Goal: Contribute content: Contribute content

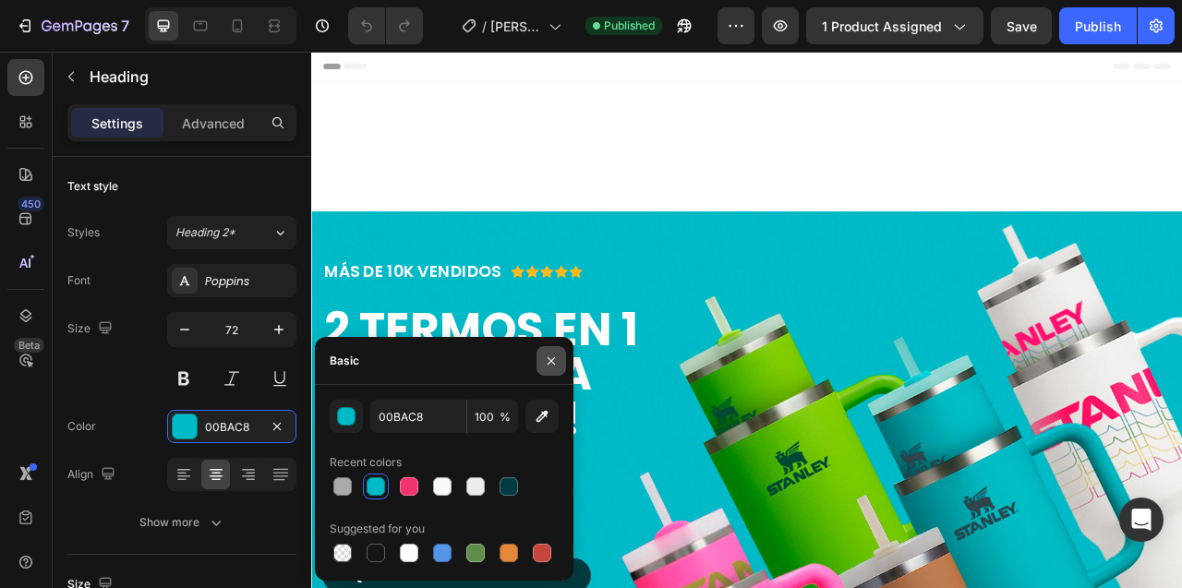
scroll to position [761, 0]
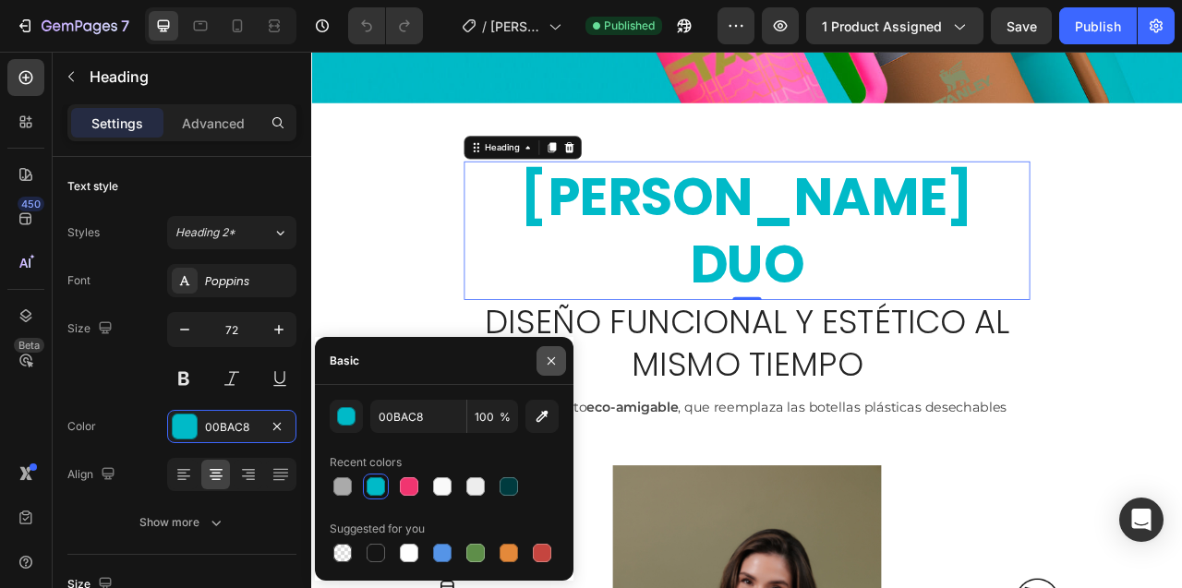
click at [548, 355] on icon "button" at bounding box center [551, 361] width 15 height 15
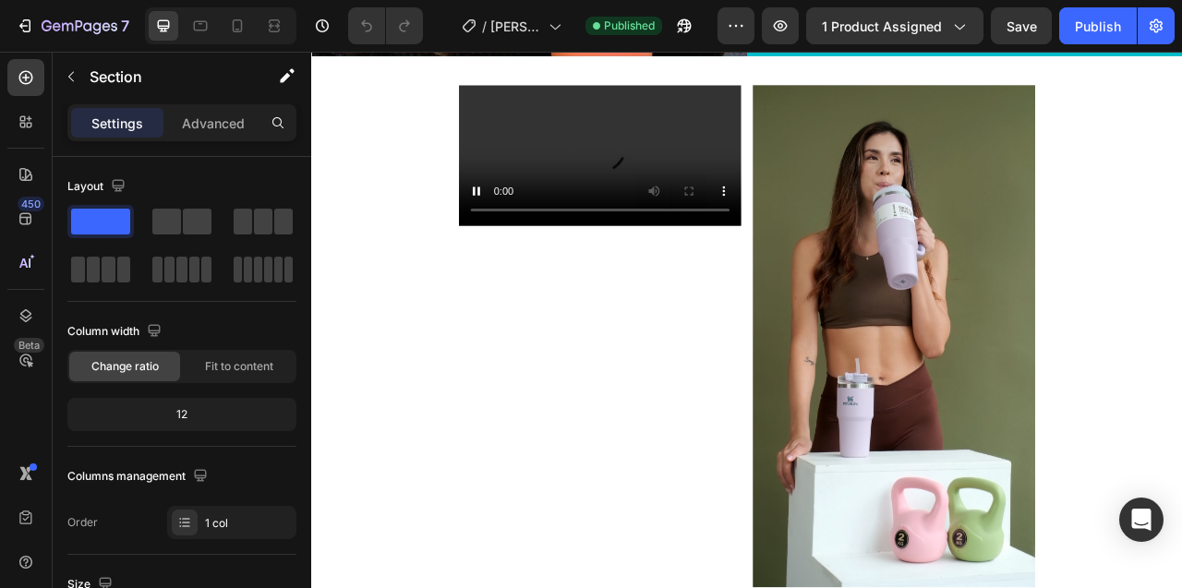
scroll to position [8507, 0]
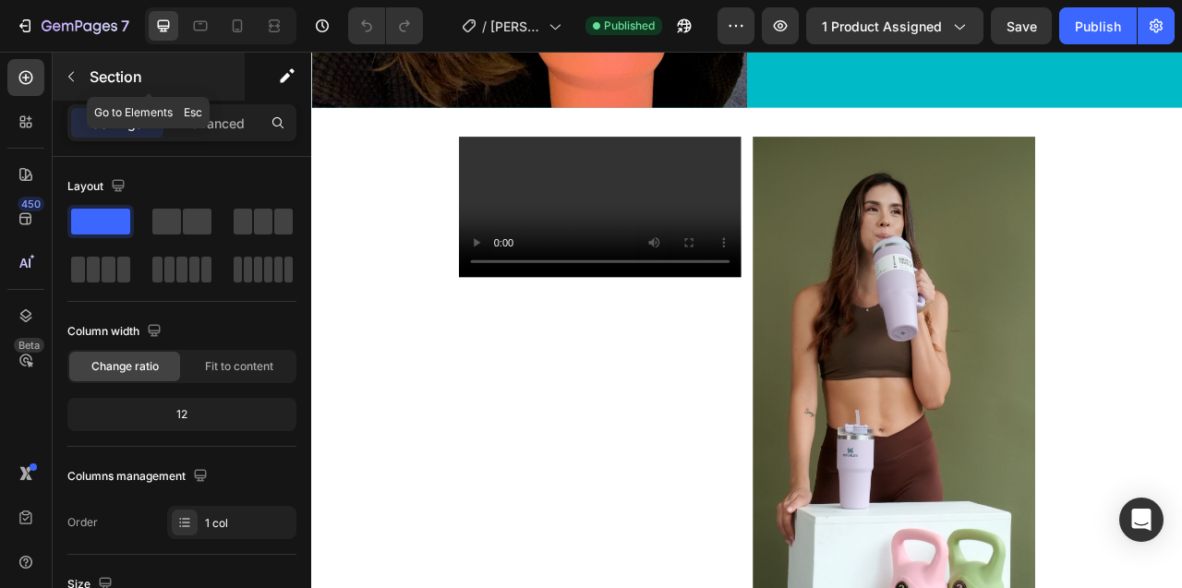
click at [74, 78] on icon "button" at bounding box center [71, 76] width 15 height 15
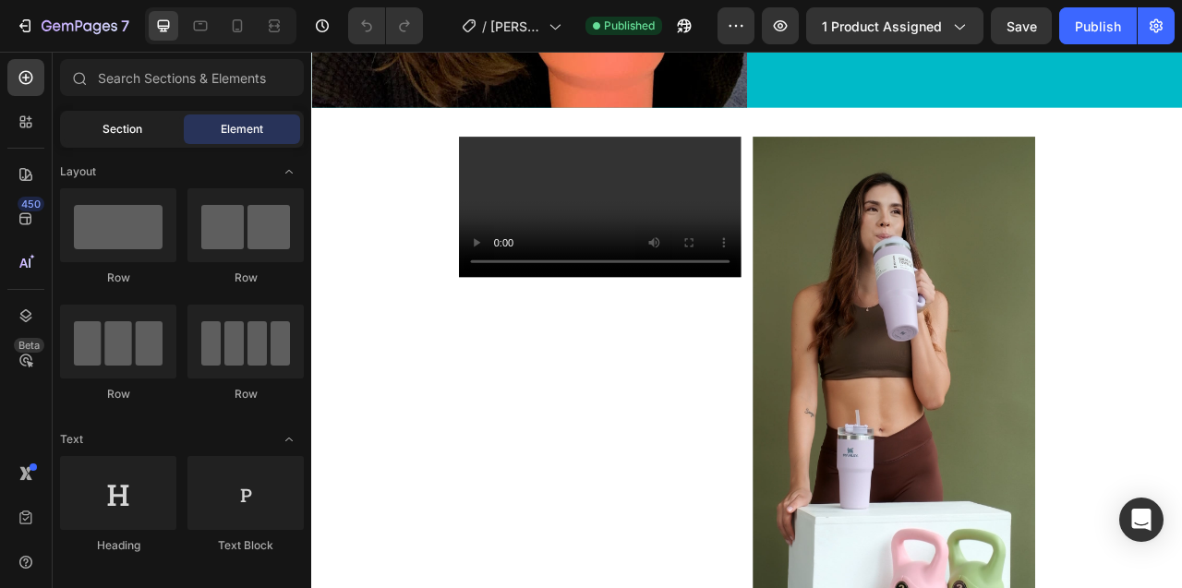
click at [110, 138] on div "Section" at bounding box center [122, 129] width 116 height 30
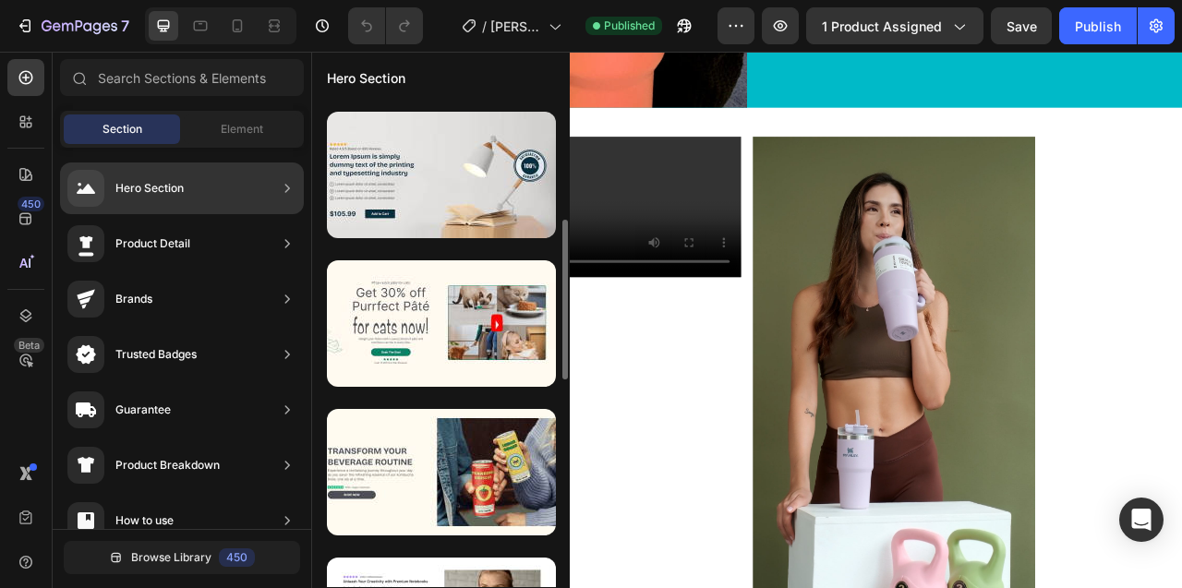
scroll to position [442, 0]
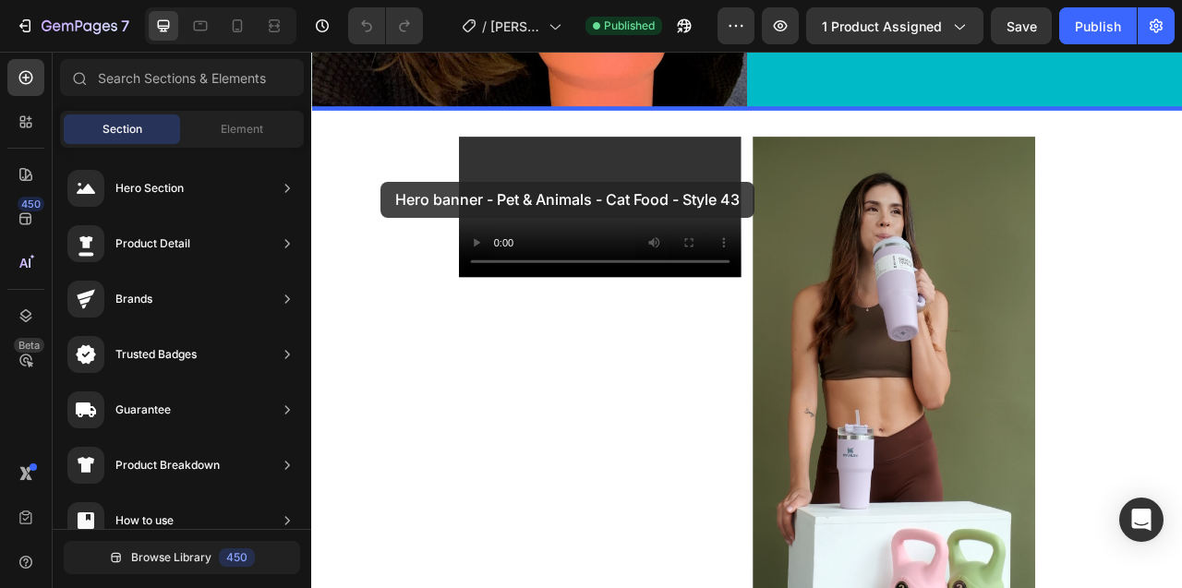
drag, startPoint x: 783, startPoint y: 375, endPoint x: 400, endPoint y: 212, distance: 416.1
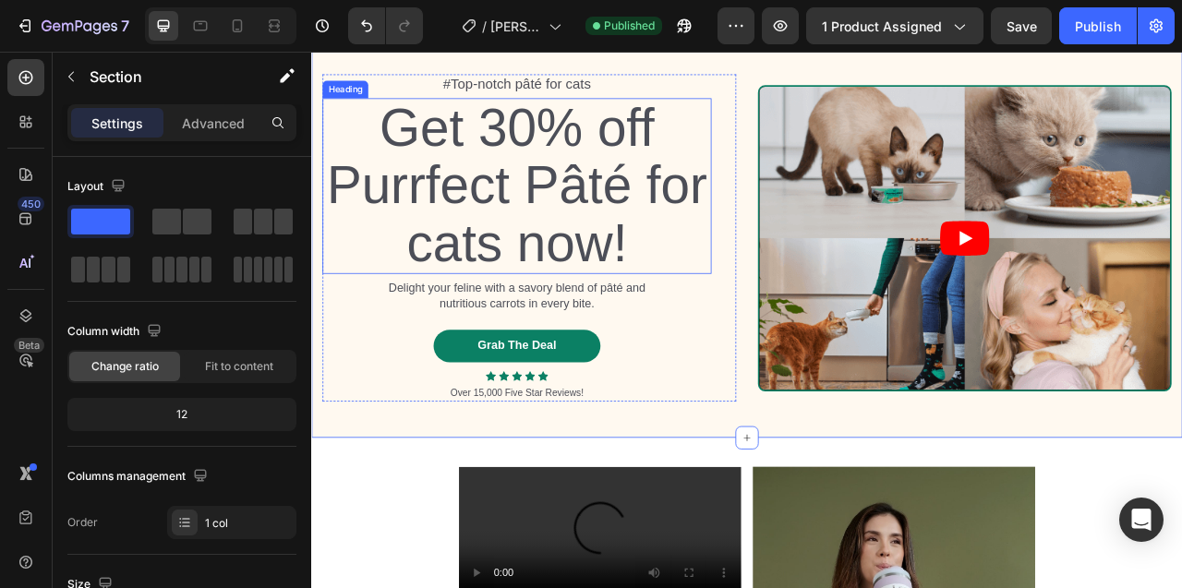
scroll to position [8536, 0]
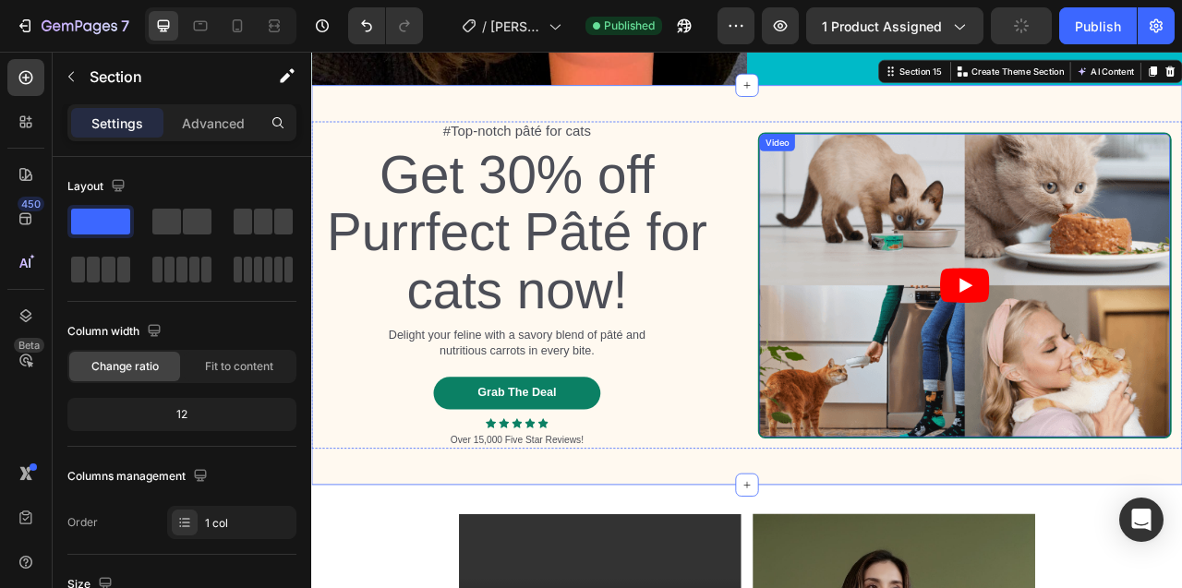
click at [989, 258] on article at bounding box center [1142, 349] width 522 height 386
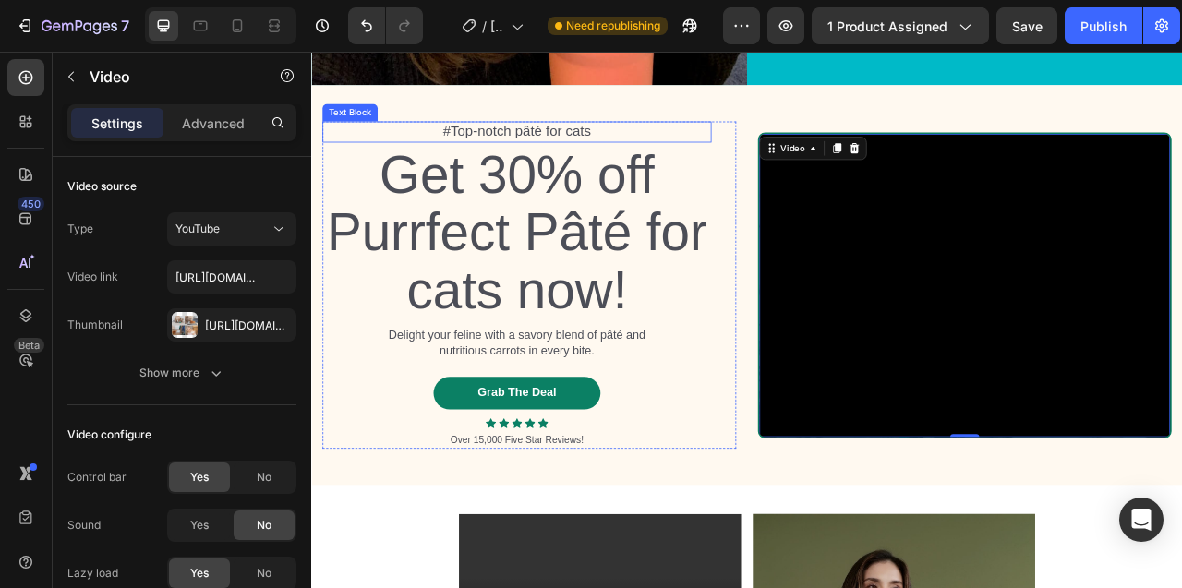
click at [344, 134] on div "Text Block" at bounding box center [360, 129] width 63 height 17
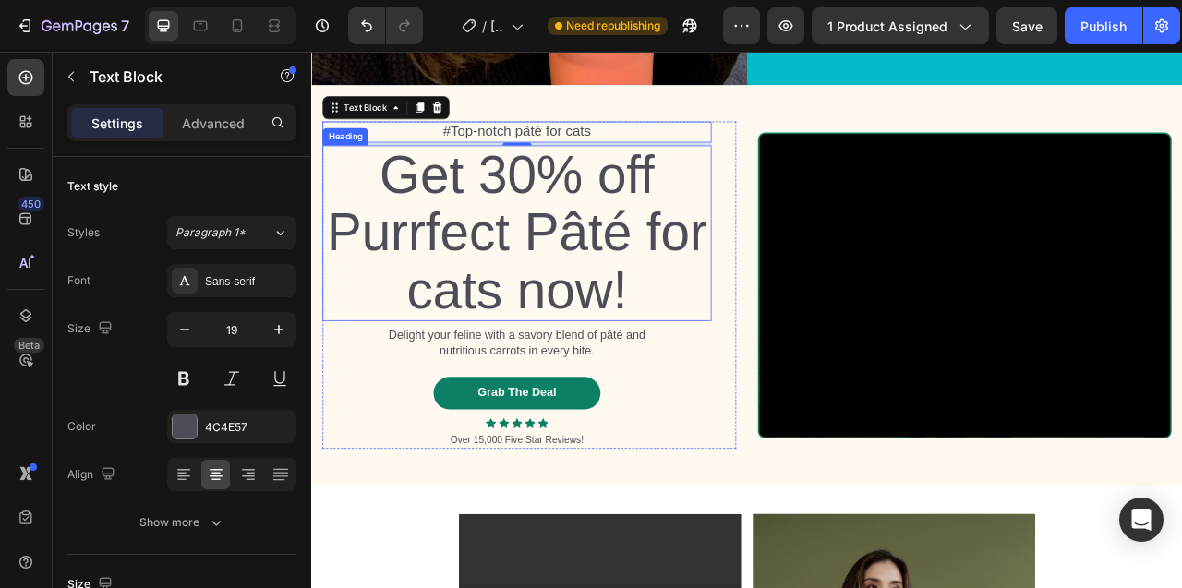
click at [360, 166] on div "Heading" at bounding box center [354, 160] width 58 height 22
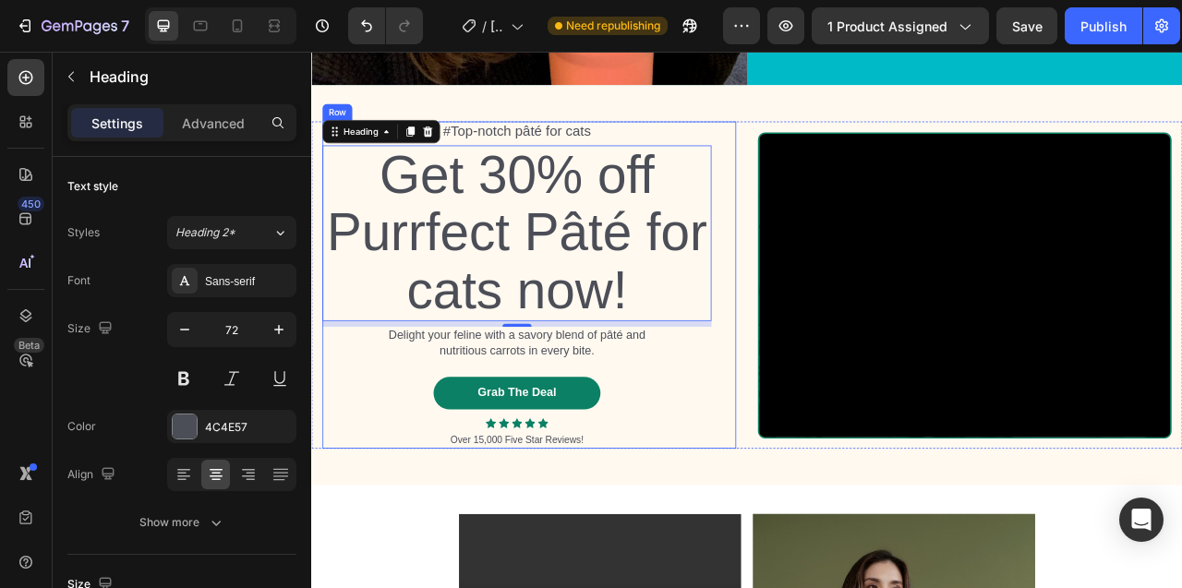
click at [834, 193] on div "#Top-notch [PERSON_NAME] for cats Text Block Get 30% off Purrfect [PERSON_NAME]…" at bounding box center [588, 347] width 526 height 415
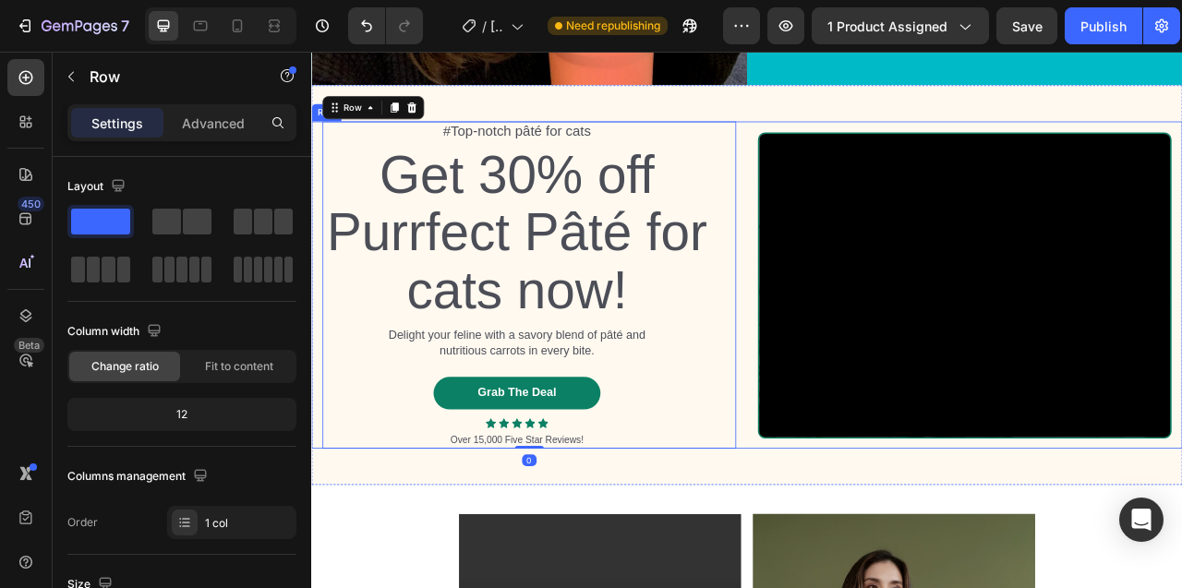
click at [868, 194] on div "#Top-notch [PERSON_NAME] for cats Text Block Get 30% off Purrfect [PERSON_NAME]…" at bounding box center [865, 347] width 1108 height 415
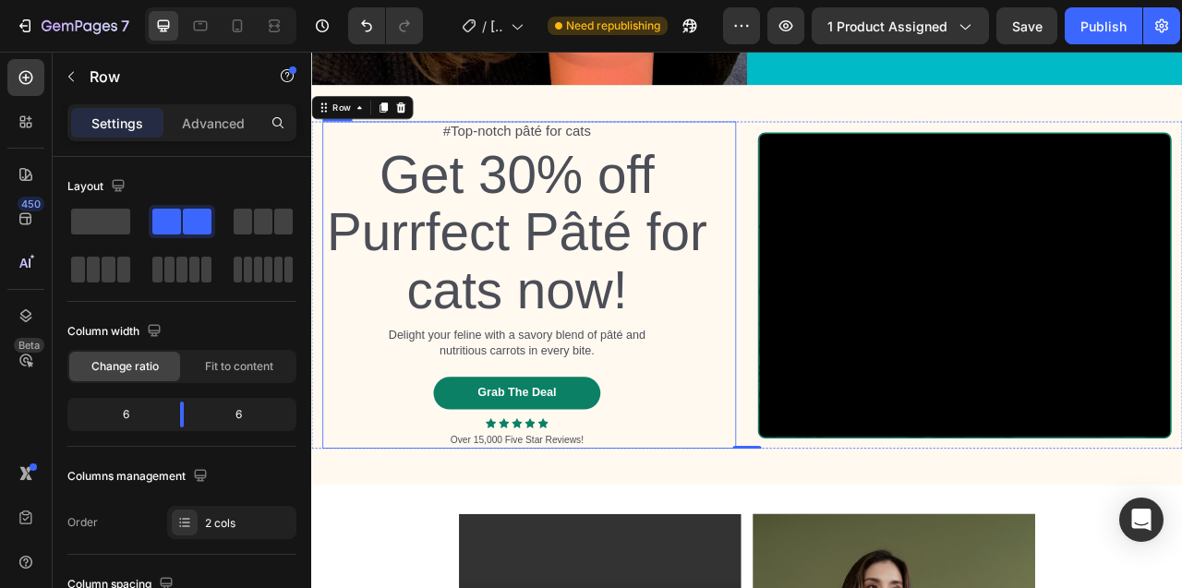
click at [844, 196] on div "#Top-notch [PERSON_NAME] for cats Text Block Get 30% off Purrfect [PERSON_NAME]…" at bounding box center [588, 347] width 526 height 415
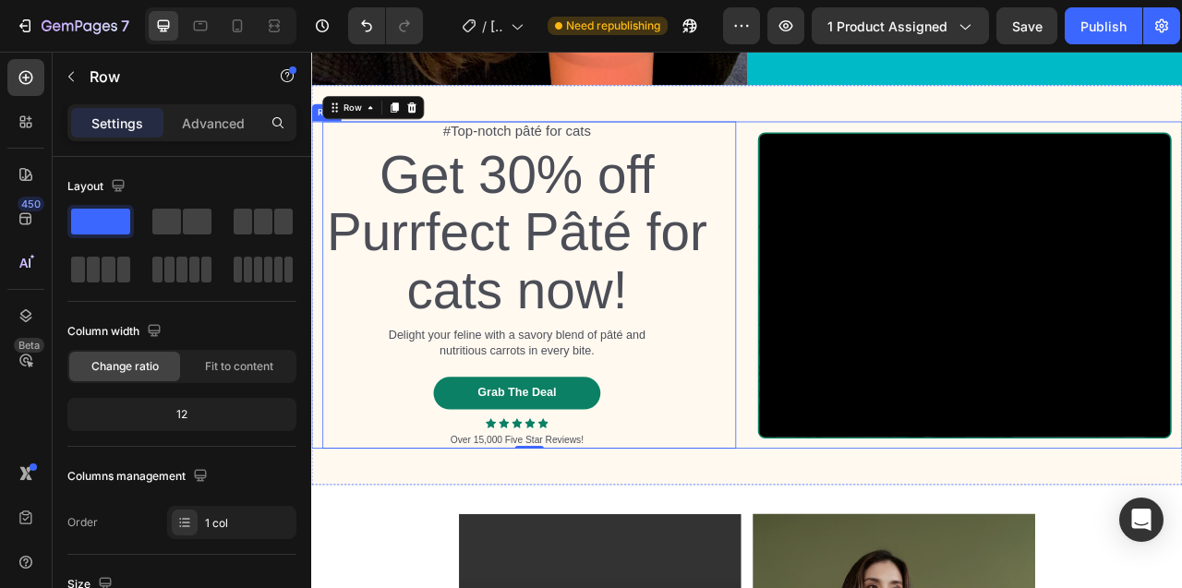
click at [865, 194] on div "#Top-notch [PERSON_NAME] for cats Text Block Get 30% off Purrfect [PERSON_NAME]…" at bounding box center [865, 347] width 1108 height 415
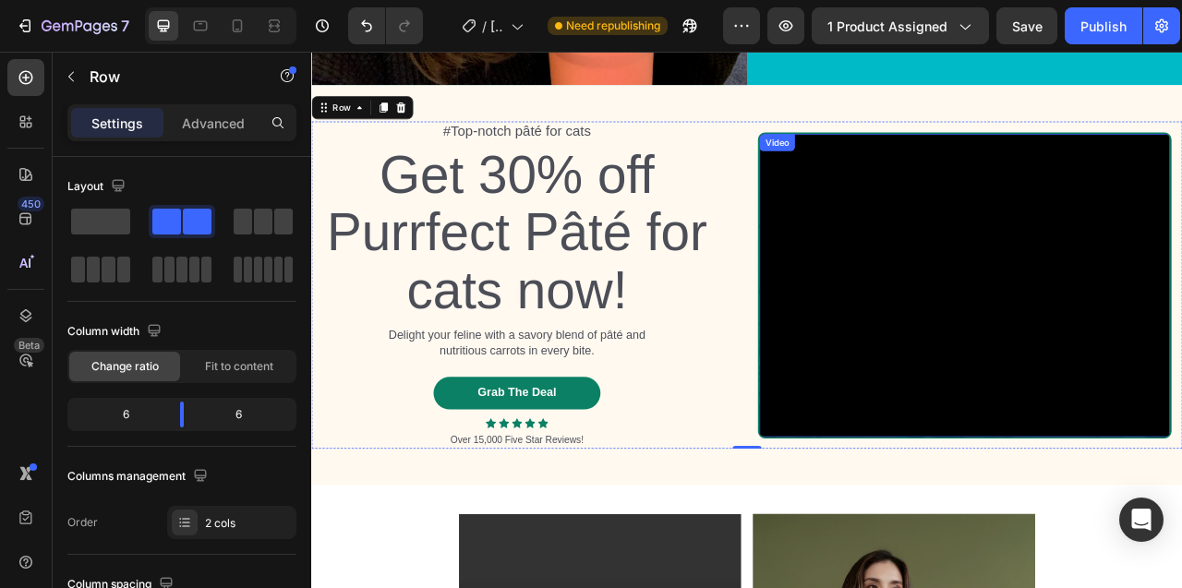
click at [910, 172] on div "Video" at bounding box center [903, 167] width 38 height 17
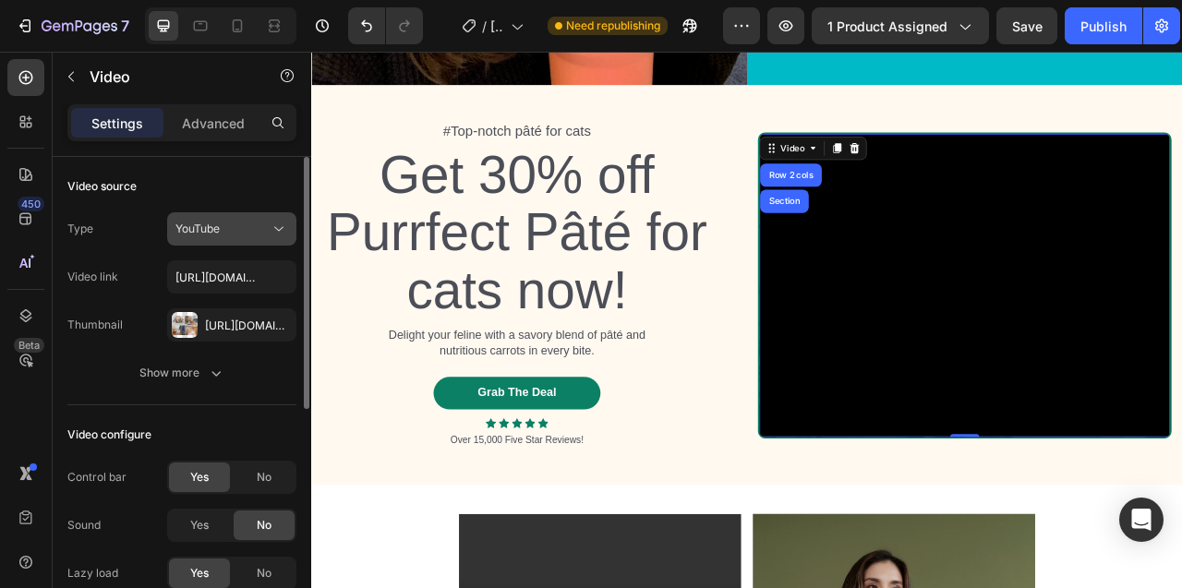
click at [270, 233] on icon at bounding box center [279, 229] width 18 height 18
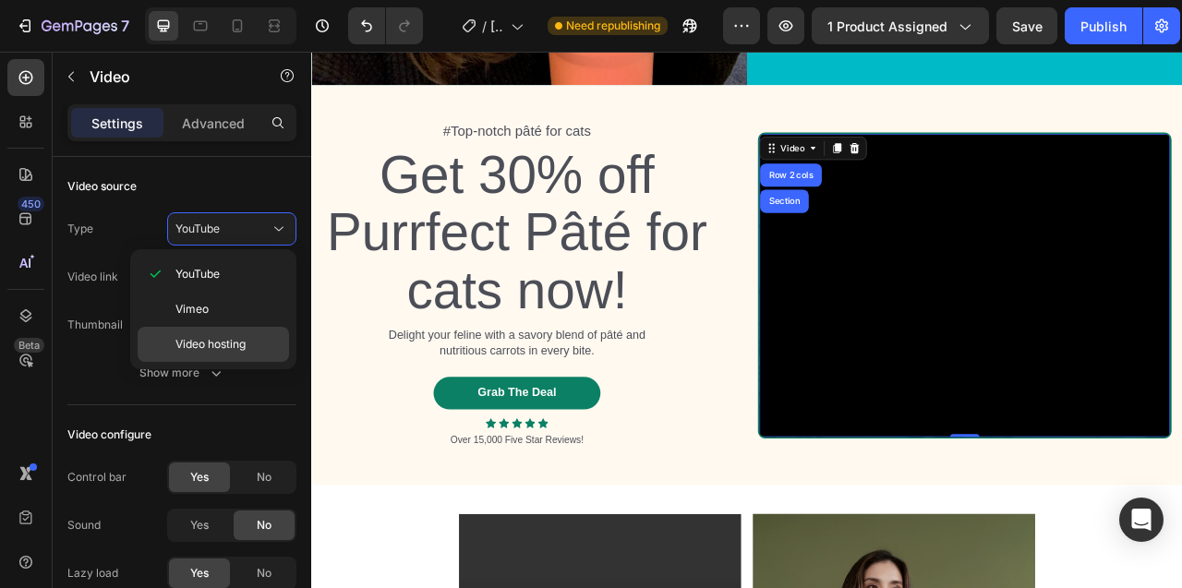
click at [227, 344] on span "Video hosting" at bounding box center [210, 344] width 70 height 17
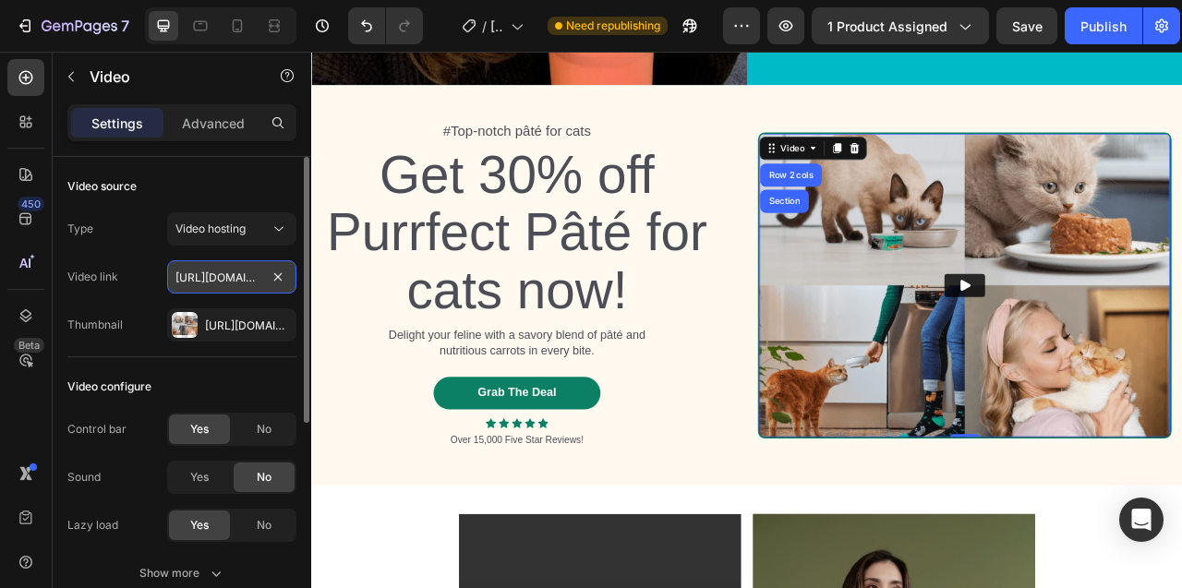
click at [197, 277] on input "[URL][DOMAIN_NAME]" at bounding box center [231, 276] width 129 height 33
paste input "[DOMAIN_NAME][URL]"
type input "[URL][DOMAIN_NAME]"
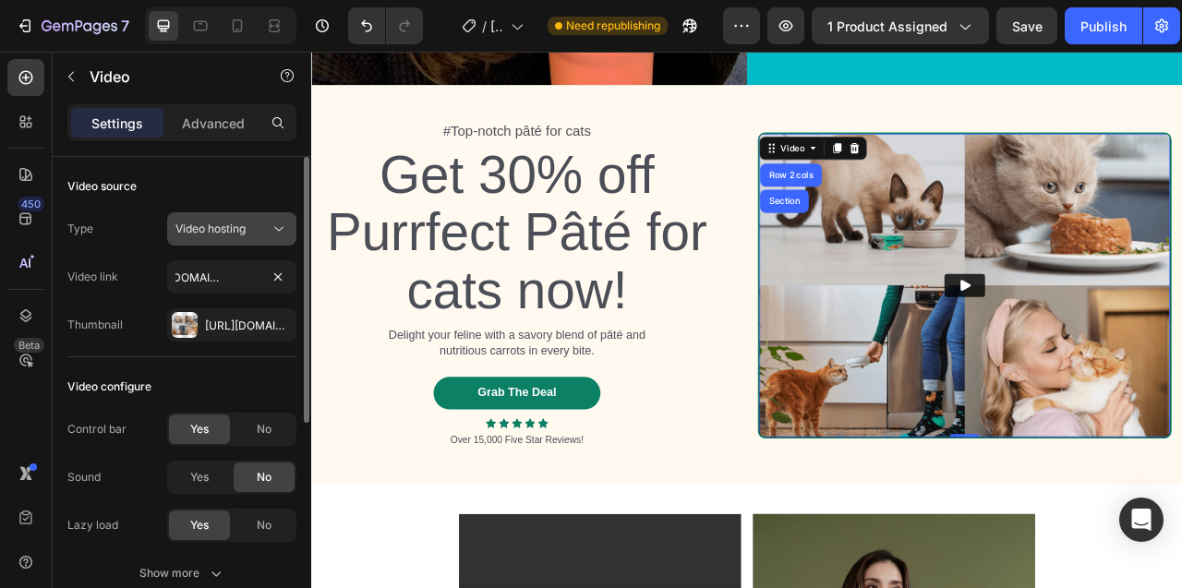
click at [234, 226] on span "Video hosting" at bounding box center [210, 229] width 70 height 14
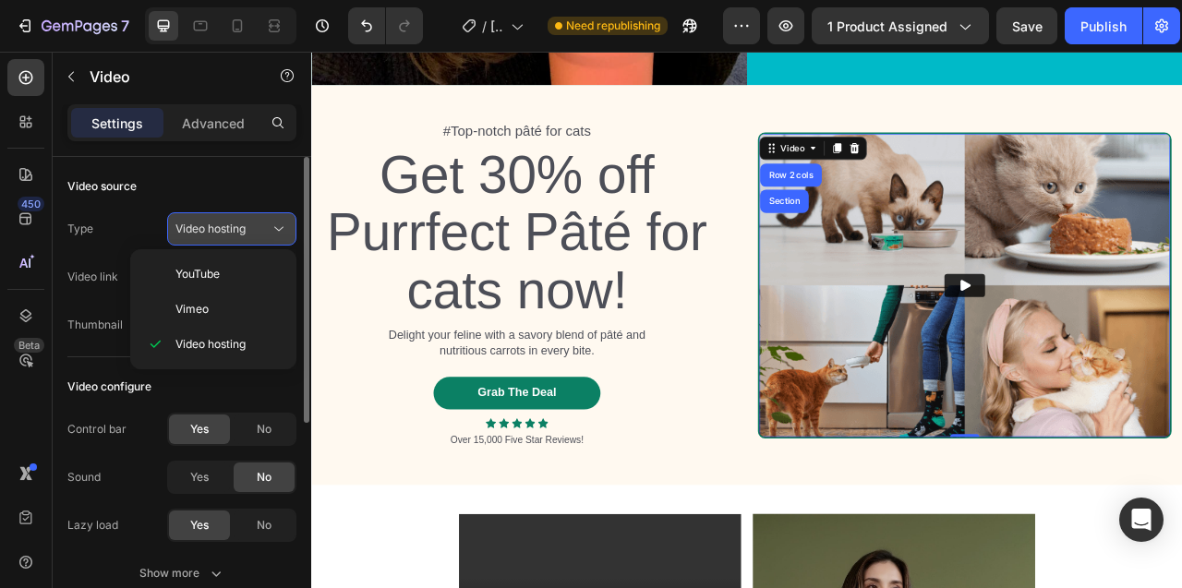
scroll to position [0, 0]
click at [234, 226] on span "Video hosting" at bounding box center [210, 229] width 70 height 14
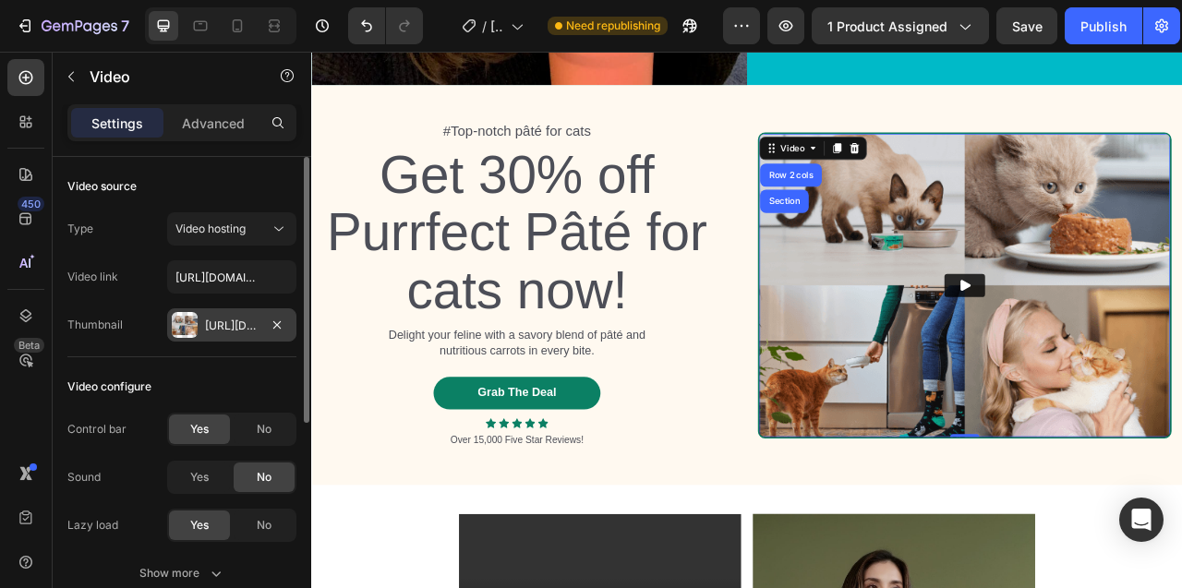
click at [216, 322] on div "[URL][DOMAIN_NAME]" at bounding box center [232, 326] width 54 height 17
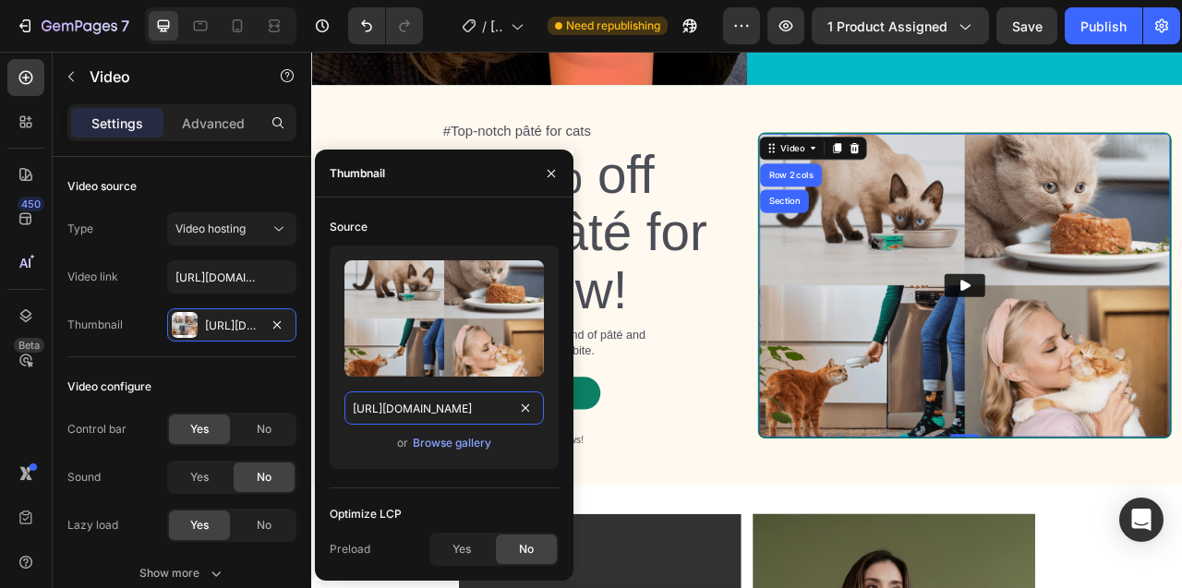
click at [411, 408] on input "[URL][DOMAIN_NAME]" at bounding box center [443, 407] width 199 height 33
paste input "videos/c/o/v/2448aa3b27174463b9c147d2140341f2.mp4"
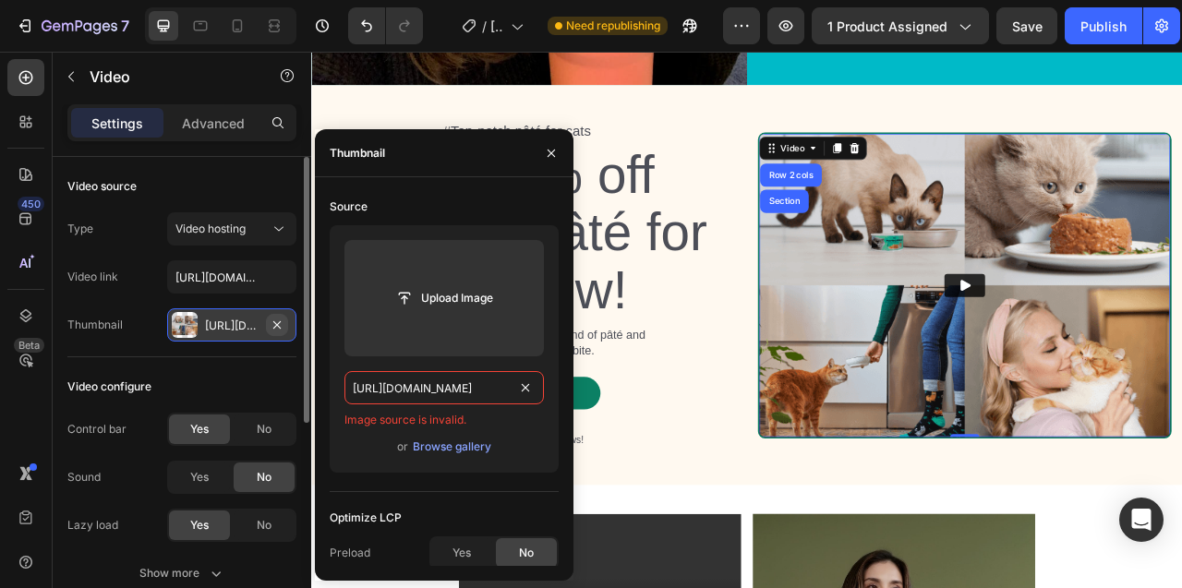
type input "[URL][DOMAIN_NAME]"
click at [281, 324] on icon "button" at bounding box center [277, 325] width 15 height 15
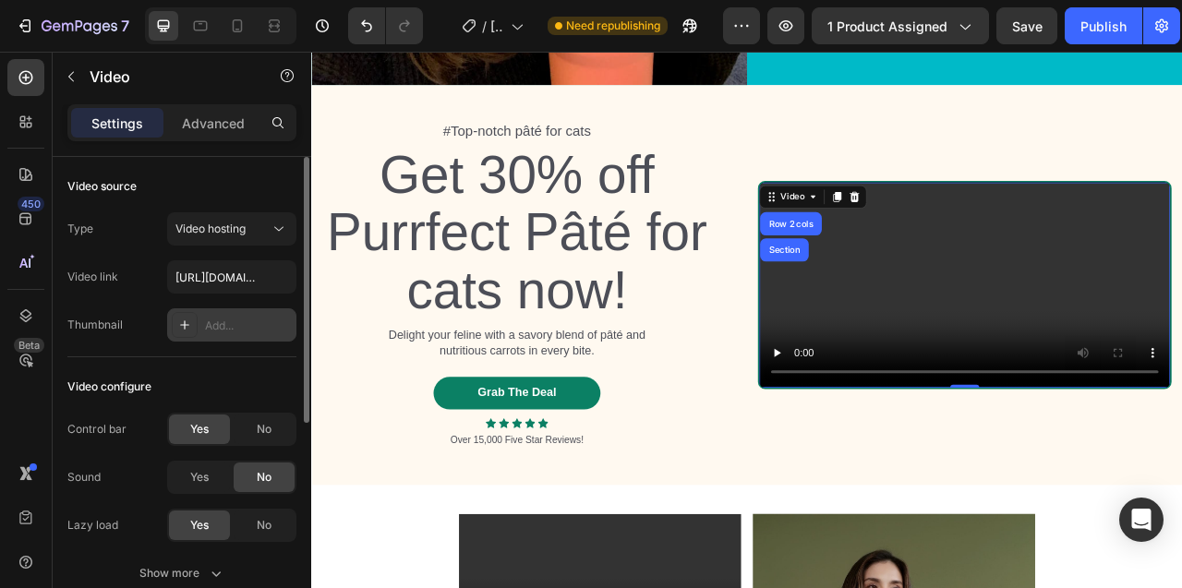
scroll to position [0, 0]
click at [202, 334] on div "Add..." at bounding box center [231, 324] width 129 height 33
type input "[URL][DOMAIN_NAME]"
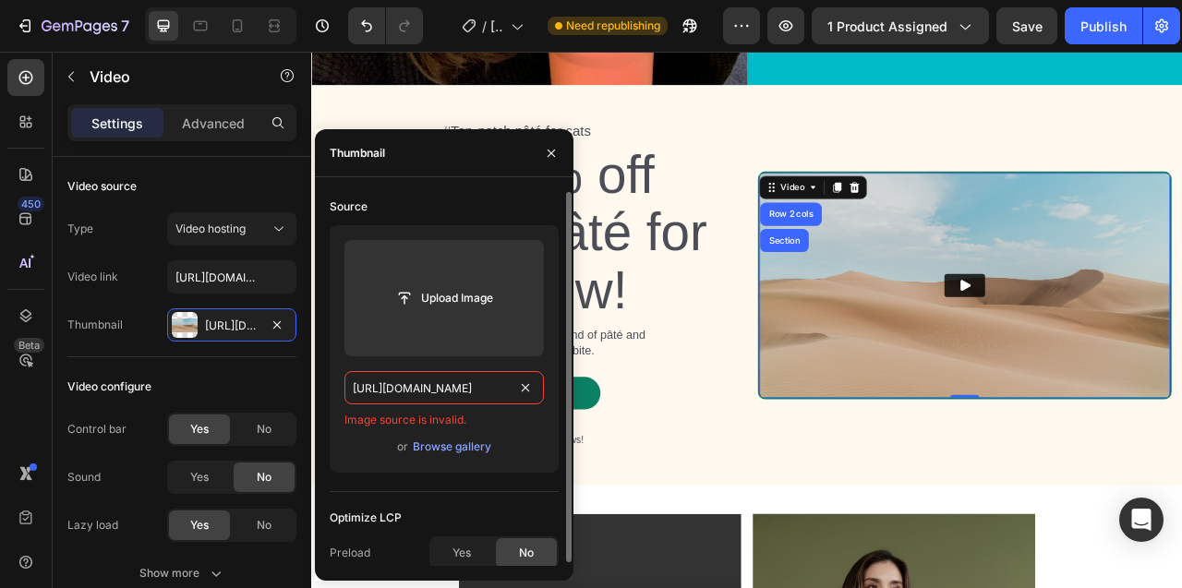
click at [387, 393] on input "[URL][DOMAIN_NAME]" at bounding box center [443, 387] width 199 height 33
paste input "[URL][DOMAIN_NAME]"
type input "[URL][DOMAIN_NAME]"
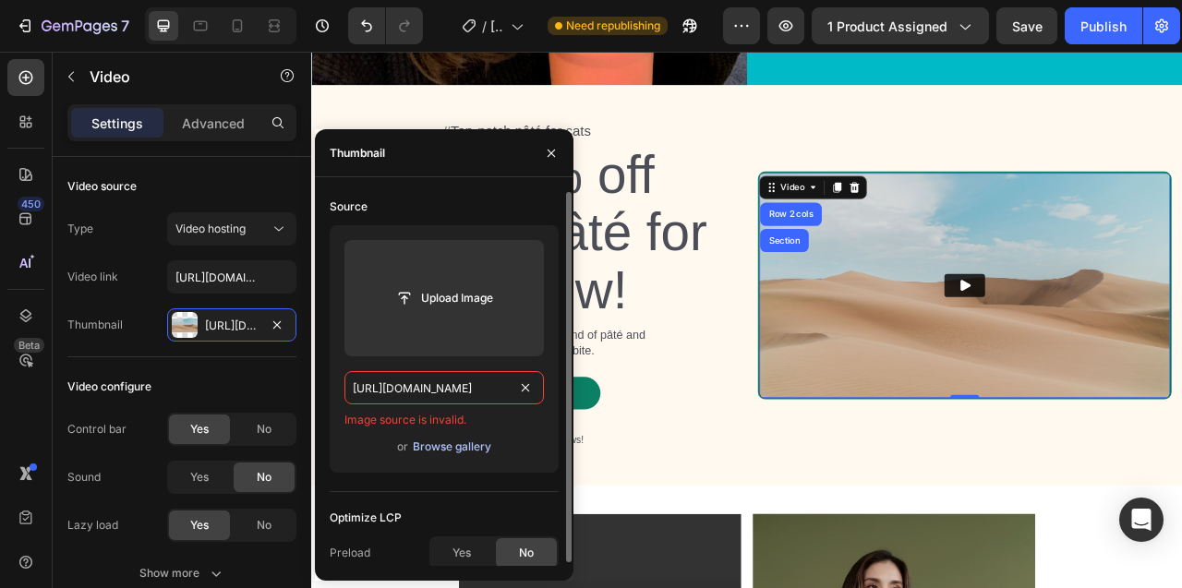
click at [462, 442] on div "Browse gallery" at bounding box center [452, 446] width 78 height 17
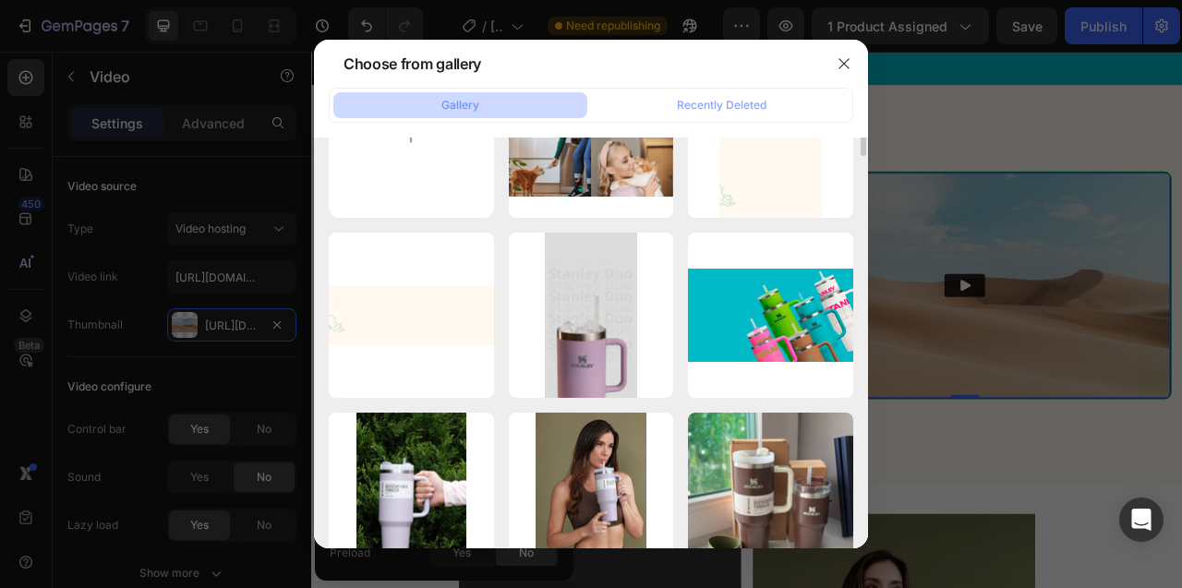
scroll to position [0, 0]
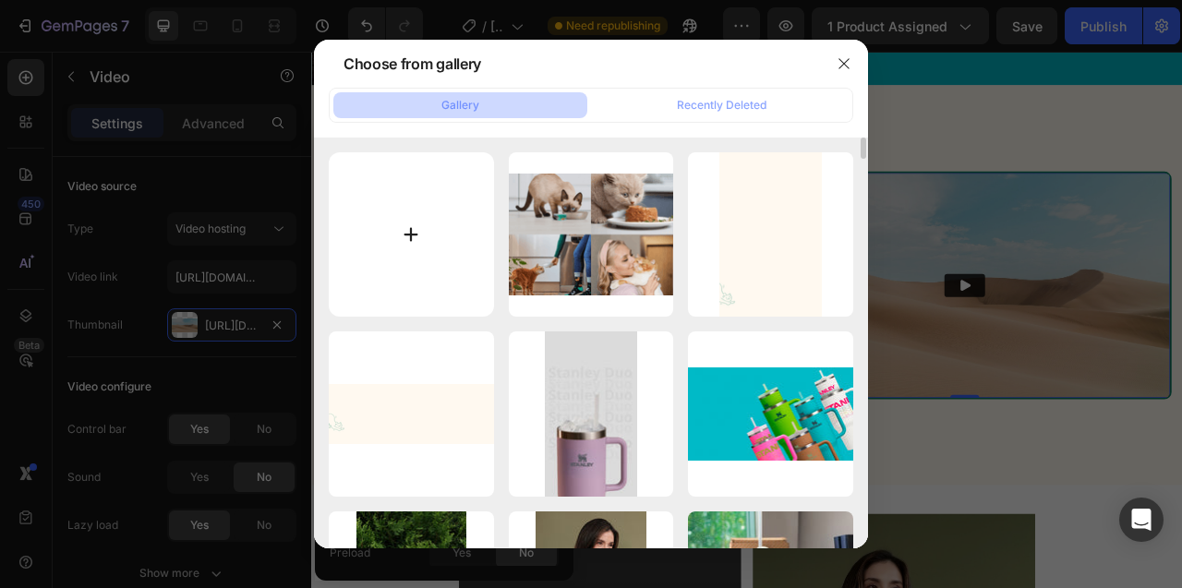
click at [421, 233] on input "file" at bounding box center [411, 234] width 165 height 165
type input "C:\fakepath\[PERSON_NAME].mp4"
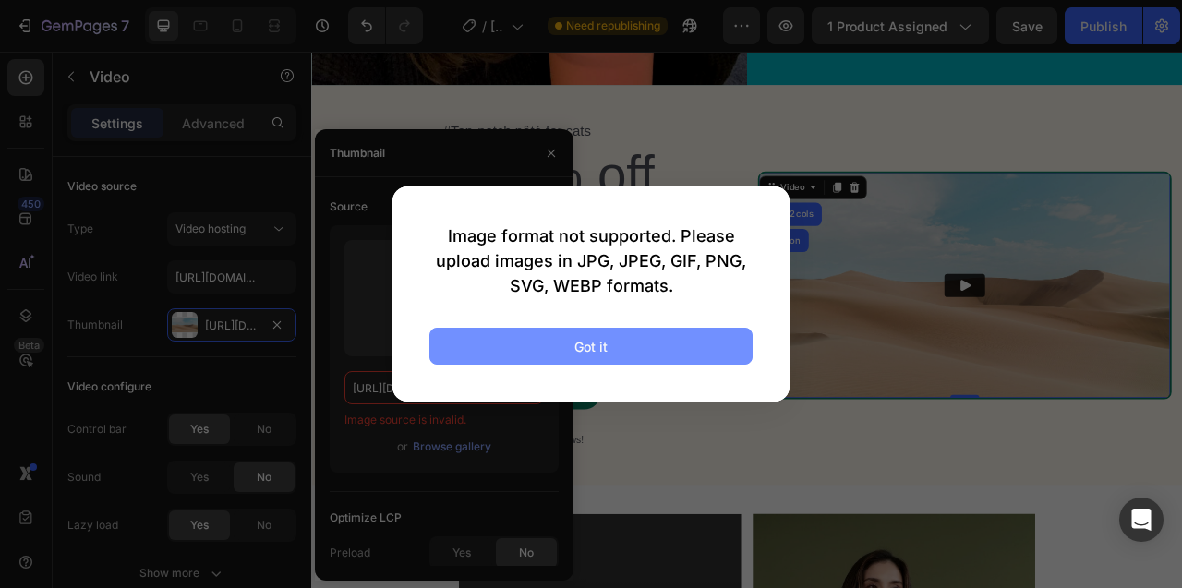
click at [570, 343] on button "Got it" at bounding box center [590, 346] width 323 height 37
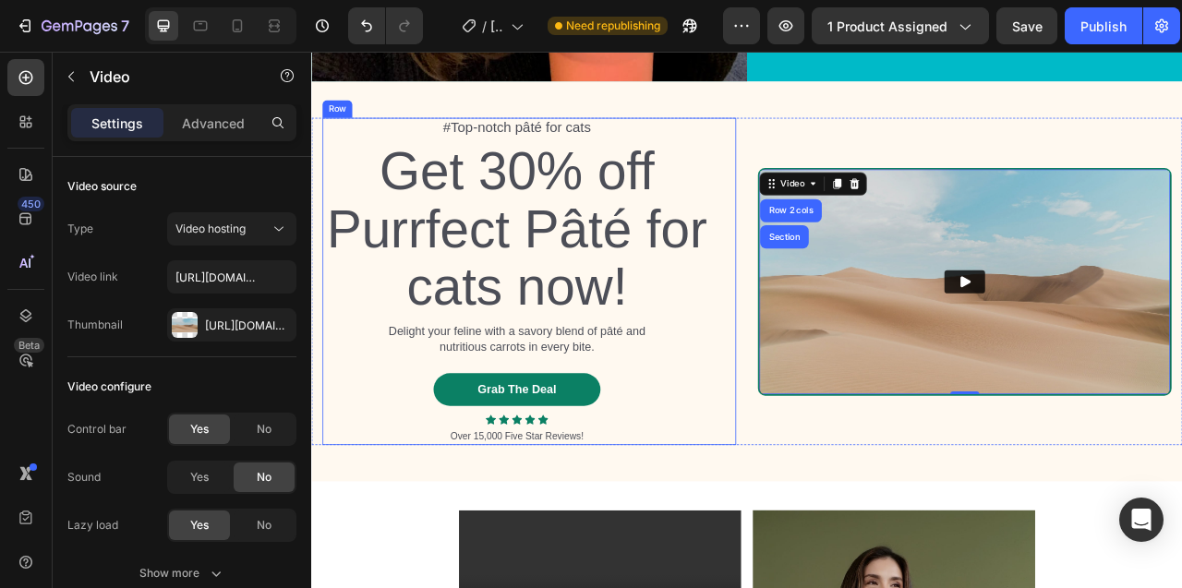
scroll to position [8473, 0]
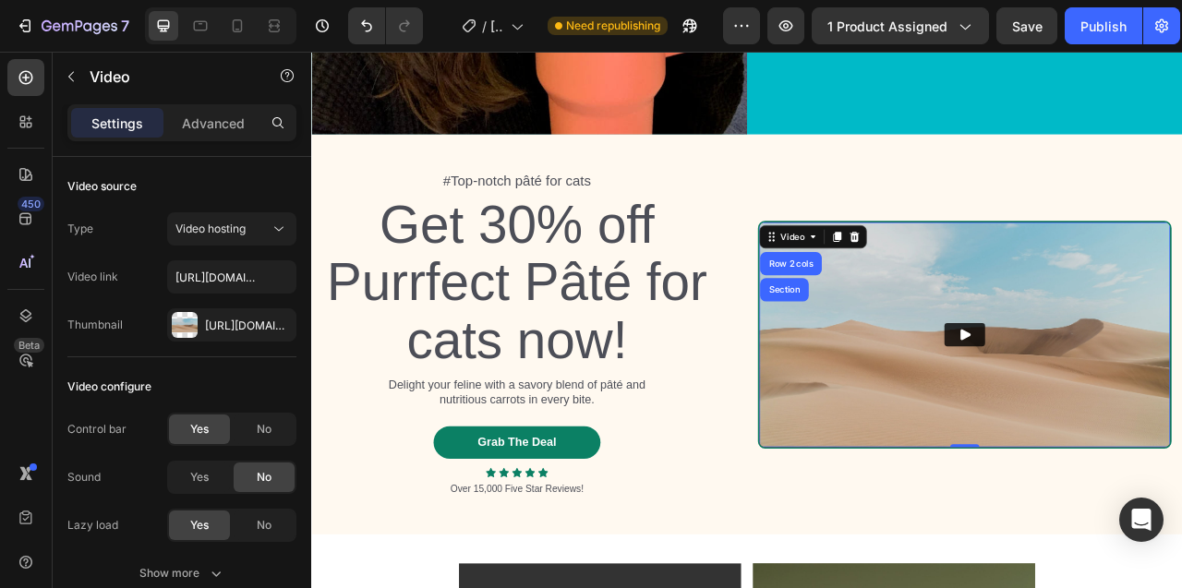
click at [1052, 316] on img at bounding box center [1142, 412] width 522 height 286
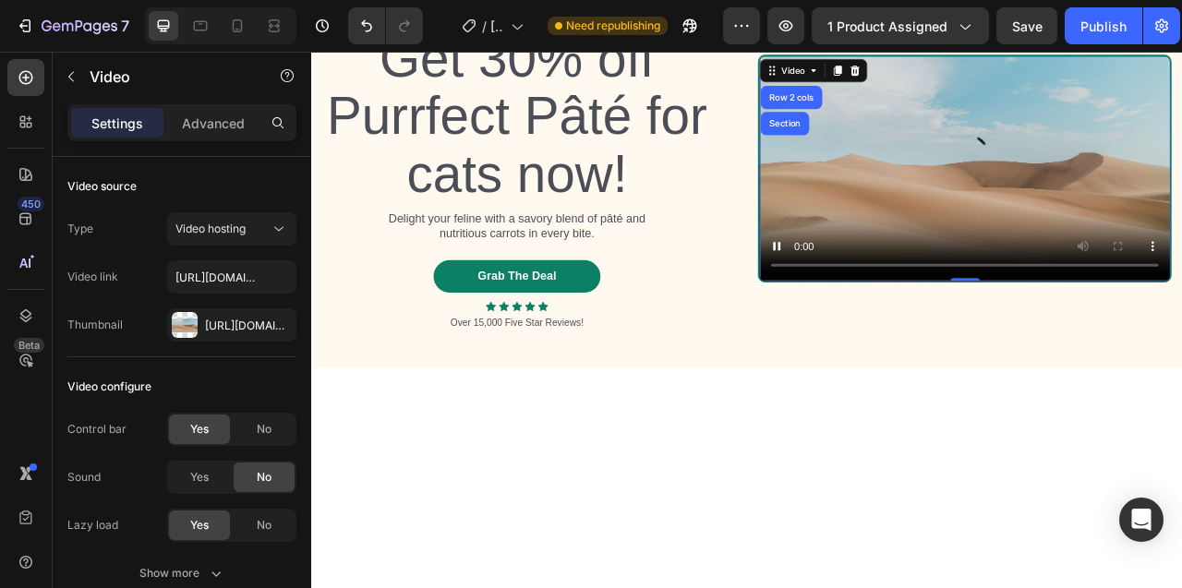
scroll to position [8615, 0]
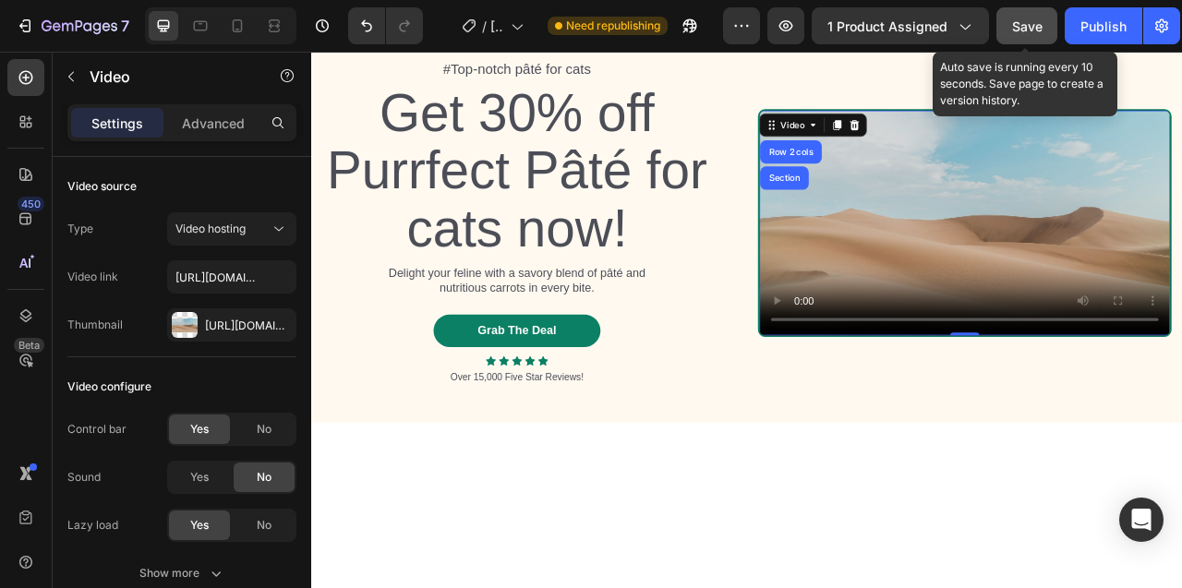
click at [1028, 27] on span "Save" at bounding box center [1027, 26] width 30 height 16
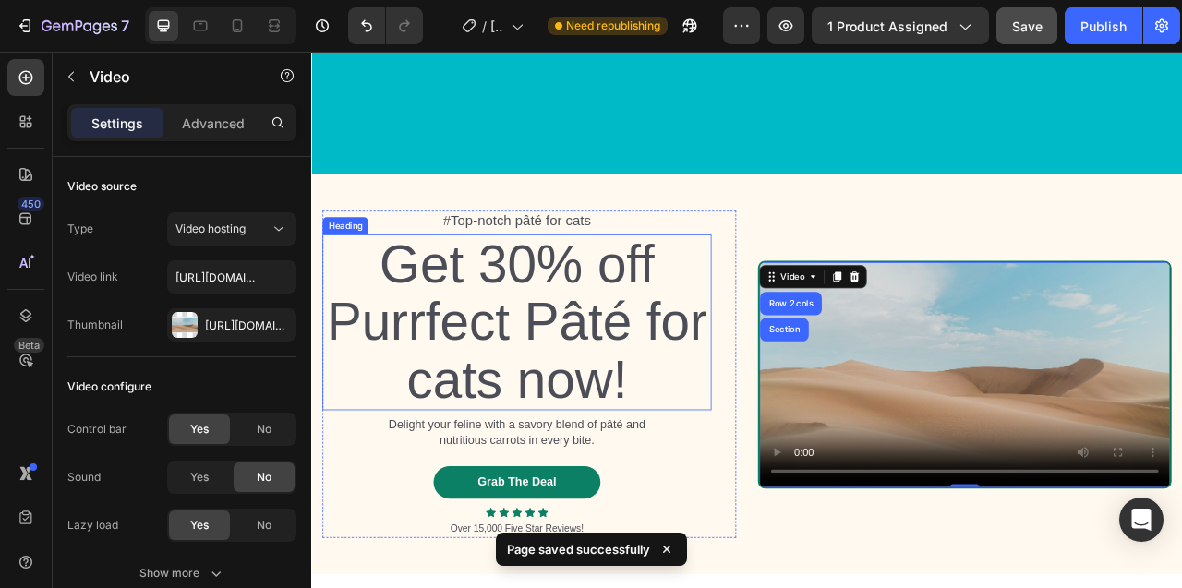
scroll to position [8706, 0]
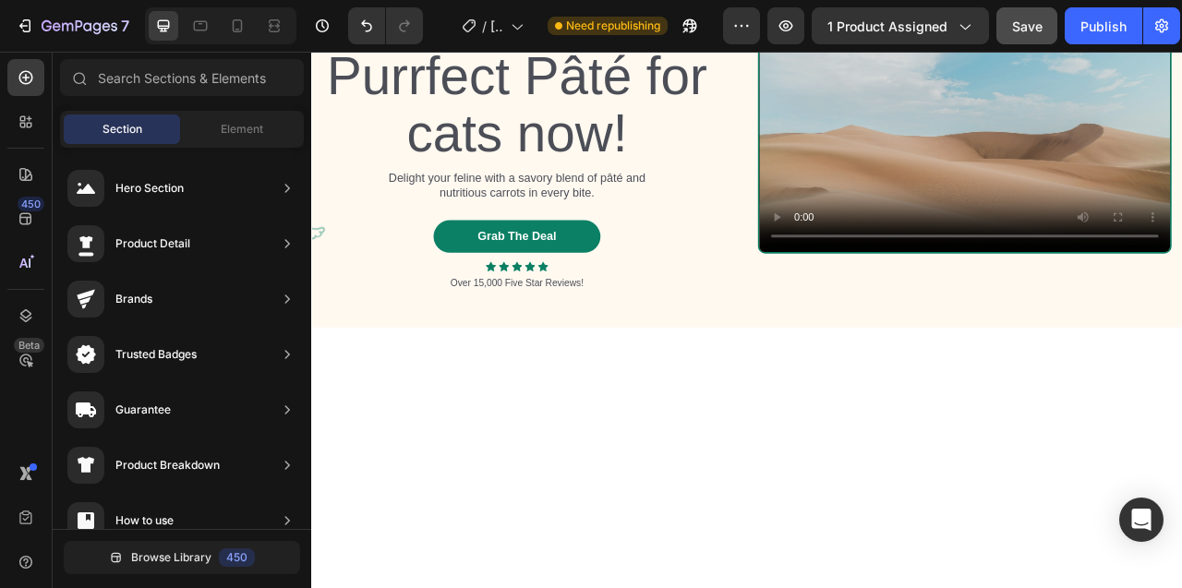
scroll to position [8720, 0]
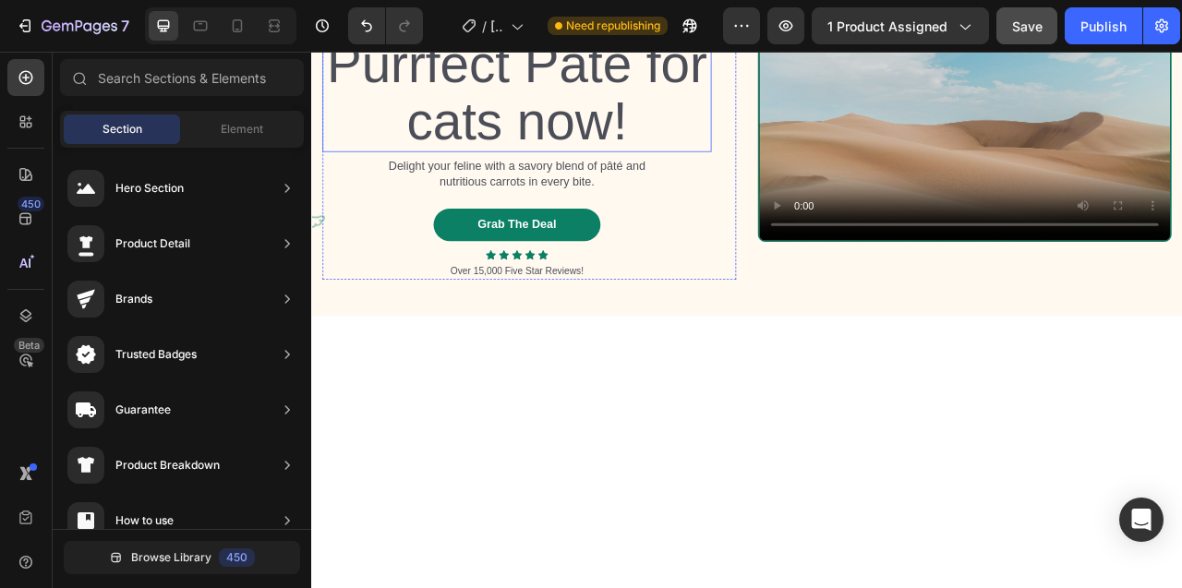
click at [598, 179] on h2 "Get 30% off Purrfect Pâté for cats now!" at bounding box center [572, 67] width 495 height 223
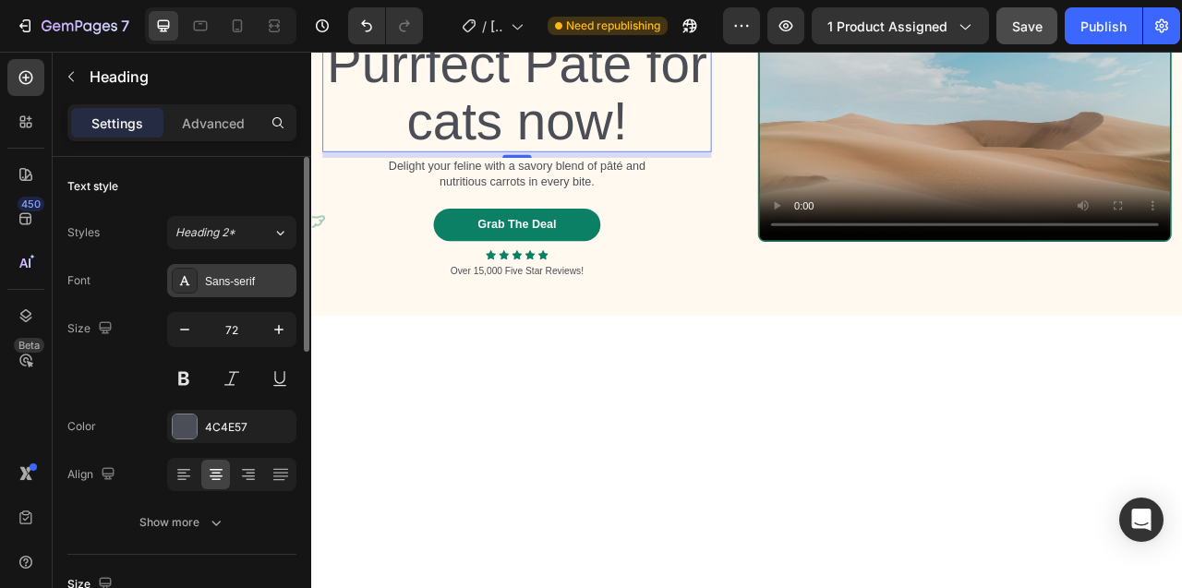
click at [236, 279] on div "Sans-serif" at bounding box center [248, 281] width 87 height 17
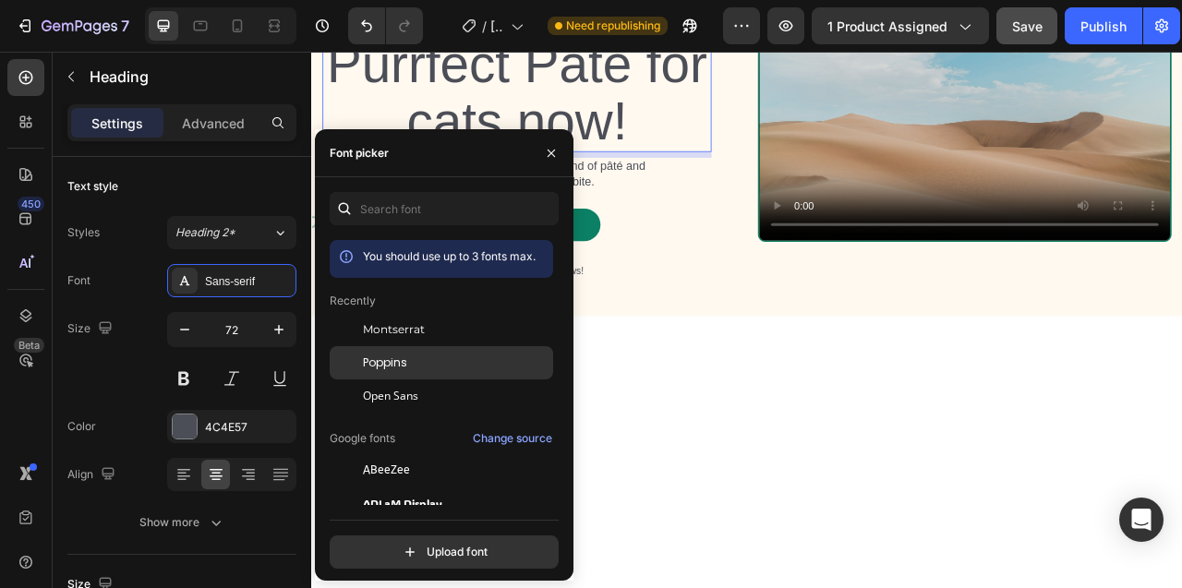
click at [380, 359] on span "Poppins" at bounding box center [385, 362] width 44 height 17
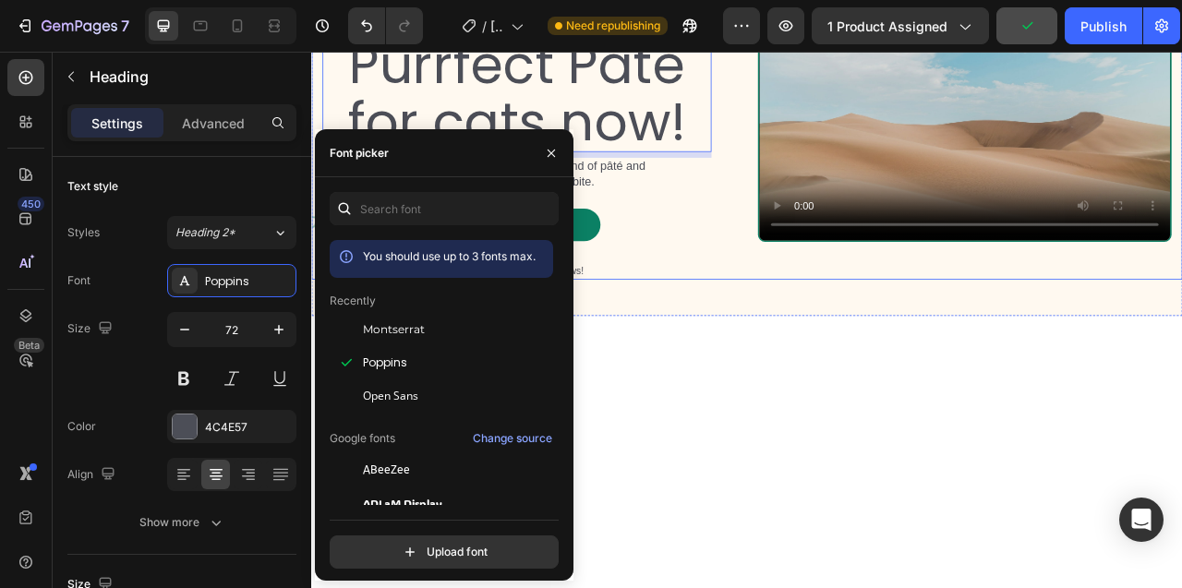
click at [403, 125] on div "Get 30% off Purrfect [PERSON_NAME] for cats now! Heading 8 Delight your feline …" at bounding box center [588, 149] width 526 height 386
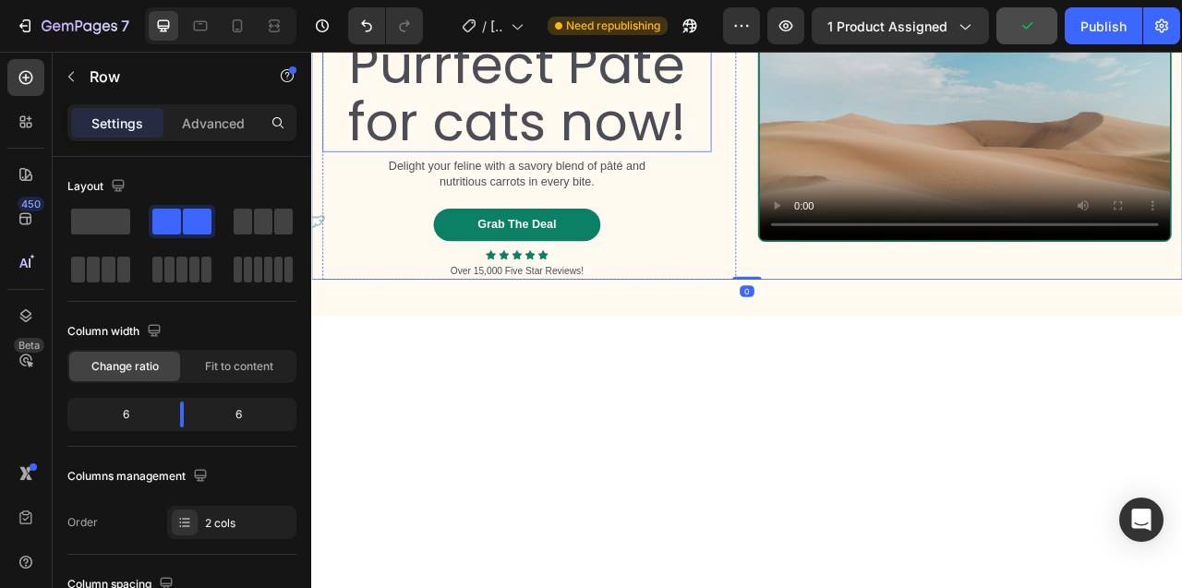
click at [542, 179] on h2 "Get 30% off Purrfect Pâté for cats now!" at bounding box center [572, 67] width 495 height 223
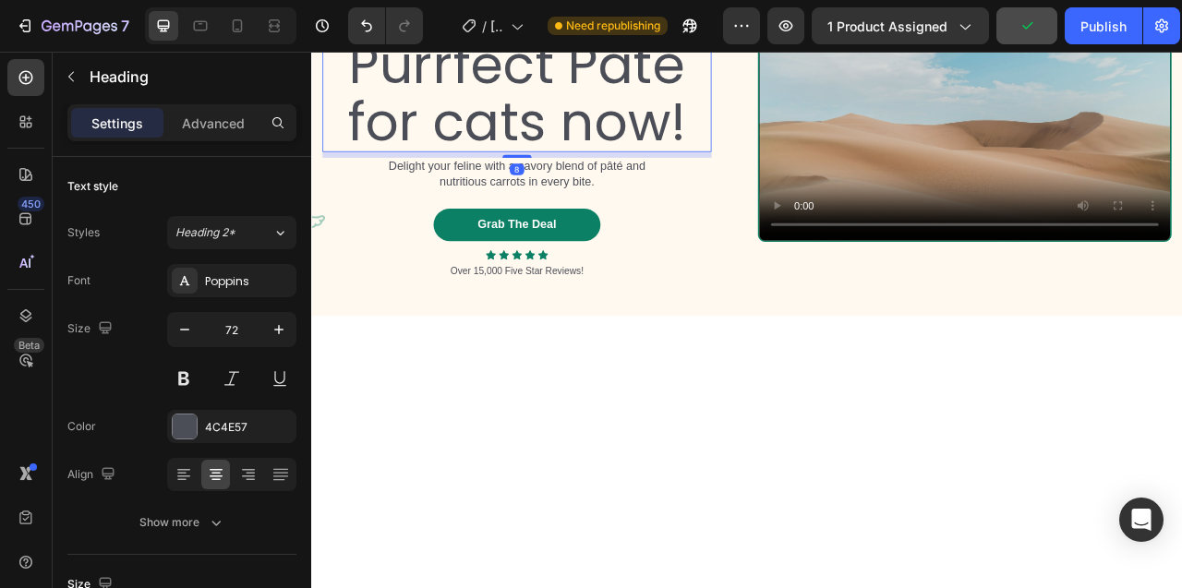
click at [542, 179] on h2 "Get 30% off Purrfect Pâté for cats now!" at bounding box center [572, 67] width 495 height 223
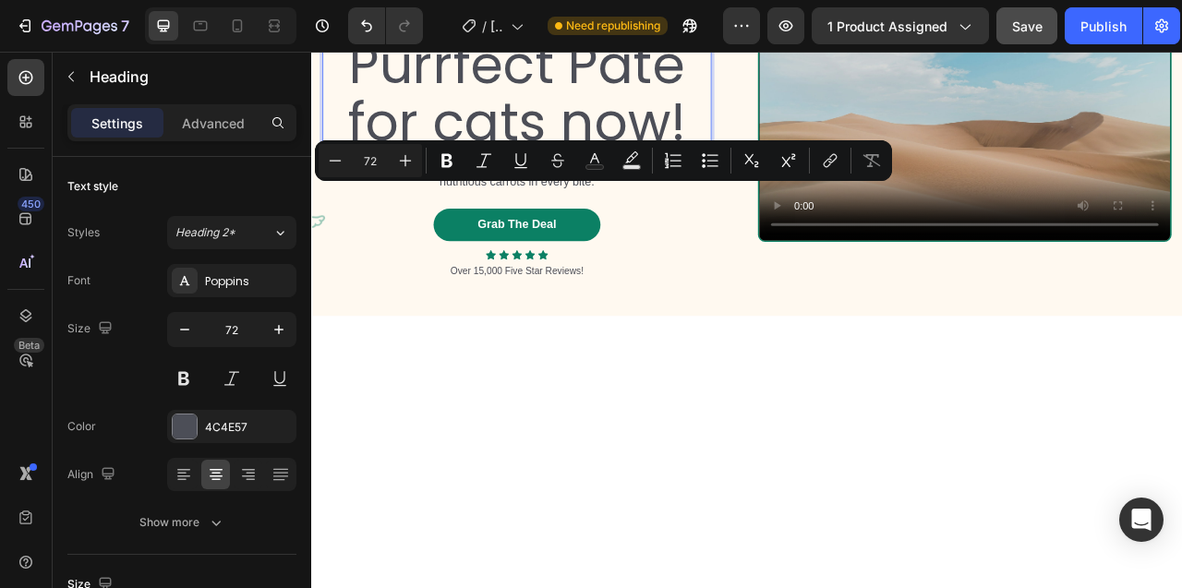
click at [542, 177] on p "Get 30% off Purrfect Pâté for cats now!" at bounding box center [572, 68] width 491 height 220
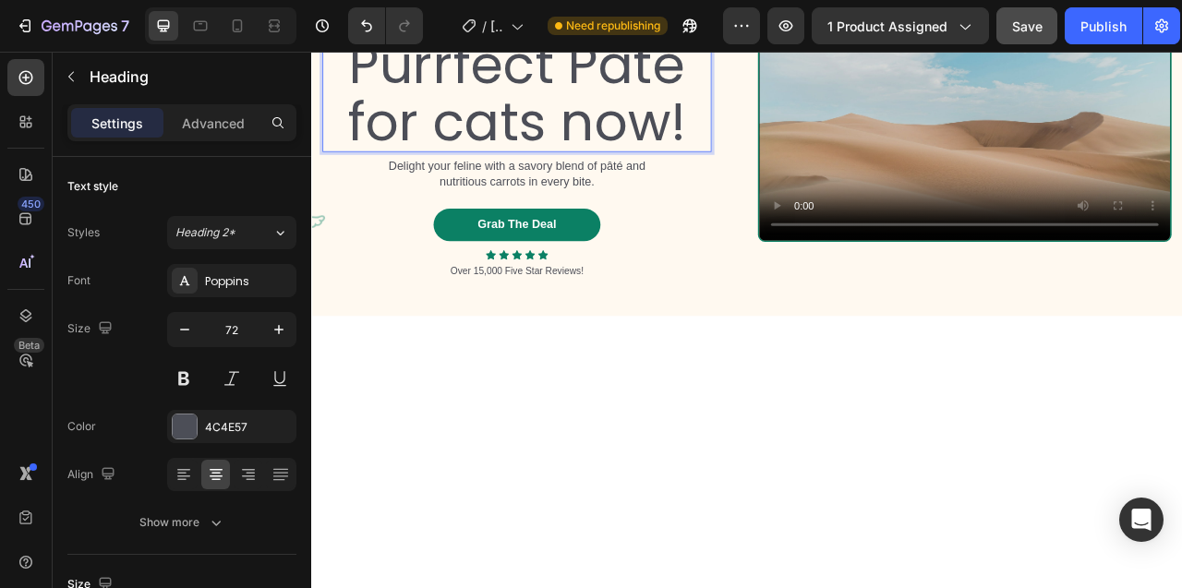
click at [542, 177] on p "Get 30% off Purrfect Pâté for cats now!" at bounding box center [572, 68] width 491 height 220
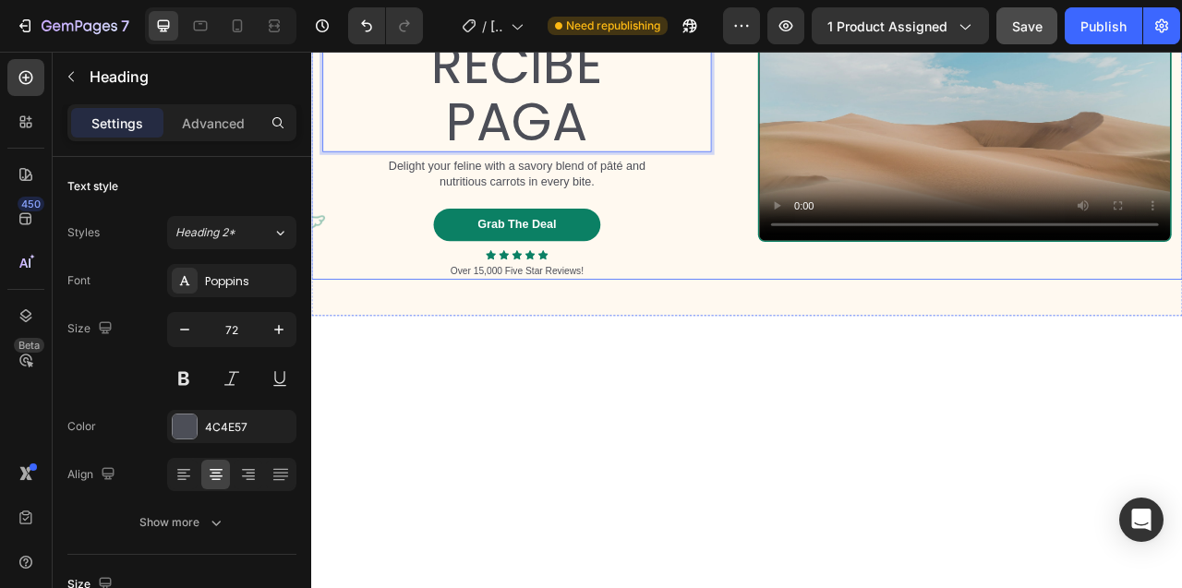
click at [464, 162] on div "PIDE RECIBE PAGA Heading 8 Delight your feline with a savory blend of [PERSON_N…" at bounding box center [588, 149] width 526 height 386
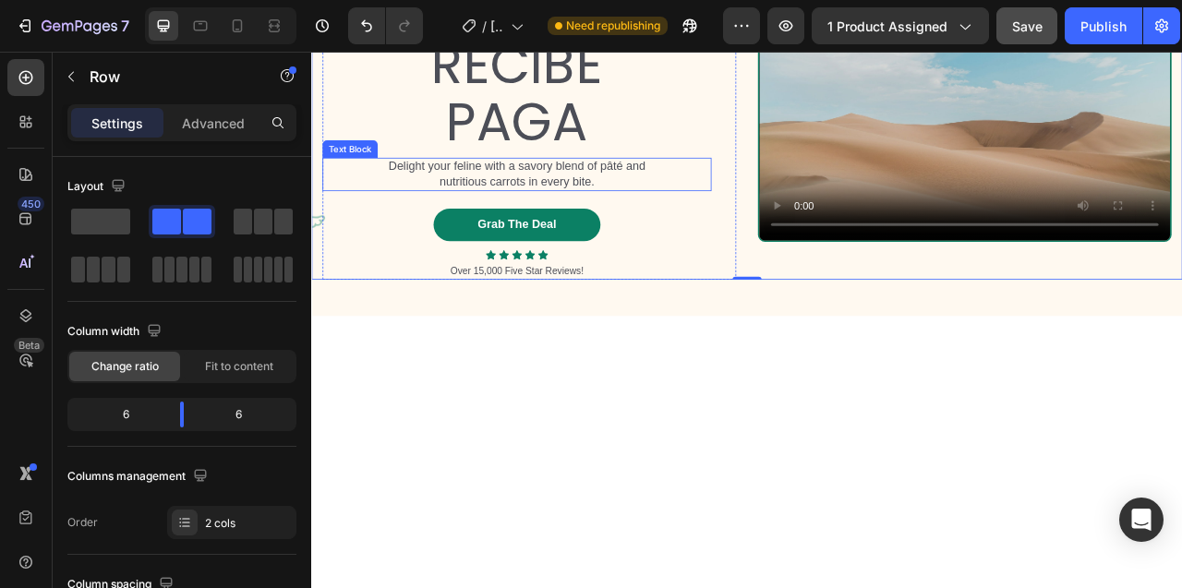
click at [506, 227] on p "Delight your feline with a savory blend of pâté and nutritious carrots in every…" at bounding box center [572, 207] width 354 height 39
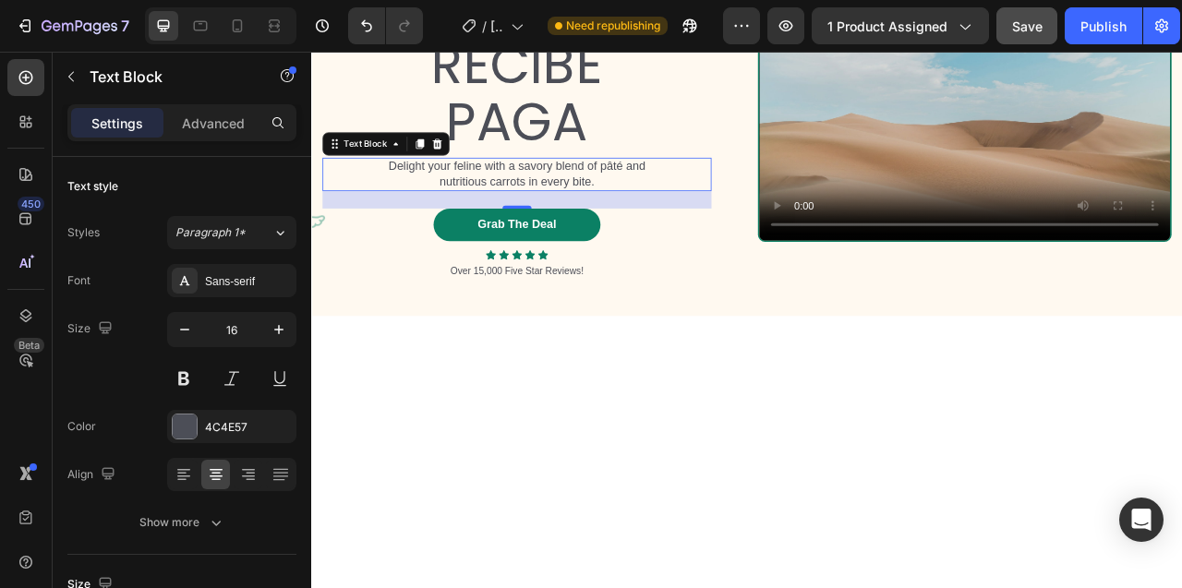
click at [506, 227] on p "Delight your feline with a savory blend of pâté and nutritious carrots in every…" at bounding box center [572, 207] width 354 height 39
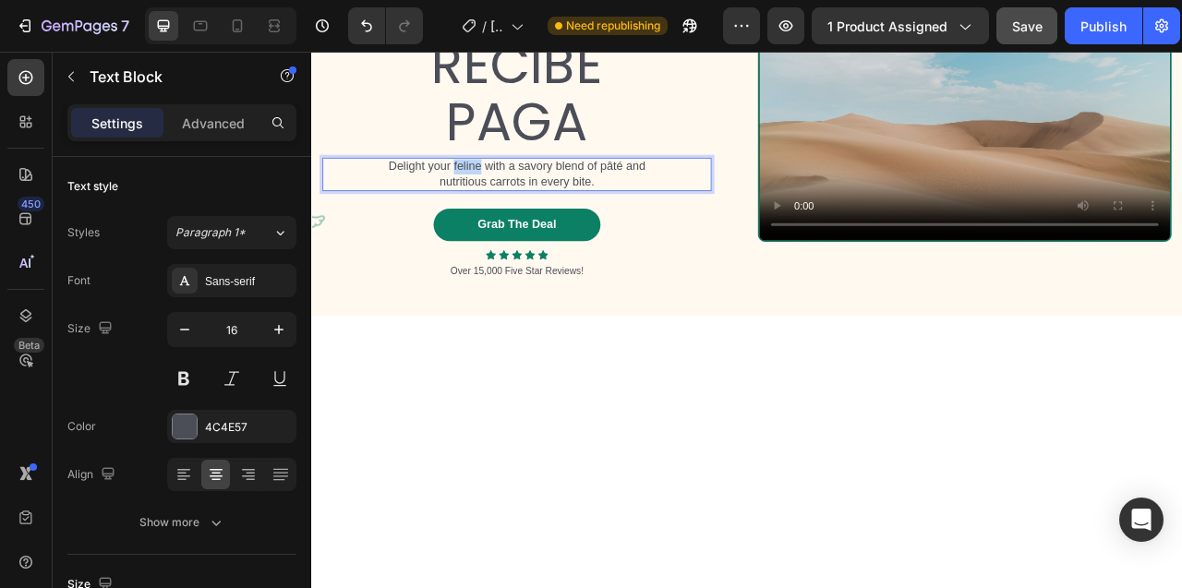
click at [506, 227] on p "Delight your feline with a savory blend of pâté and nutritious carrots in every…" at bounding box center [572, 207] width 354 height 39
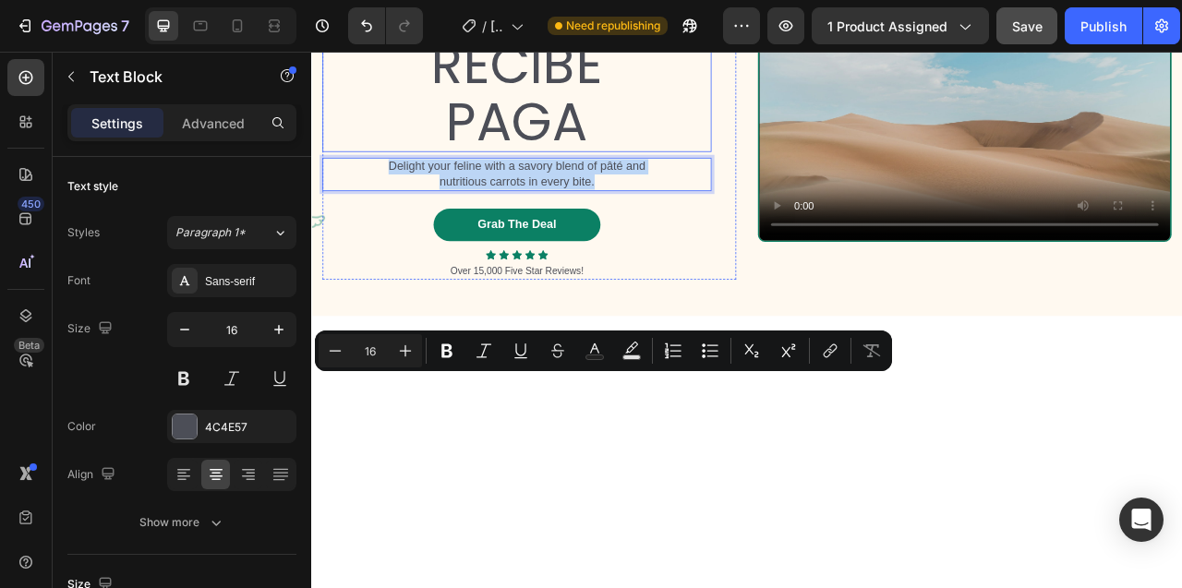
click at [557, 177] on p "PIDE RECIBE PAGA" at bounding box center [572, 68] width 491 height 220
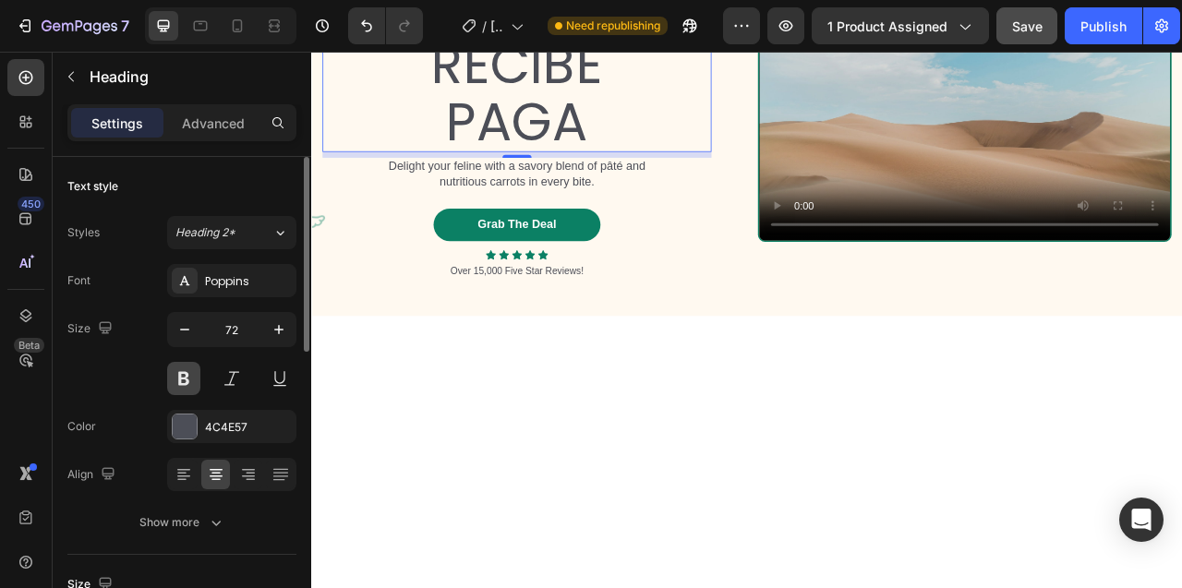
click at [181, 378] on button at bounding box center [183, 378] width 33 height 33
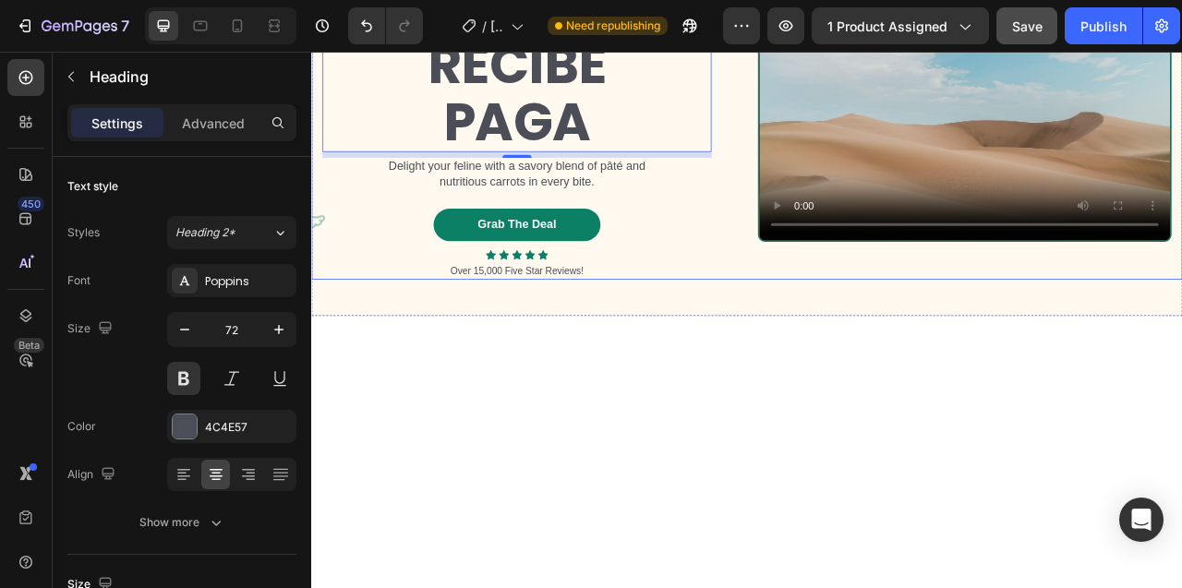
click at [569, 128] on div "PIDE RECIBE PAGA Heading 8 Delight your feline with a savory blend of [PERSON_N…" at bounding box center [588, 149] width 526 height 386
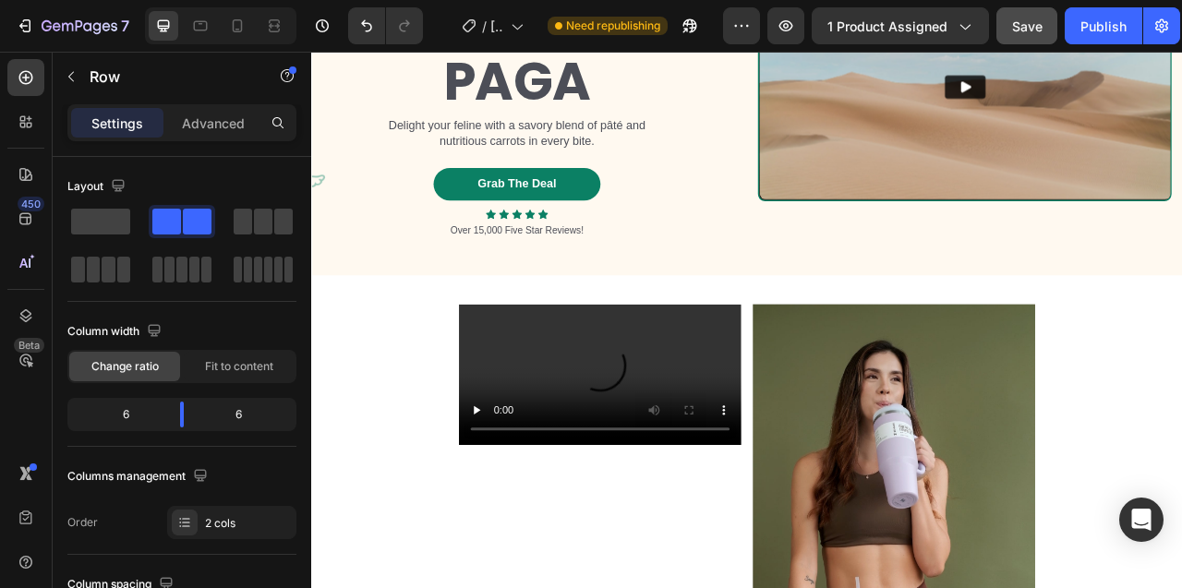
scroll to position [8431, 0]
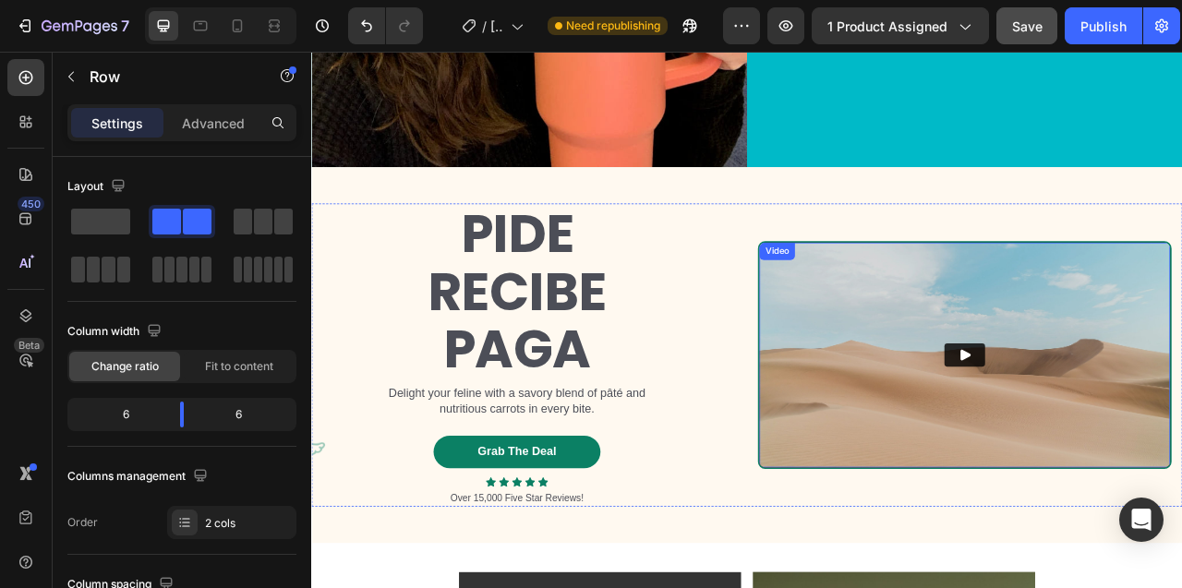
click at [1032, 385] on img at bounding box center [1142, 437] width 522 height 286
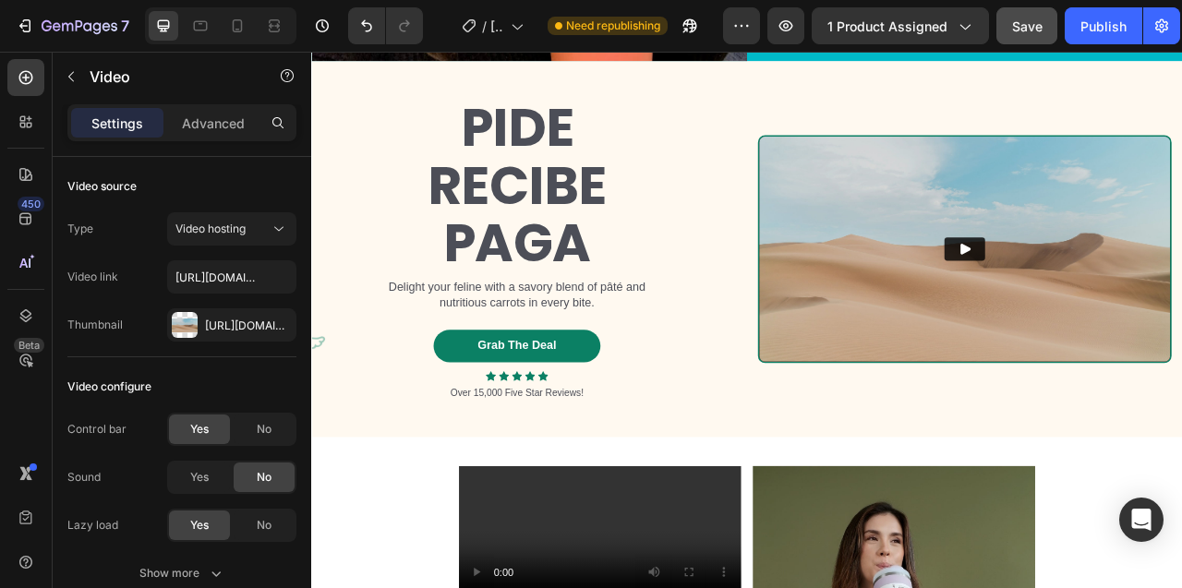
scroll to position [8459, 0]
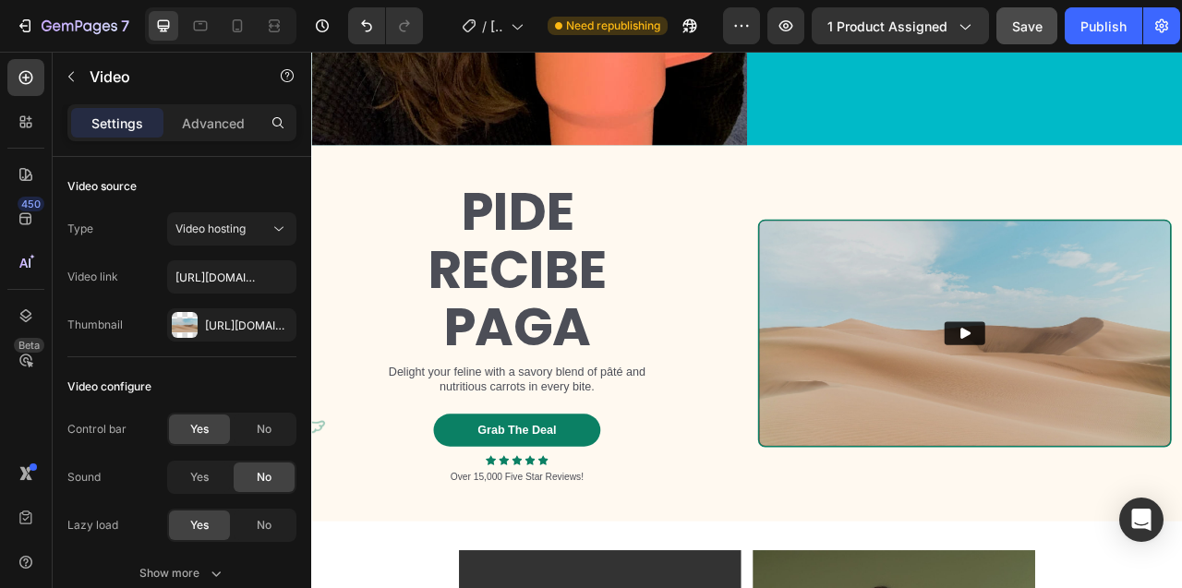
click at [954, 312] on img at bounding box center [1142, 410] width 522 height 286
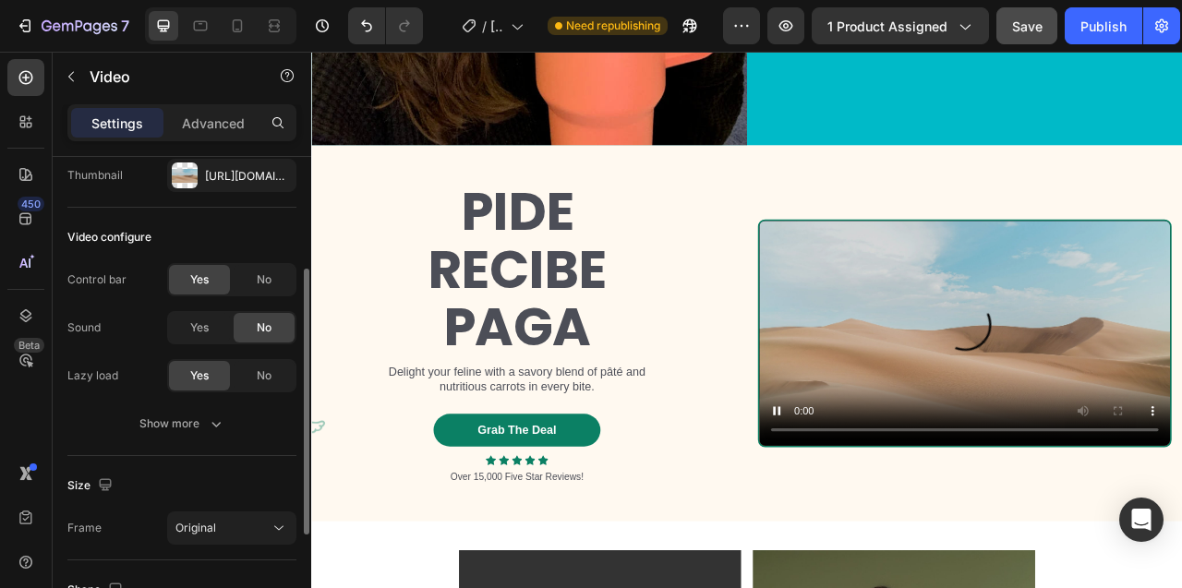
scroll to position [169, 0]
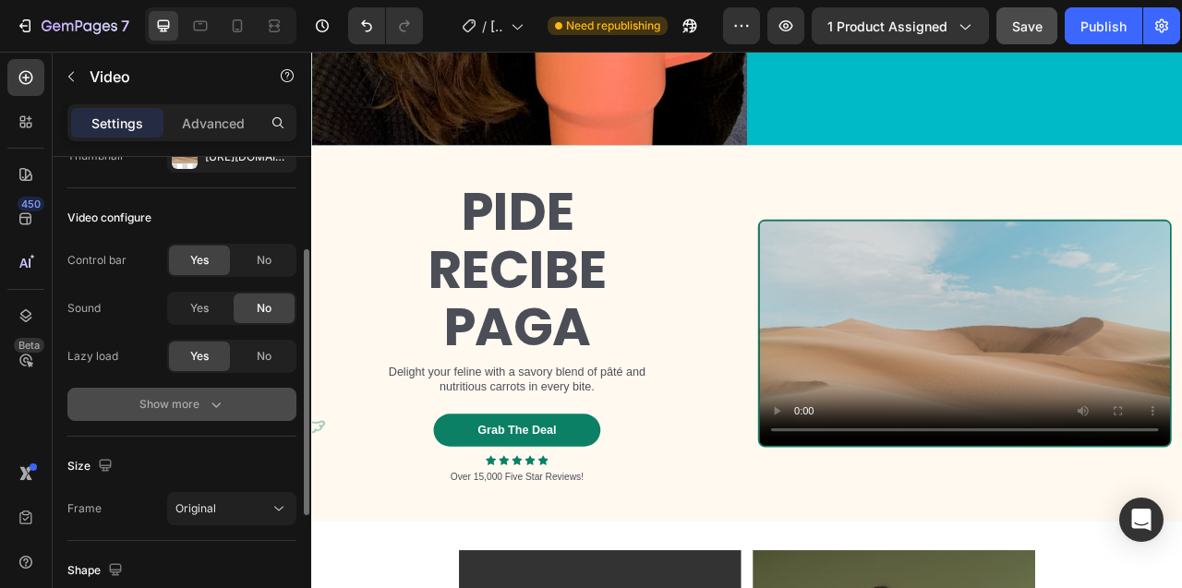
click at [154, 398] on div "Show more" at bounding box center [182, 404] width 86 height 18
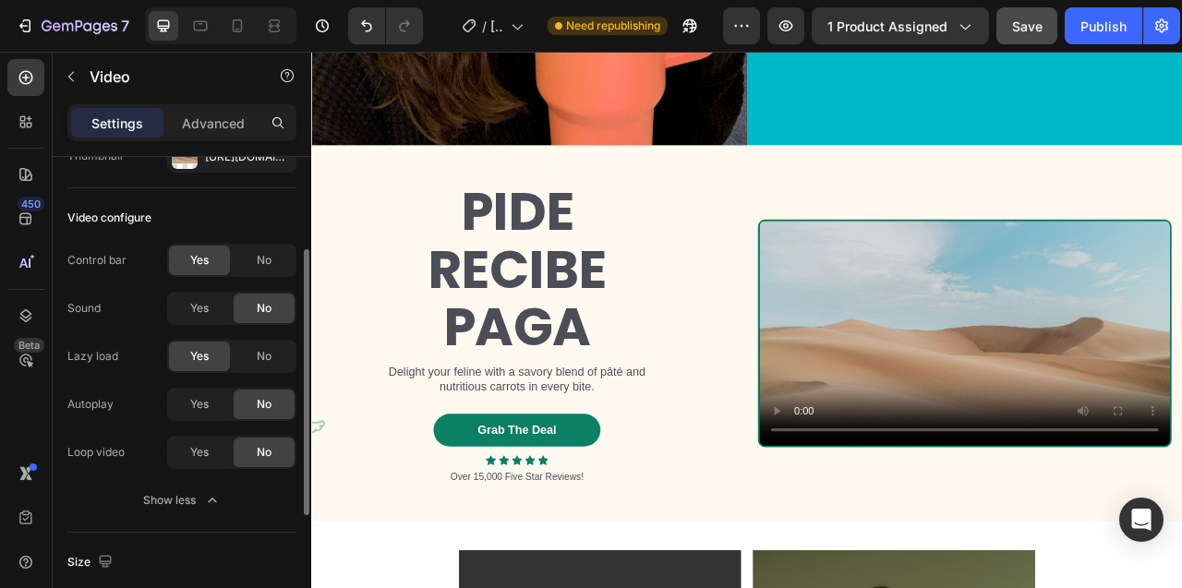
scroll to position [265, 0]
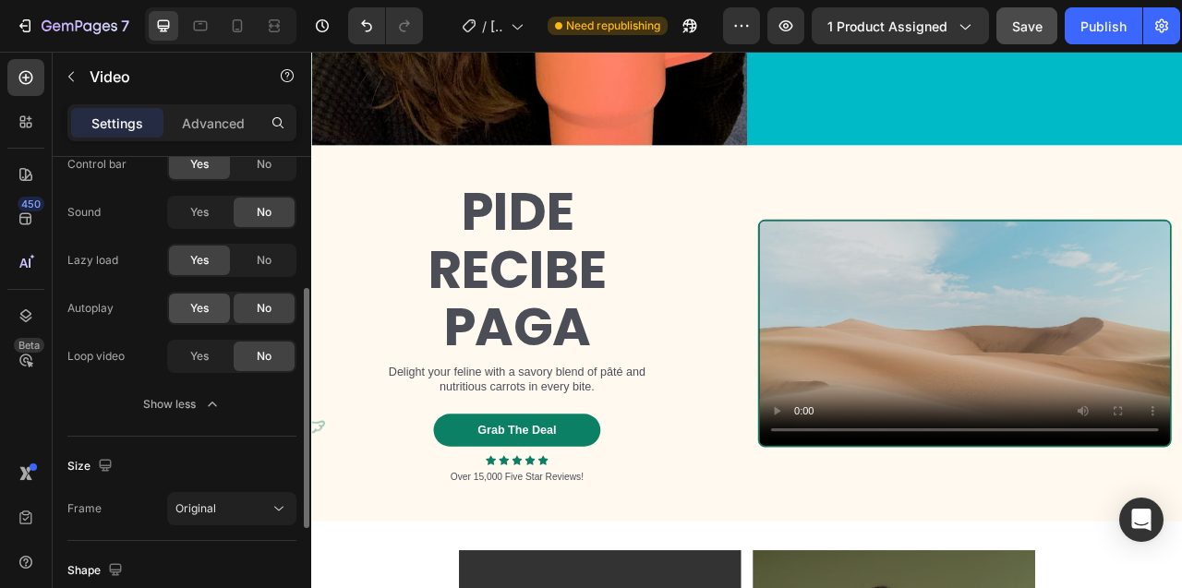
click at [190, 300] on span "Yes" at bounding box center [199, 308] width 18 height 17
click at [185, 354] on div "Yes" at bounding box center [199, 357] width 61 height 30
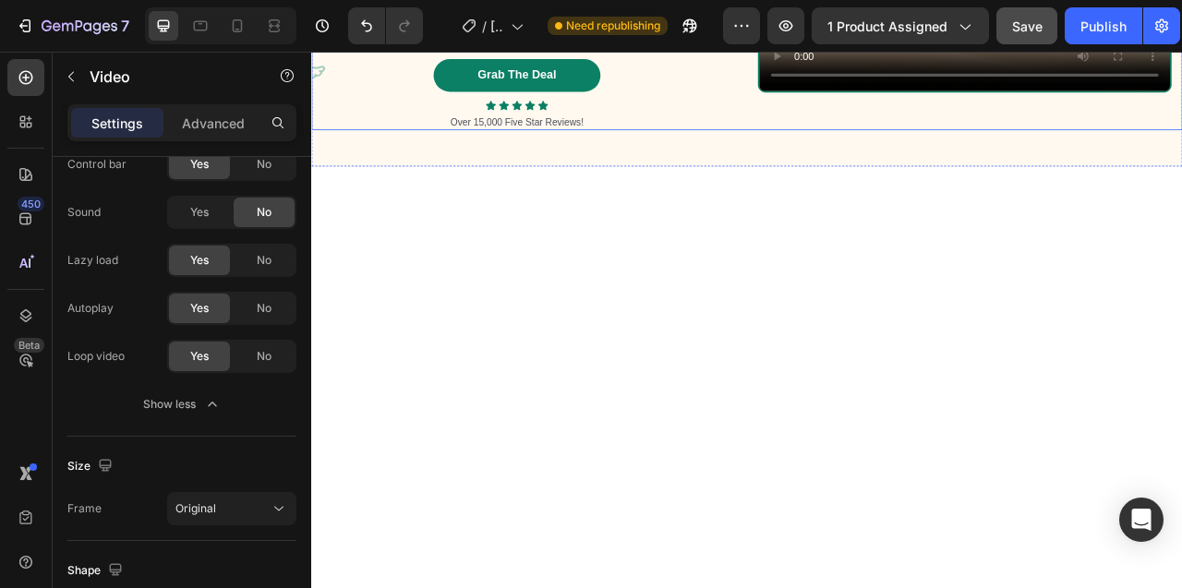
scroll to position [8807, 0]
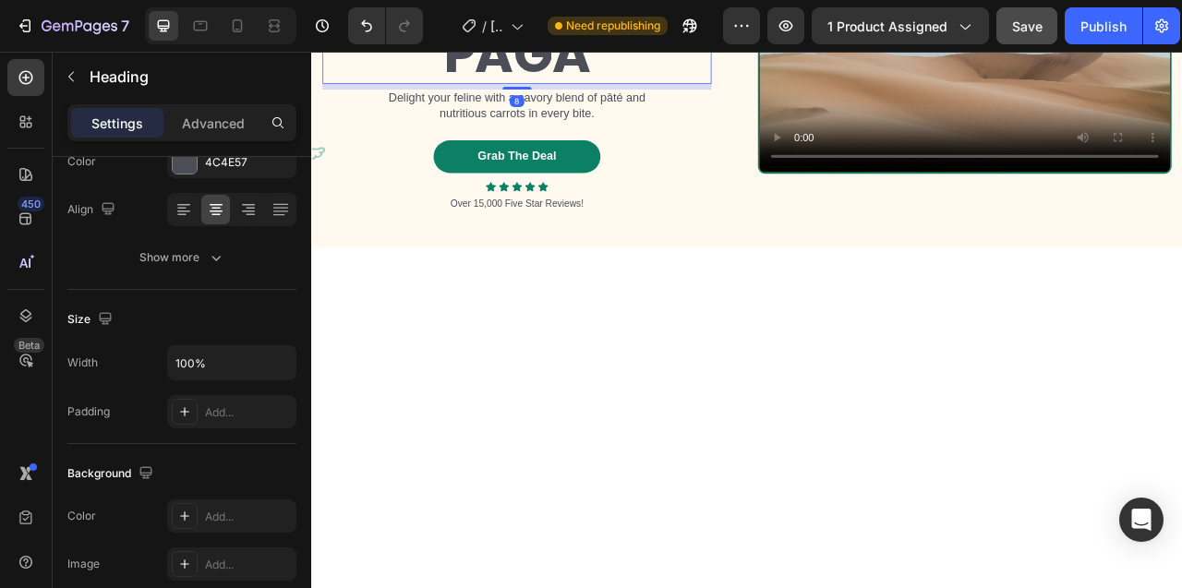
scroll to position [0, 0]
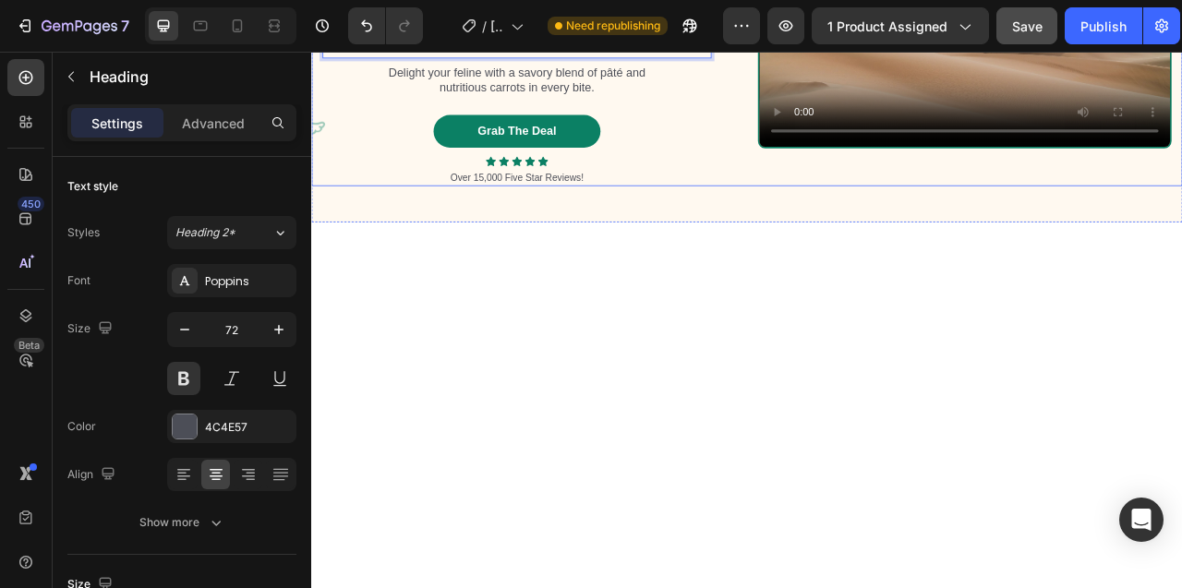
scroll to position [8730, 0]
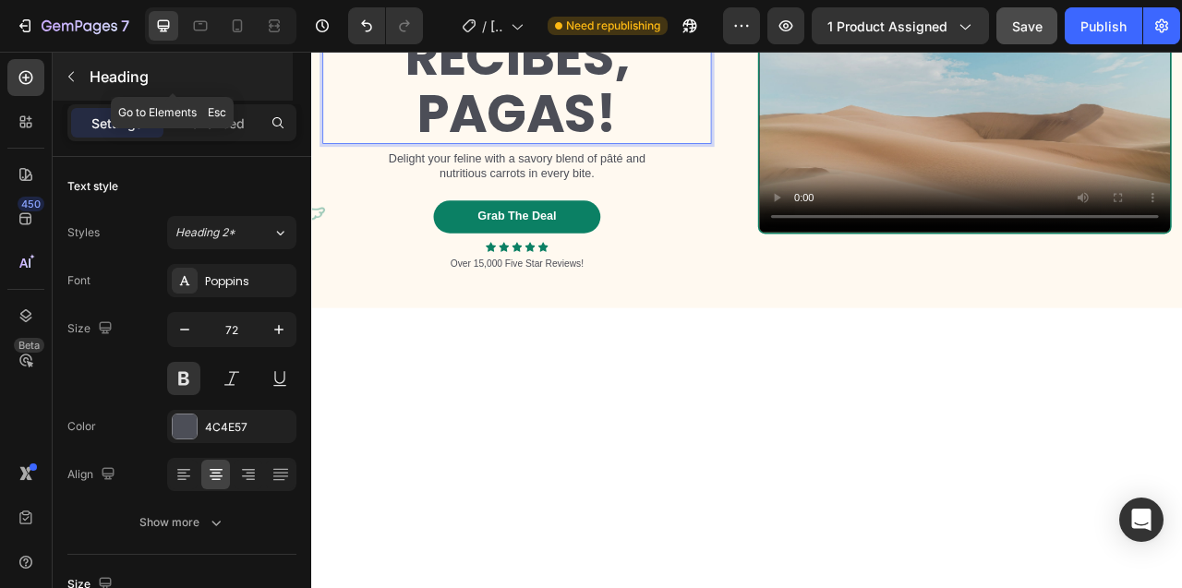
click at [65, 72] on icon "button" at bounding box center [71, 76] width 15 height 15
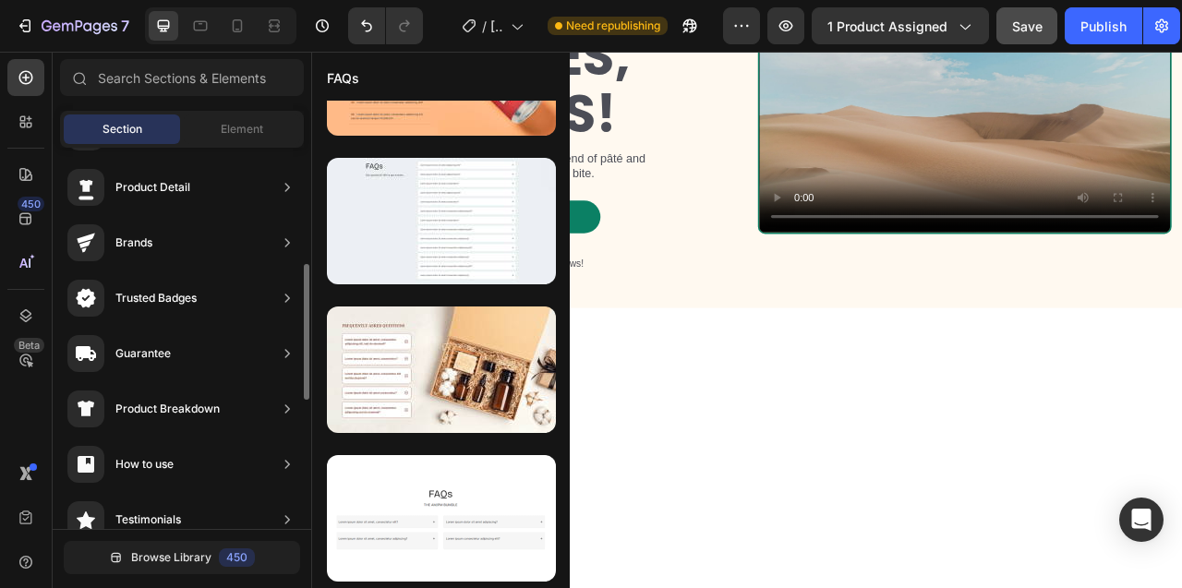
scroll to position [0, 0]
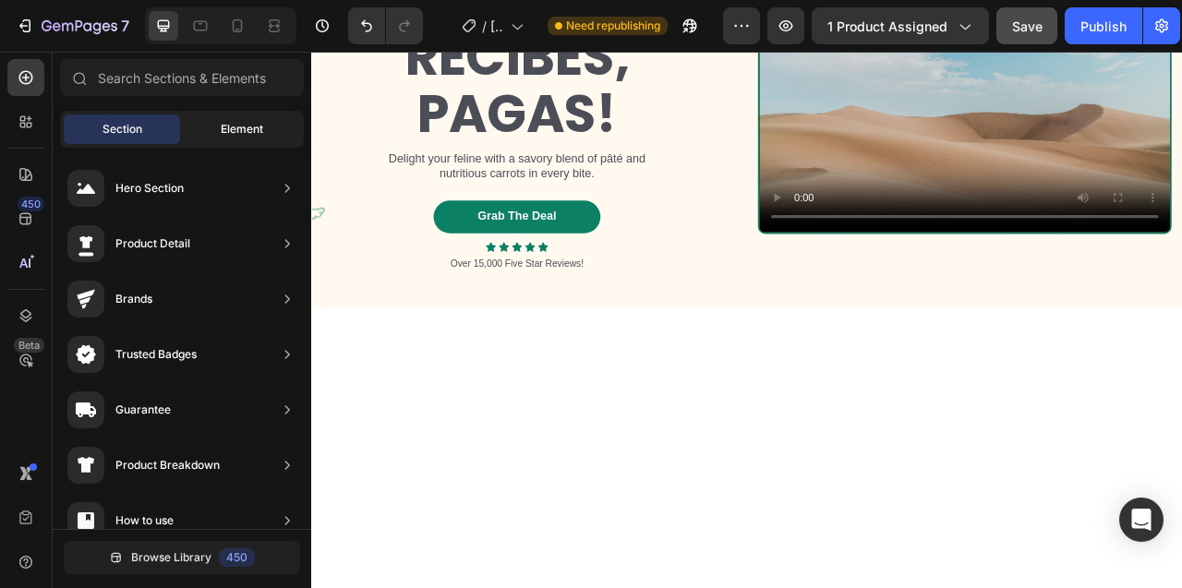
click at [211, 130] on div "Element" at bounding box center [242, 129] width 116 height 30
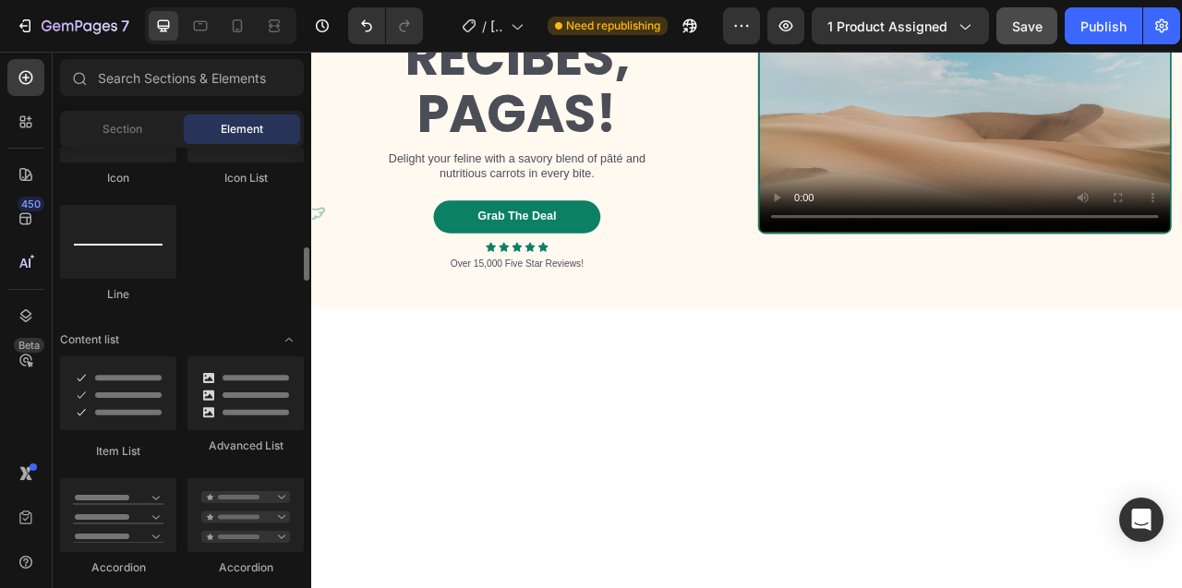
scroll to position [1402, 0]
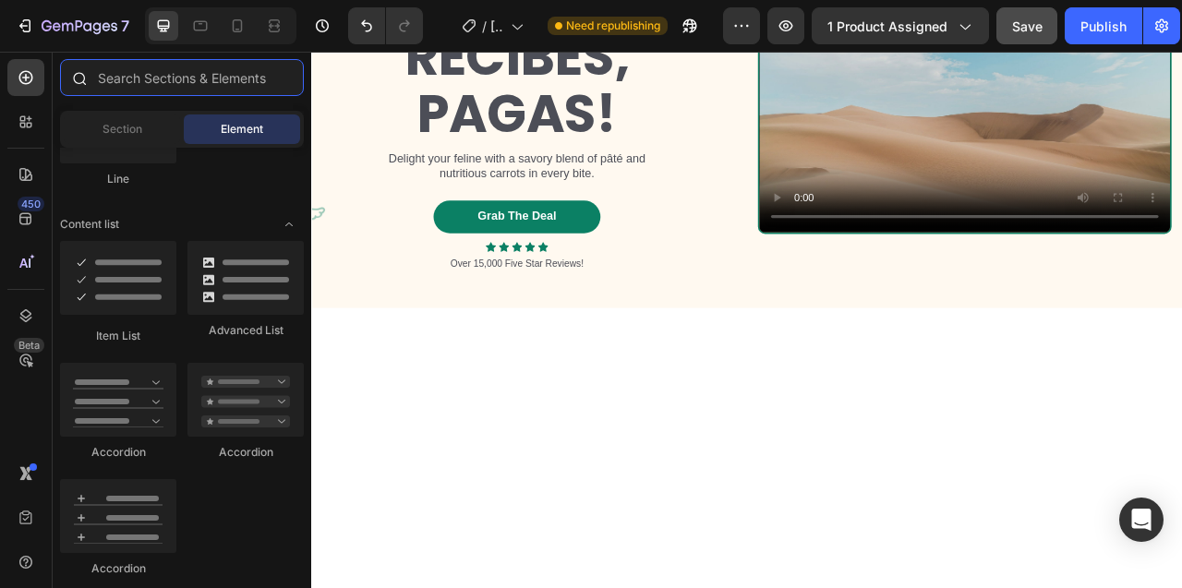
click at [159, 82] on input "text" at bounding box center [182, 77] width 244 height 37
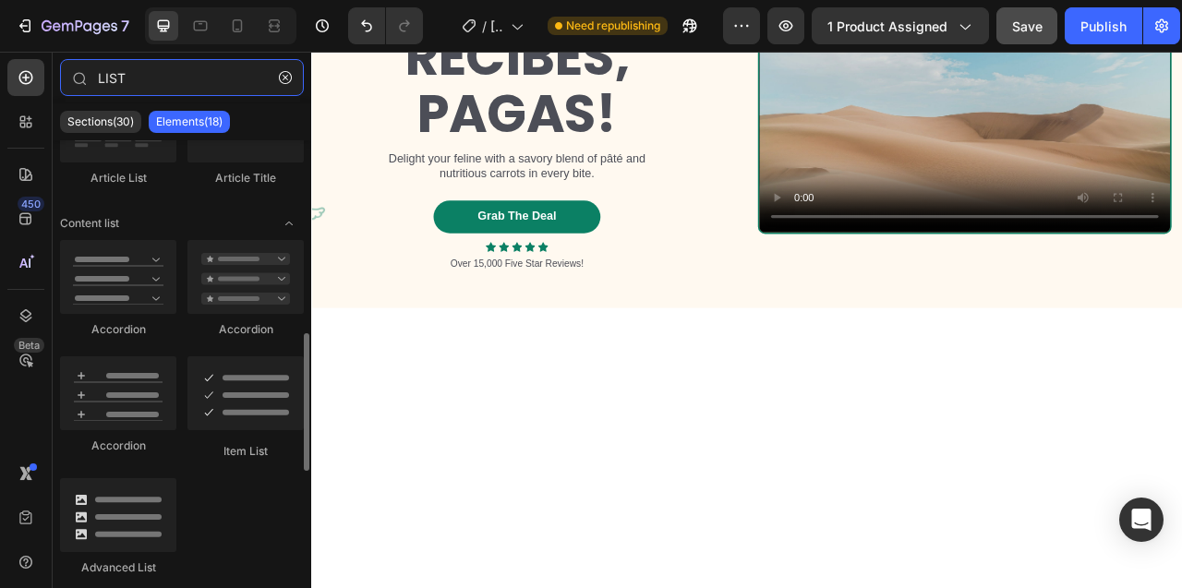
scroll to position [601, 0]
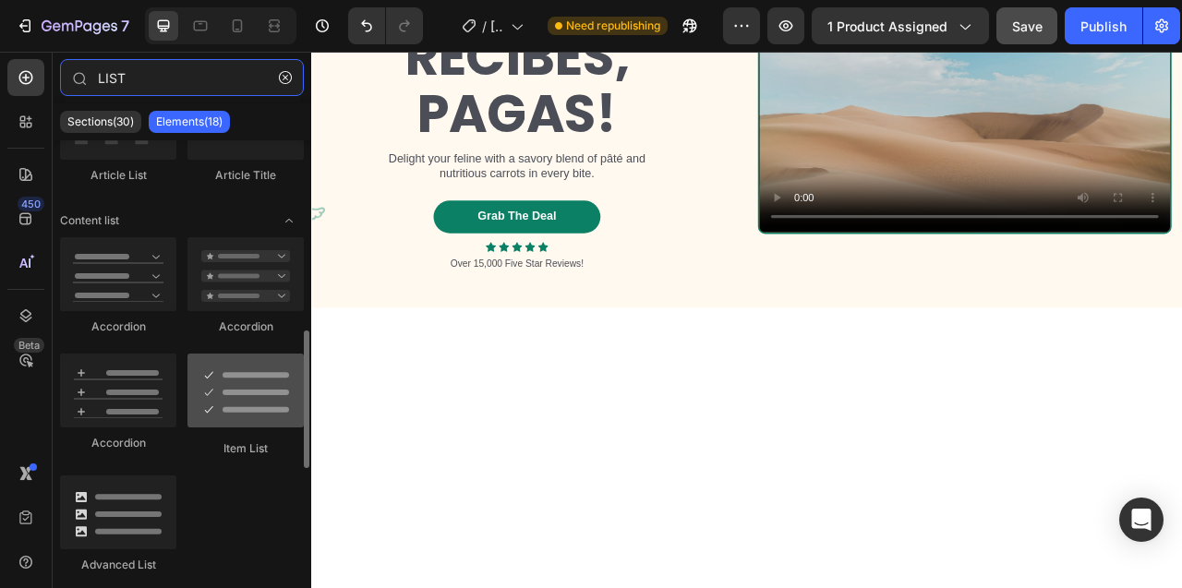
type input "LIST"
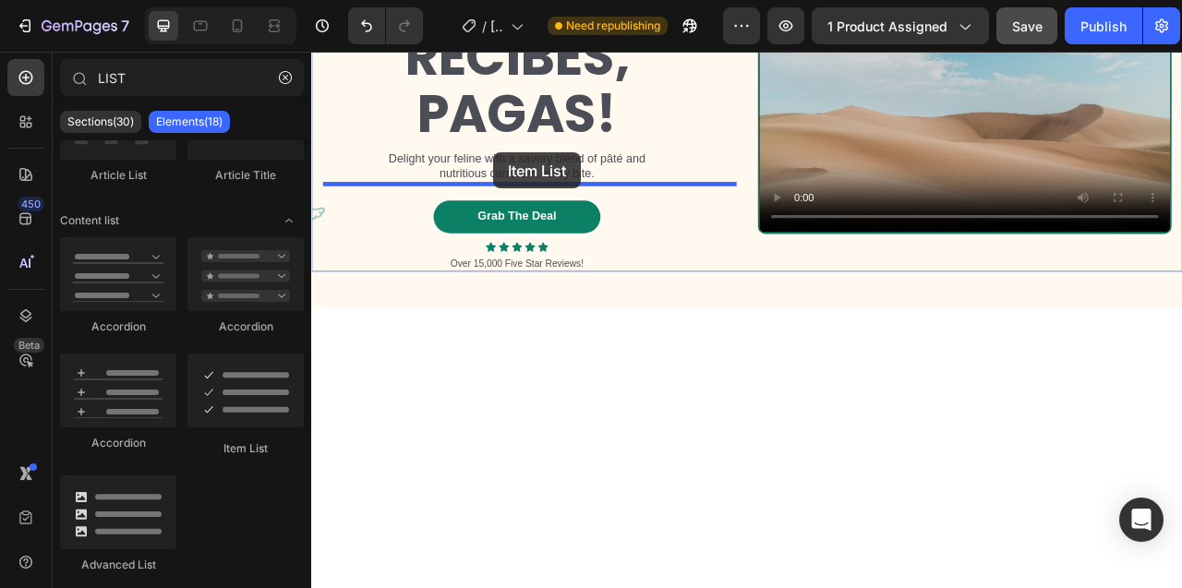
drag, startPoint x: 556, startPoint y: 441, endPoint x: 543, endPoint y: 180, distance: 261.6
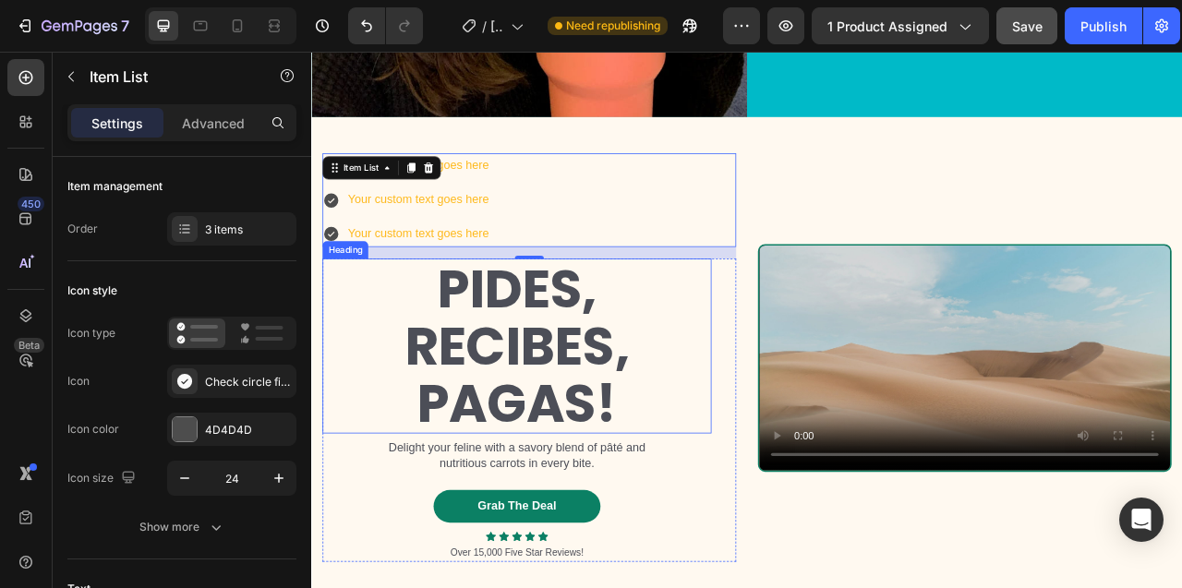
scroll to position [8598, 0]
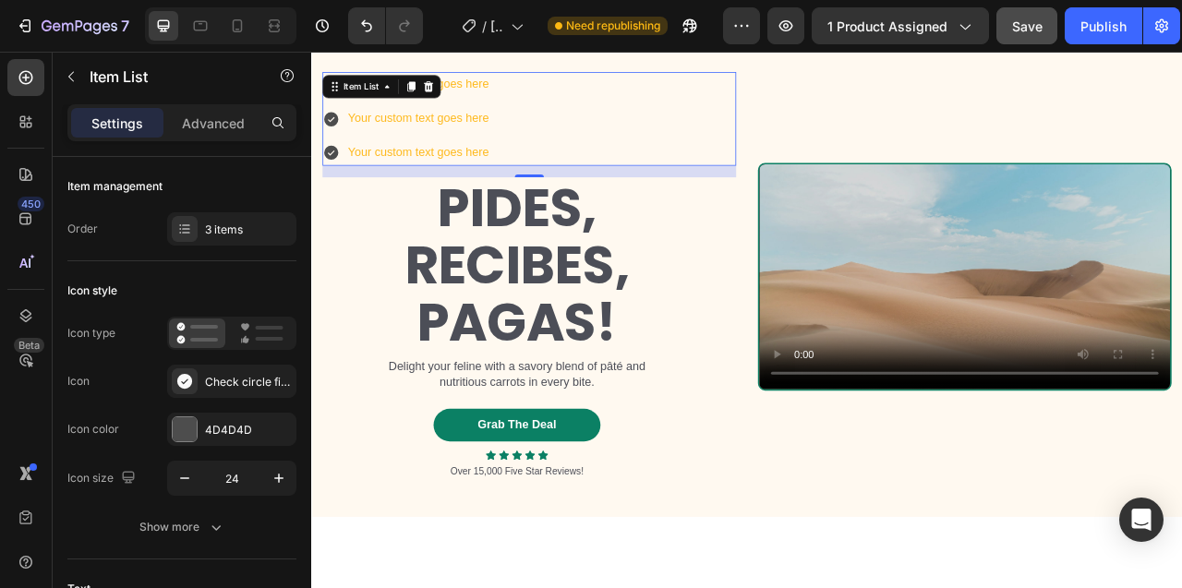
click at [566, 196] on div "Your custom text goes here Your custom text goes here Your custom text goes here" at bounding box center [588, 137] width 526 height 118
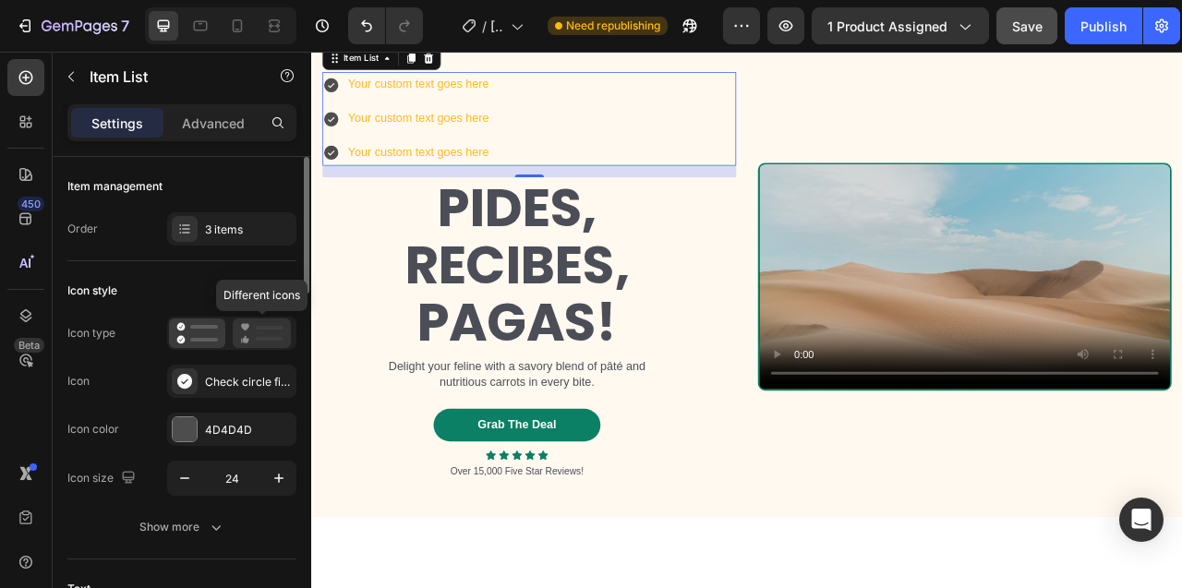
click at [266, 332] on icon at bounding box center [261, 333] width 43 height 22
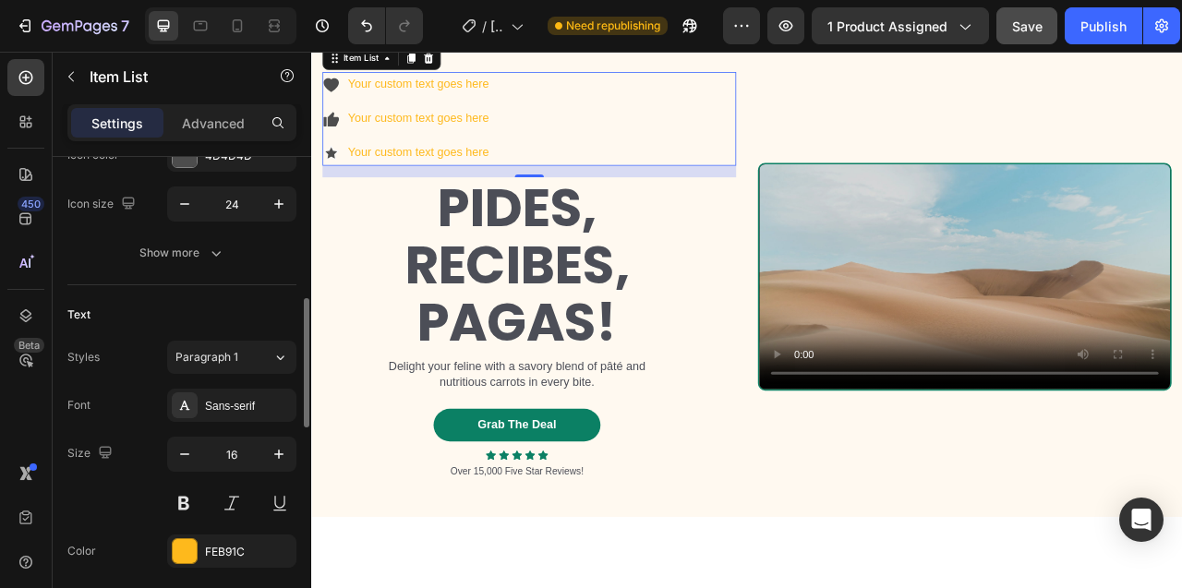
scroll to position [432, 0]
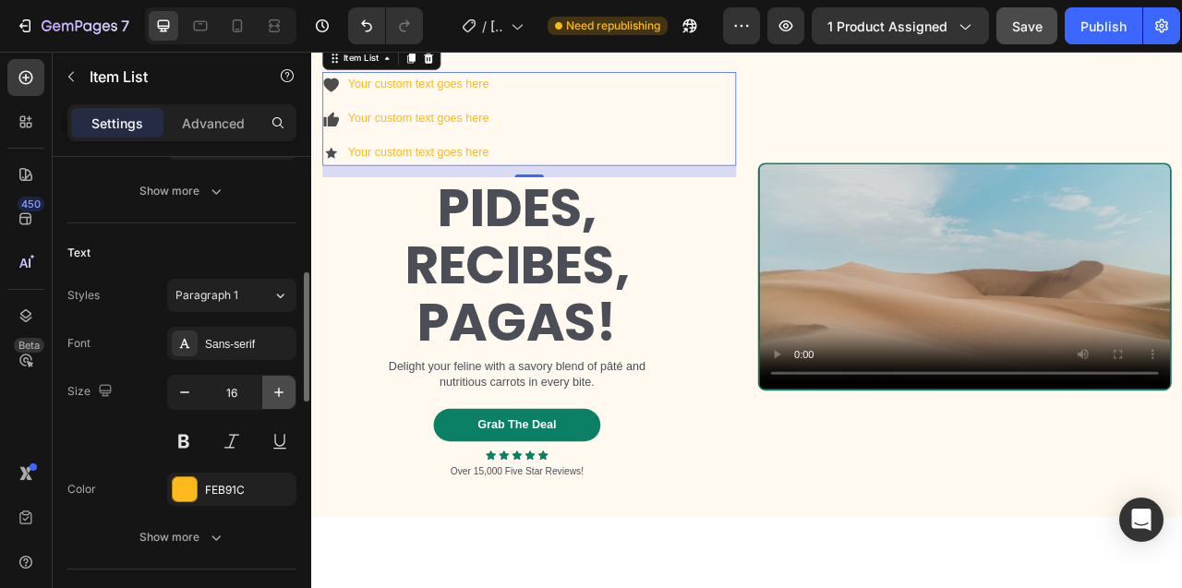
click at [283, 385] on icon "button" at bounding box center [279, 392] width 18 height 18
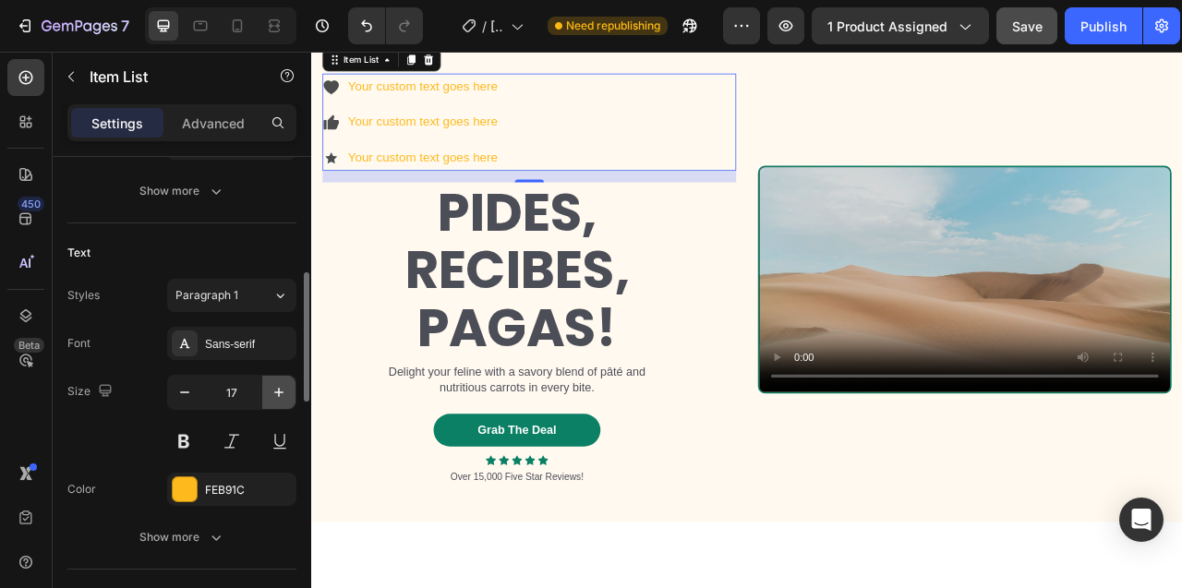
click at [283, 385] on icon "button" at bounding box center [279, 392] width 18 height 18
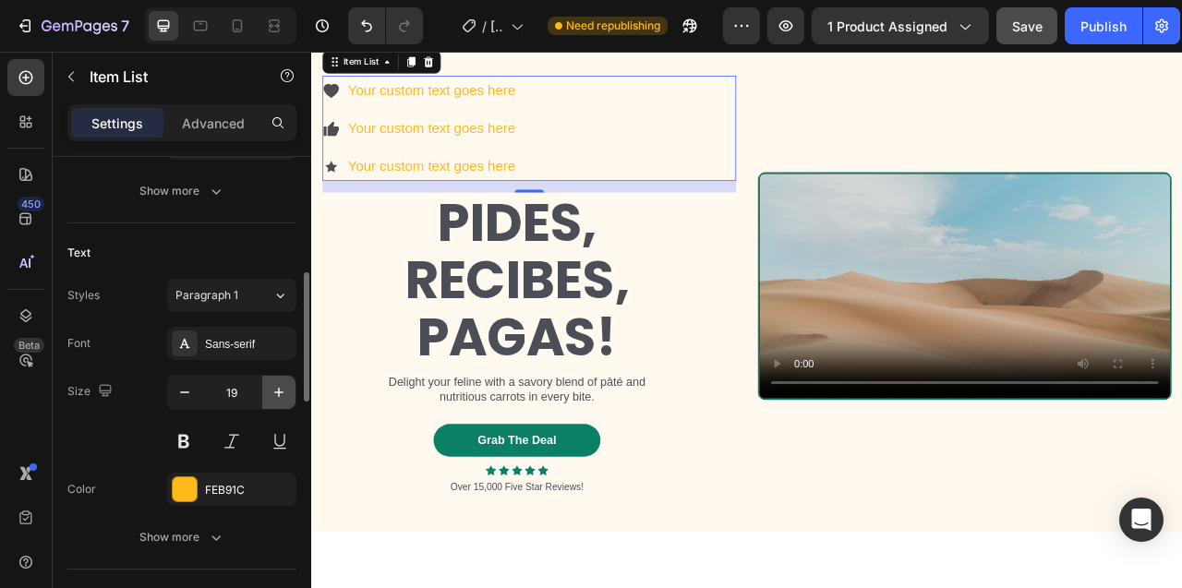
click at [283, 385] on icon "button" at bounding box center [279, 392] width 18 height 18
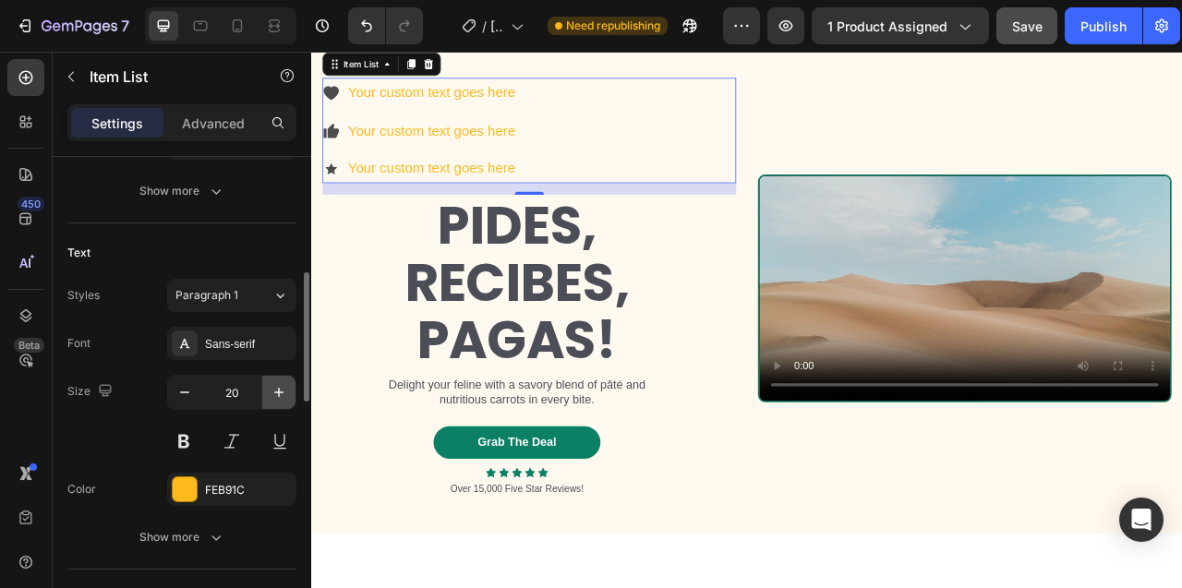
click at [283, 385] on icon "button" at bounding box center [279, 392] width 18 height 18
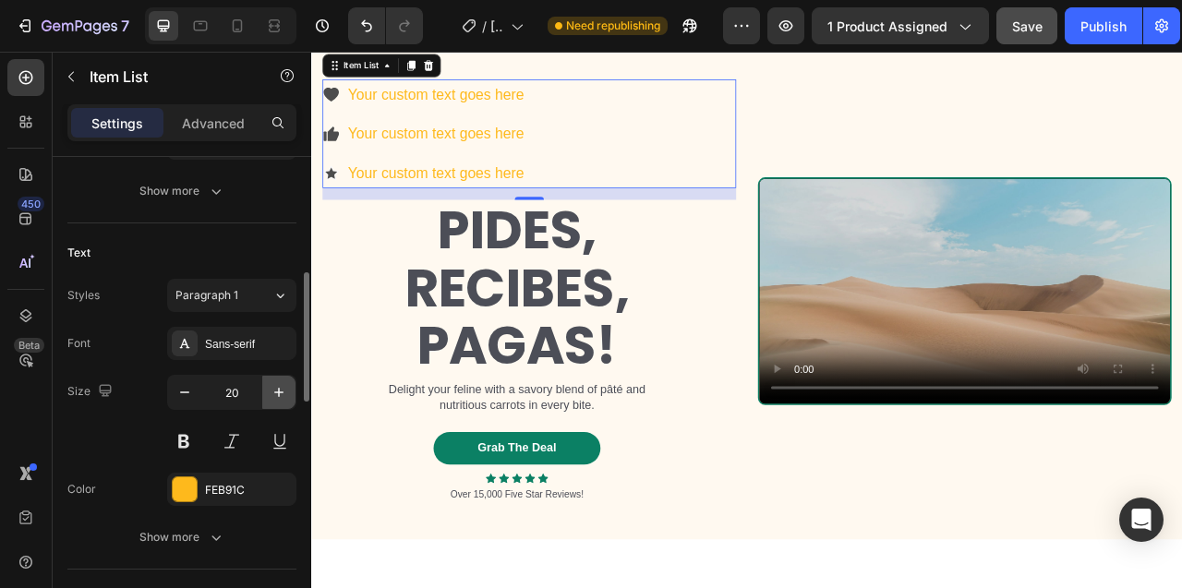
click at [283, 385] on icon "button" at bounding box center [279, 392] width 18 height 18
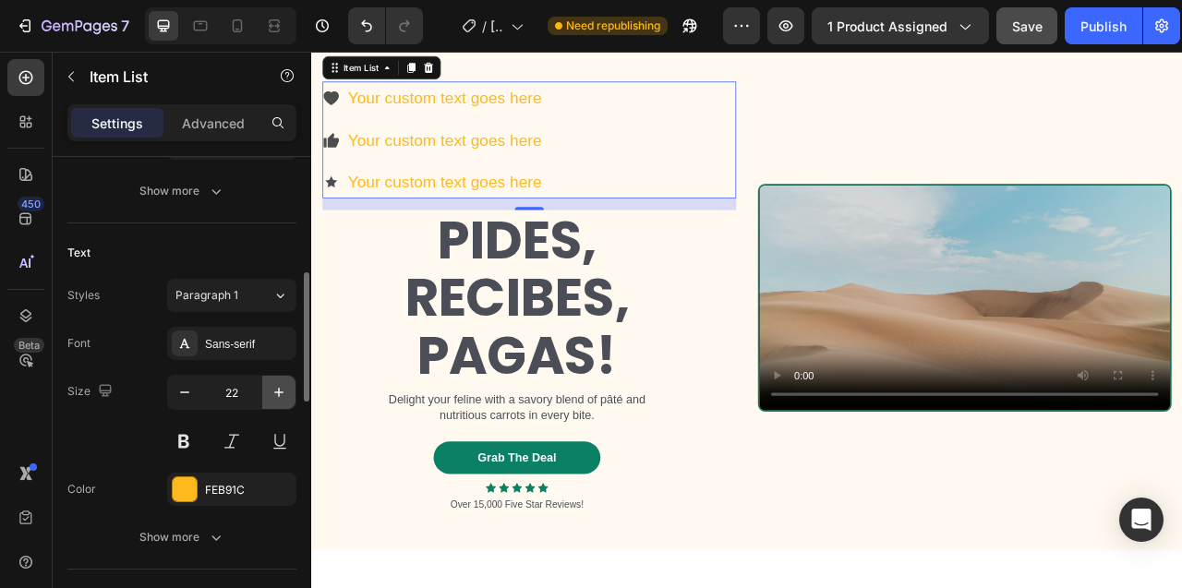
click at [283, 385] on icon "button" at bounding box center [279, 392] width 18 height 18
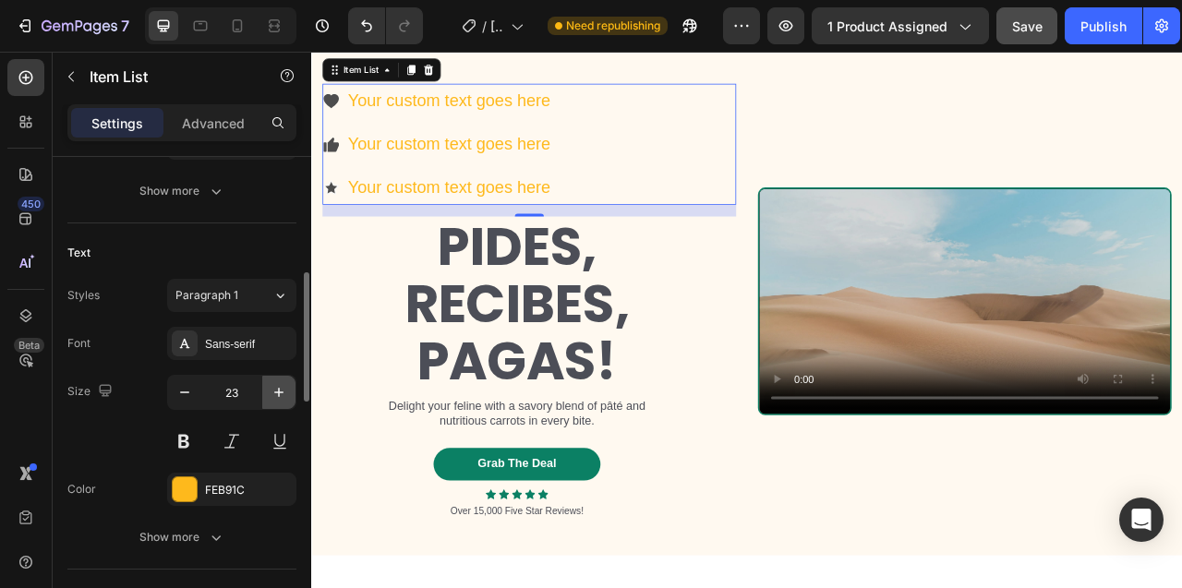
scroll to position [8581, 0]
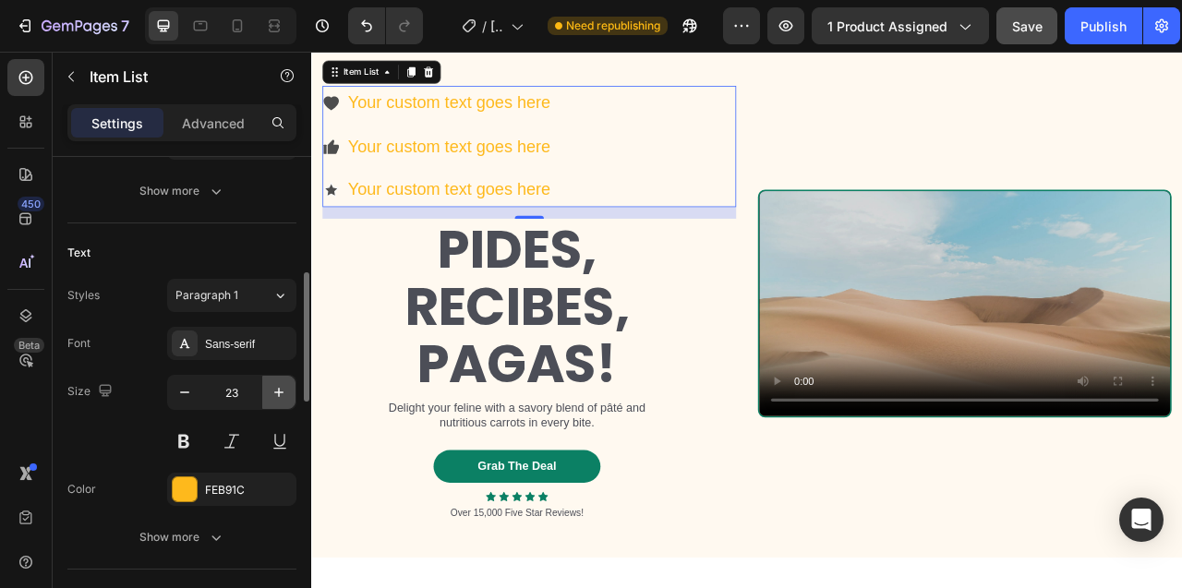
click at [283, 385] on icon "button" at bounding box center [279, 392] width 18 height 18
type input "24"
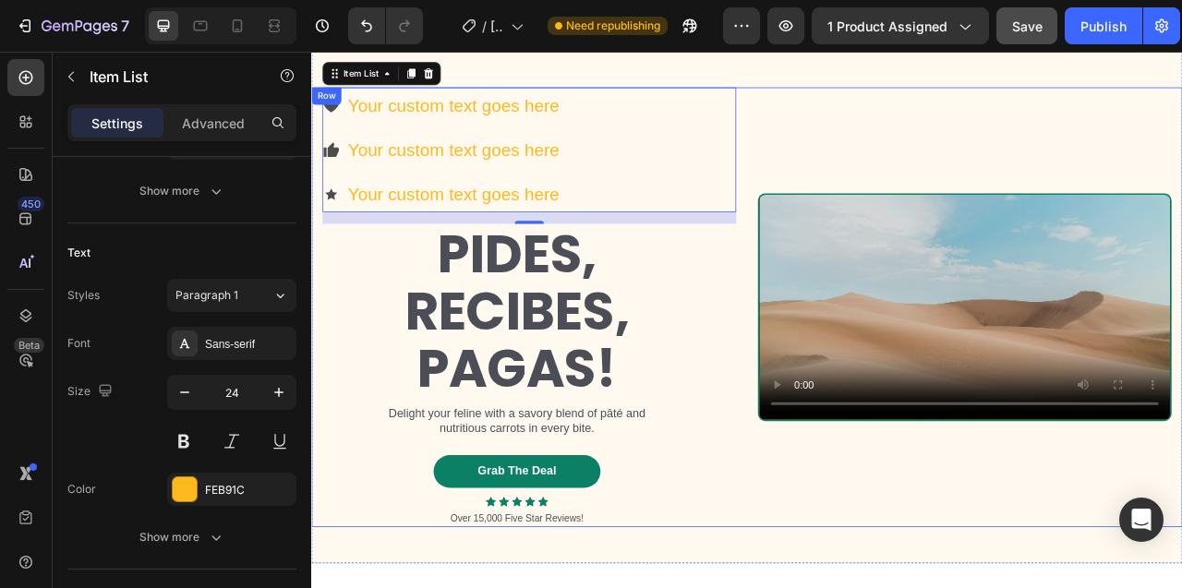
click at [579, 205] on div "Your custom text goes here Your custom text goes here Your custom text goes her…" at bounding box center [588, 376] width 526 height 558
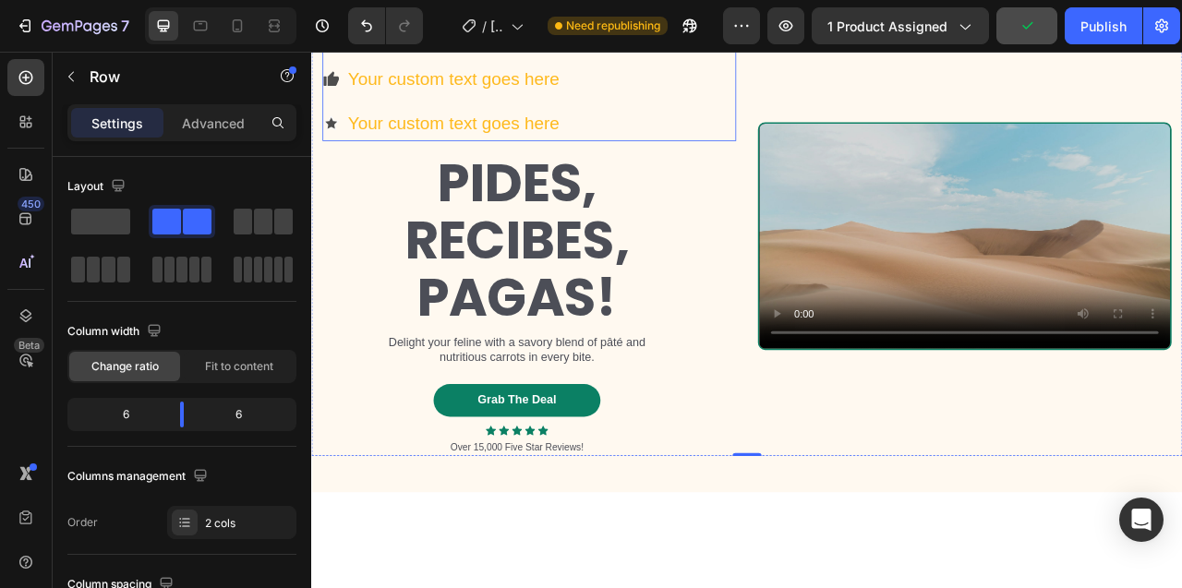
scroll to position [8669, 0]
click at [516, 53] on div "Your custom text goes here" at bounding box center [491, 29] width 274 height 45
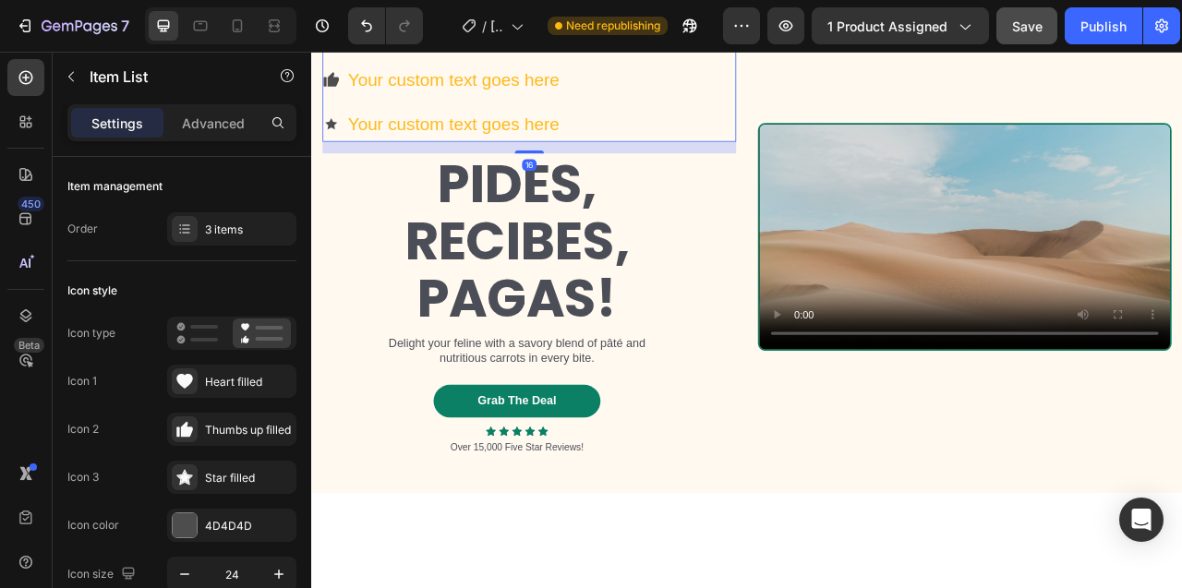
click at [694, 166] on div "Your custom text goes here Your custom text goes here Your custom text goes here" at bounding box center [588, 86] width 526 height 159
click at [184, 330] on icon at bounding box center [197, 333] width 42 height 22
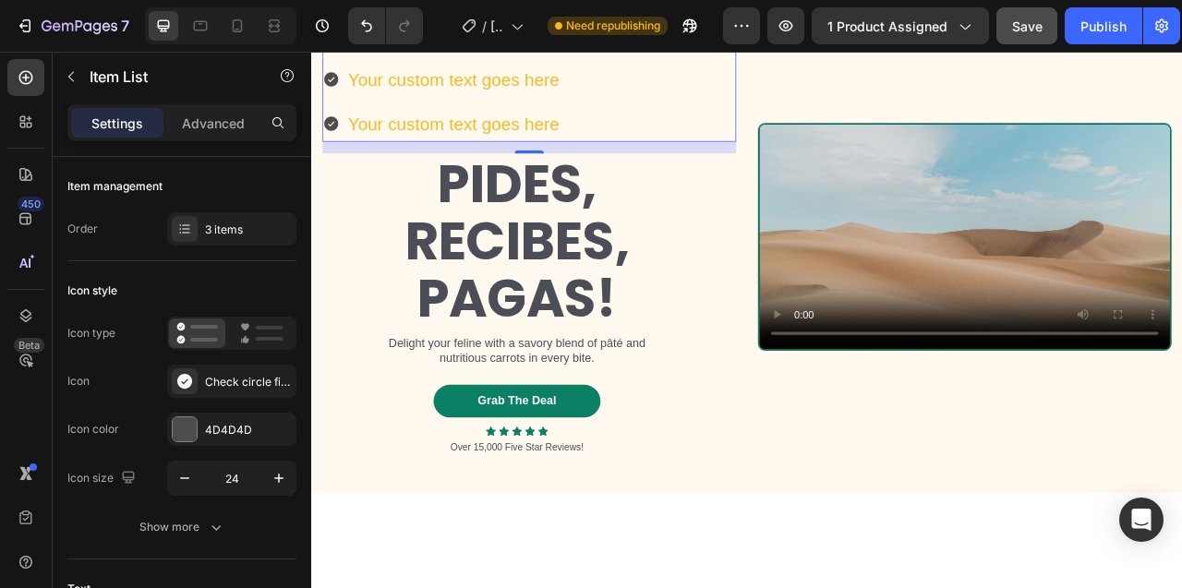
click at [487, 53] on div "Your custom text goes here" at bounding box center [491, 29] width 274 height 45
click at [487, 50] on p "Your custom text goes here" at bounding box center [491, 30] width 269 height 40
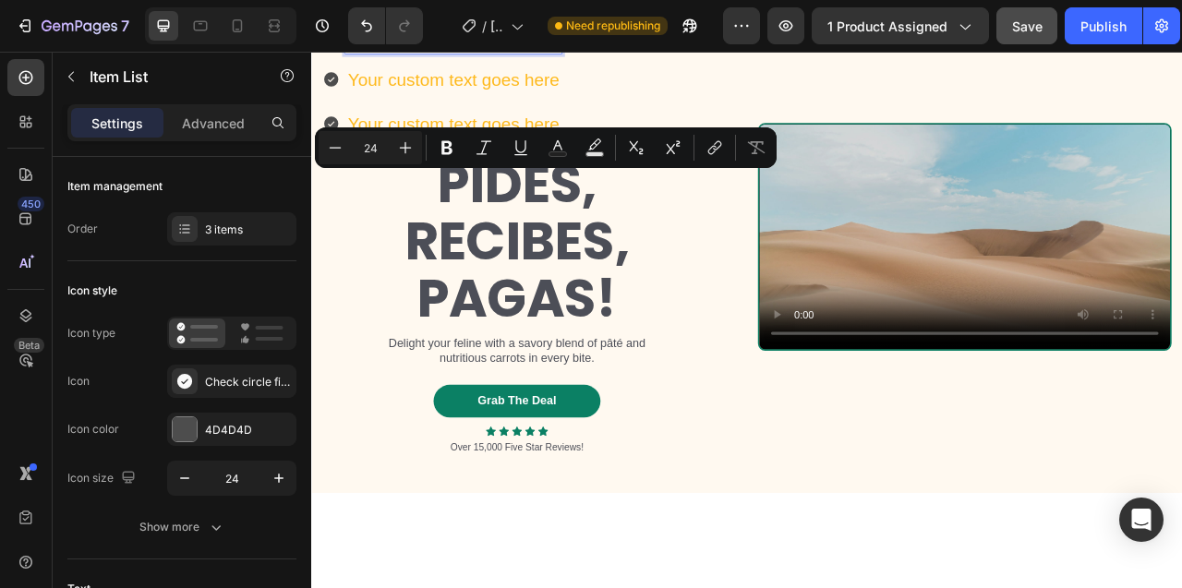
click at [452, 50] on p "Your custom text goes here" at bounding box center [491, 30] width 269 height 40
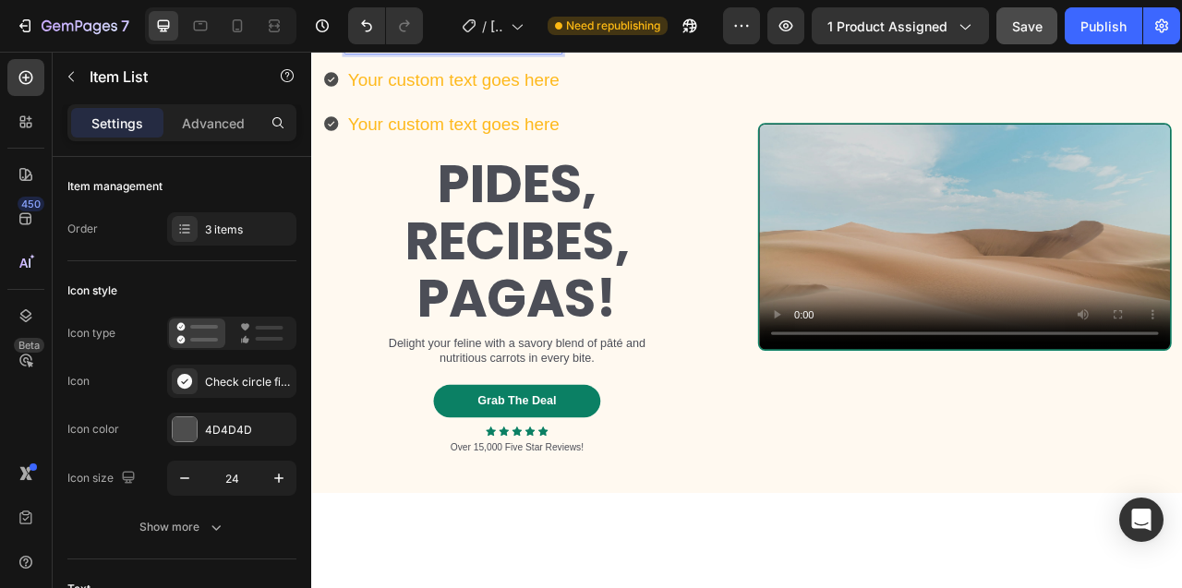
click at [452, 50] on p "Your custom text goes here" at bounding box center [491, 30] width 269 height 40
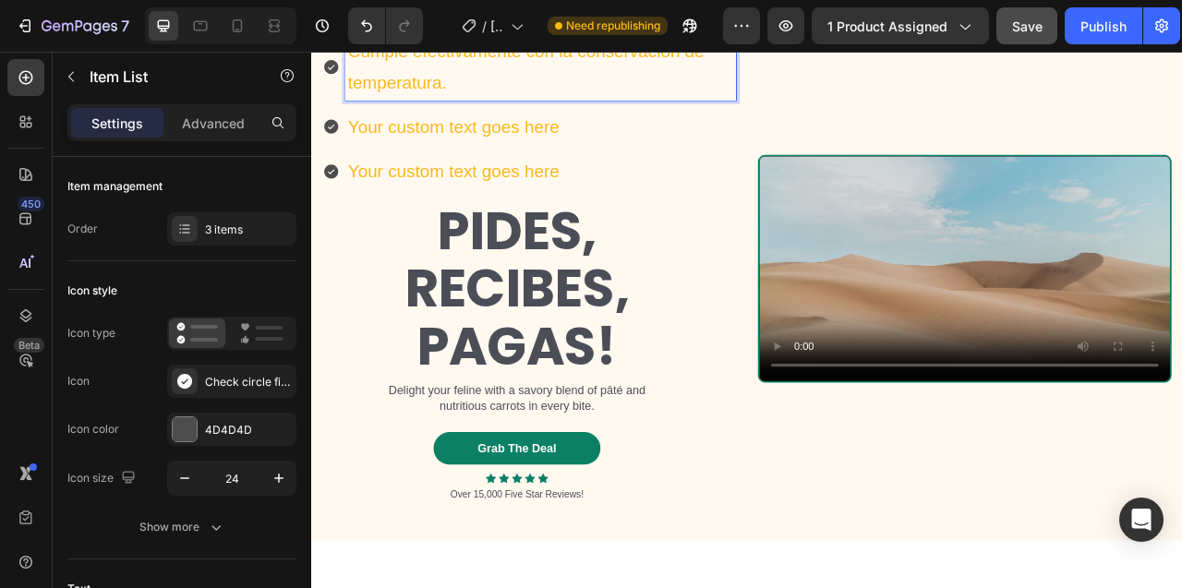
click at [517, 167] on p "Your custom text goes here" at bounding box center [602, 147] width 491 height 40
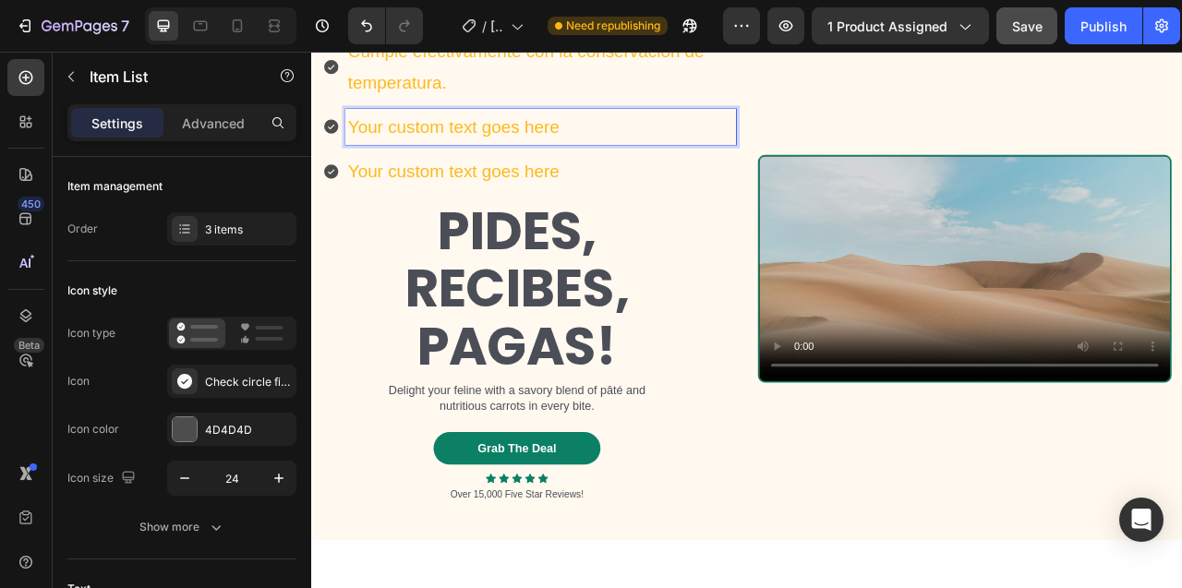
click at [605, 167] on p "Your custom text goes here" at bounding box center [602, 147] width 491 height 40
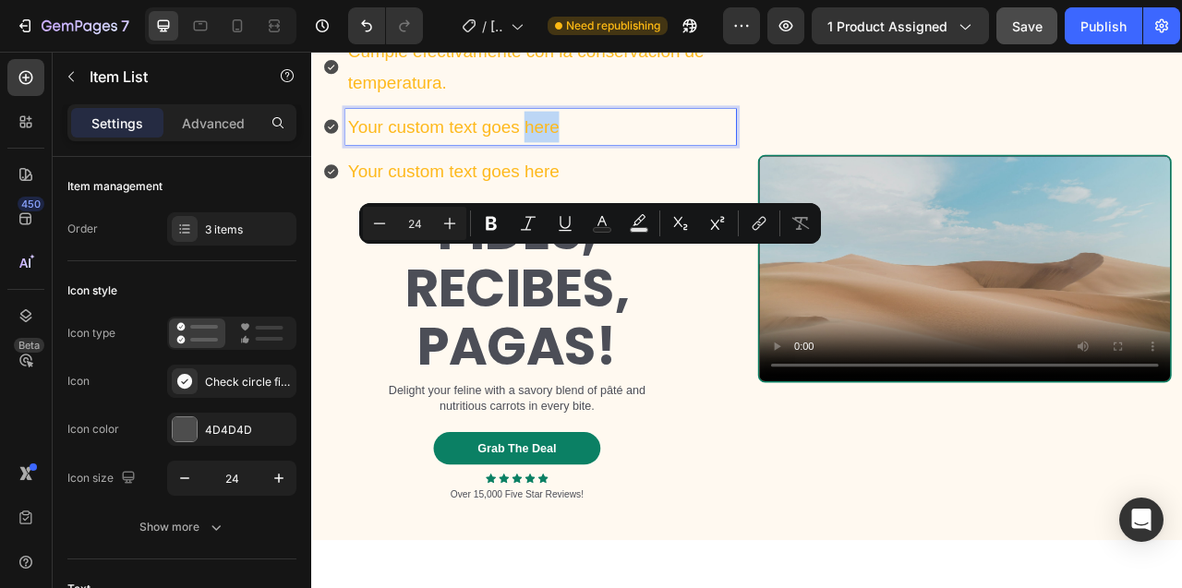
click at [605, 167] on p "Your custom text goes here" at bounding box center [602, 147] width 491 height 40
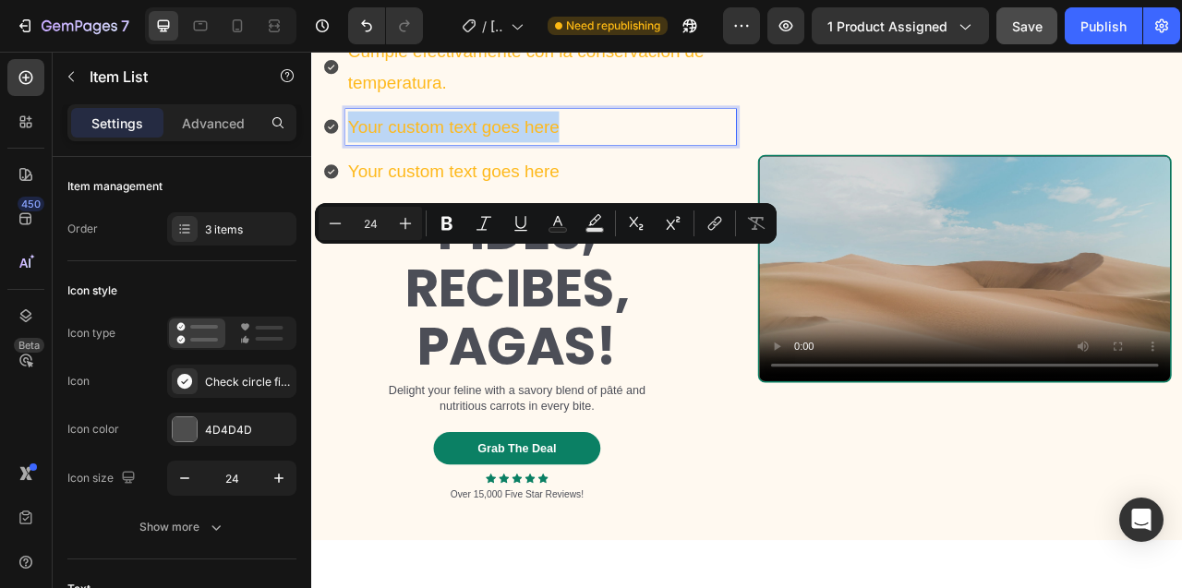
scroll to position [8628, 0]
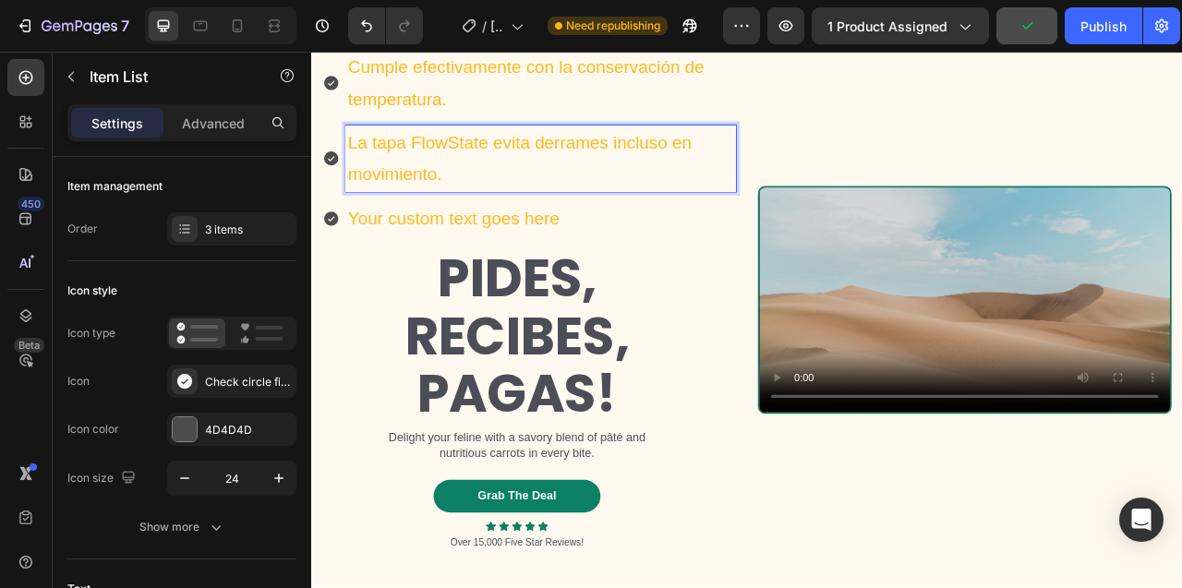
click at [554, 283] on p "Your custom text goes here" at bounding box center [602, 264] width 491 height 40
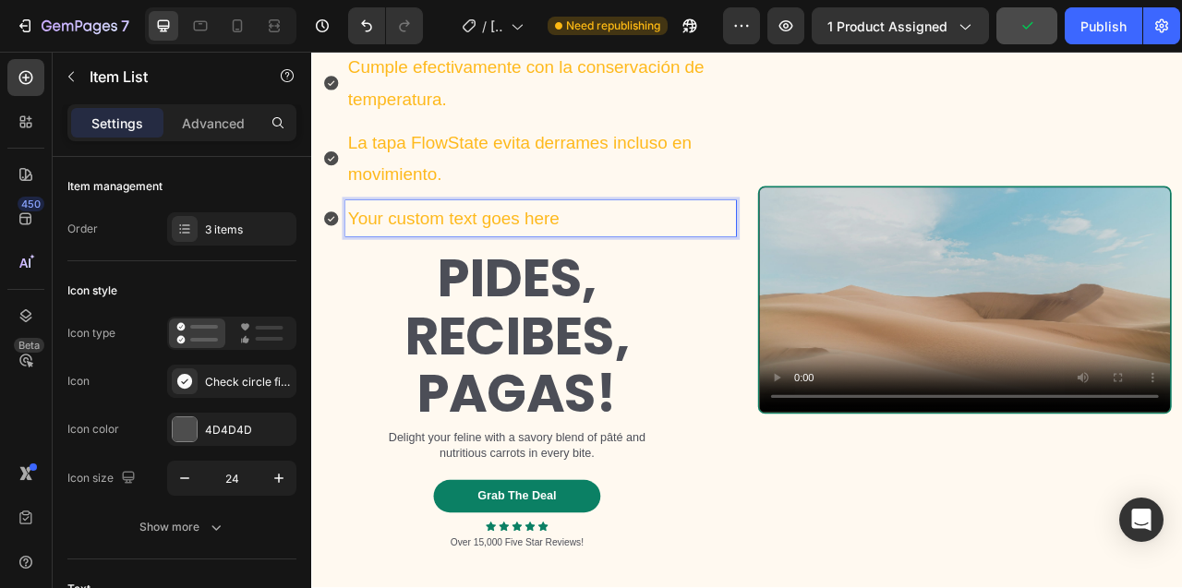
click at [554, 283] on p "Your custom text goes here" at bounding box center [602, 264] width 491 height 40
click at [576, 130] on p "Cumple efectivamente con la conservación de temperatura." at bounding box center [602, 90] width 491 height 79
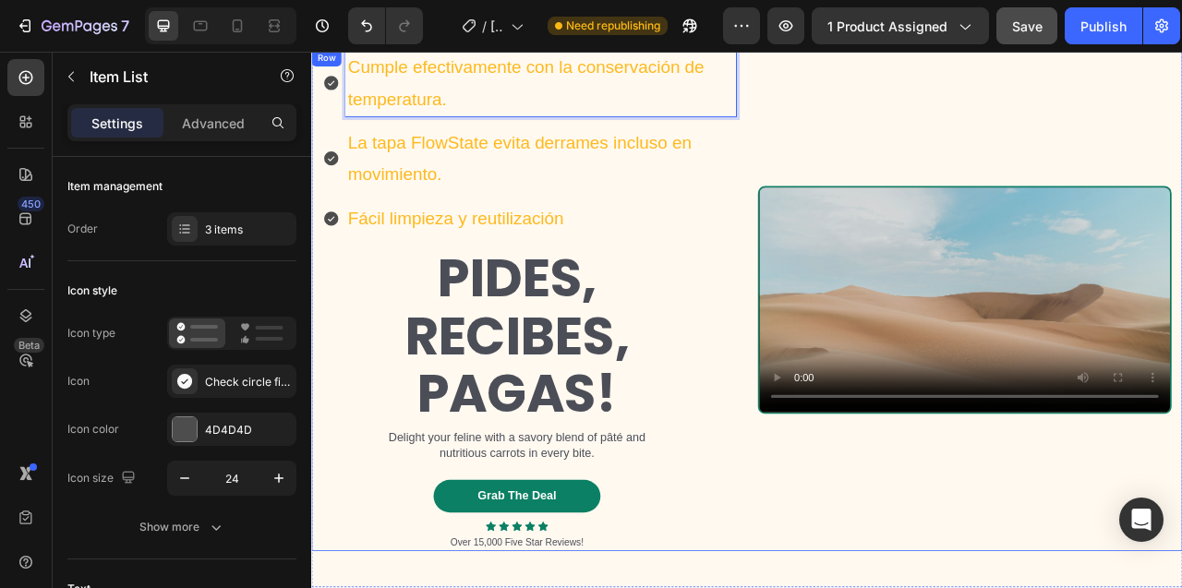
click at [479, 172] on div "Cumple efectivamente con la conservación de temperatura. La tapa FlowState evit…" at bounding box center [588, 367] width 526 height 639
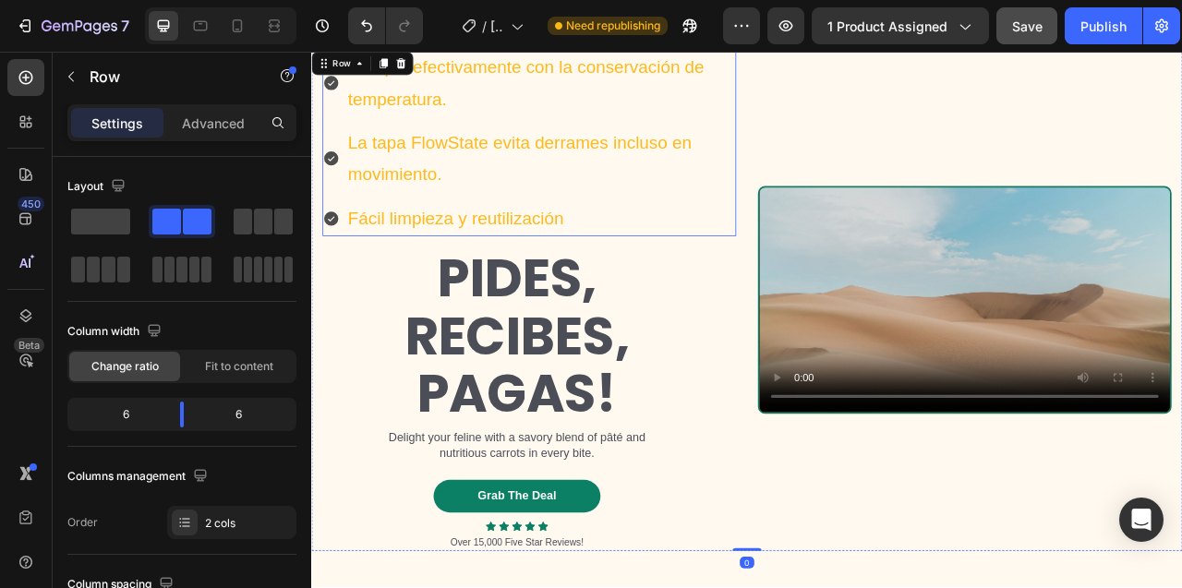
click at [584, 130] on p "Cumple efectivamente con la conservación de temperatura." at bounding box center [602, 90] width 491 height 79
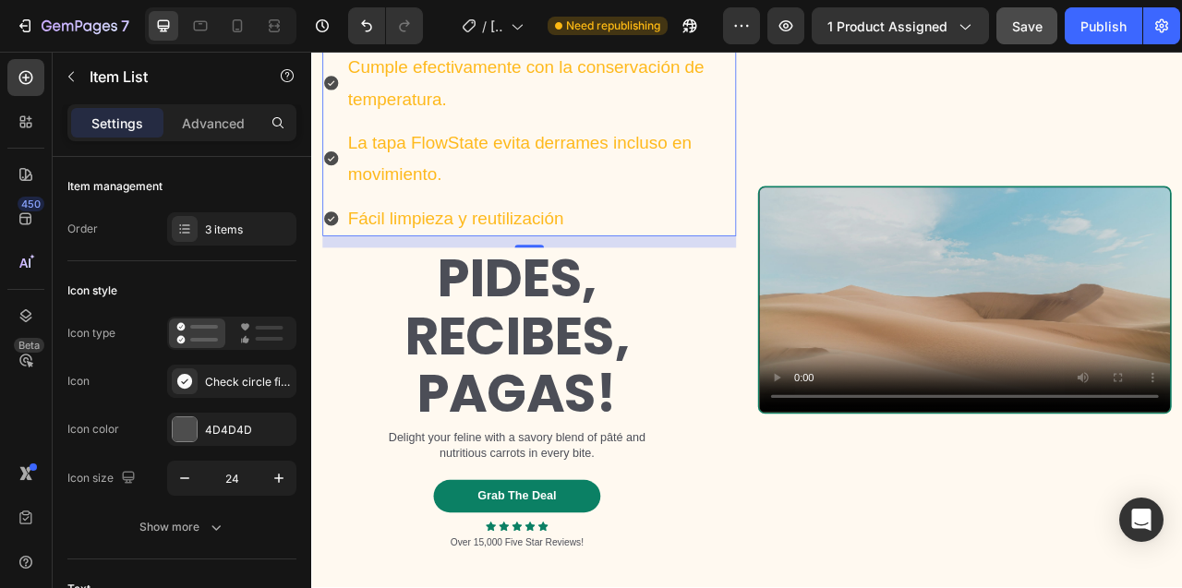
click at [331, 133] on div "Cumple efectivamente con la conservación de temperatura." at bounding box center [588, 90] width 526 height 85
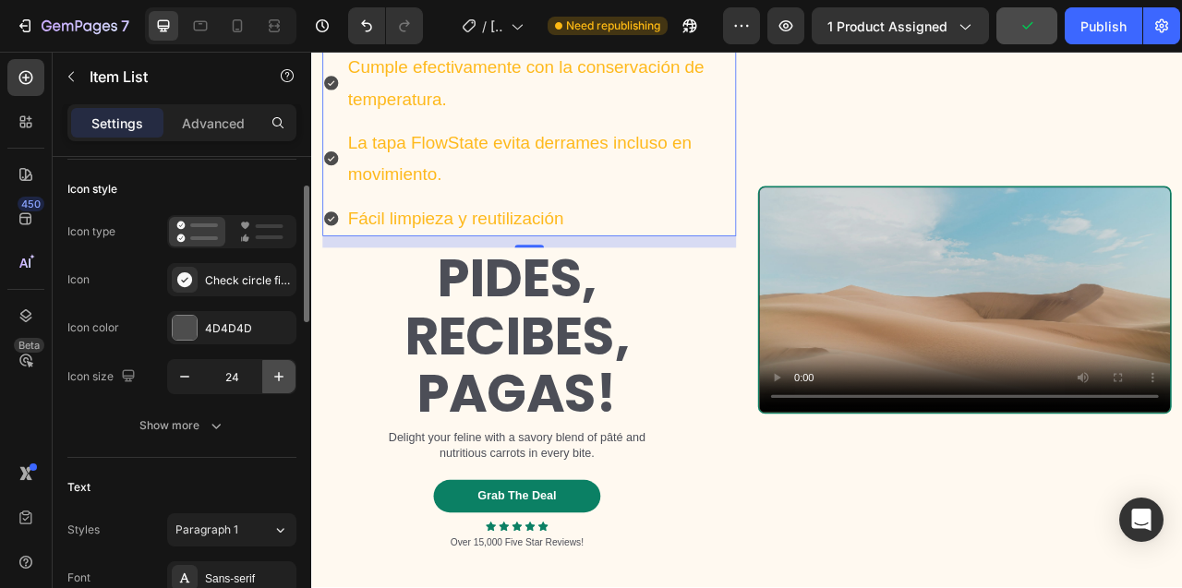
click at [280, 377] on icon "button" at bounding box center [279, 376] width 18 height 18
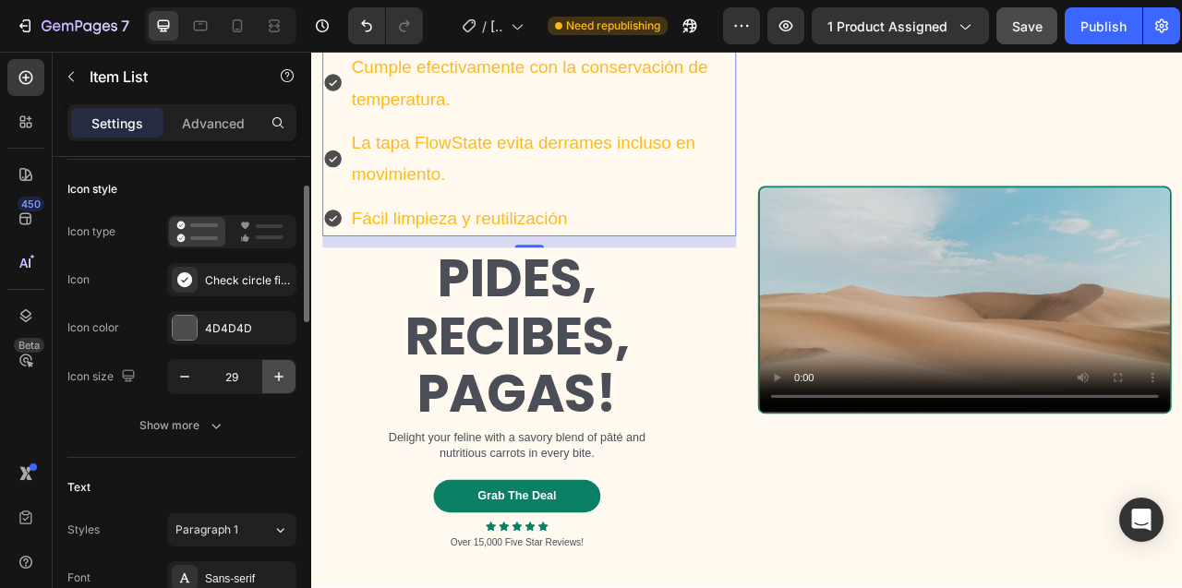
click at [280, 377] on icon "button" at bounding box center [279, 376] width 18 height 18
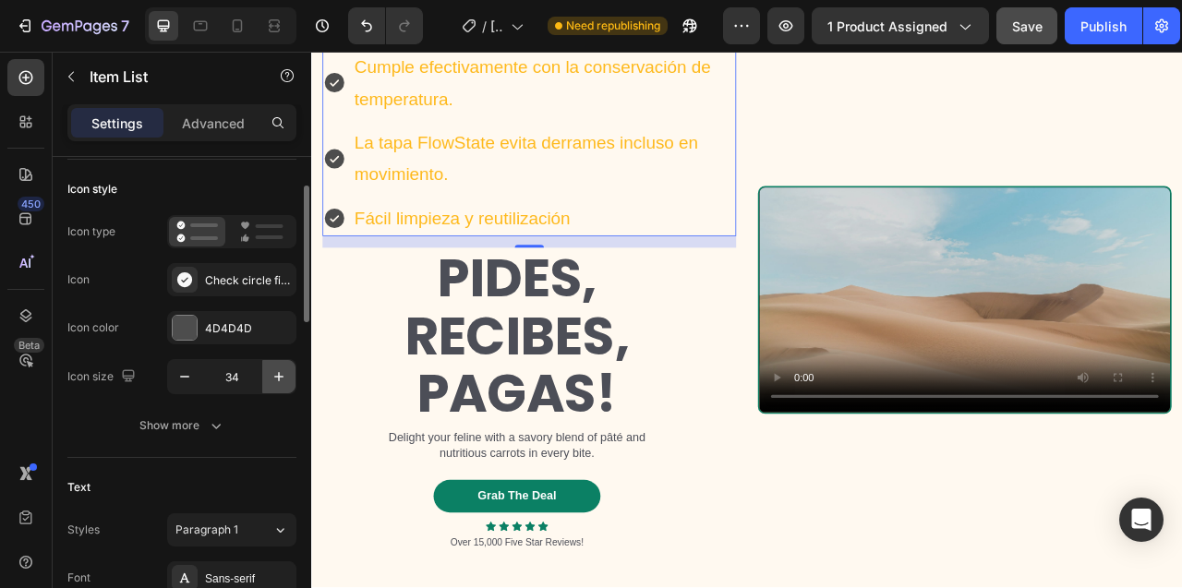
click at [280, 377] on icon "button" at bounding box center [279, 376] width 18 height 18
type input "35"
click at [636, 127] on div "Cumple efectivamente con la conservación de temperatura. La tapa FlowState evit…" at bounding box center [588, 367] width 526 height 639
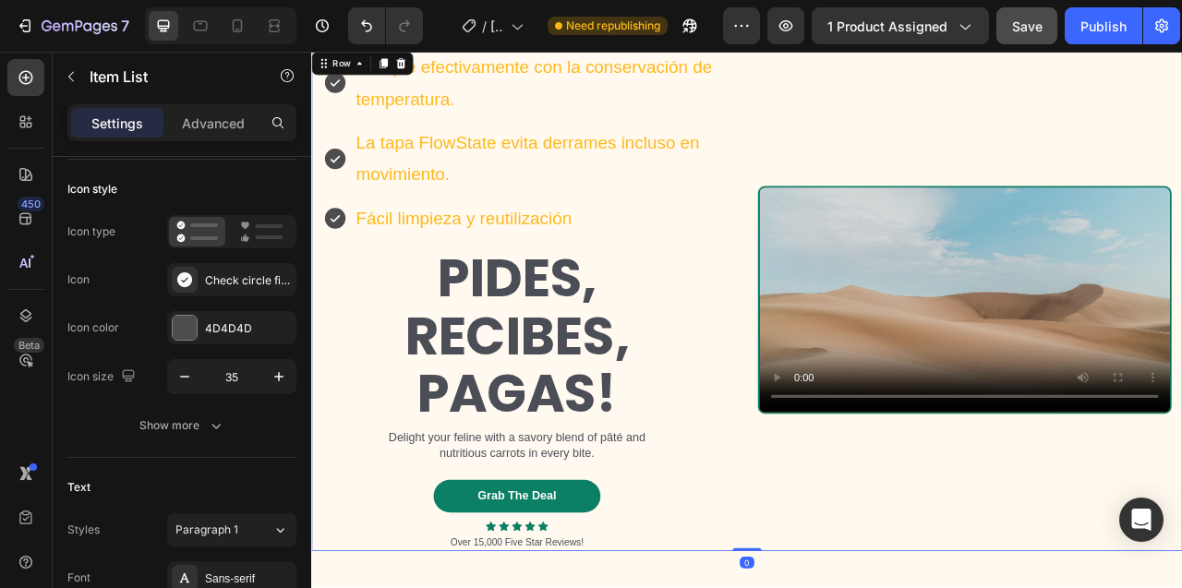
scroll to position [0, 0]
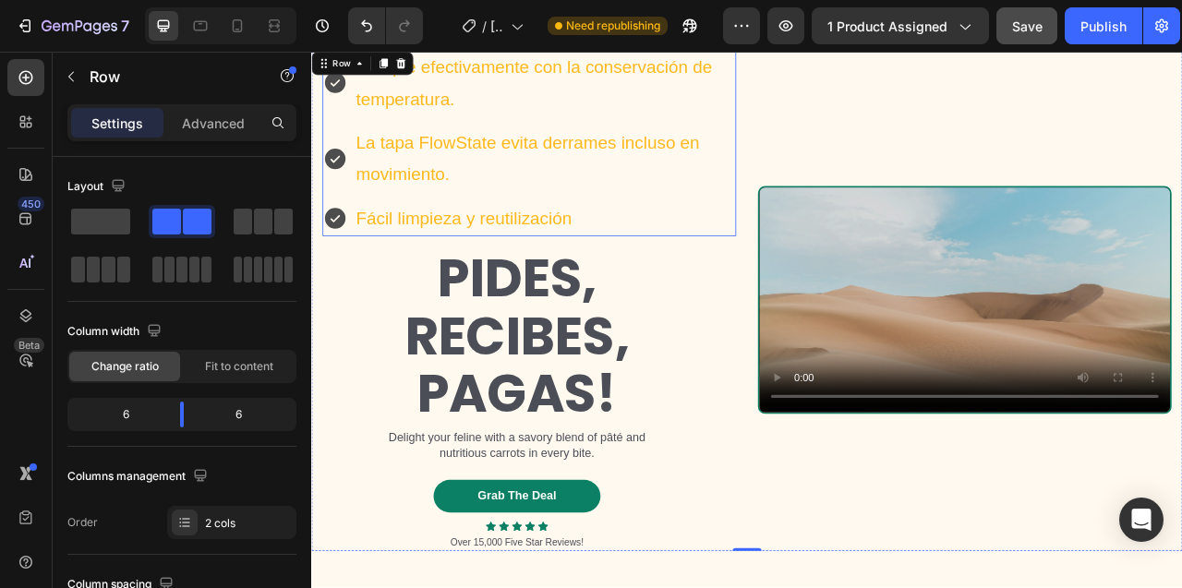
click at [344, 133] on div "Cumple efectivamente con la conservación de temperatura." at bounding box center [588, 90] width 526 height 85
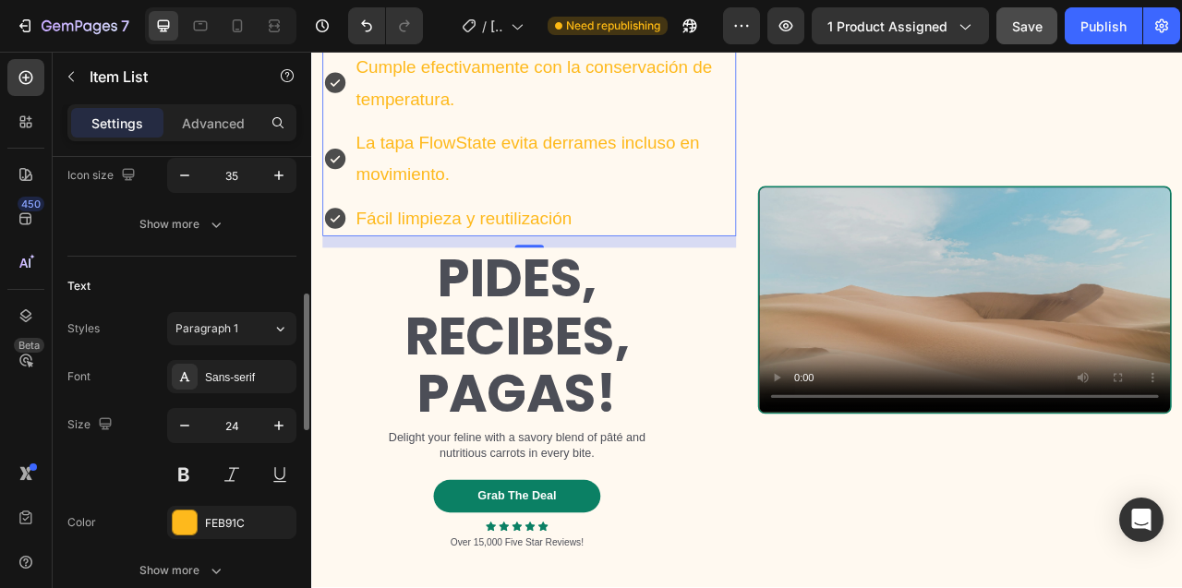
scroll to position [343, 0]
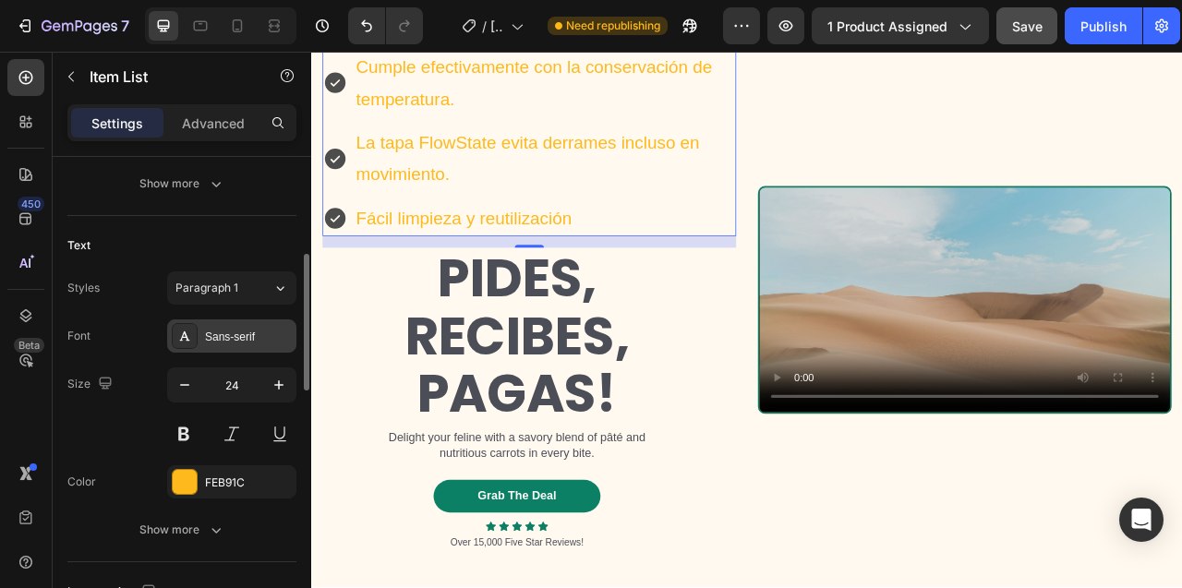
click at [233, 330] on div "Sans-serif" at bounding box center [248, 337] width 87 height 17
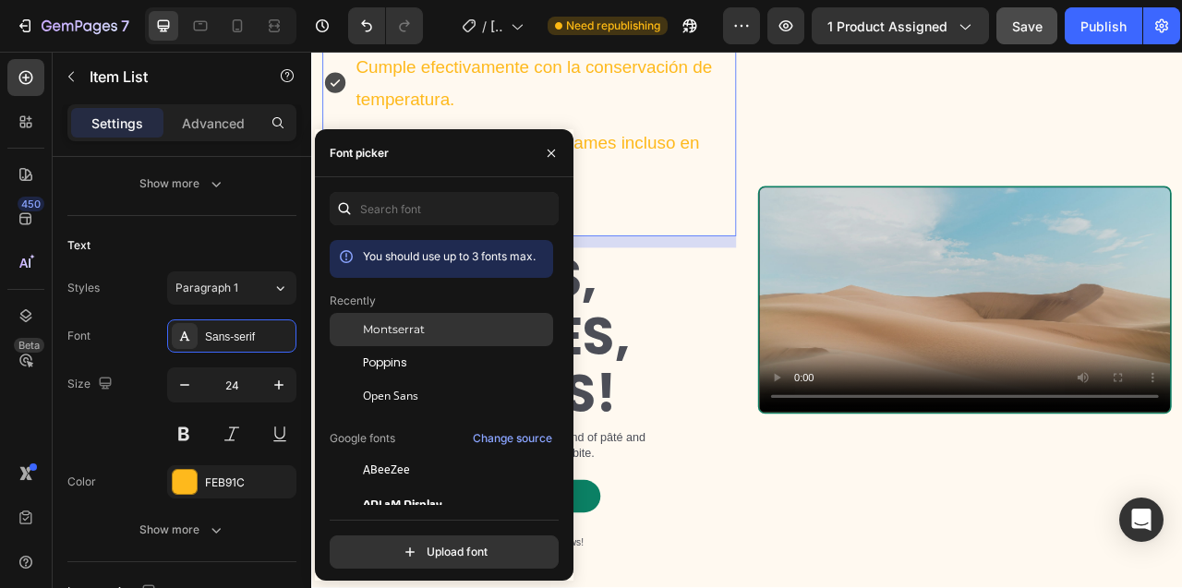
click at [377, 327] on span "Montserrat" at bounding box center [394, 329] width 62 height 17
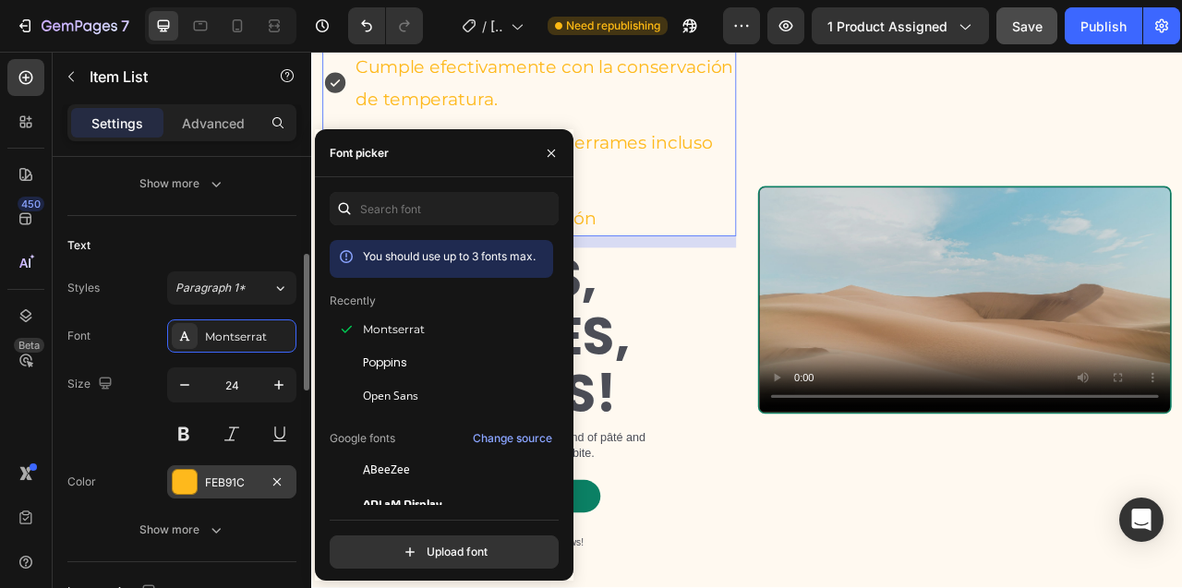
click at [191, 481] on div at bounding box center [185, 482] width 24 height 24
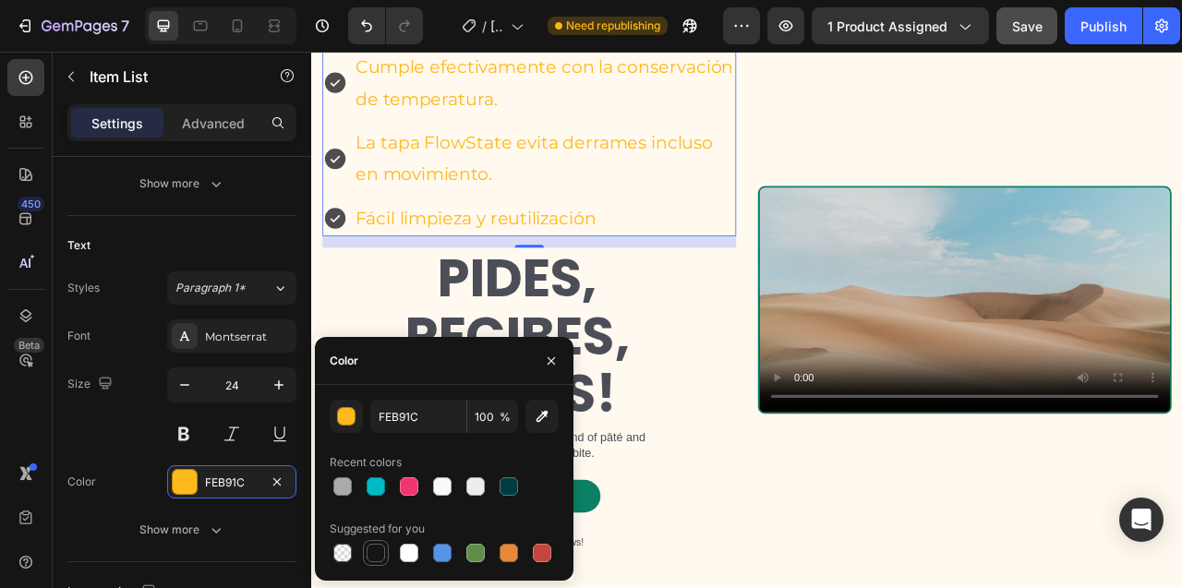
click at [378, 554] on div at bounding box center [375, 553] width 18 height 18
type input "151515"
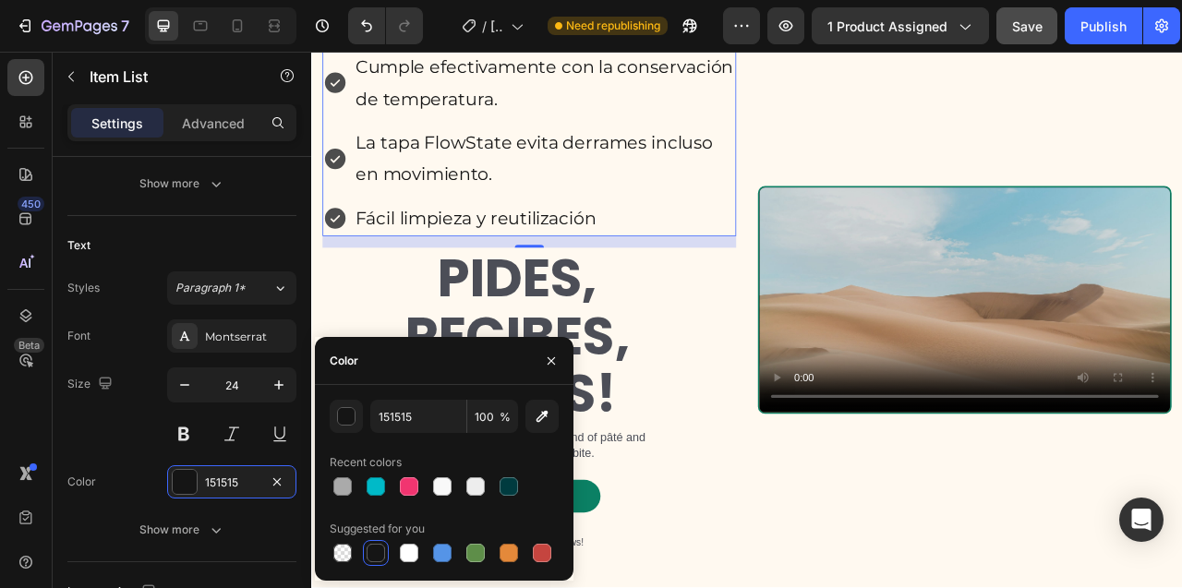
click at [363, 39] on div "Item List" at bounding box center [374, 30] width 52 height 17
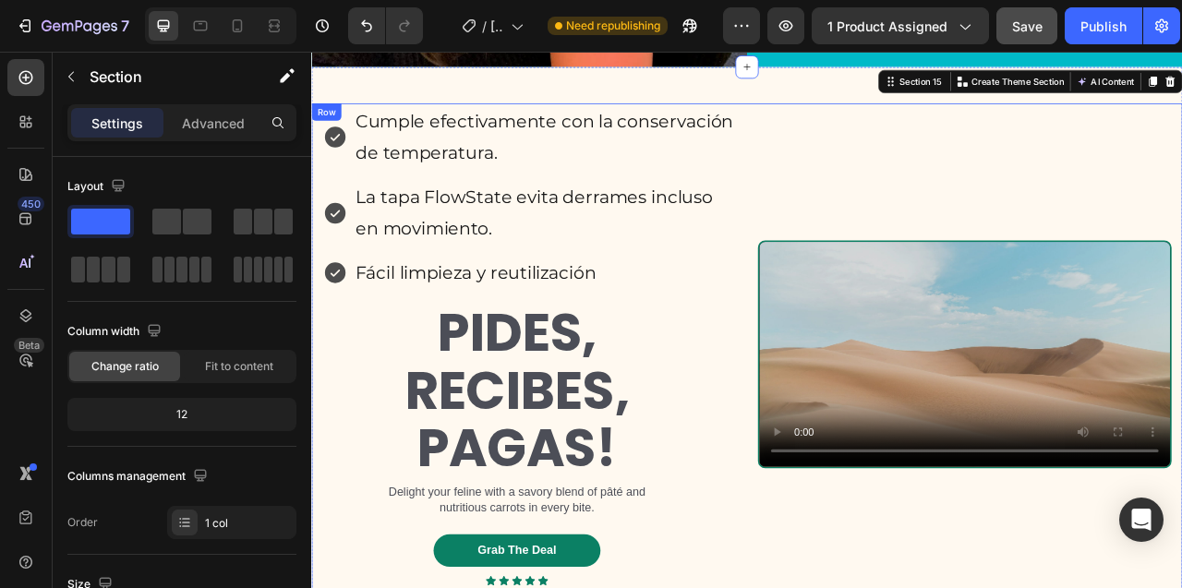
scroll to position [8564, 0]
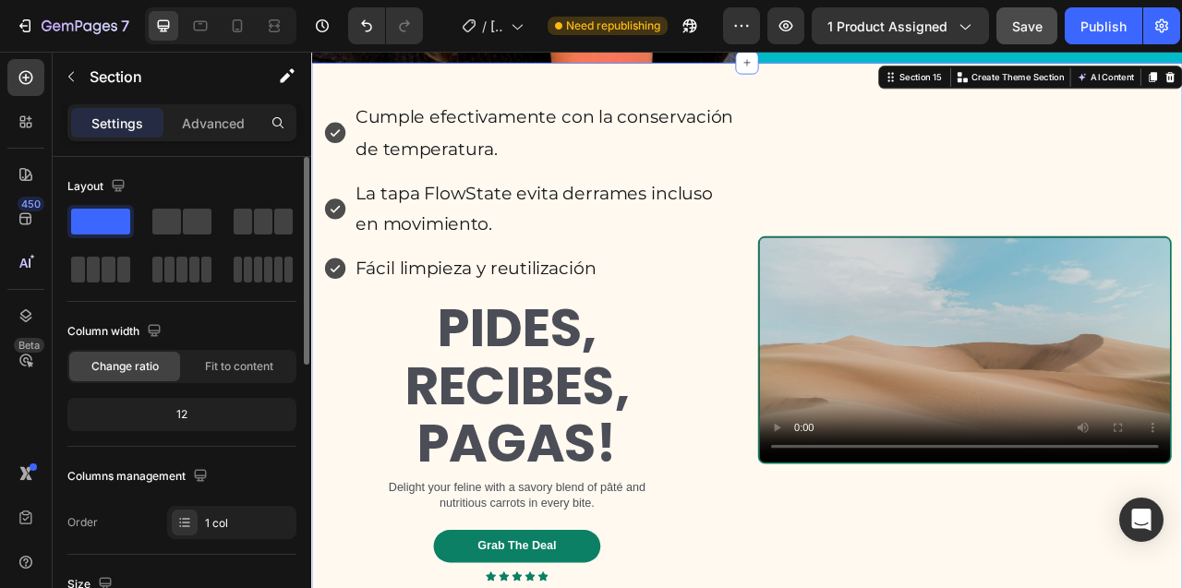
click at [184, 416] on div "12" at bounding box center [182, 415] width 222 height 26
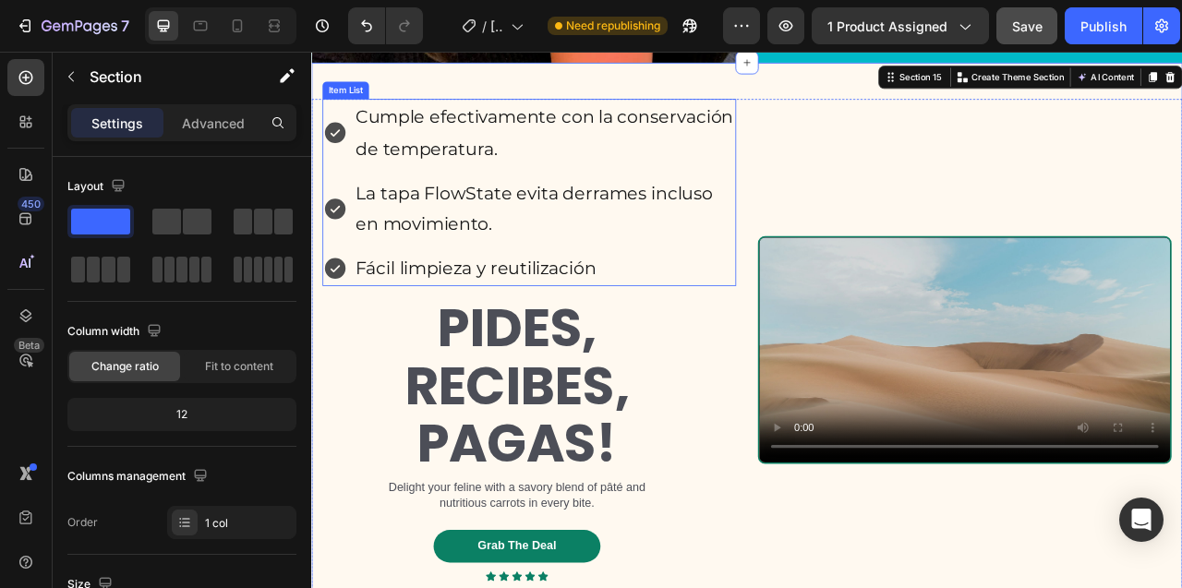
click at [349, 112] on div "Item List" at bounding box center [354, 101] width 59 height 22
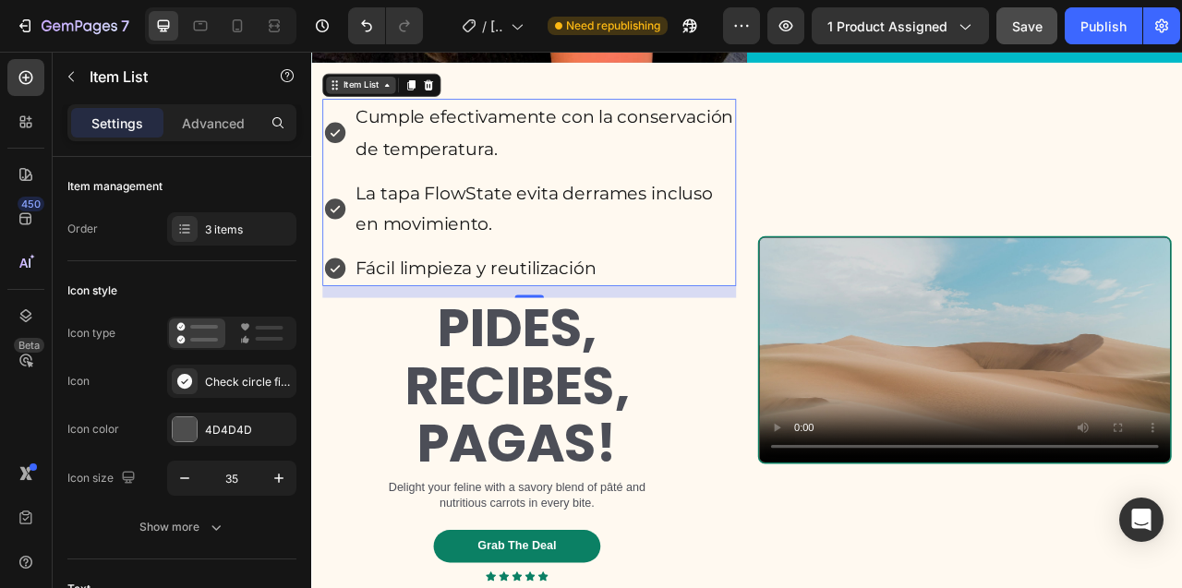
click at [406, 96] on icon at bounding box center [407, 94] width 6 height 4
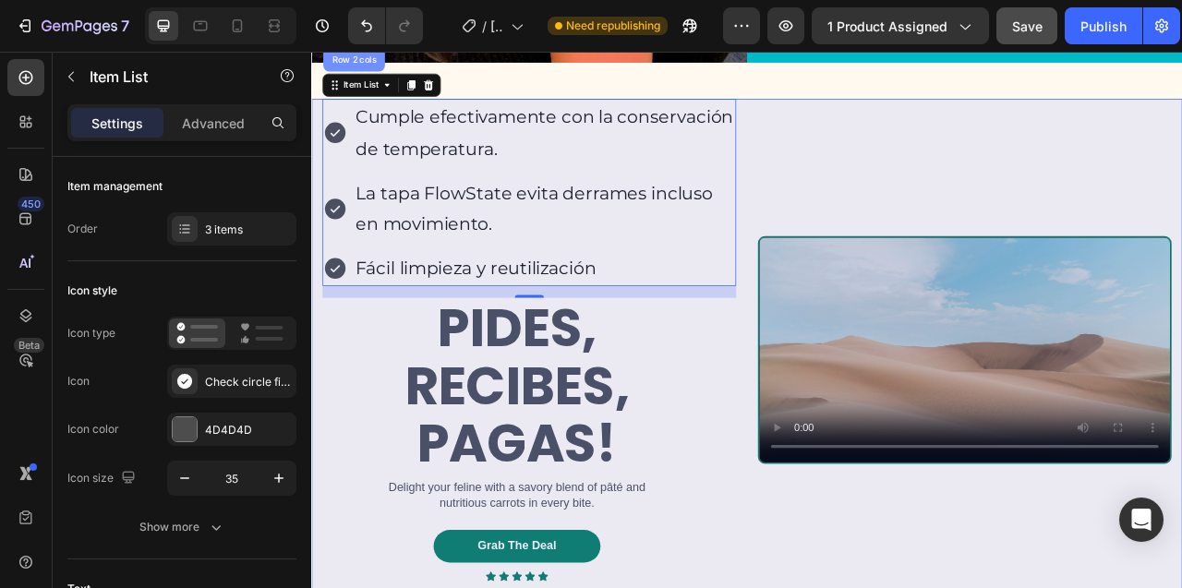
click at [383, 67] on div "Row 2 cols" at bounding box center [365, 61] width 64 height 11
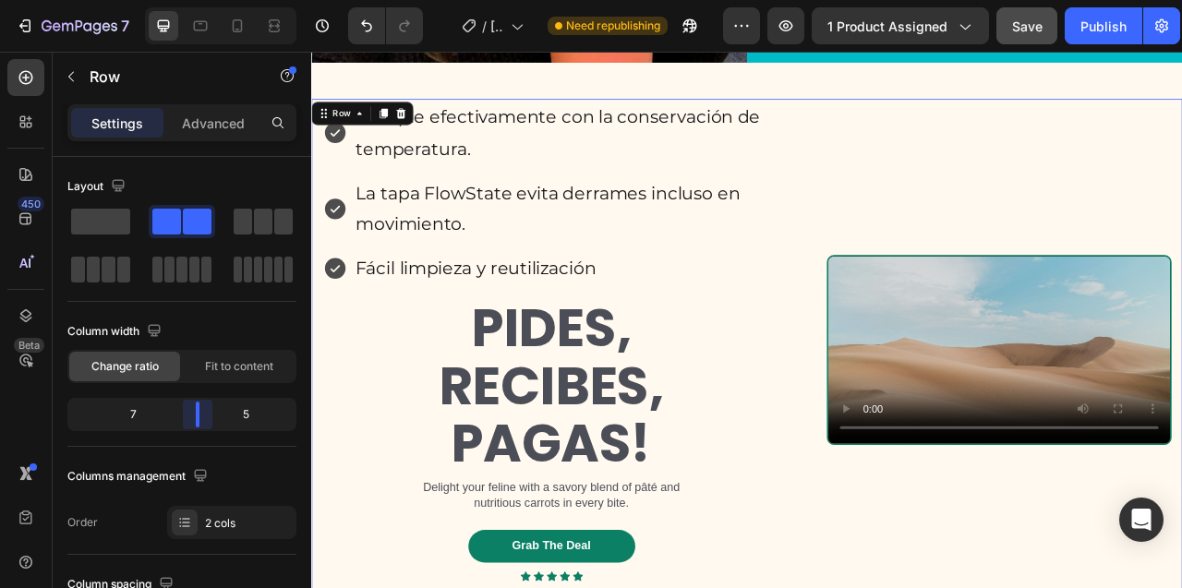
drag, startPoint x: 186, startPoint y: 418, endPoint x: 206, endPoint y: 425, distance: 21.3
click at [206, 0] on body "7 / [PERSON_NAME] Need republishing Preview 1 product assigned Save Publish 450…" at bounding box center [591, 0] width 1182 height 0
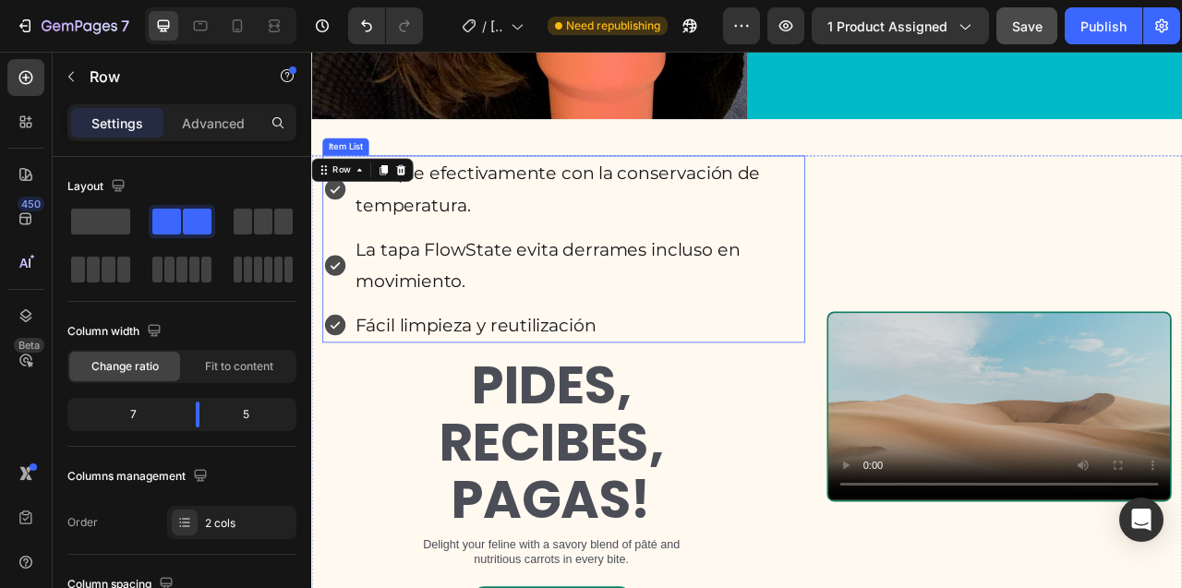
scroll to position [8520, 0]
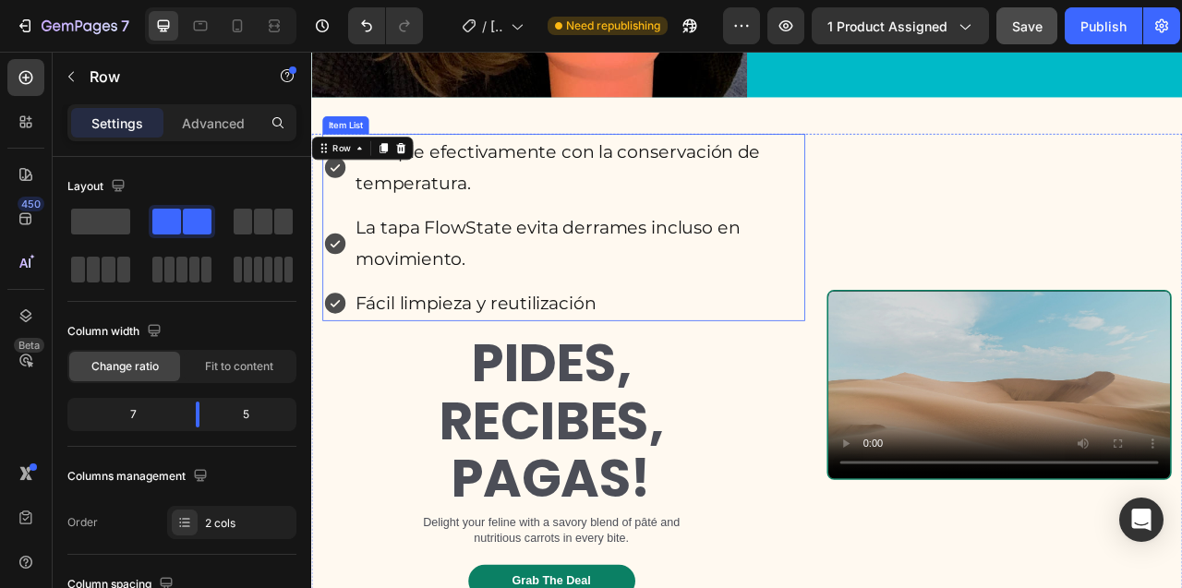
click at [349, 222] on div "Cumple efectivamente con la conservación de temperatura. La tapa FlowState evit…" at bounding box center [632, 475] width 614 height 639
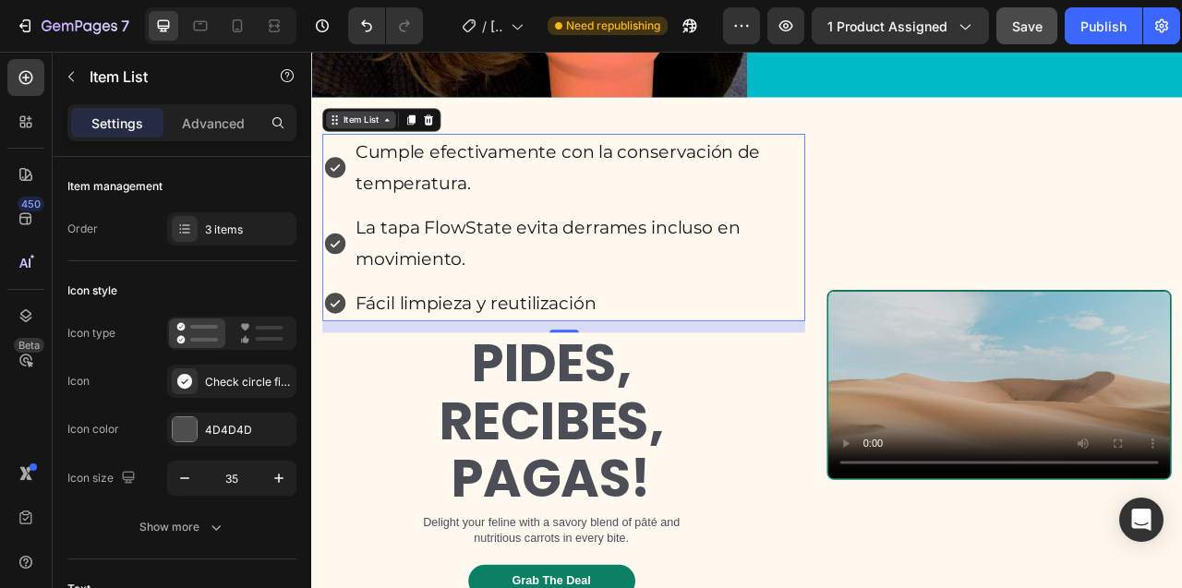
click at [363, 147] on div "Item List" at bounding box center [374, 138] width 52 height 17
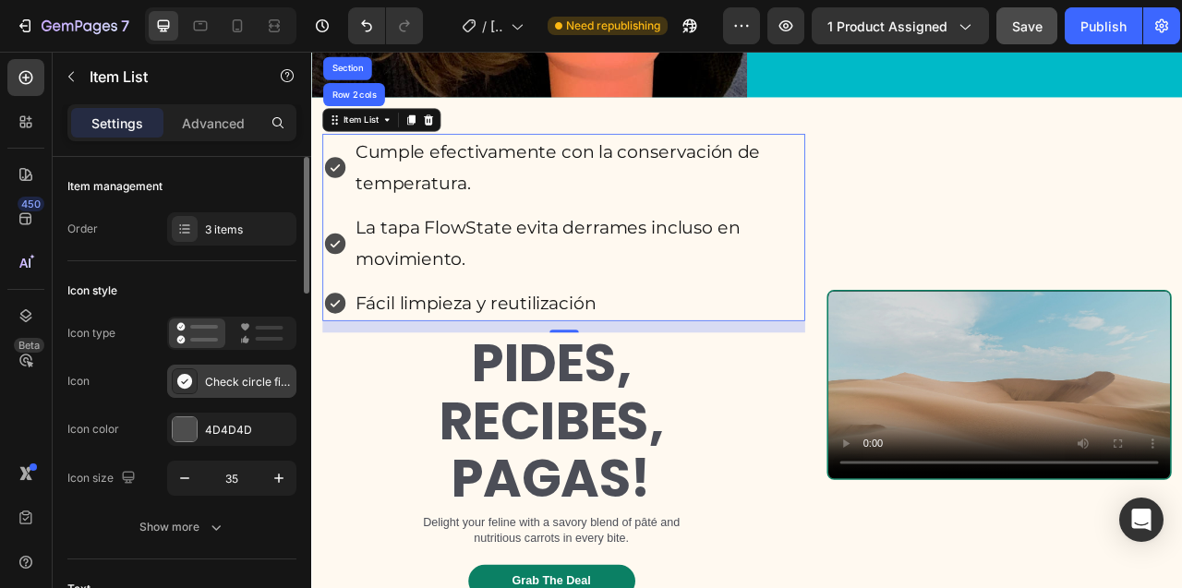
click at [239, 378] on div "Check circle filled" at bounding box center [248, 382] width 87 height 17
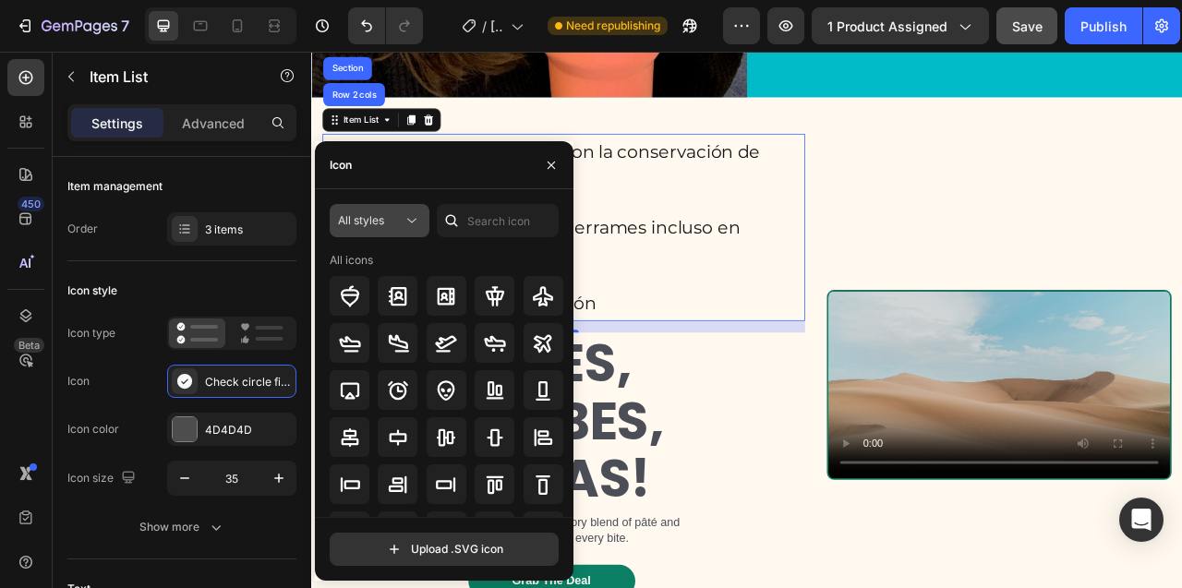
click at [413, 218] on icon at bounding box center [411, 220] width 18 height 18
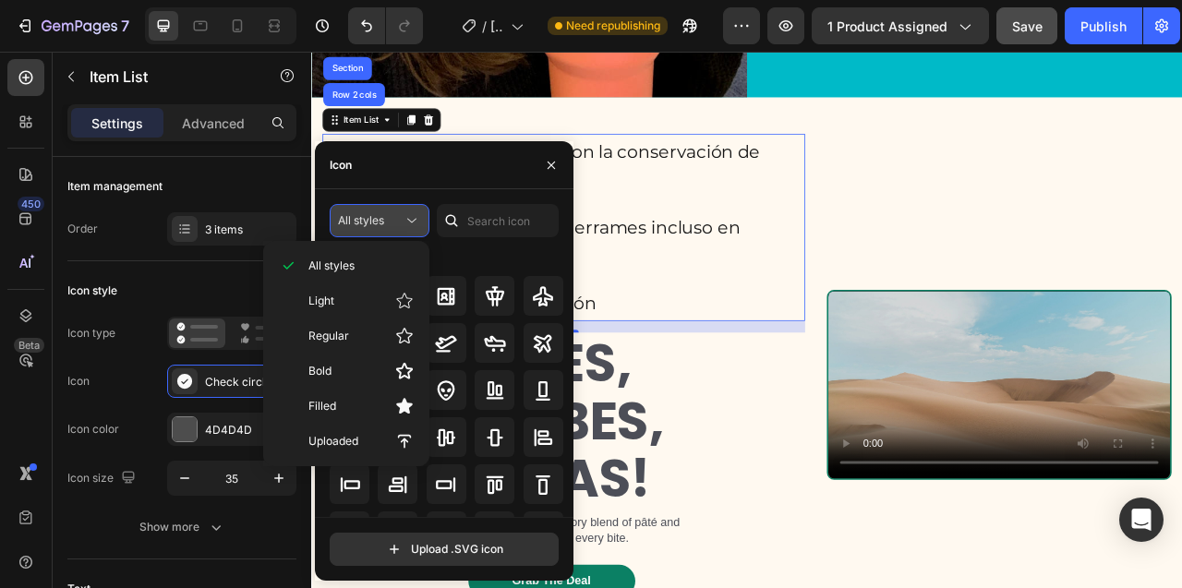
click at [413, 218] on icon at bounding box center [411, 220] width 18 height 18
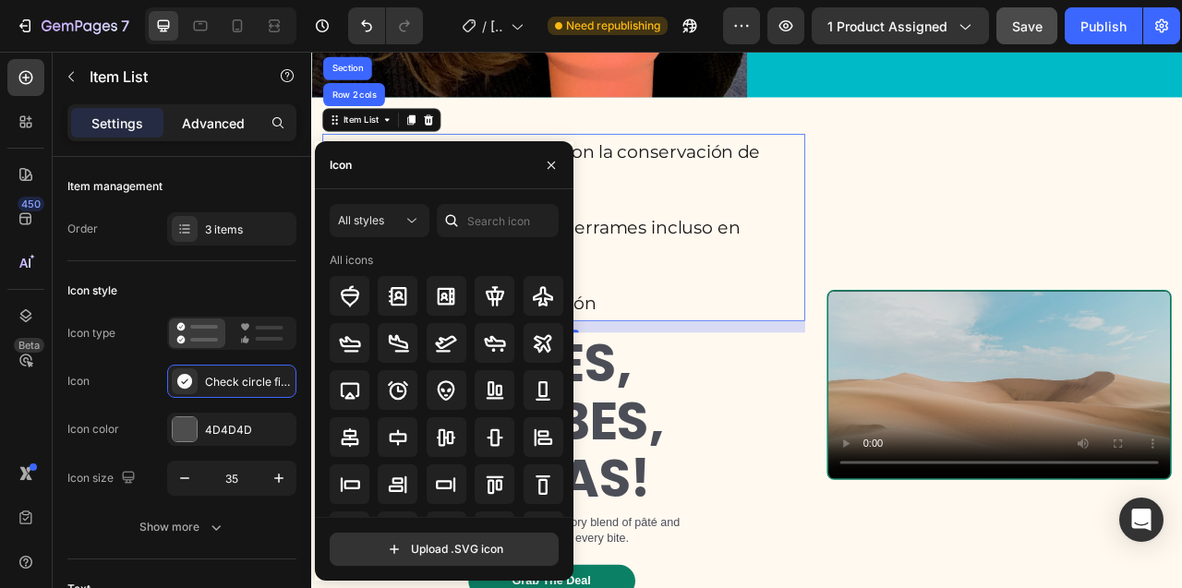
click at [220, 121] on p "Advanced" at bounding box center [213, 123] width 63 height 19
type input "100%"
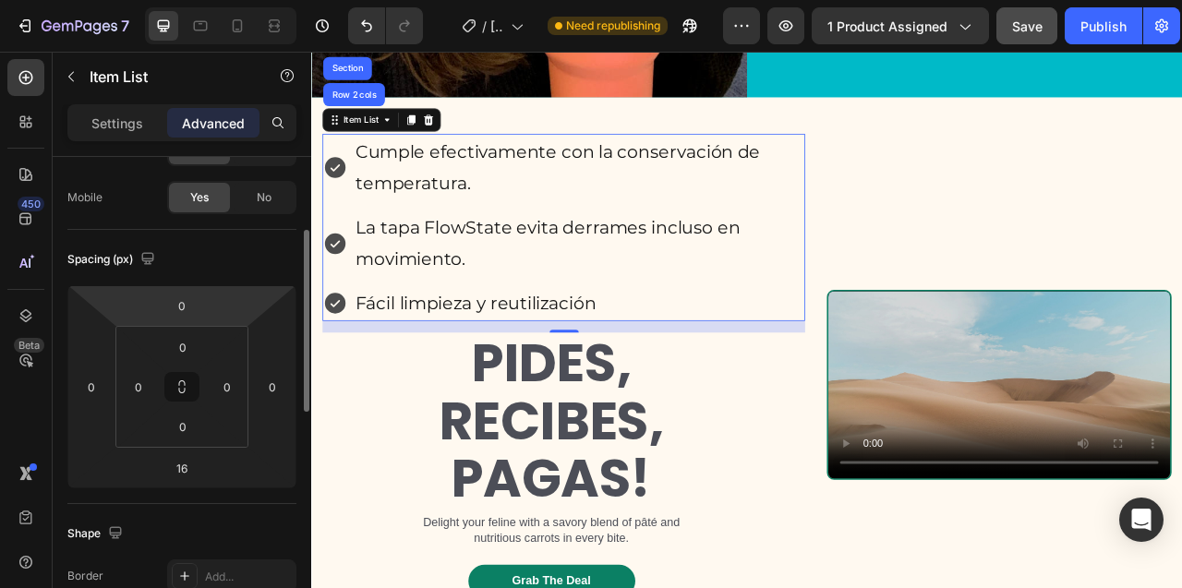
scroll to position [146, 0]
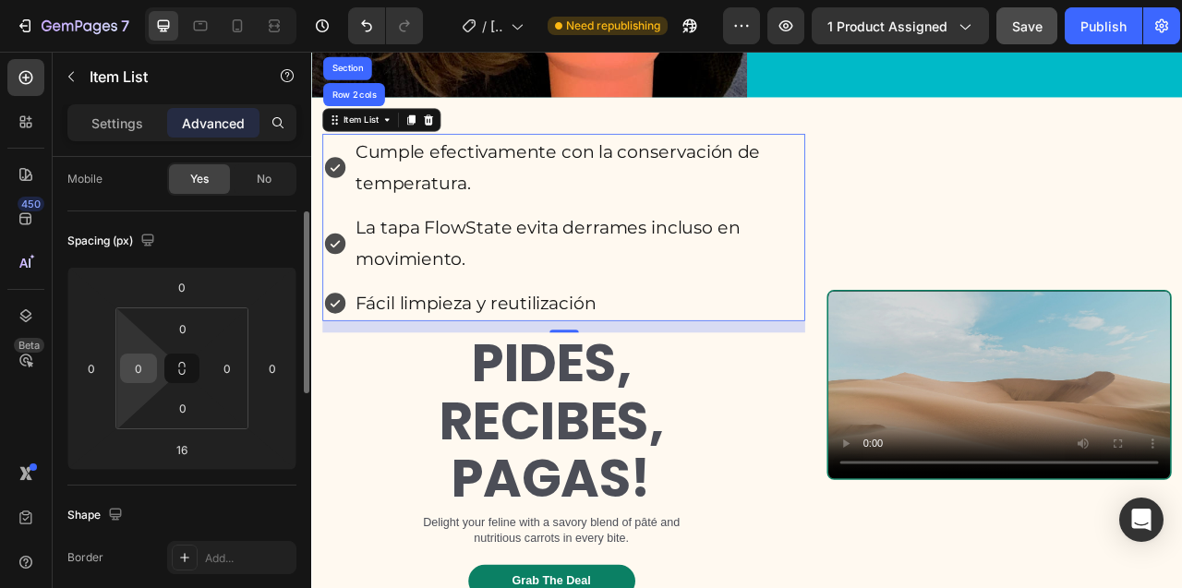
click at [133, 379] on input "0" at bounding box center [139, 368] width 28 height 28
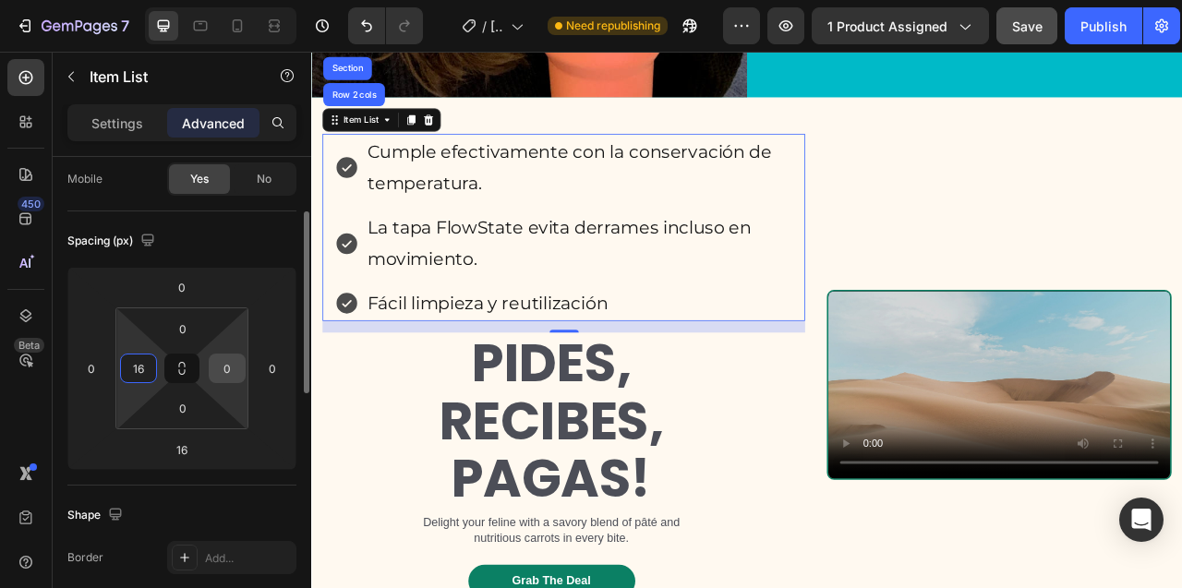
type input "16"
click at [227, 366] on input "0" at bounding box center [227, 368] width 28 height 28
type input "16"
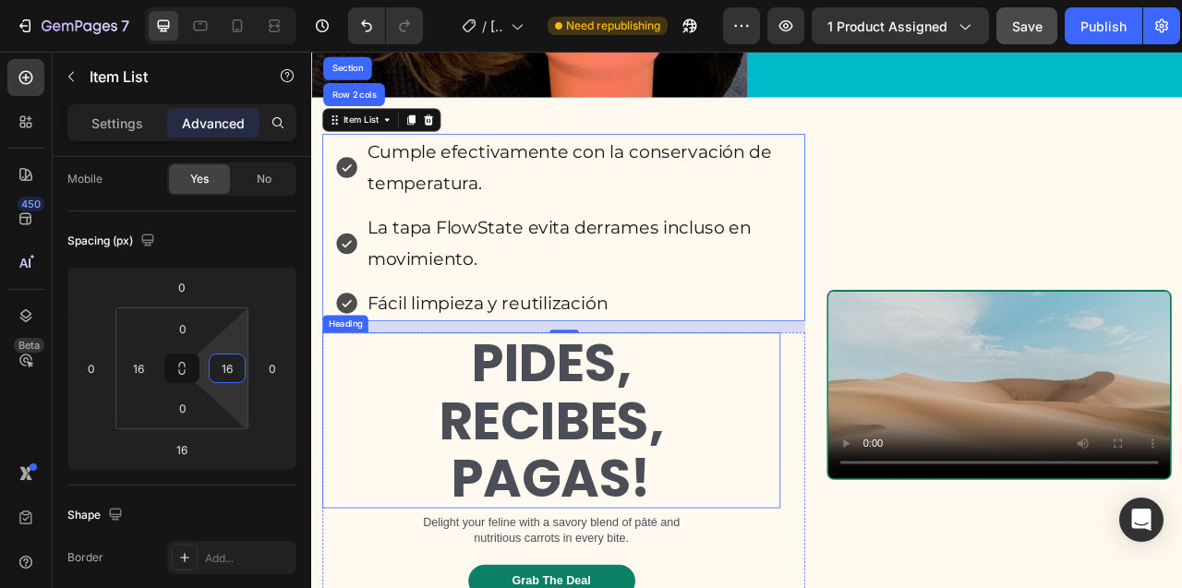
click at [577, 564] on p "PIDES, RECIBES, PAGAS!" at bounding box center [616, 521] width 579 height 220
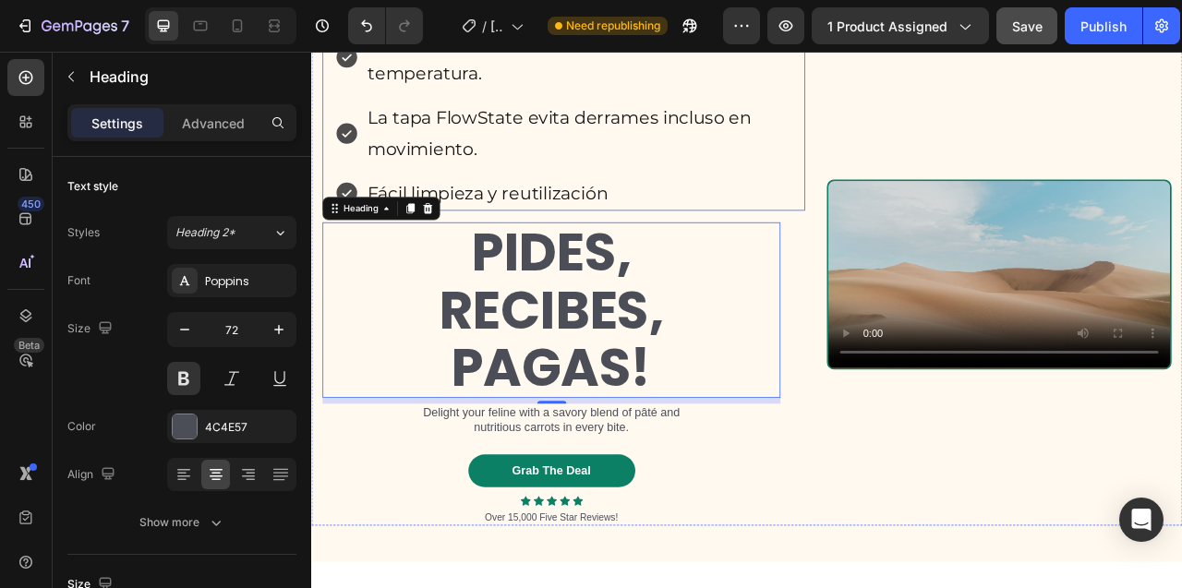
scroll to position [8668, 0]
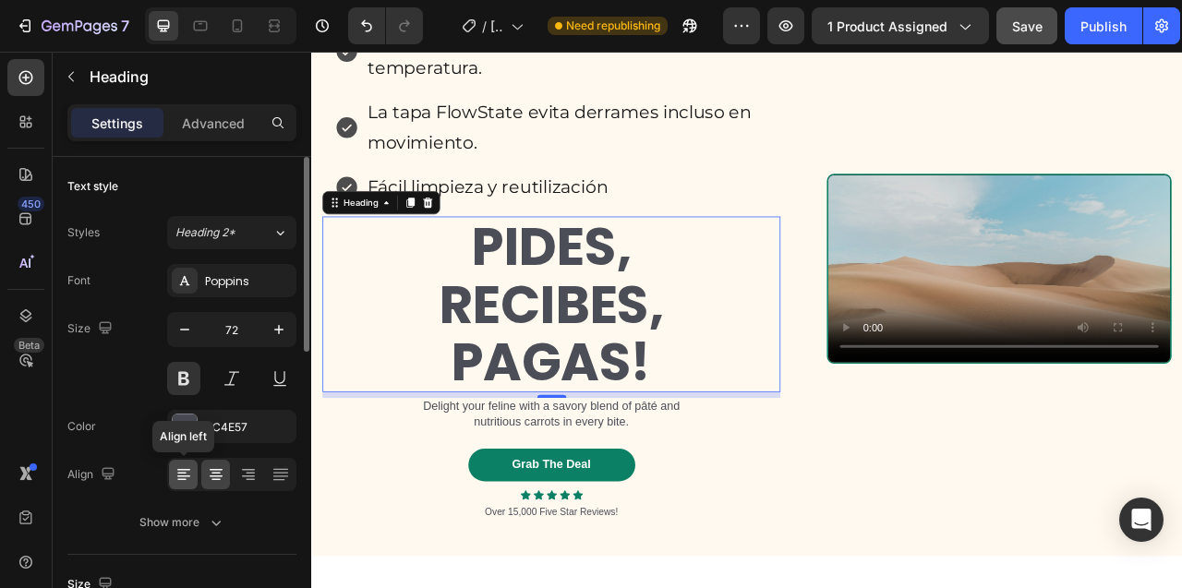
click at [182, 474] on icon at bounding box center [183, 474] width 18 height 18
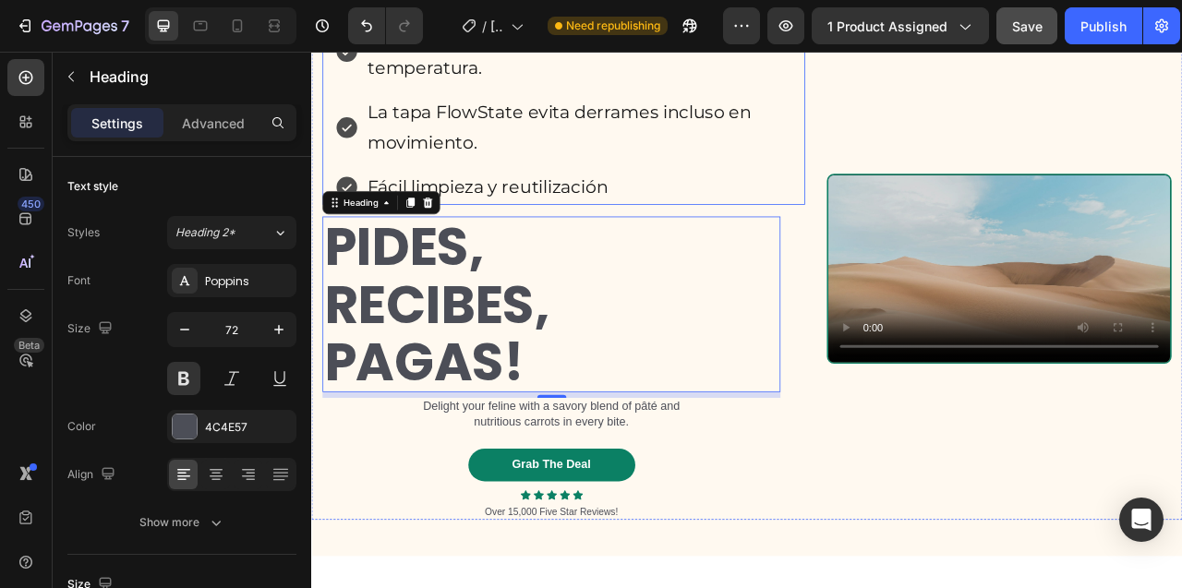
click at [599, 186] on p "La tapa FlowState evita derrames incluso en movimiento." at bounding box center [651, 147] width 539 height 79
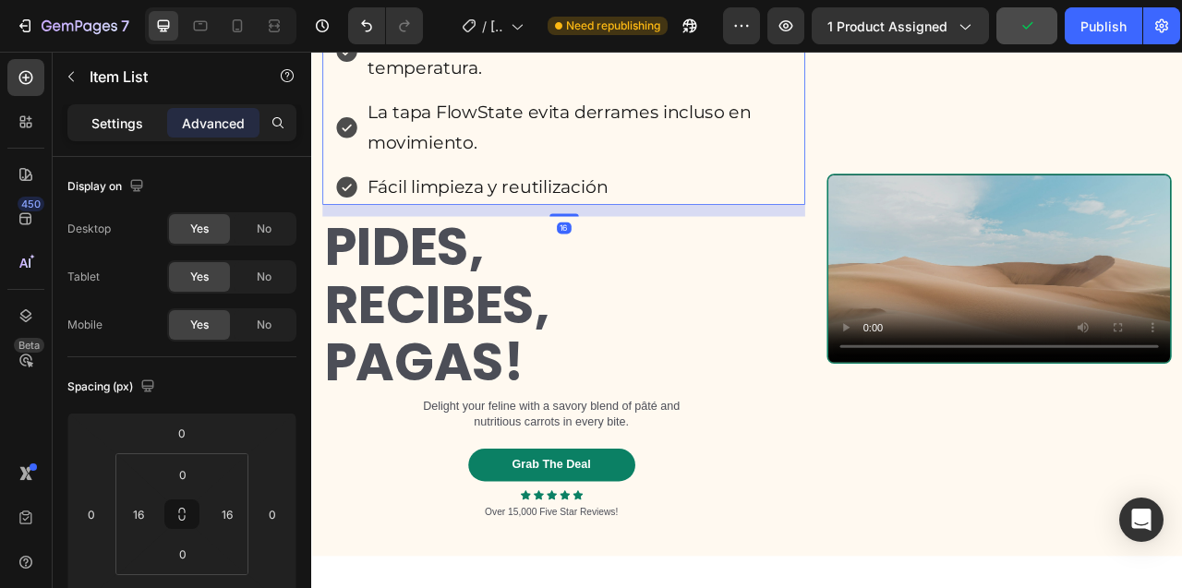
click at [112, 122] on p "Settings" at bounding box center [117, 123] width 52 height 19
type input "8"
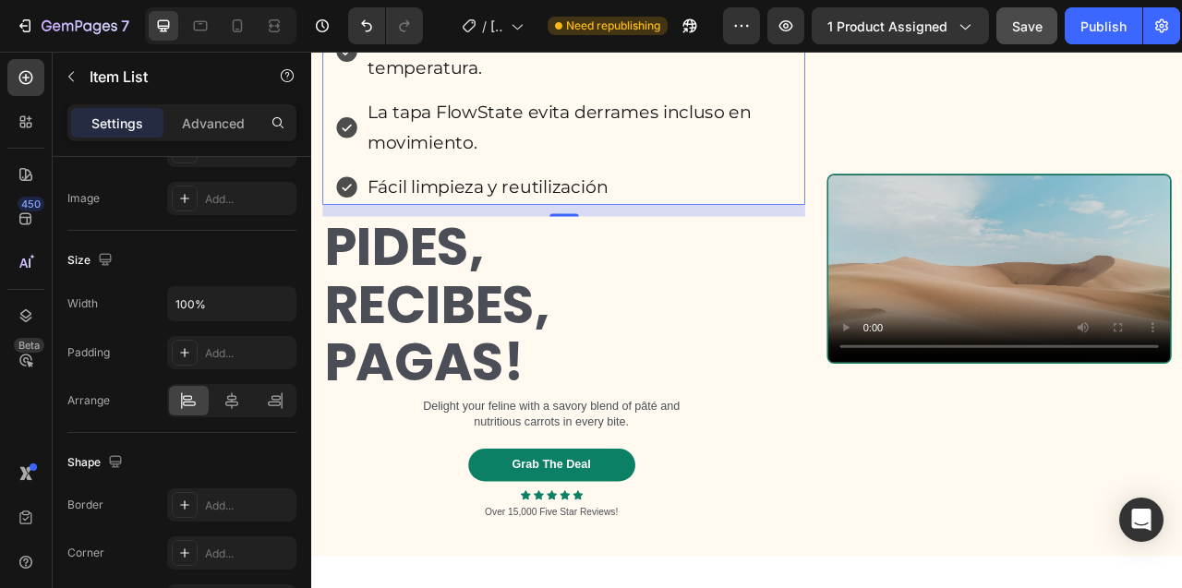
scroll to position [8475, 0]
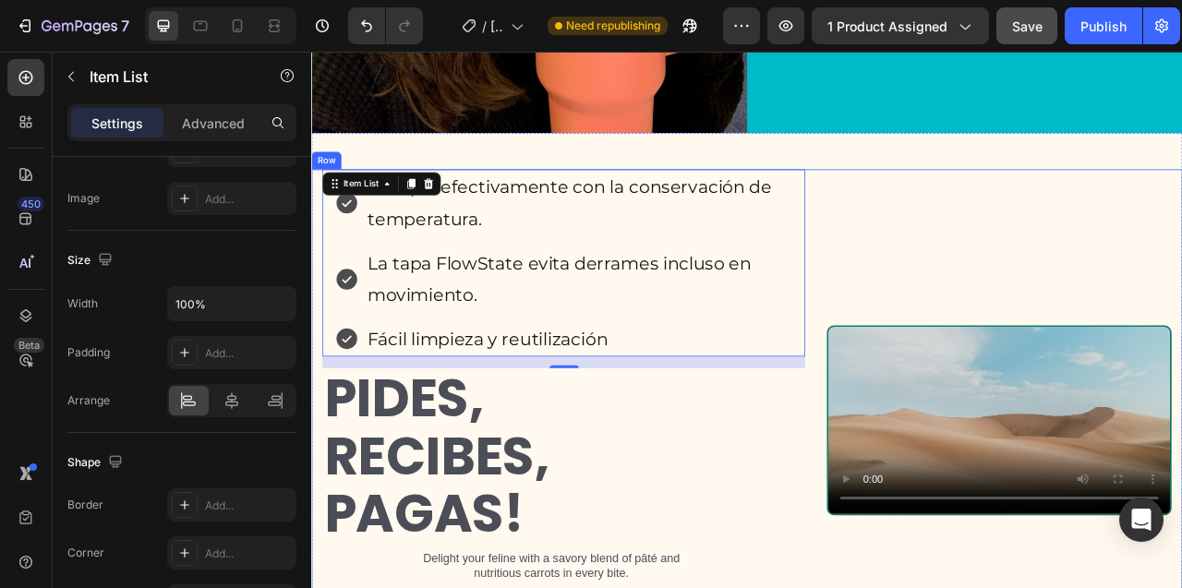
click at [667, 203] on div "Cumple efectivamente con la conservación de temperatura. La tapa FlowState evit…" at bounding box center [632, 520] width 614 height 639
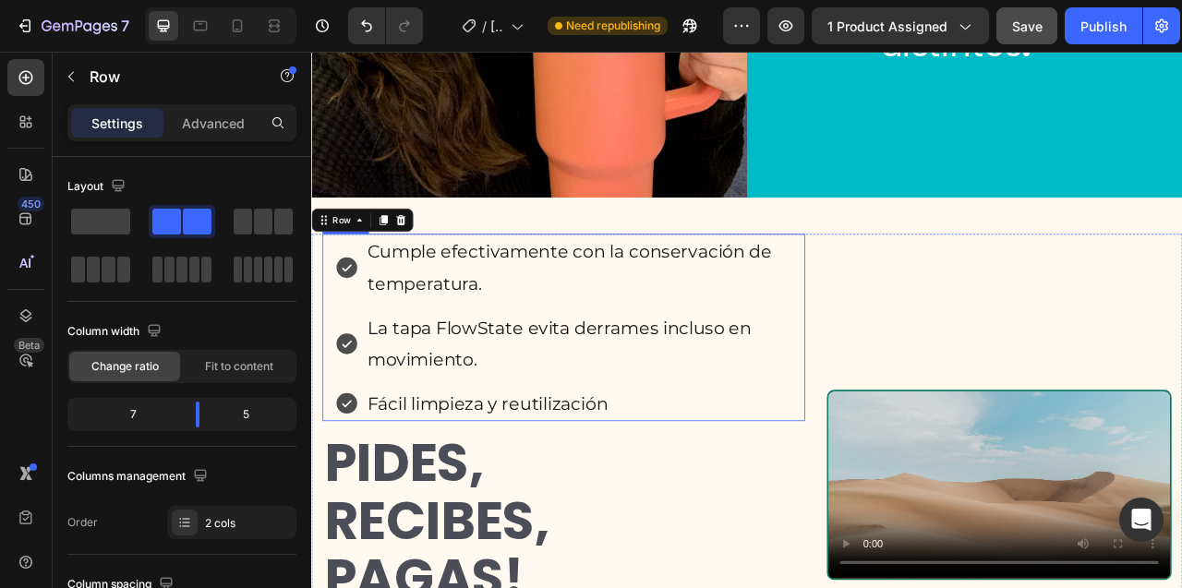
scroll to position [8595, 0]
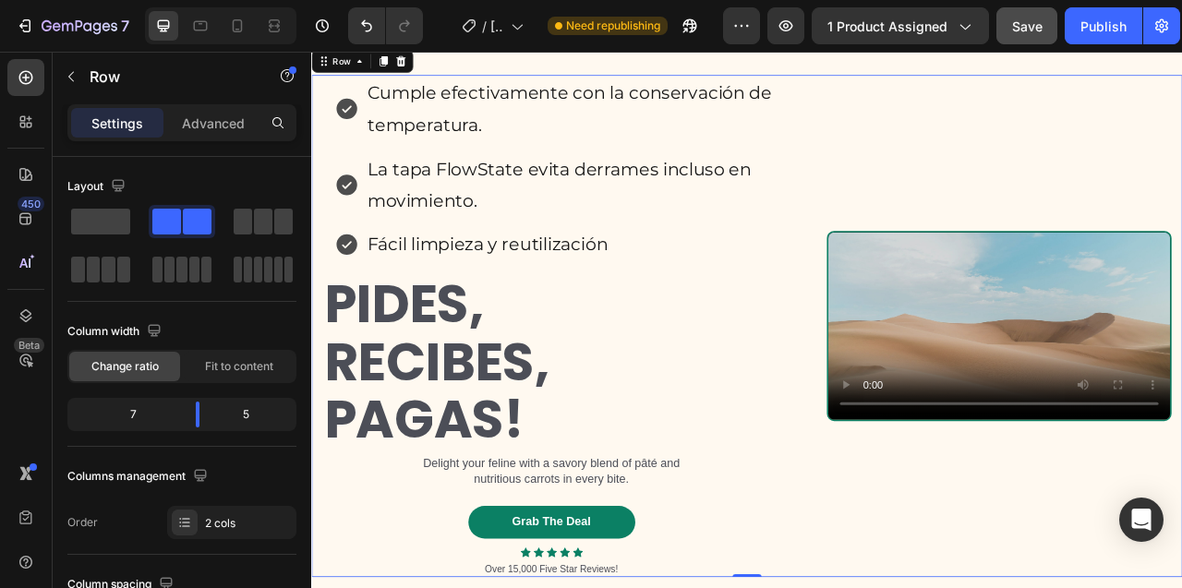
click at [343, 116] on div "Cumple efectivamente con la conservación de temperatura. La tapa FlowState evit…" at bounding box center [632, 400] width 614 height 639
click at [198, 0] on body "7 / [PERSON_NAME] Need republishing Preview 1 product assigned Save Publish 450…" at bounding box center [591, 0] width 1182 height 0
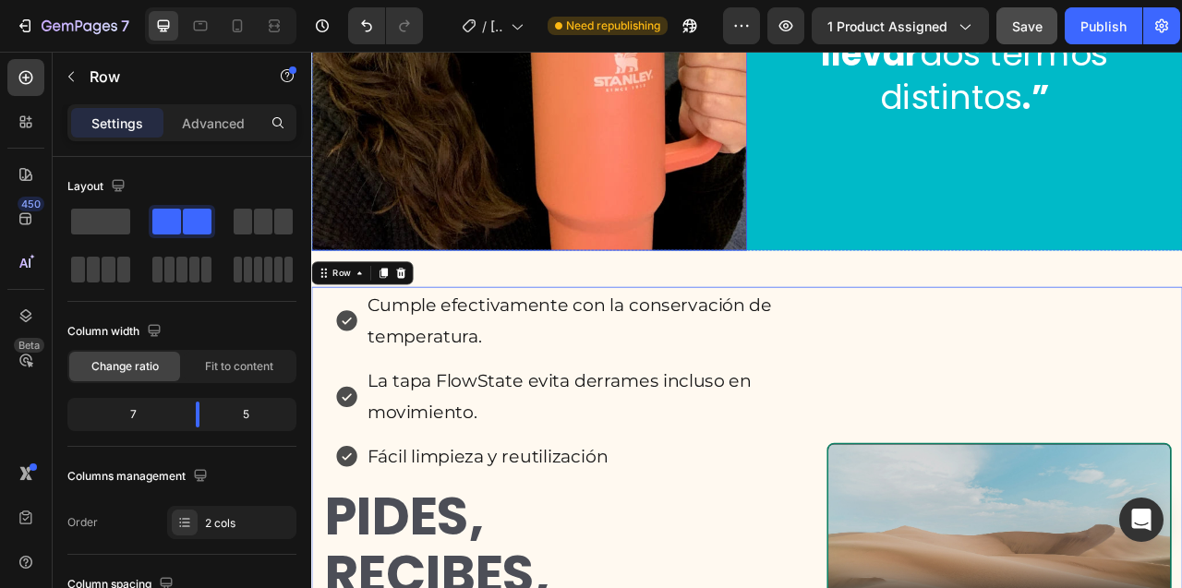
scroll to position [8340, 0]
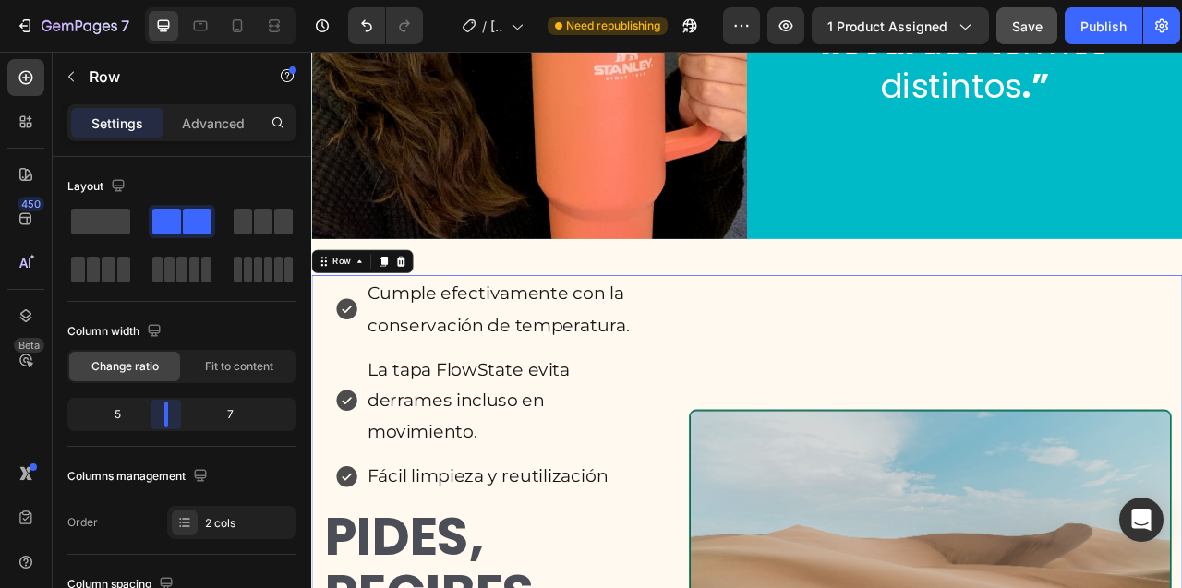
drag, startPoint x: 199, startPoint y: 416, endPoint x: 609, endPoint y: 261, distance: 438.2
click at [162, 0] on body "7 / [PERSON_NAME] Need republishing Preview 1 product assigned Save Publish 450…" at bounding box center [591, 0] width 1182 height 0
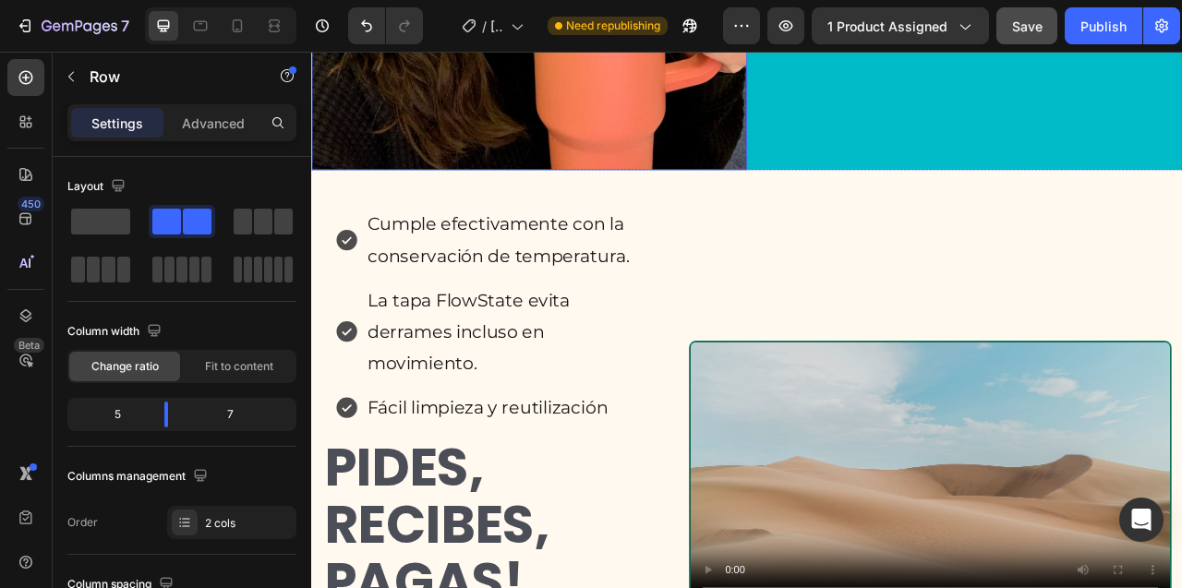
scroll to position [8544, 0]
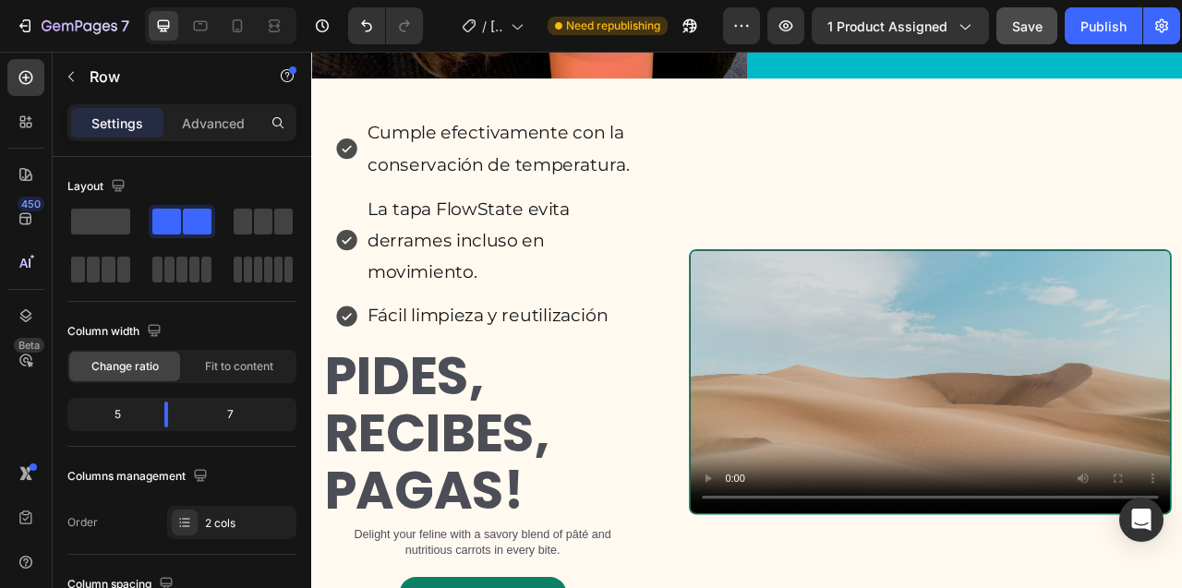
click at [741, 210] on div "Cumple efectivamente con la conservación de temperatura. La tapa FlowState evit…" at bounding box center [544, 471] width 438 height 678
click at [857, 305] on video at bounding box center [1098, 472] width 610 height 334
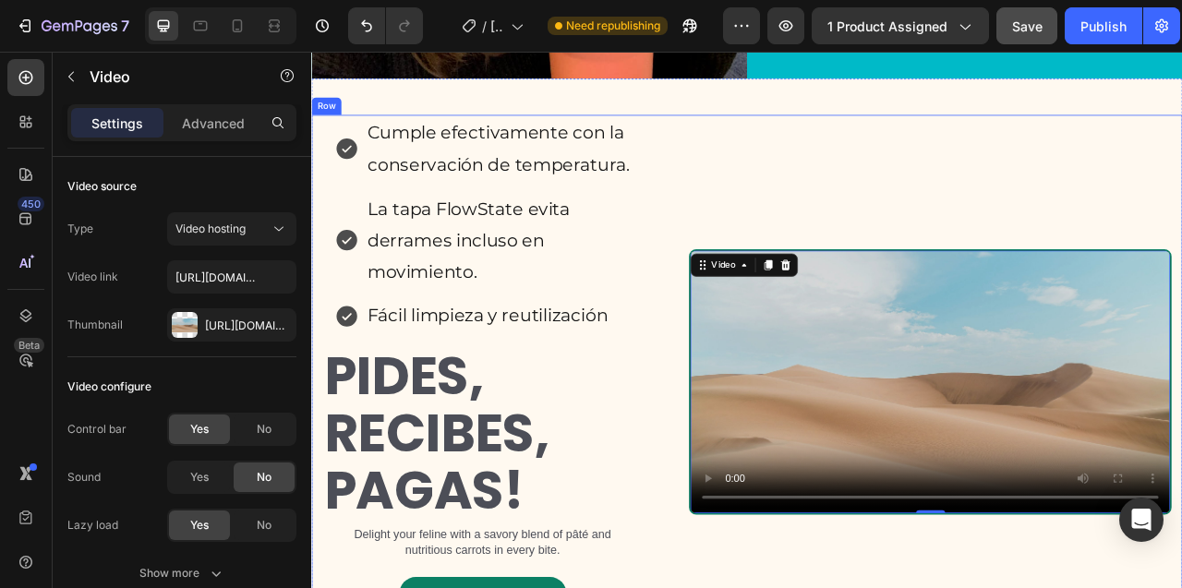
click at [732, 149] on div "Cumple efectivamente con la conservación de temperatura. La tapa FlowState evit…" at bounding box center [544, 471] width 438 height 678
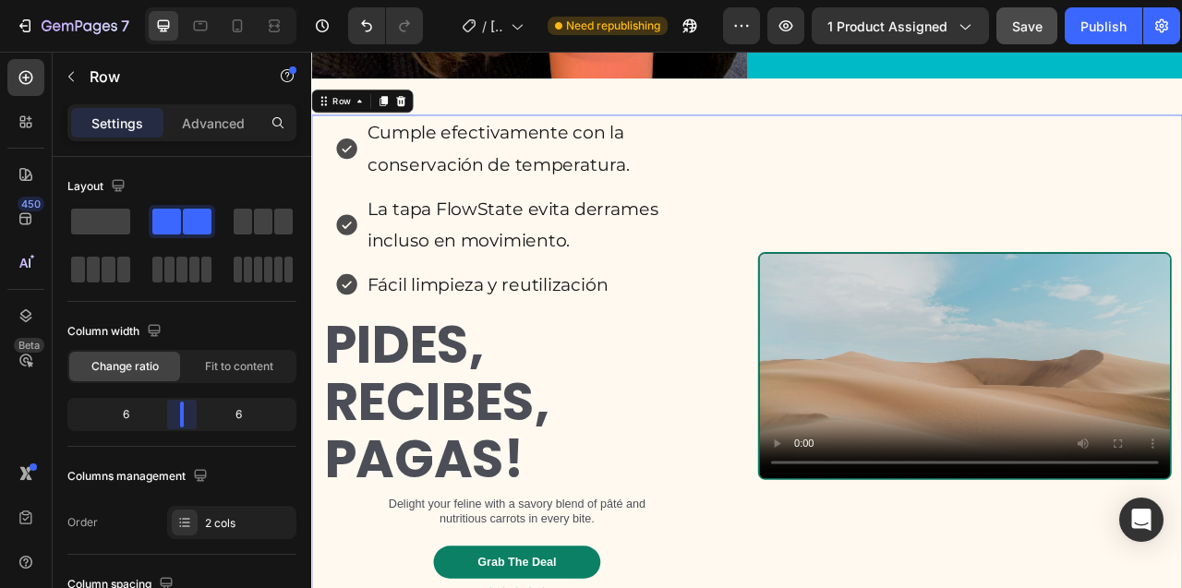
drag, startPoint x: 166, startPoint y: 413, endPoint x: 181, endPoint y: 411, distance: 14.9
click at [181, 0] on body "7 / [PERSON_NAME] Need republishing Preview 1 product assigned Save Publish 450…" at bounding box center [591, 0] width 1182 height 0
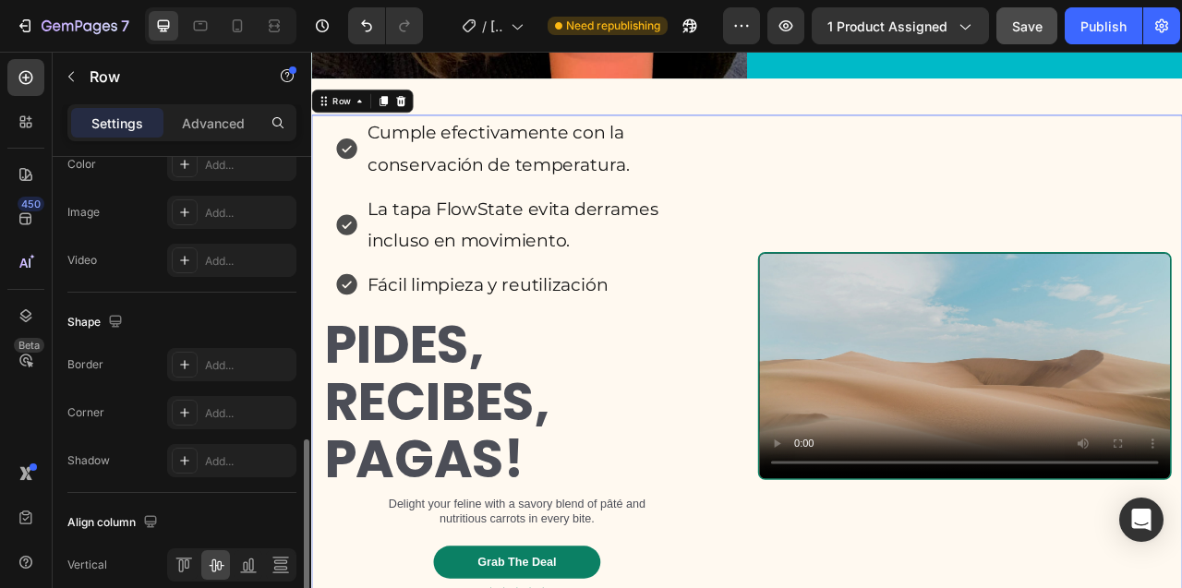
scroll to position [853, 0]
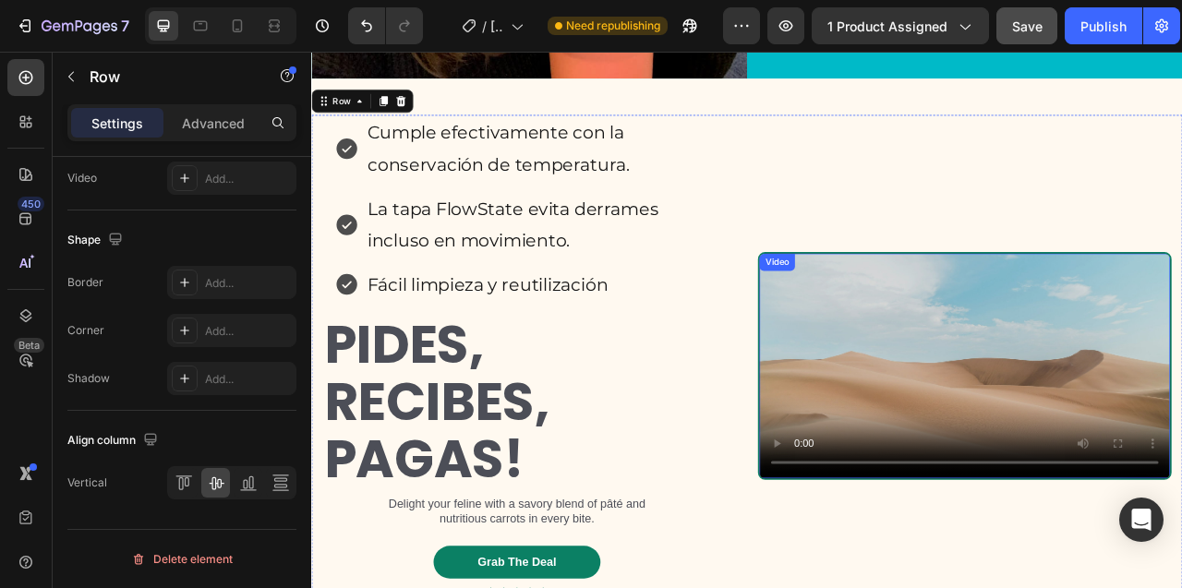
click at [954, 311] on video at bounding box center [1142, 451] width 522 height 286
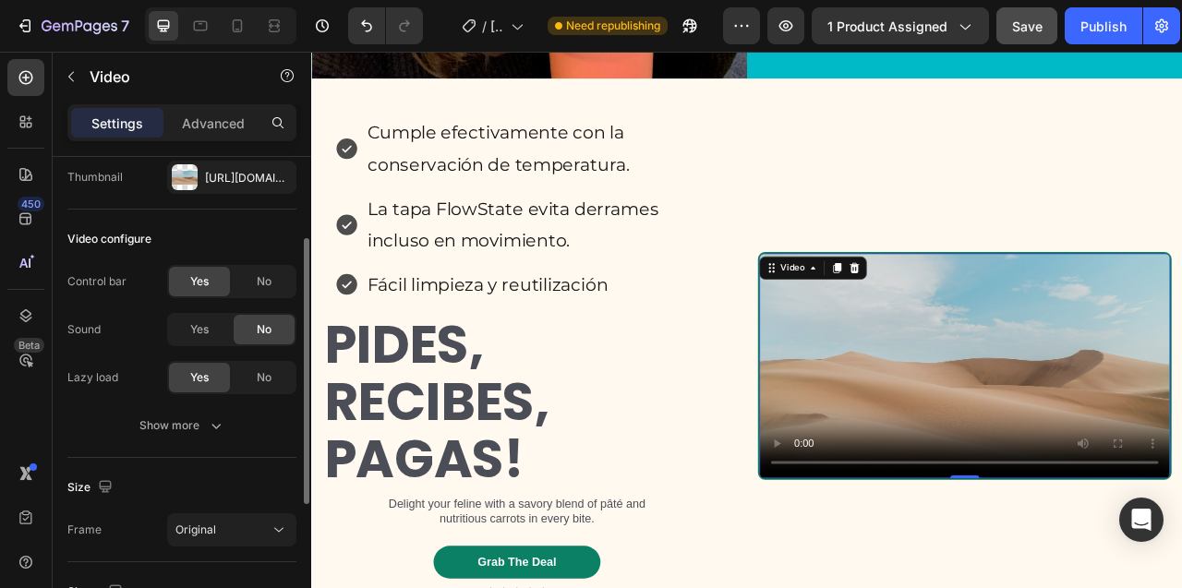
scroll to position [328, 0]
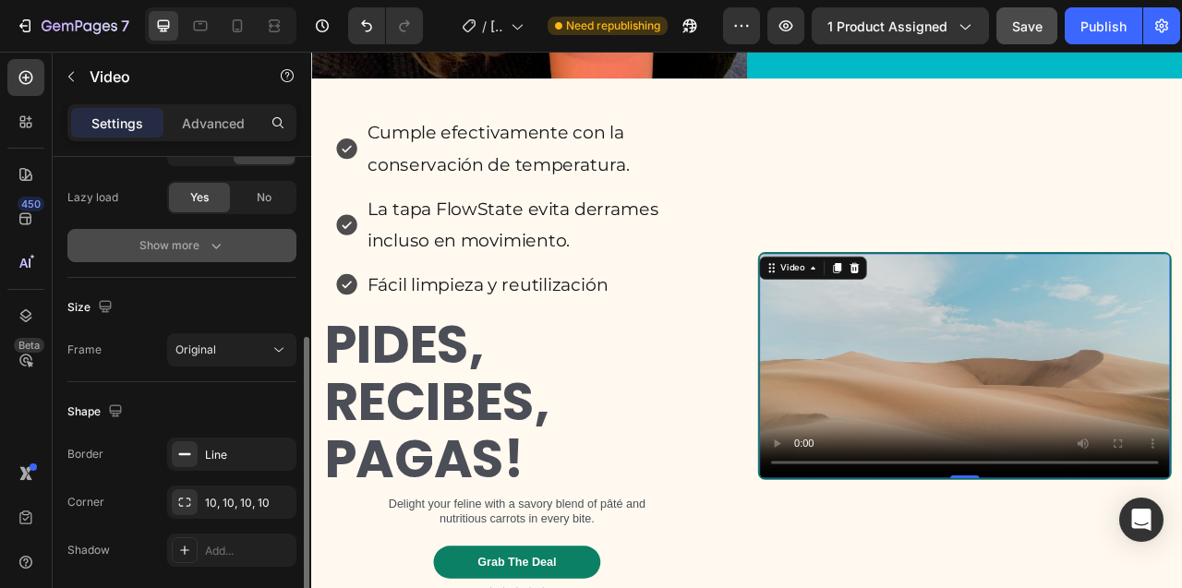
click at [172, 248] on div "Show more" at bounding box center [182, 245] width 86 height 18
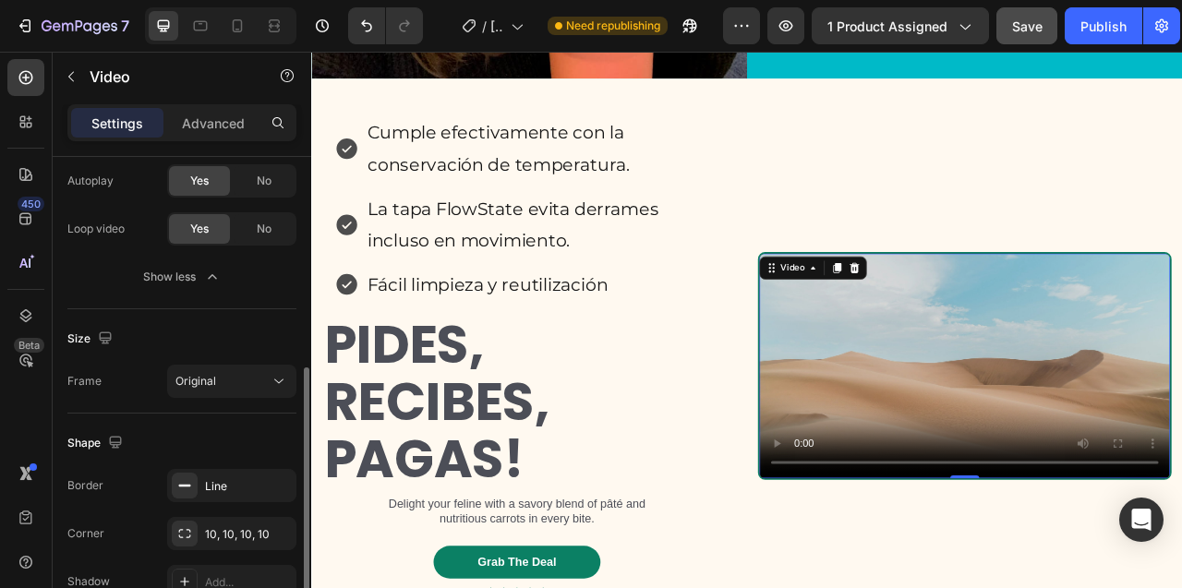
scroll to position [491, 0]
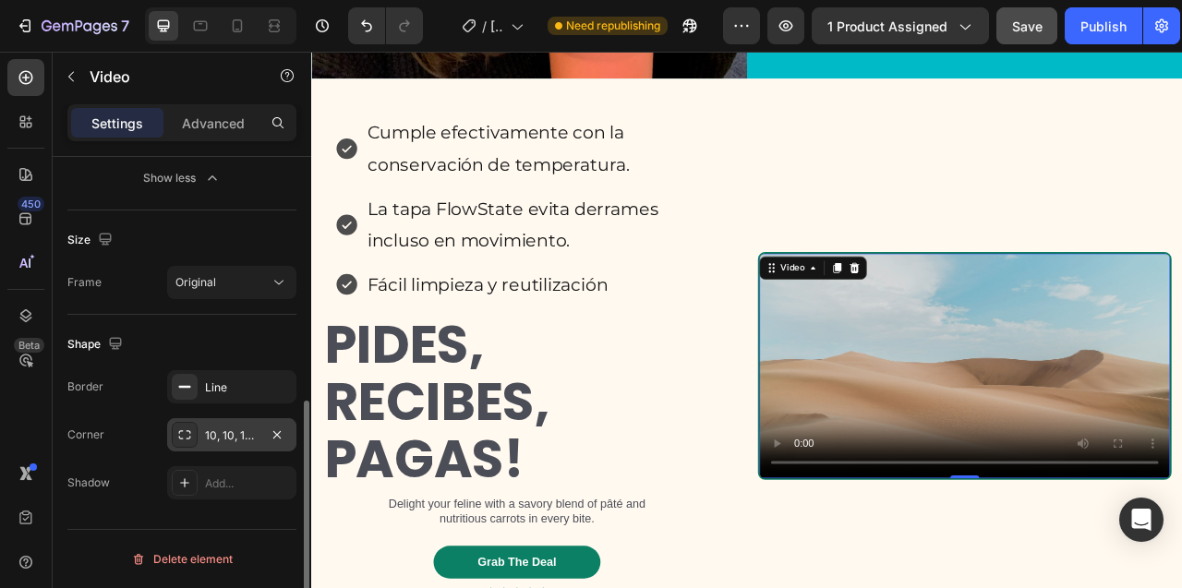
click at [224, 439] on div "10, 10, 10, 10" at bounding box center [232, 435] width 54 height 17
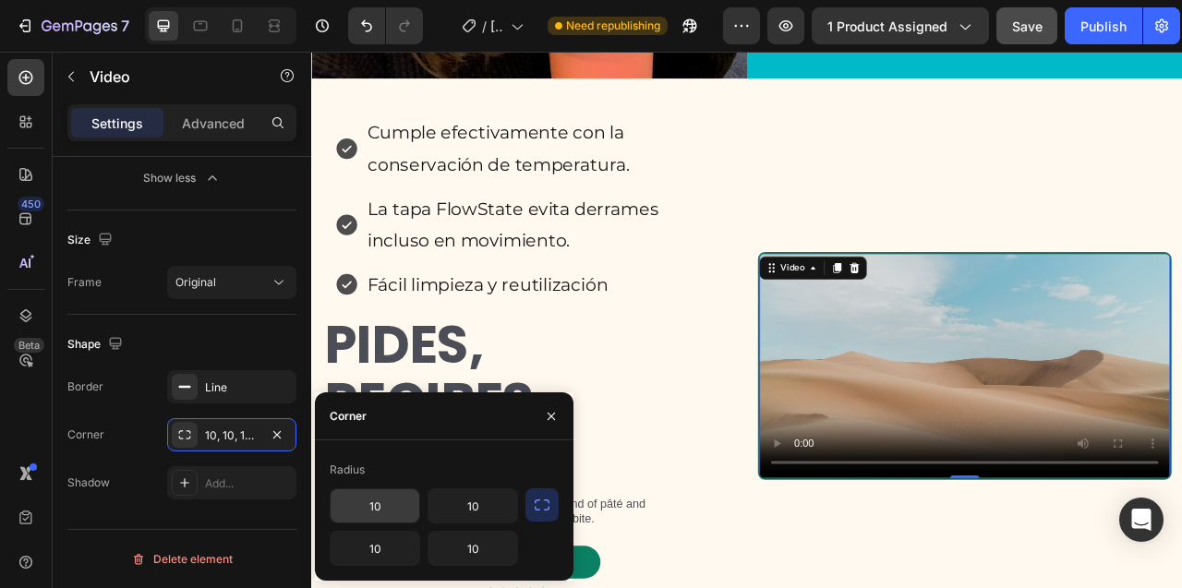
click at [370, 506] on input "10" at bounding box center [374, 505] width 89 height 33
type input "0"
click at [469, 507] on input "10" at bounding box center [472, 505] width 89 height 33
type input "0"
click at [466, 545] on input "10" at bounding box center [472, 548] width 89 height 33
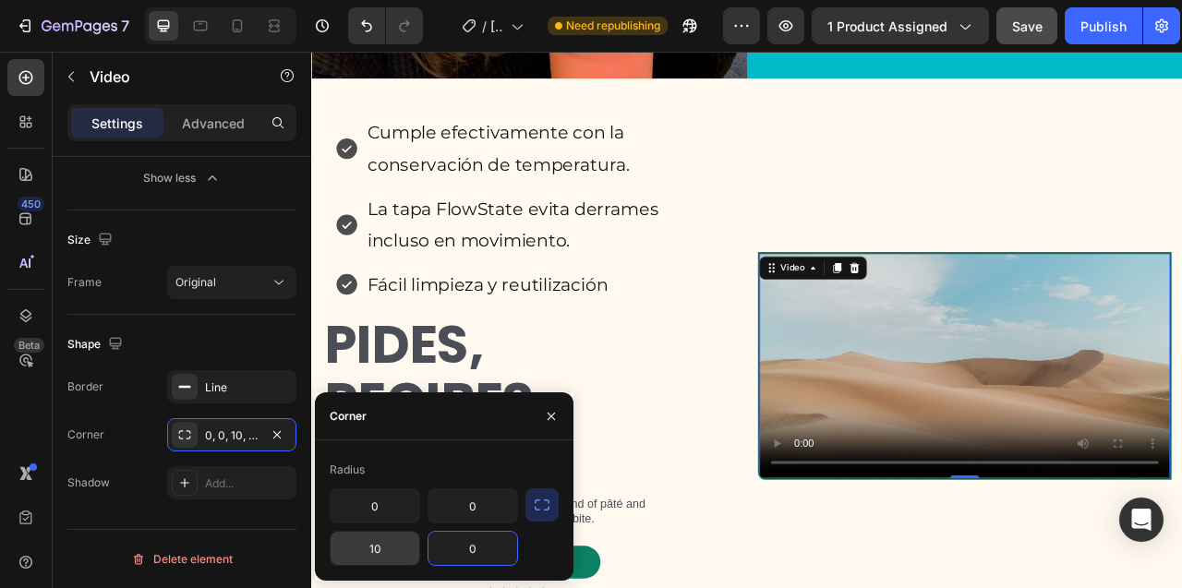
type input "0"
click at [373, 552] on input "10" at bounding box center [374, 548] width 89 height 33
type input "0"
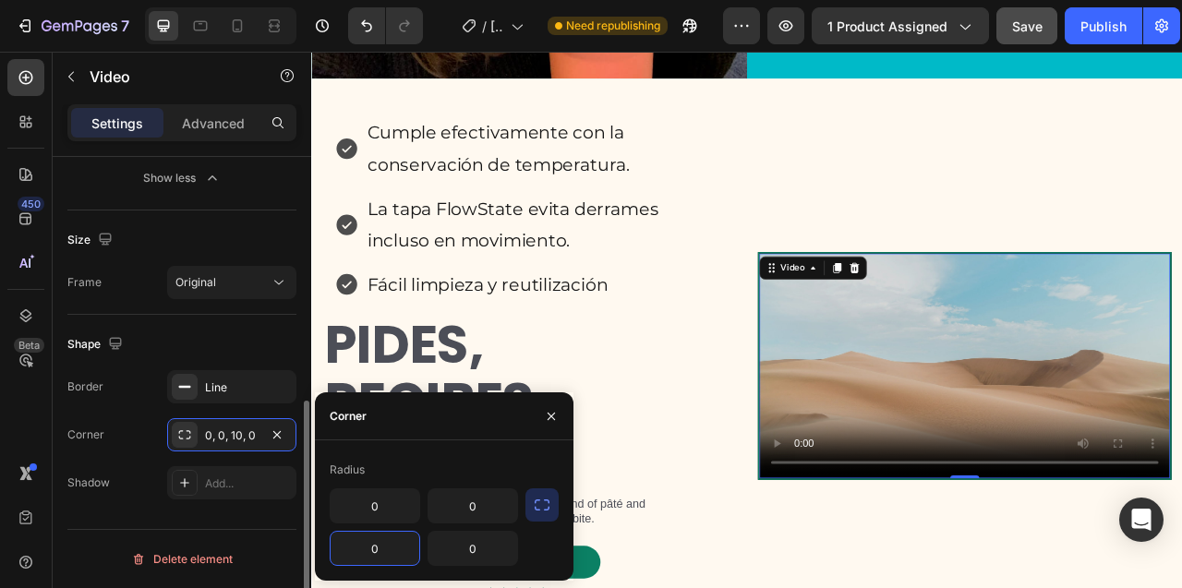
click at [129, 429] on div "Corner 0, 0, 10, 0" at bounding box center [181, 434] width 229 height 33
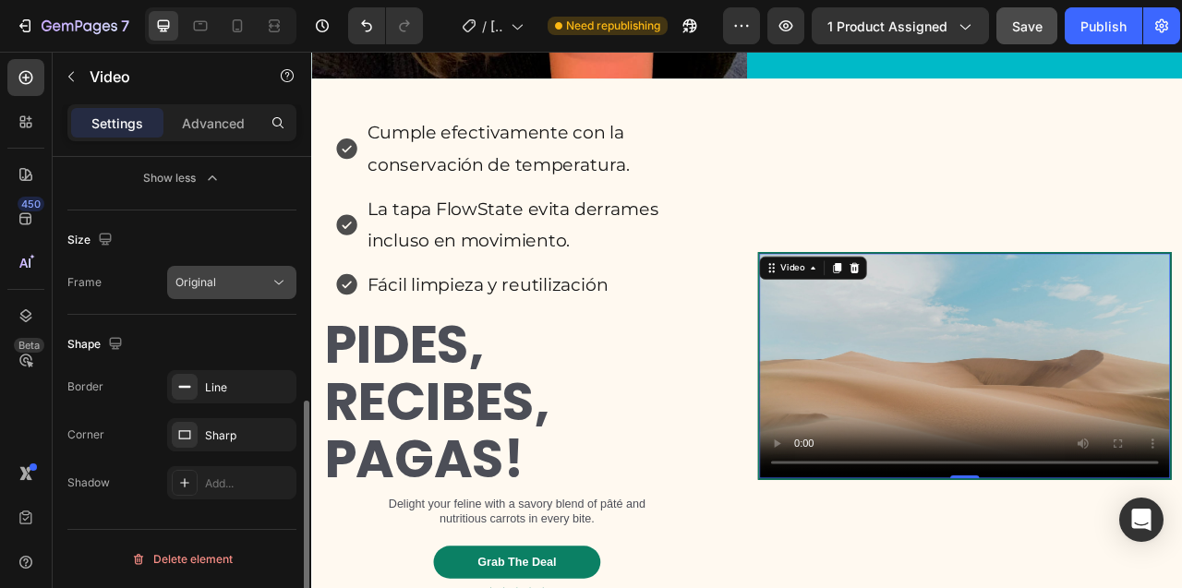
click at [257, 285] on div "Original" at bounding box center [222, 282] width 94 height 17
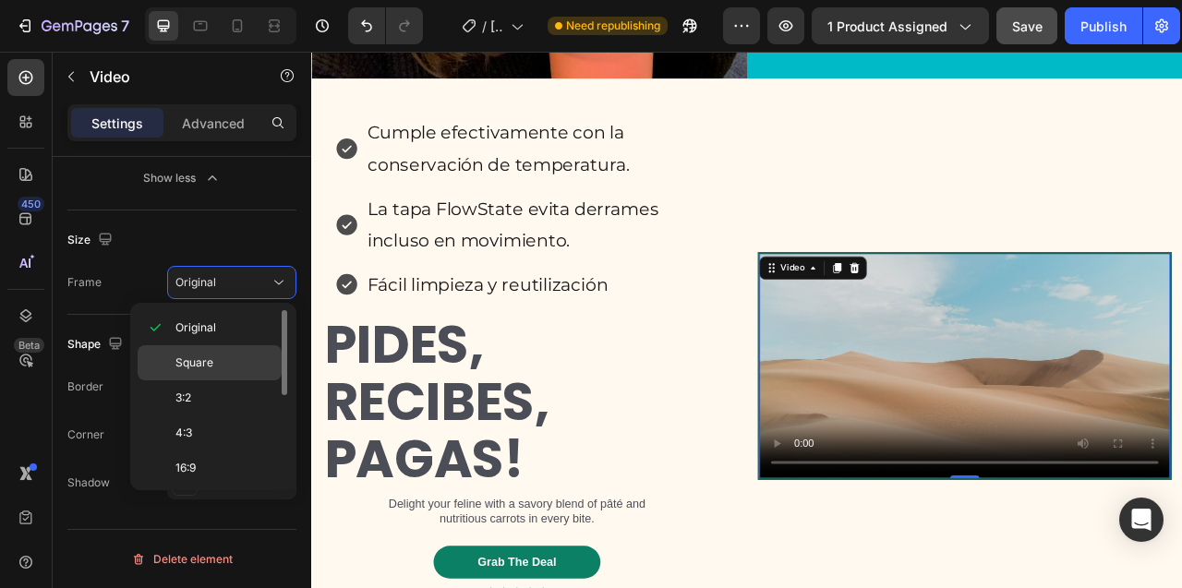
click at [231, 354] on p "Square" at bounding box center [224, 362] width 98 height 17
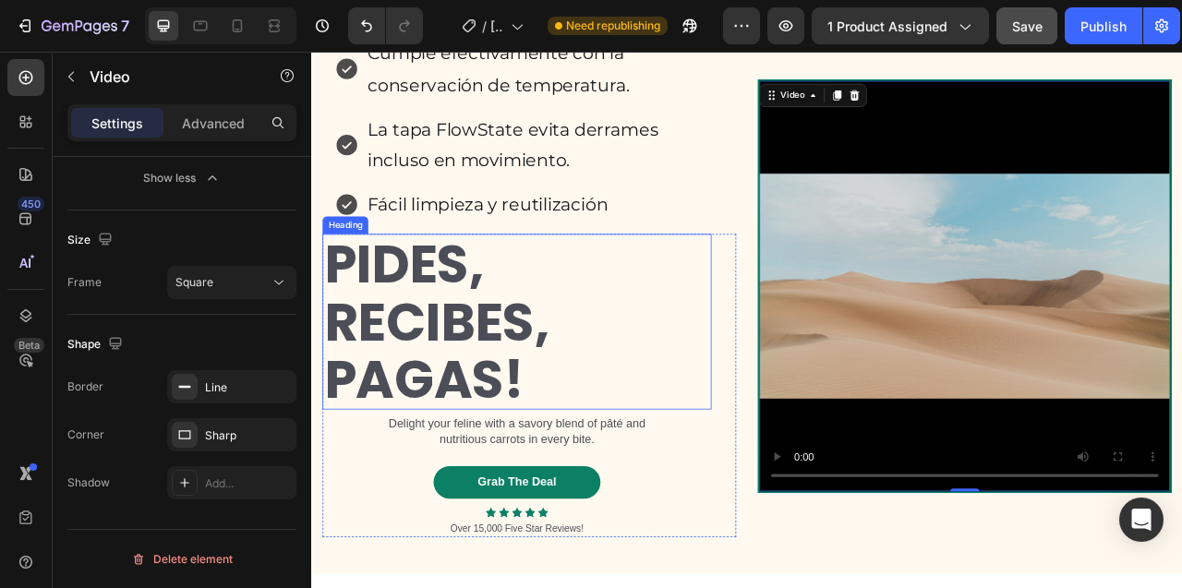
scroll to position [8651, 0]
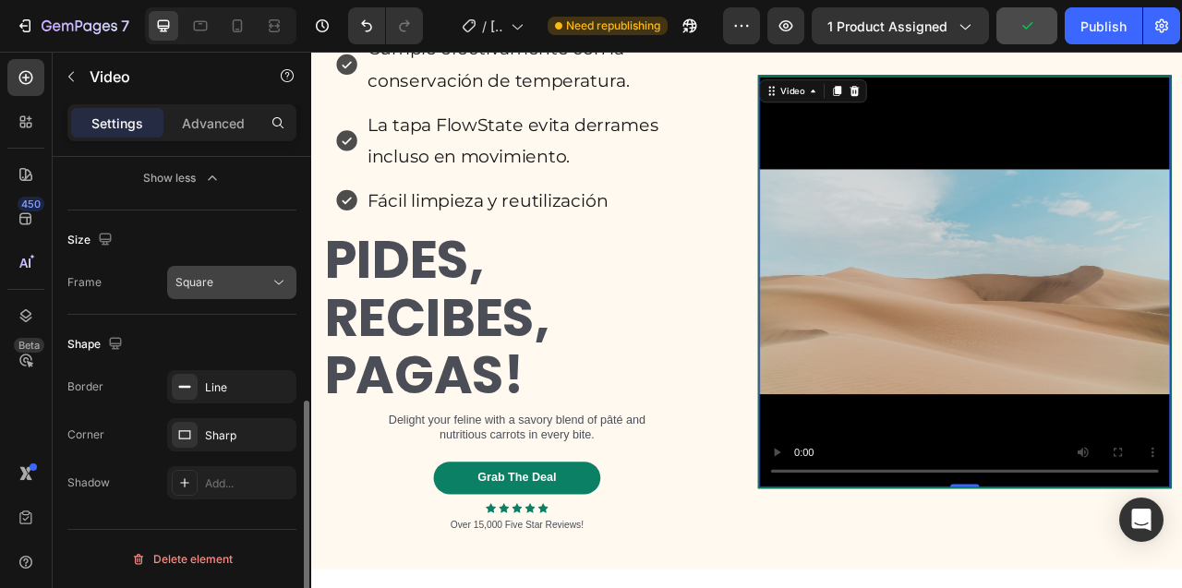
click at [253, 274] on div "Square" at bounding box center [222, 282] width 94 height 17
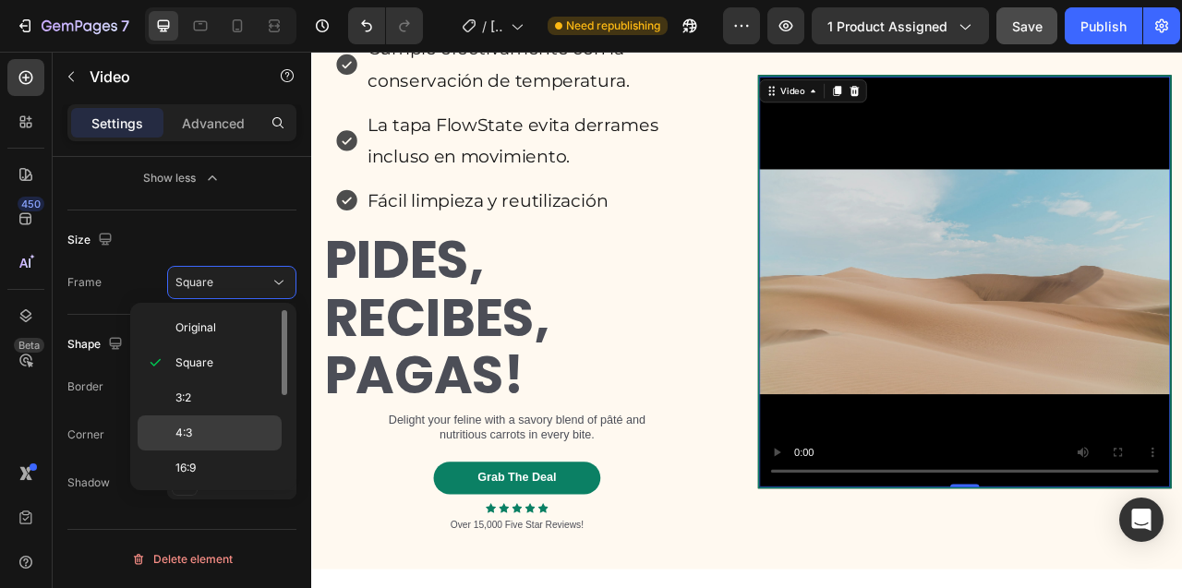
click at [213, 427] on p "4:3" at bounding box center [224, 433] width 98 height 17
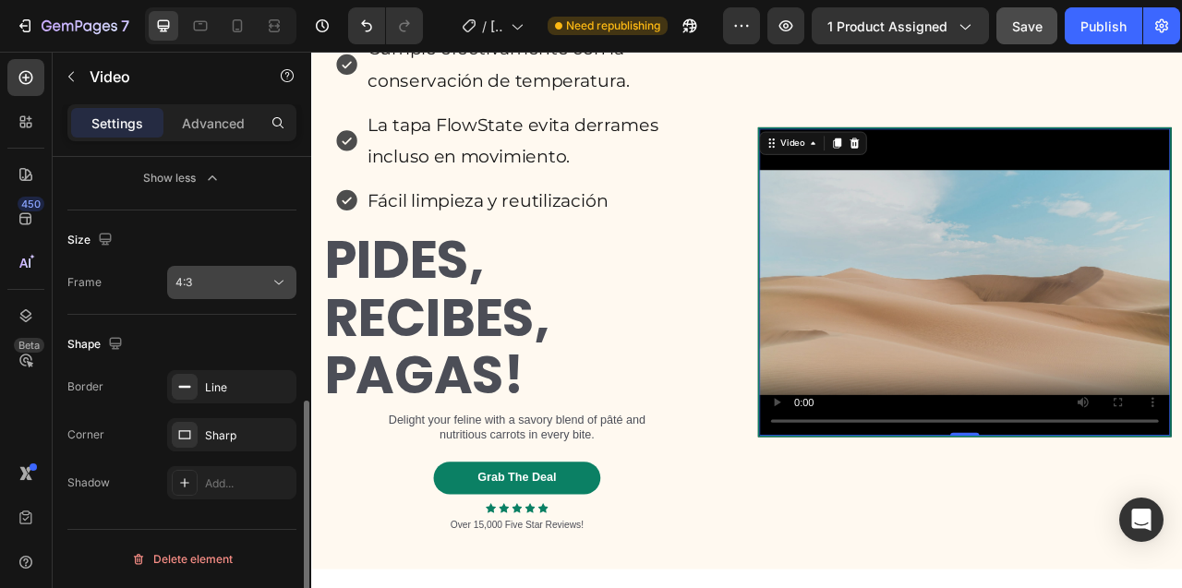
click at [227, 286] on div "4:3" at bounding box center [222, 282] width 94 height 17
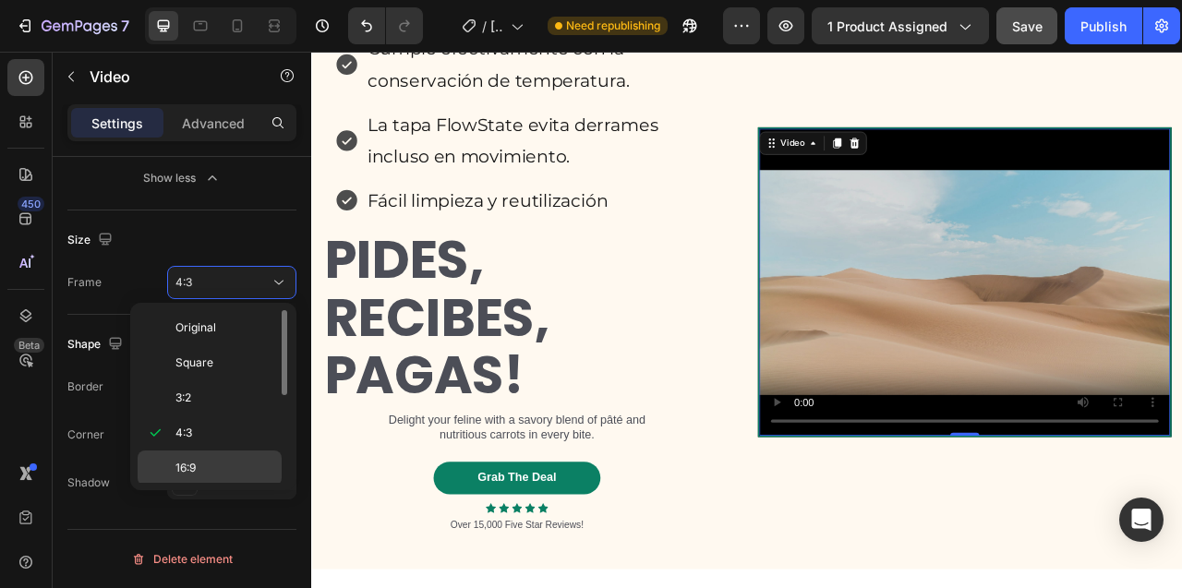
click at [203, 464] on p "16:9" at bounding box center [224, 468] width 98 height 17
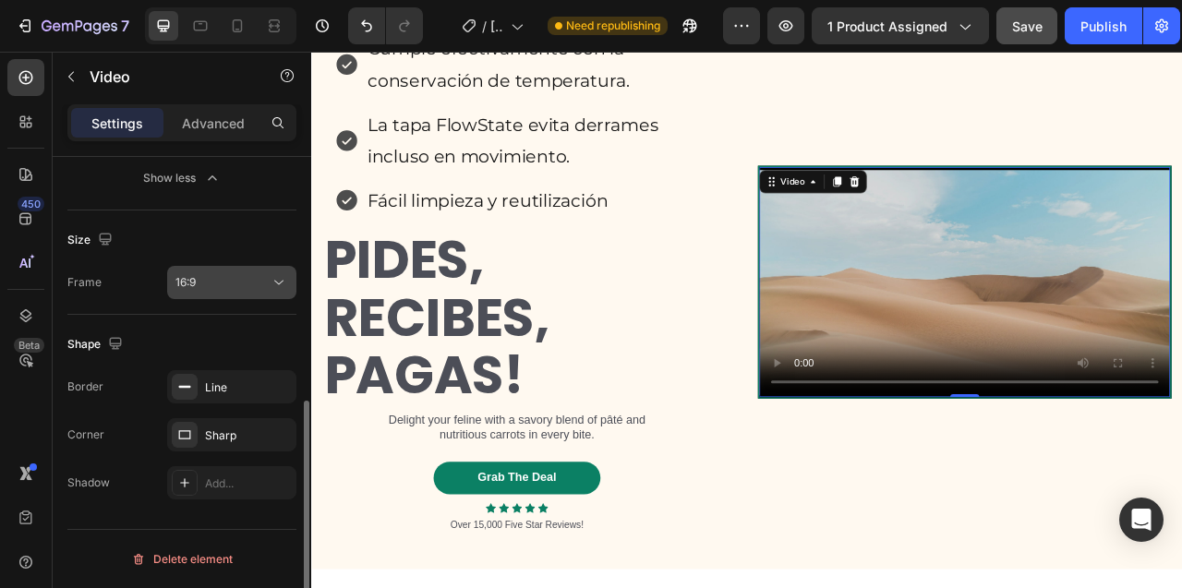
click at [220, 285] on div "16:9" at bounding box center [222, 282] width 94 height 17
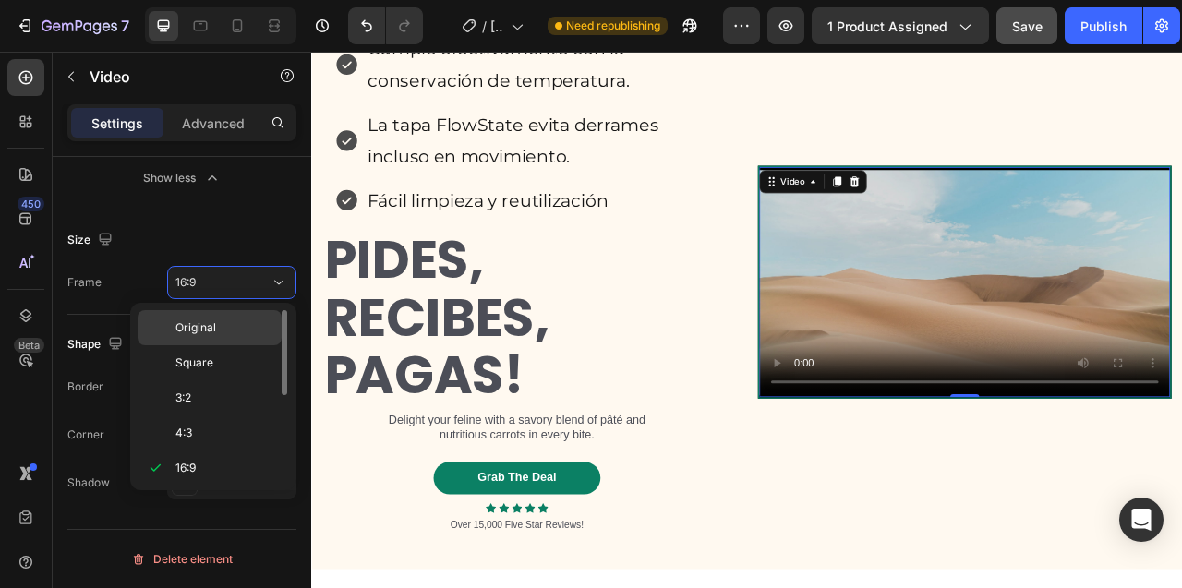
click at [218, 327] on p "Original" at bounding box center [224, 327] width 98 height 17
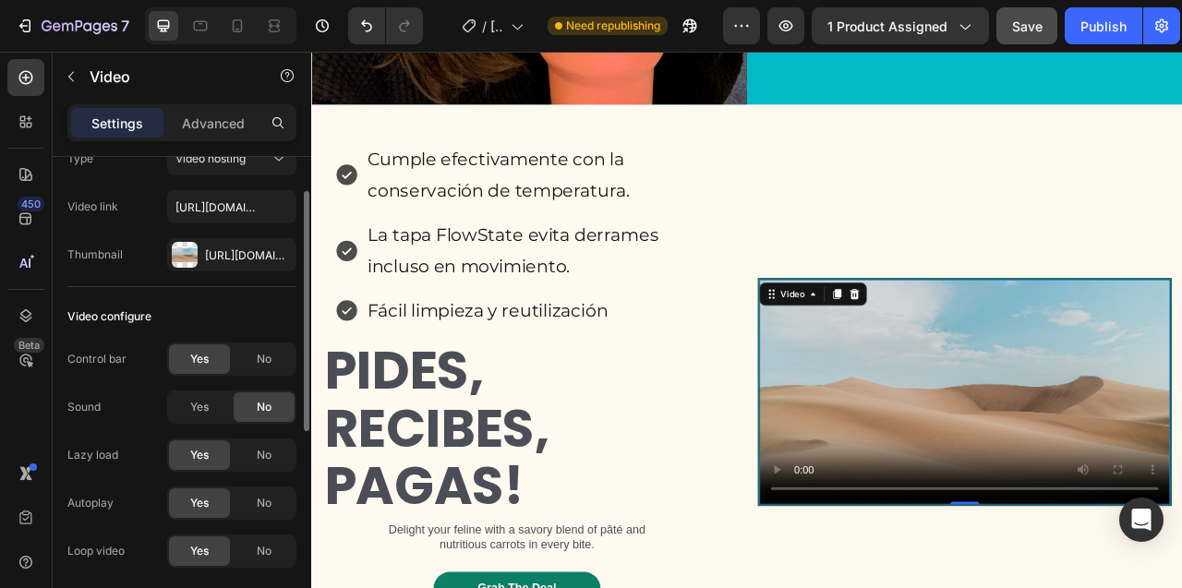
scroll to position [0, 0]
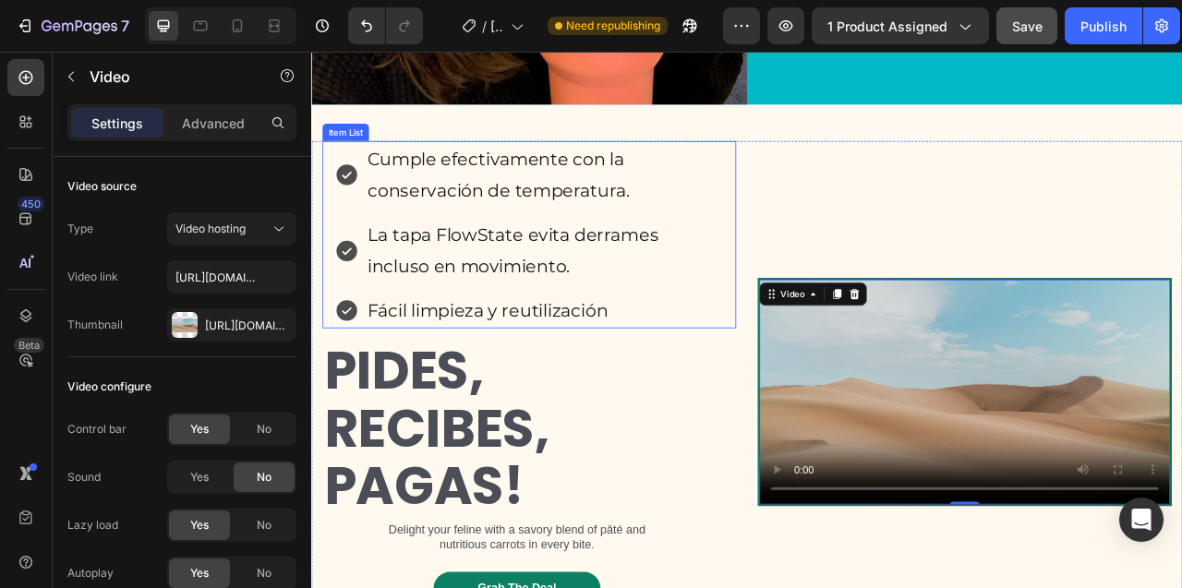
click at [767, 247] on p "Cumple efectivamente con la conservación de temperatura." at bounding box center [607, 207] width 451 height 79
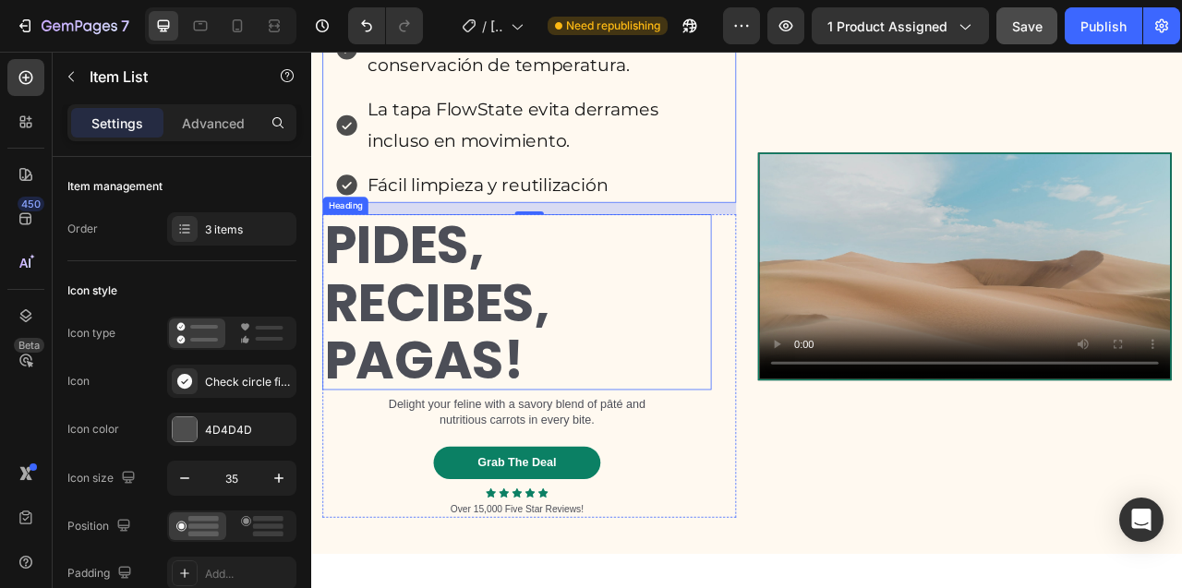
scroll to position [8497, 0]
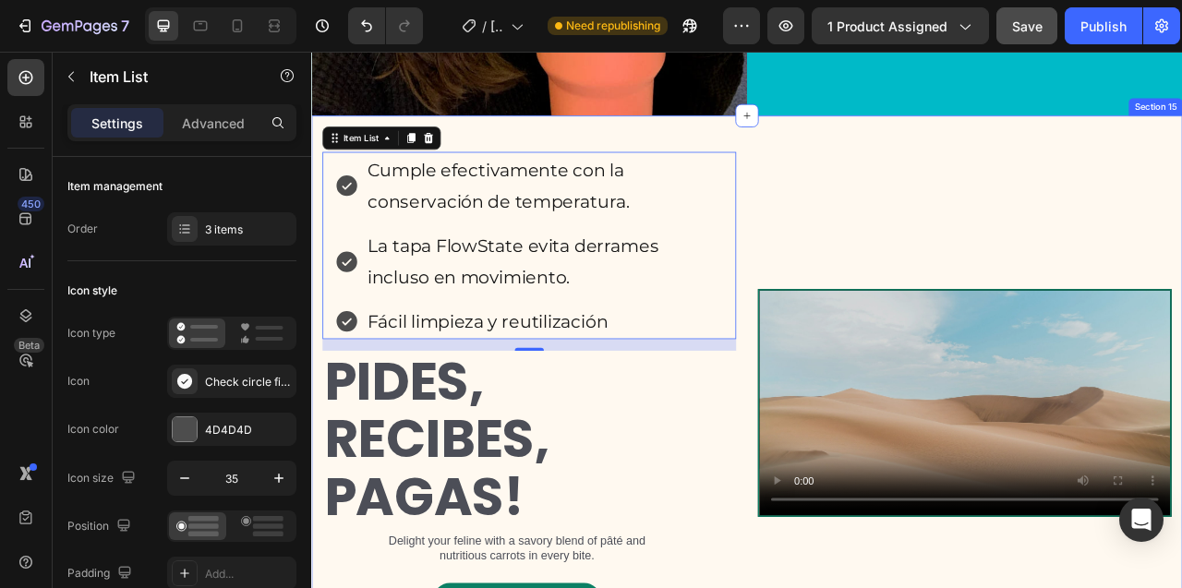
click at [570, 155] on div "Cumple efectivamente con la conservación de temperatura. La tapa FlowState evit…" at bounding box center [865, 498] width 1108 height 731
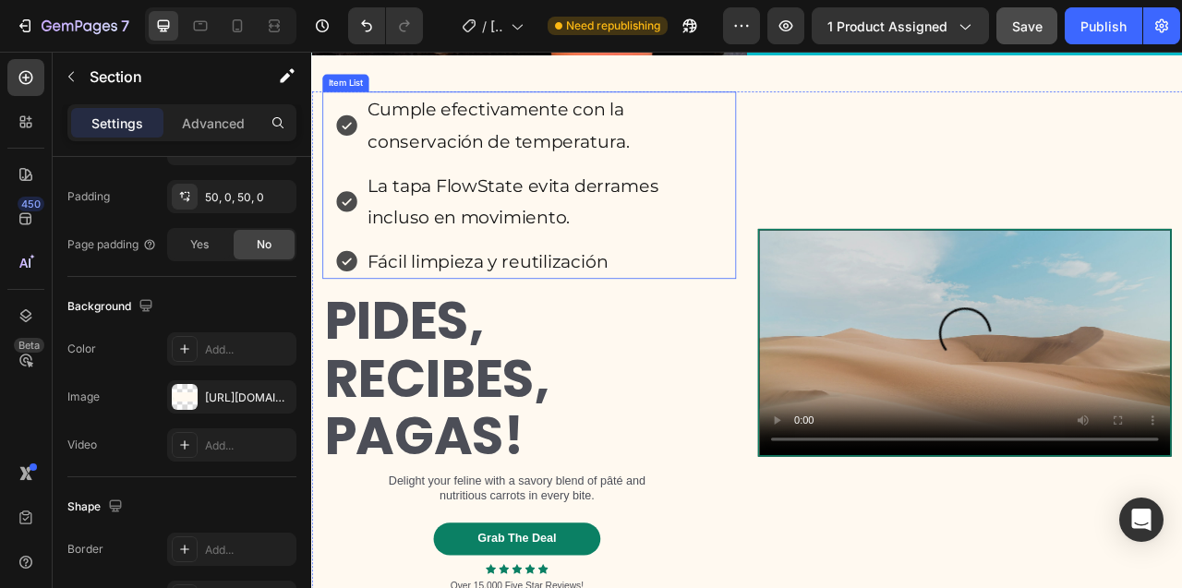
scroll to position [8704, 0]
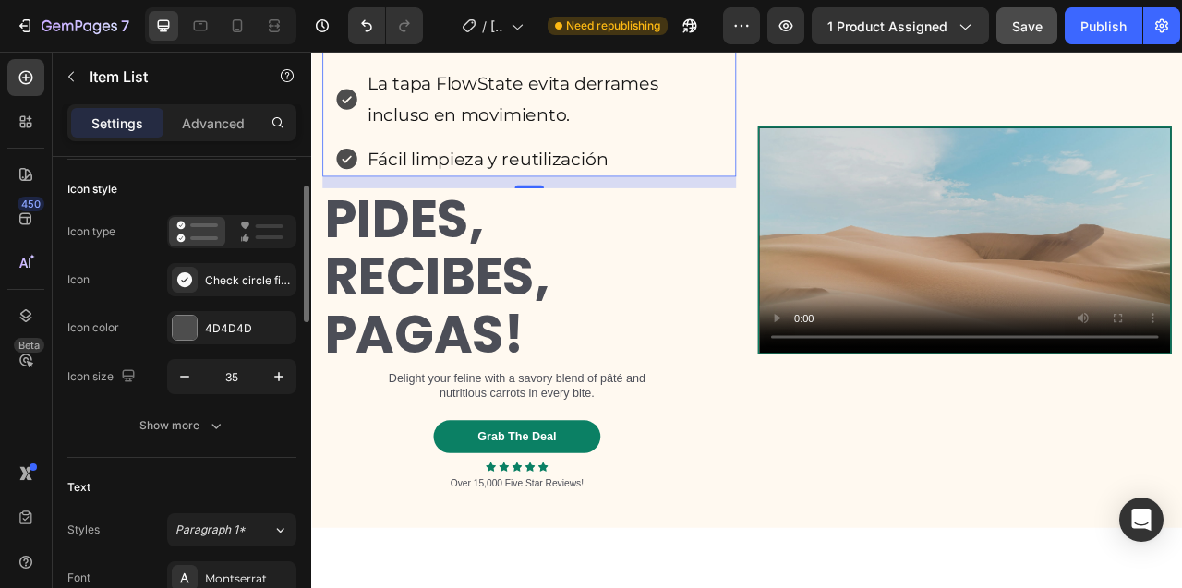
scroll to position [195, 0]
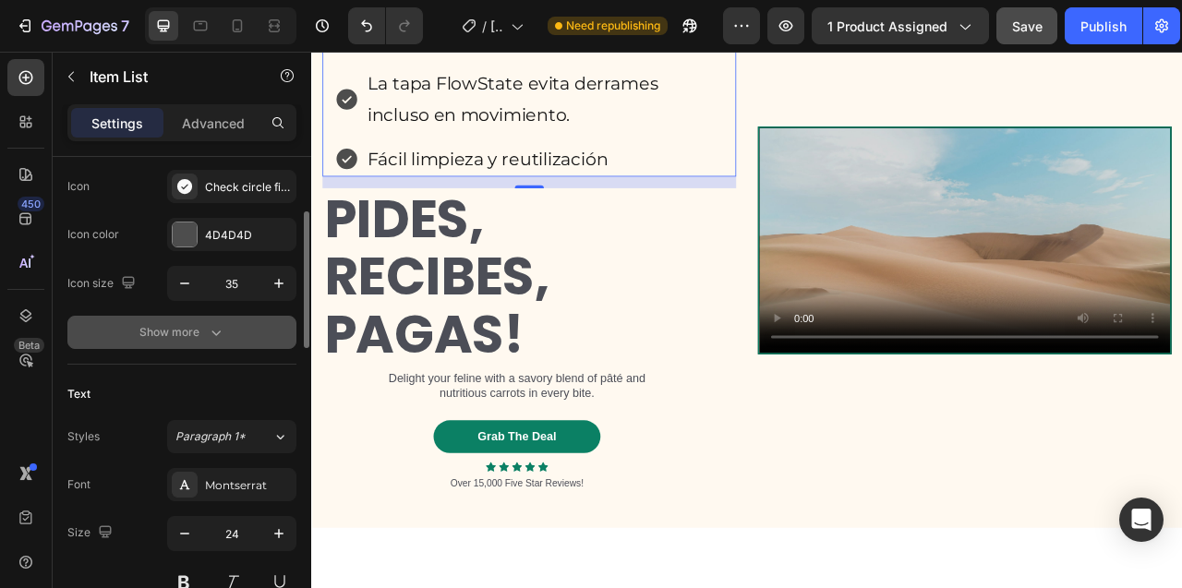
click at [163, 325] on div "Show more" at bounding box center [182, 332] width 86 height 18
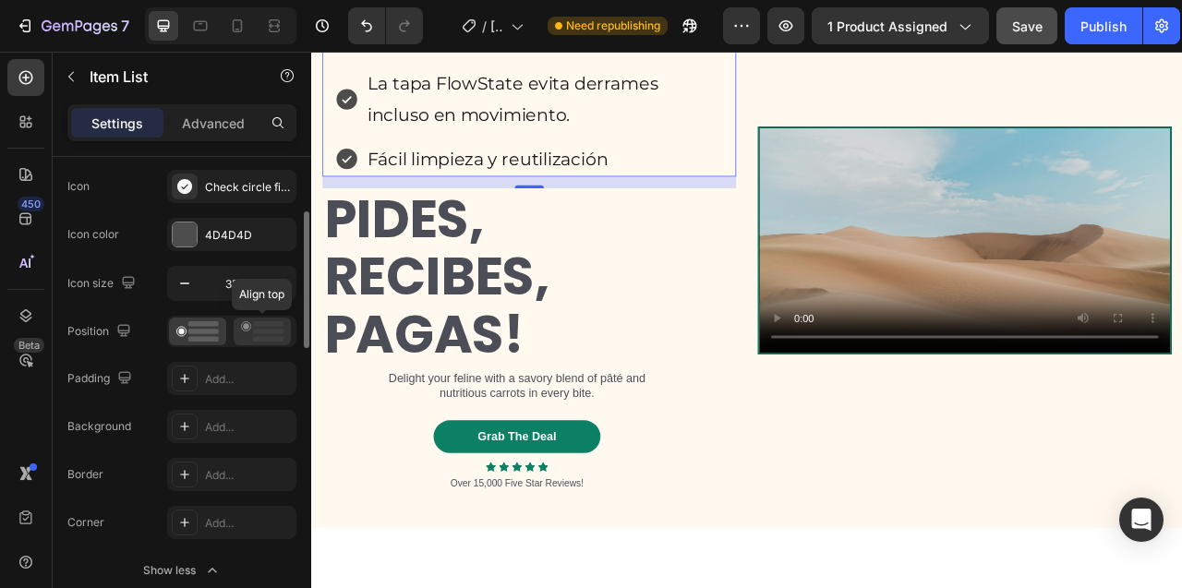
click at [268, 333] on rect at bounding box center [268, 332] width 30 height 6
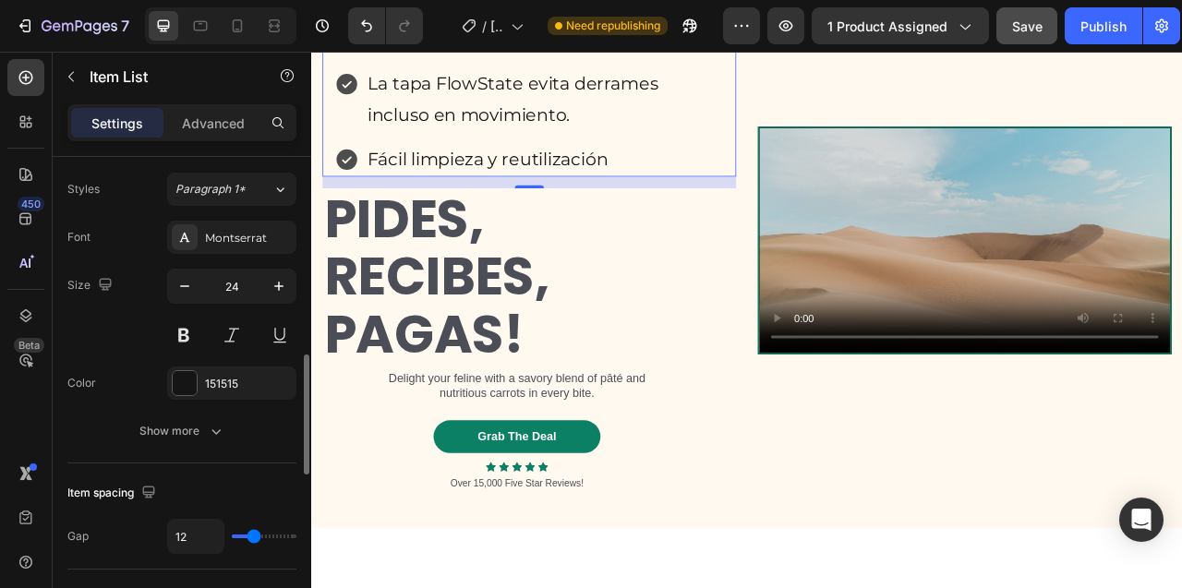
scroll to position [705, 0]
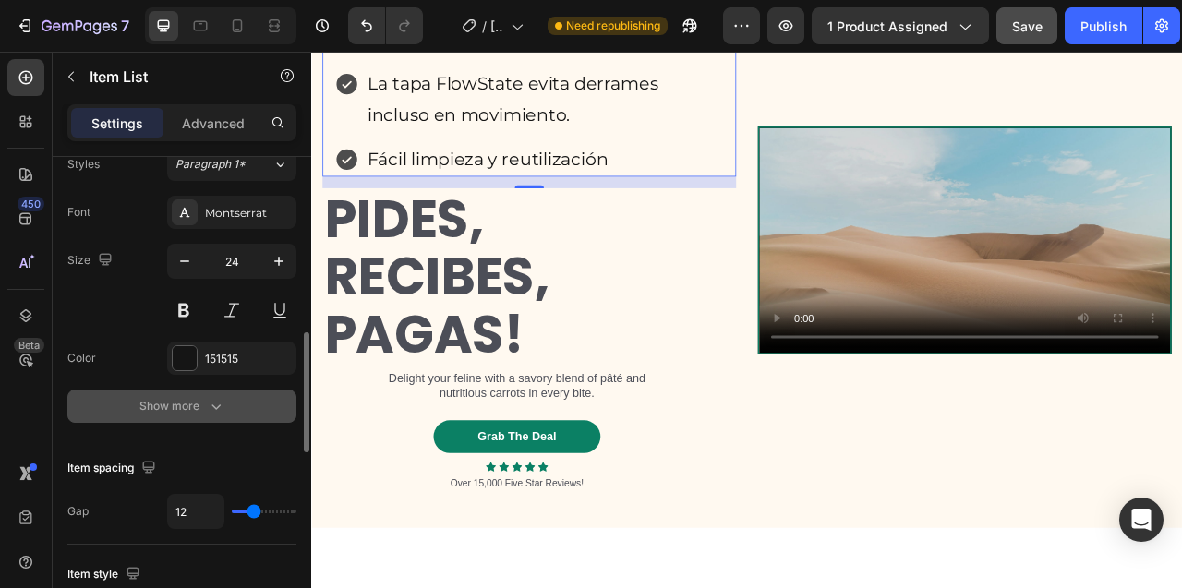
click at [159, 401] on div "Show more" at bounding box center [182, 406] width 86 height 18
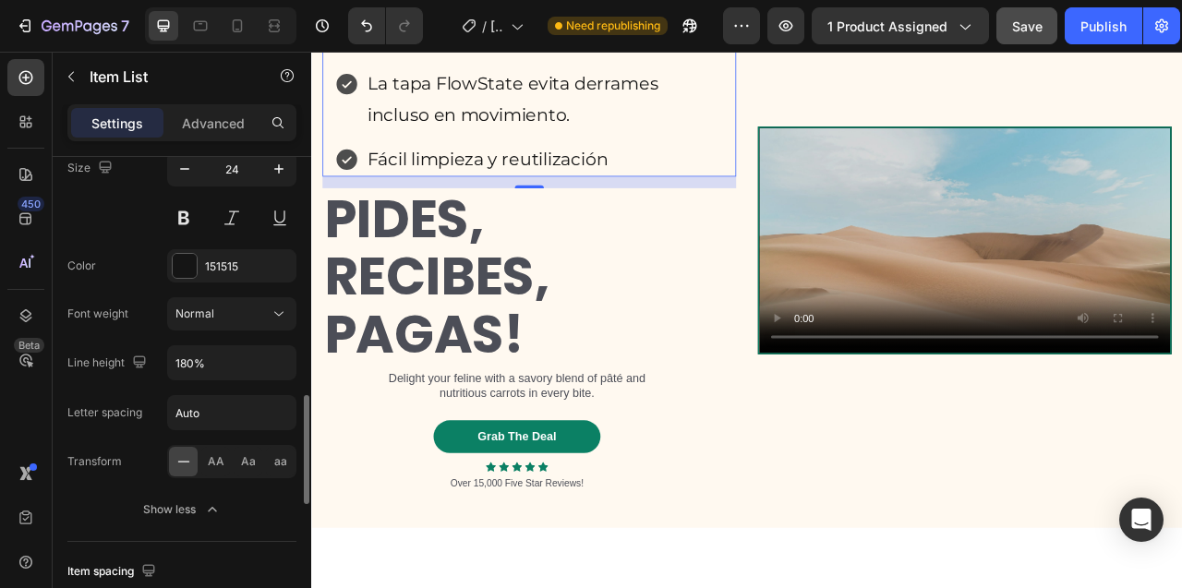
scroll to position [845, 0]
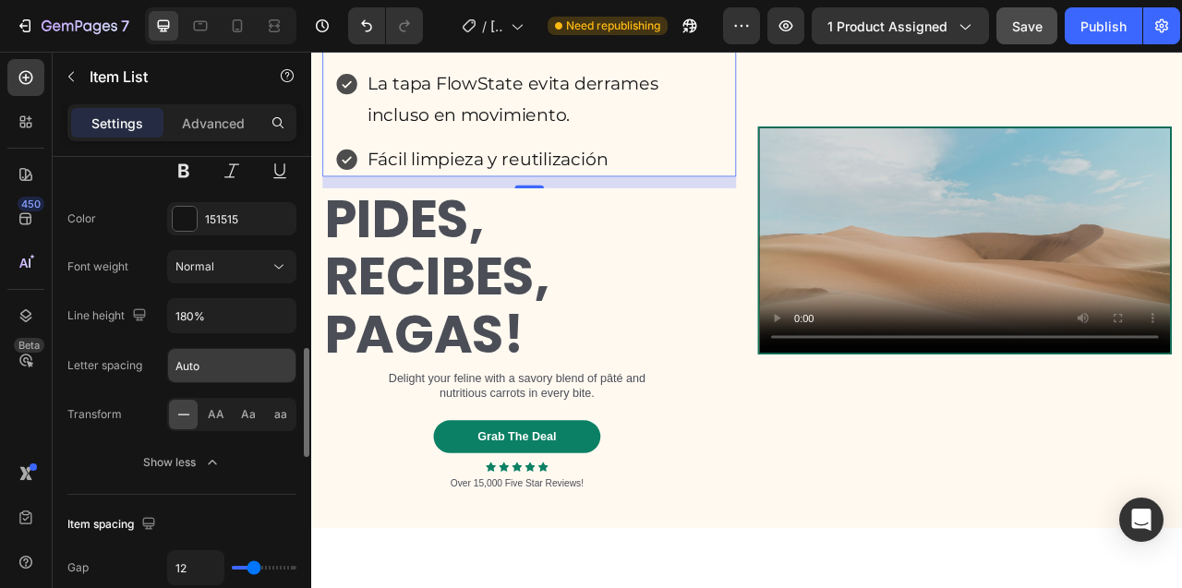
click at [233, 375] on input "Auto" at bounding box center [231, 365] width 127 height 33
click at [265, 369] on input "Auto" at bounding box center [231, 365] width 127 height 33
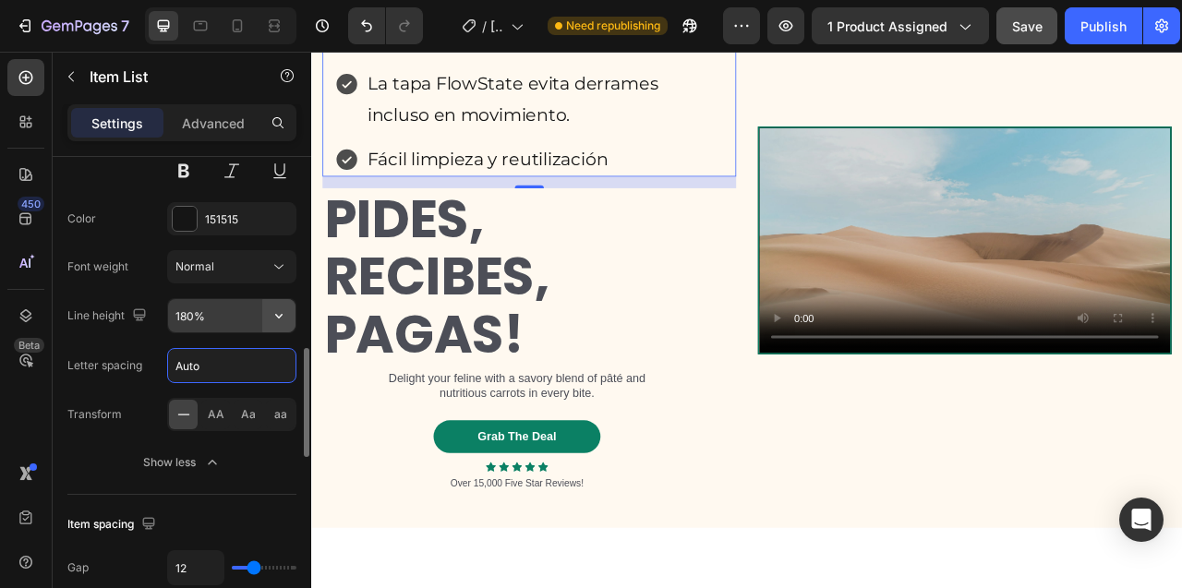
click at [262, 318] on button "button" at bounding box center [278, 315] width 33 height 33
click at [272, 267] on icon at bounding box center [279, 267] width 18 height 18
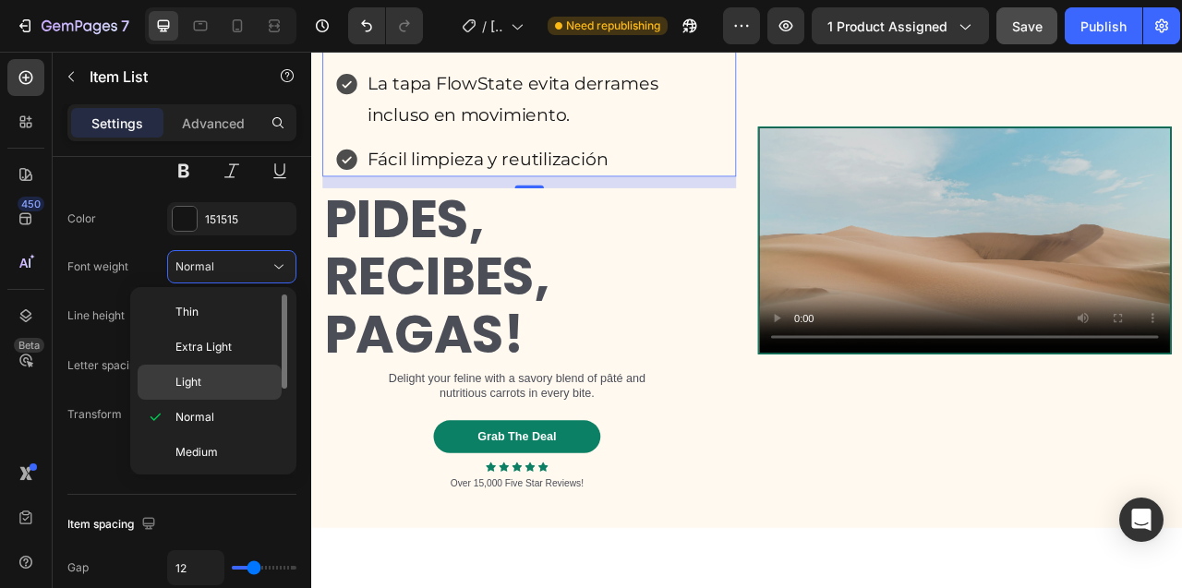
click at [238, 380] on p "Light" at bounding box center [224, 382] width 98 height 17
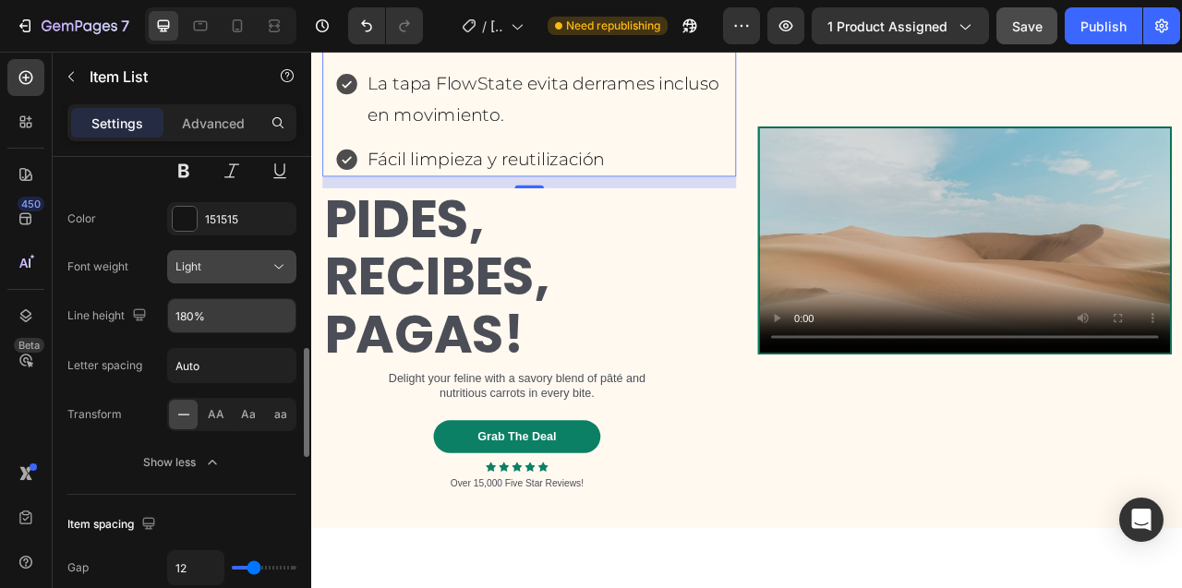
click at [282, 259] on icon at bounding box center [279, 267] width 18 height 18
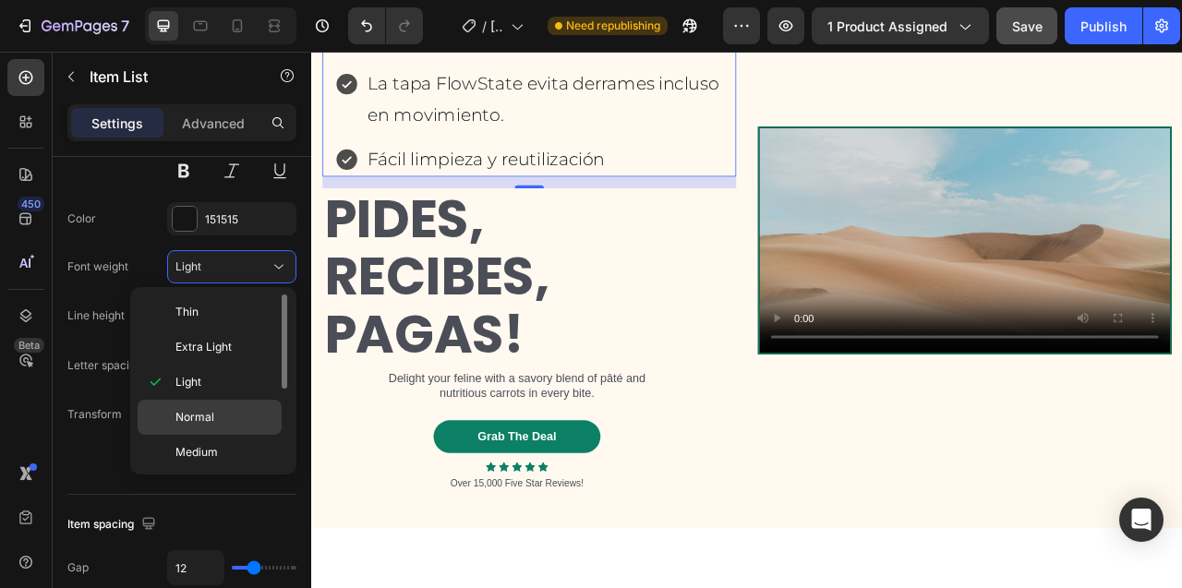
click at [214, 421] on p "Normal" at bounding box center [224, 417] width 98 height 17
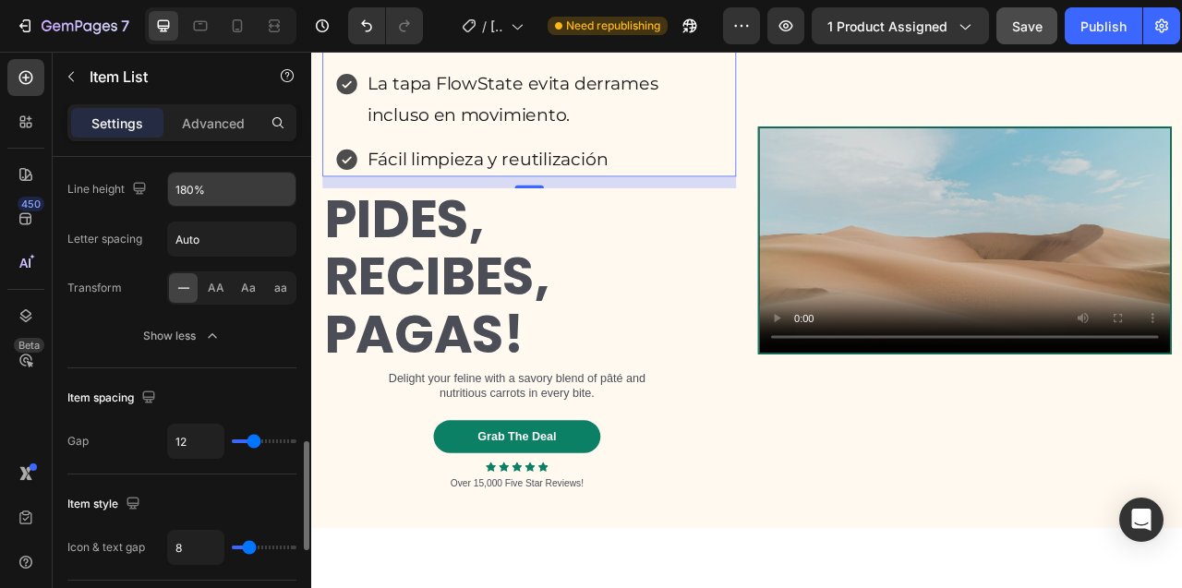
scroll to position [1075, 0]
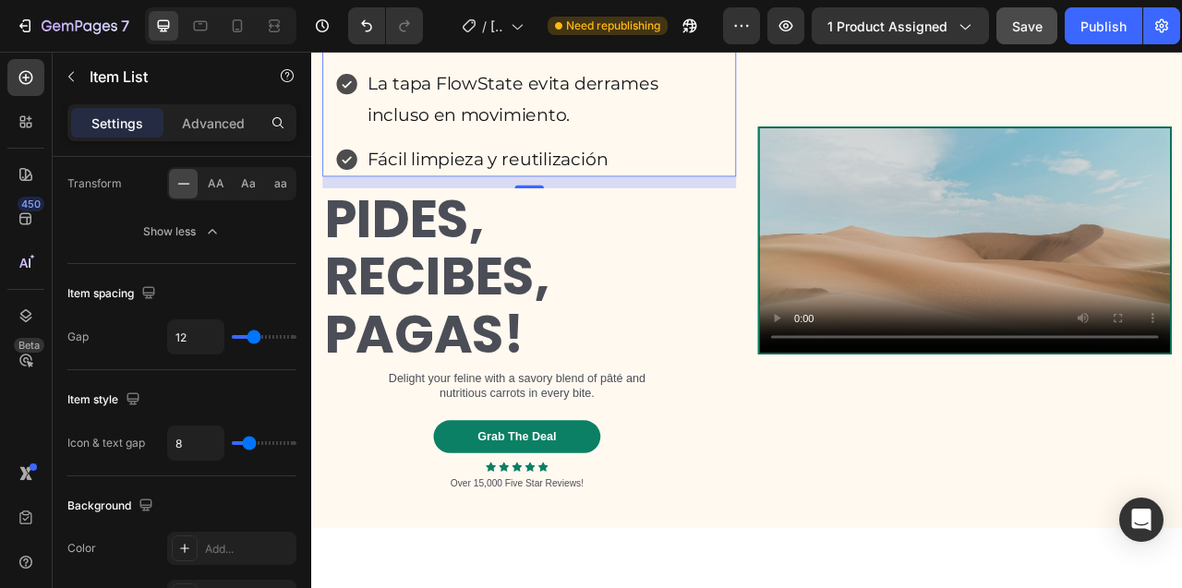
type input "22"
click at [266, 337] on input "range" at bounding box center [264, 337] width 65 height 4
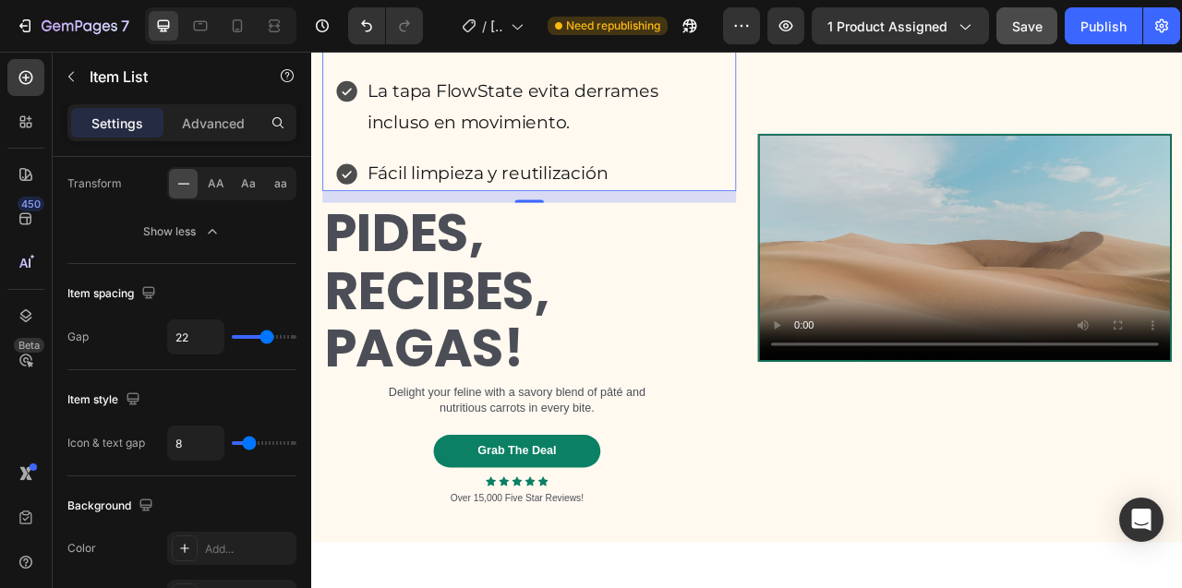
scroll to position [8694, 0]
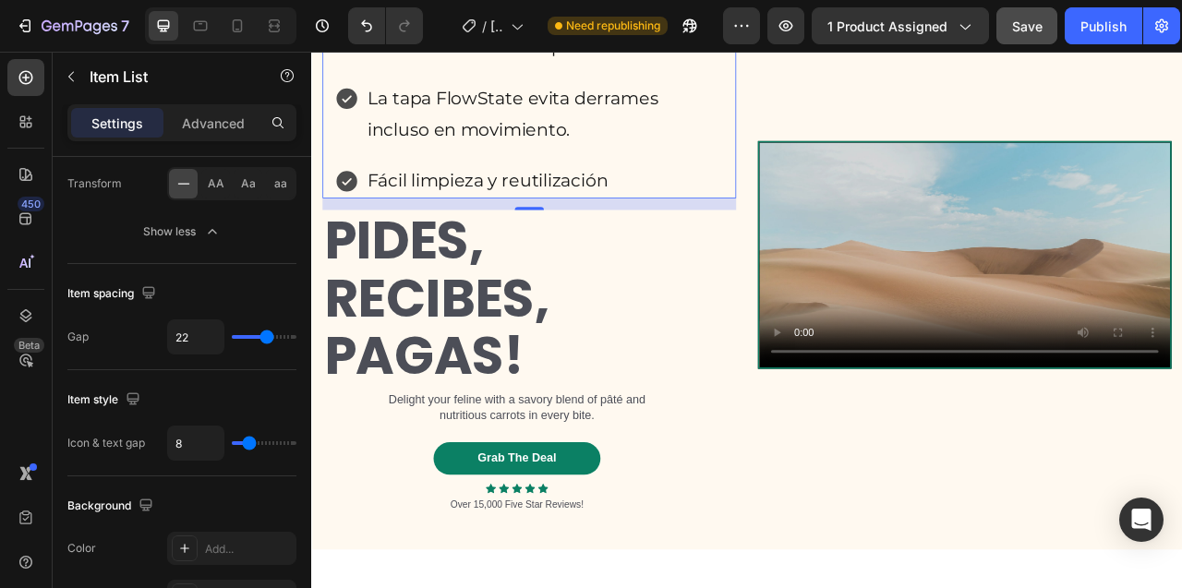
type input "40"
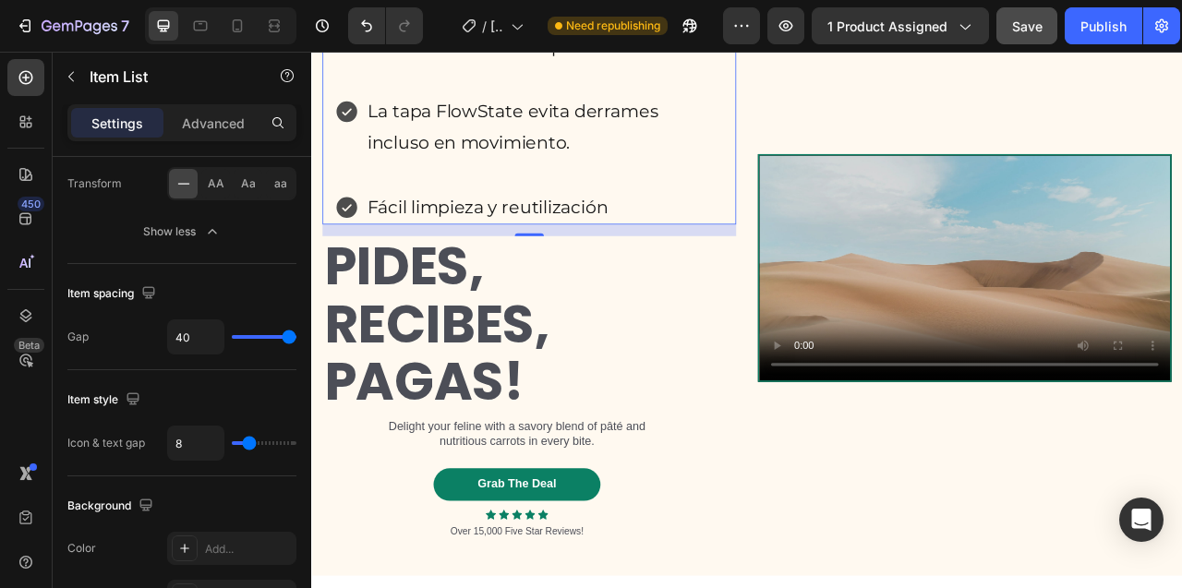
scroll to position [8678, 0]
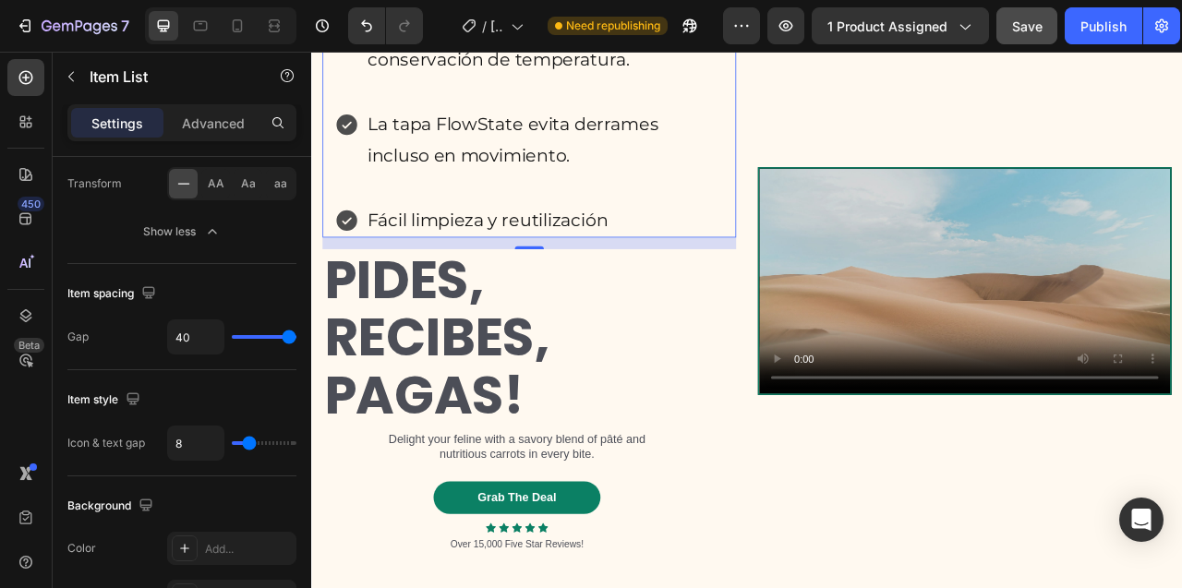
drag, startPoint x: 266, startPoint y: 337, endPoint x: 309, endPoint y: 352, distance: 45.8
type input "40"
click at [296, 339] on input "range" at bounding box center [264, 337] width 65 height 4
click at [180, 438] on input "8" at bounding box center [195, 442] width 55 height 33
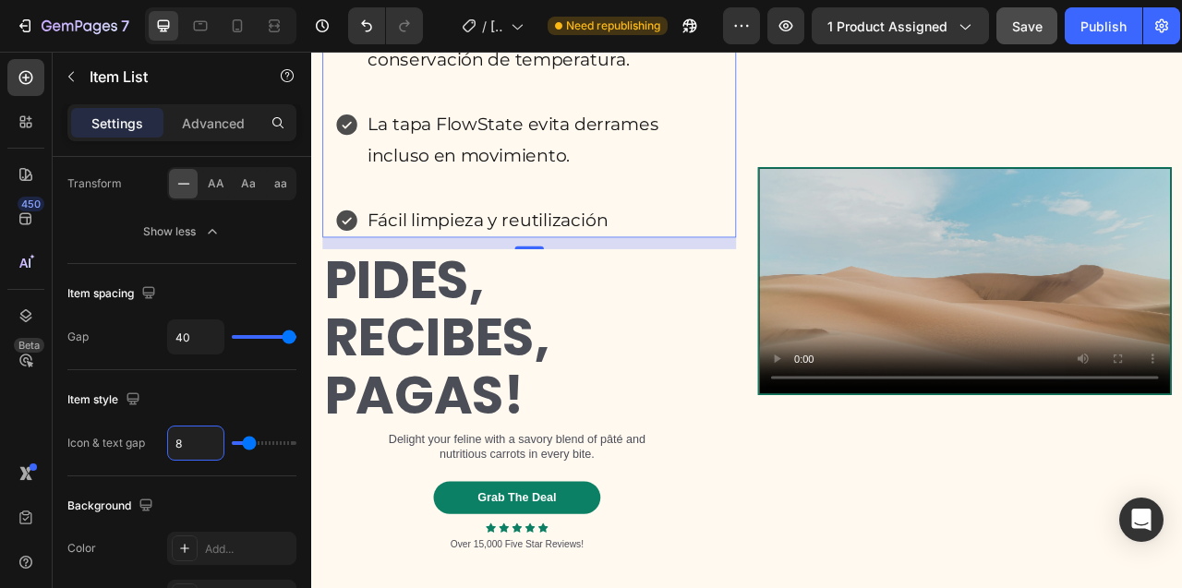
type input "2"
click at [180, 445] on input "2" at bounding box center [195, 442] width 55 height 33
type input "0"
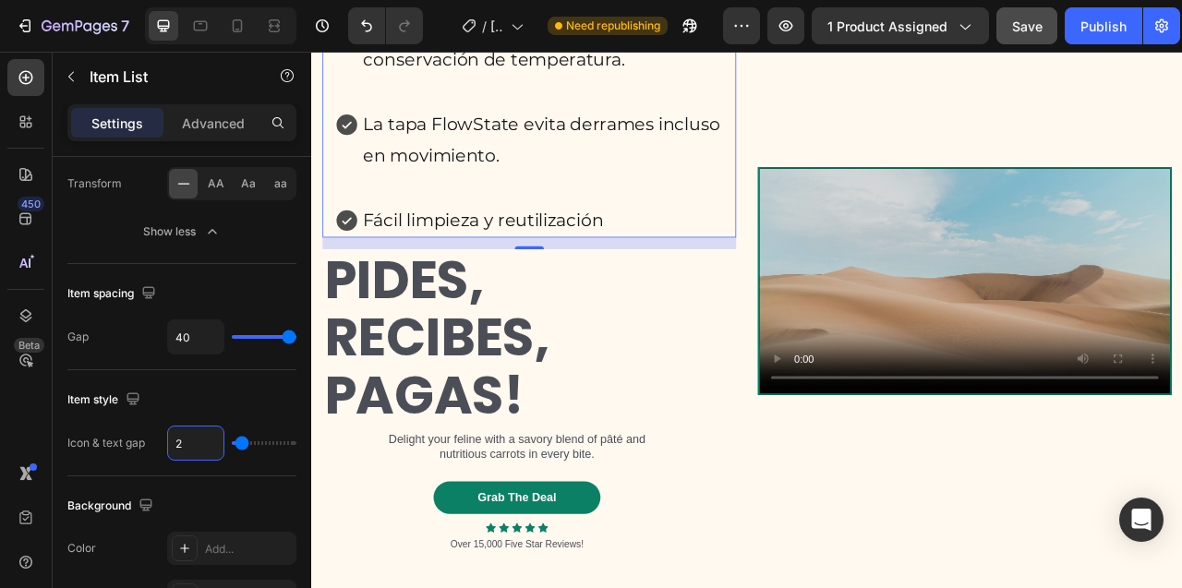
type input "0"
click at [177, 447] on input "0" at bounding box center [195, 442] width 55 height 33
type input "8"
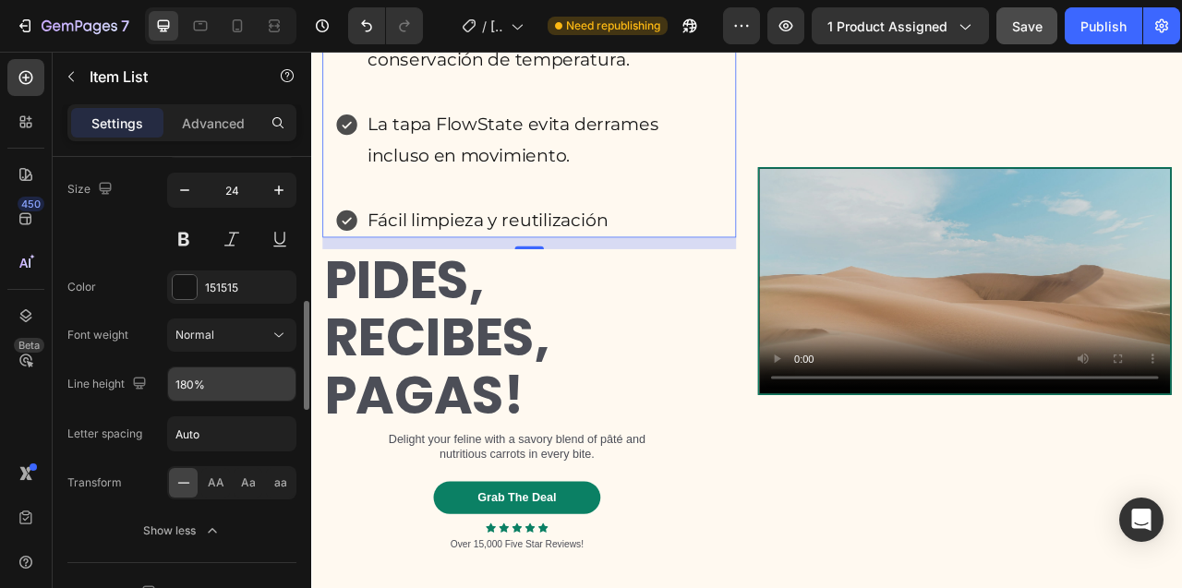
scroll to position [784, 0]
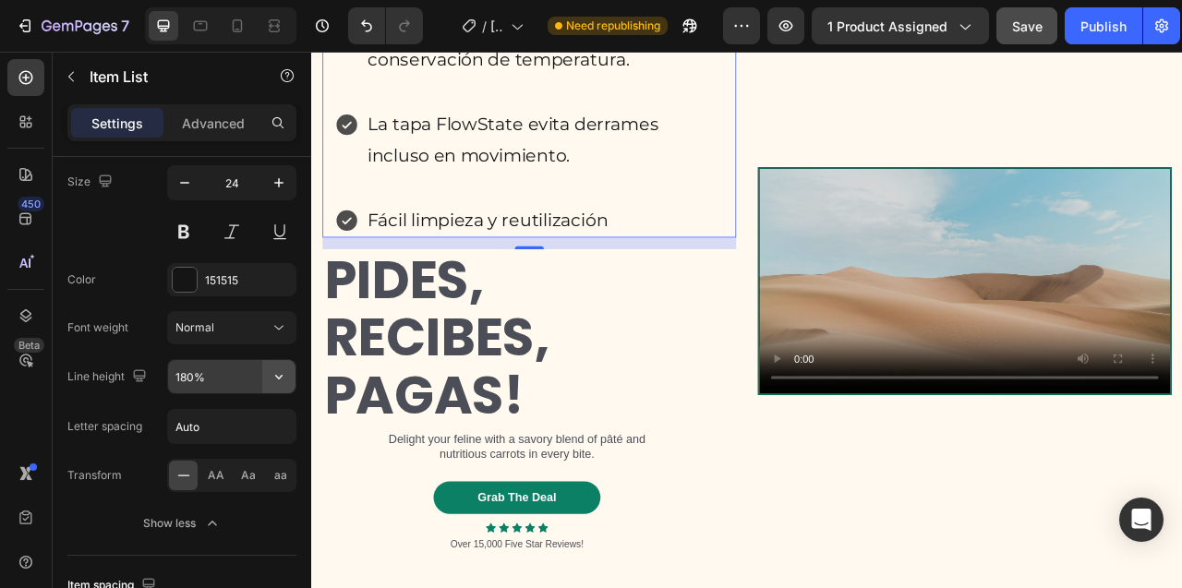
click at [280, 384] on icon "button" at bounding box center [279, 376] width 18 height 18
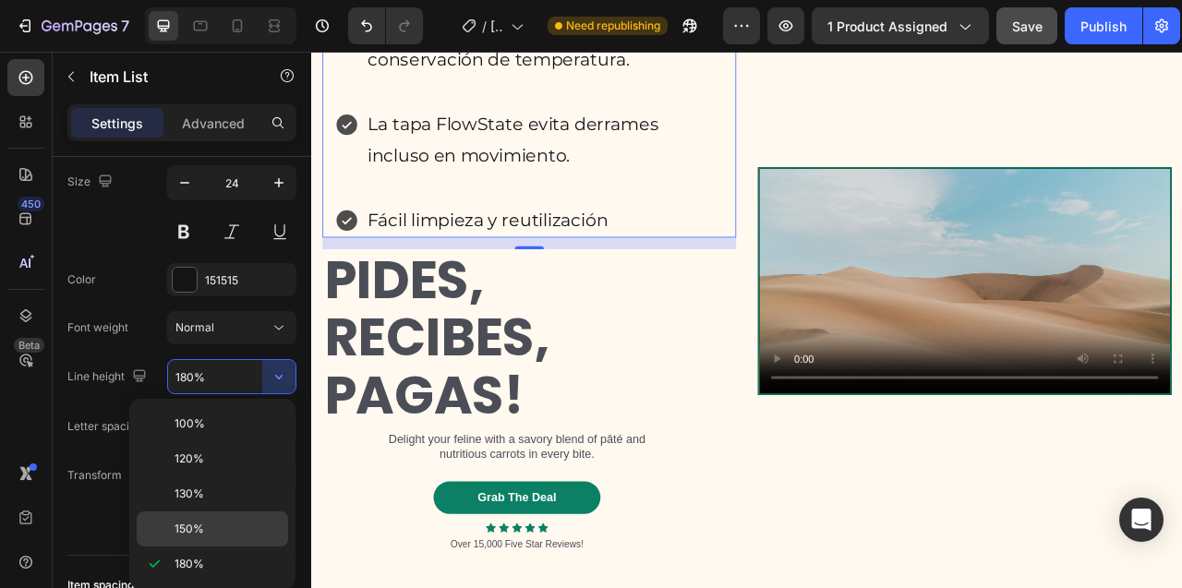
click at [205, 532] on p "150%" at bounding box center [226, 529] width 105 height 17
type input "150%"
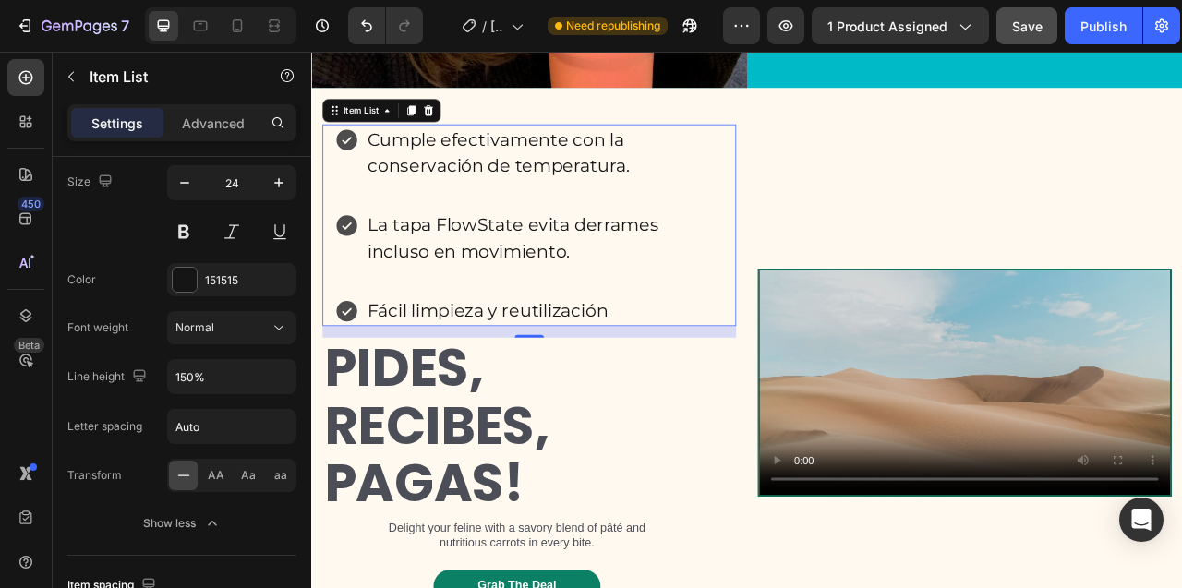
scroll to position [8517, 0]
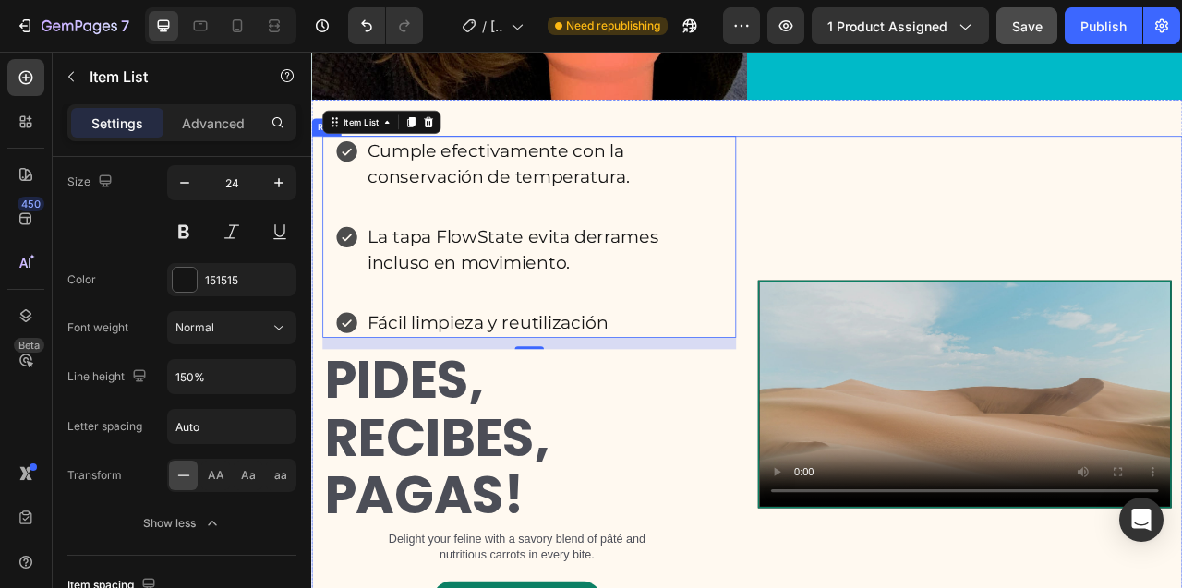
click at [734, 212] on div "Cumple efectivamente con la conservación de temperatura. La tapa FlowState evit…" at bounding box center [588, 487] width 526 height 657
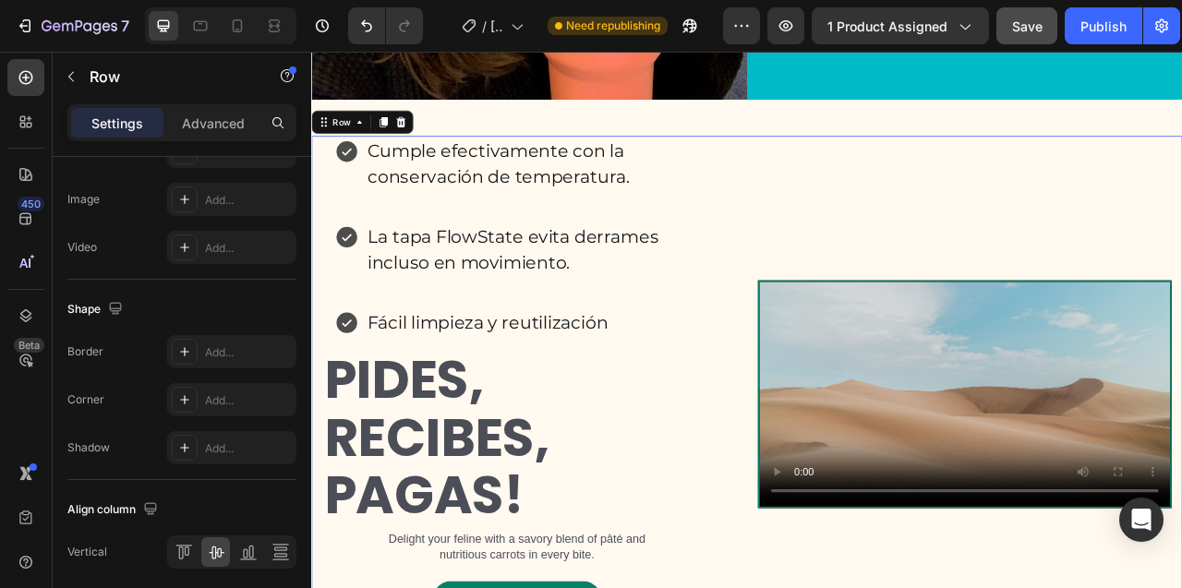
scroll to position [0, 0]
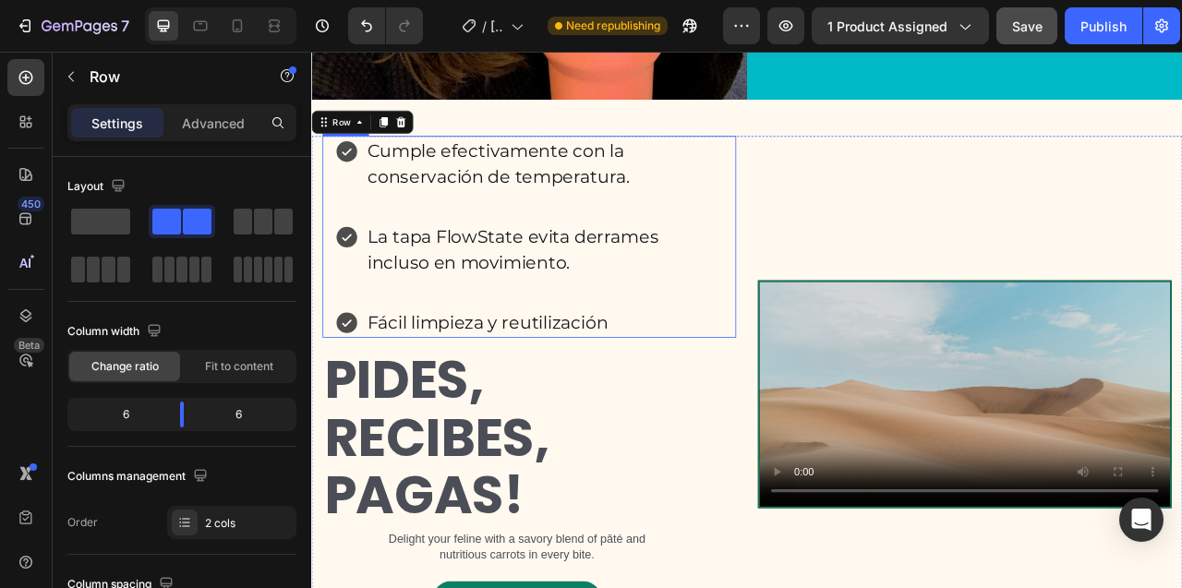
click at [764, 228] on p "Cumple efectivamente con la conservación de temperatura." at bounding box center [607, 195] width 451 height 66
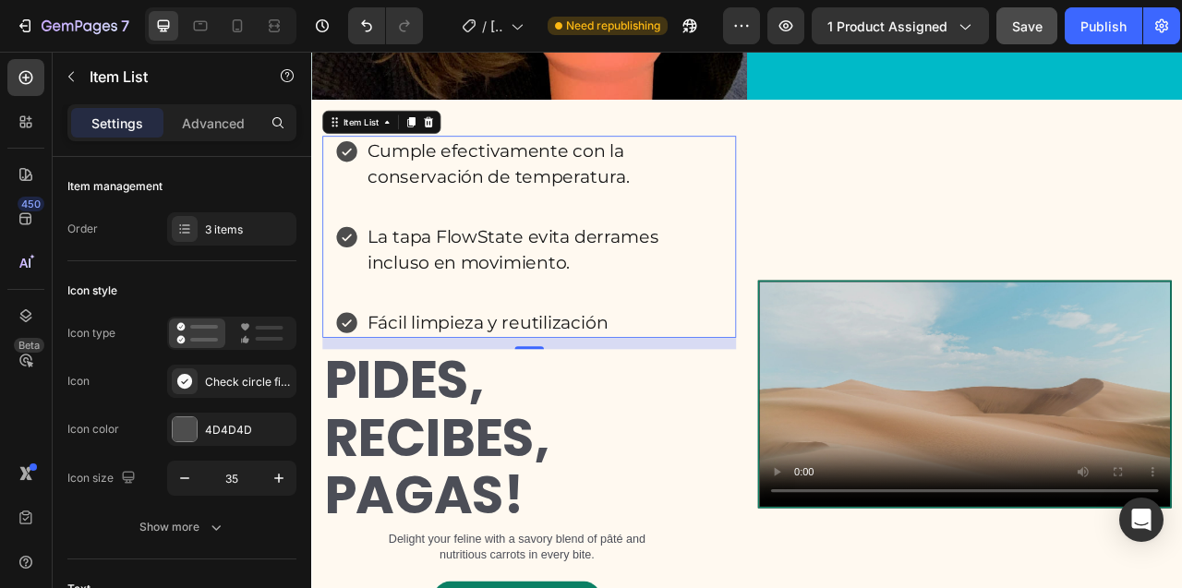
click at [846, 322] on div "Cumple efectivamente con la conservación de temperatura. La tapa FlowState evit…" at bounding box center [588, 287] width 526 height 257
click at [216, 127] on p "Advanced" at bounding box center [213, 123] width 63 height 19
type input "100%"
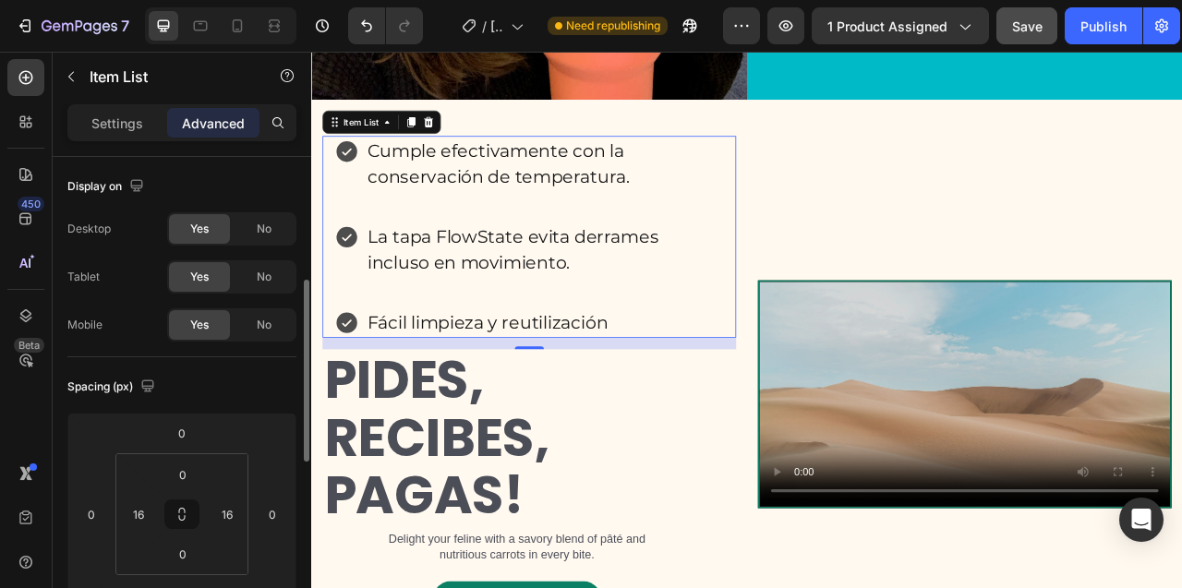
scroll to position [93, 0]
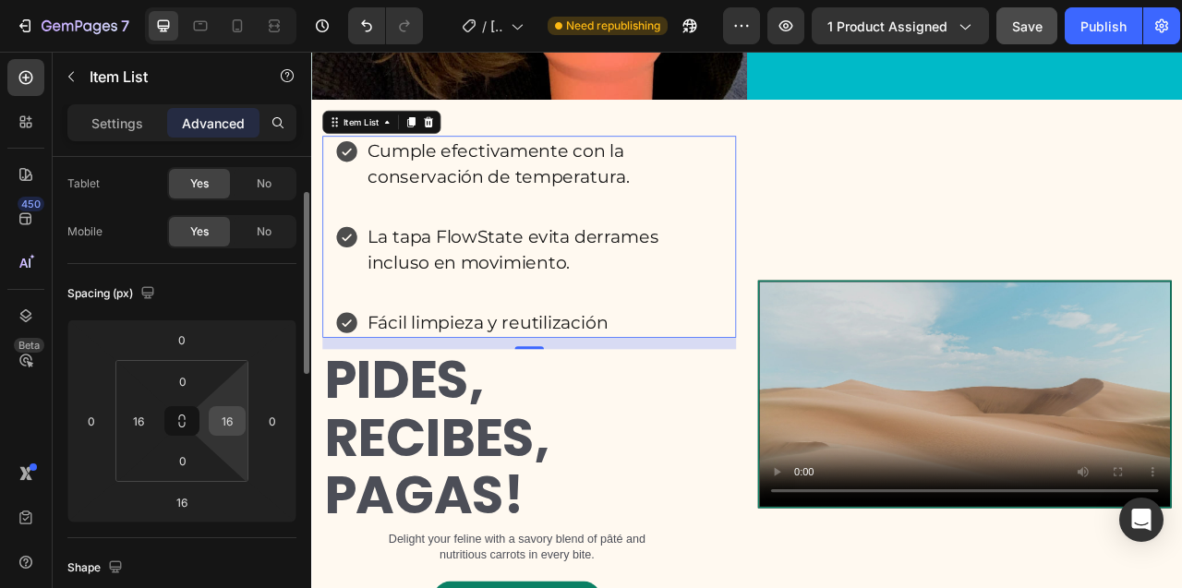
click at [224, 425] on input "16" at bounding box center [227, 421] width 28 height 28
click at [144, 415] on input "16" at bounding box center [139, 421] width 28 height 28
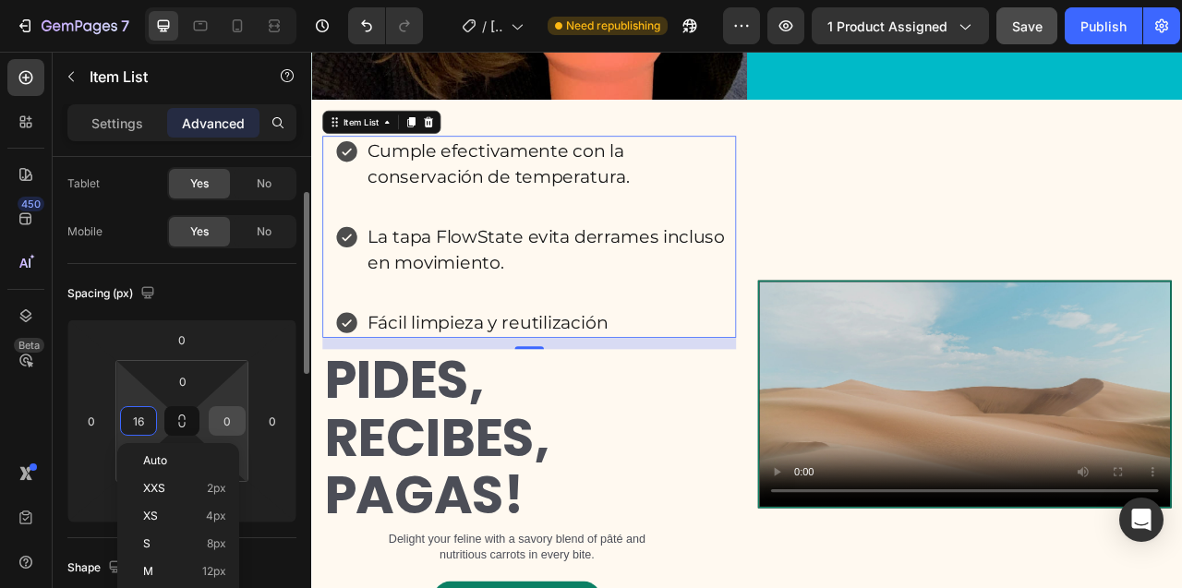
click at [224, 426] on input "0" at bounding box center [227, 421] width 28 height 28
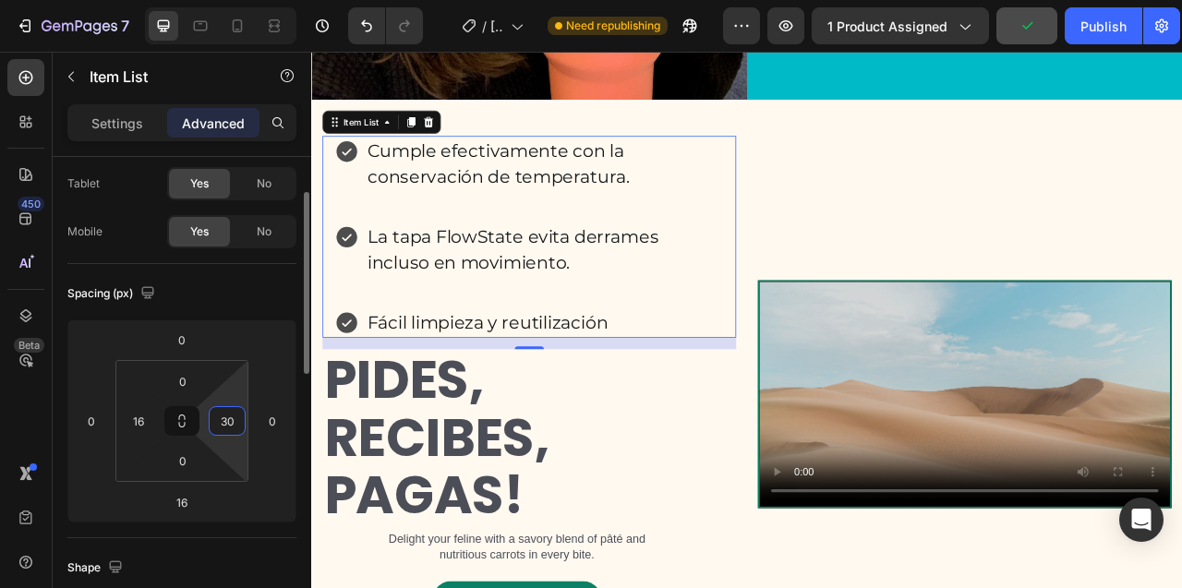
click at [220, 428] on input "30" at bounding box center [227, 421] width 28 height 28
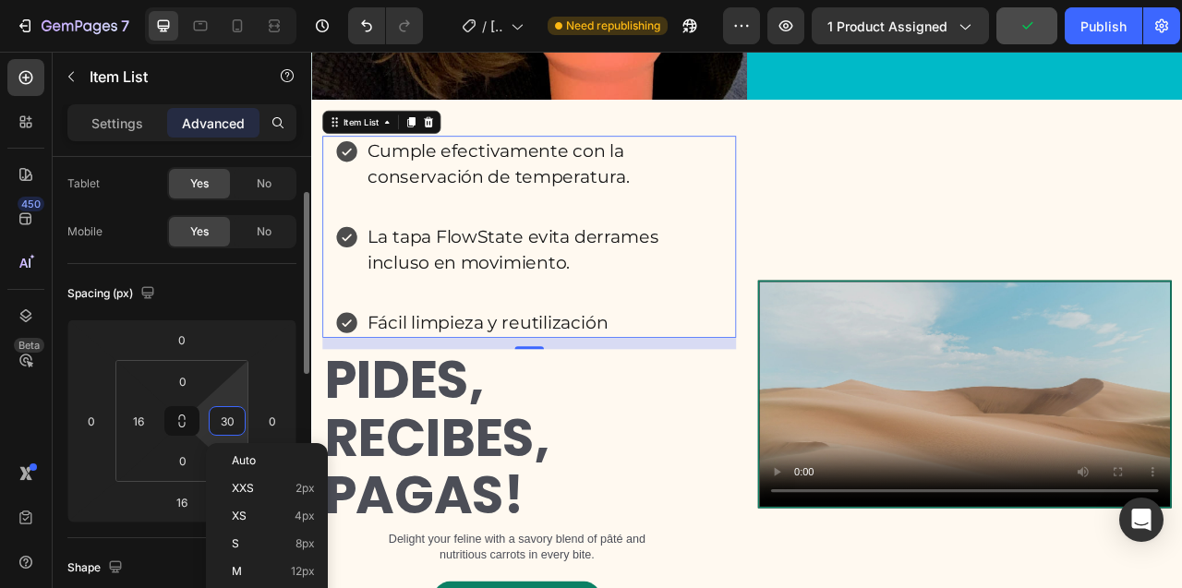
click at [220, 428] on input "30" at bounding box center [227, 421] width 28 height 28
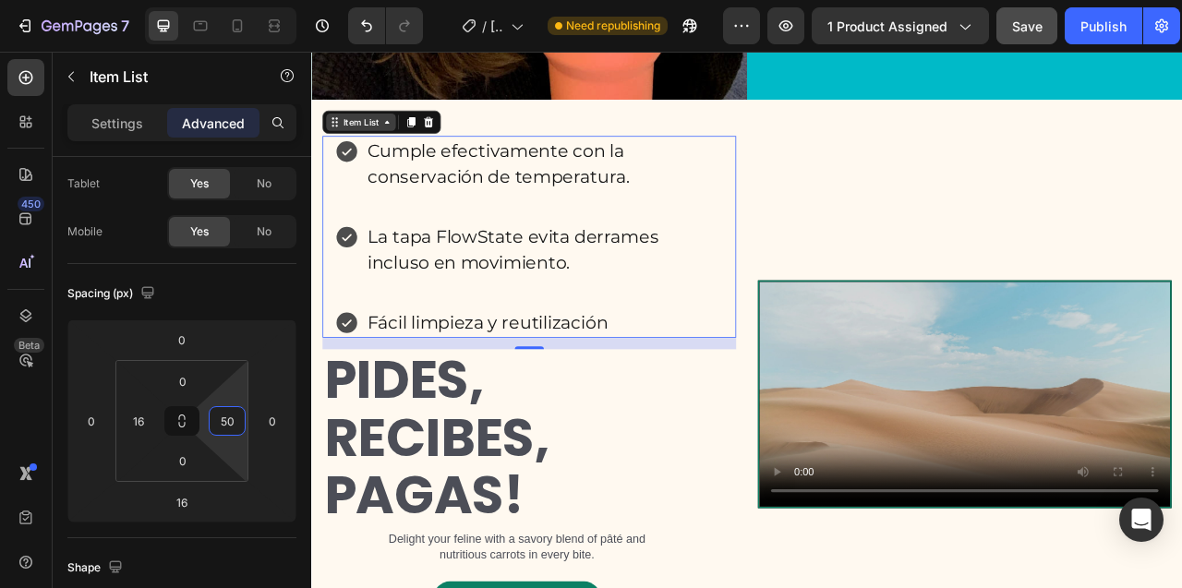
click at [371, 150] on div "Item List" at bounding box center [374, 141] width 52 height 17
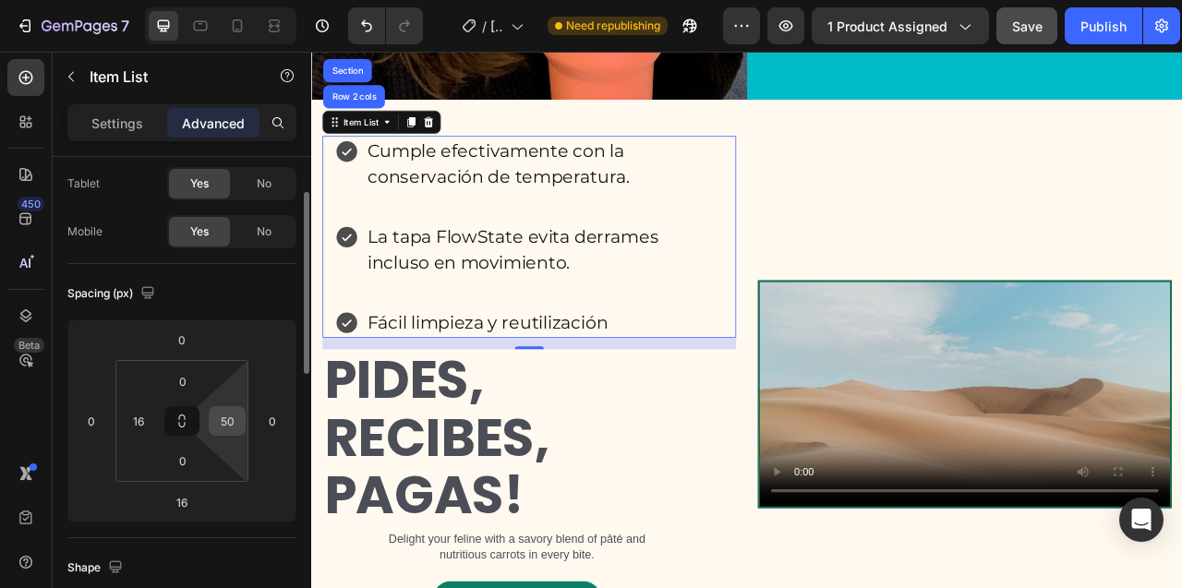
click at [222, 424] on input "50" at bounding box center [227, 421] width 28 height 28
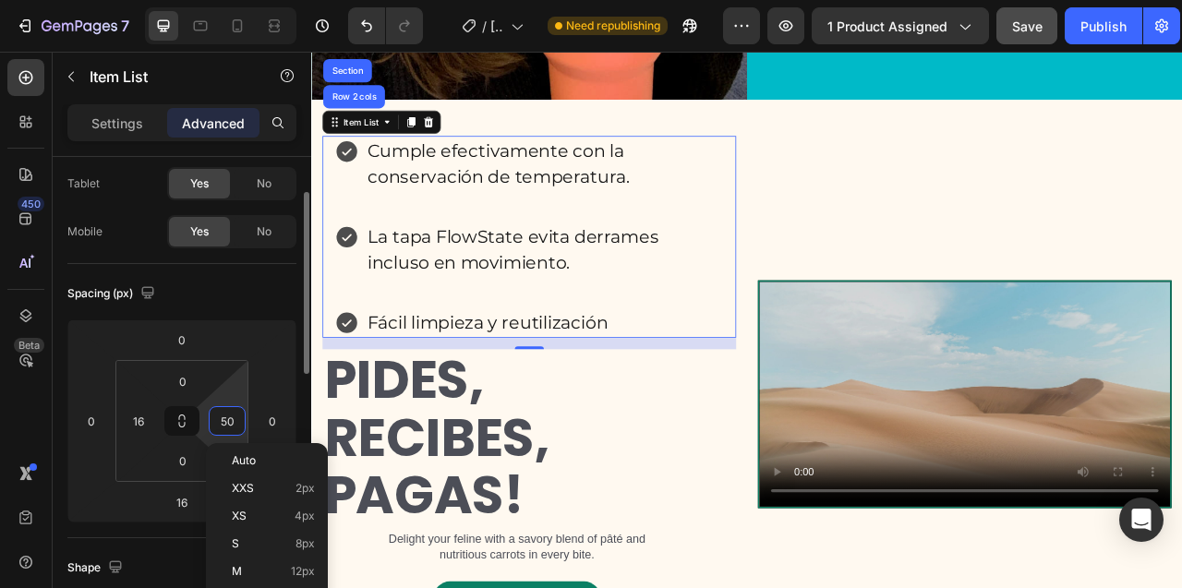
click at [222, 424] on input "50" at bounding box center [227, 421] width 28 height 28
click at [226, 424] on input "50" at bounding box center [227, 421] width 28 height 28
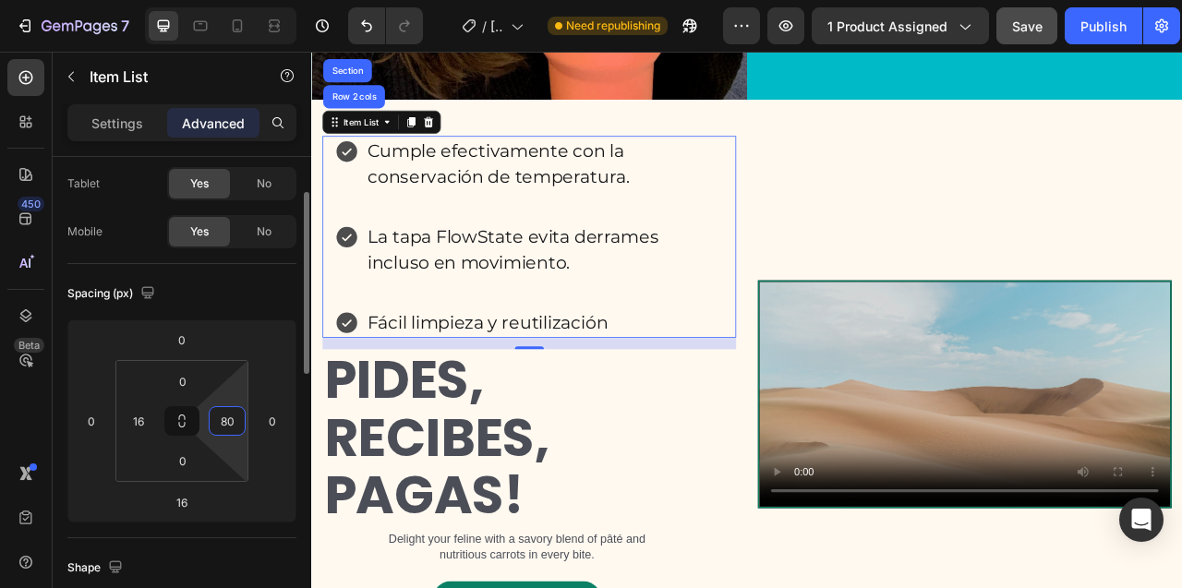
click at [226, 426] on input "80" at bounding box center [227, 421] width 28 height 28
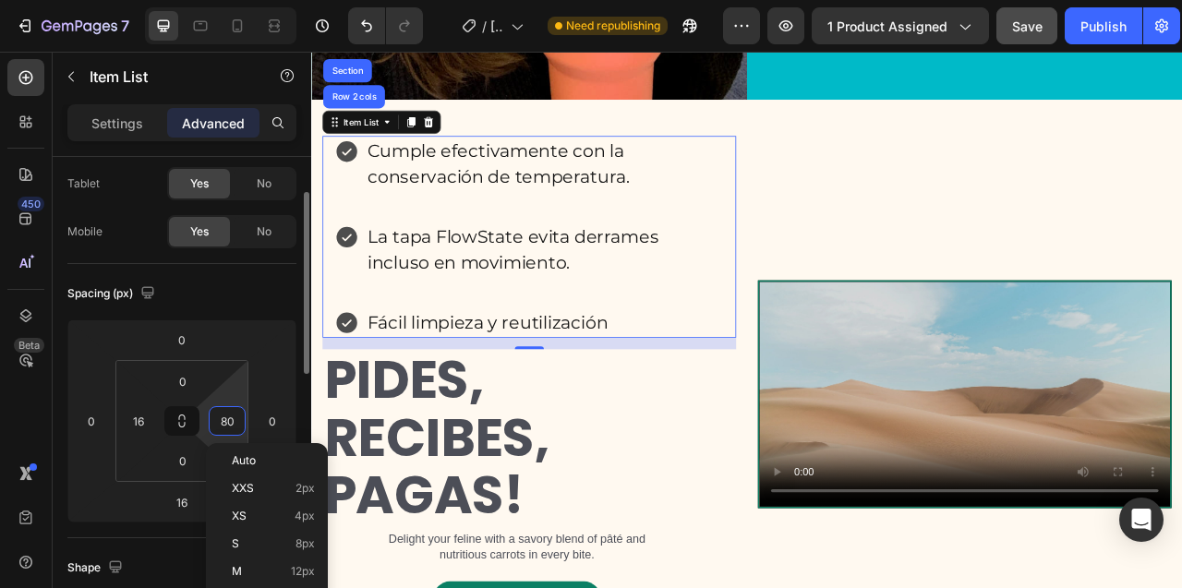
click at [226, 426] on input "80" at bounding box center [227, 421] width 28 height 28
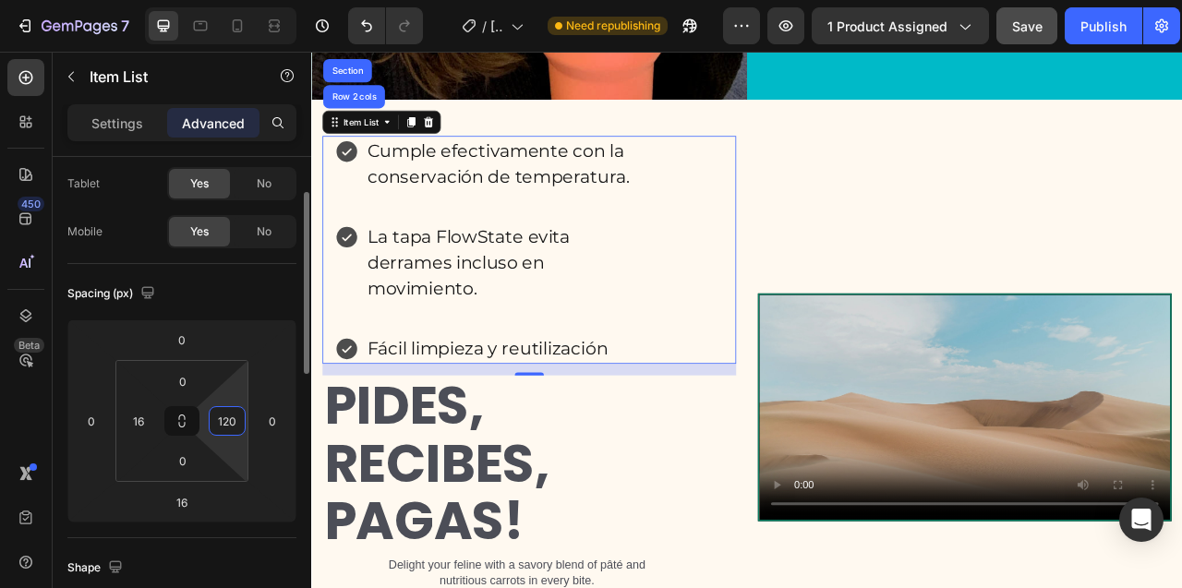
click at [217, 422] on input "120" at bounding box center [227, 421] width 28 height 28
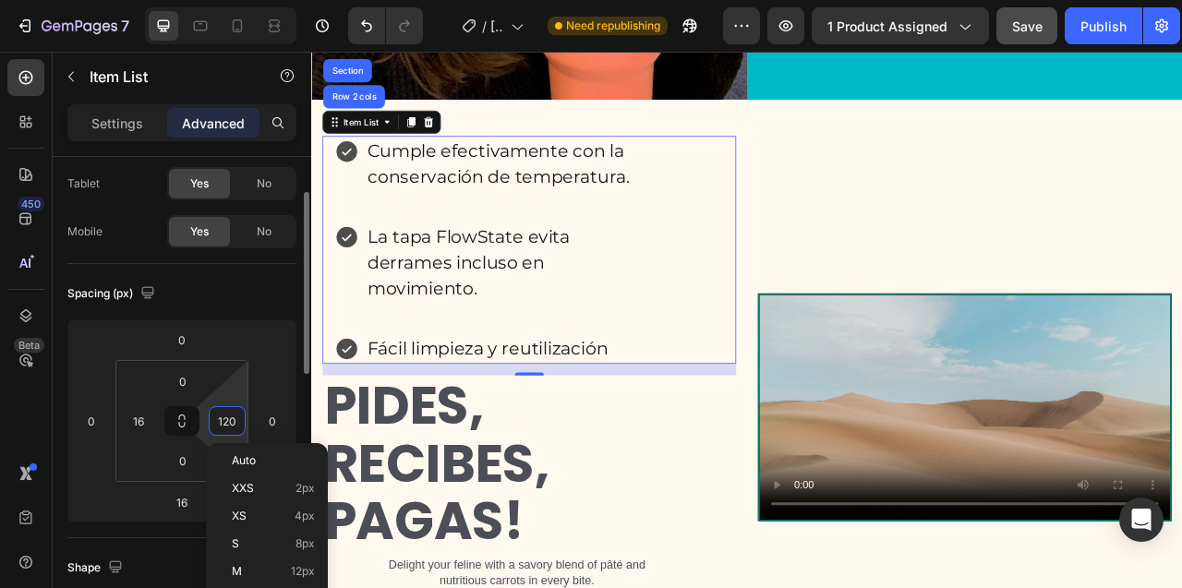
click at [217, 422] on input "120" at bounding box center [227, 421] width 28 height 28
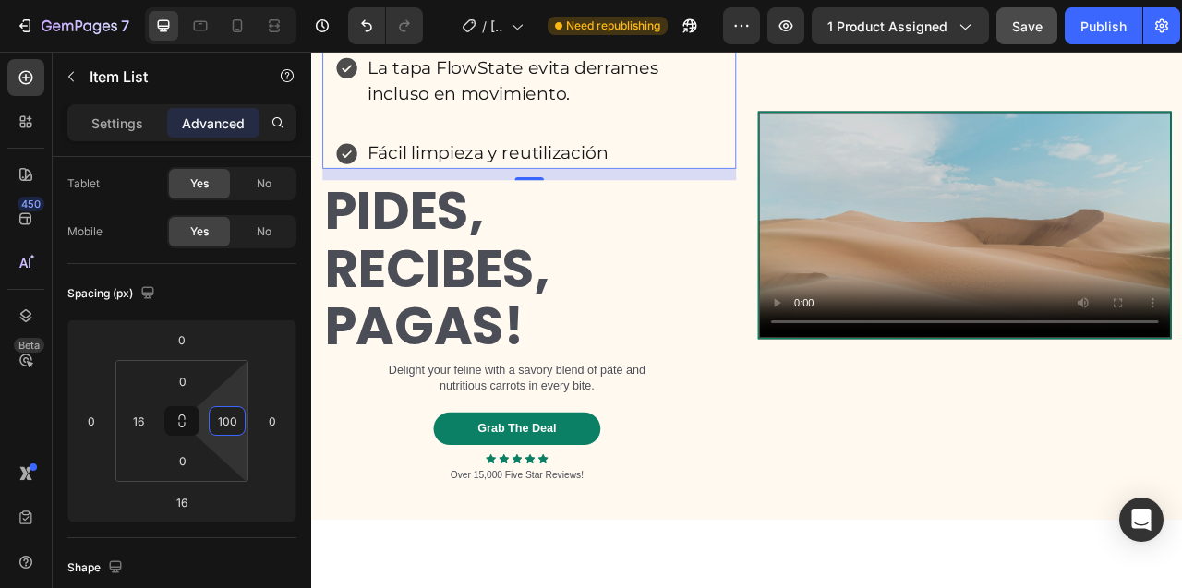
scroll to position [8735, 0]
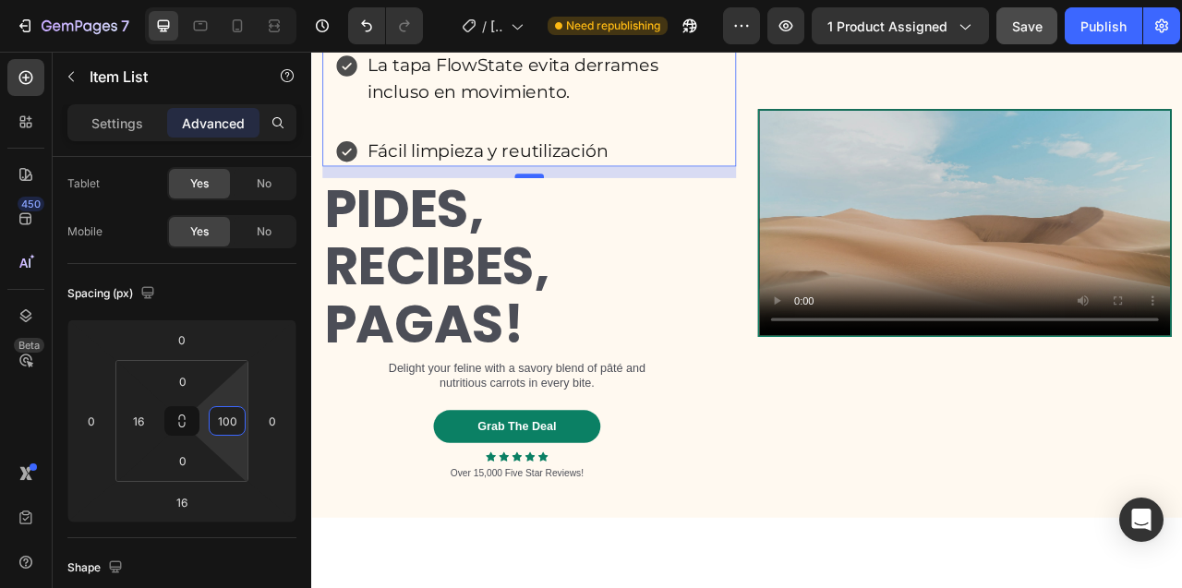
type input "100"
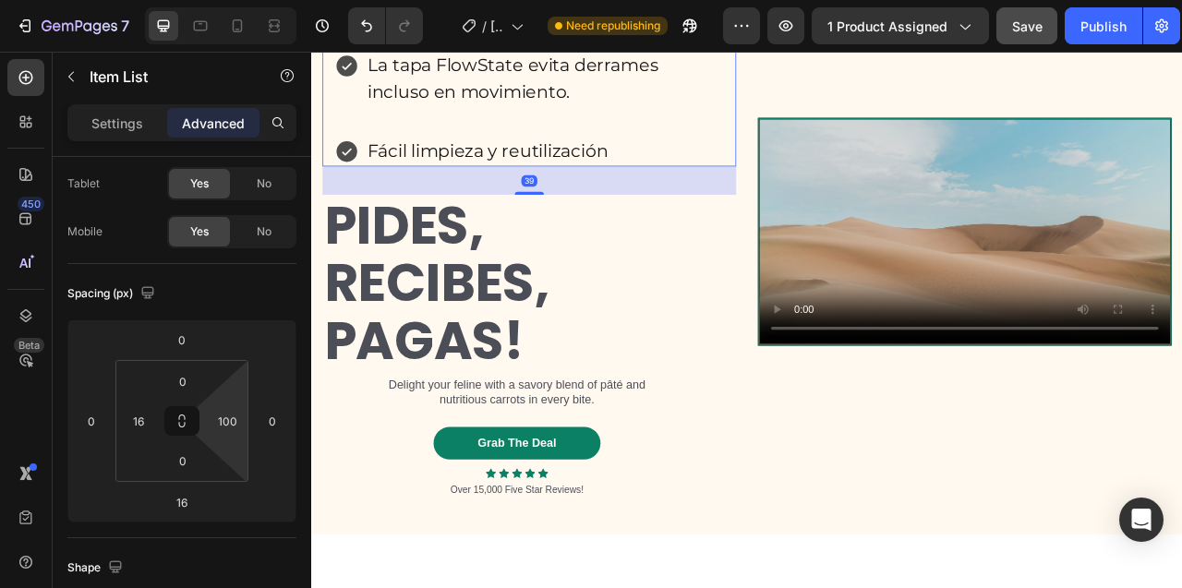
drag, startPoint x: 589, startPoint y: 348, endPoint x: 591, endPoint y: 369, distance: 21.3
click at [591, 369] on div "Cumple efectivamente con la conservación de temperatura. La tapa FlowState evit…" at bounding box center [588, 280] width 526 height 678
type input "39"
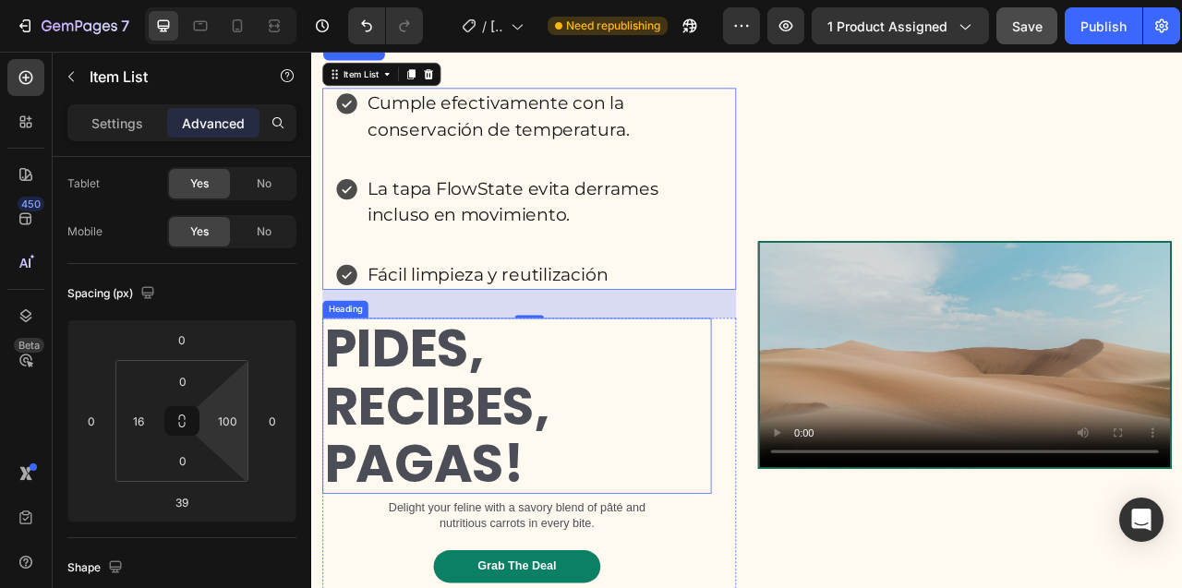
scroll to position [8736, 0]
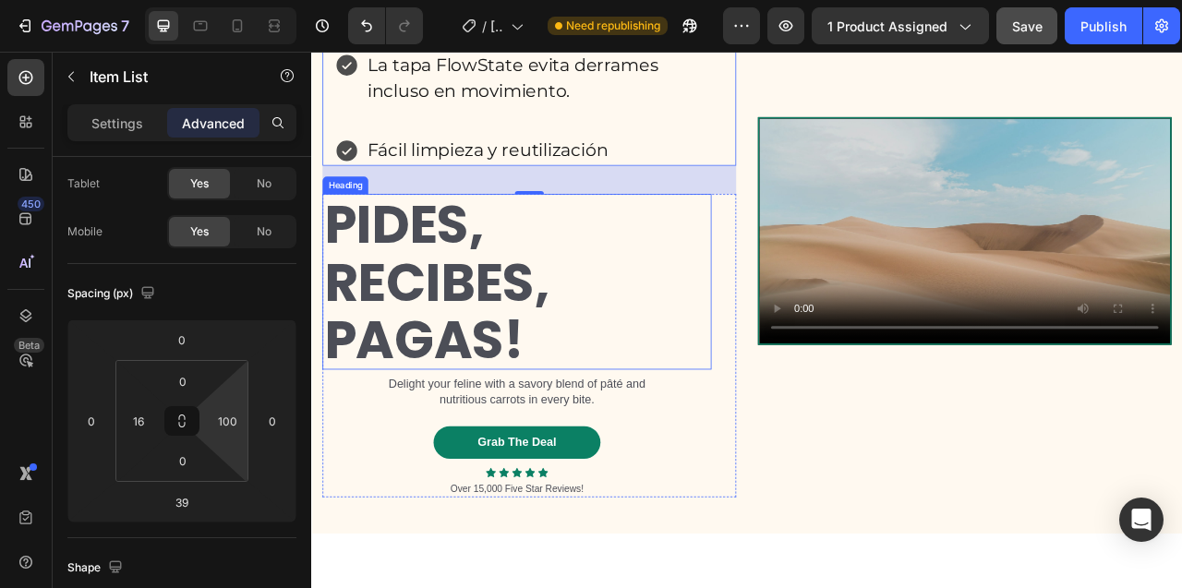
click at [336, 456] on h2 "PIDES, RECIBES, PAGAS!" at bounding box center [572, 344] width 495 height 223
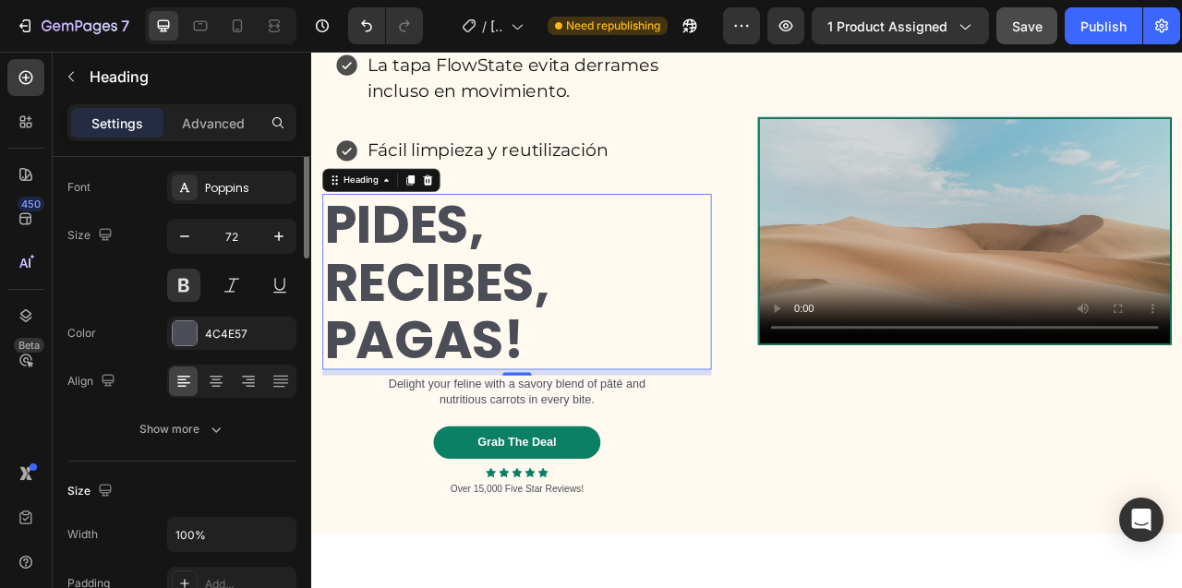
scroll to position [0, 0]
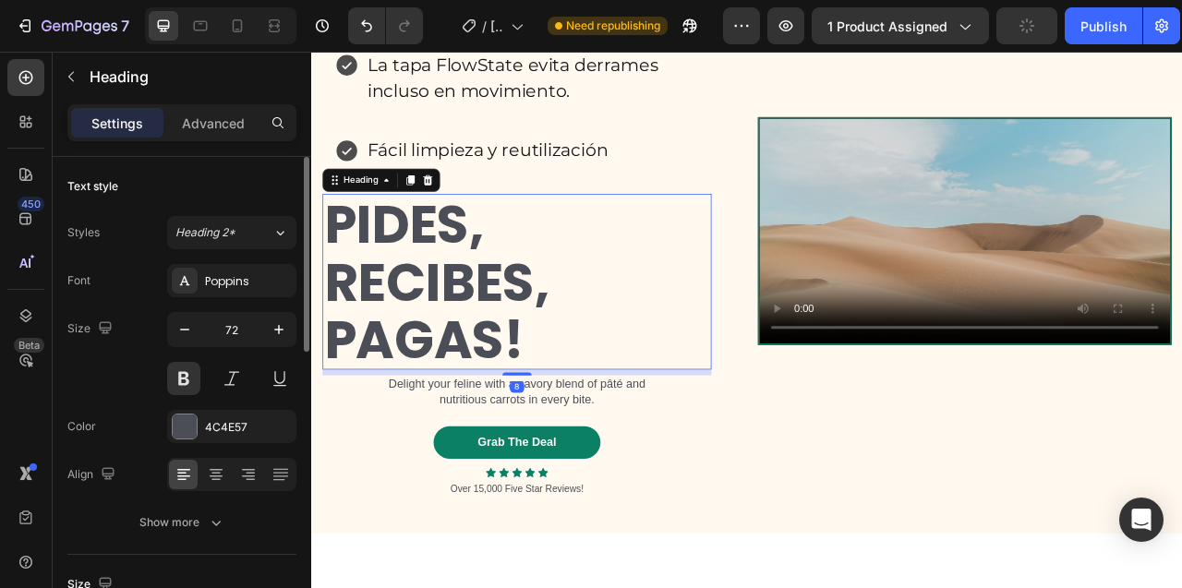
click at [336, 456] on h2 "PIDES, RECIBES, PAGAS!" at bounding box center [572, 344] width 495 height 223
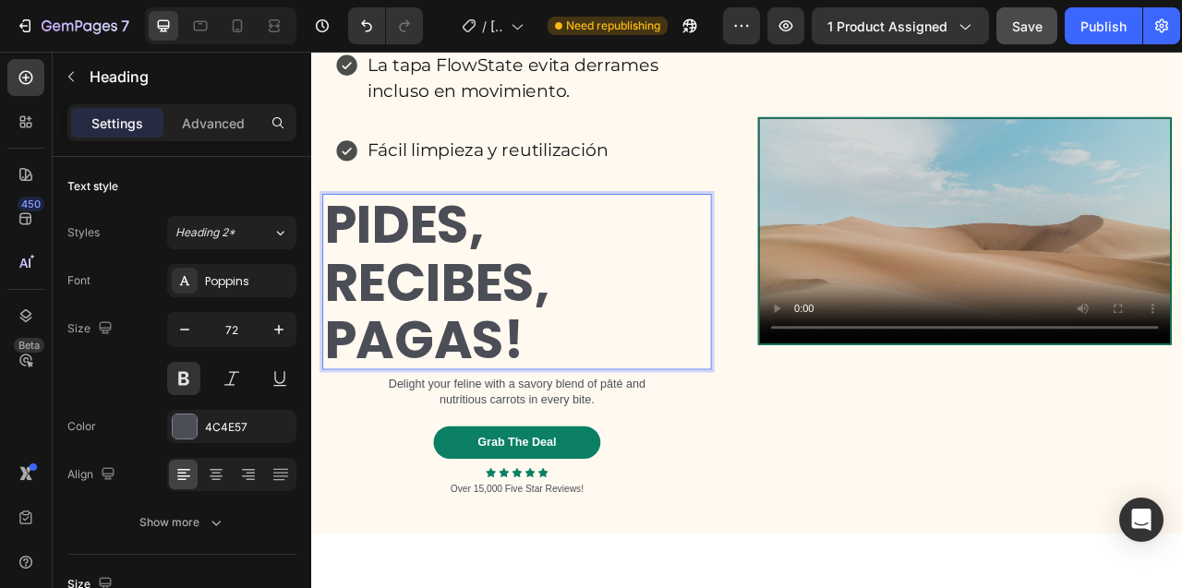
click at [335, 454] on p "PIDES, RECIBES, PAGAS!" at bounding box center [572, 344] width 491 height 220
click at [810, 197] on div "Cumple efectivamente con la conservación de temperatura. La tapa FlowState evit…" at bounding box center [588, 68] width 526 height 257
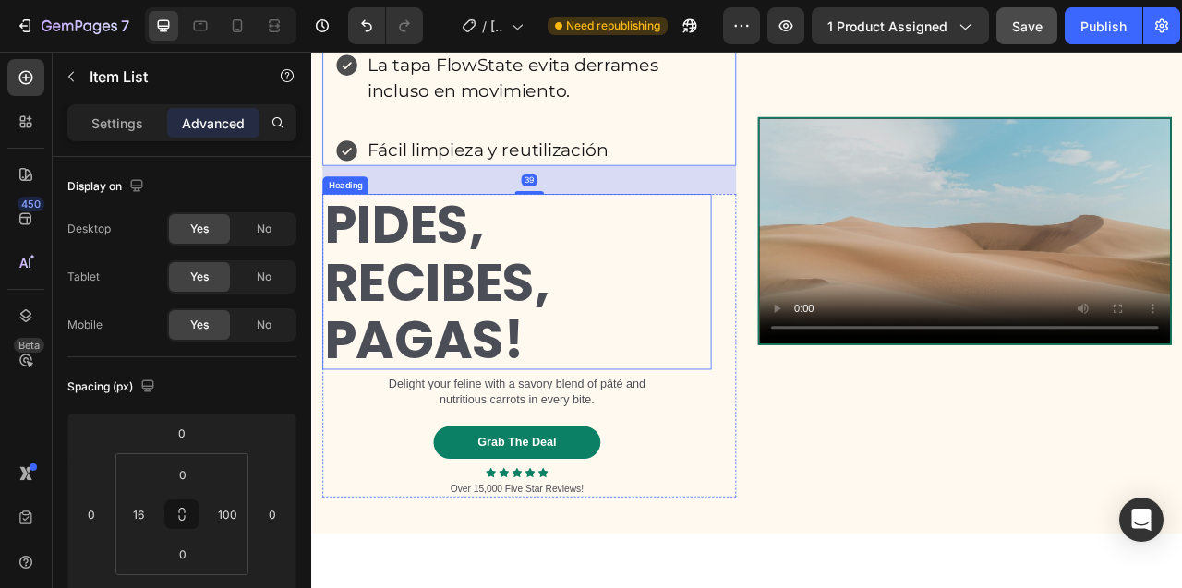
click at [574, 454] on p "PIDES, RECIBES, PAGAS!" at bounding box center [572, 344] width 491 height 220
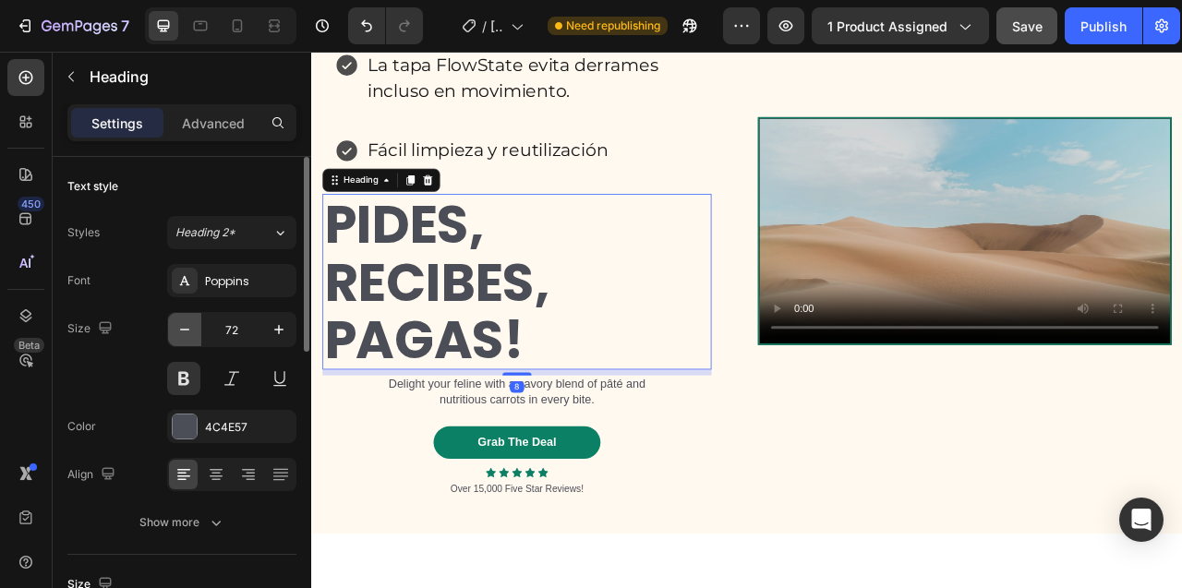
click at [189, 323] on icon "button" at bounding box center [184, 329] width 18 height 18
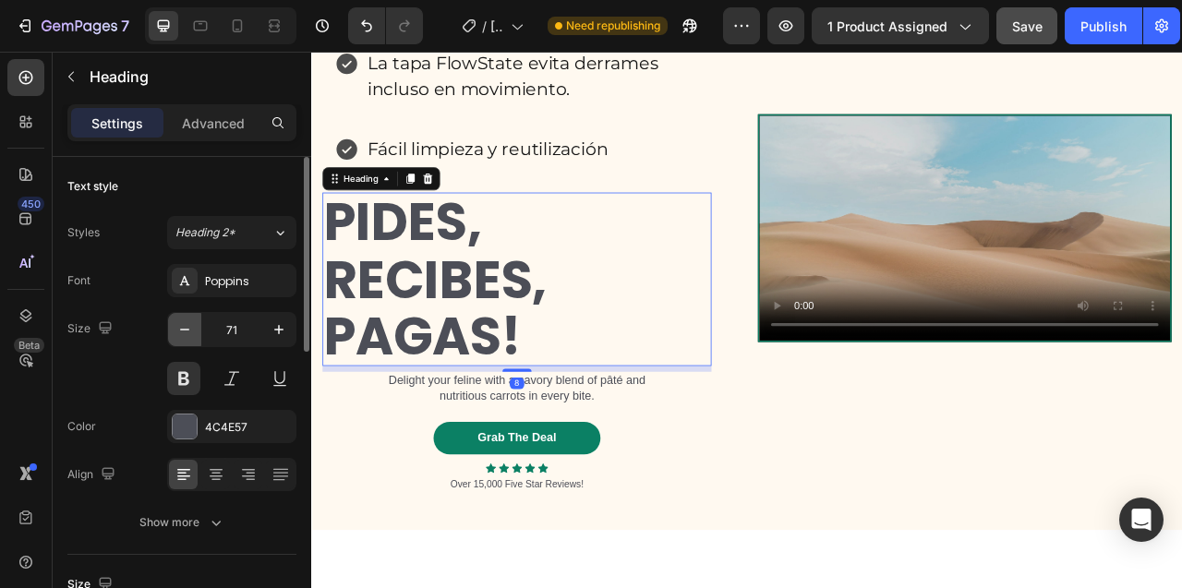
click at [189, 323] on icon "button" at bounding box center [184, 329] width 18 height 18
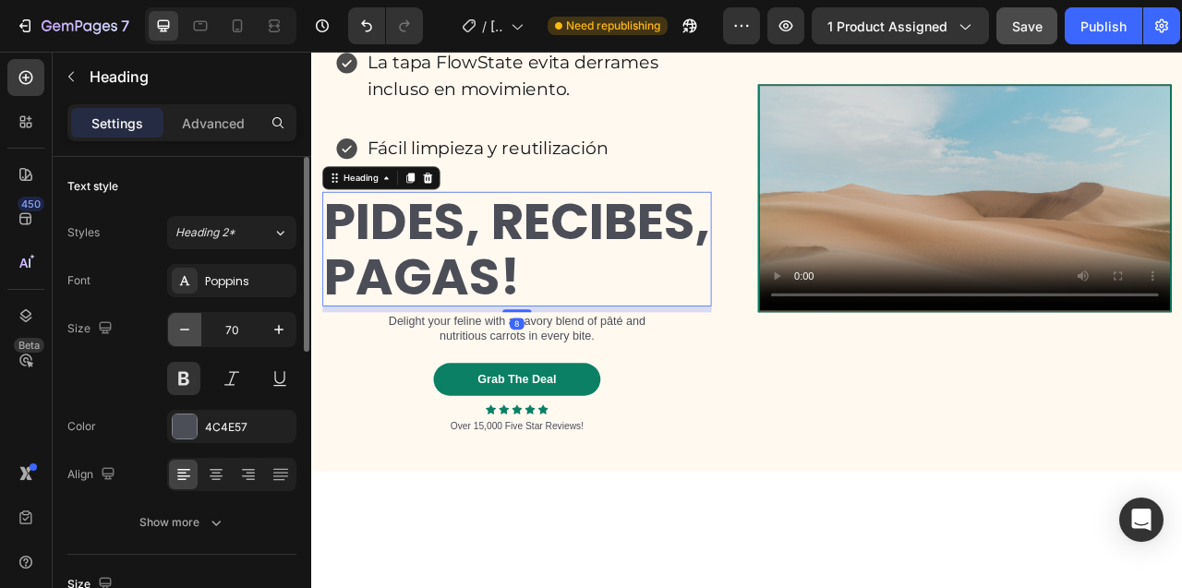
click at [189, 323] on icon "button" at bounding box center [184, 329] width 18 height 18
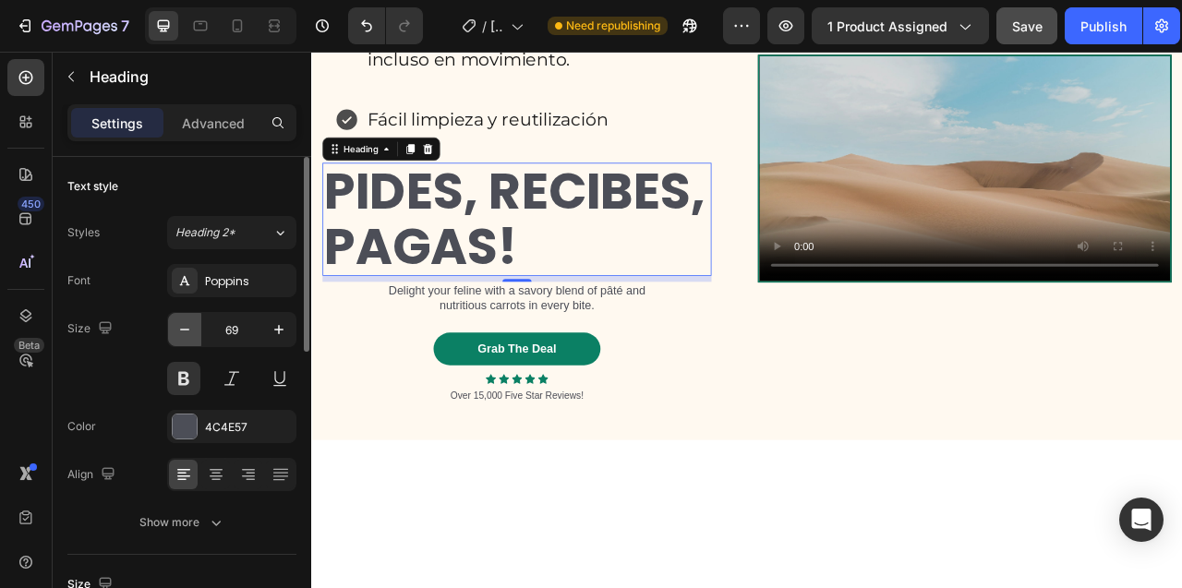
click at [189, 323] on icon "button" at bounding box center [184, 329] width 18 height 18
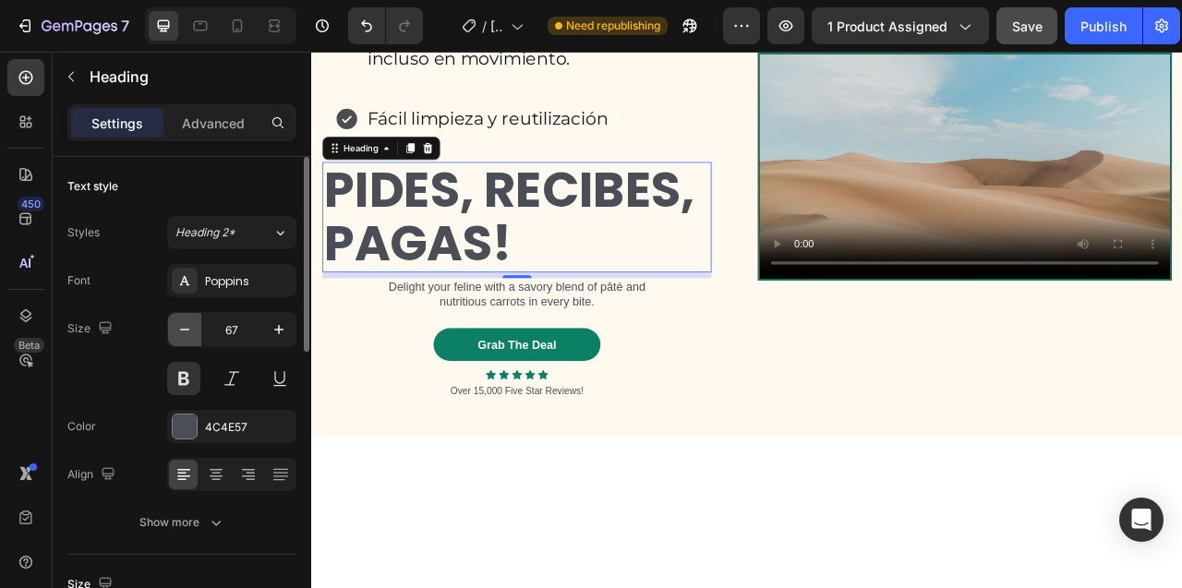
scroll to position [8778, 0]
click at [189, 323] on icon "button" at bounding box center [184, 329] width 18 height 18
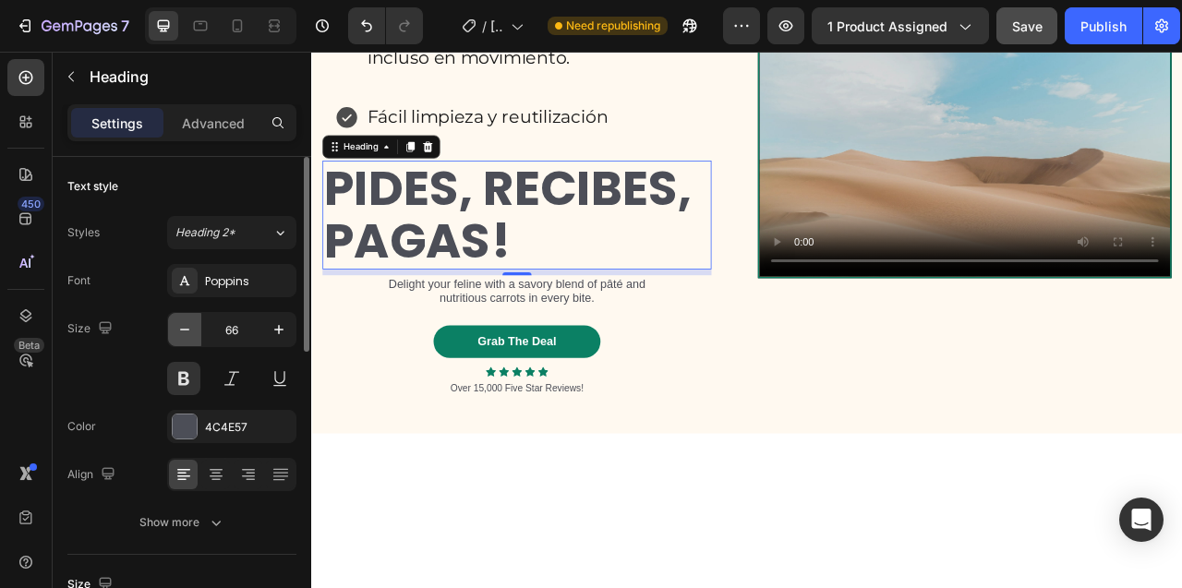
click at [189, 323] on icon "button" at bounding box center [184, 329] width 18 height 18
type input "65"
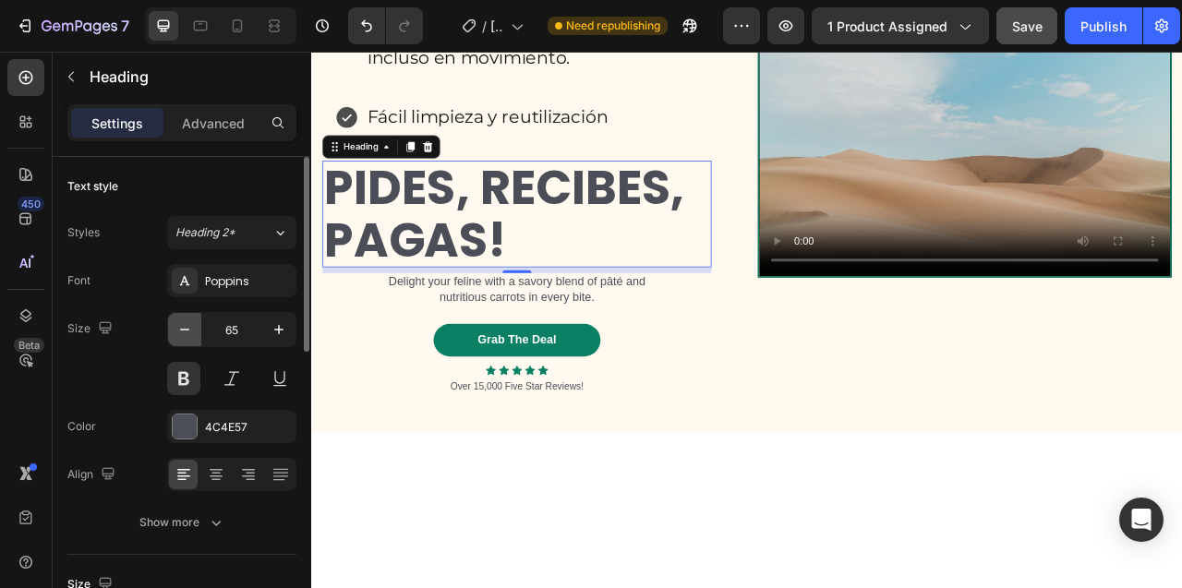
scroll to position [8779, 0]
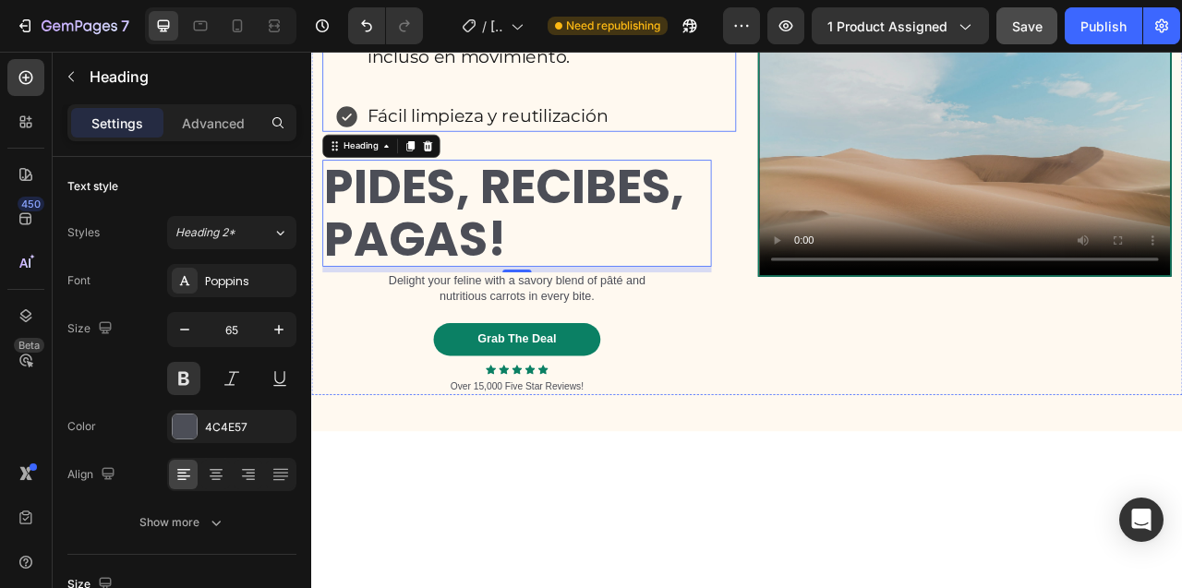
click at [763, 153] on div "Cumple efectivamente con la conservación de temperatura. La tapa FlowState evit…" at bounding box center [588, 25] width 526 height 257
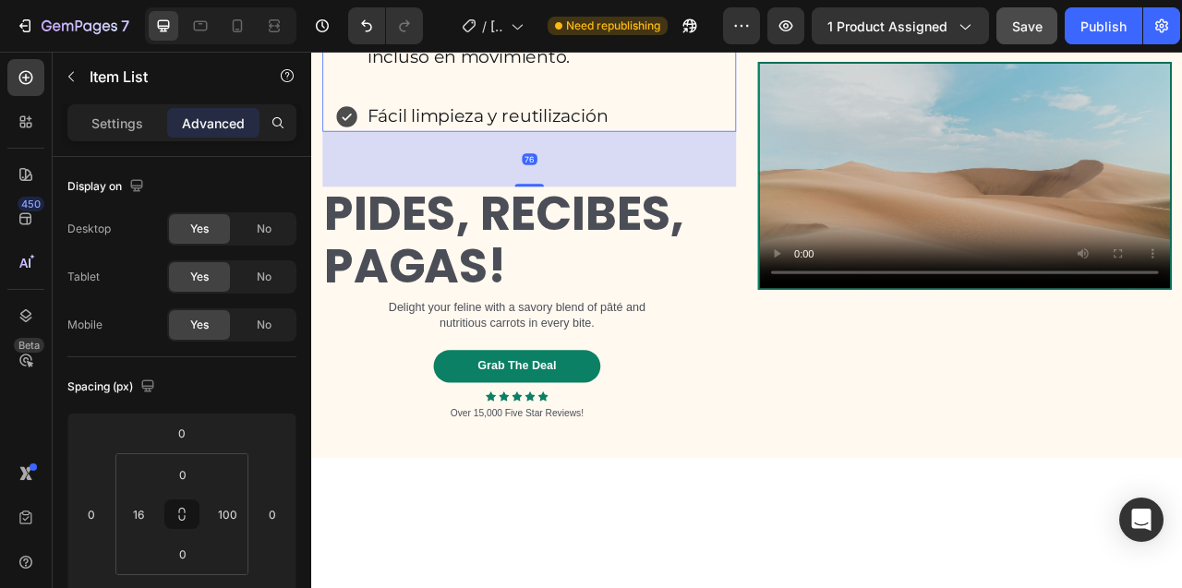
drag, startPoint x: 598, startPoint y: 355, endPoint x: 598, endPoint y: 390, distance: 34.2
click at [598, 390] on div "Cumple efectivamente con la conservación de temperatura. La tapa FlowState evit…" at bounding box center [588, 209] width 526 height 625
type input "76"
click at [598, 357] on p "PIDES, RECIBES, PAGAS!" at bounding box center [572, 291] width 491 height 132
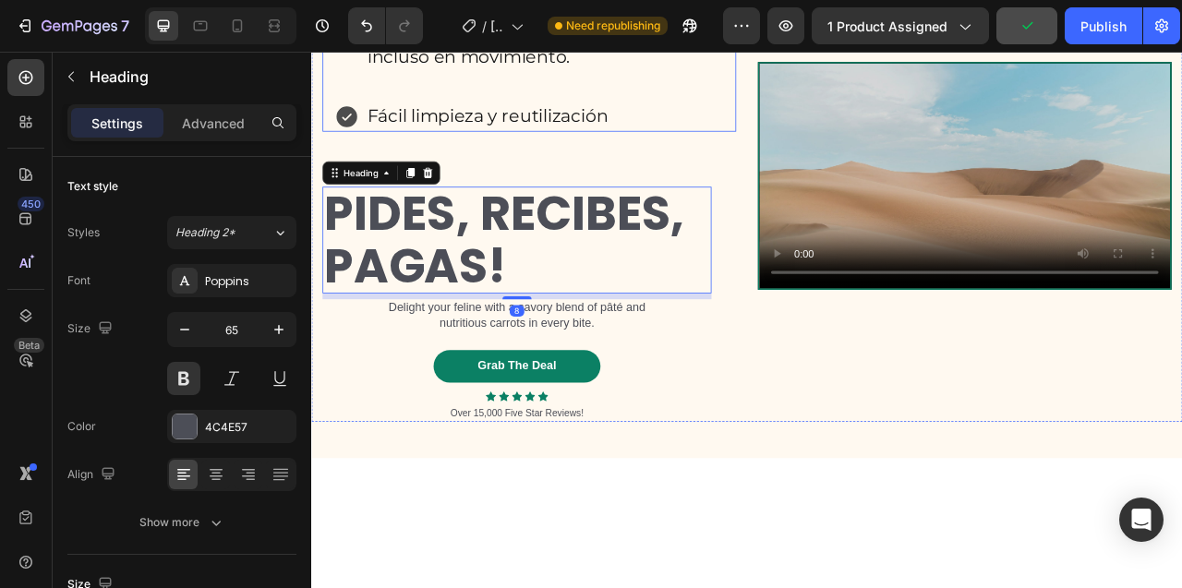
click at [806, 153] on div "Cumple efectivamente con la conservación de temperatura. La tapa FlowState evit…" at bounding box center [588, 25] width 526 height 257
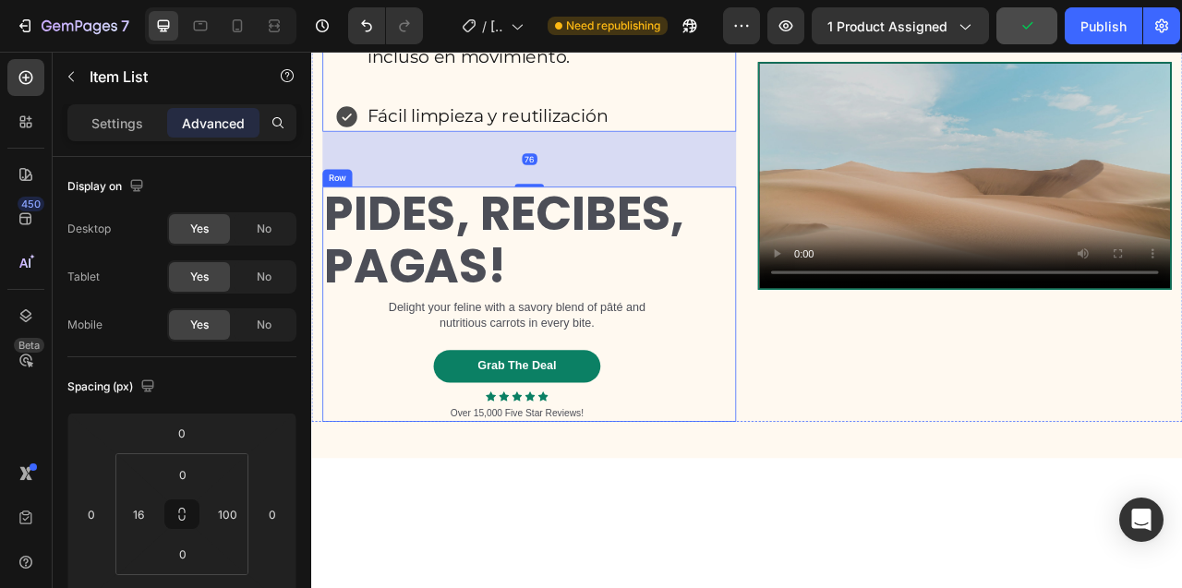
click at [818, 512] on div "PIDES, RECIBES, PAGAS! Heading Delight your feline with a savory blend of [PERS…" at bounding box center [572, 372] width 495 height 298
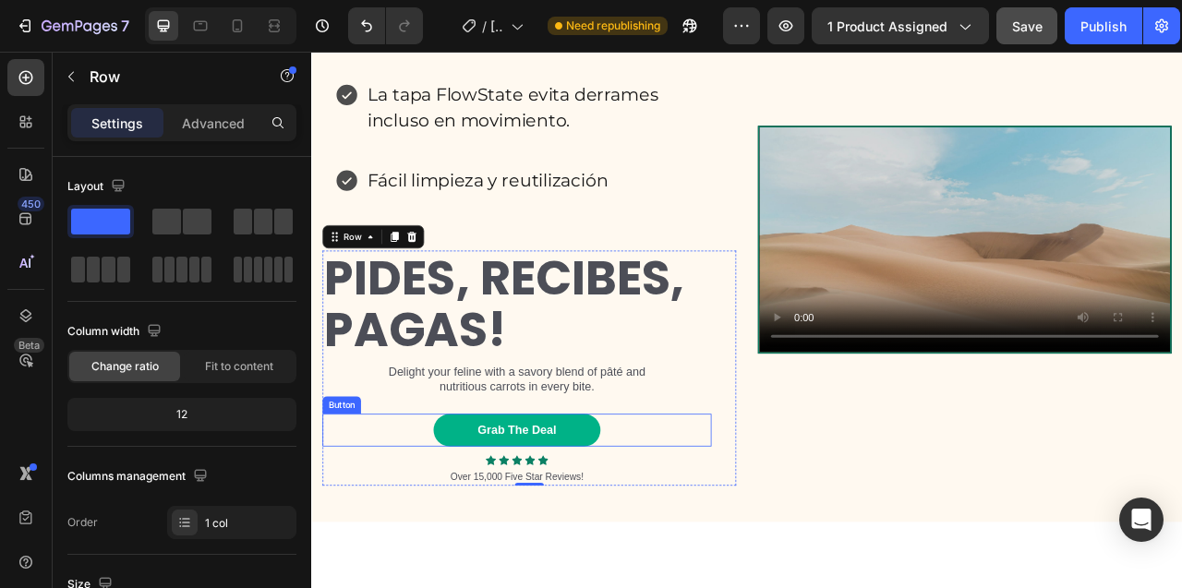
scroll to position [8695, 0]
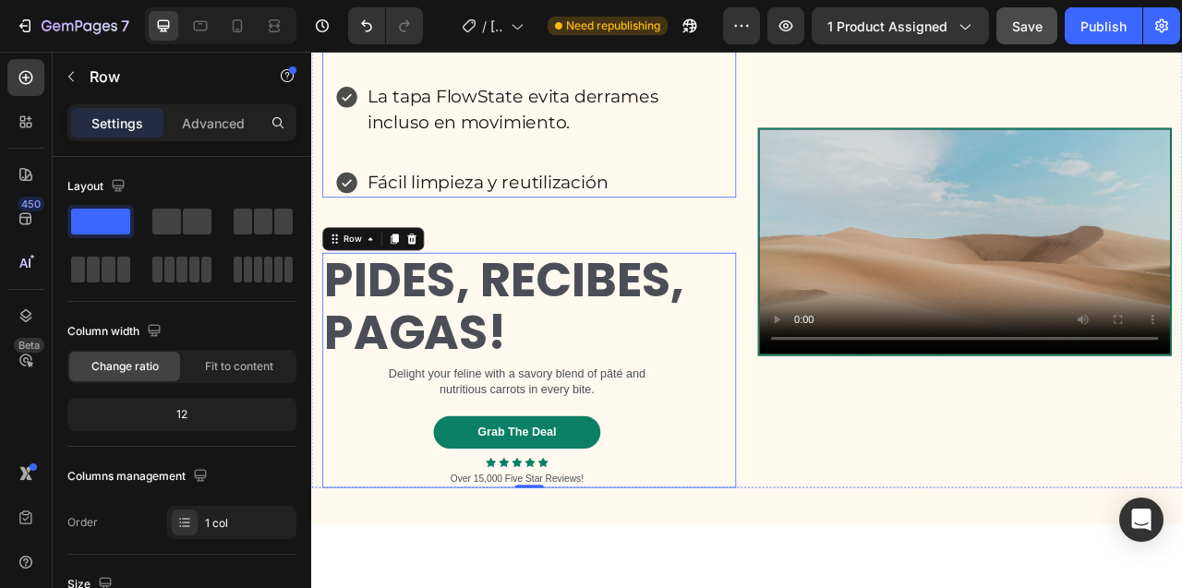
click at [639, 159] on p "La tapa FlowState evita derrames incluso en movimiento." at bounding box center [569, 125] width 374 height 66
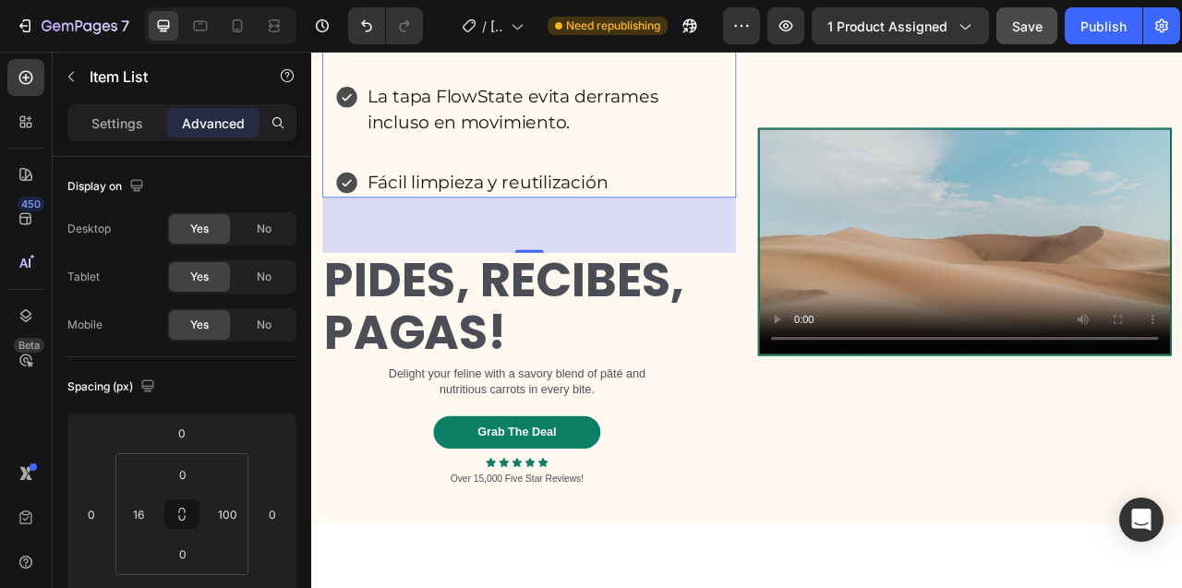
click at [729, 50] on p "Cumple efectivamente con la conservación de temperatura." at bounding box center [569, 16] width 374 height 66
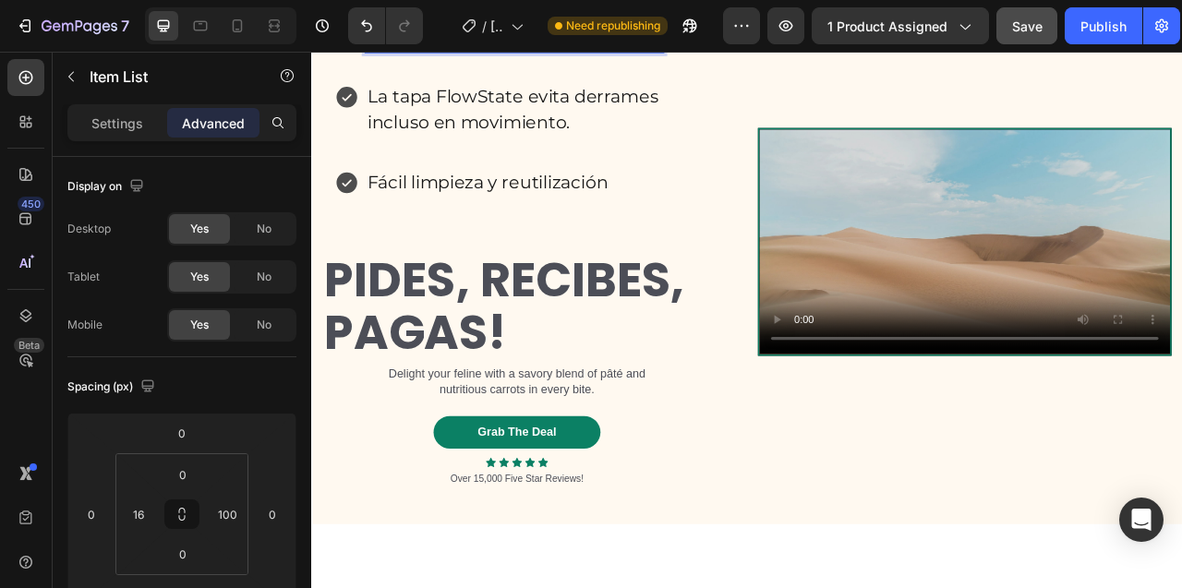
click at [737, 159] on p "La tapa FlowState evita derrames incluso en movimiento." at bounding box center [569, 125] width 374 height 66
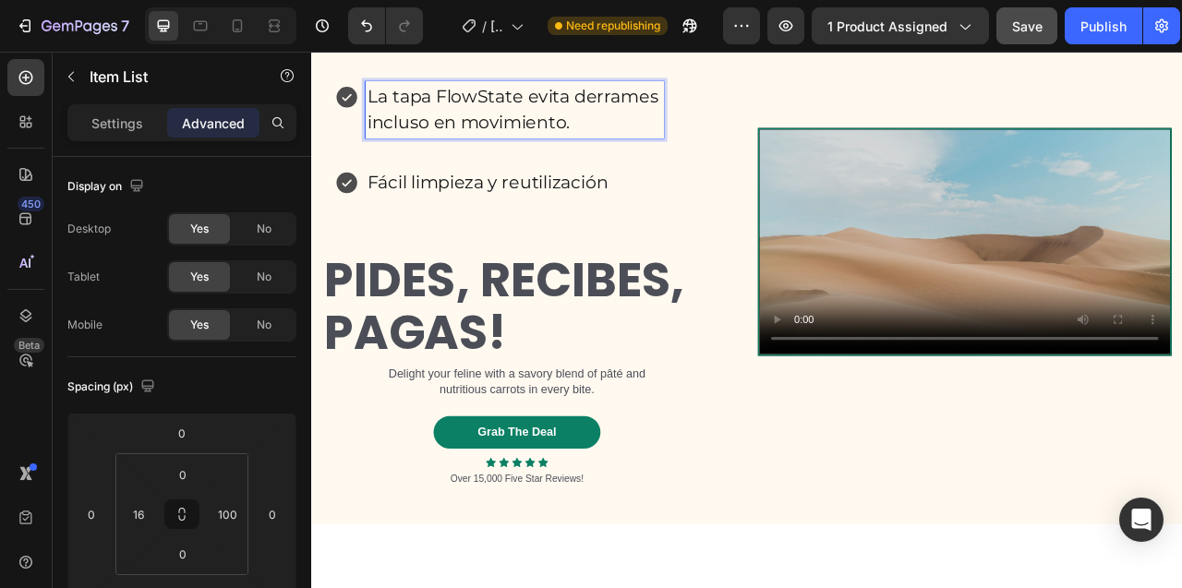
click at [733, 234] on p "Fácil limpieza y reutilización" at bounding box center [569, 217] width 374 height 33
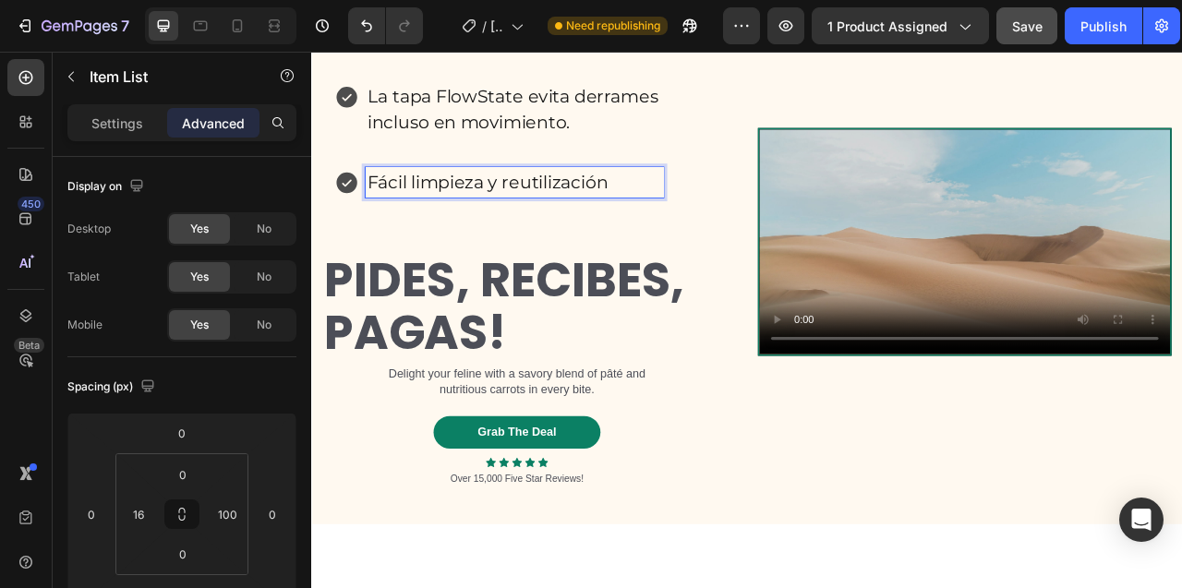
click at [725, 159] on p "La tapa FlowState evita derrames incluso en movimiento." at bounding box center [569, 125] width 374 height 66
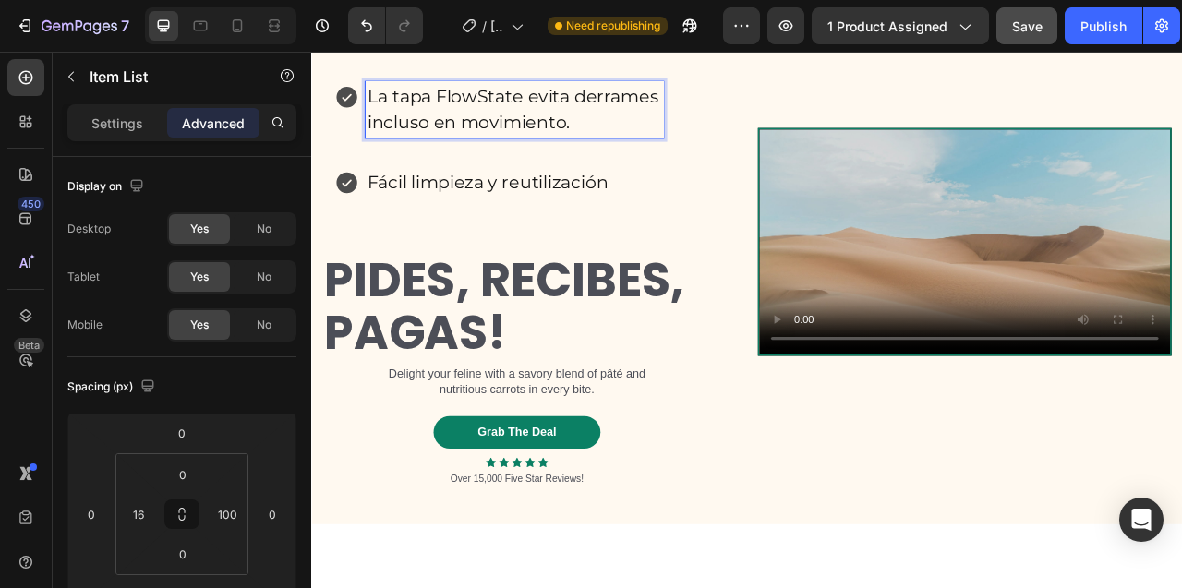
click at [751, 50] on p "Cumple efectivamente con la conservación de temperatura." at bounding box center [569, 16] width 374 height 66
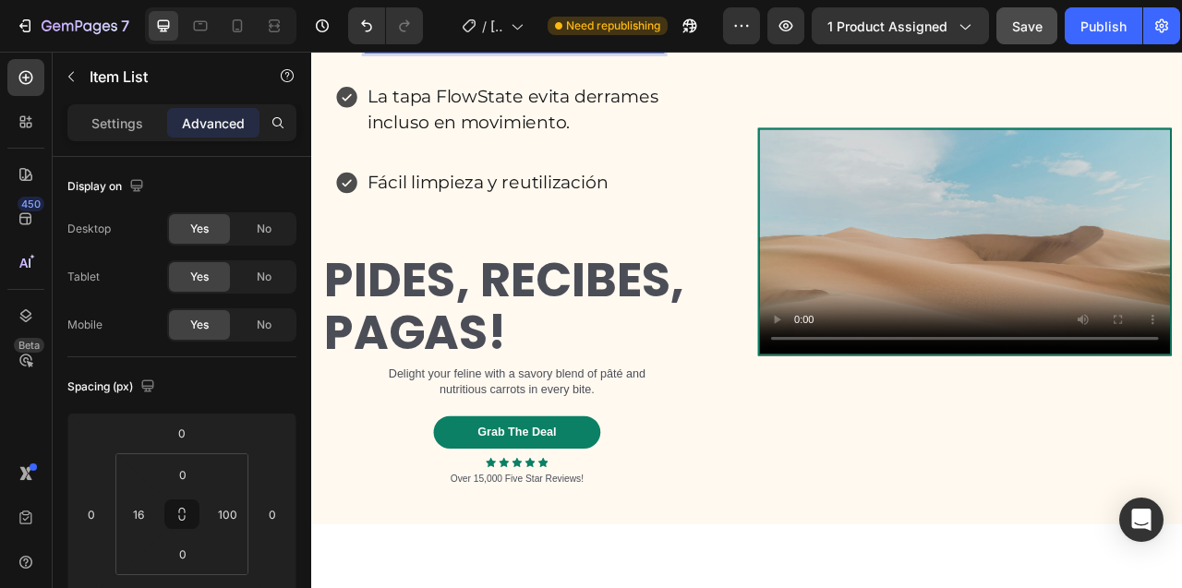
scroll to position [8581, 0]
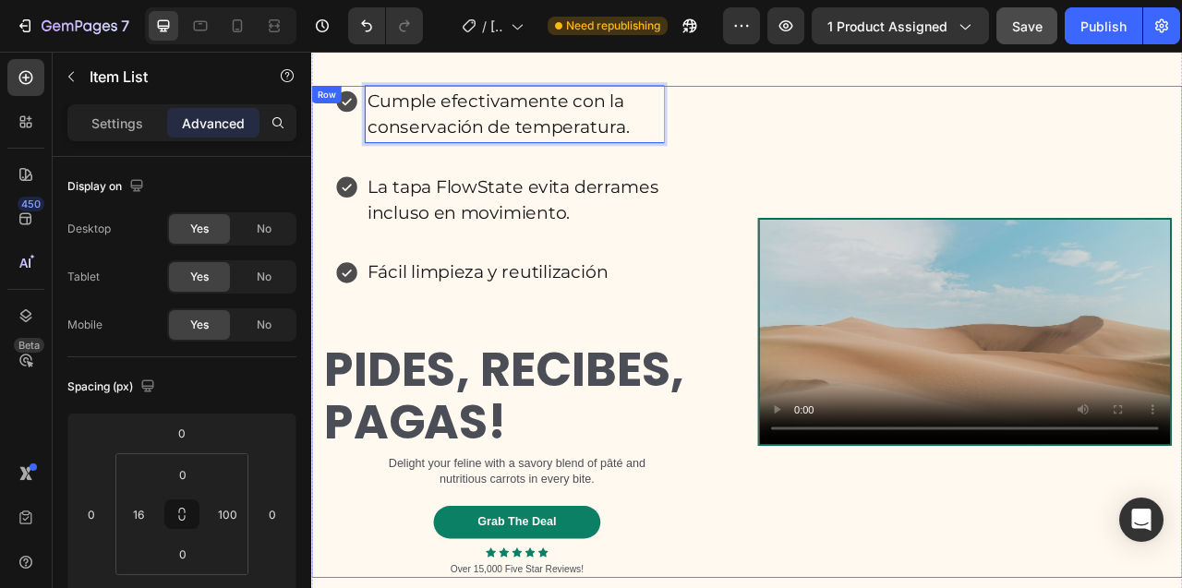
click at [345, 185] on div "Cumple efectivamente con la conservación de temperatura. La tapa FlowState evit…" at bounding box center [588, 407] width 526 height 625
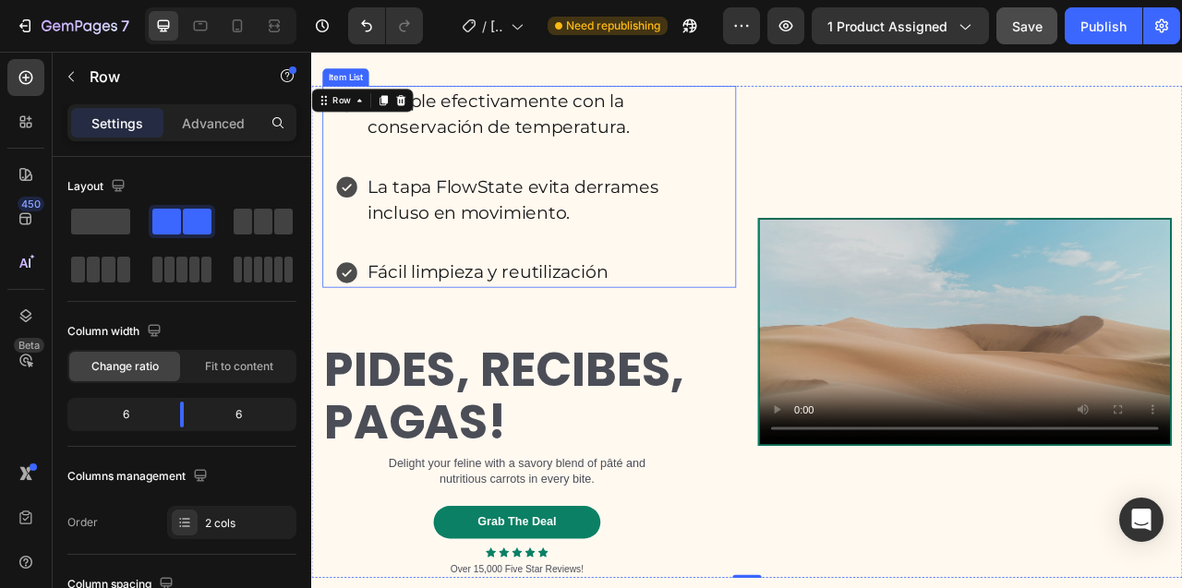
click at [360, 92] on div "Item List" at bounding box center [355, 84] width 52 height 17
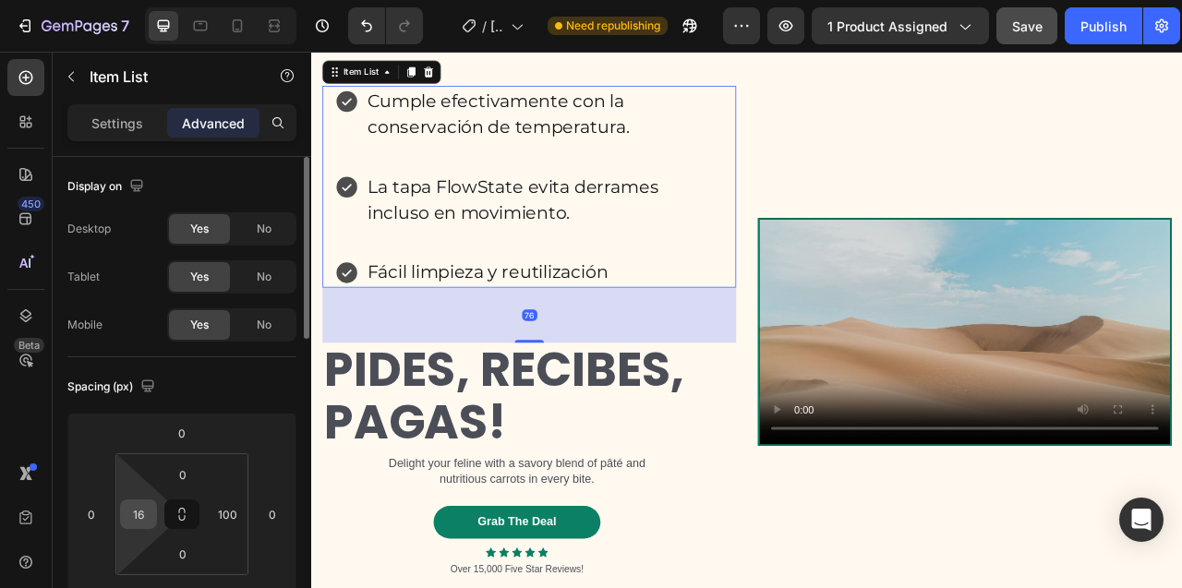
click at [137, 512] on input "16" at bounding box center [139, 514] width 28 height 28
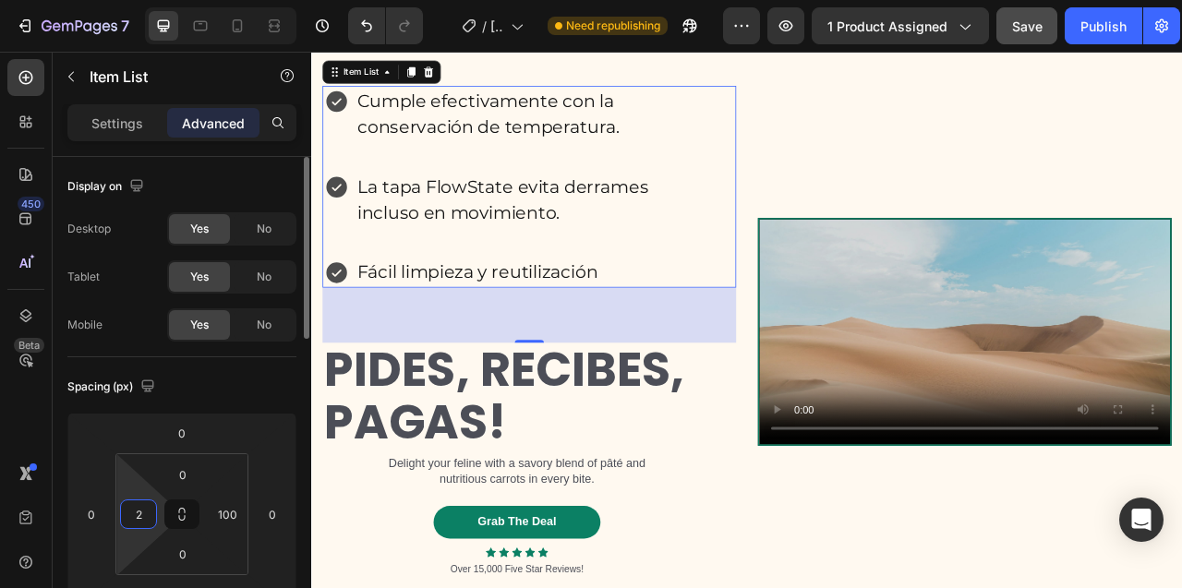
type input "20"
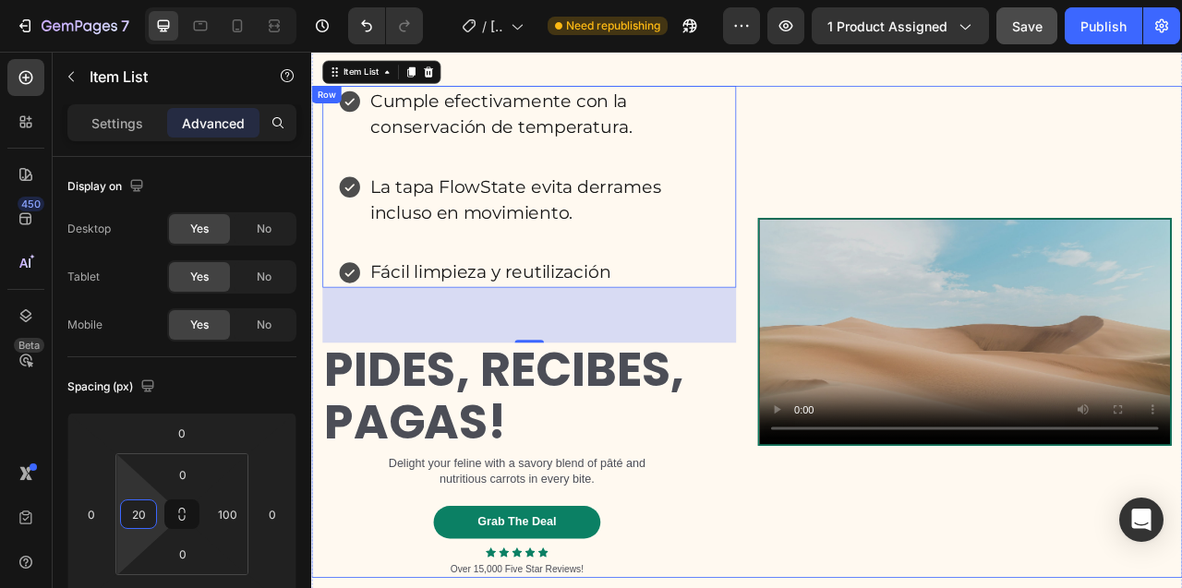
click at [623, 170] on div "Cumple efectivamente con la conservación de temperatura. La tapa FlowState evit…" at bounding box center [588, 407] width 526 height 625
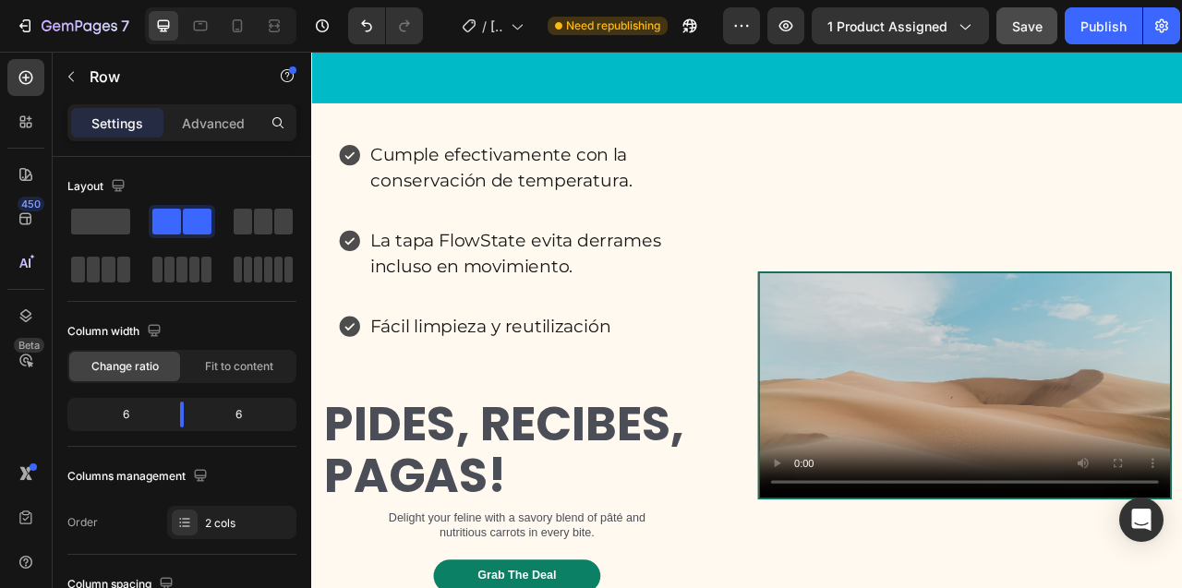
scroll to position [8840, 0]
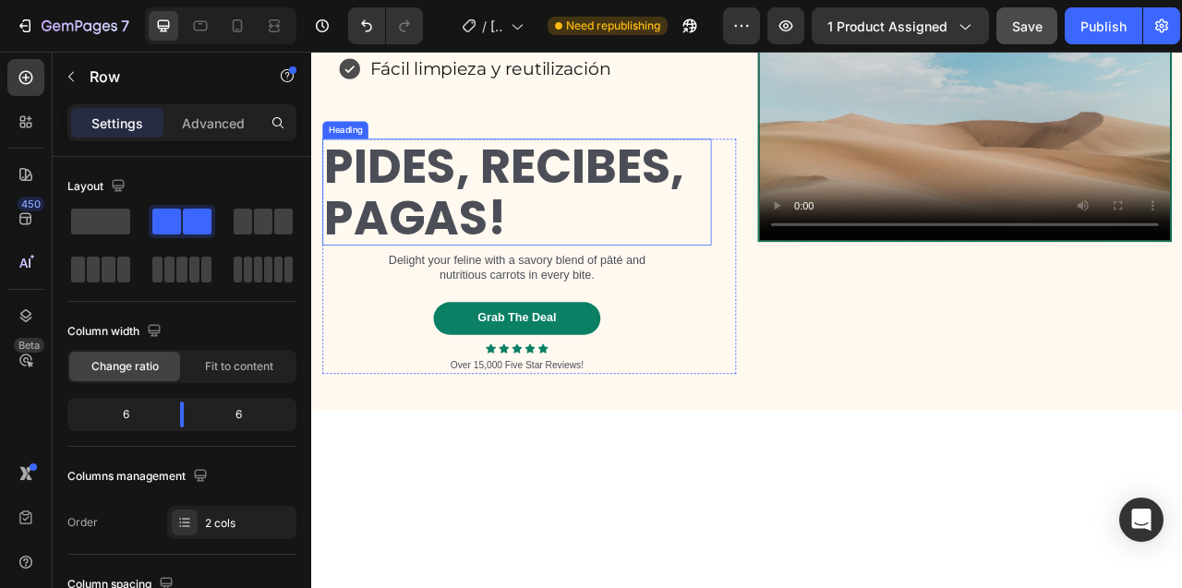
click at [341, 162] on div "Heading" at bounding box center [354, 151] width 58 height 22
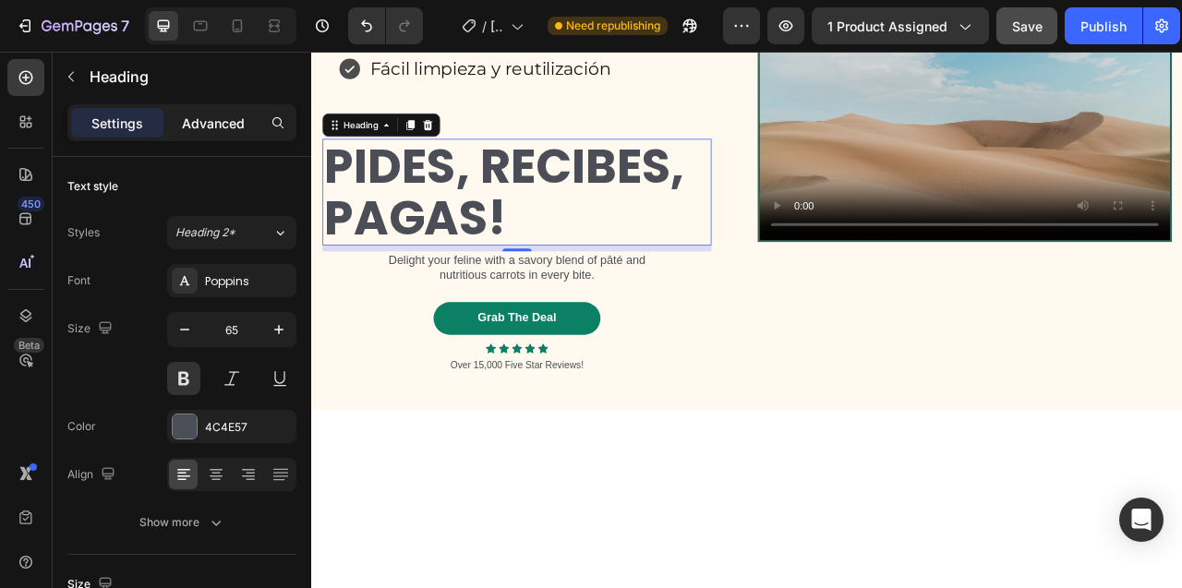
click at [205, 126] on p "Advanced" at bounding box center [213, 123] width 63 height 19
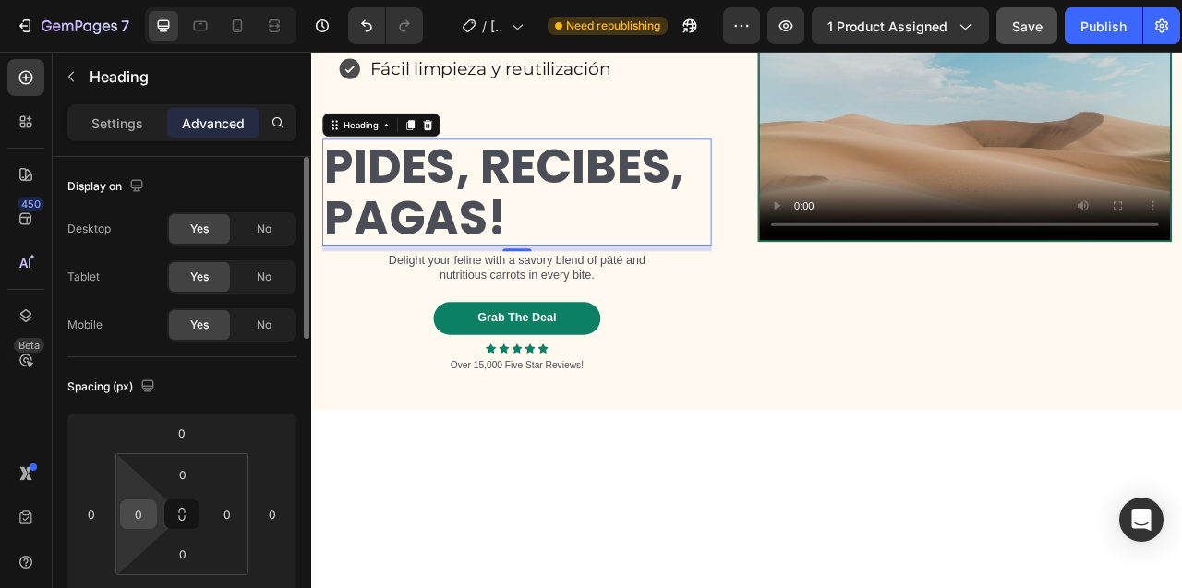
click at [137, 526] on input "0" at bounding box center [139, 514] width 28 height 28
type input "20"
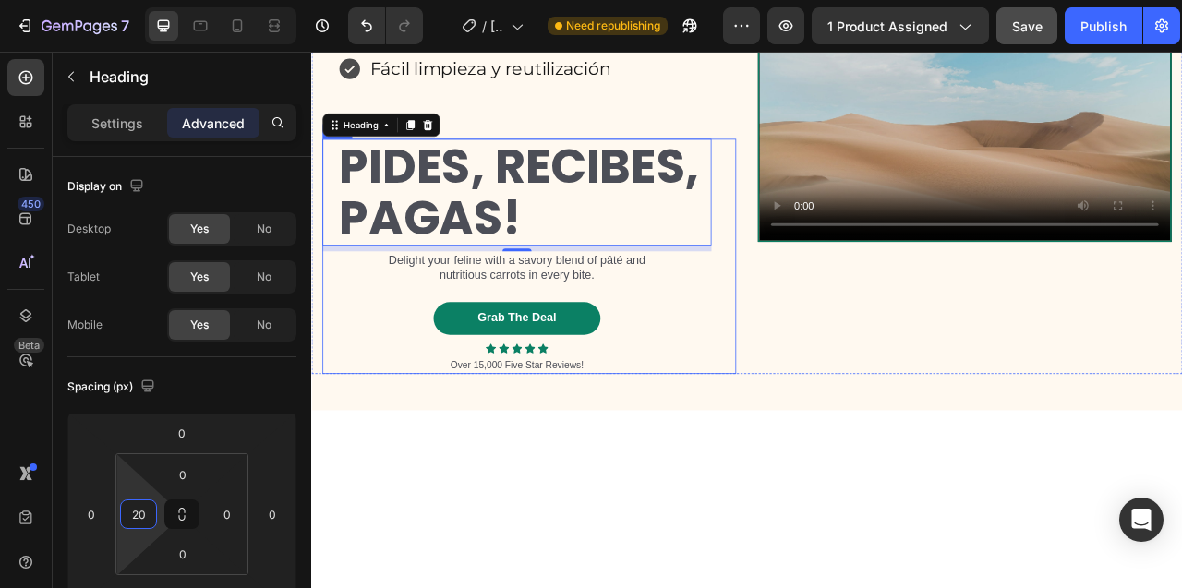
click at [374, 461] on div "PIDES, RECIBES, PAGAS! Heading 8 Delight your feline with a savory blend of [PE…" at bounding box center [572, 311] width 495 height 298
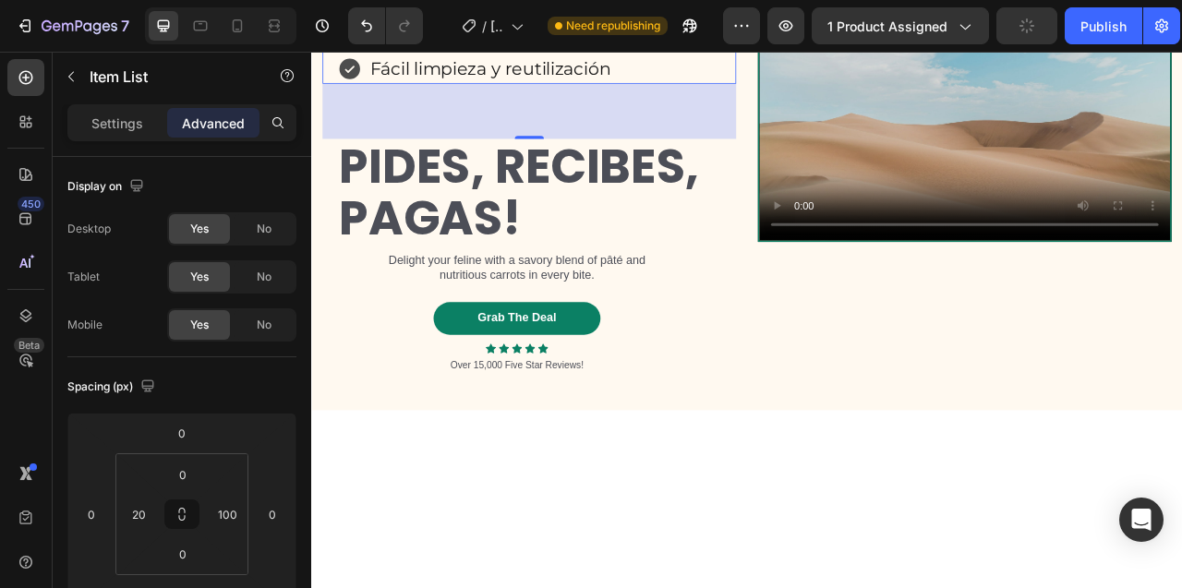
click at [625, 162] on div "76" at bounding box center [588, 127] width 526 height 70
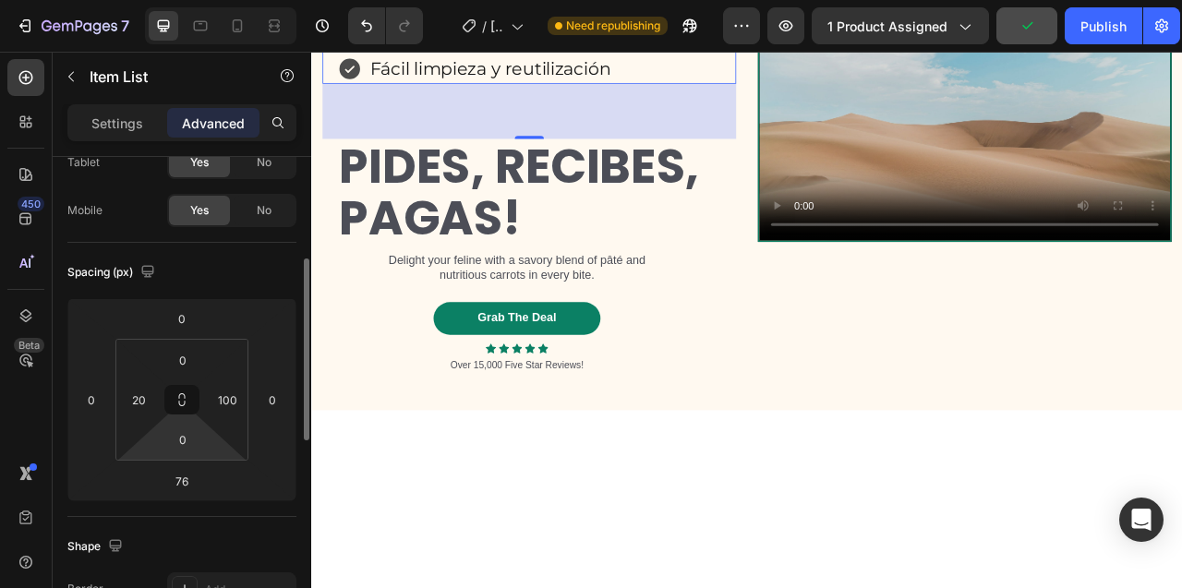
scroll to position [157, 0]
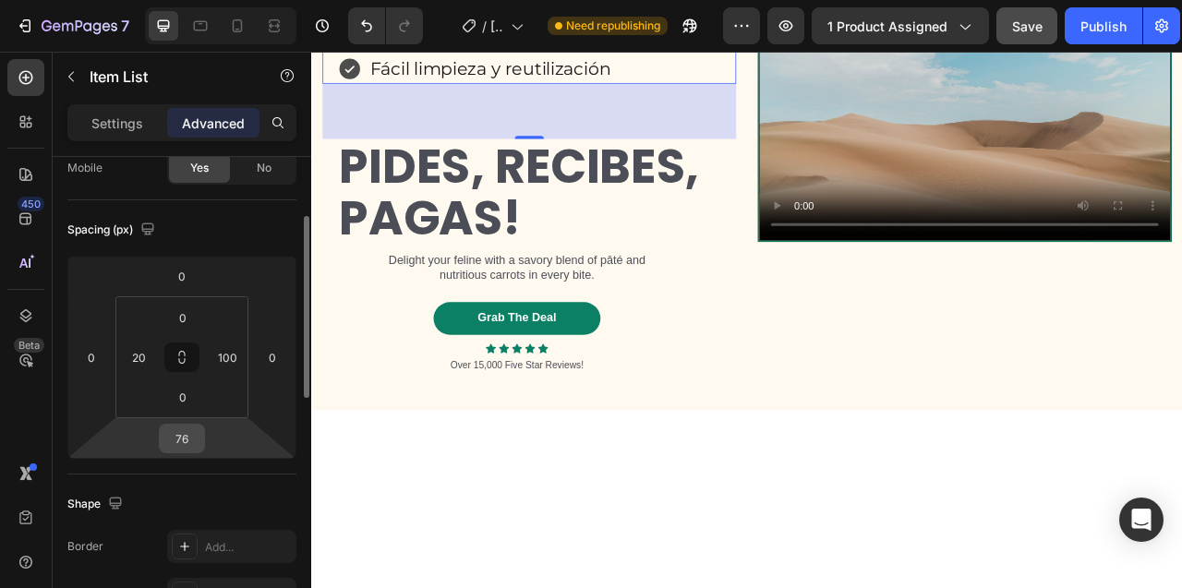
click at [182, 444] on input "76" at bounding box center [181, 439] width 37 height 28
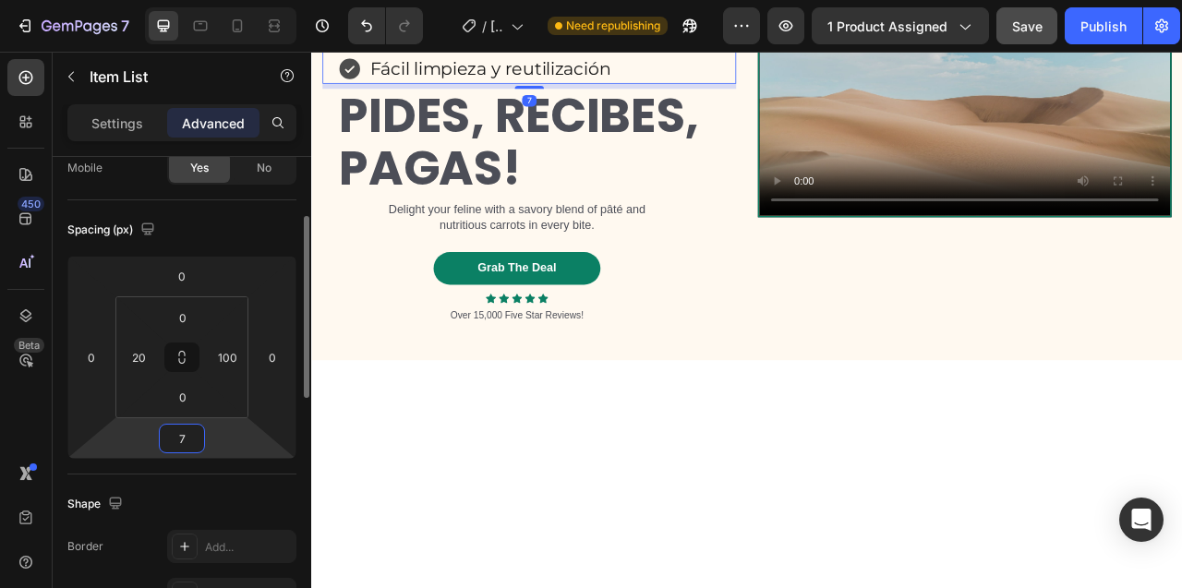
type input "75"
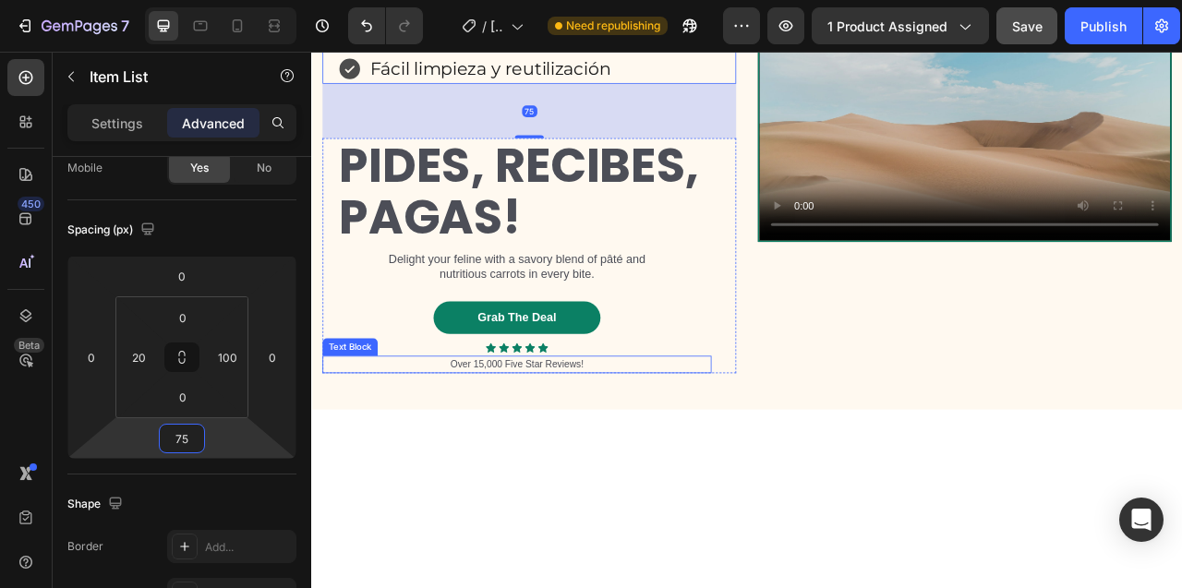
click at [380, 436] on div "Text Block" at bounding box center [360, 427] width 63 height 17
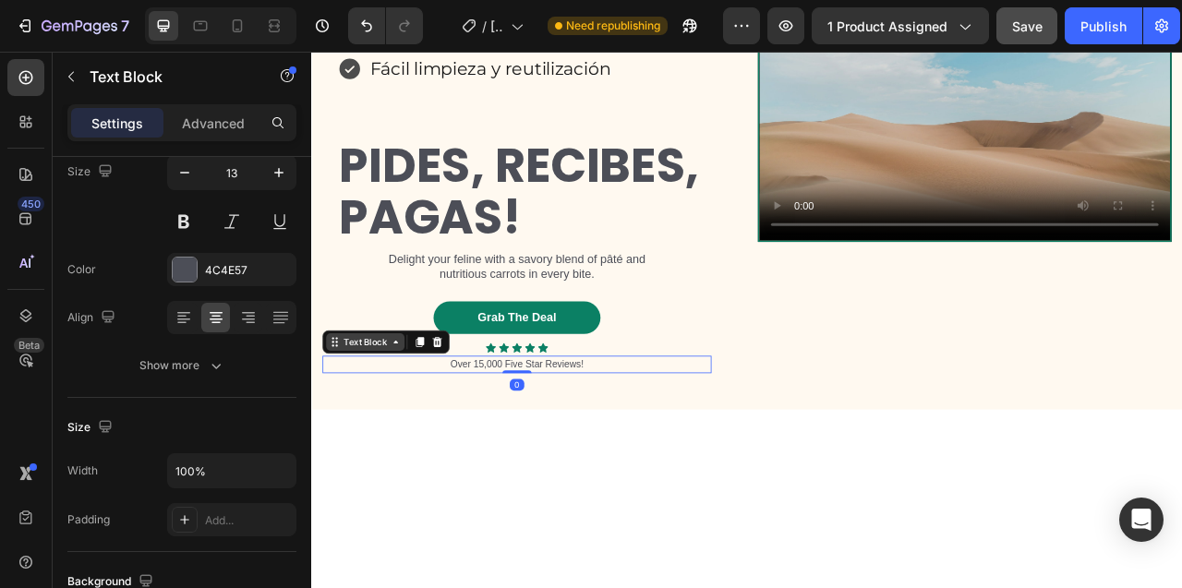
scroll to position [0, 0]
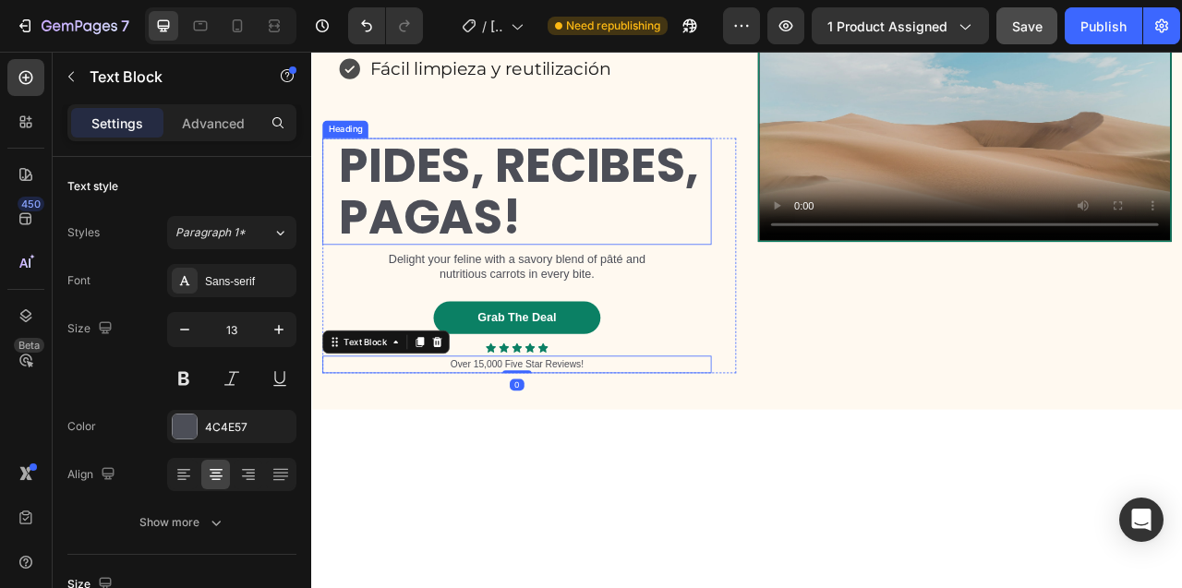
click at [668, 297] on h2 "PIDES, RECIBES, PAGAS!" at bounding box center [581, 230] width 476 height 136
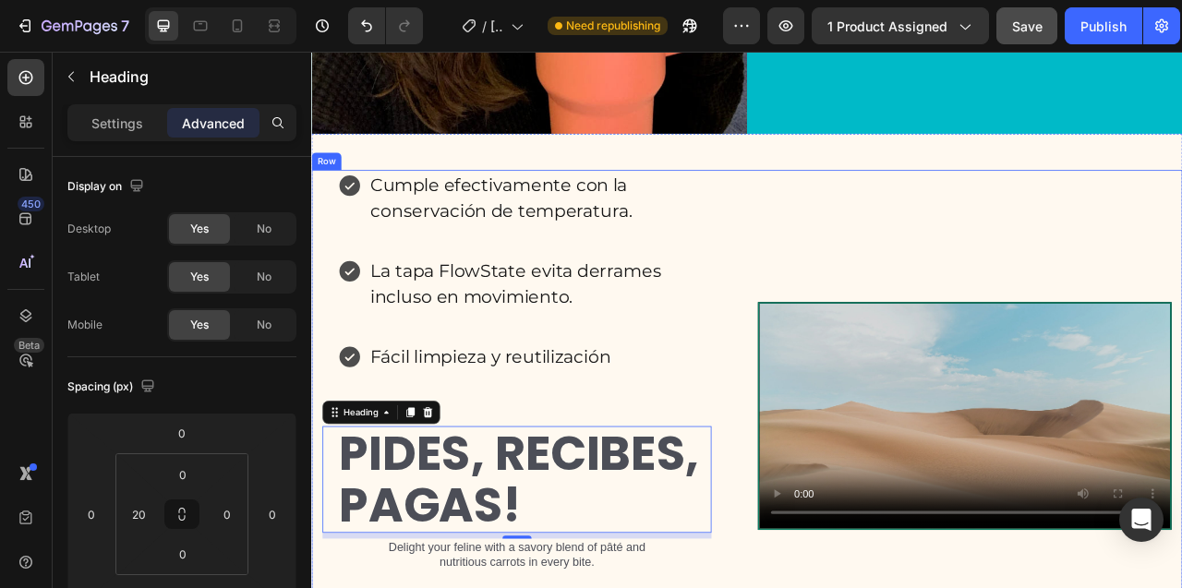
scroll to position [8589, 0]
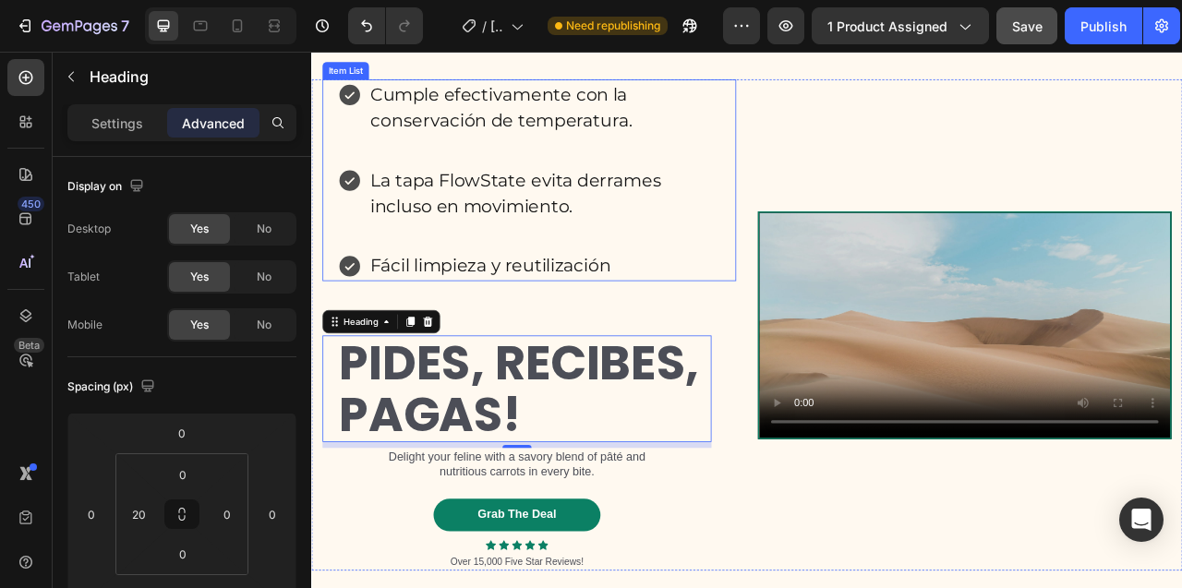
click at [354, 84] on div "Item List" at bounding box center [355, 75] width 52 height 17
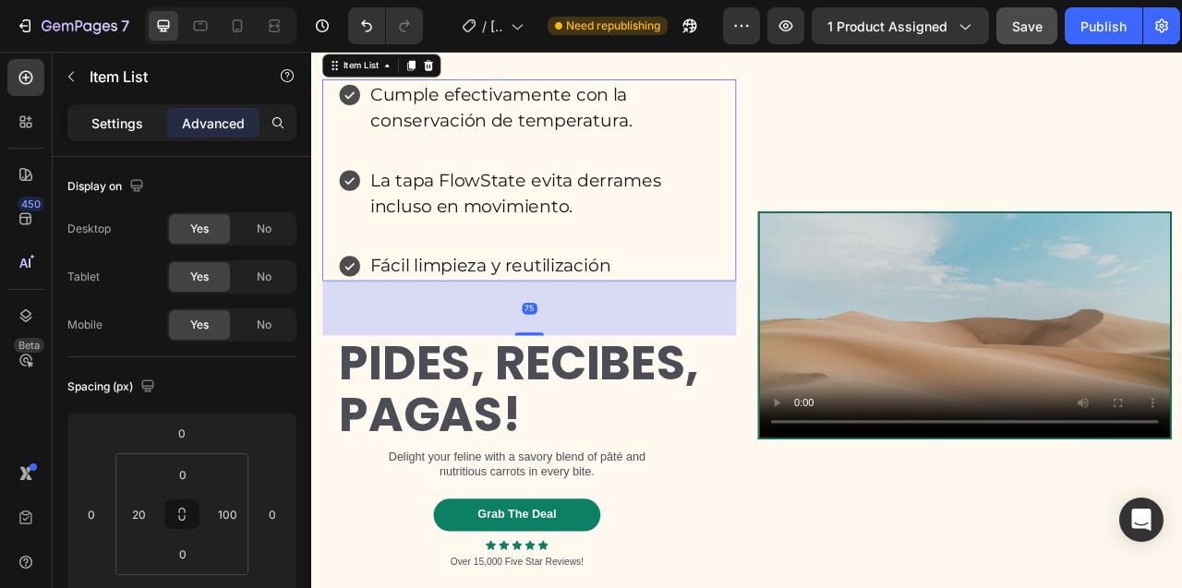
click at [103, 125] on p "Settings" at bounding box center [117, 123] width 52 height 19
type input "8"
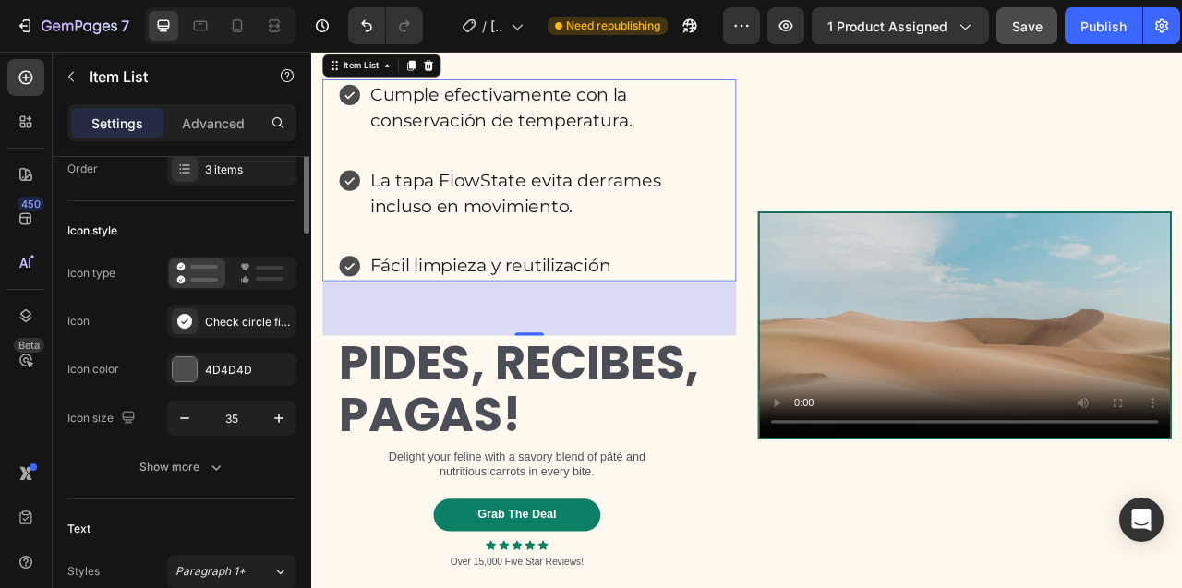
scroll to position [0, 0]
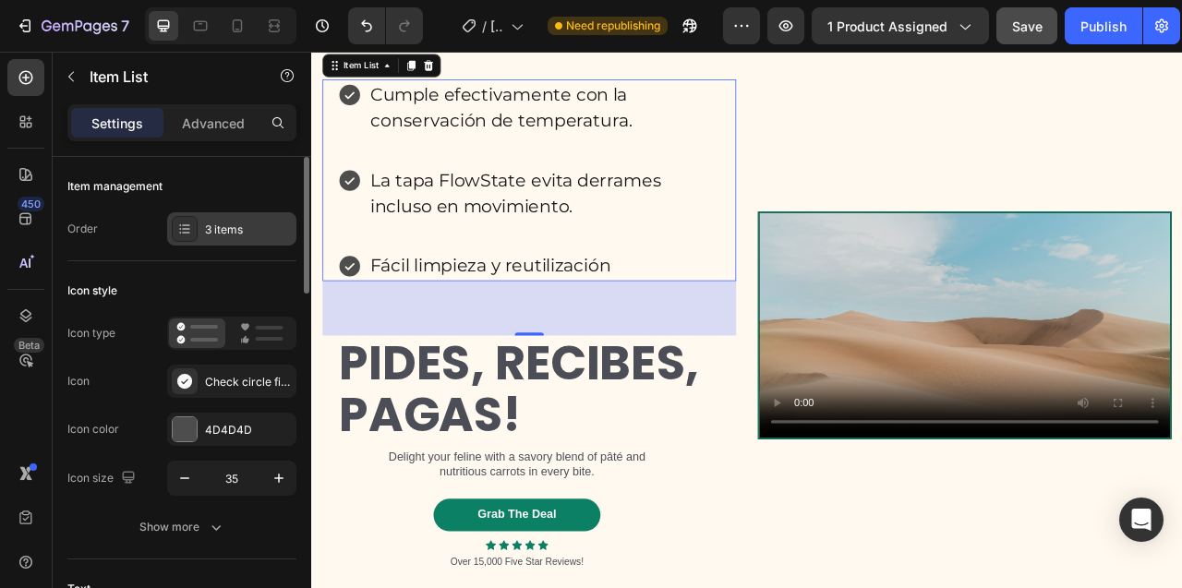
click at [221, 227] on div "3 items" at bounding box center [248, 230] width 87 height 17
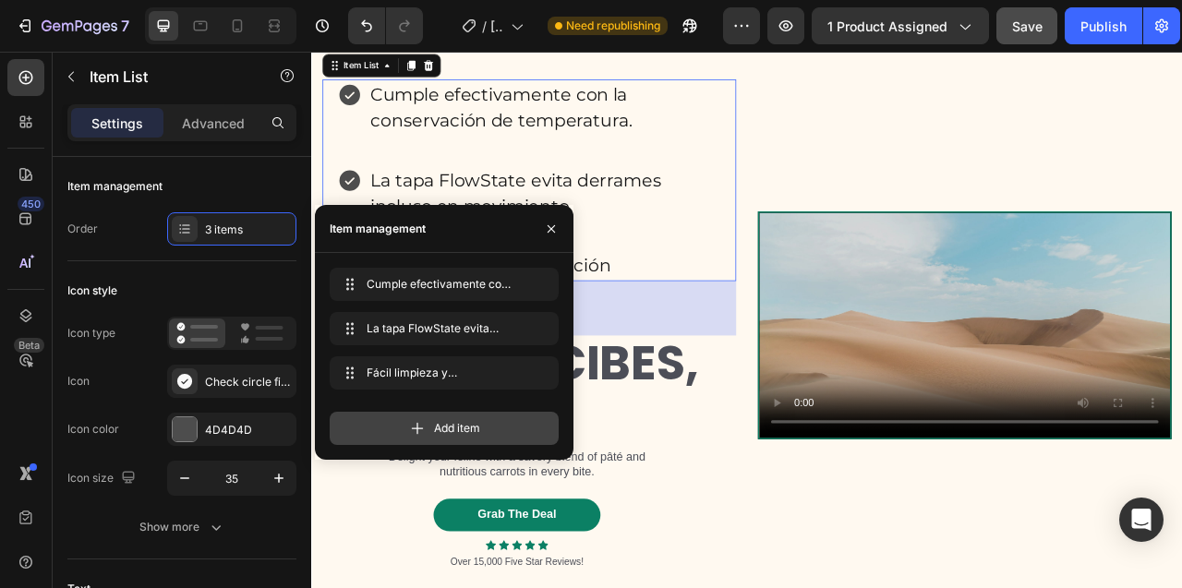
click at [420, 429] on icon at bounding box center [417, 428] width 18 height 18
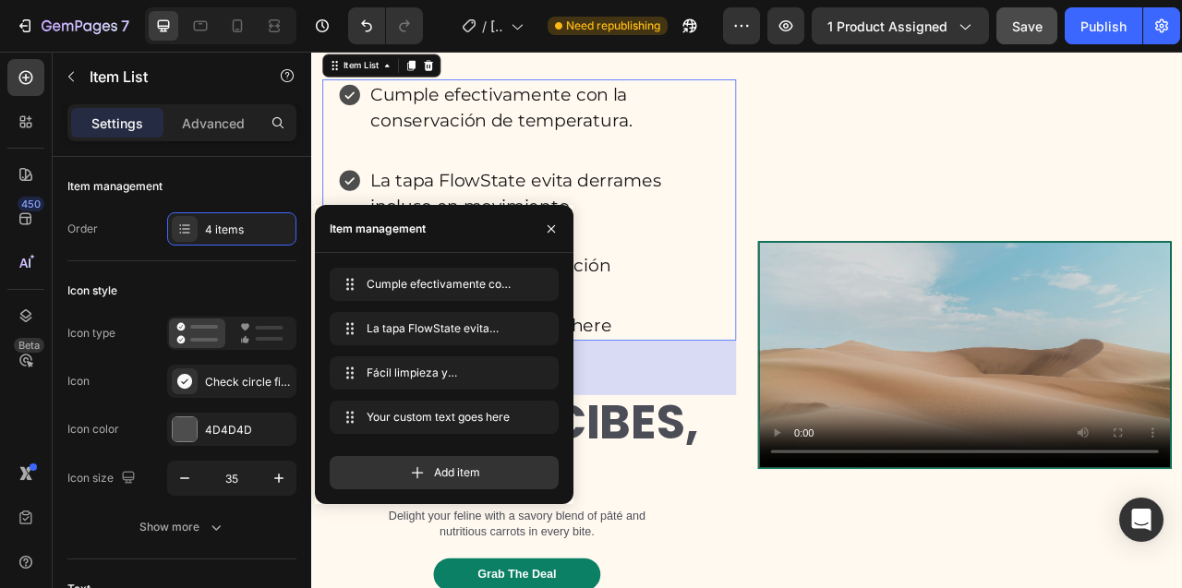
click at [753, 419] on div "Your custom text goes here" at bounding box center [571, 399] width 376 height 39
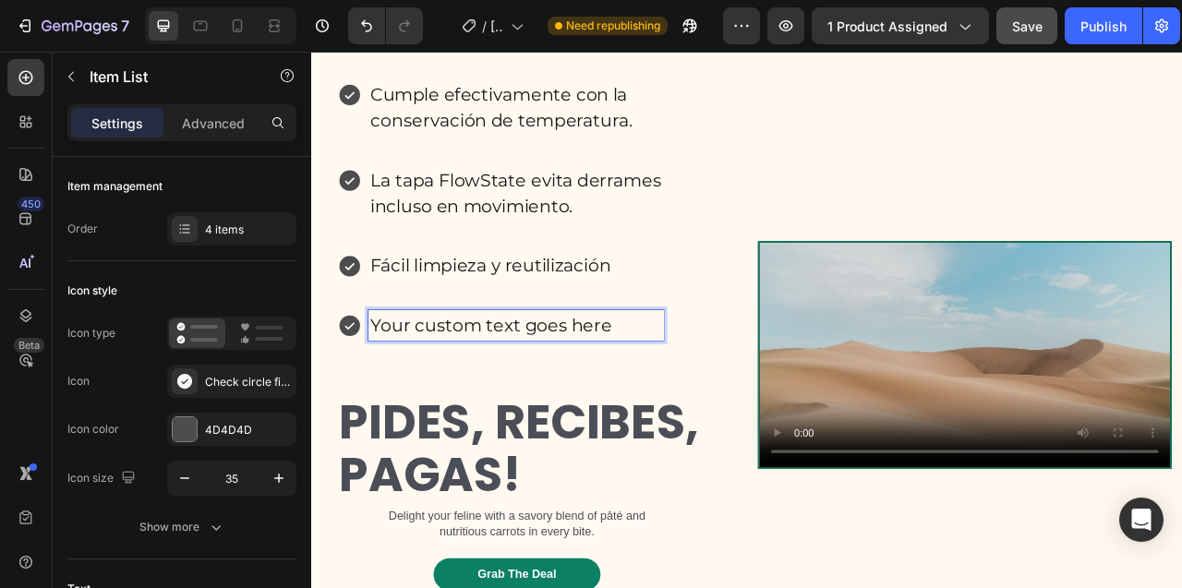
click at [556, 416] on p "Your custom text goes here" at bounding box center [571, 399] width 370 height 33
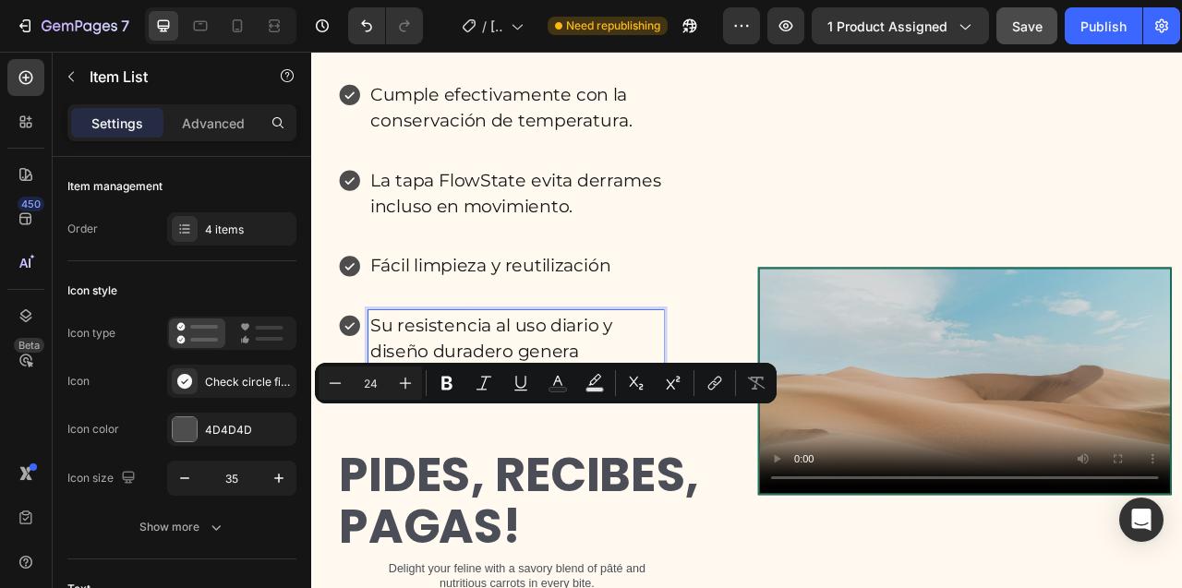
scroll to position [8556, 0]
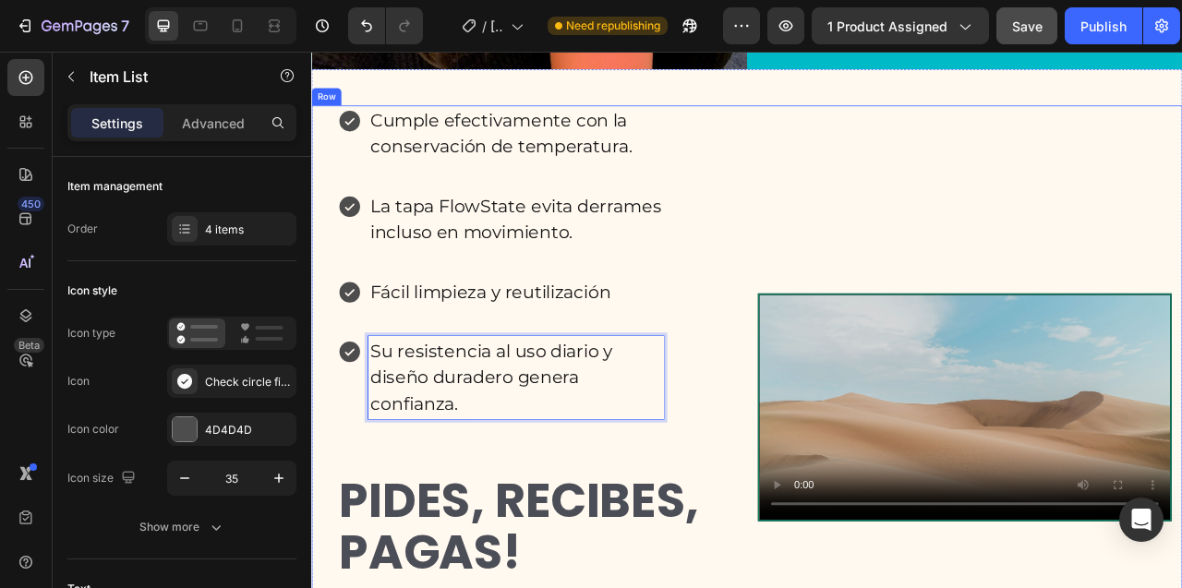
click at [563, 159] on div "Cumple efectivamente con la conservación de temperatura. La tapa FlowState evit…" at bounding box center [588, 503] width 526 height 766
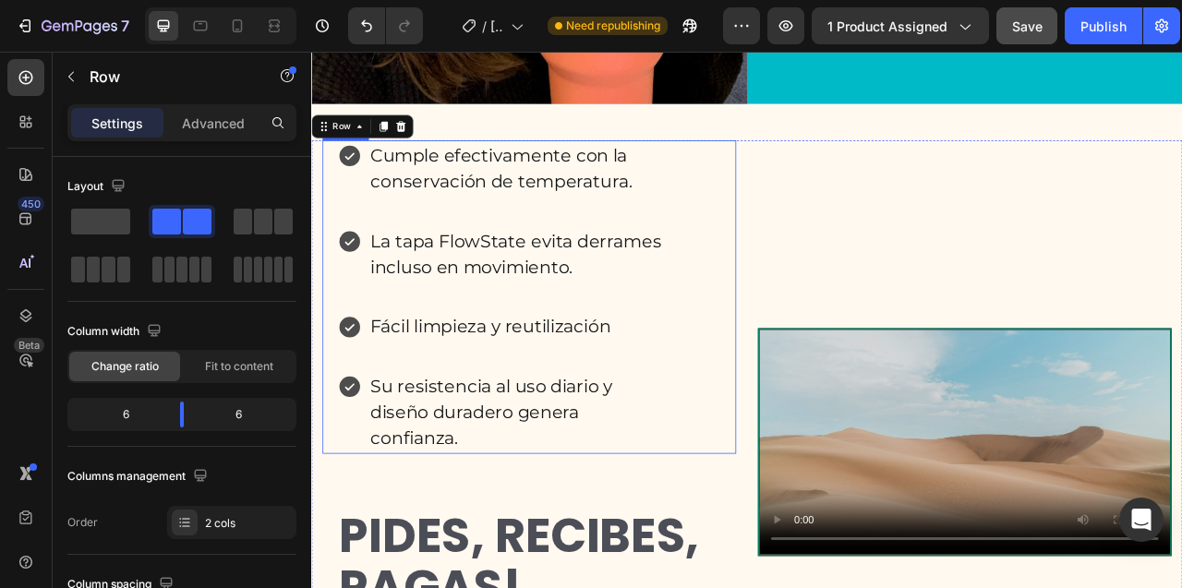
scroll to position [8507, 0]
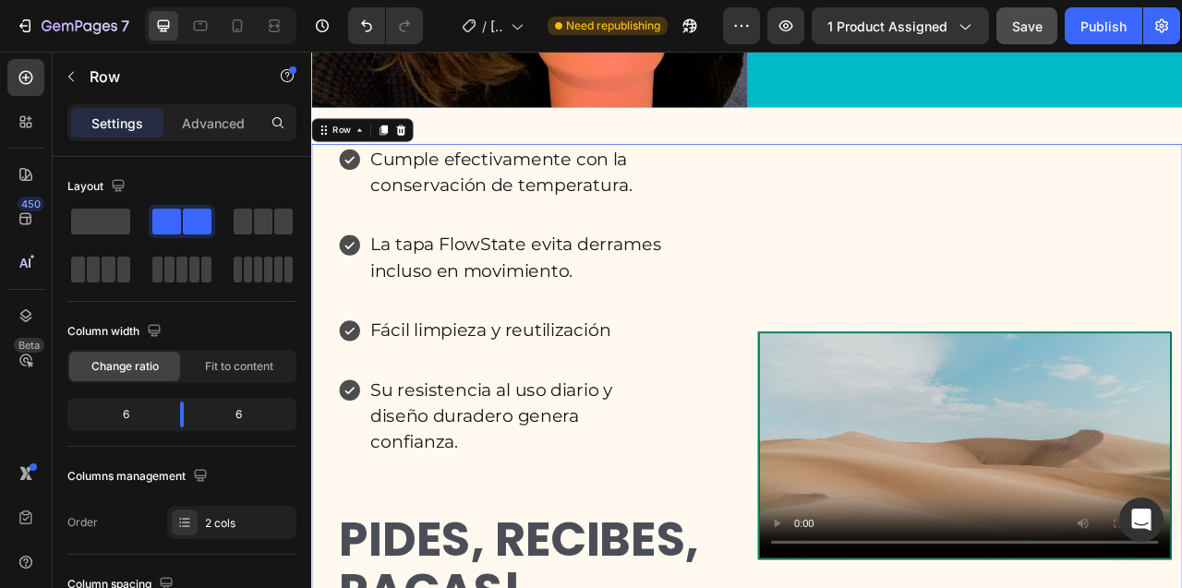
click at [548, 197] on div "Cumple efectivamente con la conservación de temperatura. La tapa FlowState evit…" at bounding box center [588, 552] width 526 height 766
click at [345, 152] on div "Row" at bounding box center [349, 151] width 30 height 17
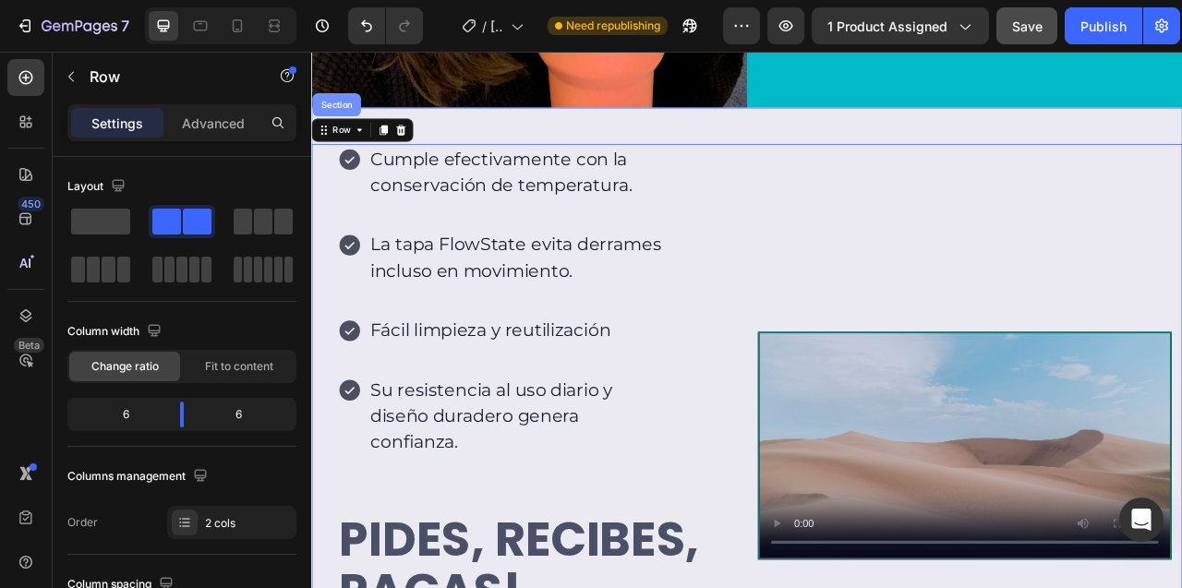
click at [348, 121] on div "Section" at bounding box center [342, 119] width 47 height 11
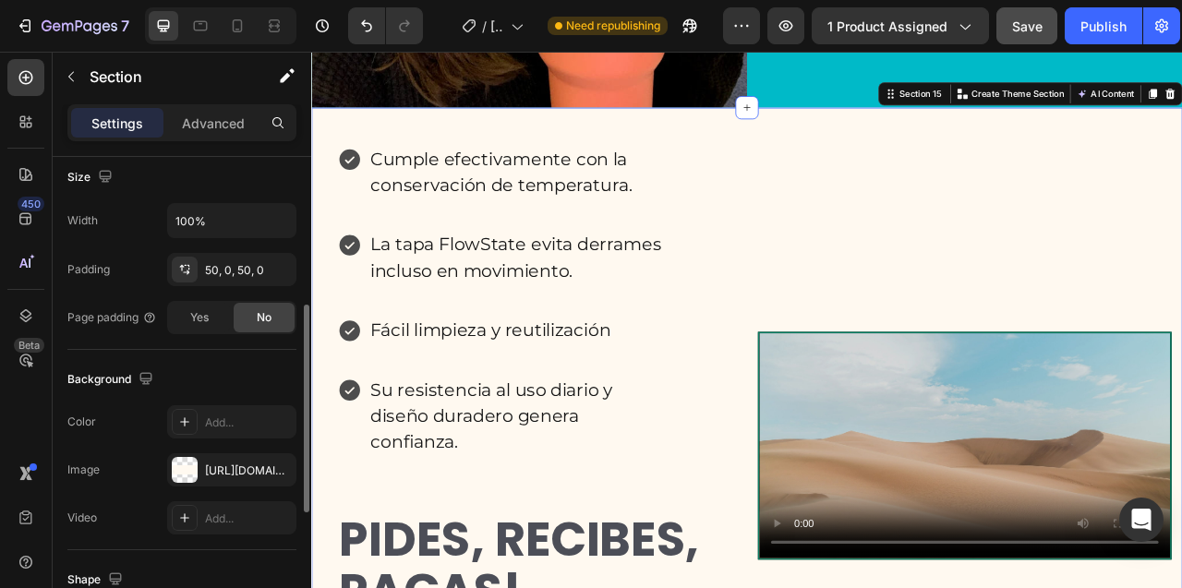
scroll to position [414, 0]
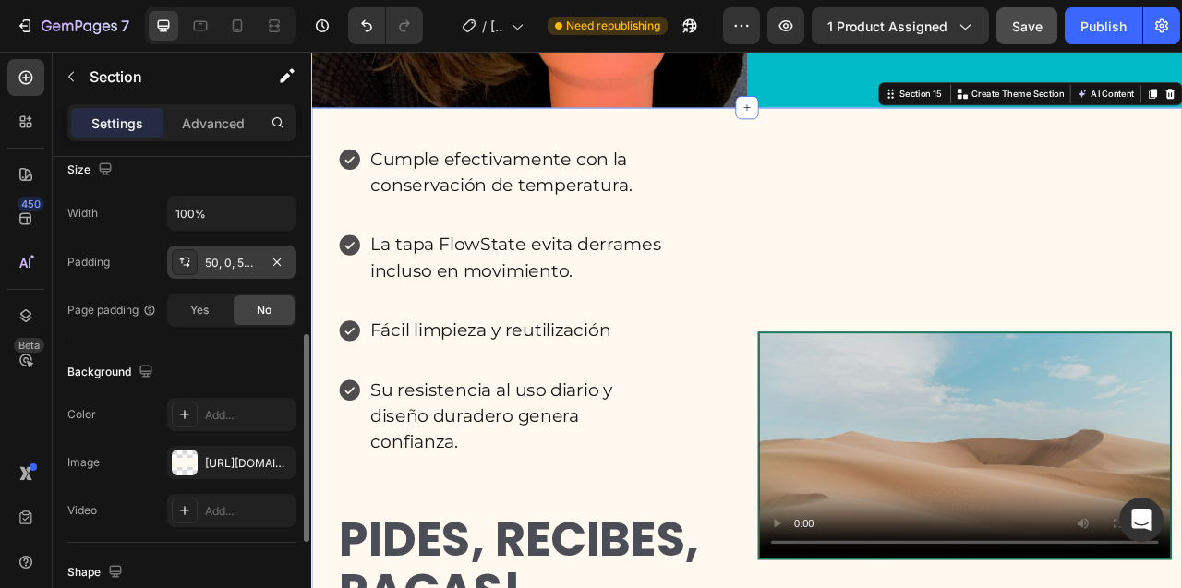
click at [229, 264] on div "50, 0, 50, 0" at bounding box center [232, 263] width 54 height 17
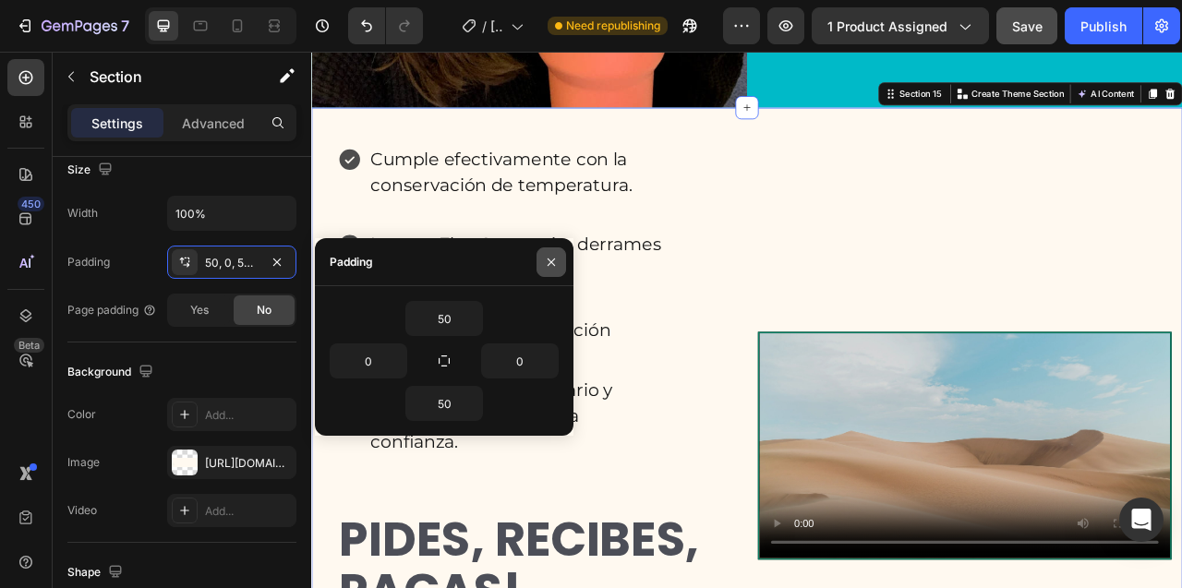
click at [549, 260] on icon "button" at bounding box center [550, 261] width 7 height 7
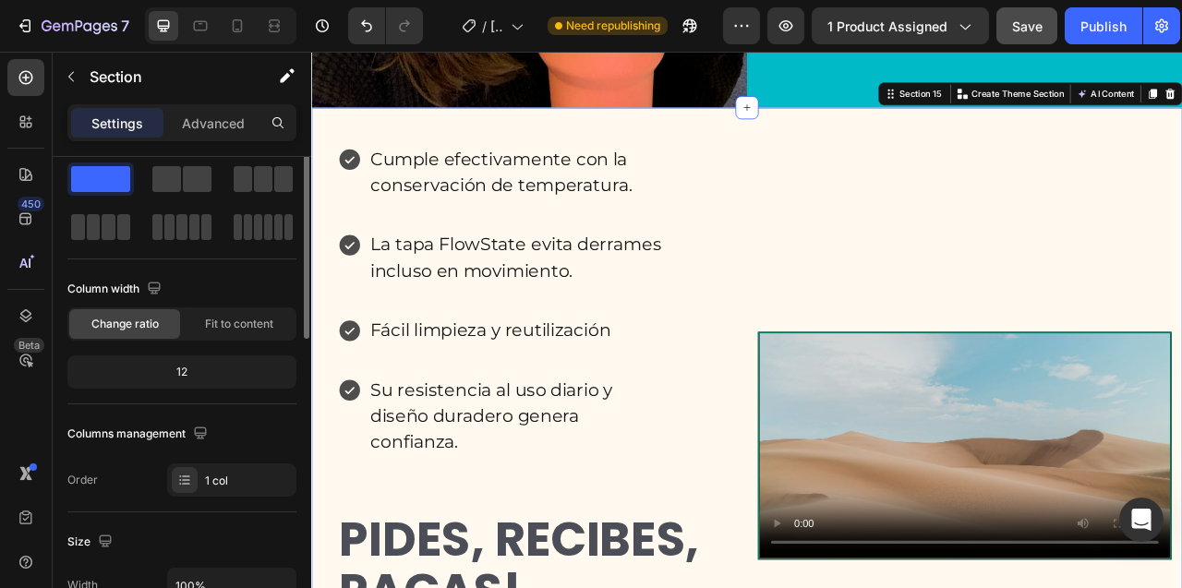
scroll to position [0, 0]
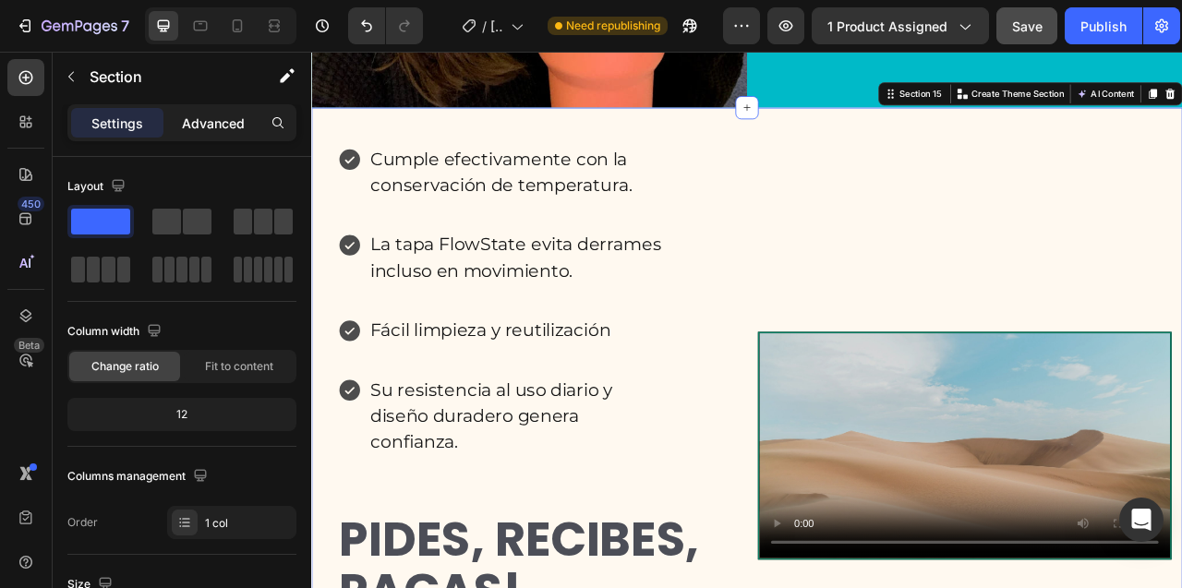
click at [214, 121] on p "Advanced" at bounding box center [213, 123] width 63 height 19
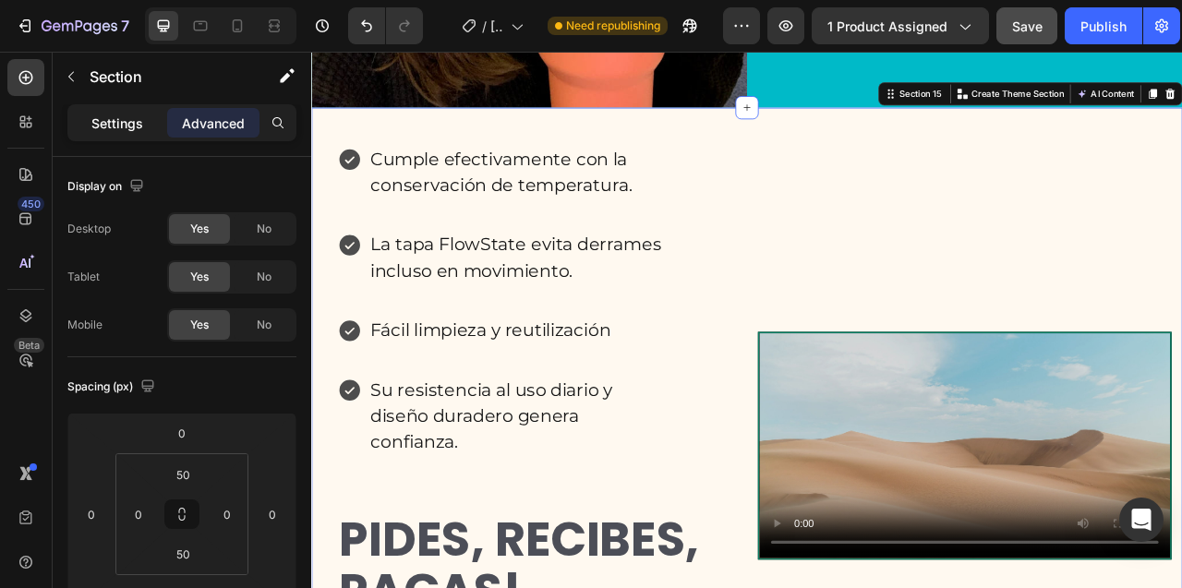
click at [122, 125] on p "Settings" at bounding box center [117, 123] width 52 height 19
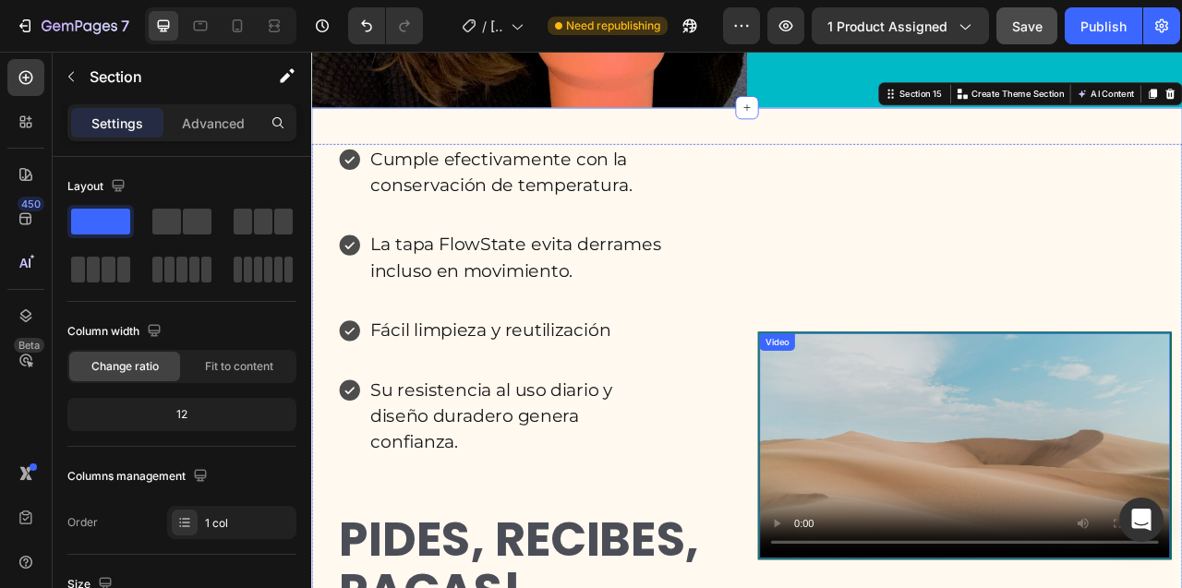
click at [944, 410] on video at bounding box center [1142, 553] width 522 height 286
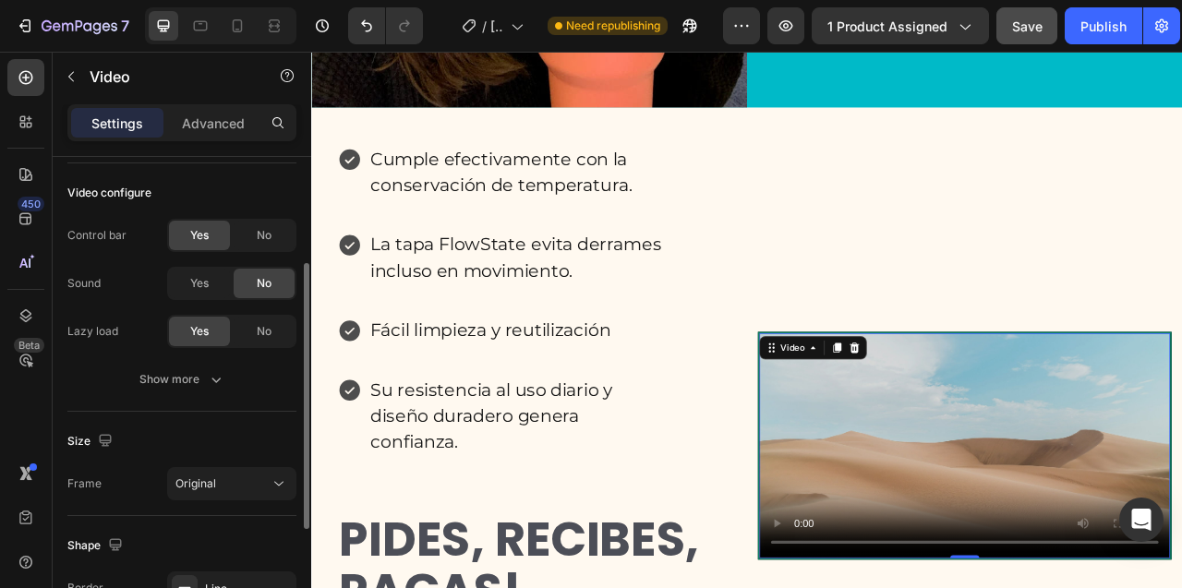
scroll to position [306, 0]
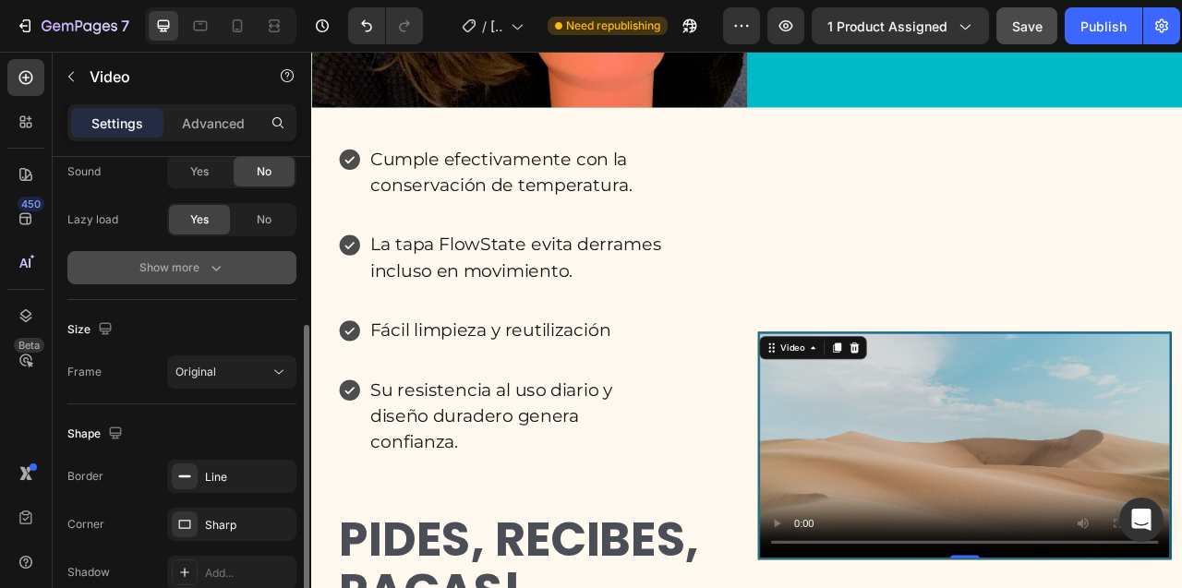
click at [143, 271] on div "Show more" at bounding box center [182, 267] width 86 height 18
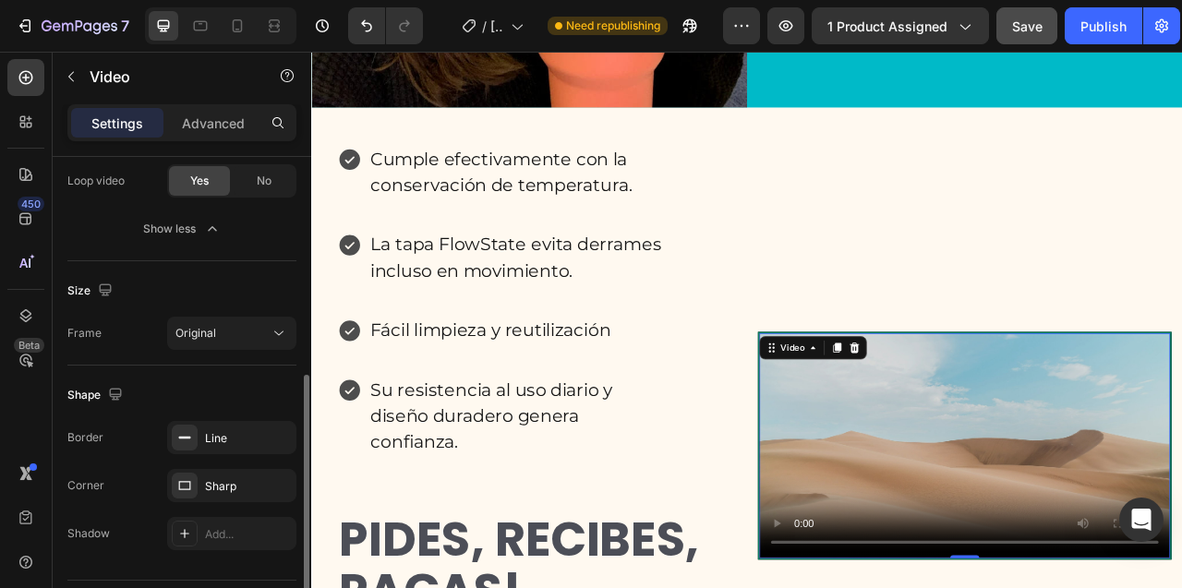
scroll to position [491, 0]
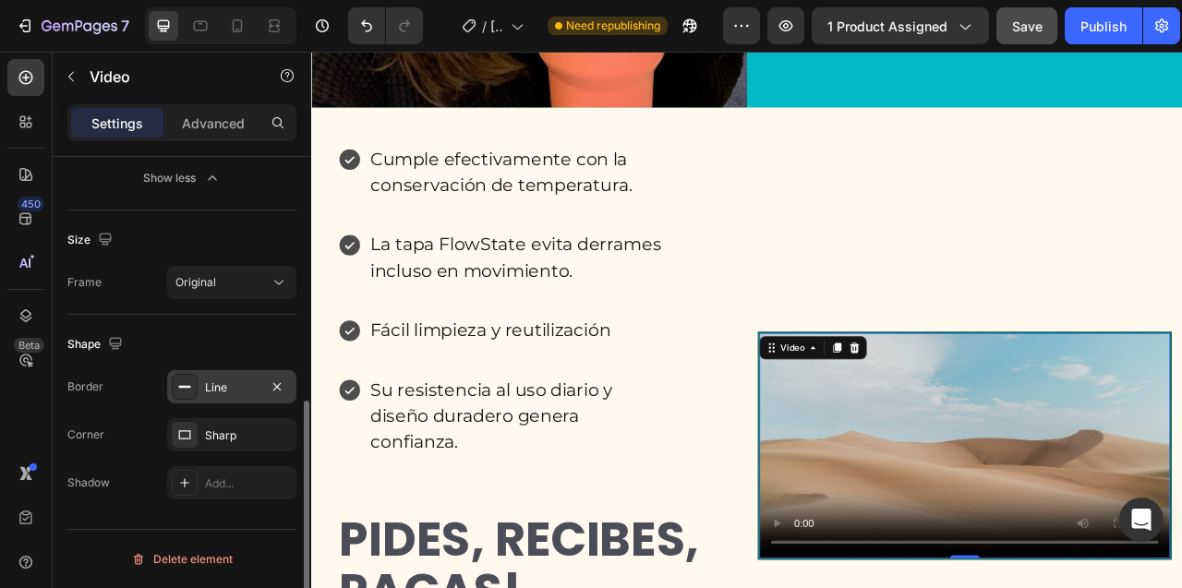
click at [206, 389] on div "Line" at bounding box center [232, 387] width 54 height 17
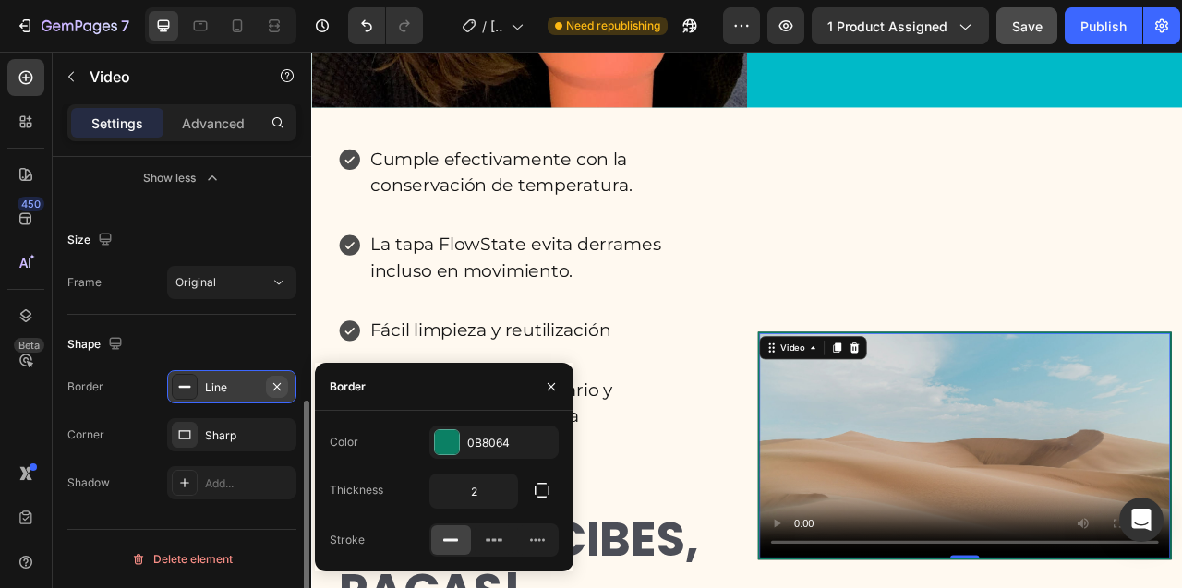
click at [278, 385] on icon "button" at bounding box center [276, 385] width 7 height 7
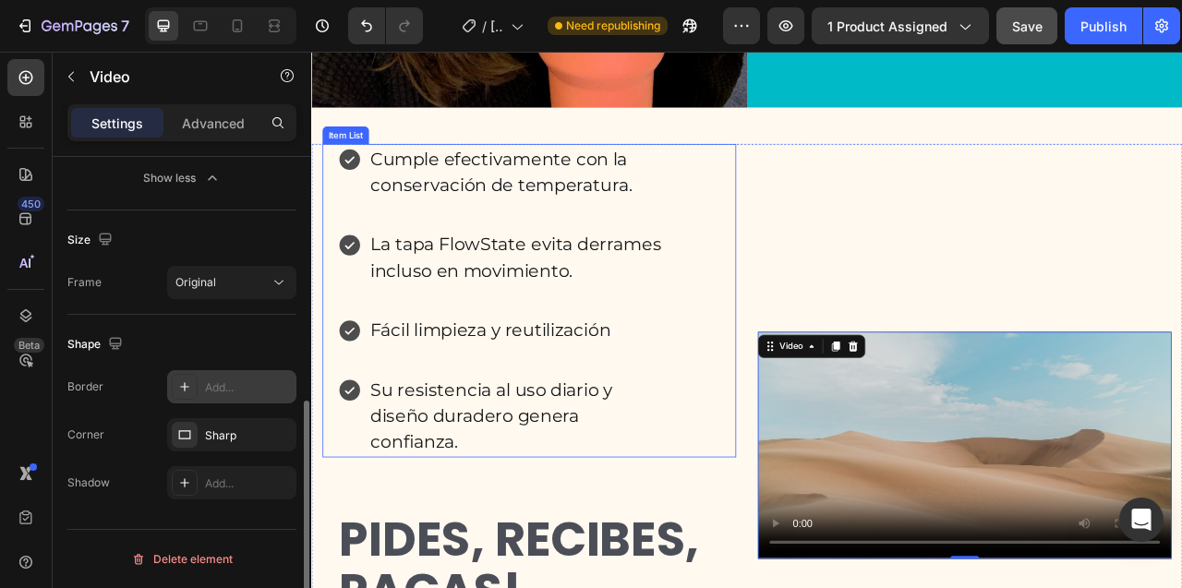
click at [769, 344] on div "Cumple efectivamente con la conservación de temperatura. La tapa FlowState evit…" at bounding box center [588, 368] width 526 height 399
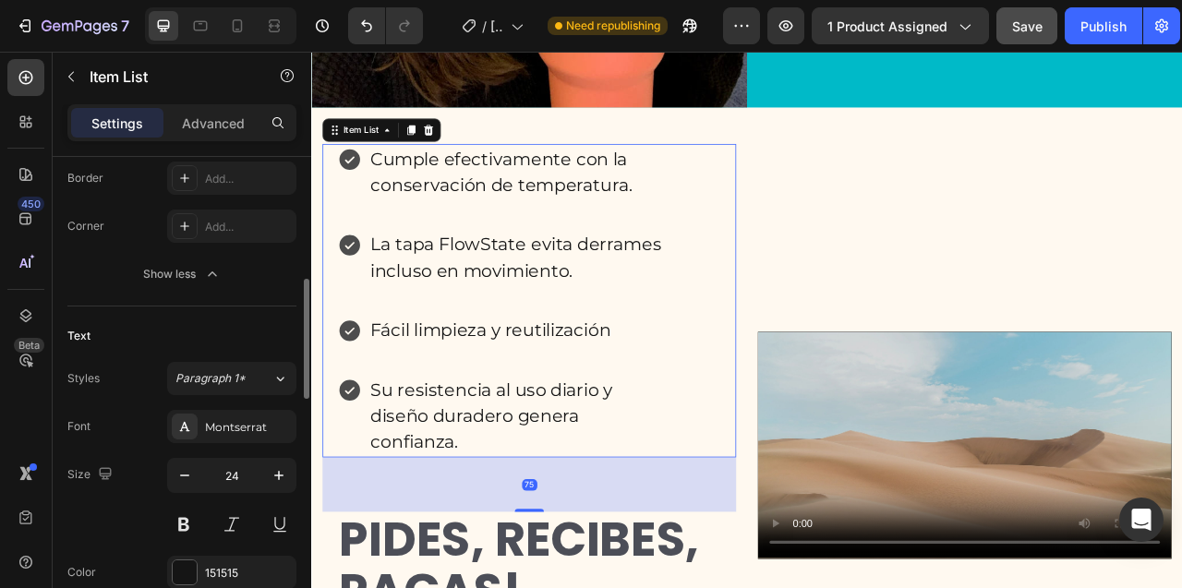
scroll to position [0, 0]
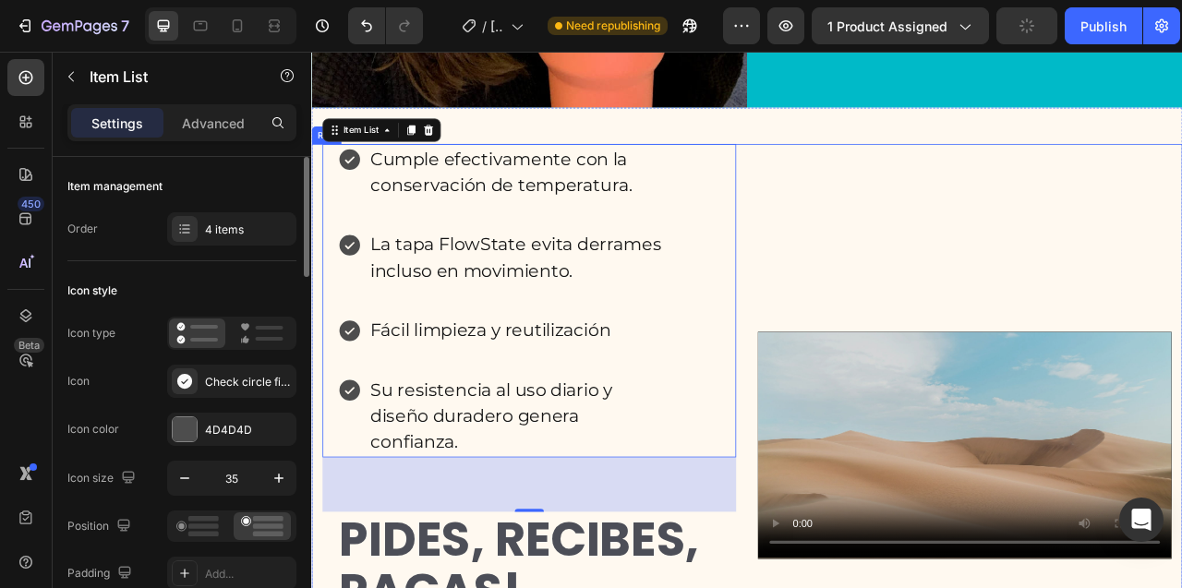
click at [333, 161] on div "Row" at bounding box center [330, 158] width 30 height 17
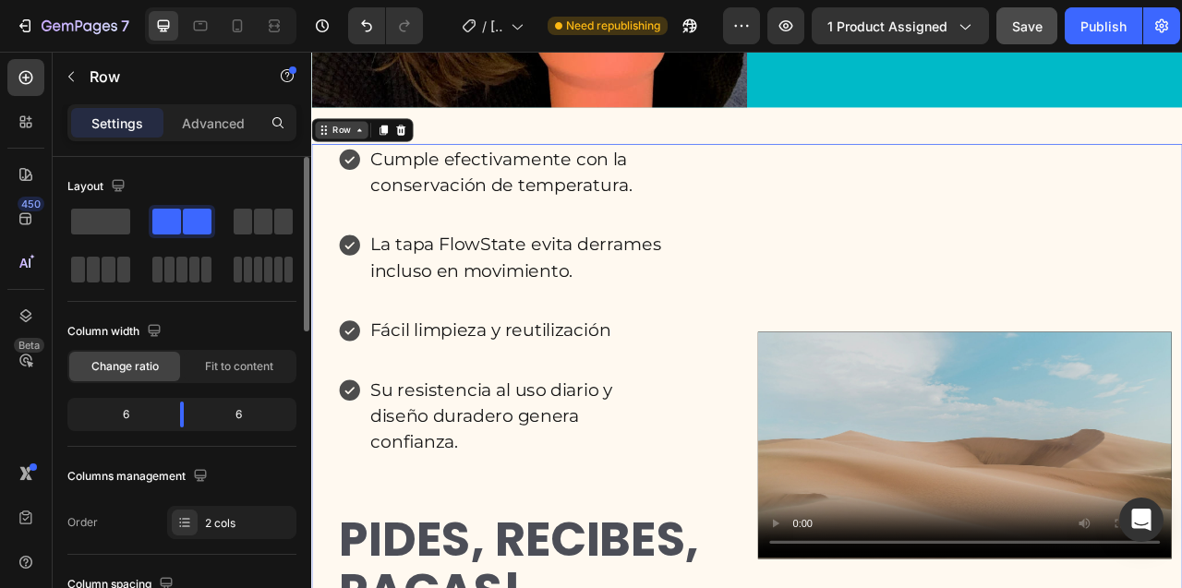
click at [371, 149] on icon at bounding box center [372, 151] width 15 height 15
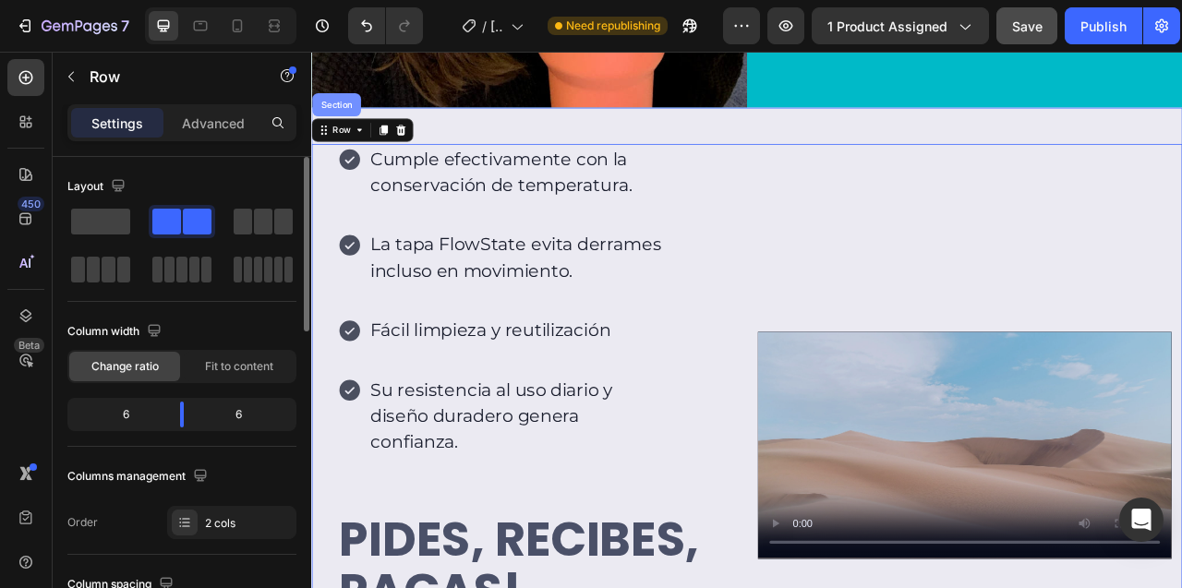
click at [353, 120] on div "Section" at bounding box center [342, 119] width 47 height 11
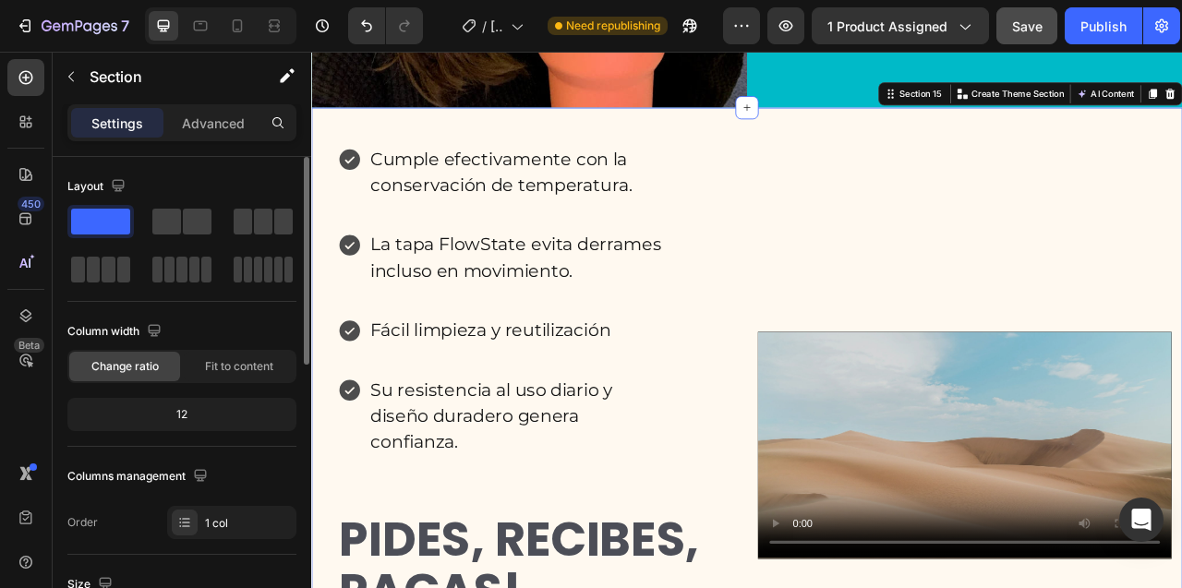
click at [179, 415] on div "12" at bounding box center [182, 415] width 222 height 26
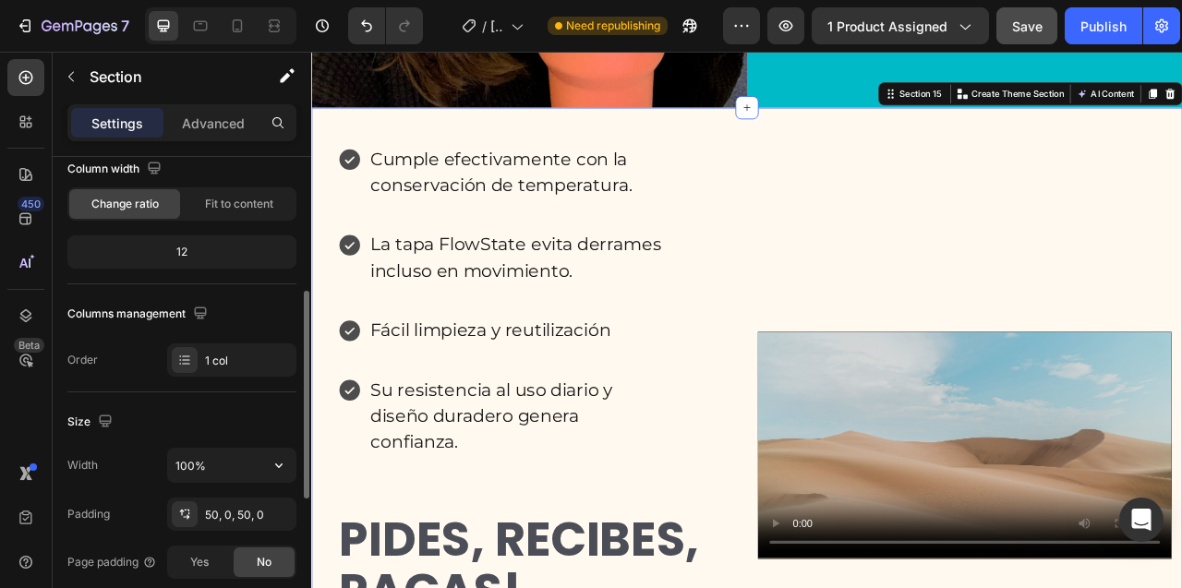
scroll to position [221, 0]
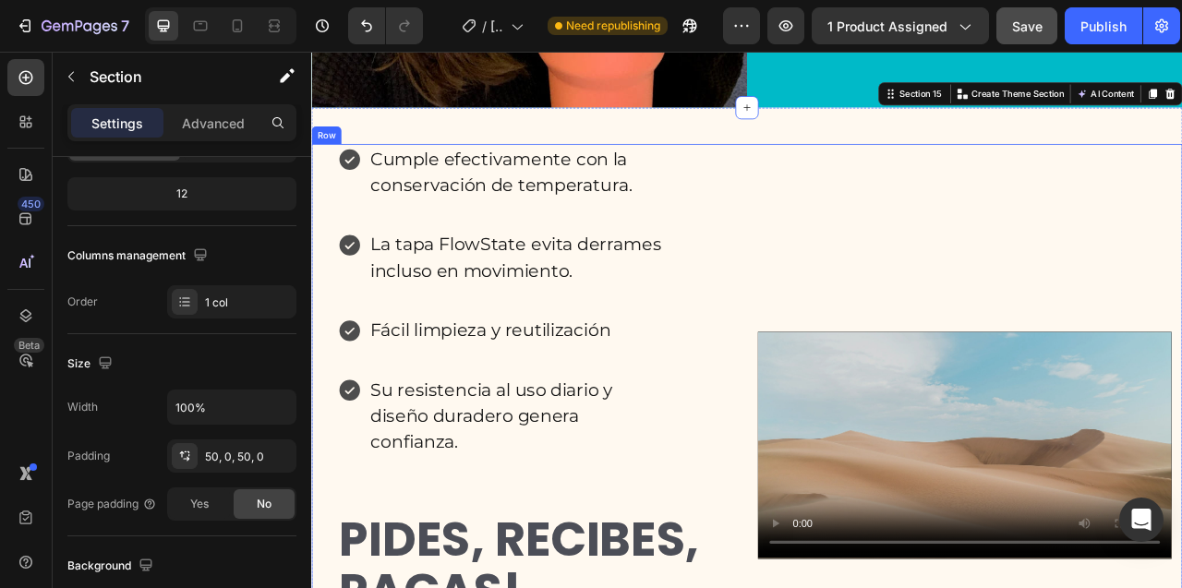
click at [860, 195] on div "Cumple efectivamente con la conservación de temperatura. La tapa FlowState evit…" at bounding box center [865, 552] width 1108 height 766
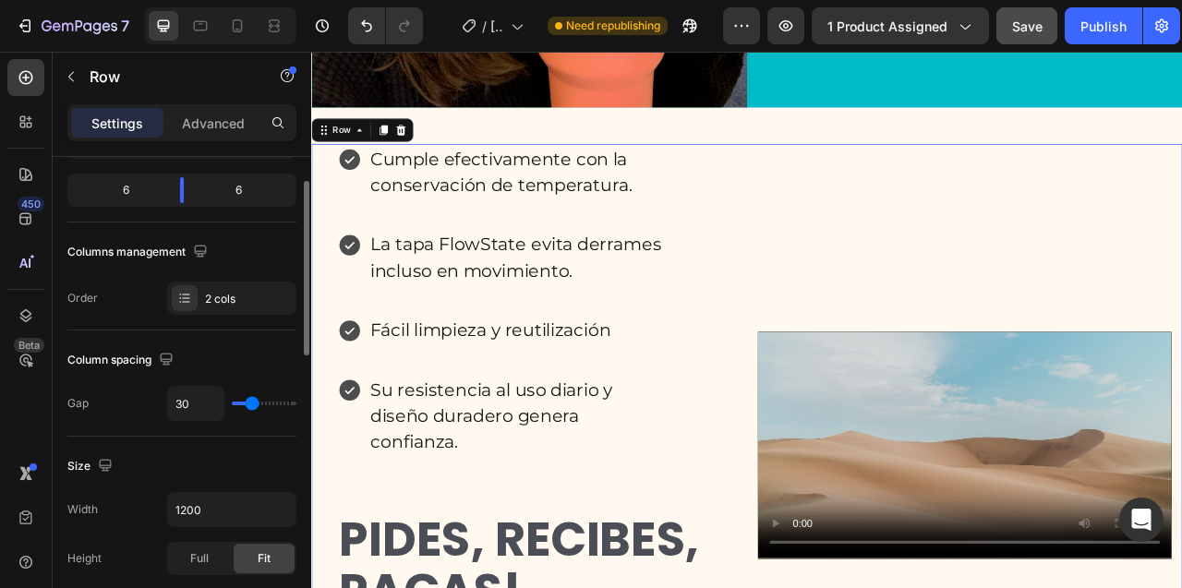
scroll to position [226, 0]
type input "20"
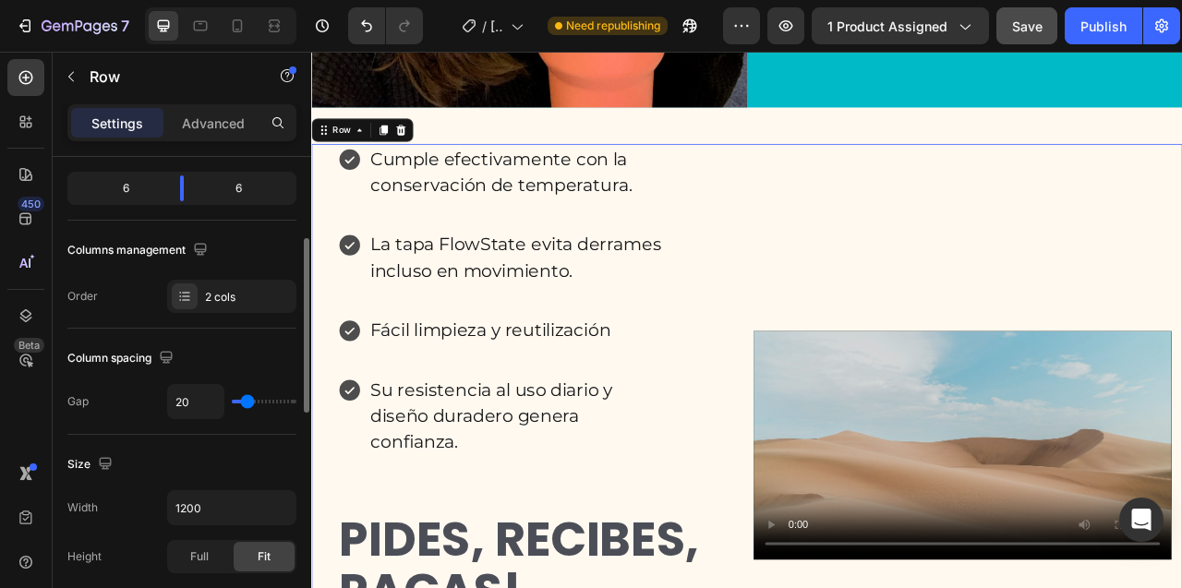
type input "18"
type input "5"
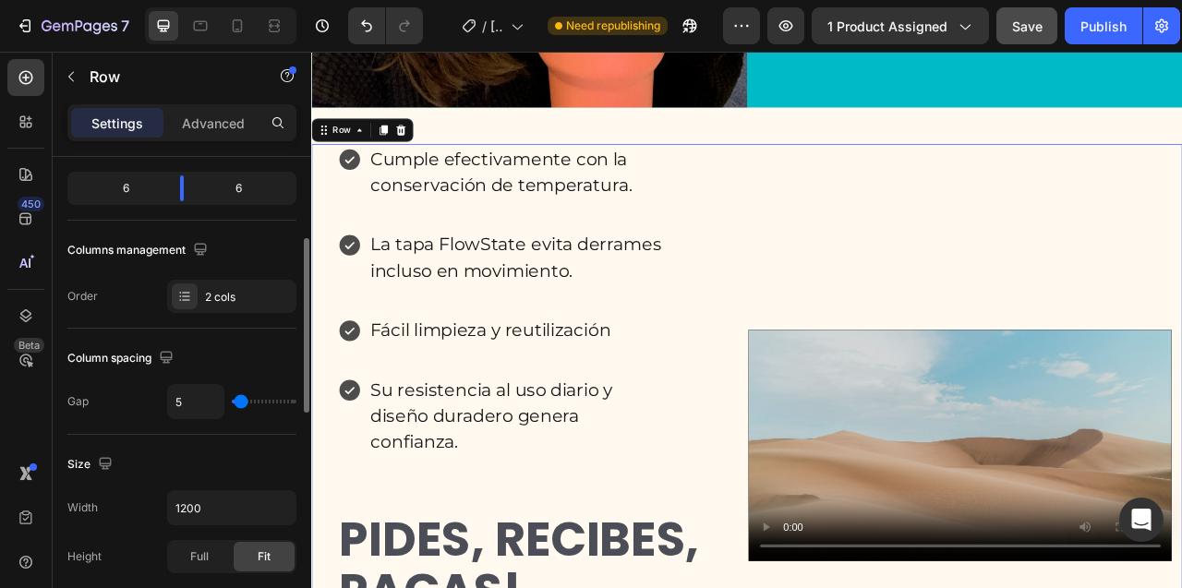
type input "3"
type input "2"
type input "0"
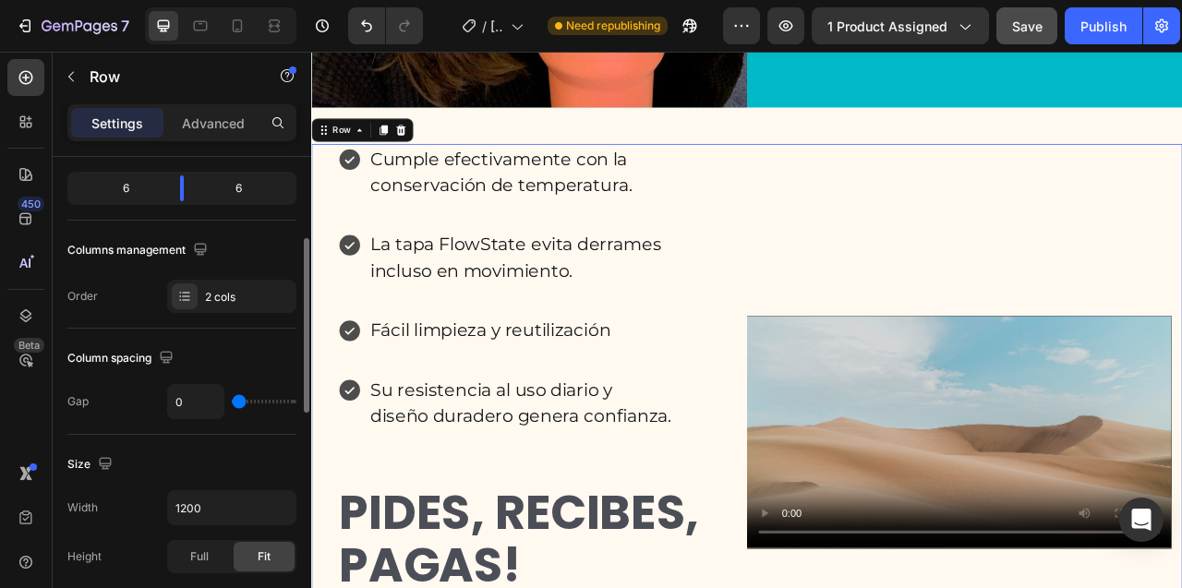
drag, startPoint x: 252, startPoint y: 403, endPoint x: 211, endPoint y: 402, distance: 40.7
type input "0"
click at [232, 402] on input "range" at bounding box center [264, 402] width 65 height 4
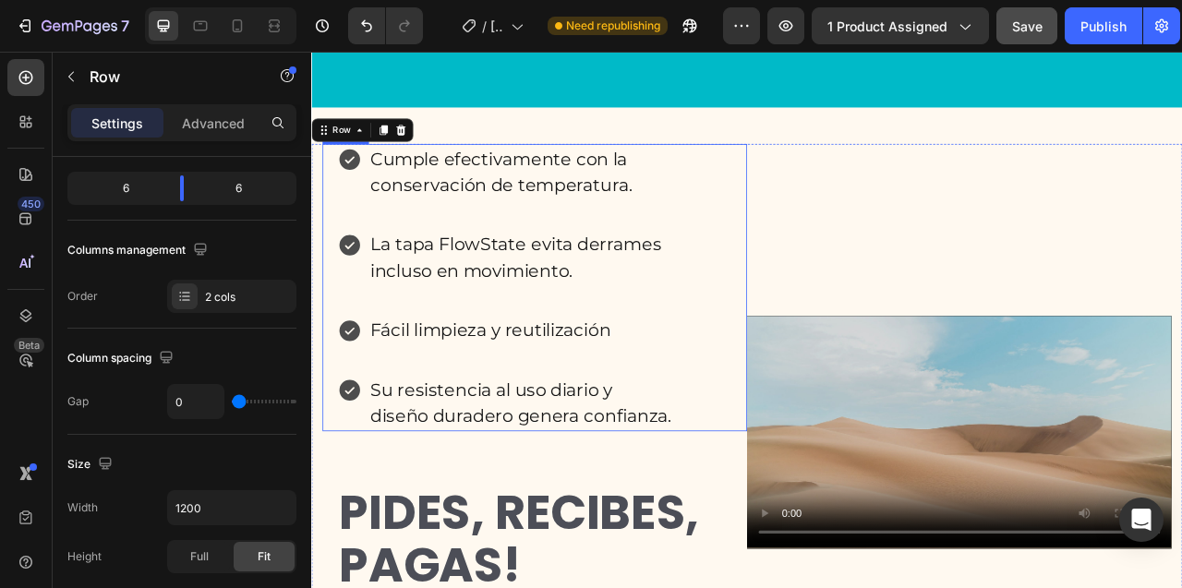
scroll to position [8589, 0]
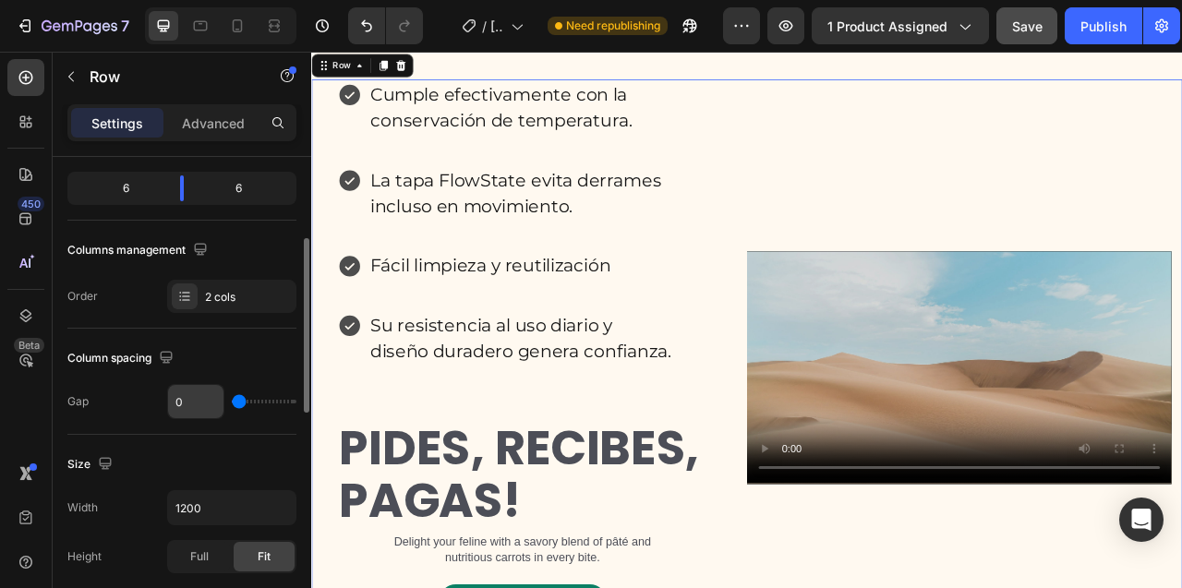
click at [179, 410] on input "0" at bounding box center [195, 401] width 55 height 33
type input "1"
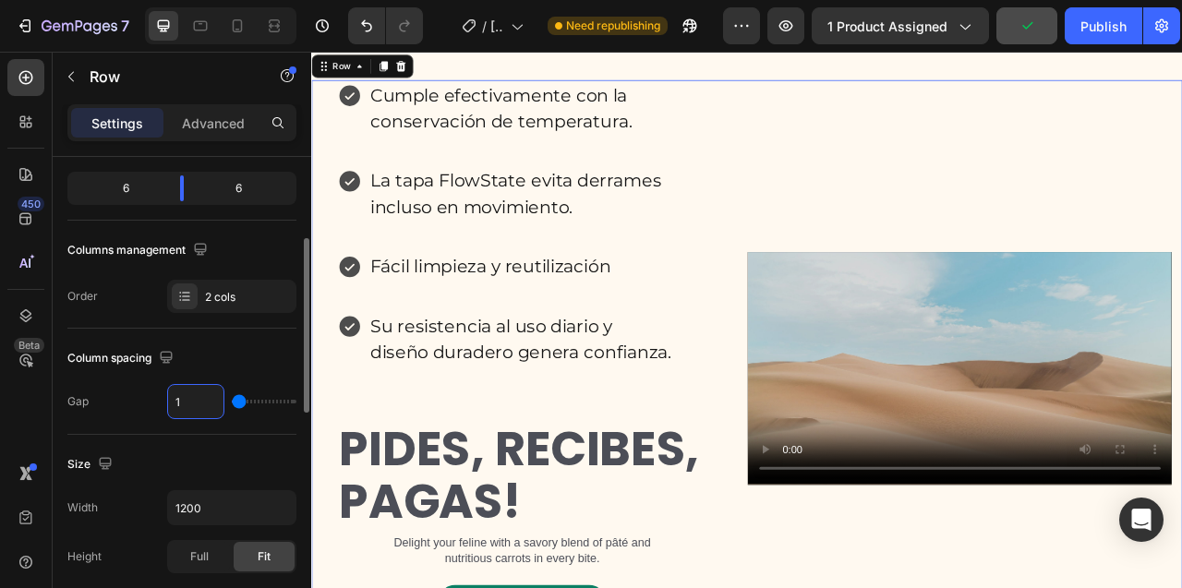
type input "15"
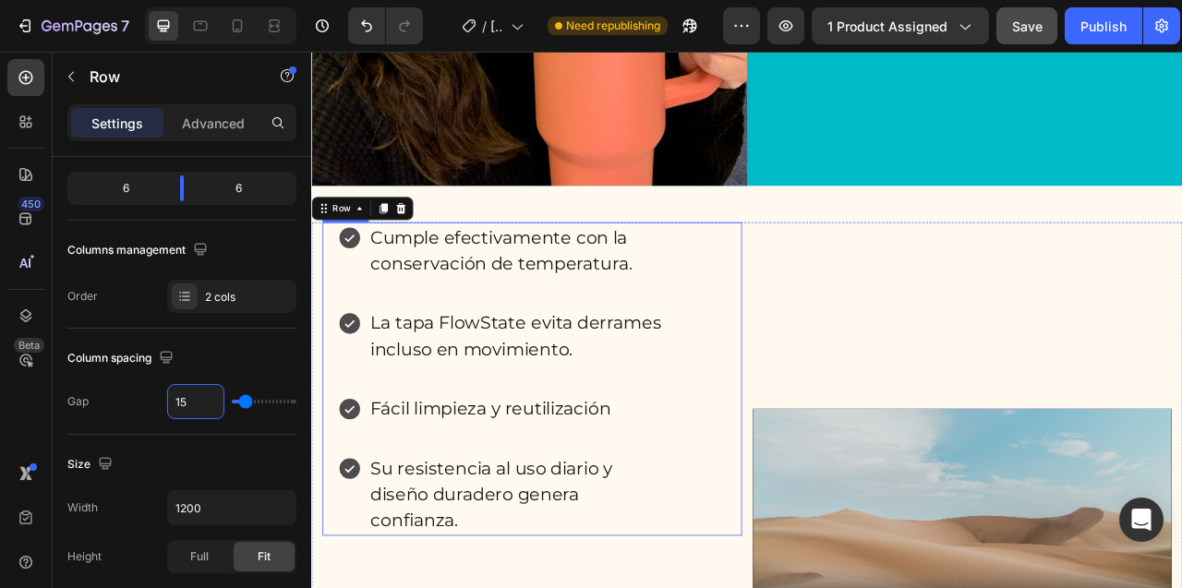
scroll to position [8580, 0]
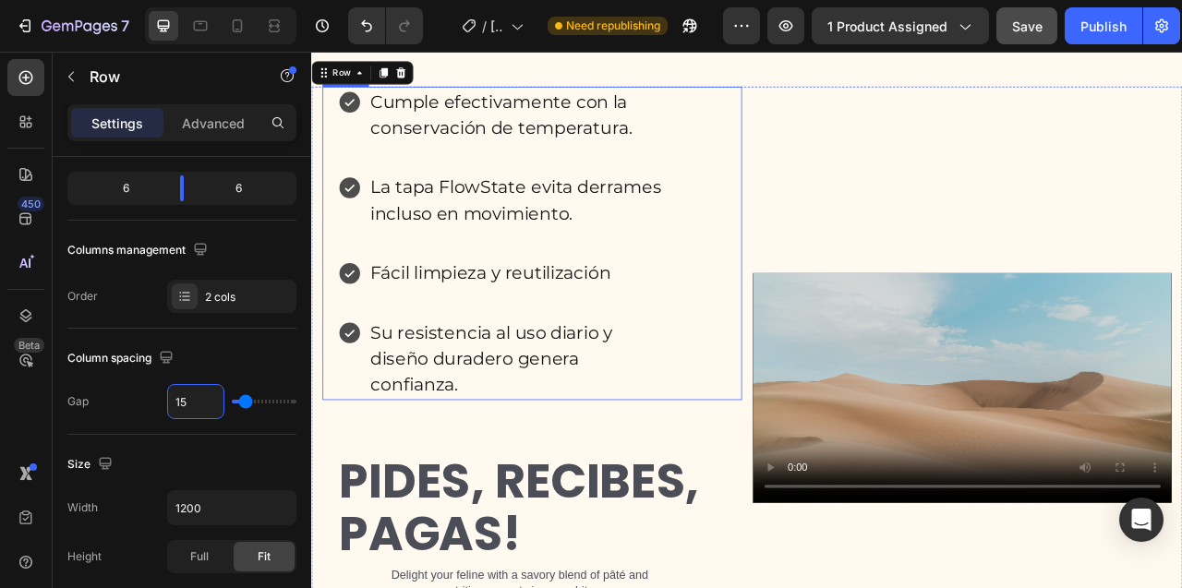
click at [356, 93] on div "Item List" at bounding box center [355, 85] width 52 height 17
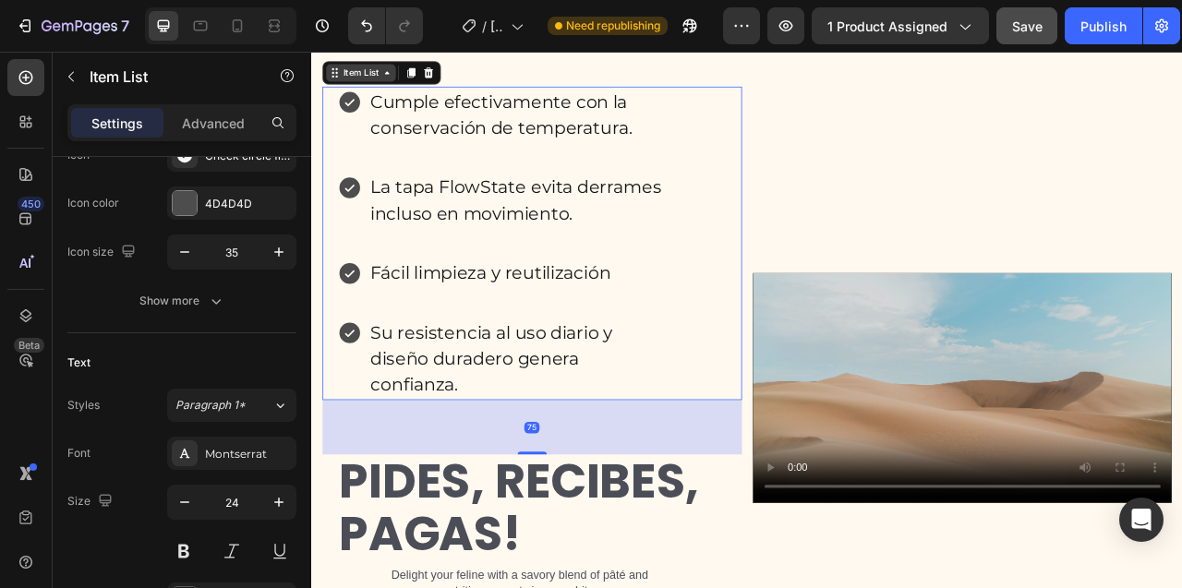
scroll to position [0, 0]
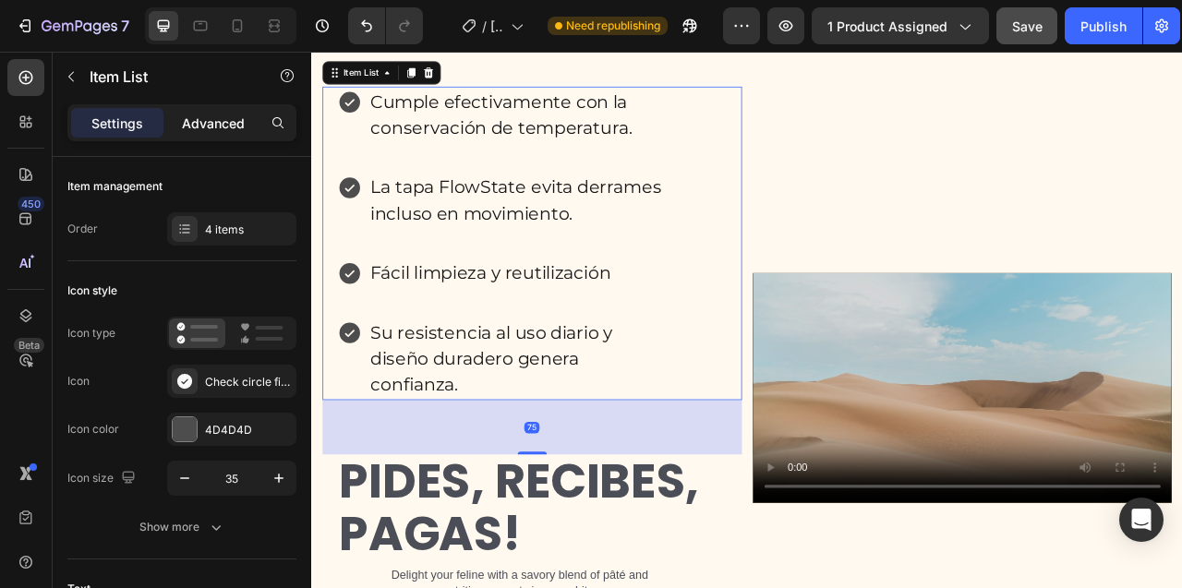
click at [217, 119] on p "Advanced" at bounding box center [213, 123] width 63 height 19
type input "100%"
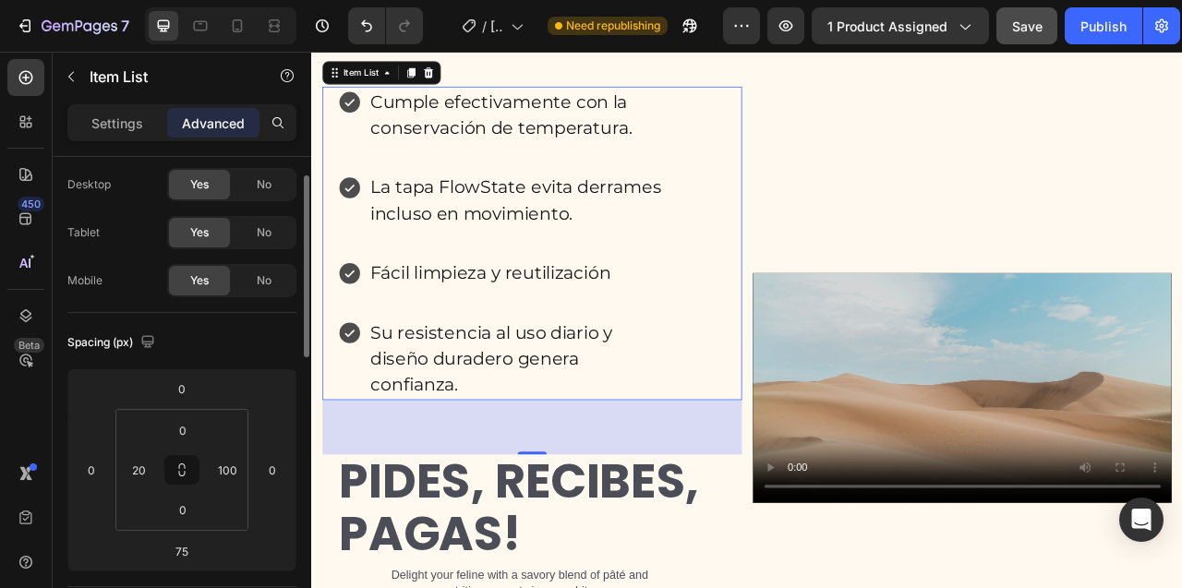
scroll to position [46, 0]
click at [222, 477] on input "100" at bounding box center [227, 468] width 28 height 28
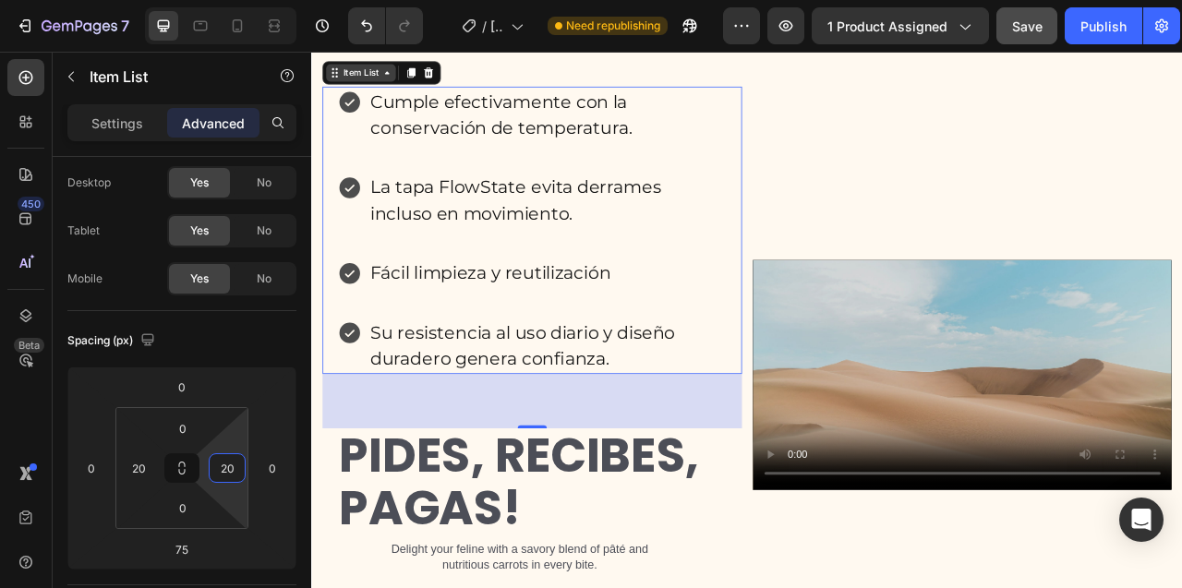
type input "20"
click at [361, 87] on div "Item List" at bounding box center [374, 78] width 52 height 17
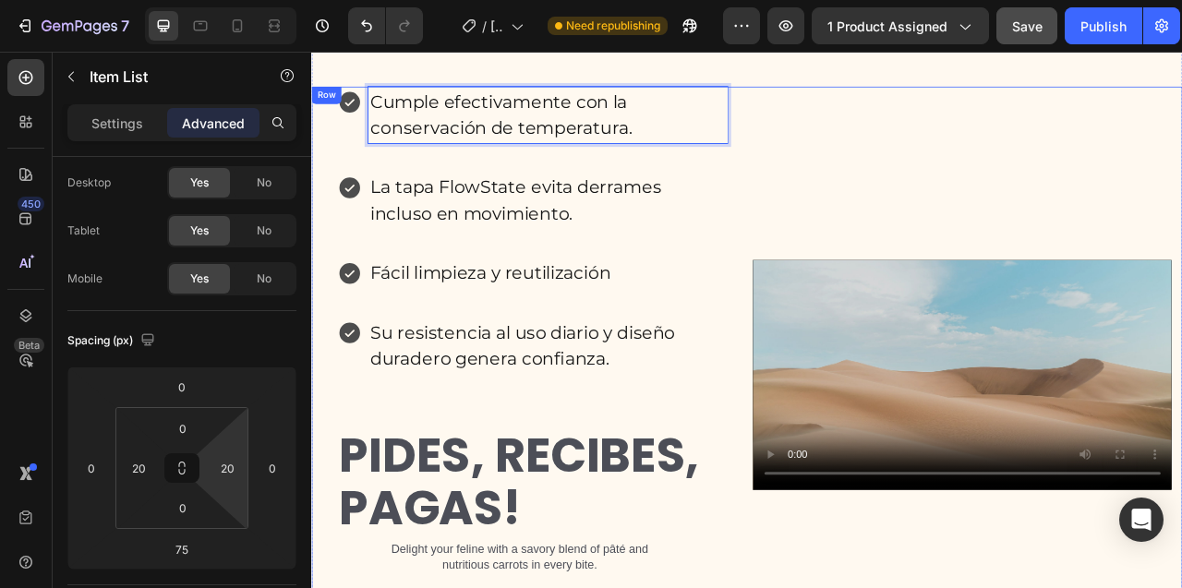
click at [749, 159] on div "Cumple efectivamente con la conservación de temperatura. La tapa FlowState evit…" at bounding box center [592, 462] width 534 height 733
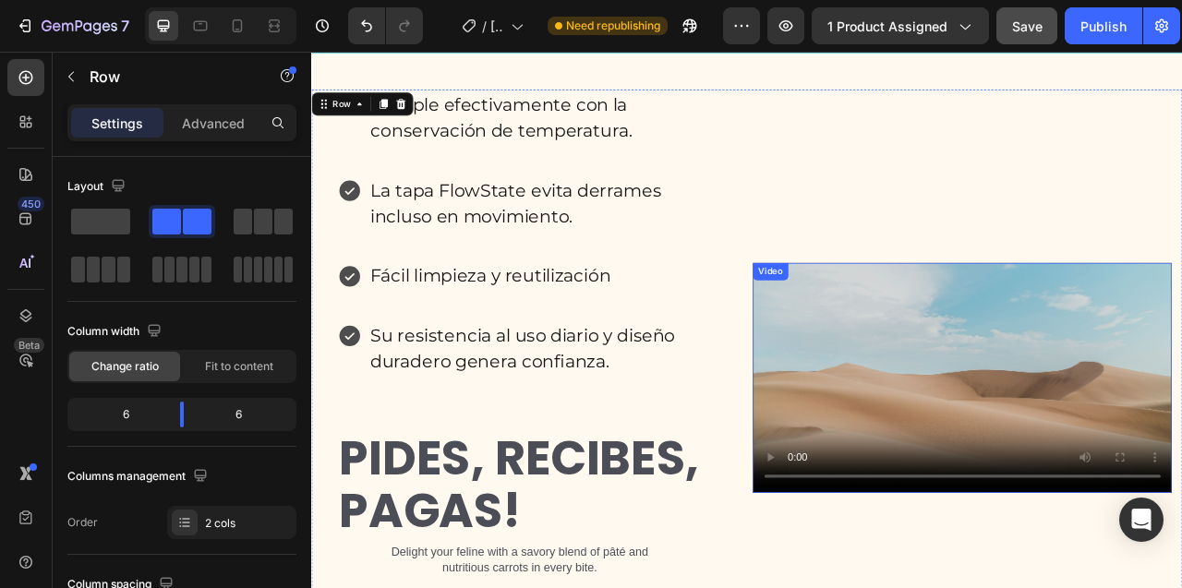
scroll to position [8563, 0]
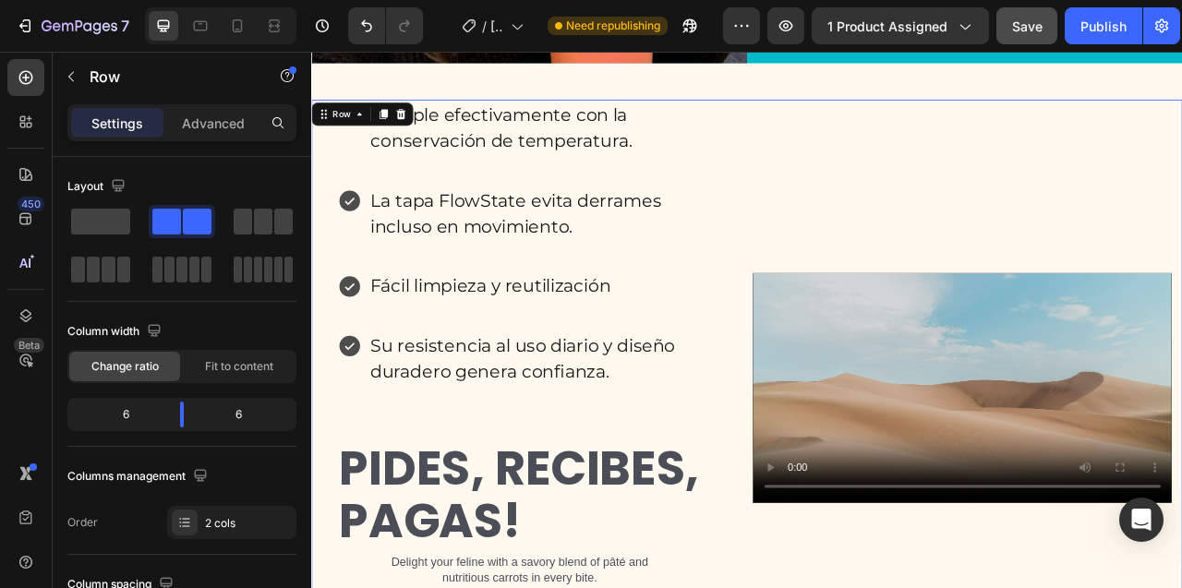
click at [768, 118] on div "Cumple efectivamente con la conservación de temperatura. La tapa FlowState evit…" at bounding box center [592, 479] width 534 height 733
click at [348, 129] on div "Row" at bounding box center [349, 131] width 30 height 17
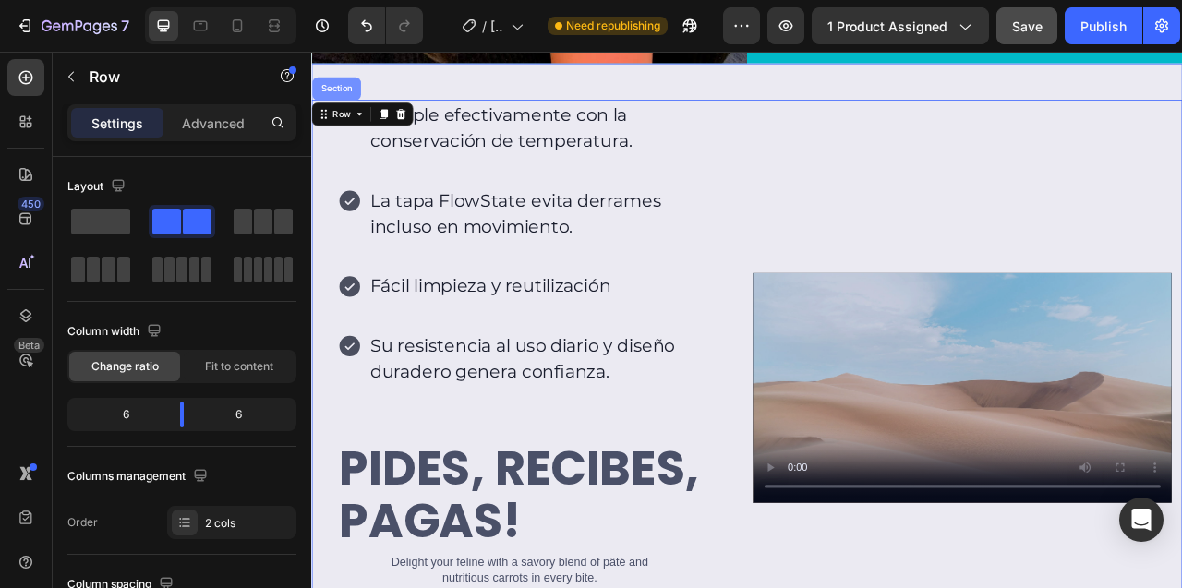
click at [354, 94] on div "Section" at bounding box center [342, 98] width 47 height 11
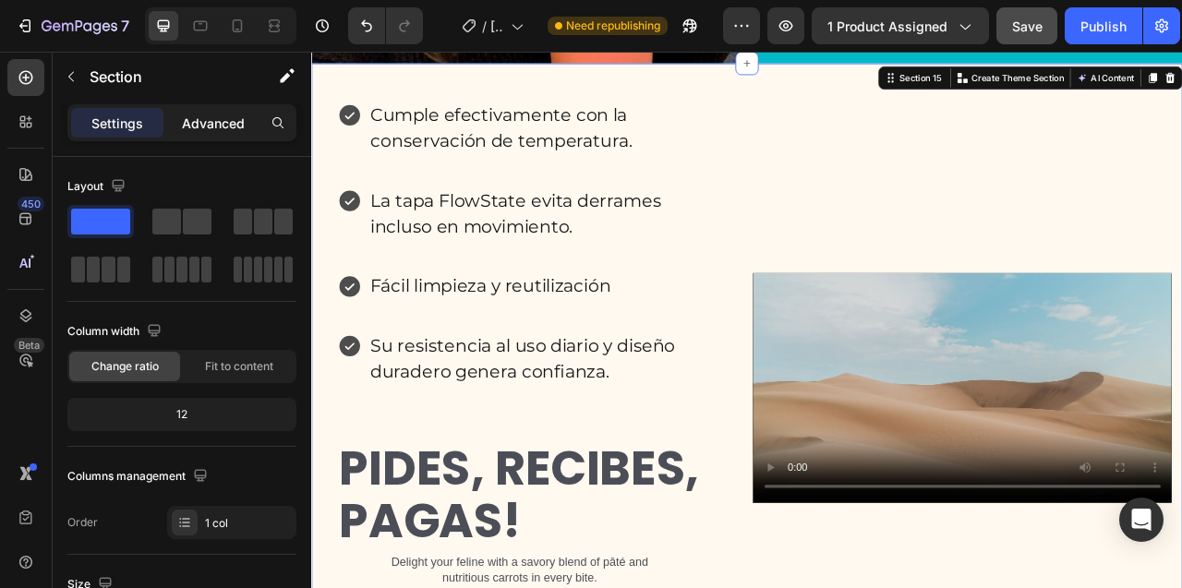
click at [224, 114] on p "Advanced" at bounding box center [213, 123] width 63 height 19
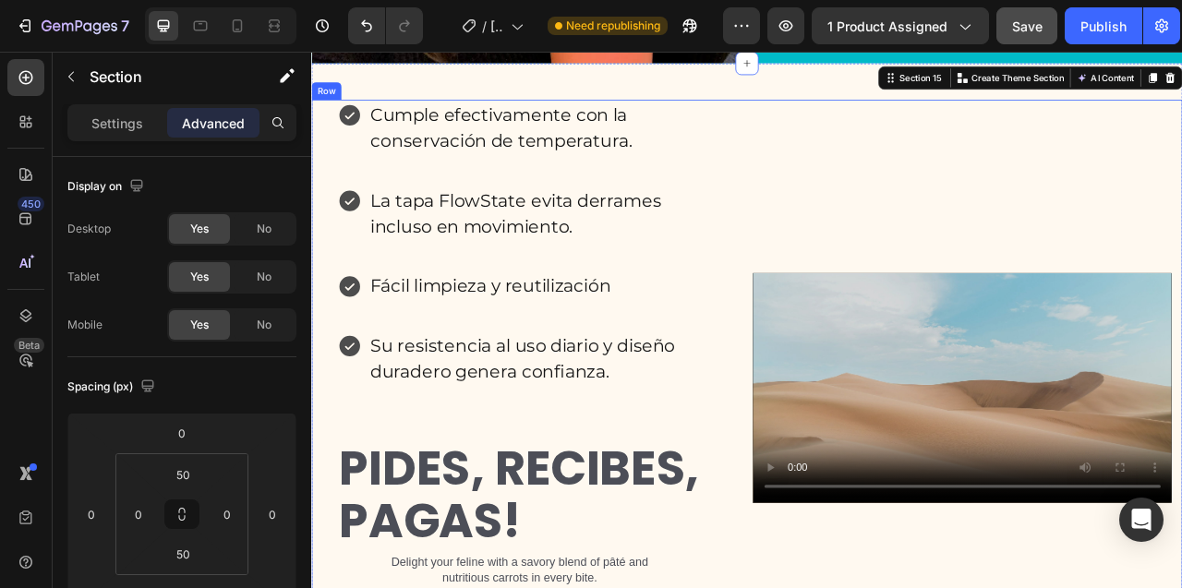
click at [600, 155] on div "Cumple efectivamente con la conservación de temperatura. La tapa FlowState evit…" at bounding box center [592, 479] width 534 height 733
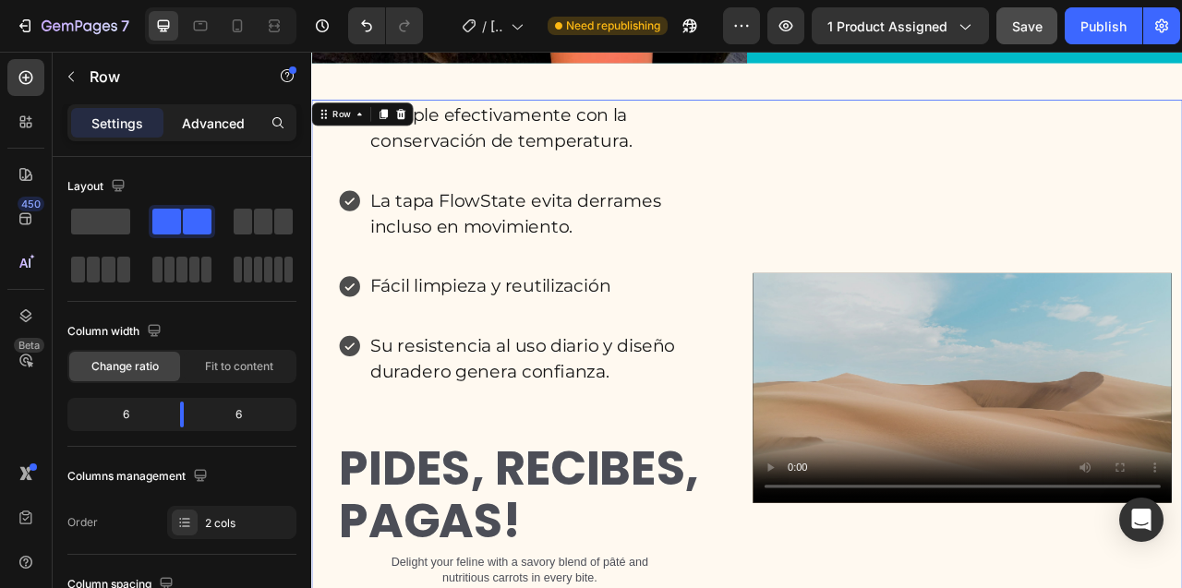
click at [217, 125] on p "Advanced" at bounding box center [213, 123] width 63 height 19
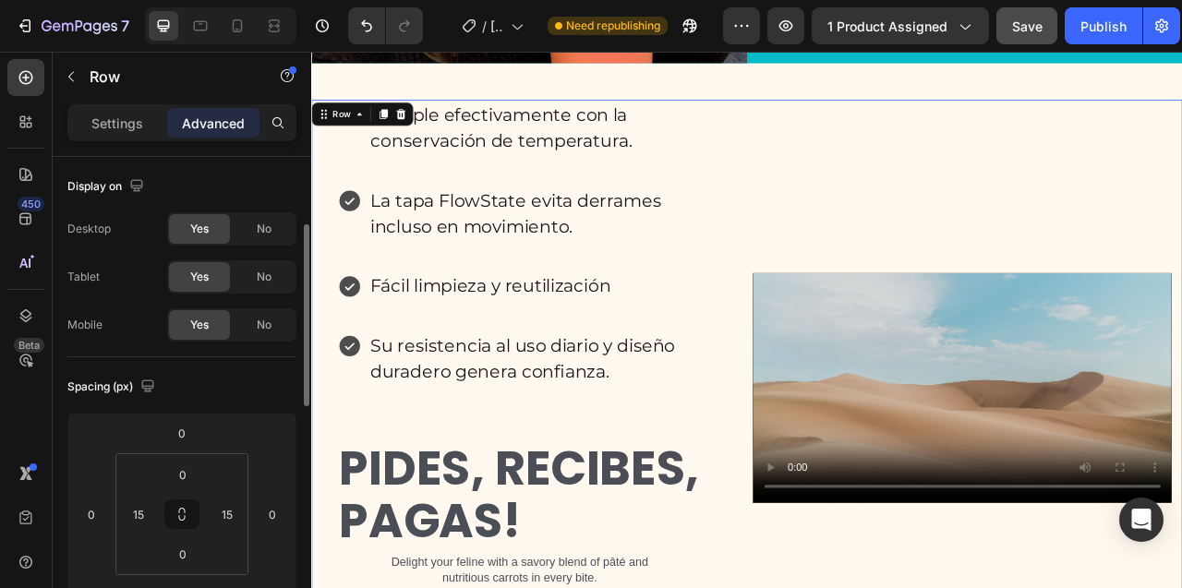
scroll to position [87, 0]
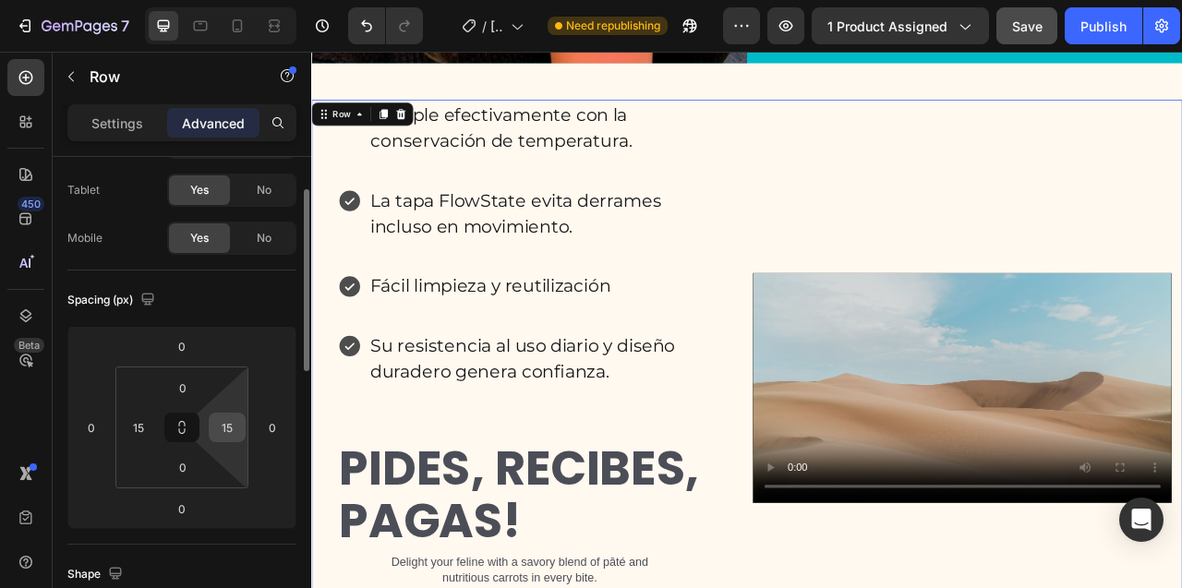
click at [223, 426] on input "15" at bounding box center [227, 428] width 28 height 28
click at [141, 433] on input "15" at bounding box center [139, 428] width 28 height 28
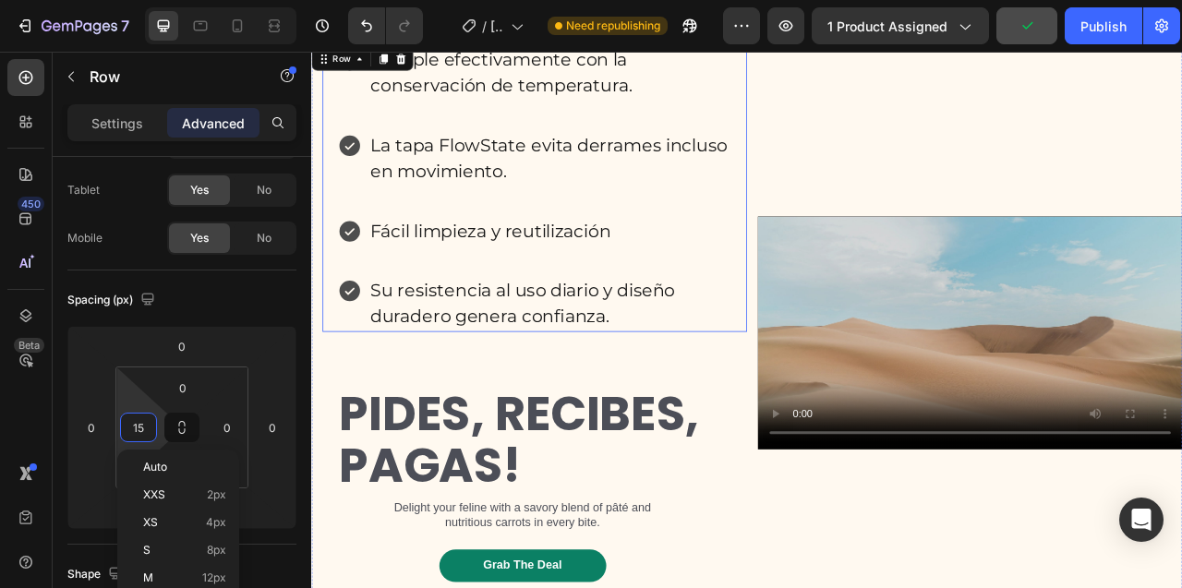
scroll to position [8433, 0]
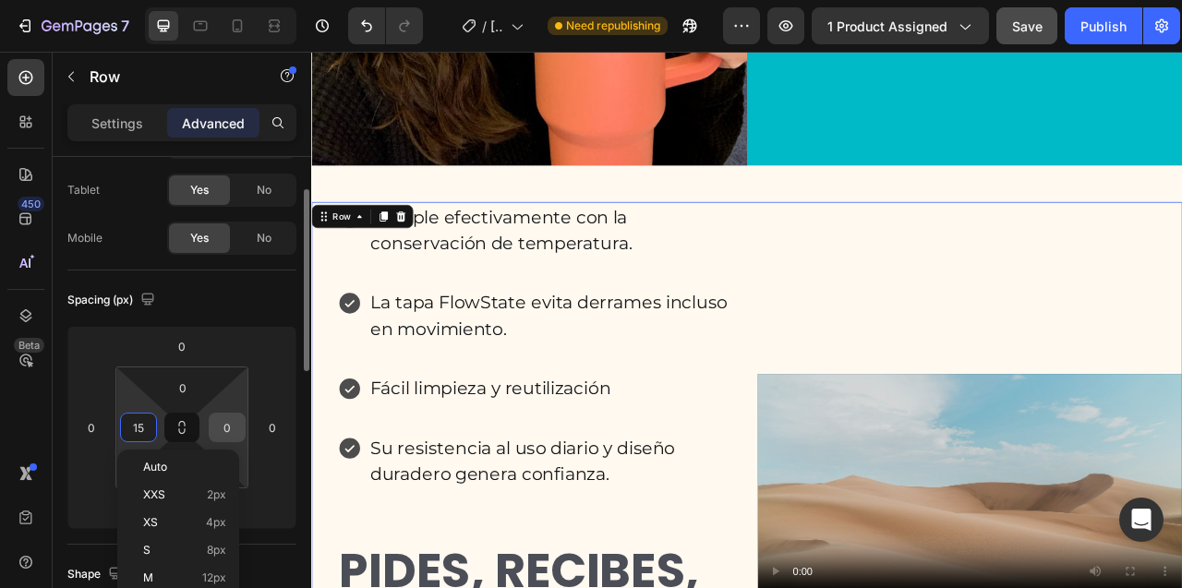
click at [224, 419] on input "0" at bounding box center [227, 428] width 28 height 28
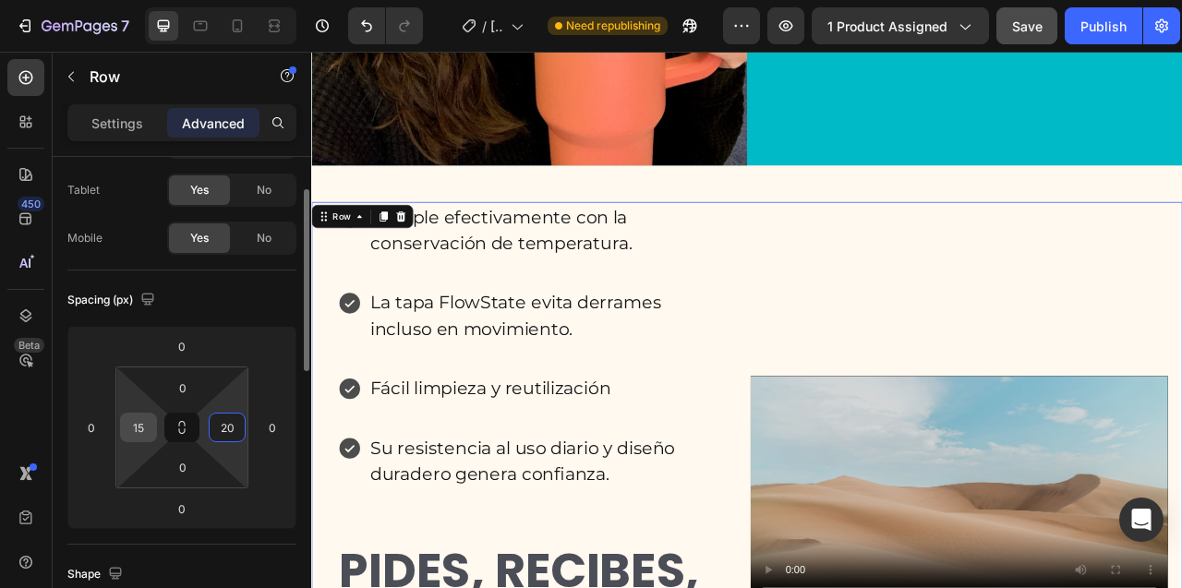
type input "20"
click at [145, 426] on input "15" at bounding box center [139, 428] width 28 height 28
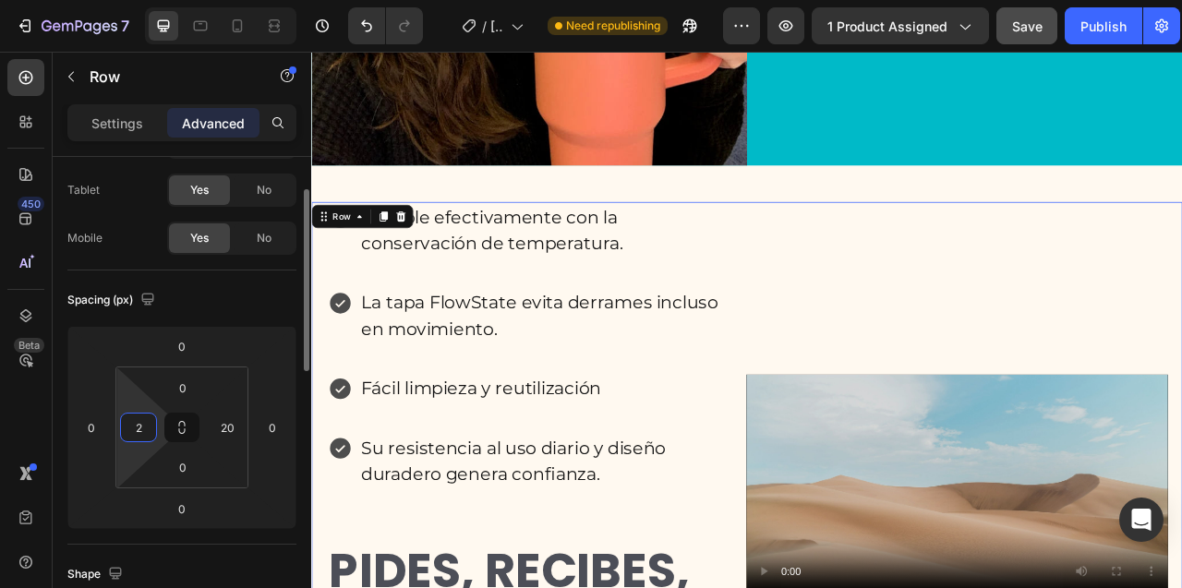
type input "20"
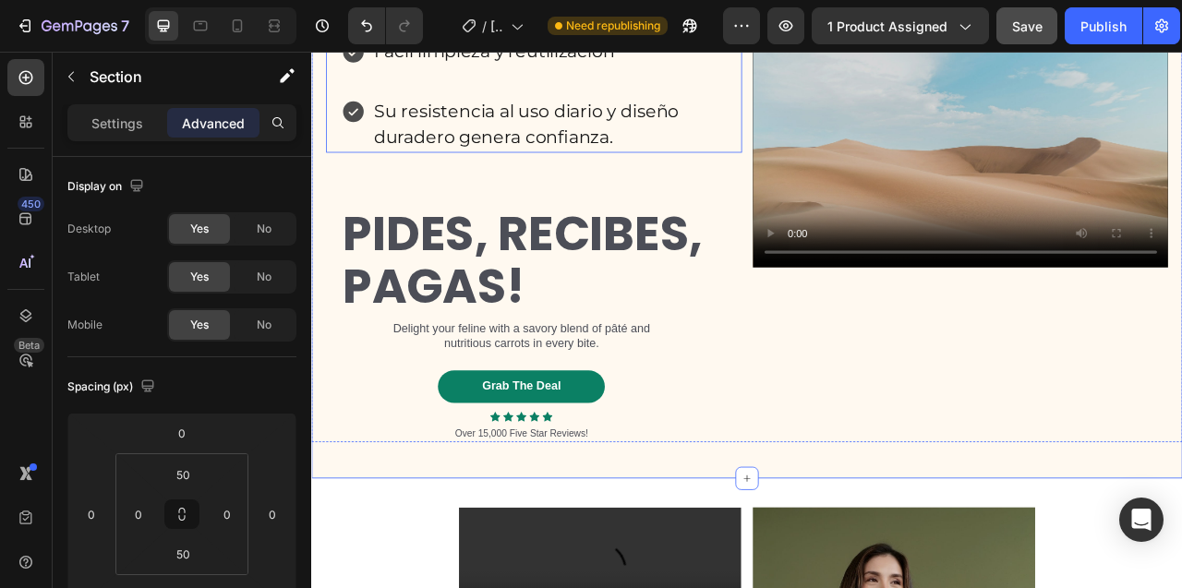
scroll to position [8958, 0]
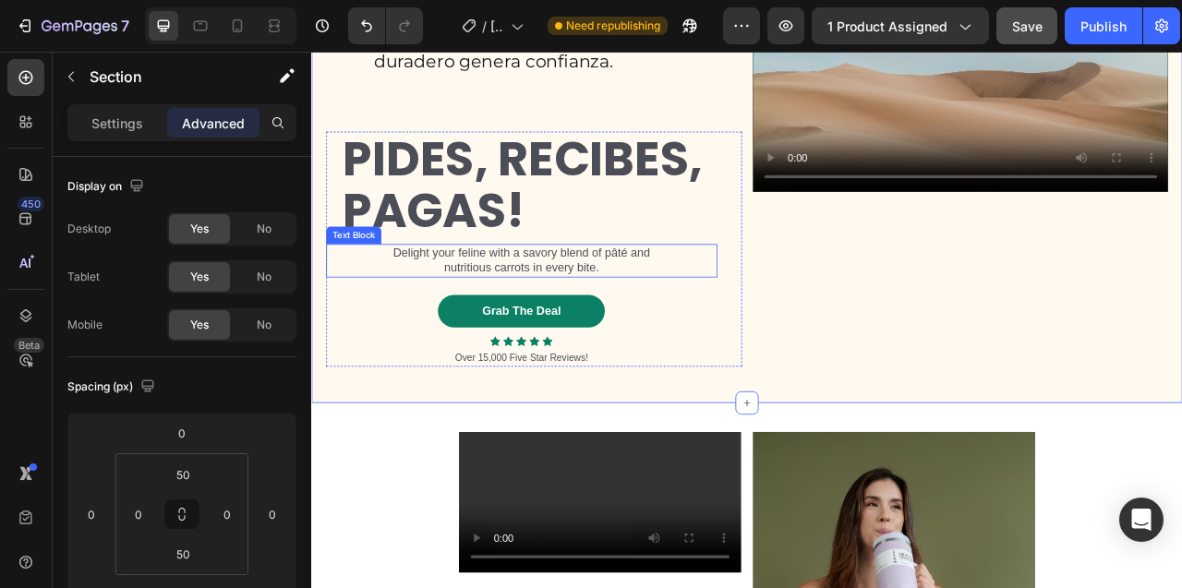
click at [521, 337] on p "Delight your feline with a savory blend of pâté and nutritious carrots in every…" at bounding box center [578, 317] width 354 height 39
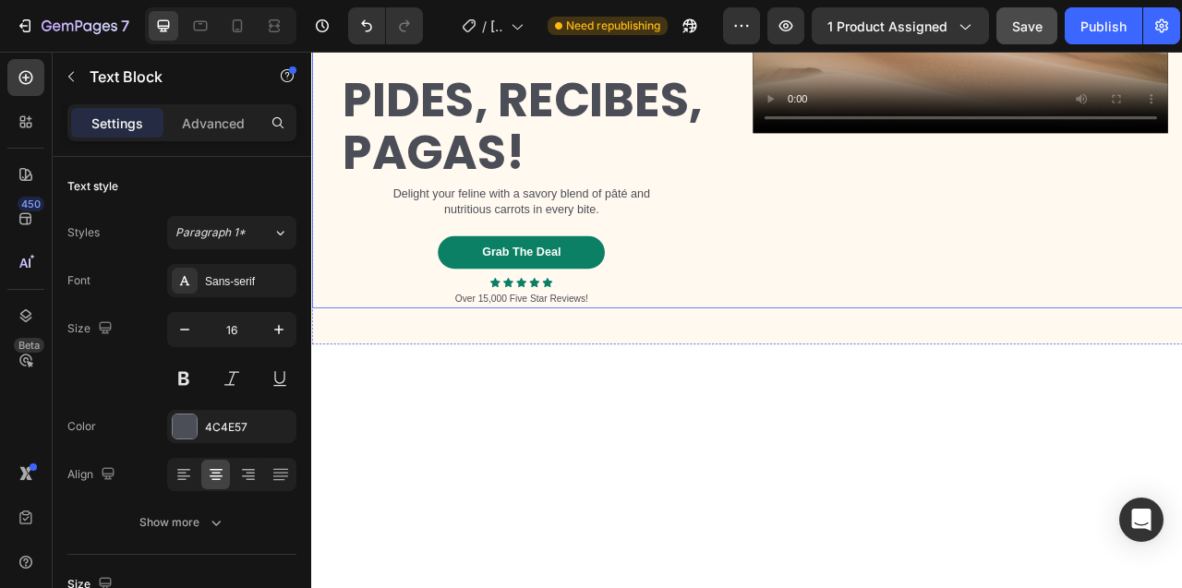
scroll to position [8796, 0]
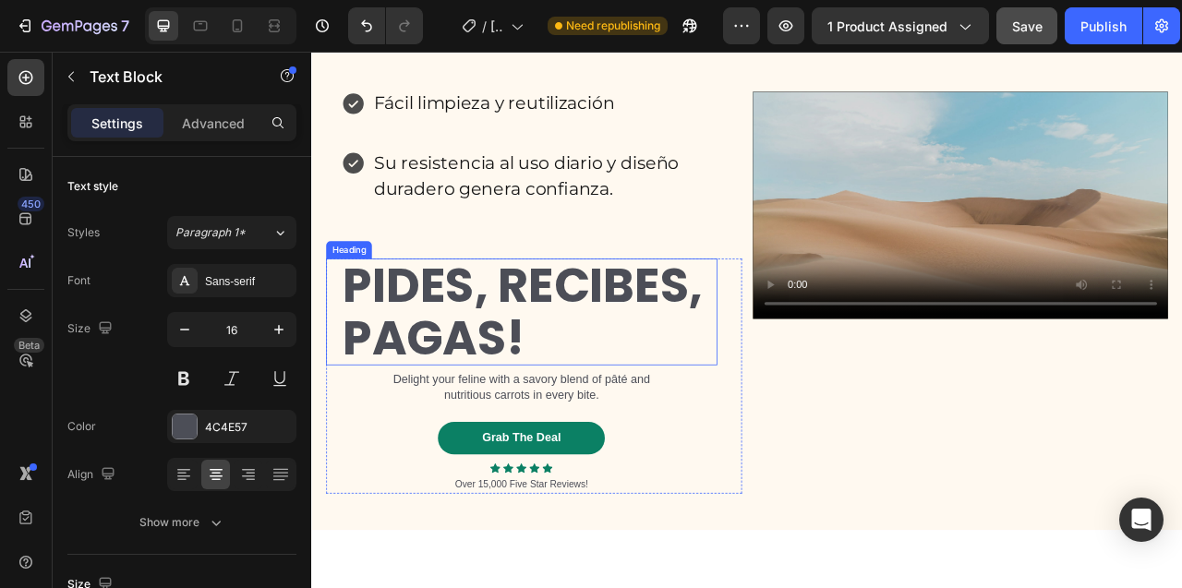
click at [466, 450] on h2 "PIDES, RECIBES, PAGAS!" at bounding box center [587, 383] width 479 height 136
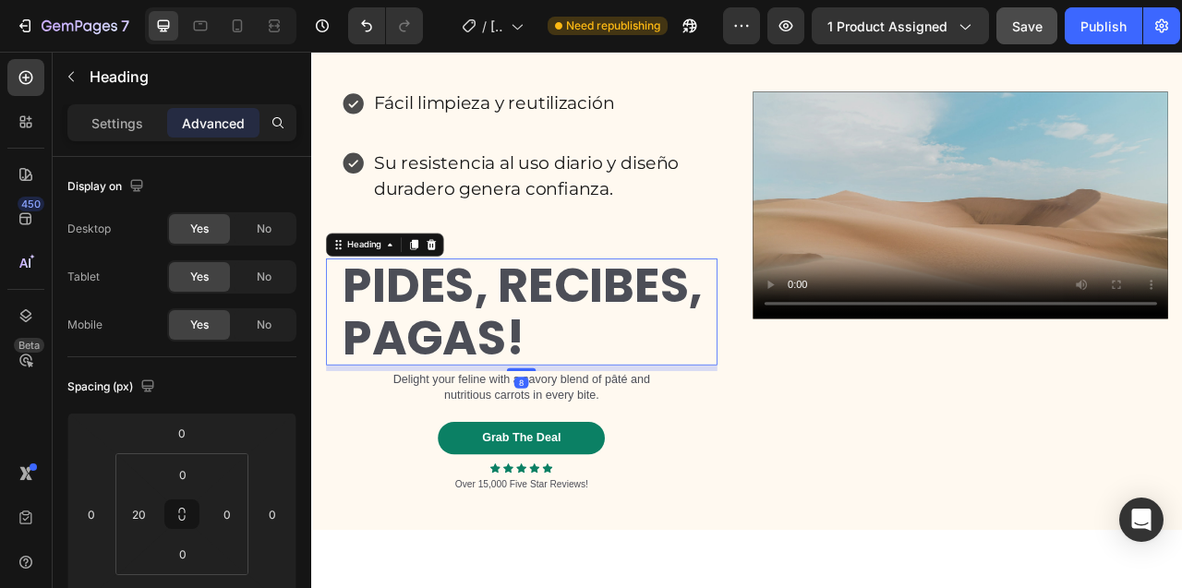
click at [466, 450] on h2 "PIDES, RECIBES, PAGAS!" at bounding box center [587, 383] width 479 height 136
click at [466, 449] on p "PIDES, RECIBES, PAGAS!" at bounding box center [587, 383] width 475 height 132
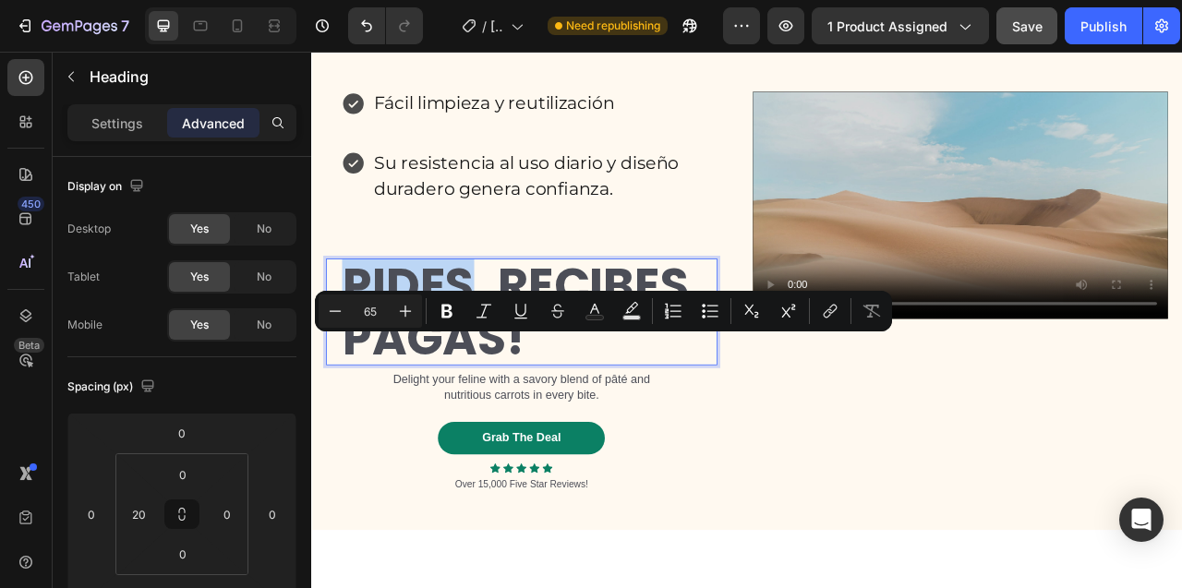
click at [466, 449] on p "PIDES, RECIBES, PAGAS!" at bounding box center [587, 383] width 475 height 132
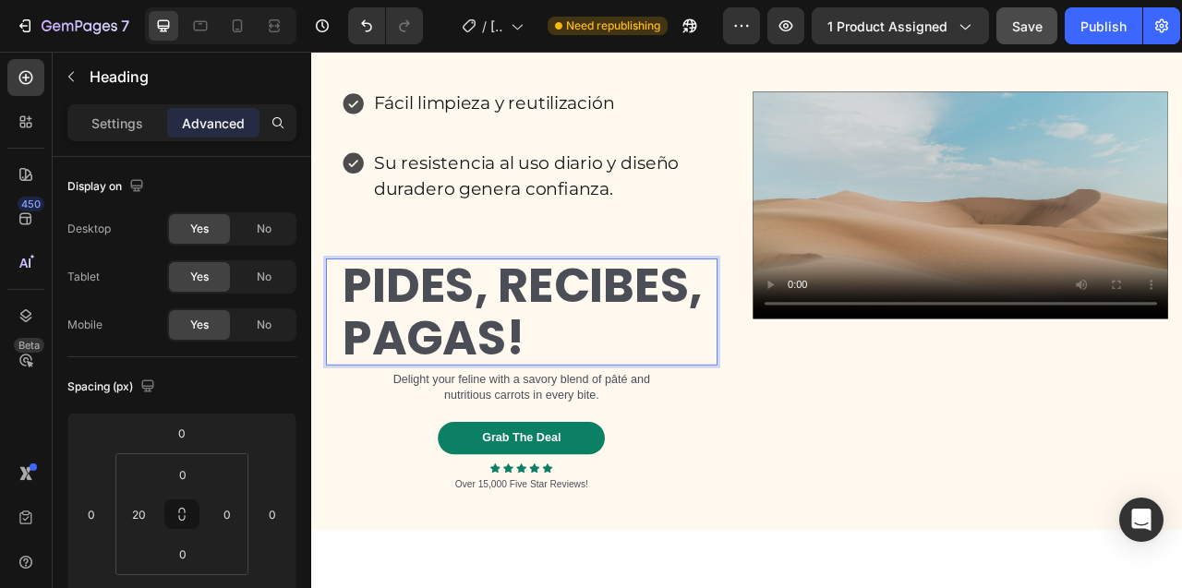
click at [466, 449] on p "PIDES, RECIBES, PAGAS!" at bounding box center [587, 383] width 475 height 132
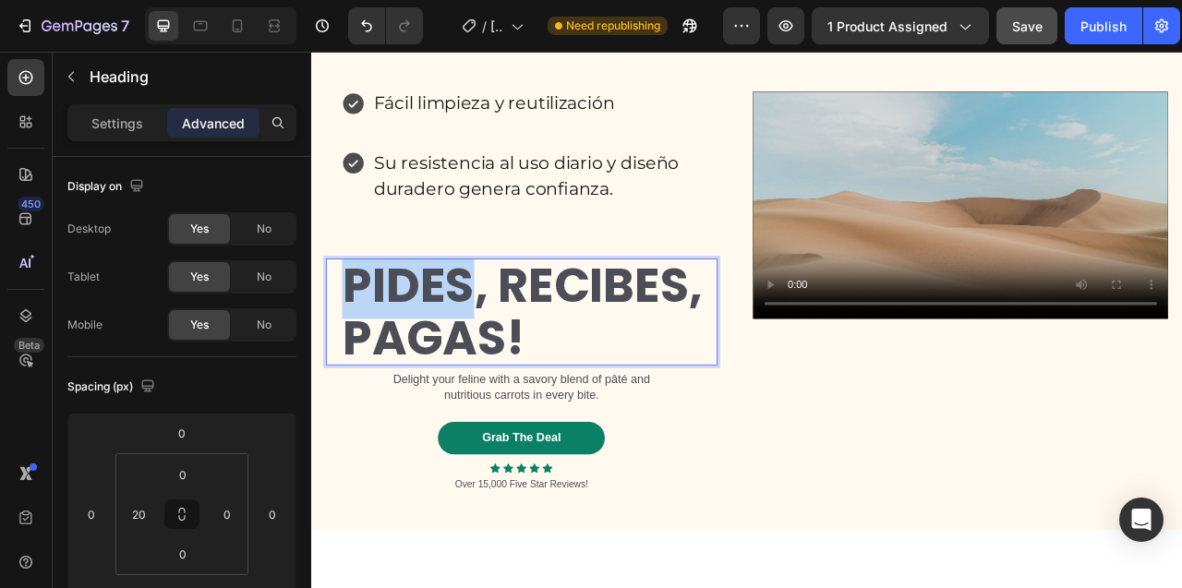
click at [546, 449] on p "PIDES, RECIBES, PAGAS!" at bounding box center [587, 383] width 475 height 132
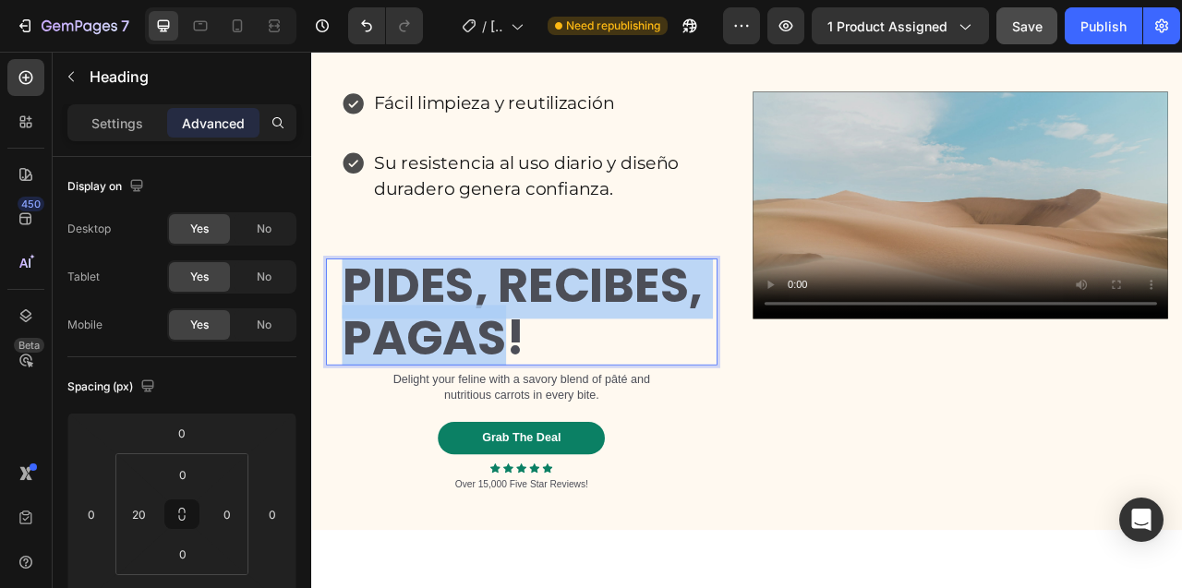
drag, startPoint x: 546, startPoint y: 510, endPoint x: 362, endPoint y: 438, distance: 197.0
click at [362, 438] on p "PIDES, RECIBES, PAGAS!" at bounding box center [587, 383] width 475 height 132
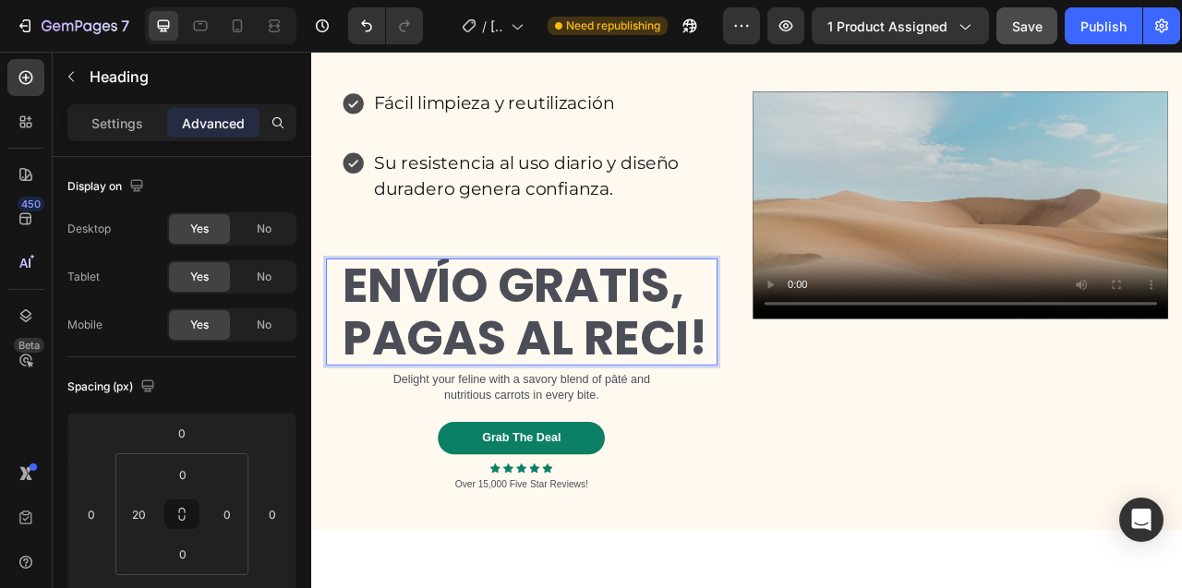
scroll to position [8763, 0]
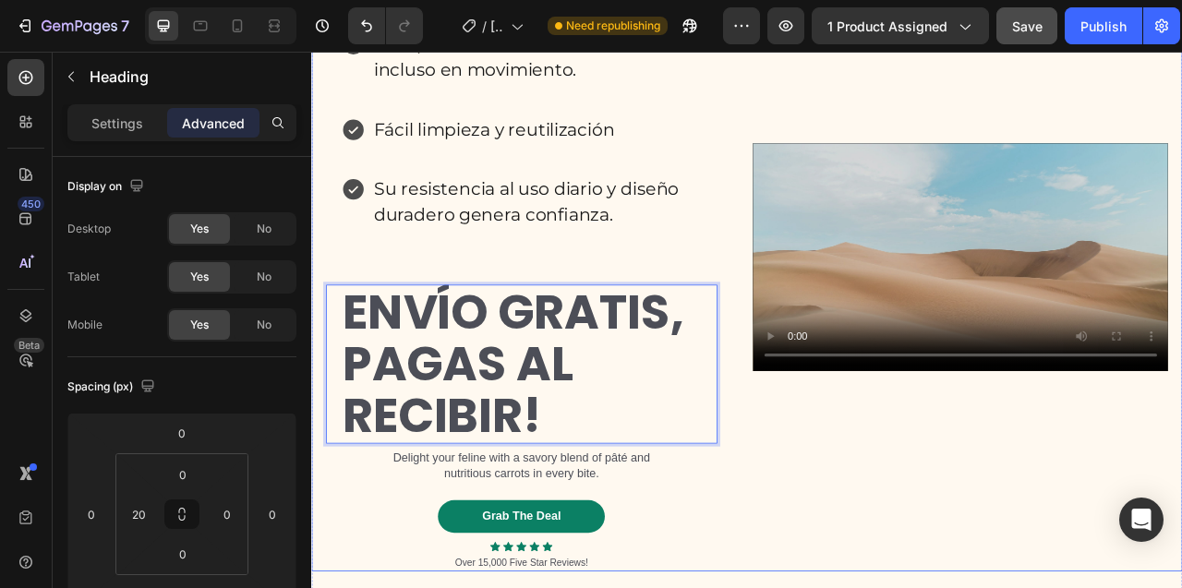
click at [807, 365] on div "Cumple efectivamente con la conservación de temperatura. La tapa FlowState evit…" at bounding box center [594, 312] width 529 height 799
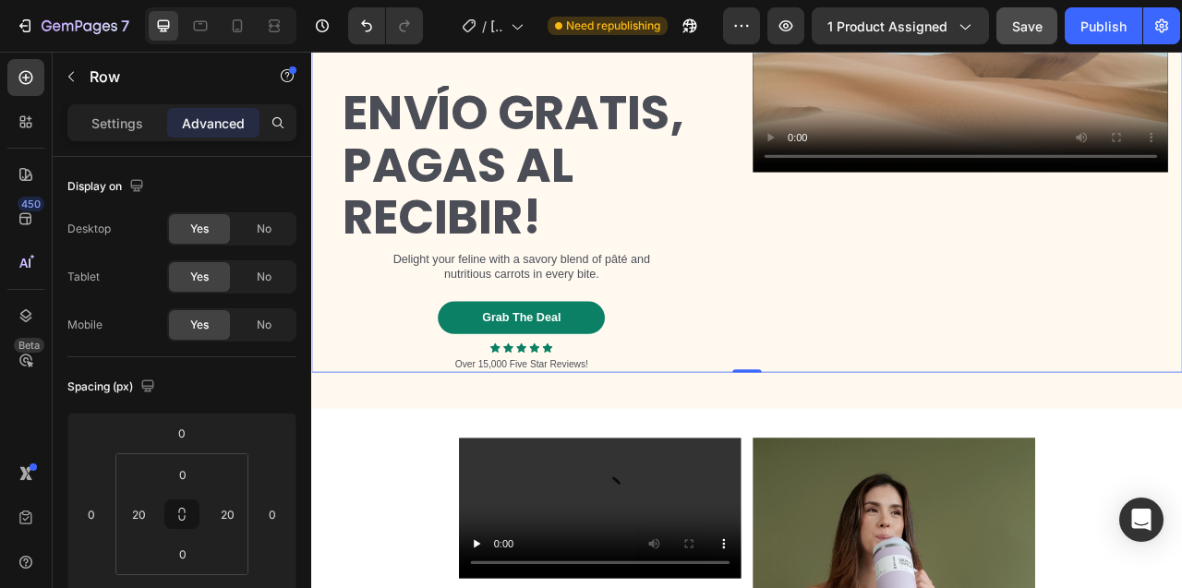
scroll to position [9058, 0]
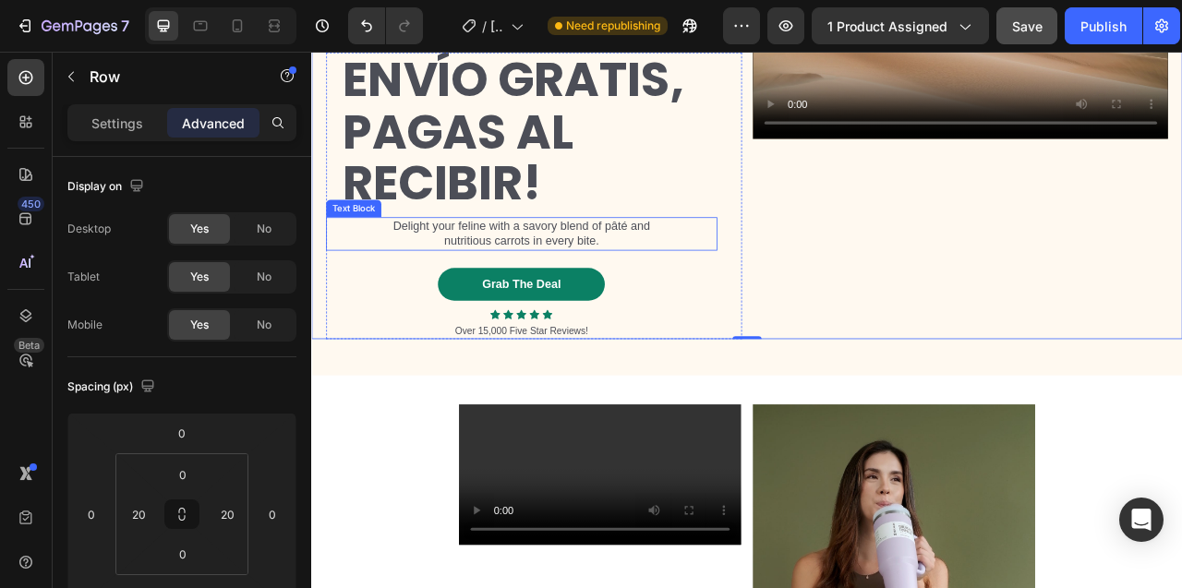
click at [574, 303] on p "Delight your feline with a savory blend of pâté and nutritious carrots in every…" at bounding box center [578, 283] width 354 height 39
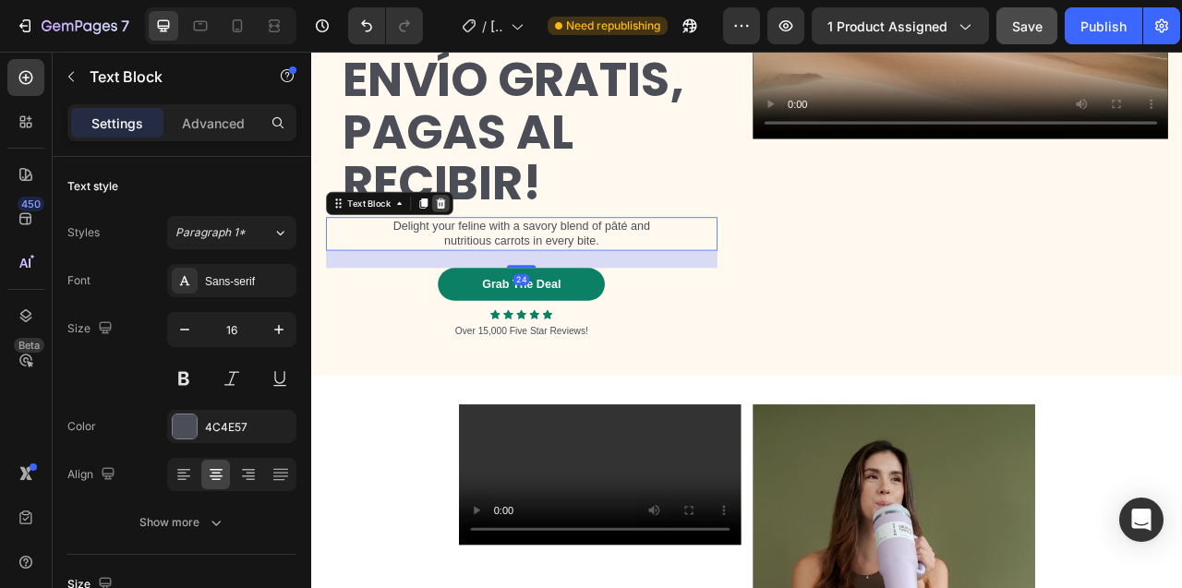
click at [478, 251] on icon at bounding box center [476, 244] width 12 height 13
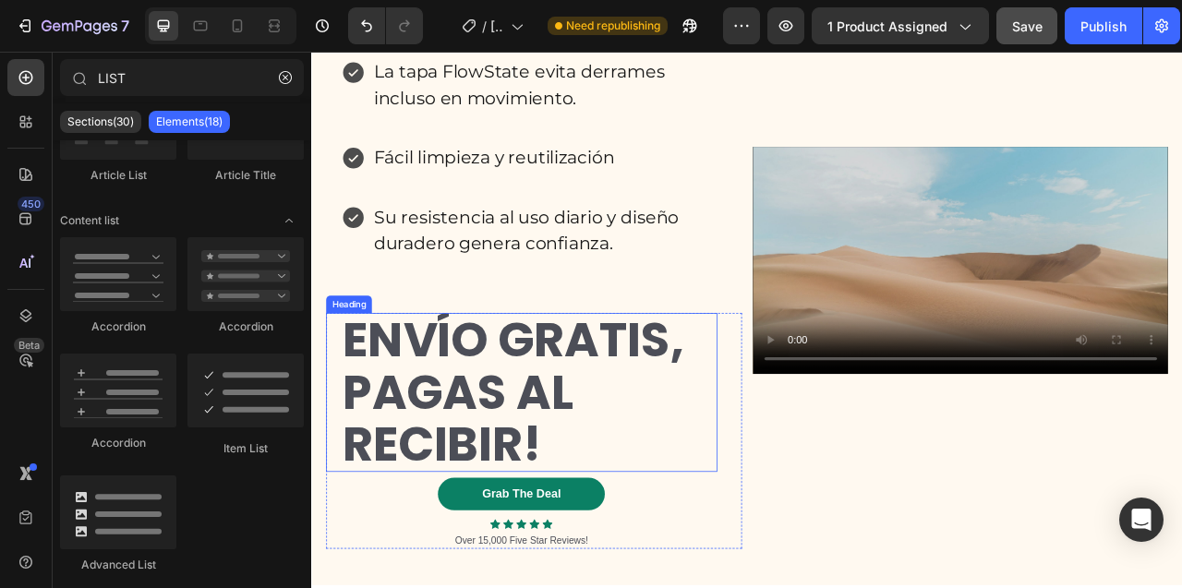
scroll to position [8860, 0]
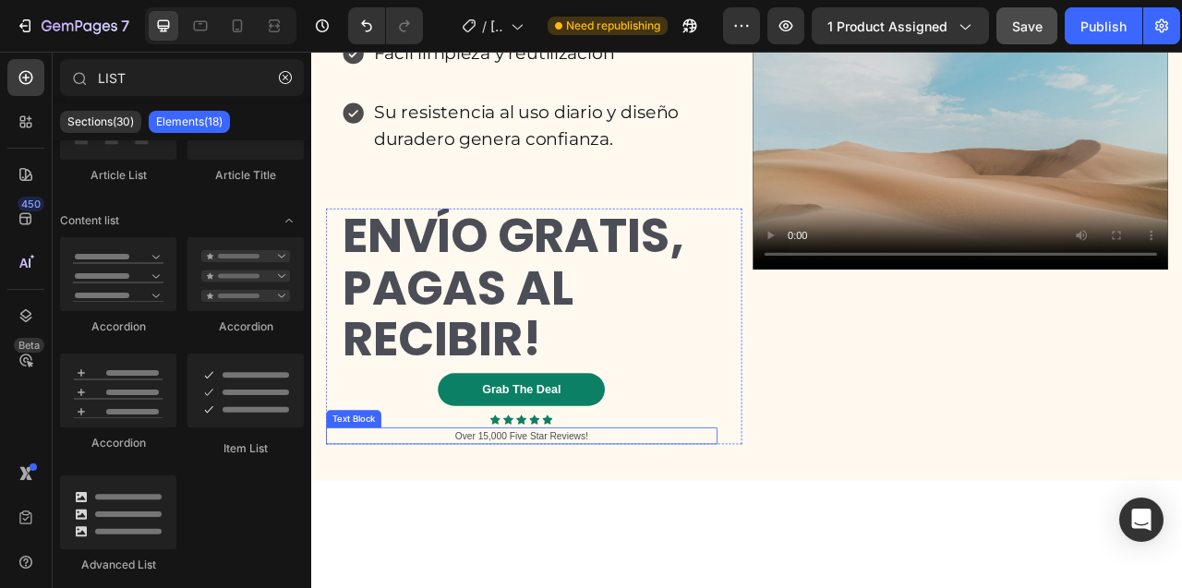
click at [550, 550] on p "Over 15,000 Five Star Reviews!" at bounding box center [578, 541] width 494 height 18
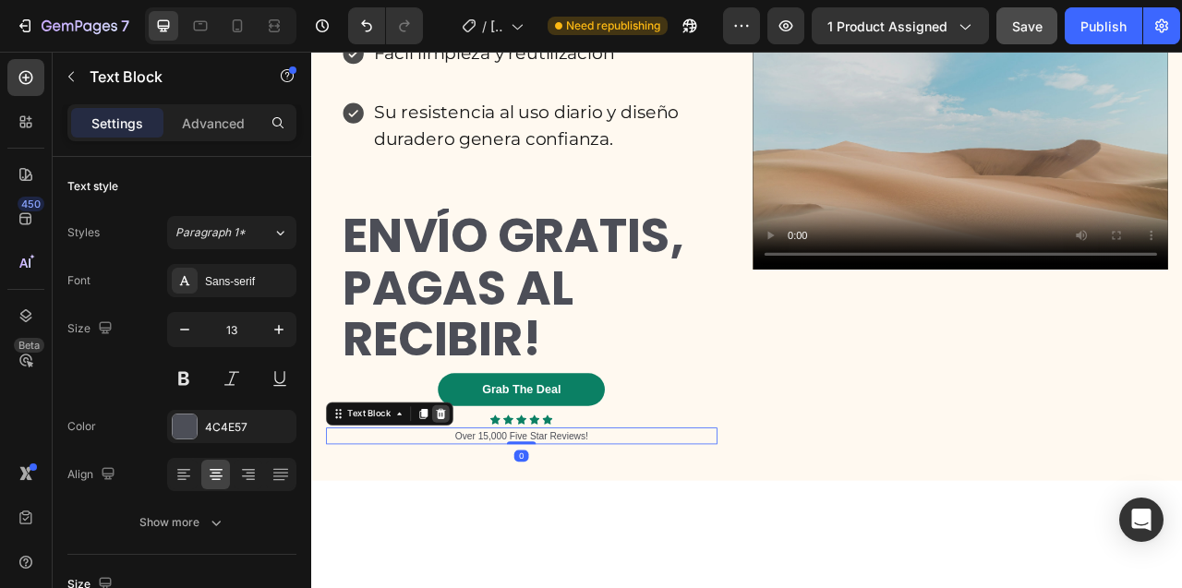
click at [470, 520] on icon at bounding box center [475, 512] width 15 height 15
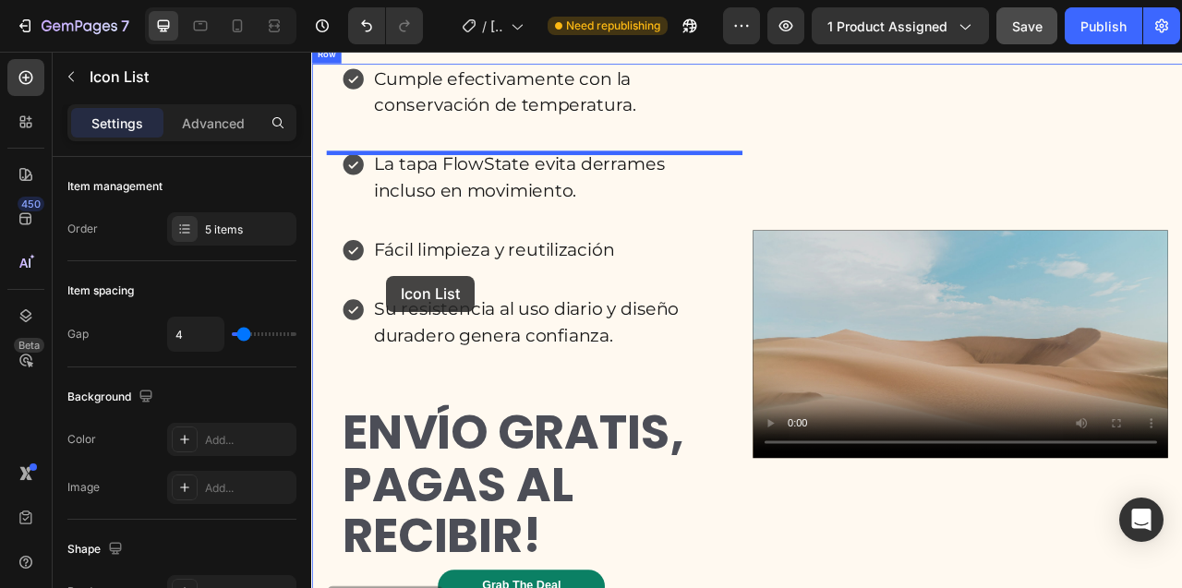
scroll to position [8421, 0]
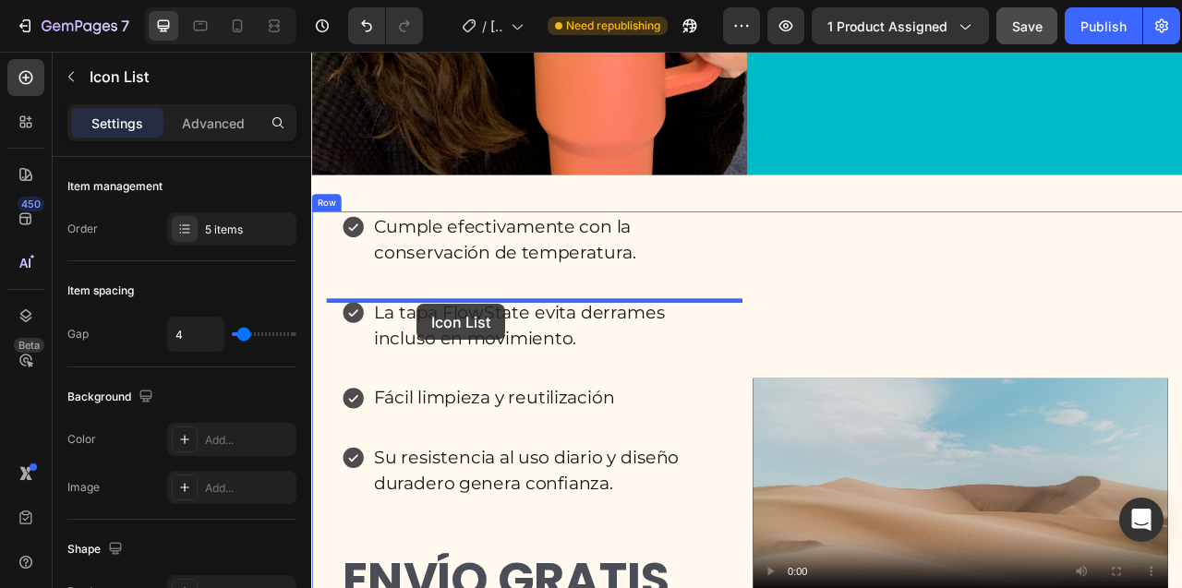
drag, startPoint x: 356, startPoint y: 681, endPoint x: 445, endPoint y: 373, distance: 320.8
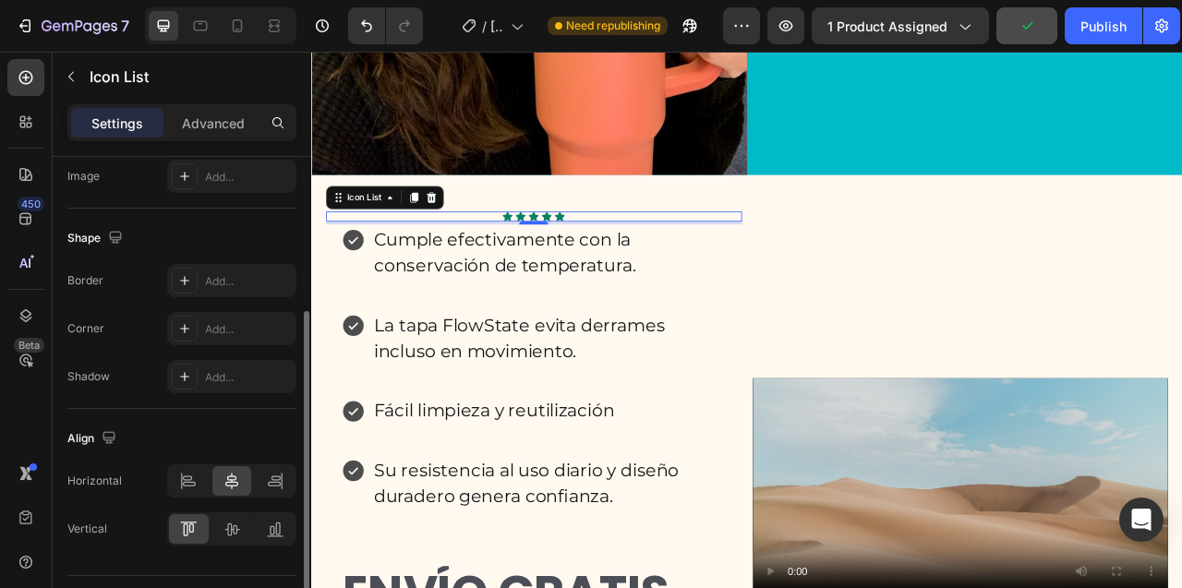
scroll to position [333, 0]
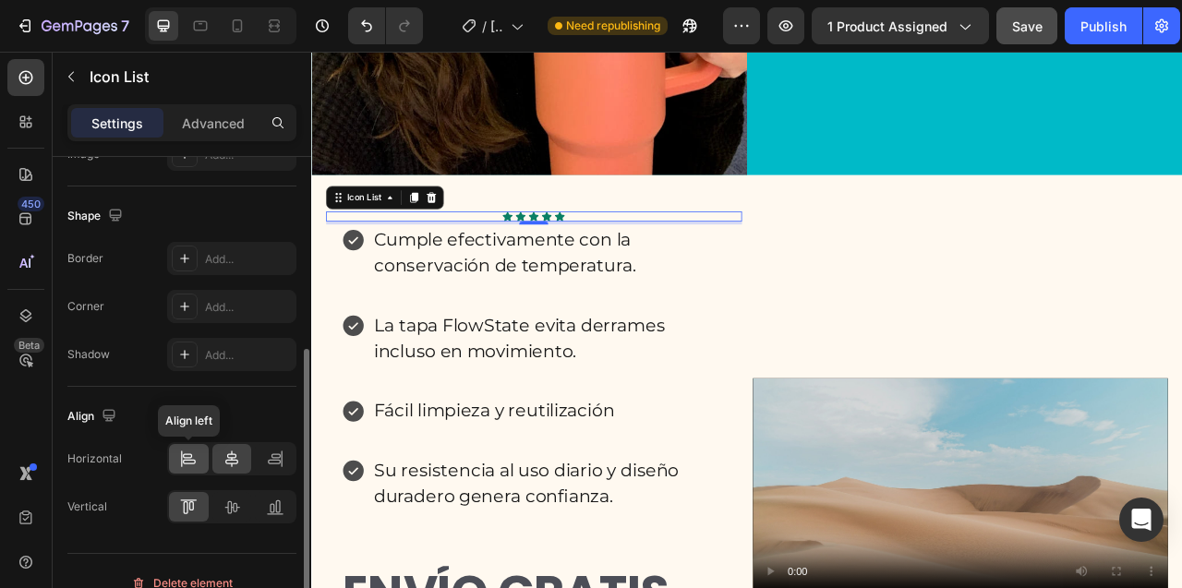
click at [184, 459] on icon at bounding box center [188, 459] width 18 height 18
click at [232, 509] on icon at bounding box center [231, 507] width 18 height 18
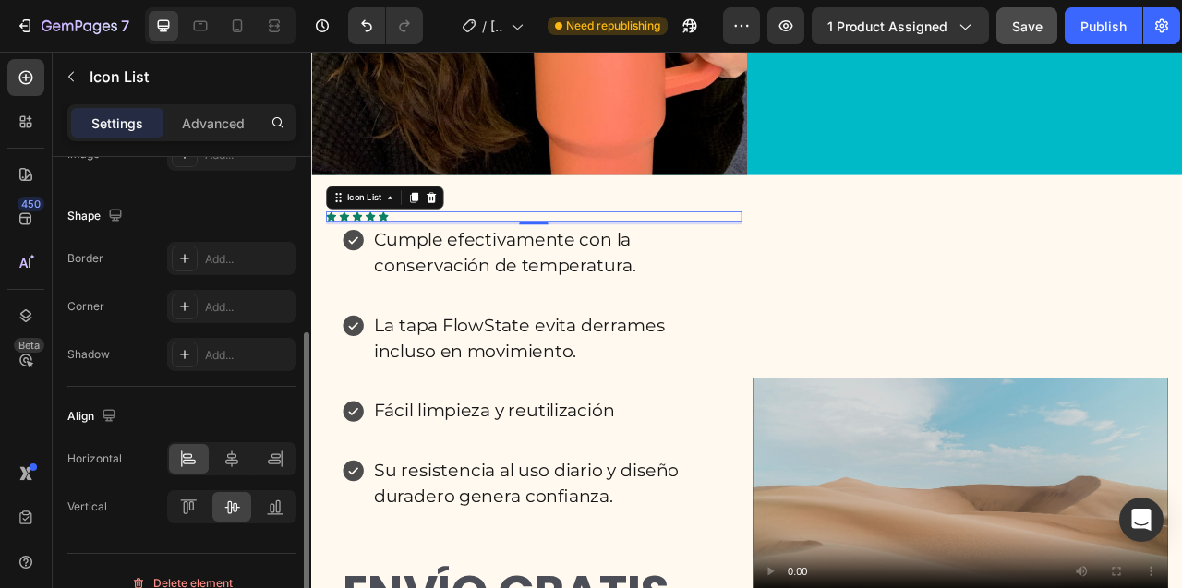
scroll to position [0, 0]
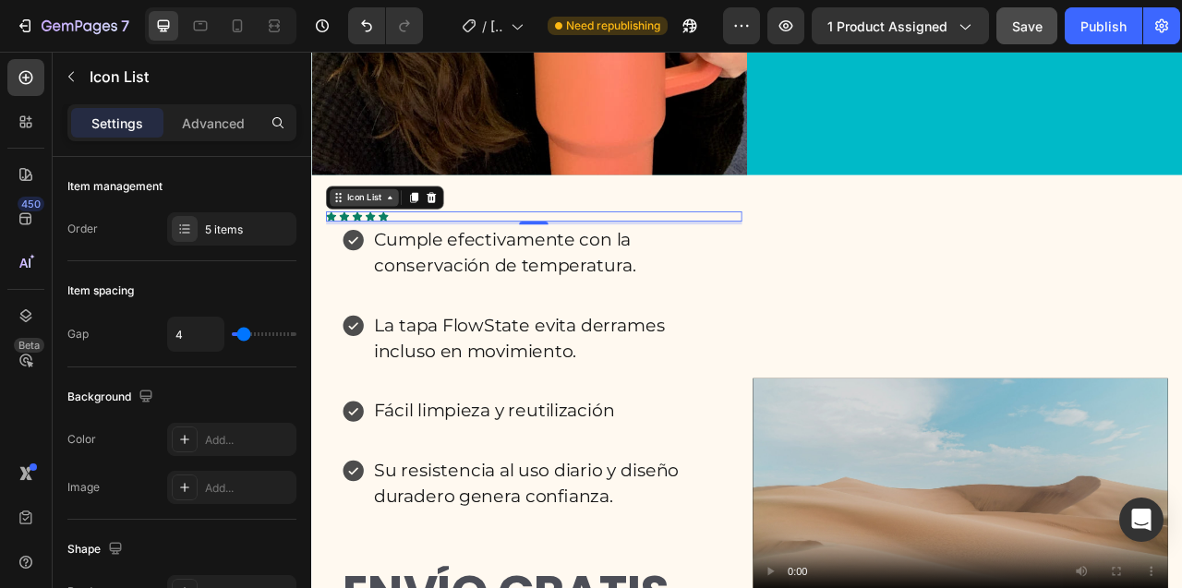
click at [379, 246] on div "Icon List" at bounding box center [378, 237] width 51 height 17
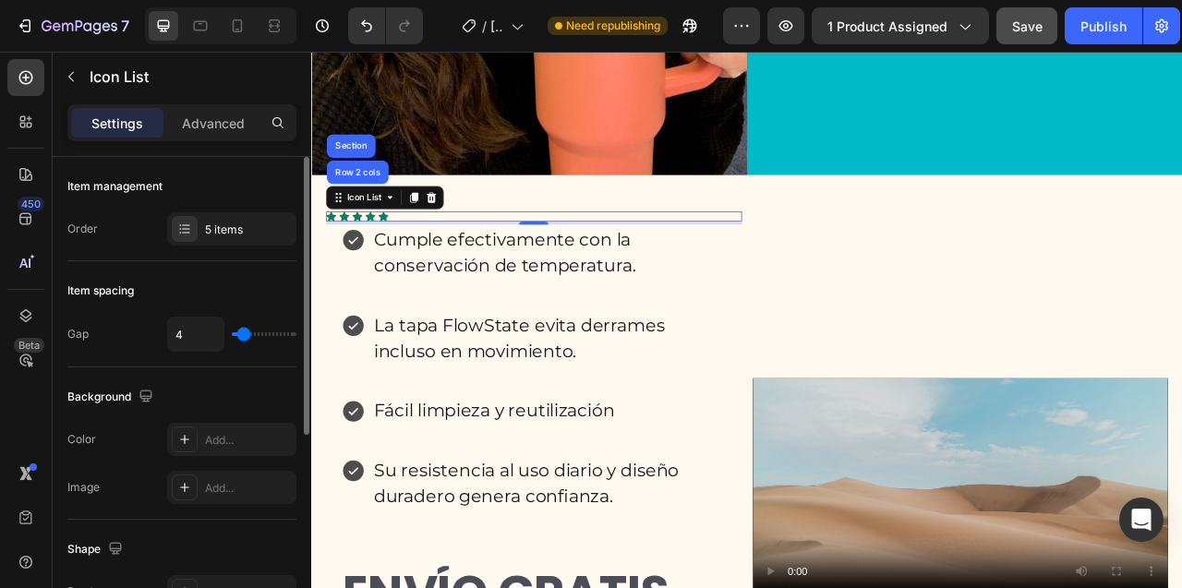
type input "15"
click at [258, 335] on input "range" at bounding box center [264, 334] width 65 height 4
type input "15"
click at [246, 336] on div "15" at bounding box center [231, 334] width 129 height 35
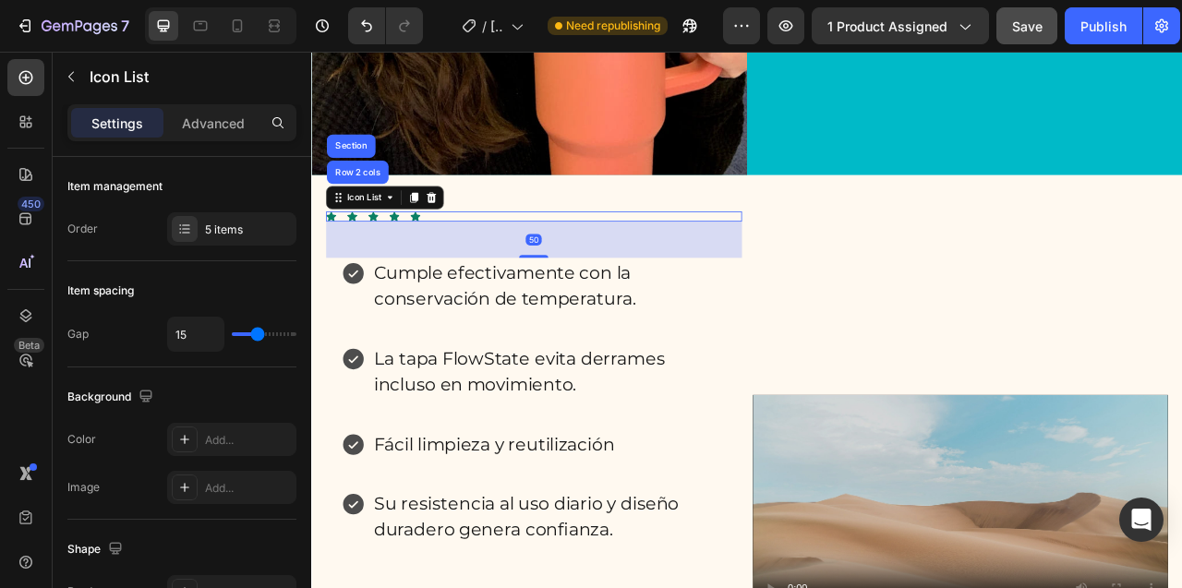
drag, startPoint x: 598, startPoint y: 383, endPoint x: 601, endPoint y: 426, distance: 42.6
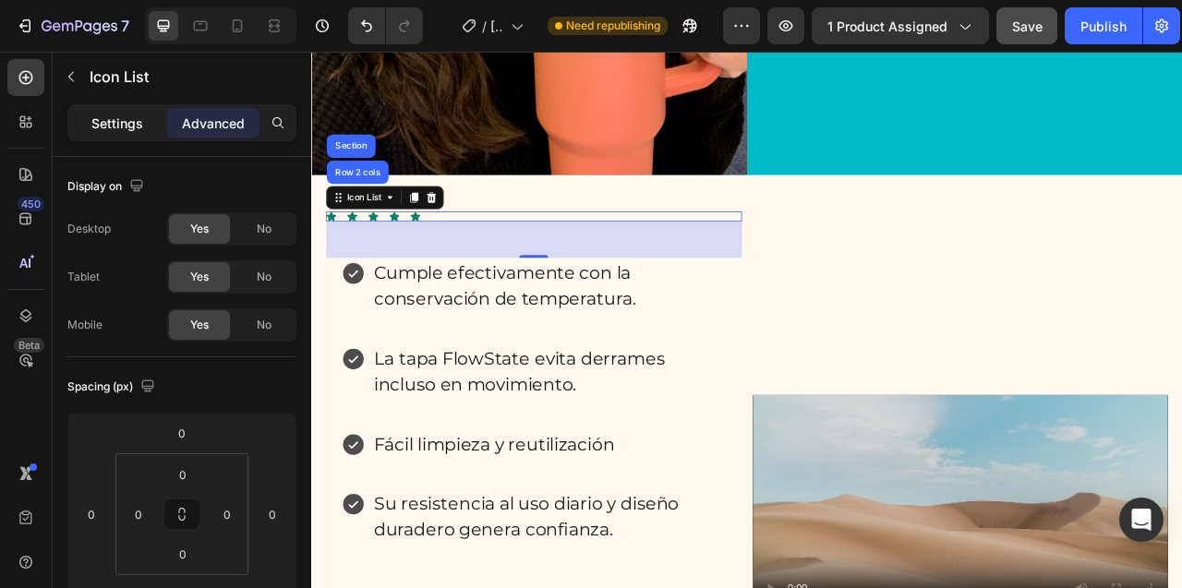
click at [107, 128] on p "Settings" at bounding box center [117, 123] width 52 height 19
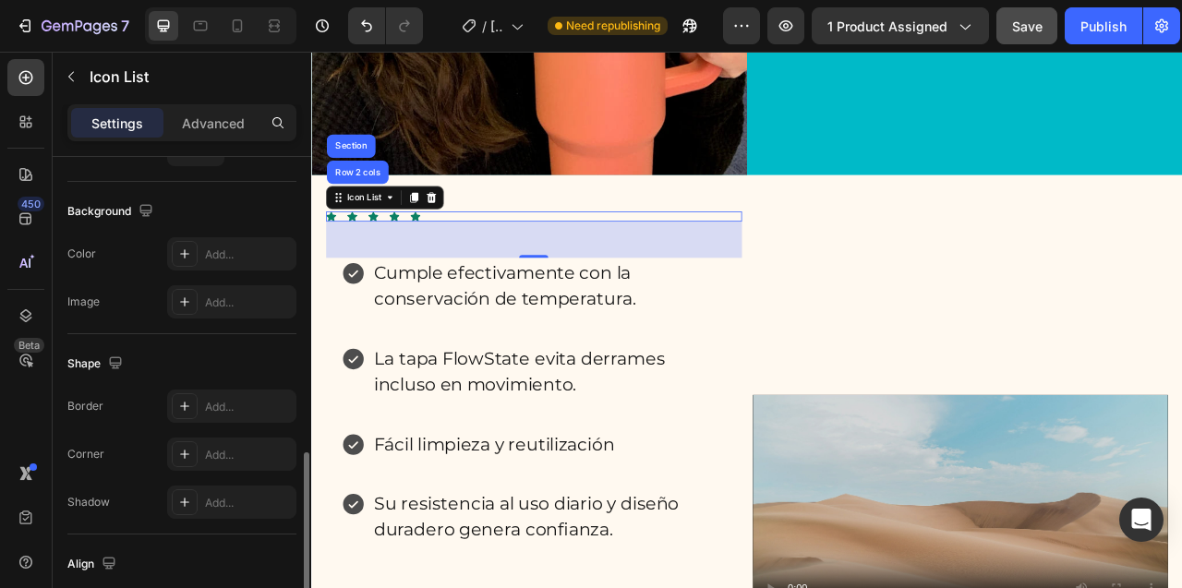
scroll to position [357, 0]
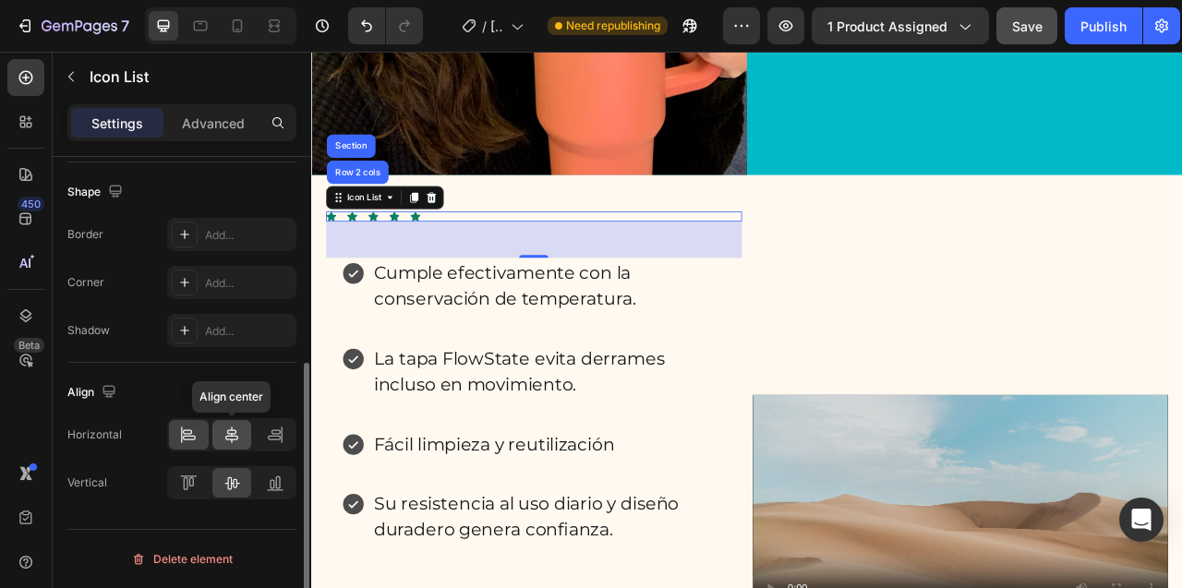
click at [234, 433] on icon at bounding box center [231, 434] width 13 height 17
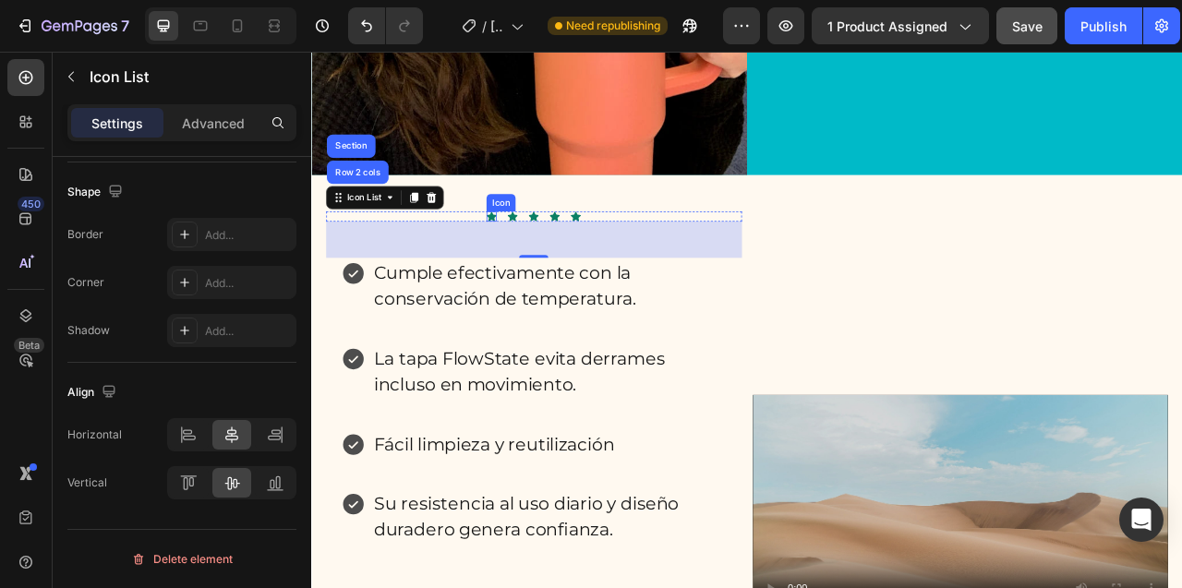
click at [540, 268] on icon at bounding box center [540, 262] width 13 height 12
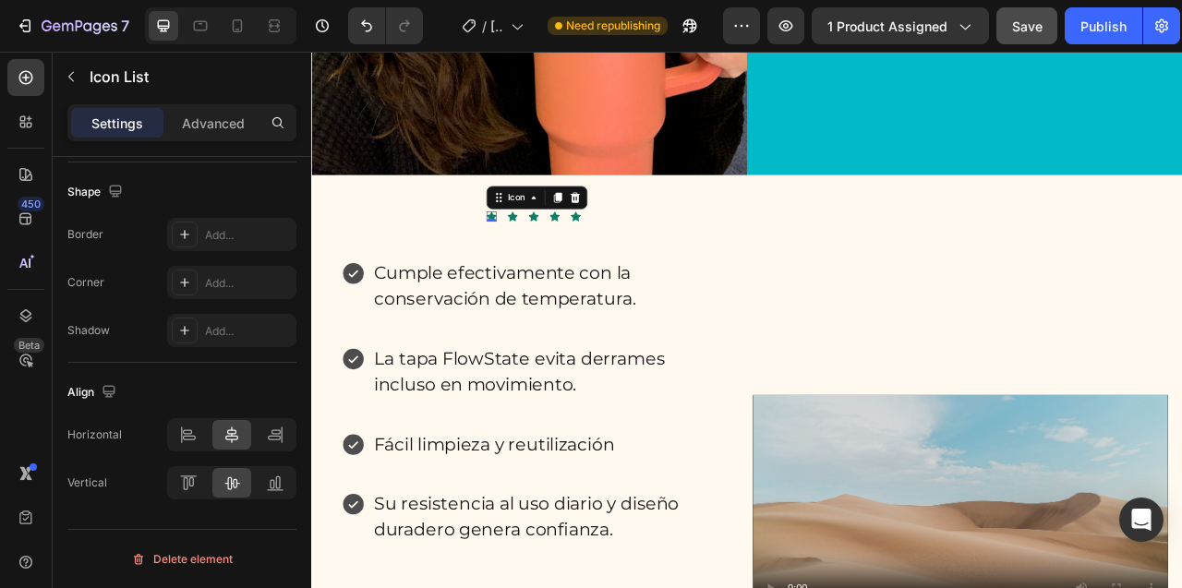
scroll to position [0, 0]
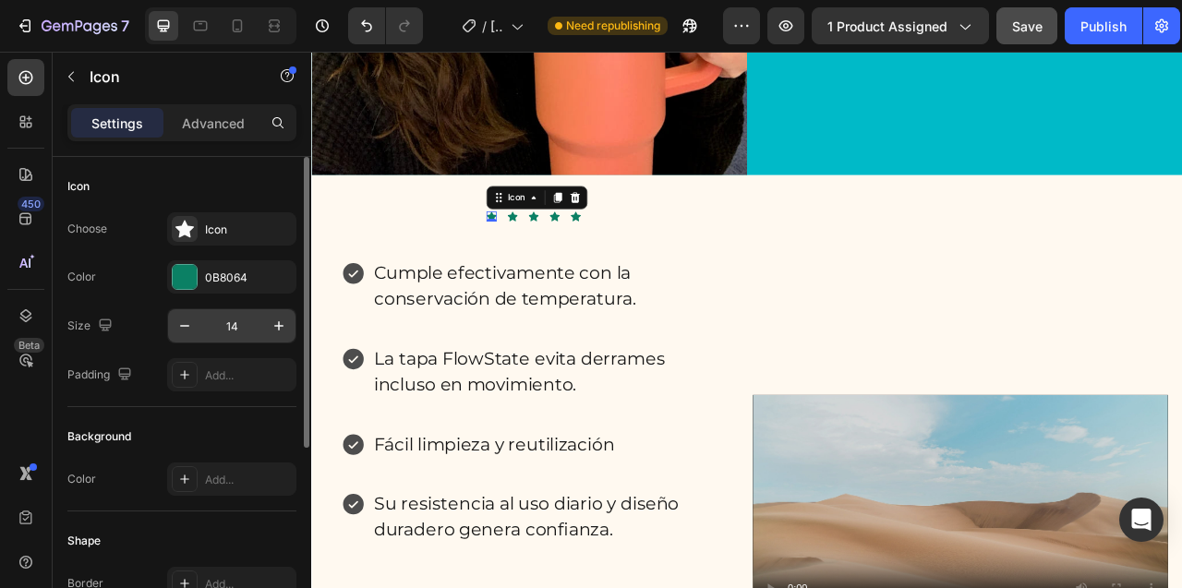
click at [229, 331] on input "14" at bounding box center [231, 325] width 61 height 33
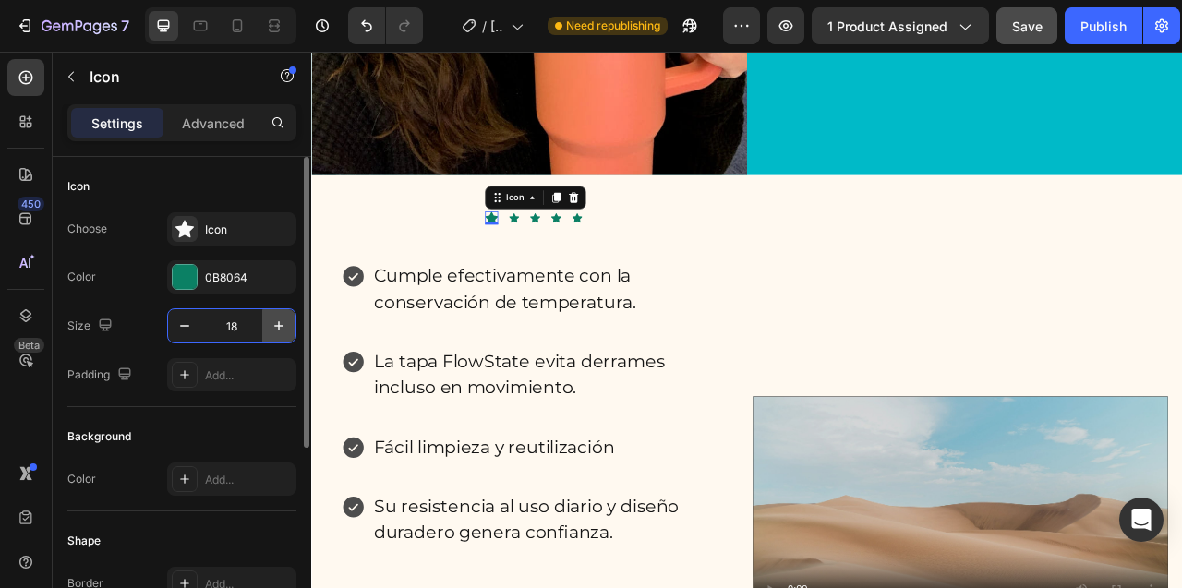
click at [284, 327] on icon "button" at bounding box center [279, 326] width 18 height 18
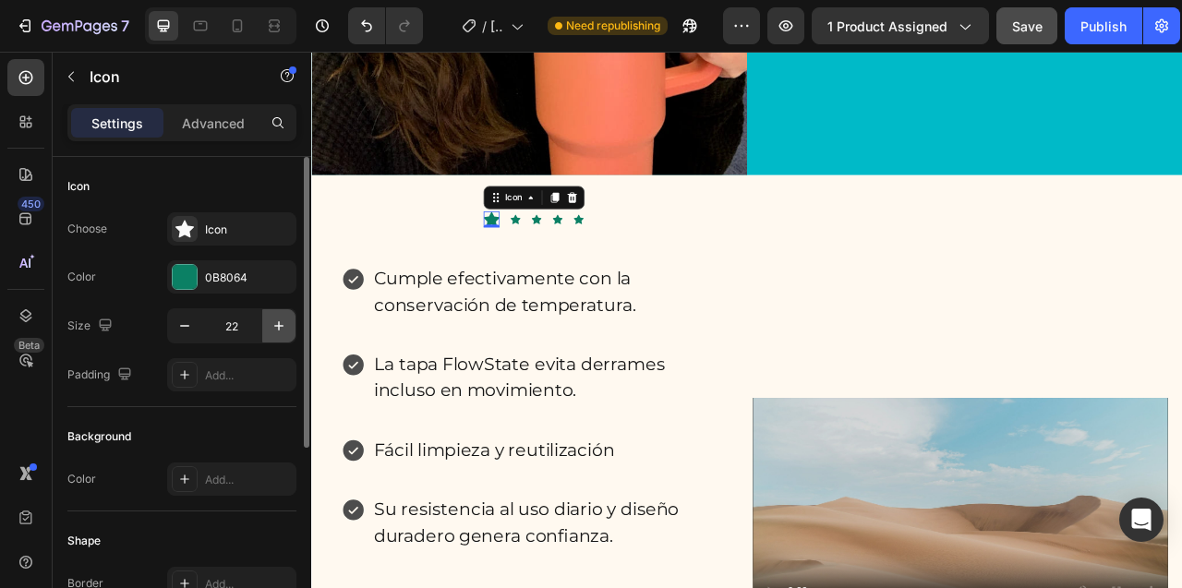
click at [284, 327] on icon "button" at bounding box center [279, 326] width 18 height 18
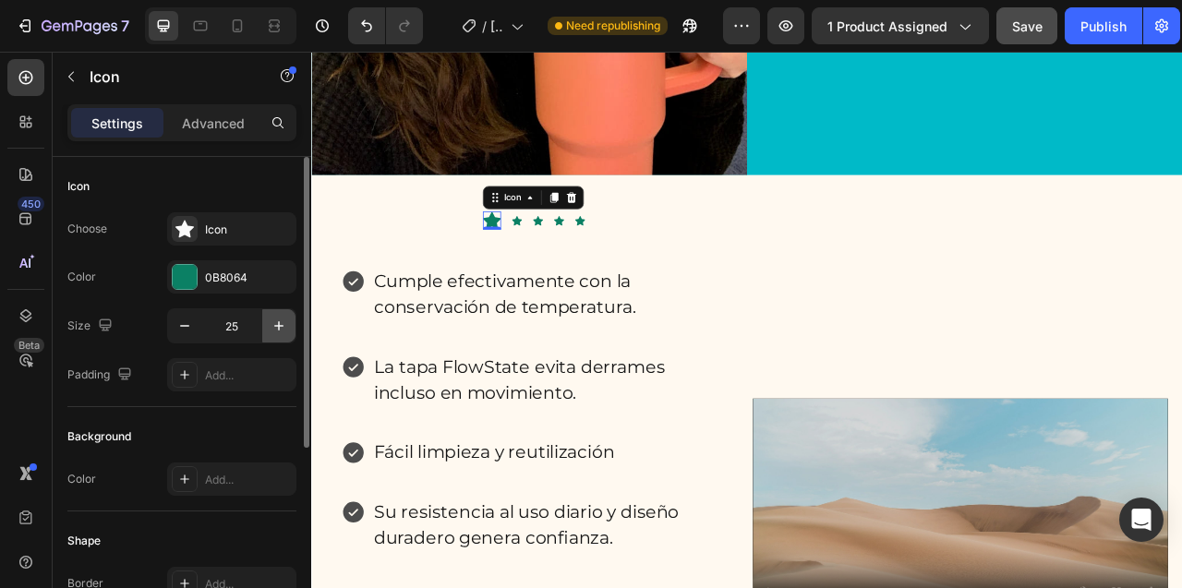
click at [284, 327] on icon "button" at bounding box center [279, 326] width 18 height 18
click at [191, 330] on icon "button" at bounding box center [184, 326] width 18 height 18
type input "25"
click at [177, 274] on div at bounding box center [185, 277] width 24 height 24
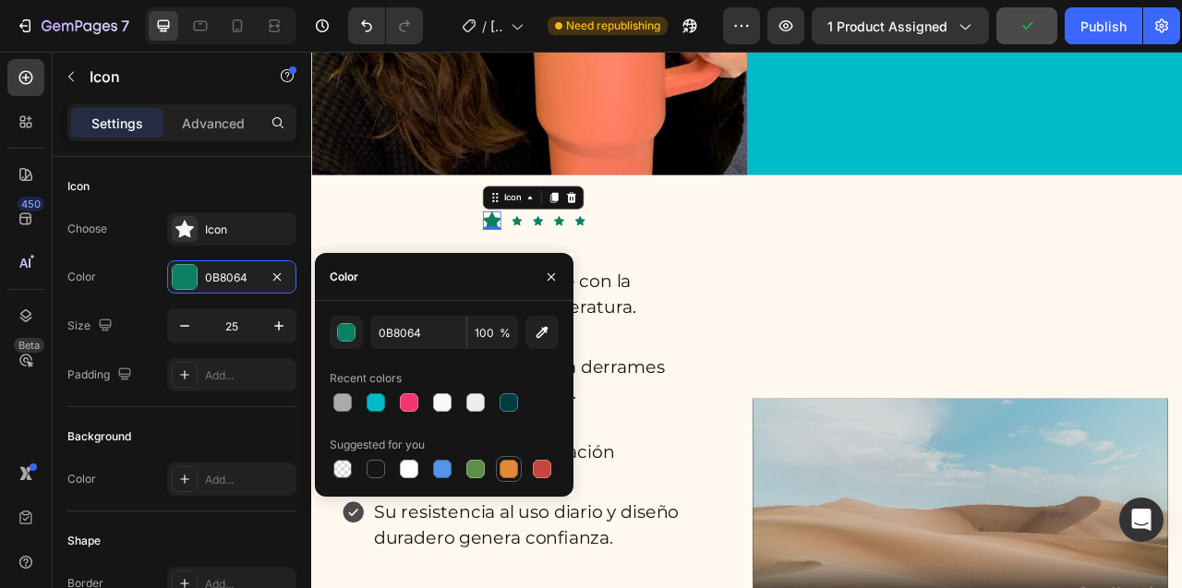
click at [509, 469] on div at bounding box center [508, 469] width 18 height 18
type input "E4893A"
click at [552, 281] on icon "button" at bounding box center [551, 277] width 15 height 15
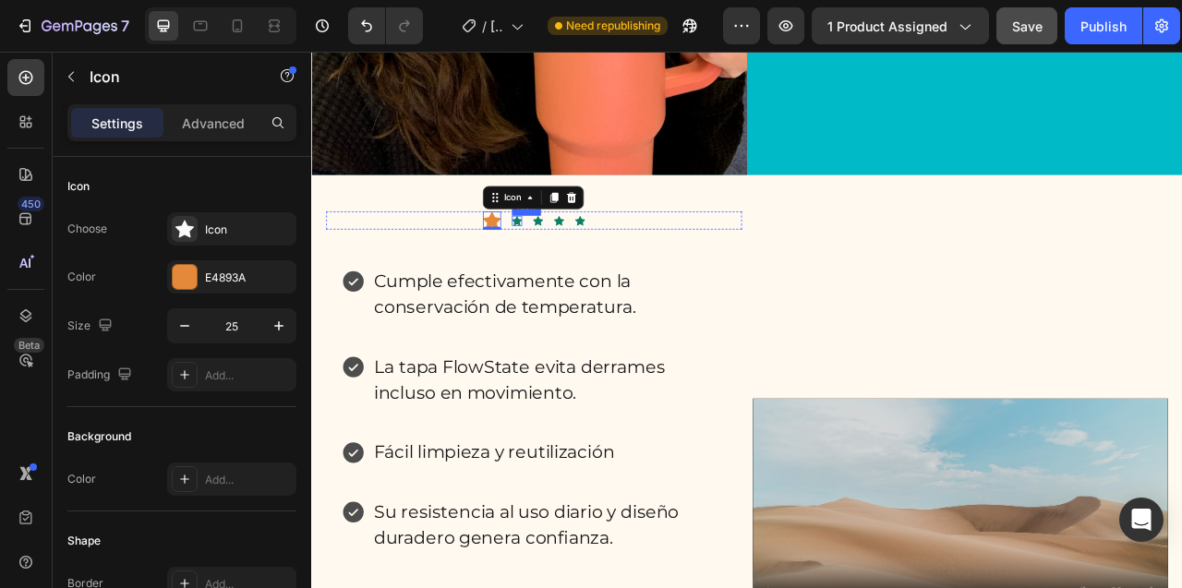
click at [570, 272] on icon at bounding box center [572, 266] width 13 height 12
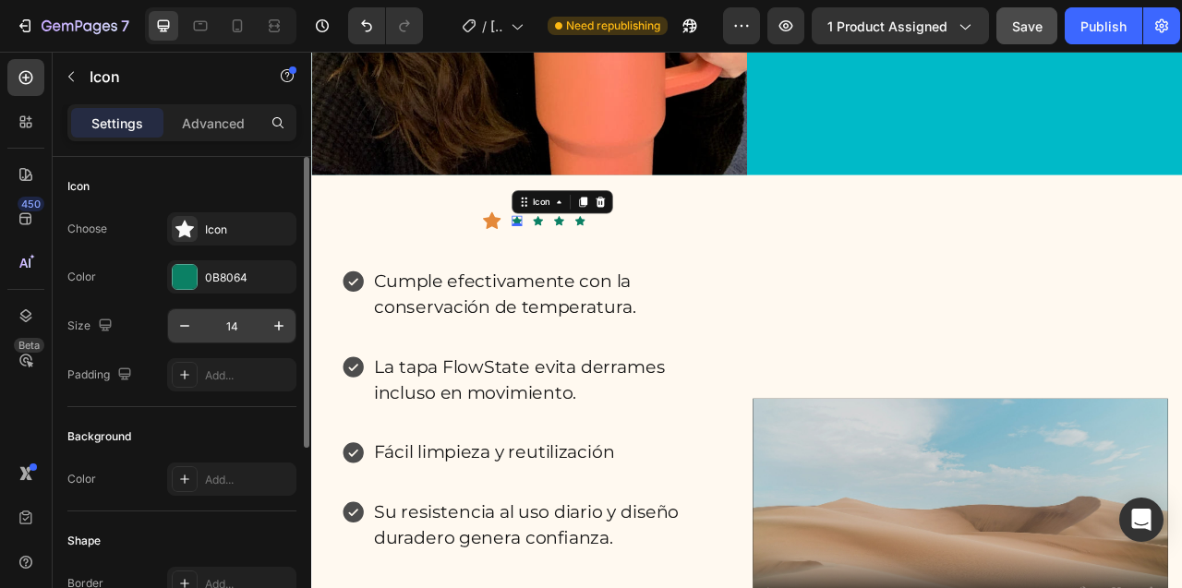
click at [231, 323] on input "14" at bounding box center [231, 325] width 61 height 33
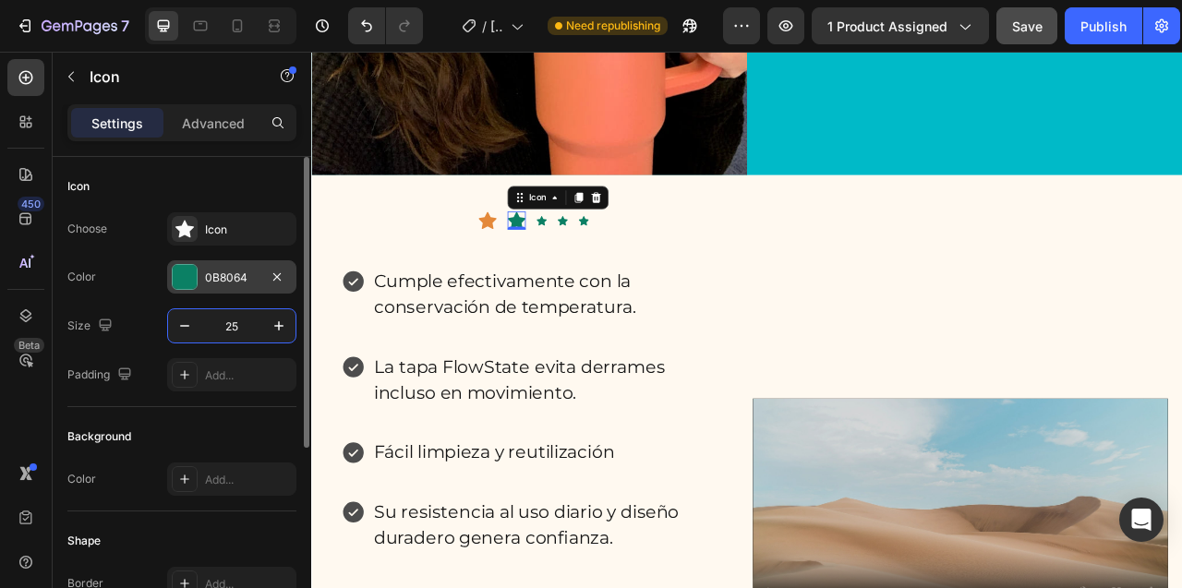
type input "25"
click at [186, 284] on div at bounding box center [185, 277] width 24 height 24
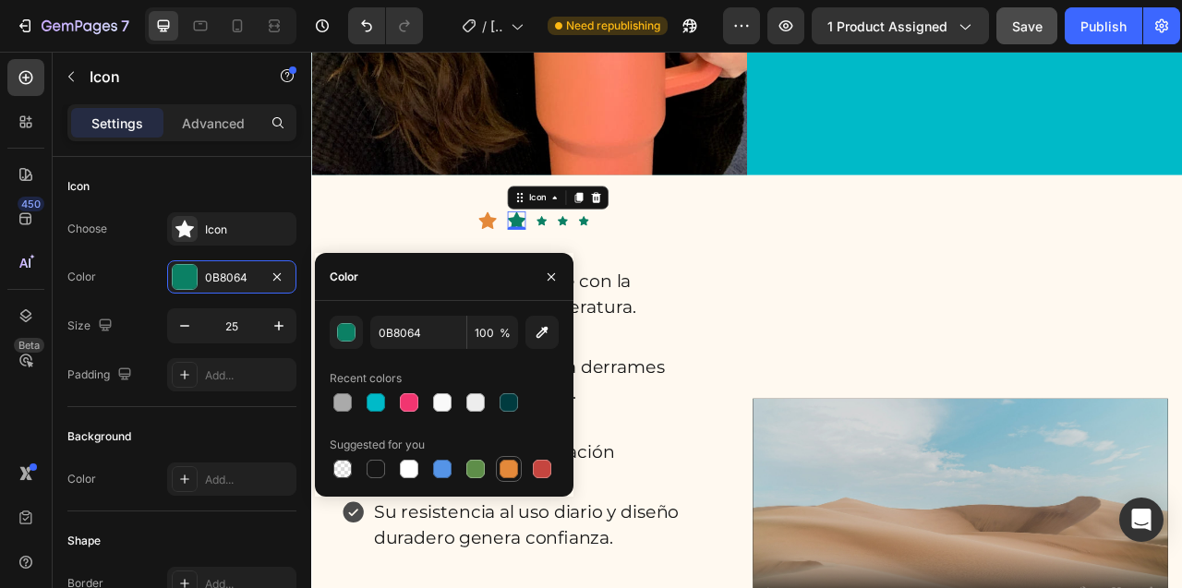
click at [509, 470] on div at bounding box center [508, 469] width 18 height 18
type input "E4893A"
click at [553, 278] on icon "button" at bounding box center [550, 275] width 7 height 7
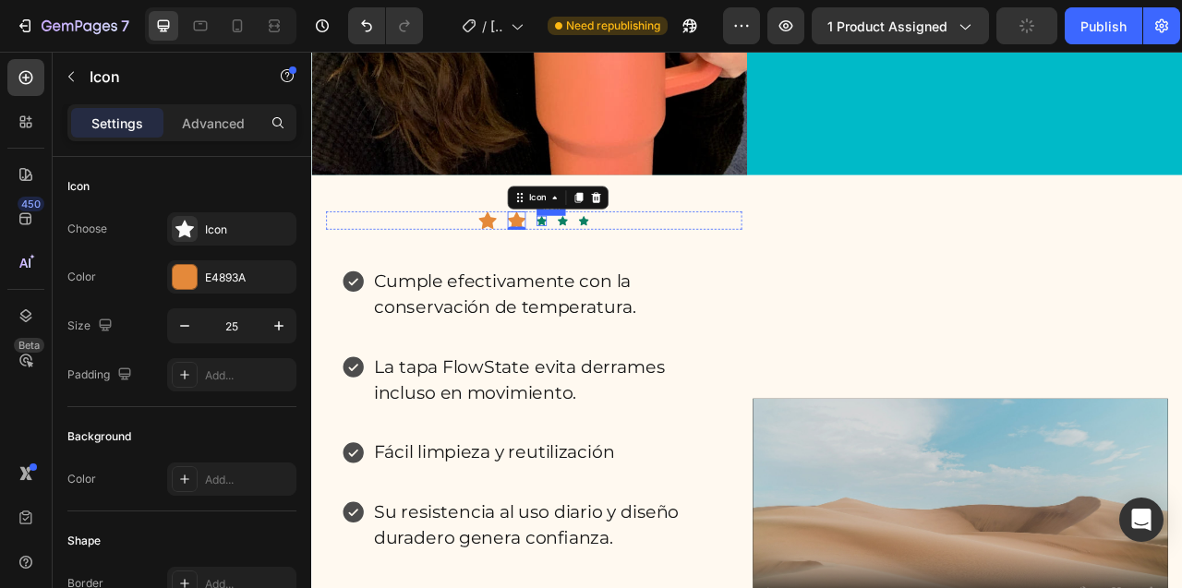
click at [607, 272] on icon at bounding box center [603, 266] width 13 height 12
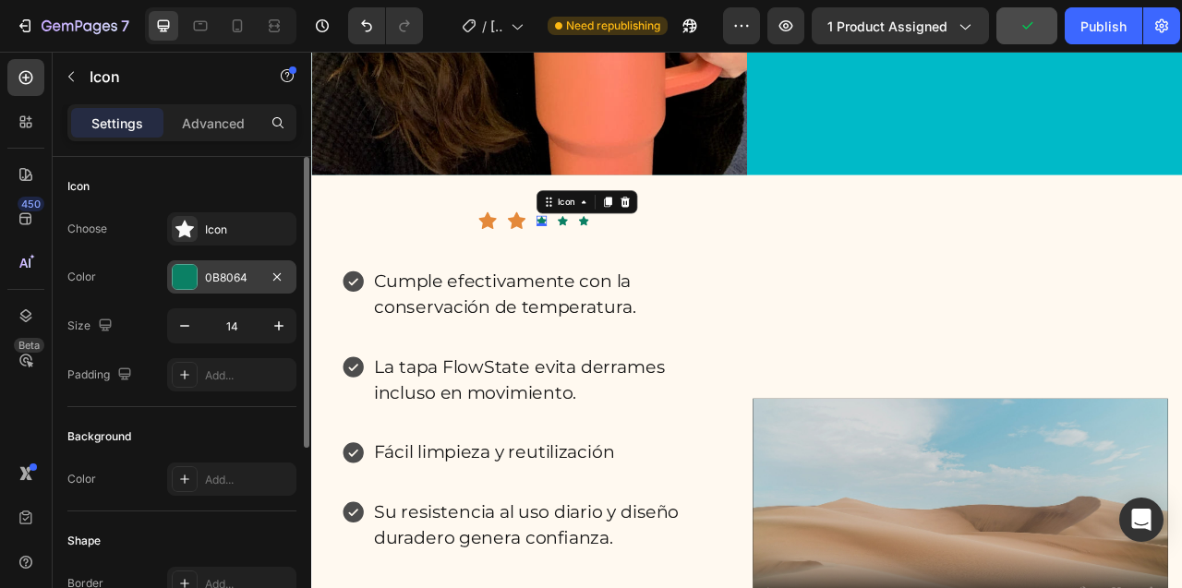
click at [185, 277] on div at bounding box center [185, 277] width 24 height 24
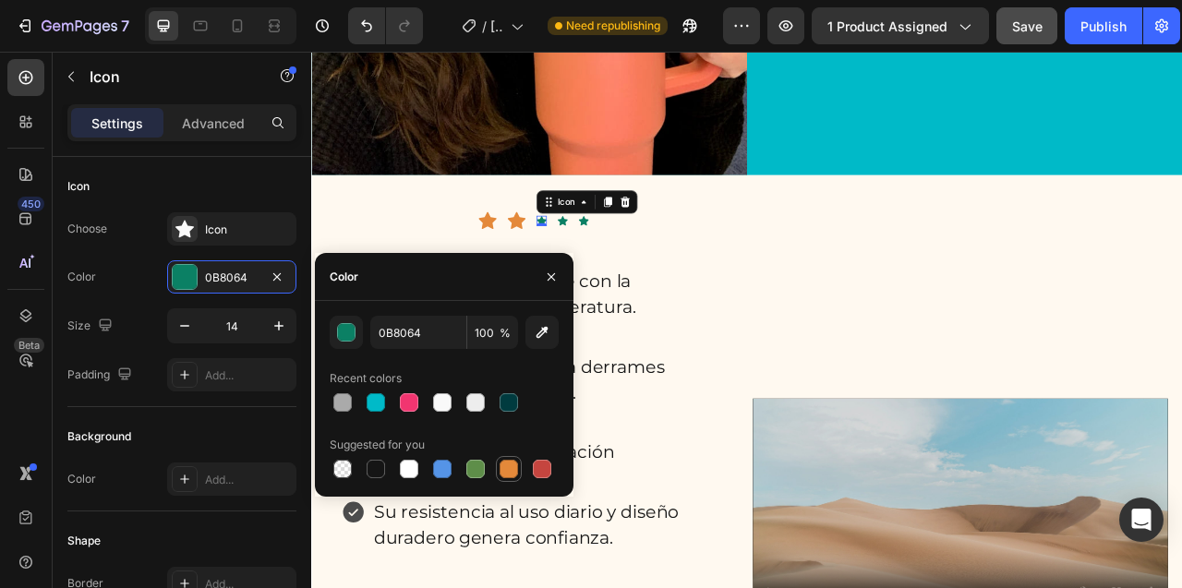
click at [501, 462] on div at bounding box center [508, 469] width 18 height 18
type input "E4893A"
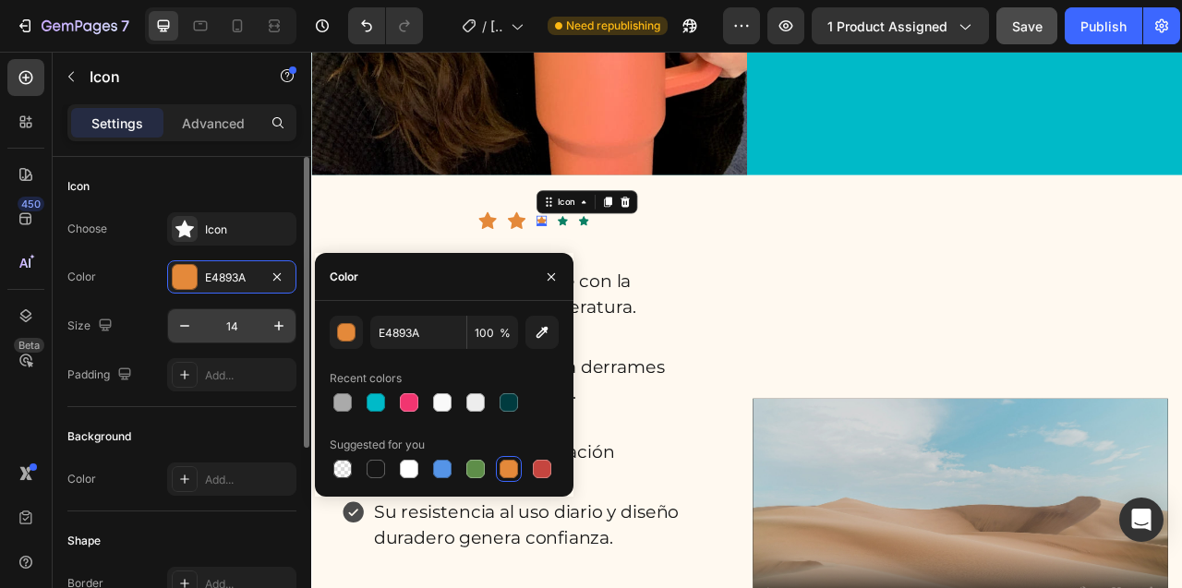
click at [236, 333] on input "14" at bounding box center [231, 325] width 61 height 33
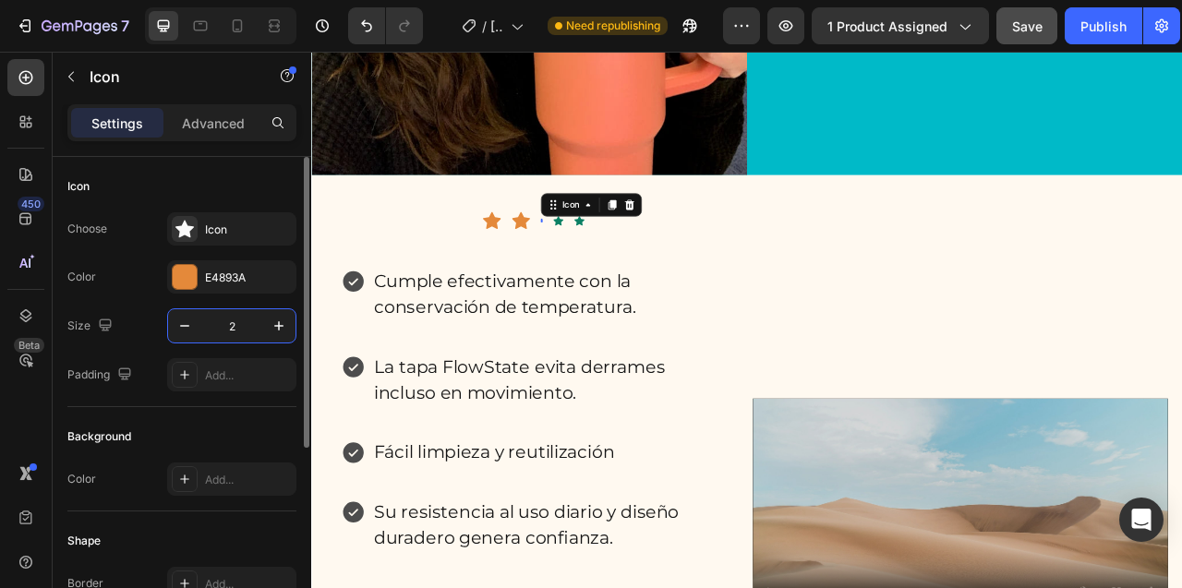
type input "25"
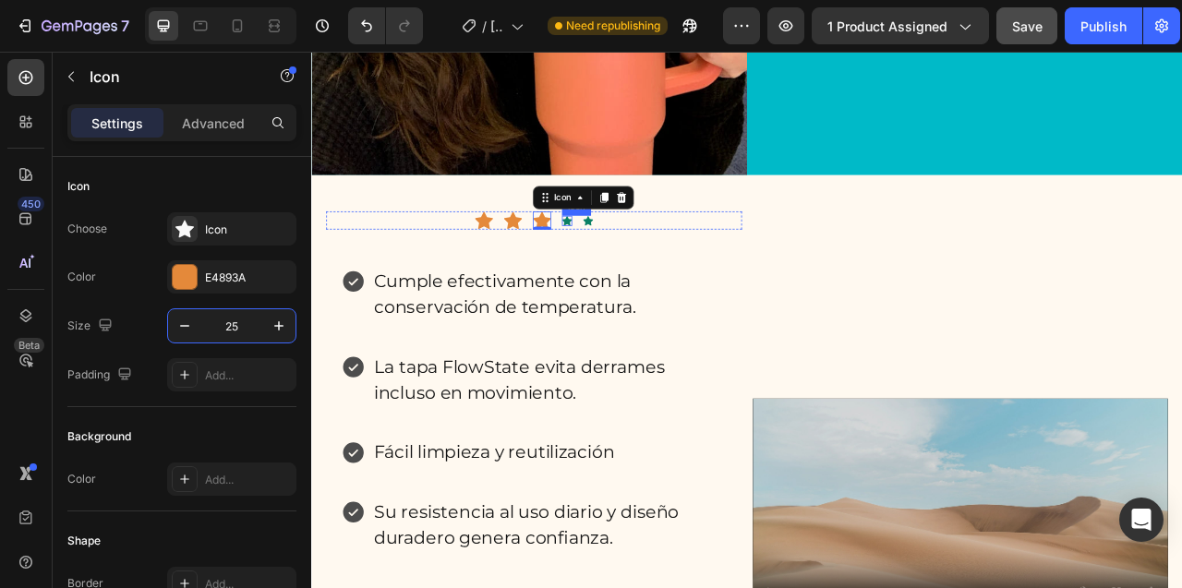
click at [635, 272] on icon at bounding box center [636, 266] width 13 height 12
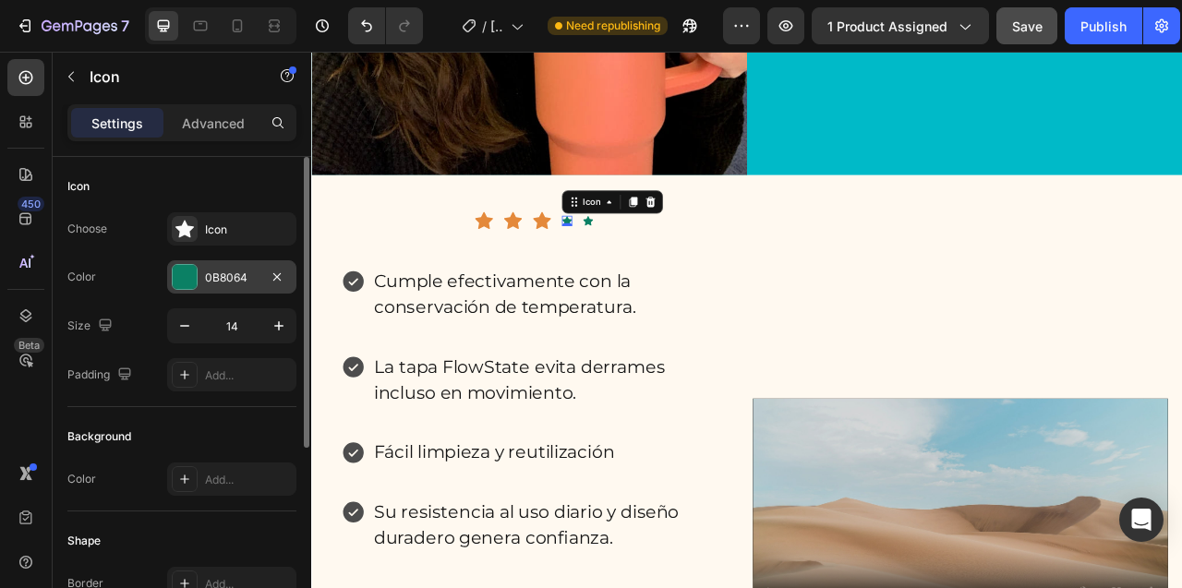
click at [188, 277] on div at bounding box center [185, 277] width 24 height 24
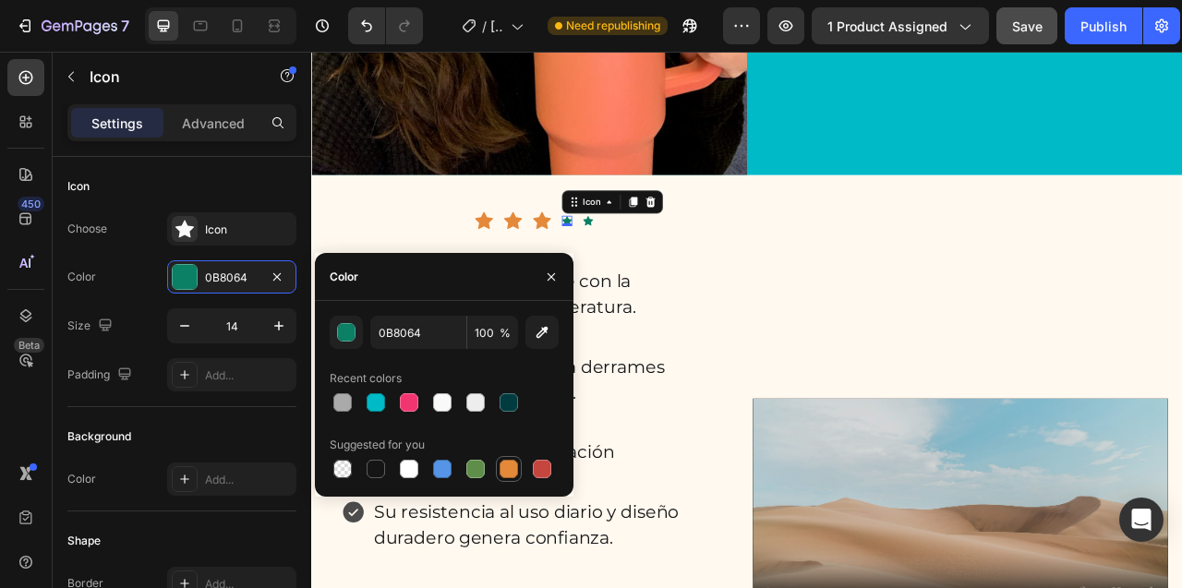
click at [510, 468] on div at bounding box center [508, 469] width 18 height 18
type input "E4893A"
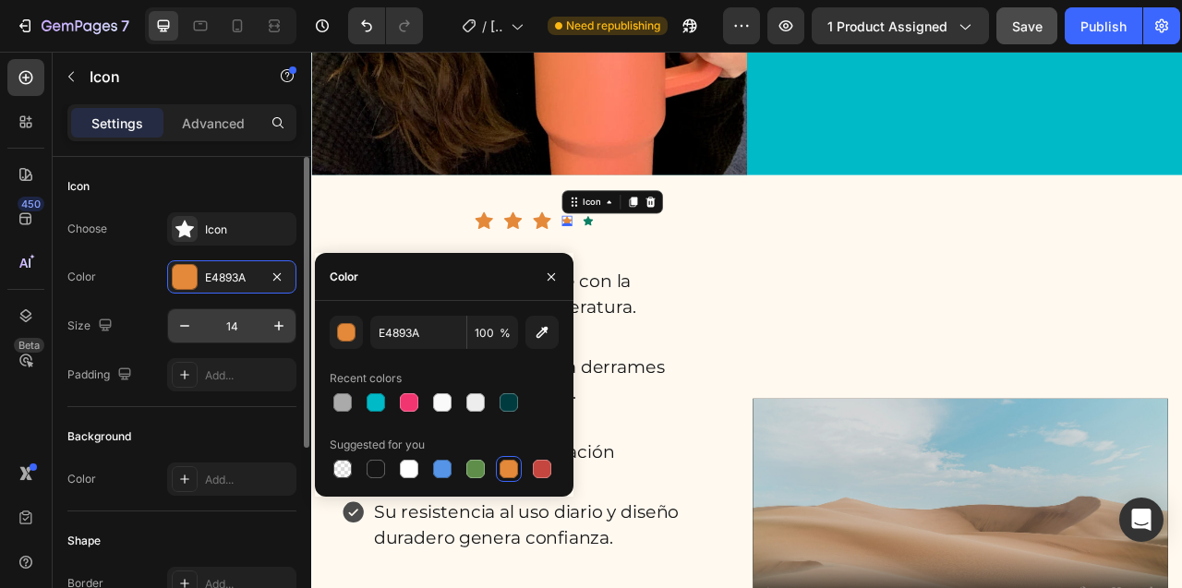
click at [232, 325] on input "14" at bounding box center [231, 325] width 61 height 33
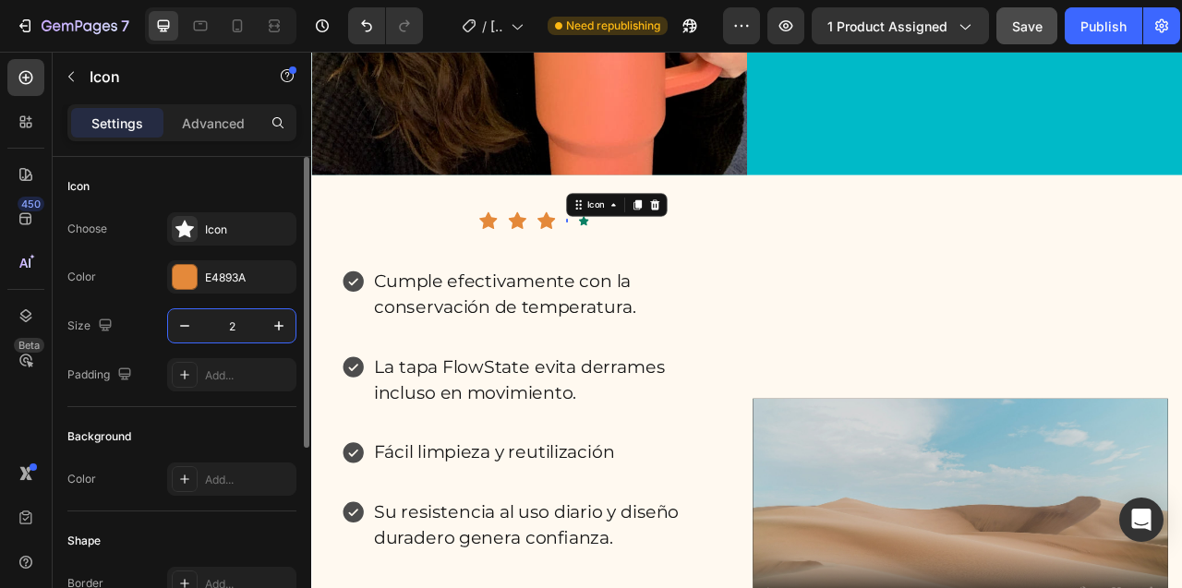
type input "25"
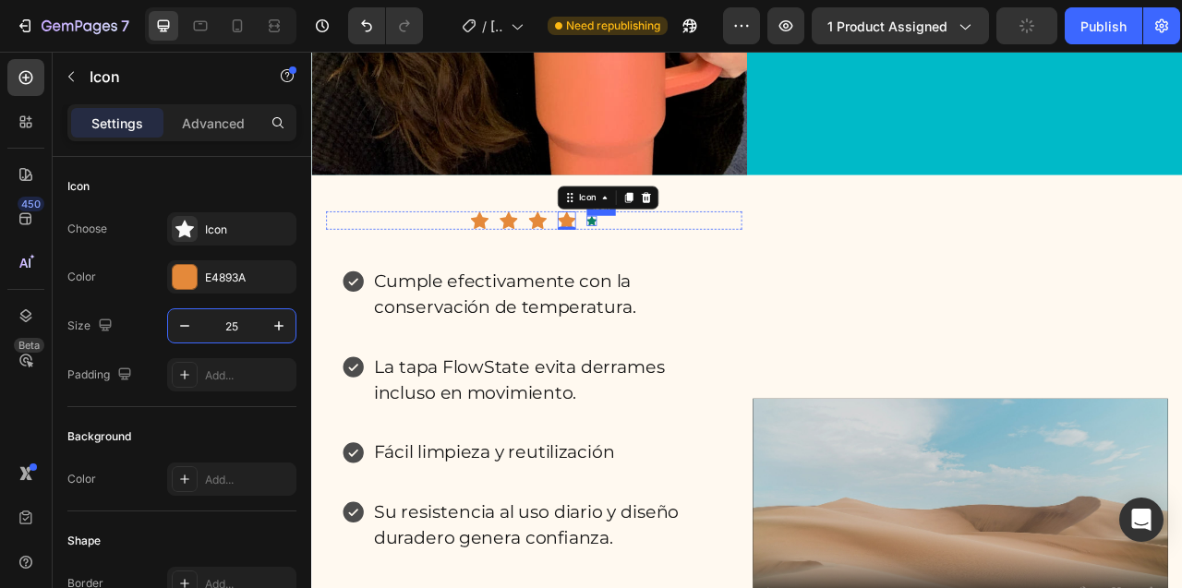
click at [673, 273] on icon at bounding box center [667, 266] width 13 height 13
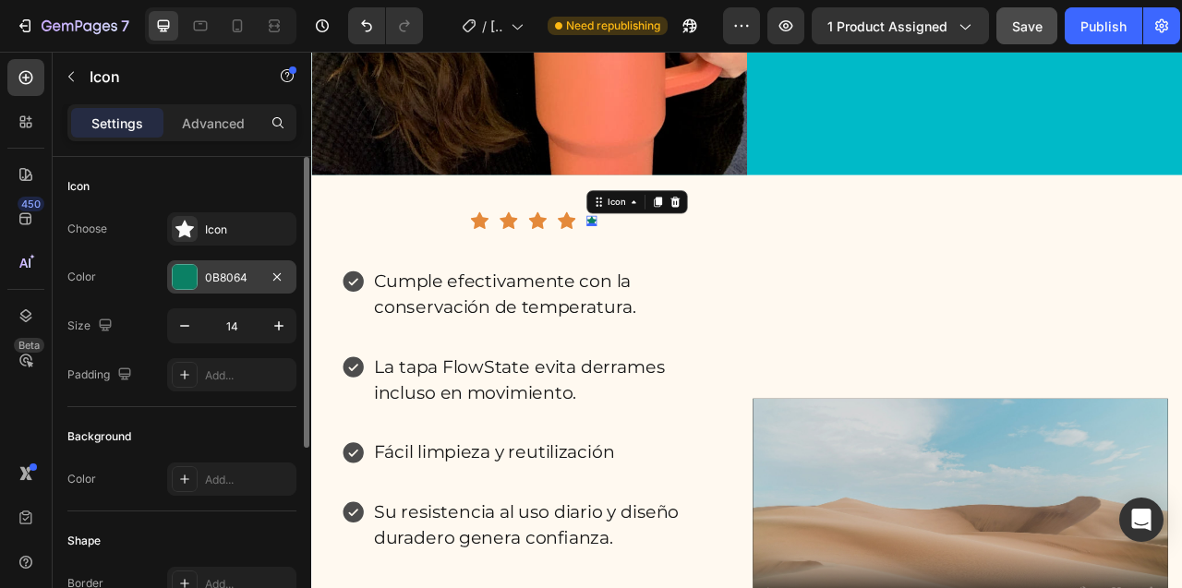
click at [190, 274] on div at bounding box center [185, 277] width 24 height 24
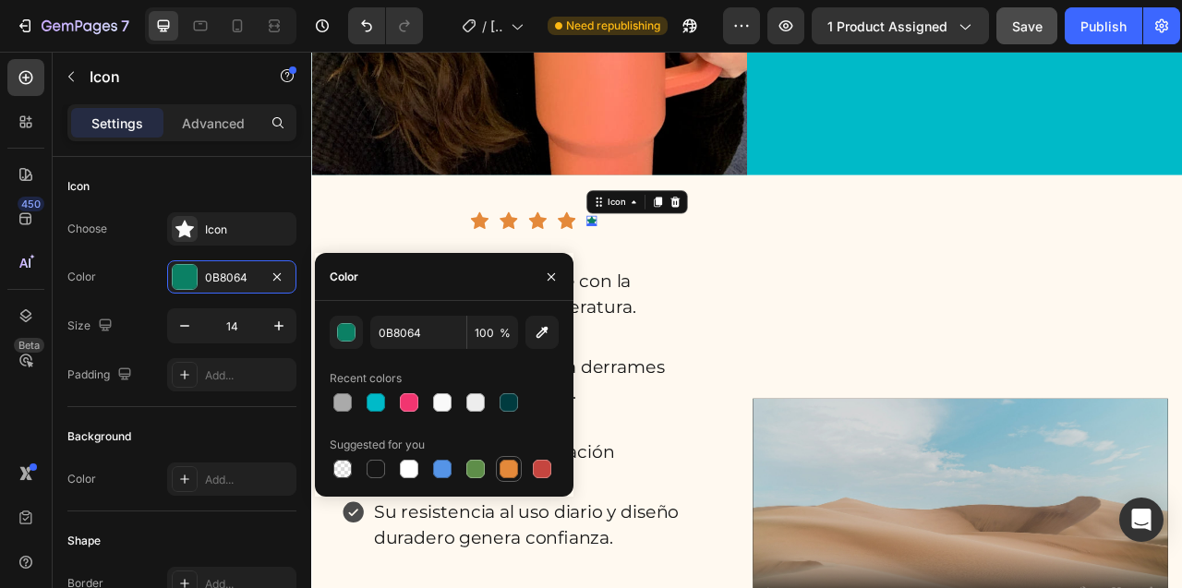
click at [512, 469] on div at bounding box center [508, 469] width 18 height 18
type input "E4893A"
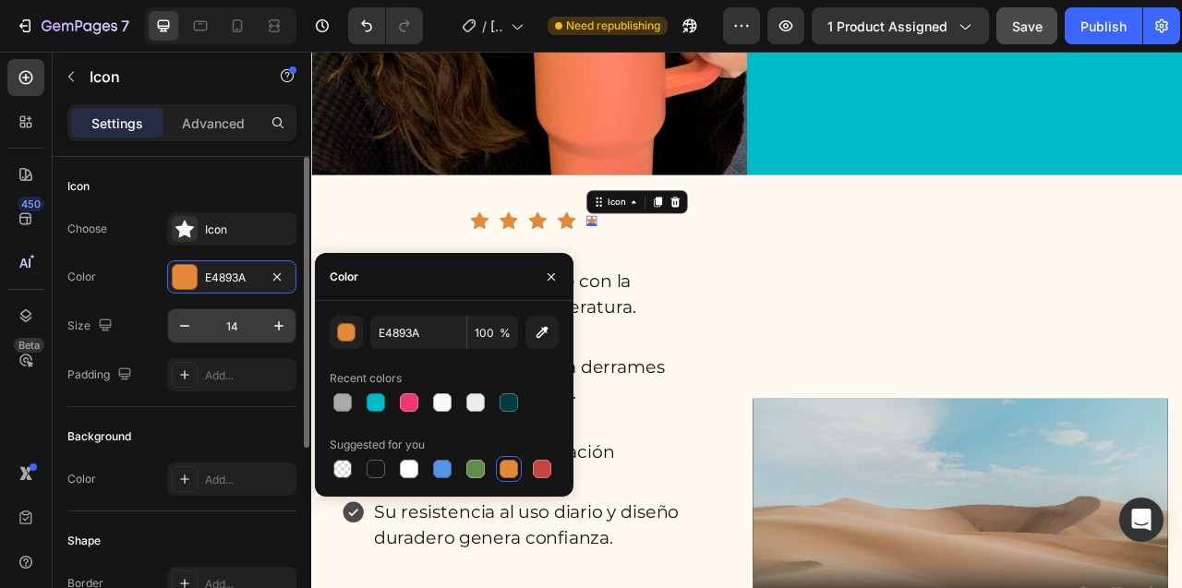
click at [234, 322] on input "14" at bounding box center [231, 325] width 61 height 33
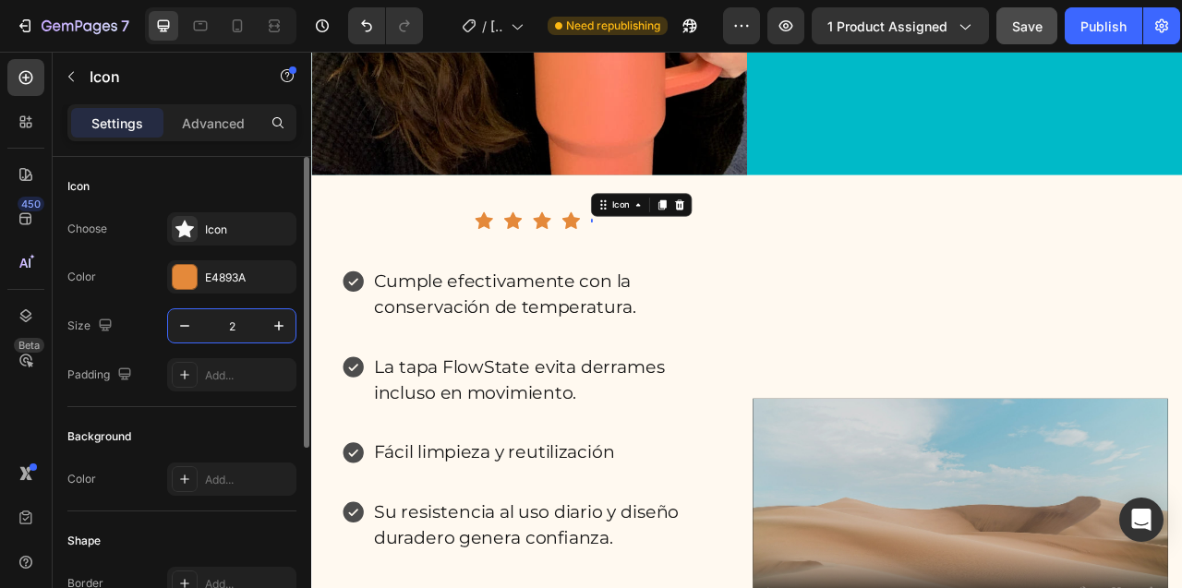
type input "25"
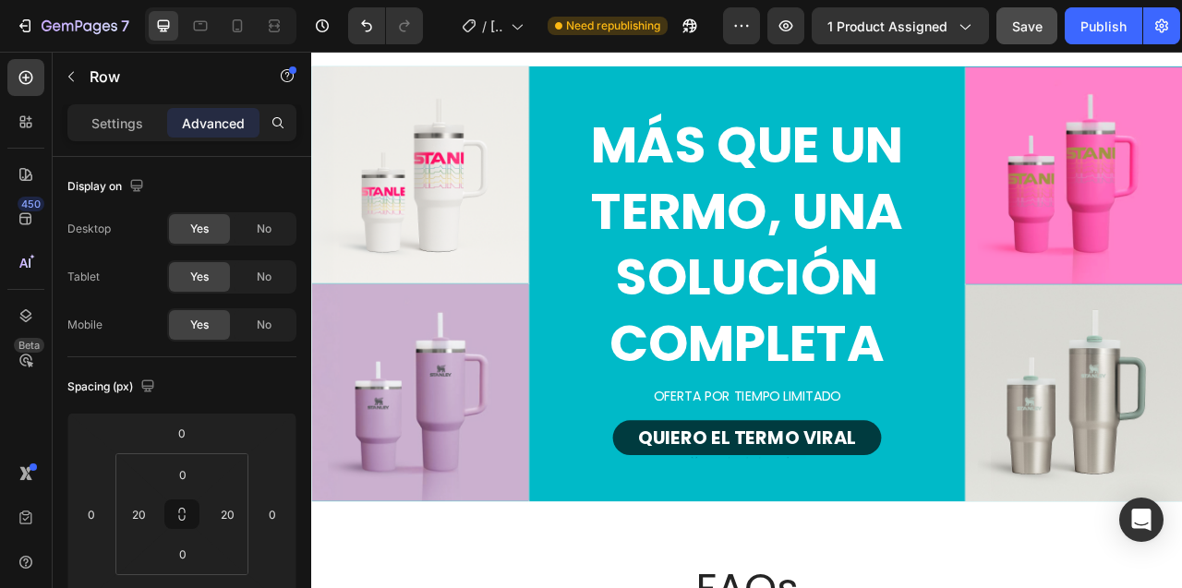
scroll to position [3595, 0]
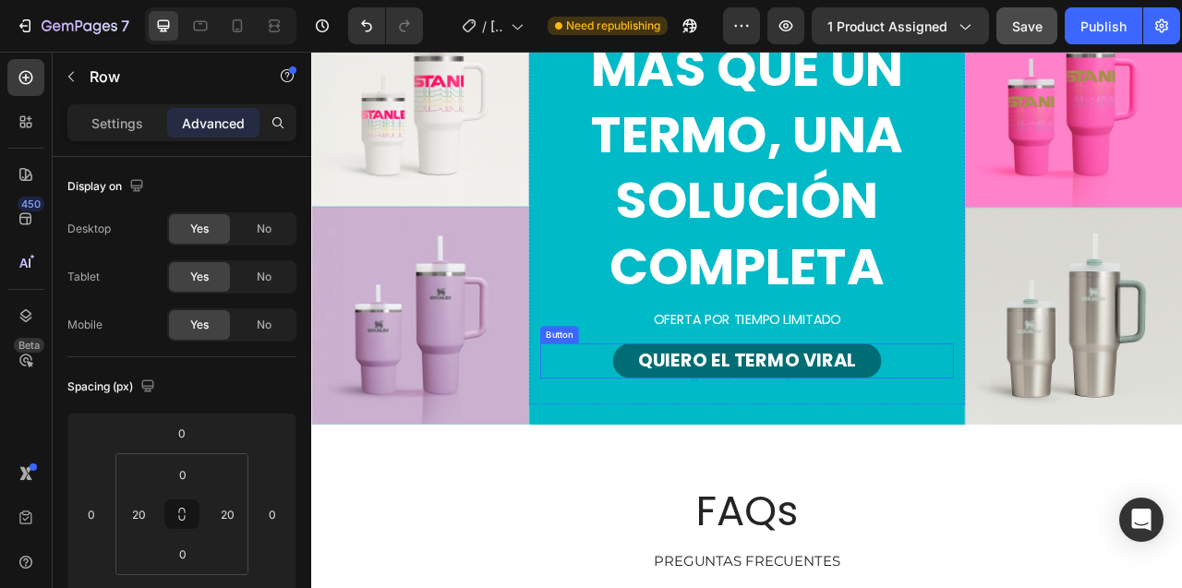
click at [714, 433] on button "QUIERO EL TERMO VIRAL" at bounding box center [865, 445] width 342 height 44
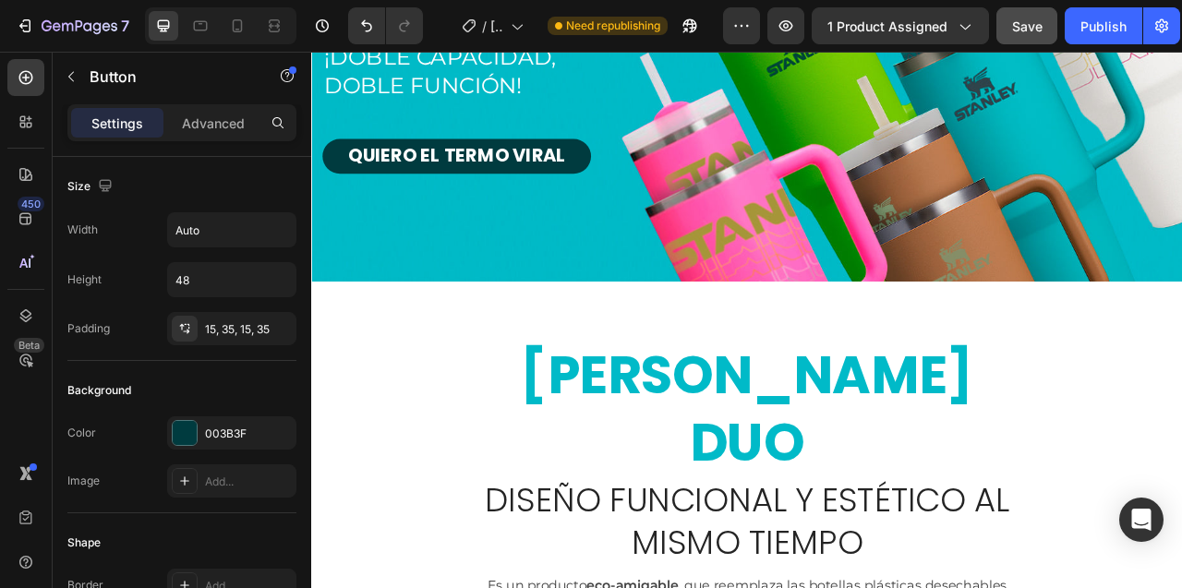
scroll to position [534, 0]
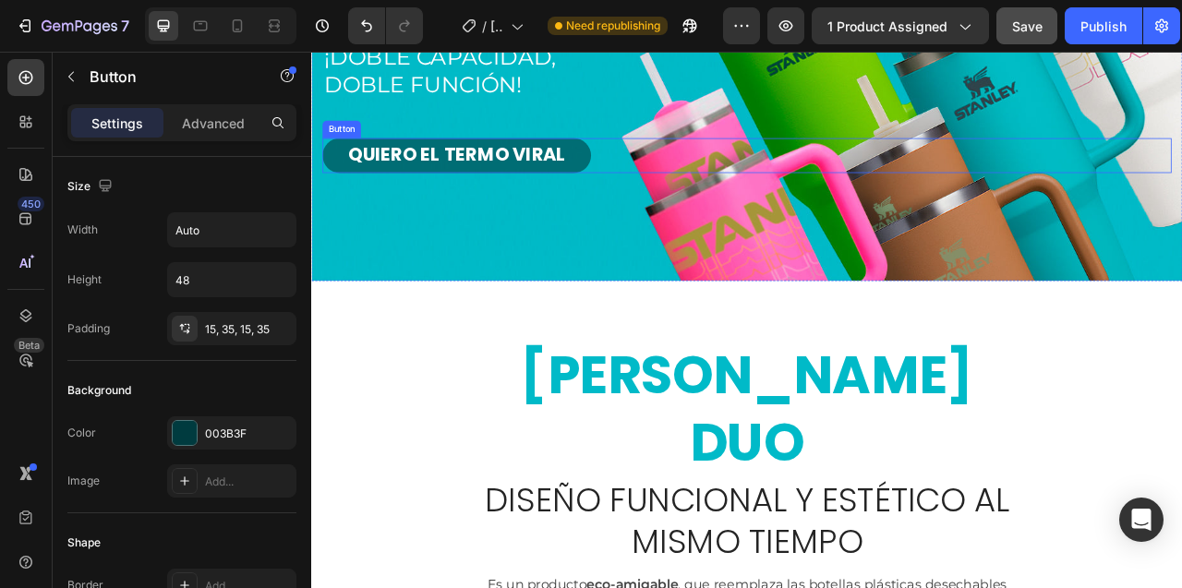
click at [648, 178] on button "QUIERO EL TERMO VIRAL" at bounding box center [496, 184] width 342 height 44
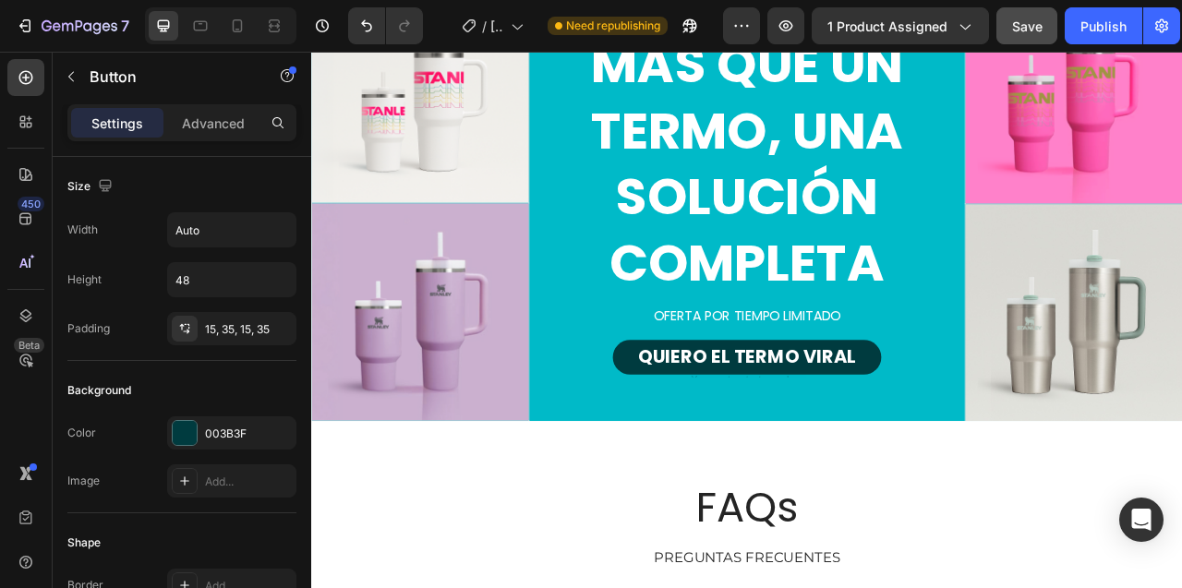
scroll to position [3707, 0]
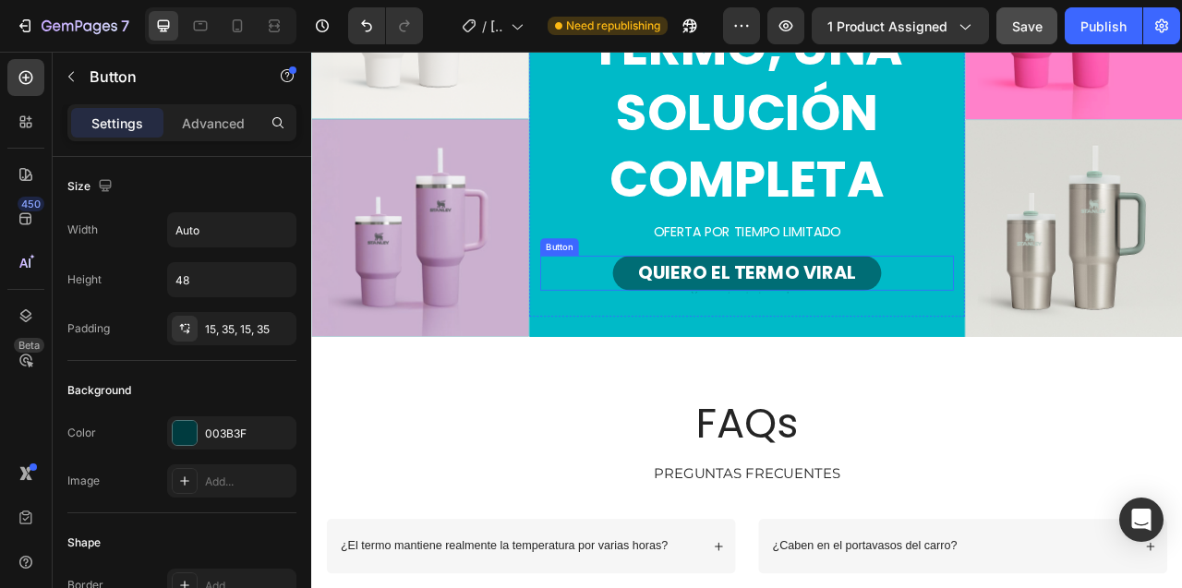
click at [710, 343] on button "QUIERO EL TERMO VIRAL" at bounding box center [865, 333] width 342 height 44
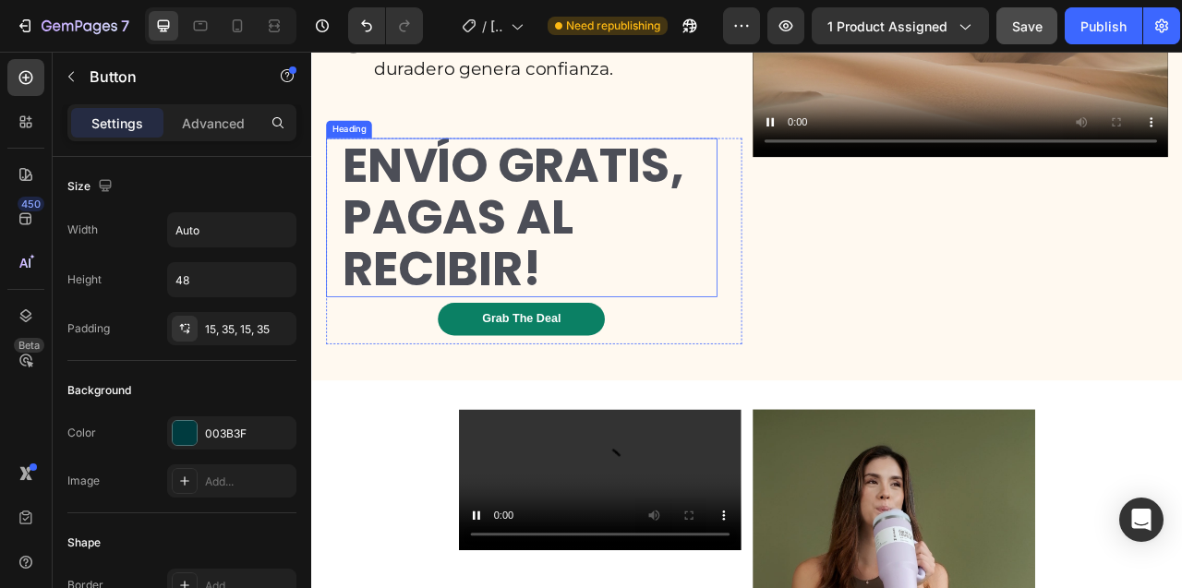
scroll to position [9013, 0]
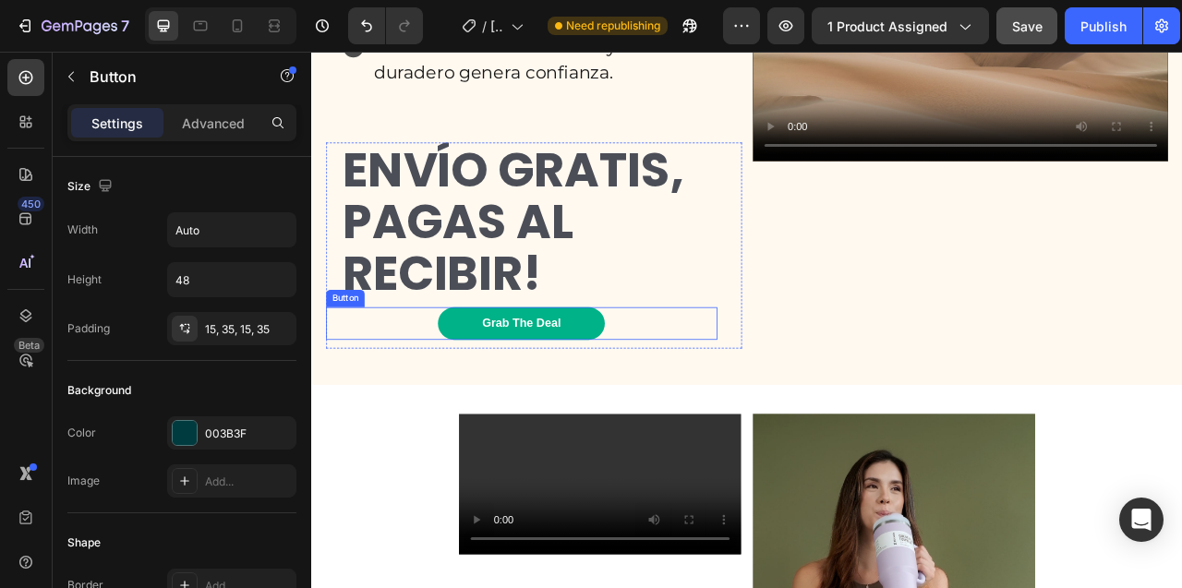
click at [660, 418] on button "Grab The Deal" at bounding box center [578, 398] width 212 height 42
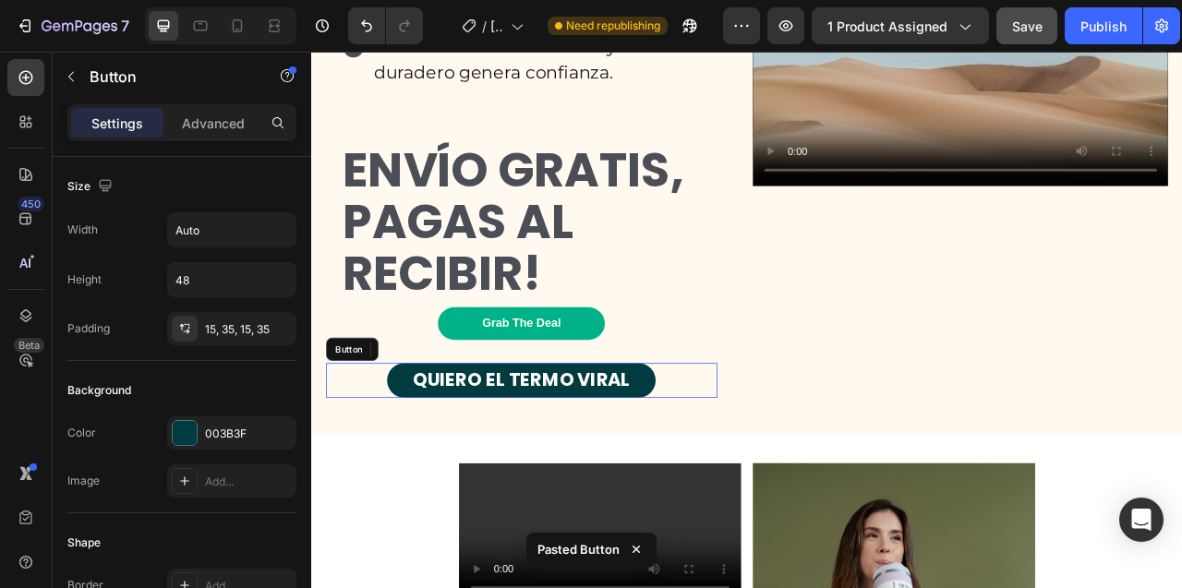
scroll to position [8982, 0]
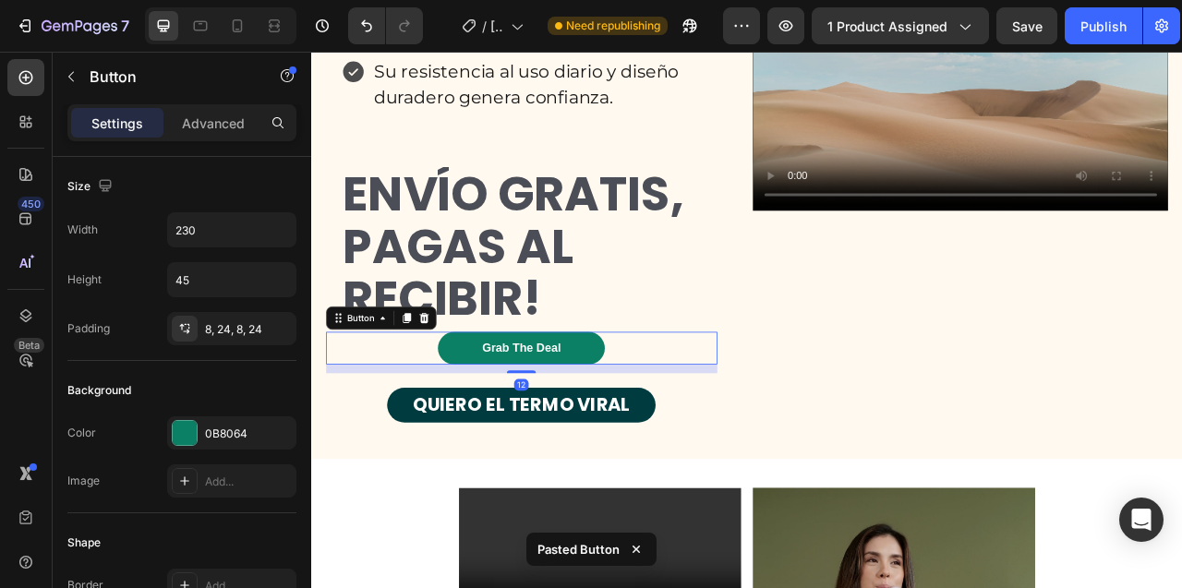
scroll to position [8982, 0]
click at [457, 397] on icon at bounding box center [455, 390] width 12 height 13
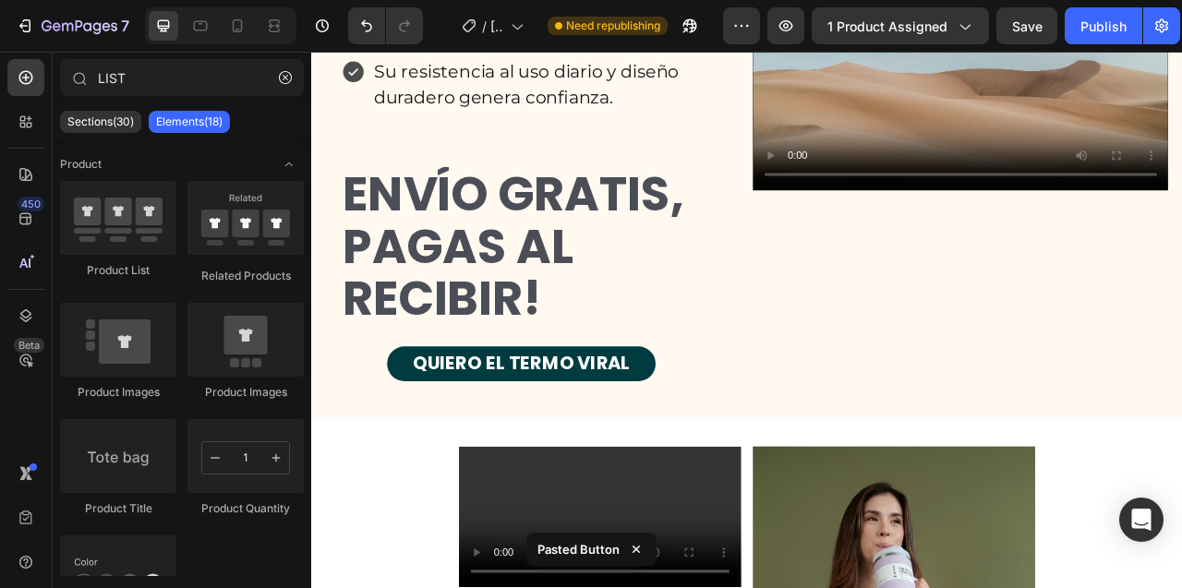
scroll to position [9007, 0]
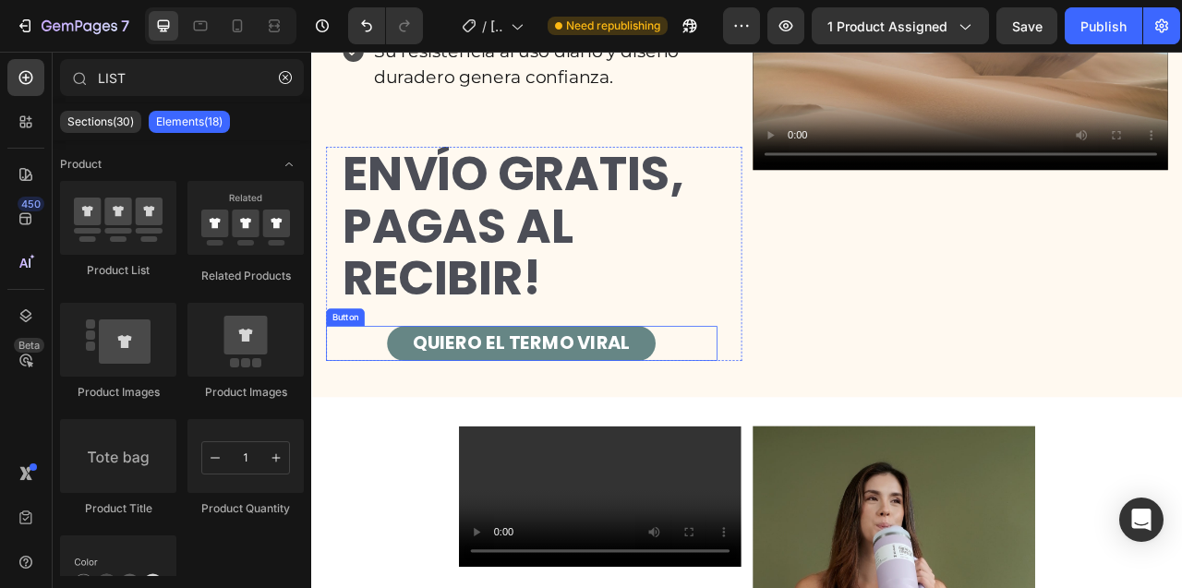
click at [429, 445] on button "QUIERO EL TERMO VIRAL" at bounding box center [578, 423] width 342 height 44
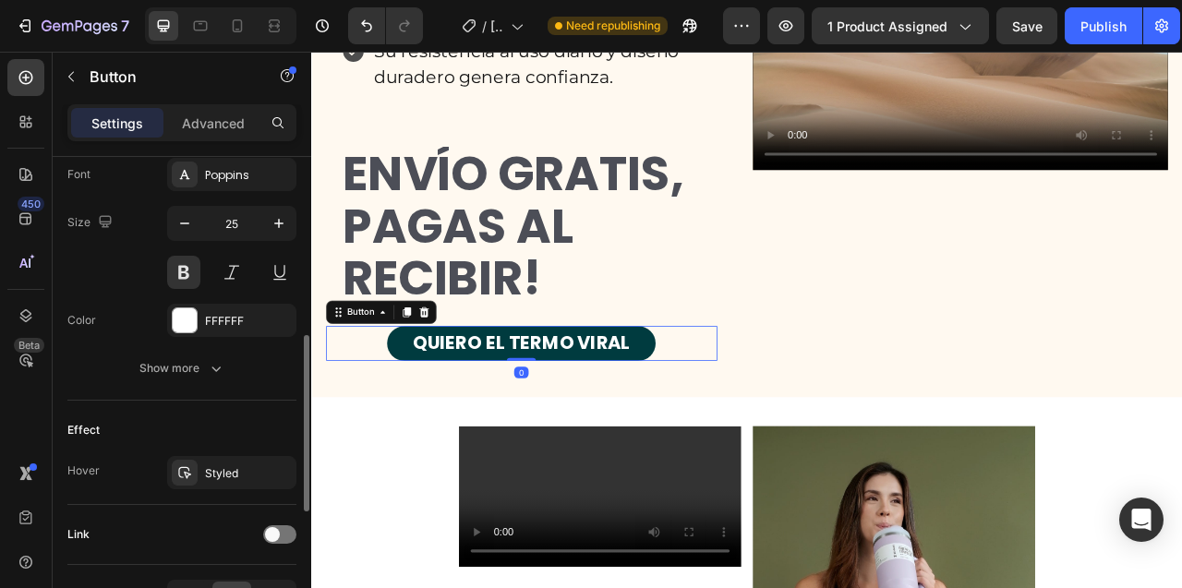
scroll to position [840, 0]
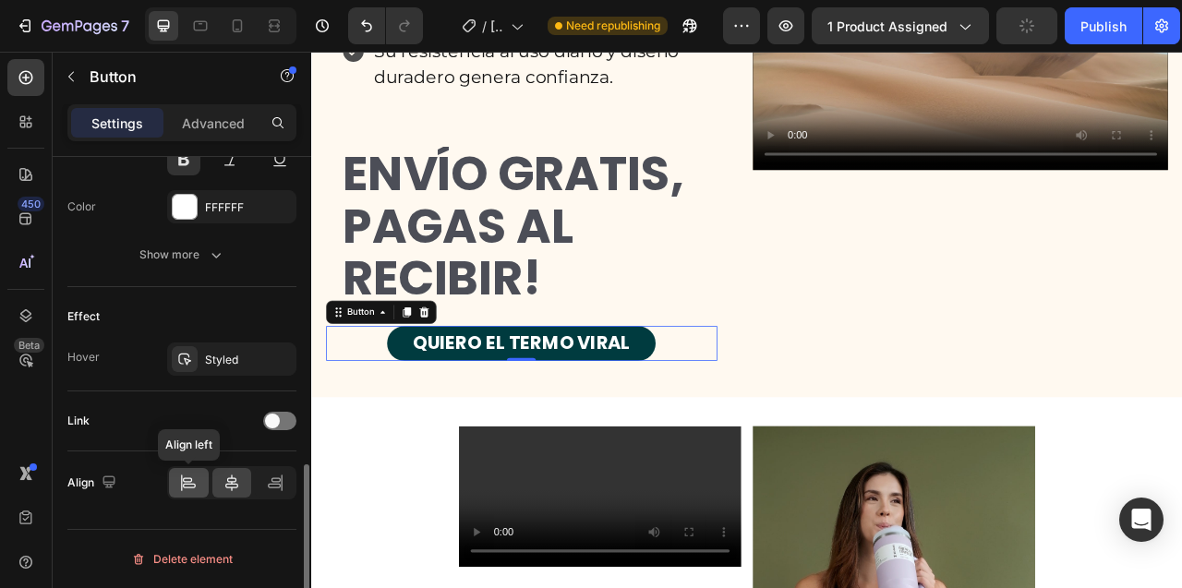
click at [190, 485] on icon at bounding box center [188, 483] width 18 height 18
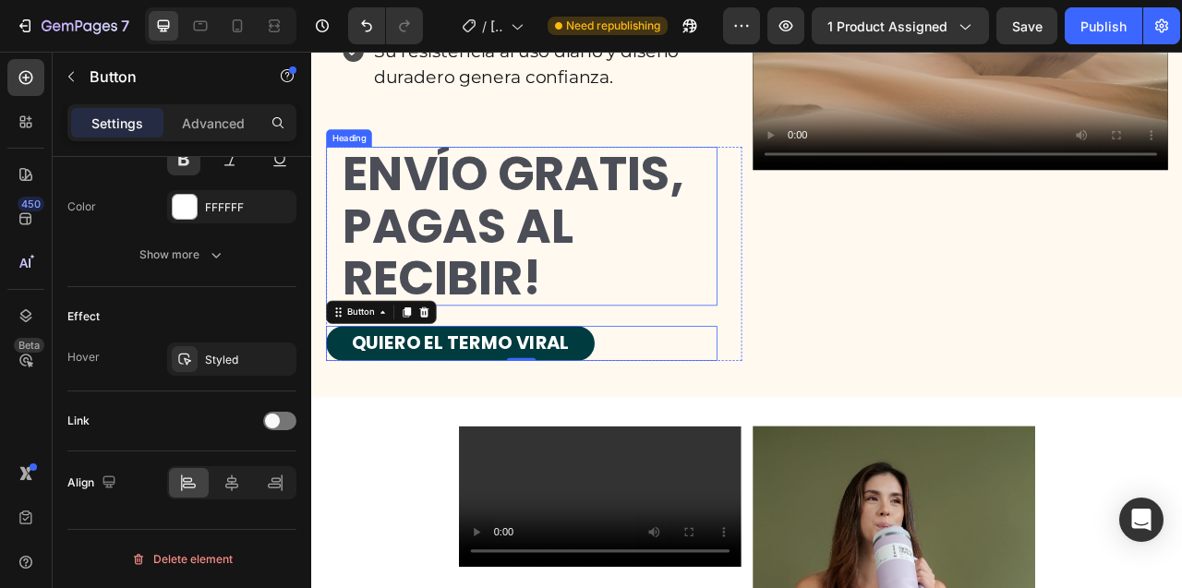
click at [578, 375] on h2 "ENVÍO GRATIS, PAGAS AL RECIBIR!" at bounding box center [587, 274] width 479 height 202
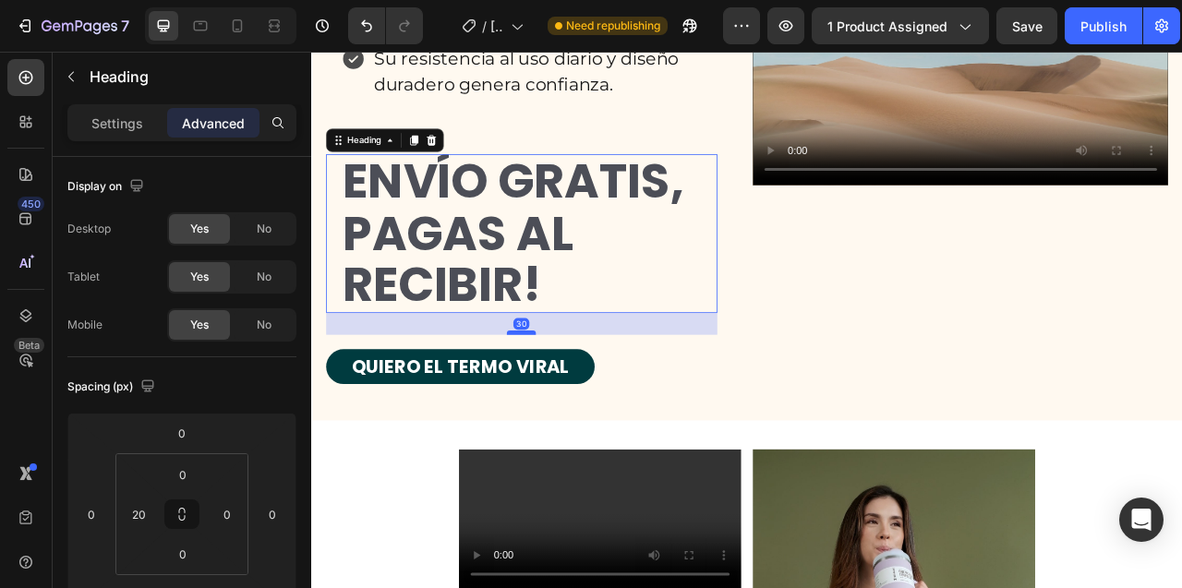
scroll to position [8997, 0]
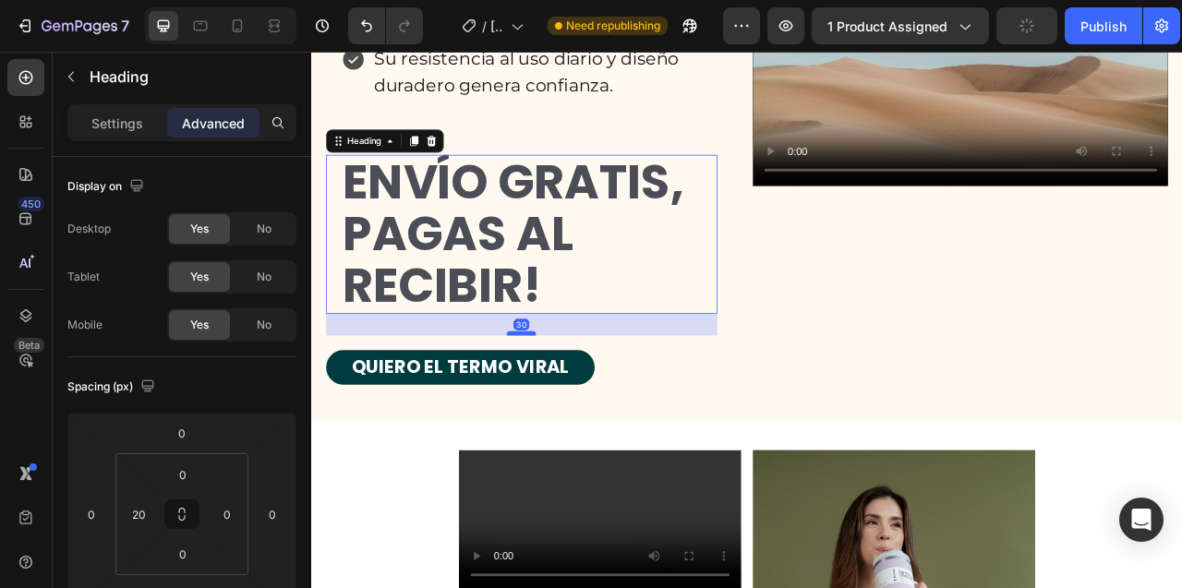
drag, startPoint x: 586, startPoint y: 462, endPoint x: 585, endPoint y: 483, distance: 20.3
click at [585, 413] on div at bounding box center [577, 410] width 37 height 6
type input "30"
click at [745, 216] on div "Icon Icon Icon Icon Icon Icon List Cumple efectivamente con la conservación de …" at bounding box center [594, 77] width 529 height 797
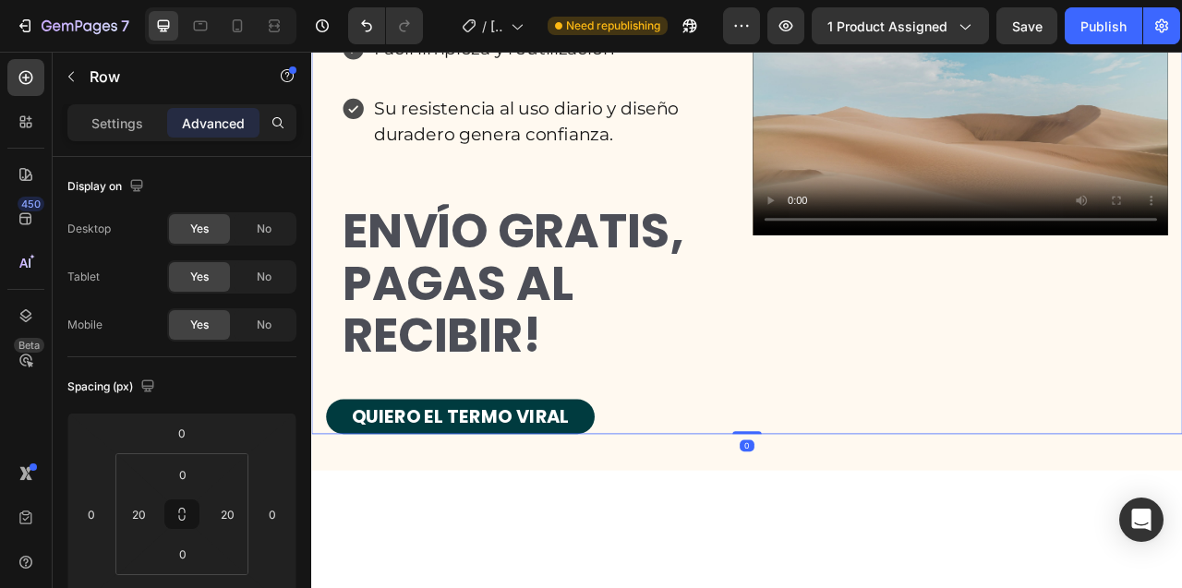
scroll to position [8847, 0]
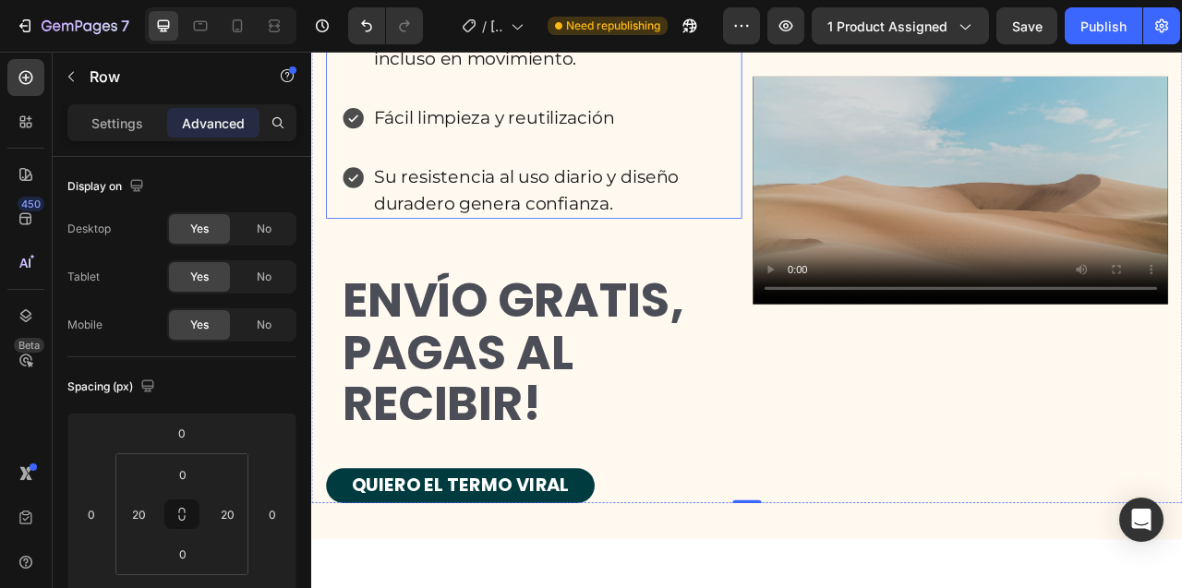
click at [629, 261] on p "Su resistencia al uso diario y diseño duradero genera confianza." at bounding box center [613, 228] width 447 height 66
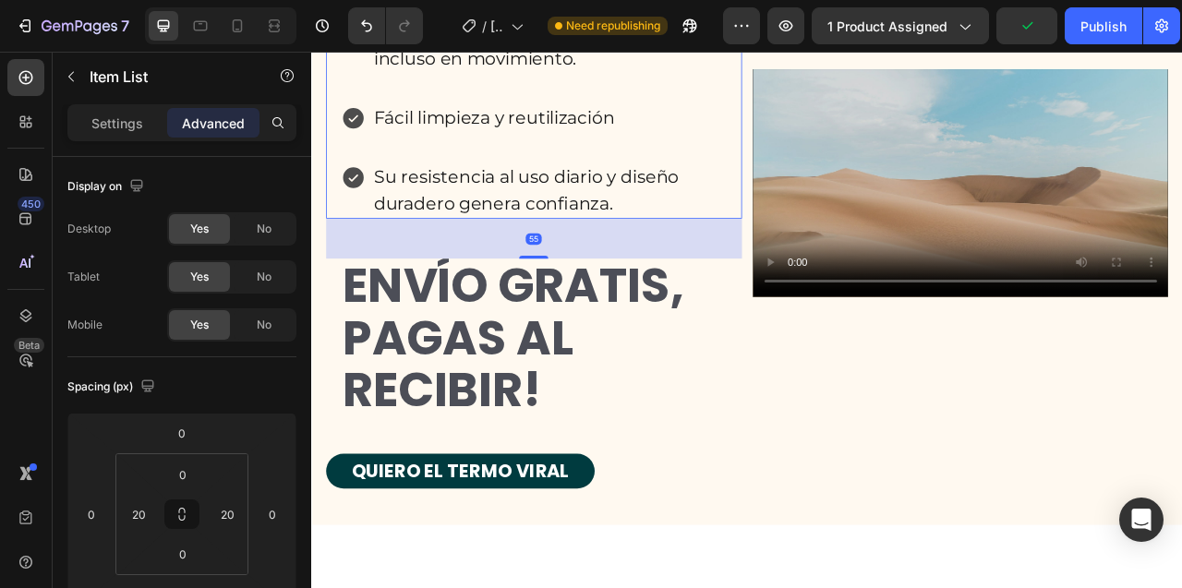
drag, startPoint x: 592, startPoint y: 403, endPoint x: 593, endPoint y: 386, distance: 17.6
click at [593, 264] on div "55" at bounding box center [594, 264] width 529 height 0
type input "56"
click at [786, 518] on h2 "ENVÍO GRATIS, PAGAS AL RECIBIR!" at bounding box center [587, 417] width 479 height 202
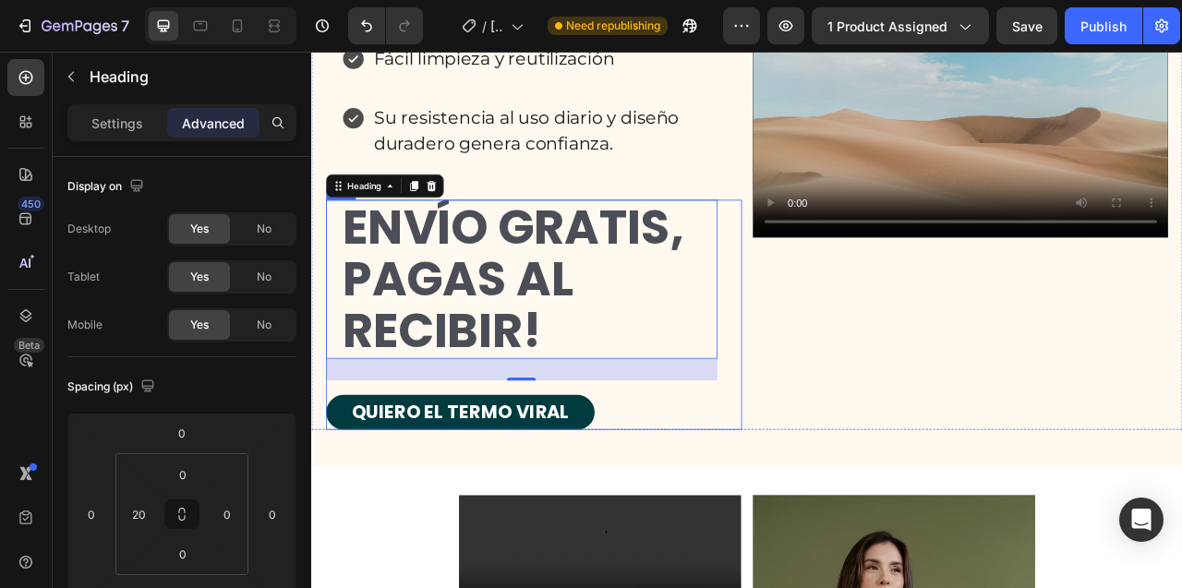
scroll to position [8938, 0]
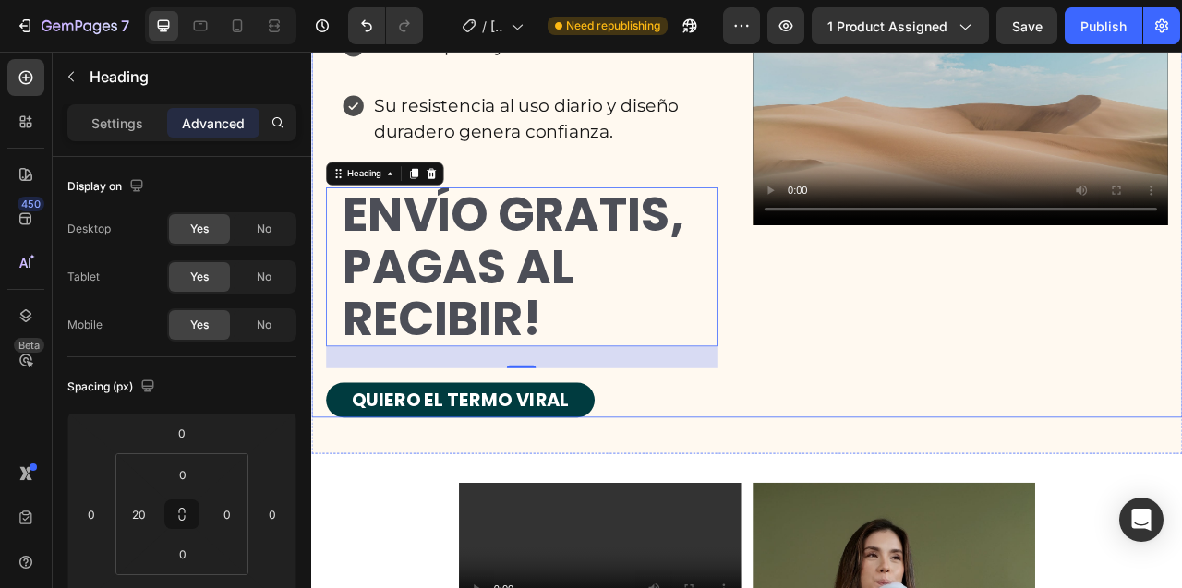
click at [847, 294] on div "Icon Icon Icon Icon Icon Icon List Cumple efectivamente con la conservación de …" at bounding box center [594, 127] width 529 height 779
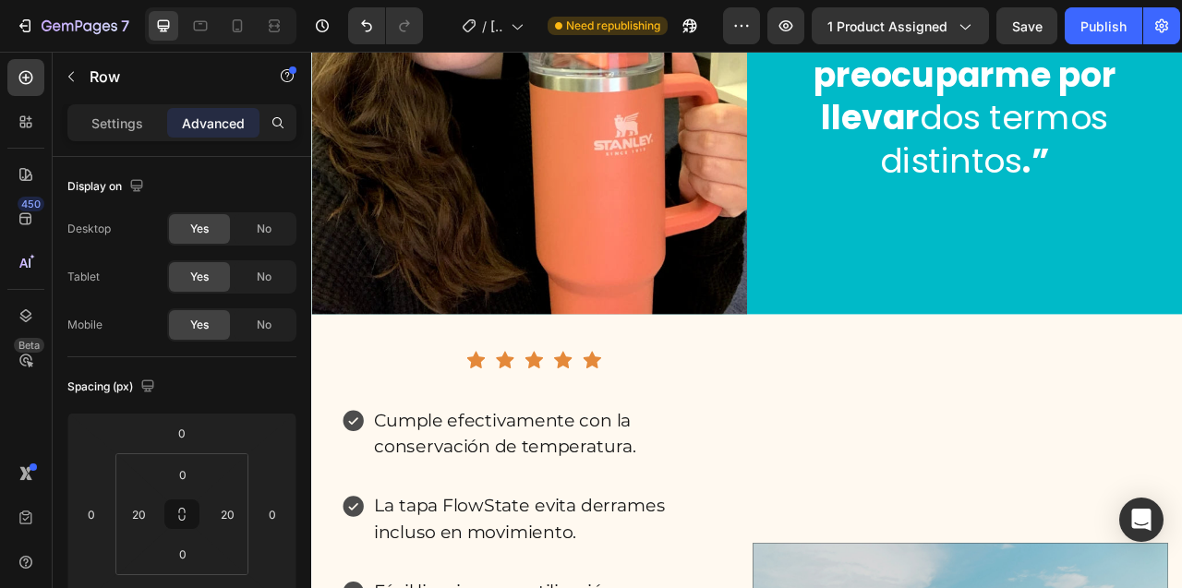
scroll to position [8375, 0]
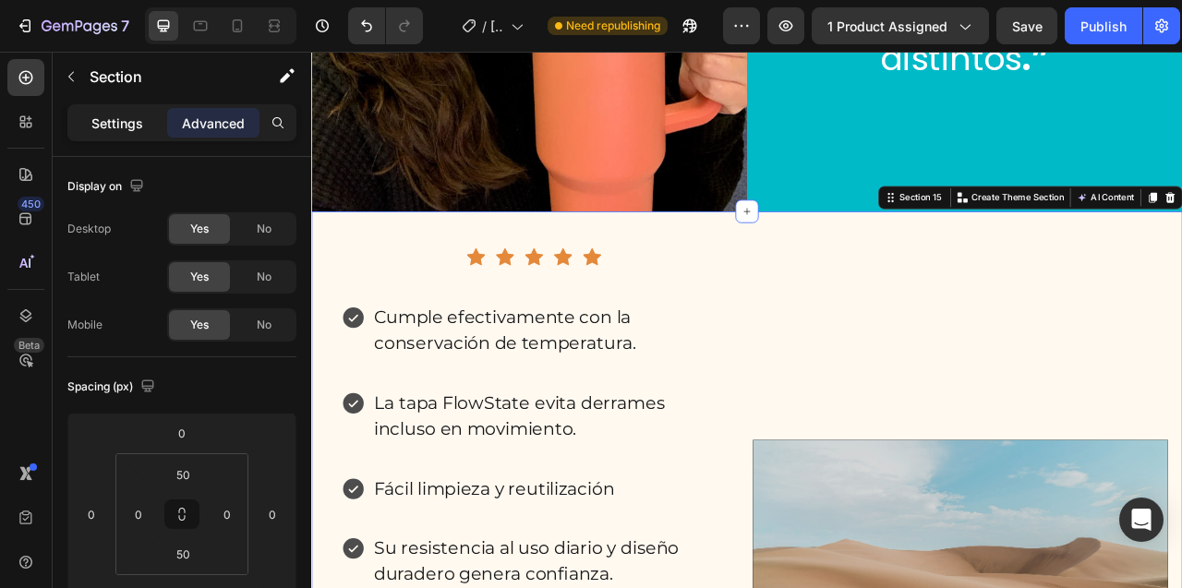
click at [118, 130] on p "Settings" at bounding box center [117, 123] width 52 height 19
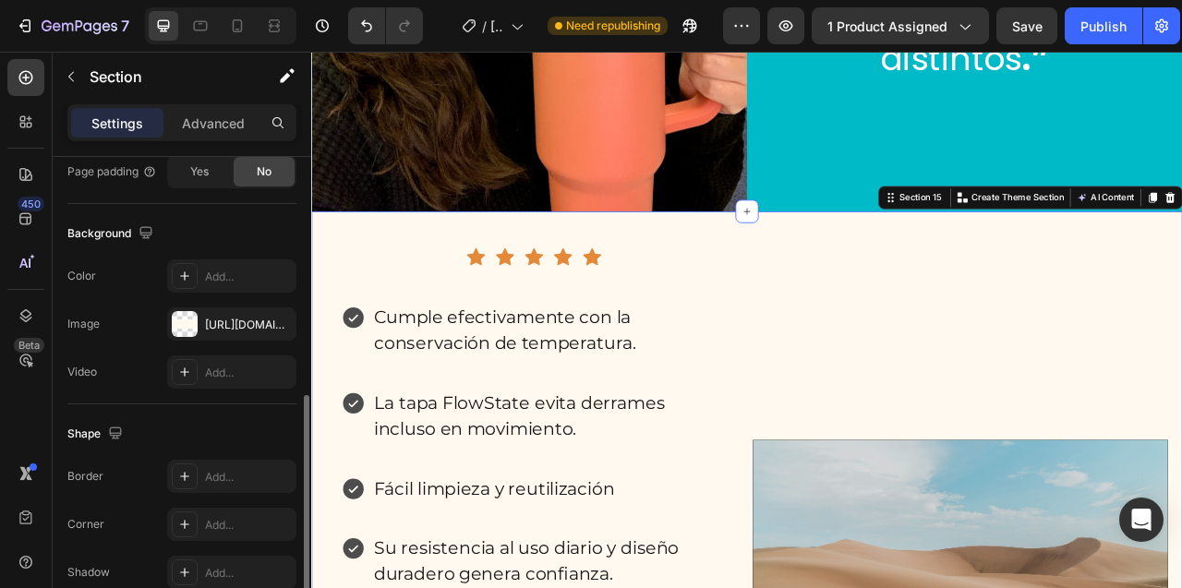
scroll to position [554, 0]
click at [280, 323] on icon "button" at bounding box center [277, 323] width 15 height 15
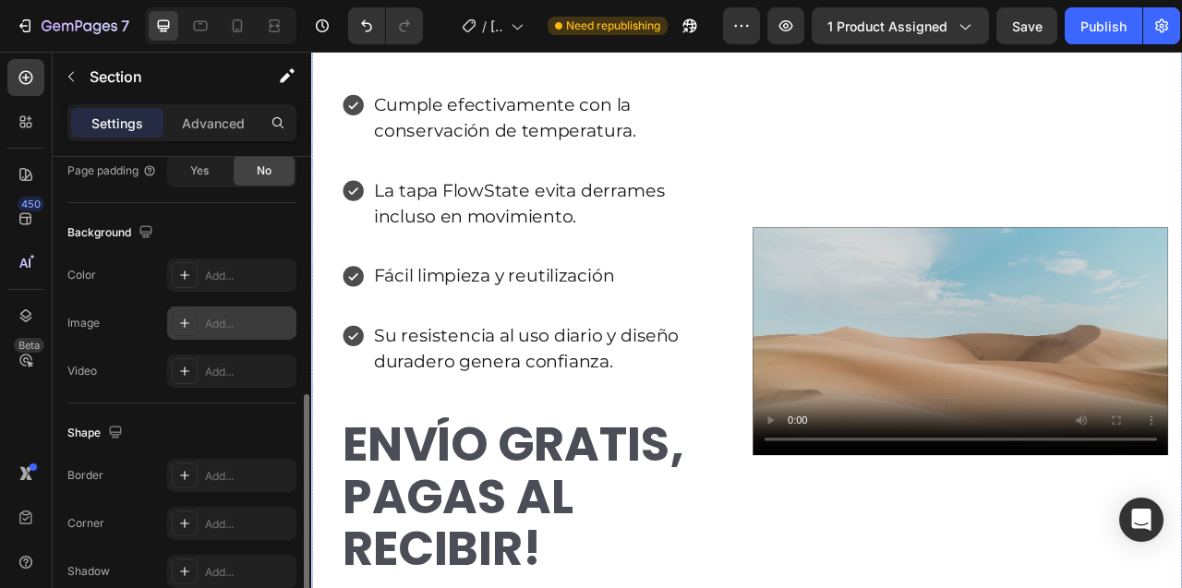
scroll to position [8858, 0]
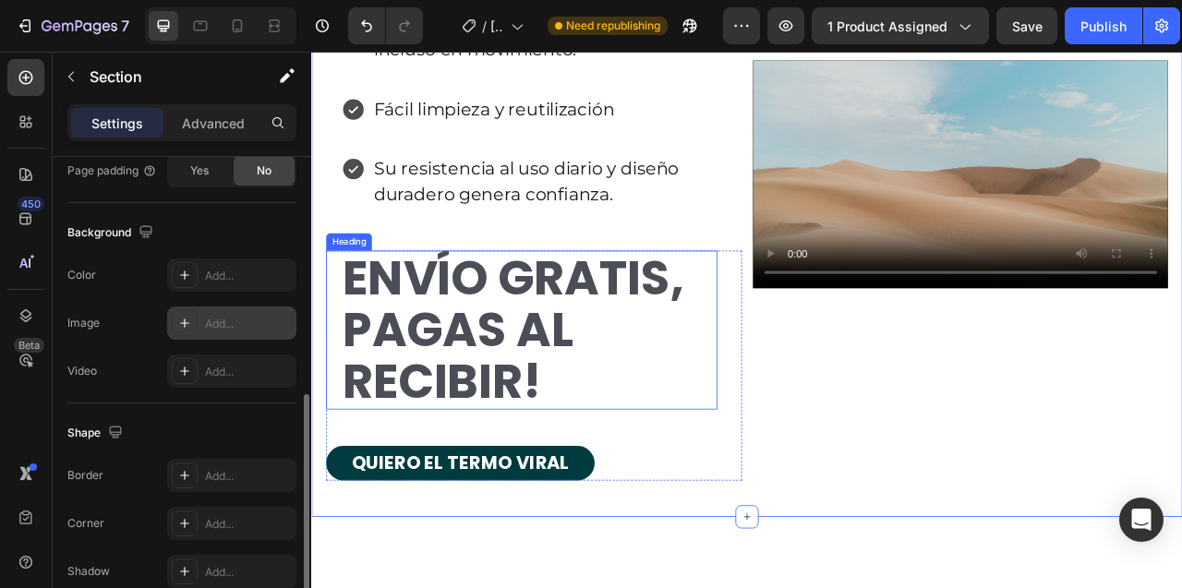
click at [556, 495] on h2 "ENVÍO GRATIS, PAGAS AL RECIBIR!" at bounding box center [587, 406] width 479 height 202
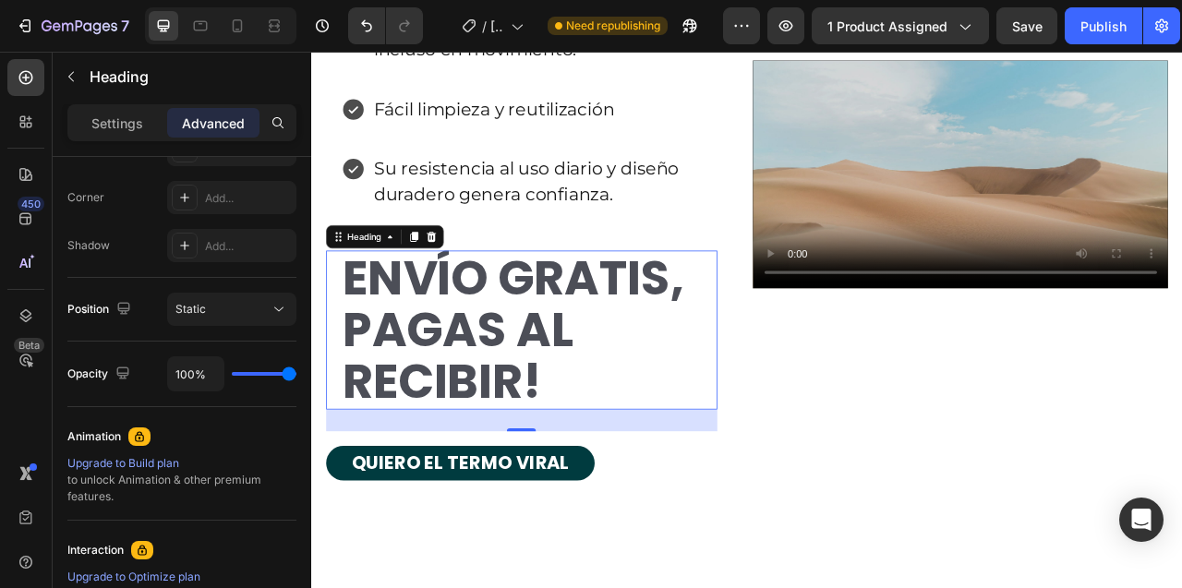
scroll to position [0, 0]
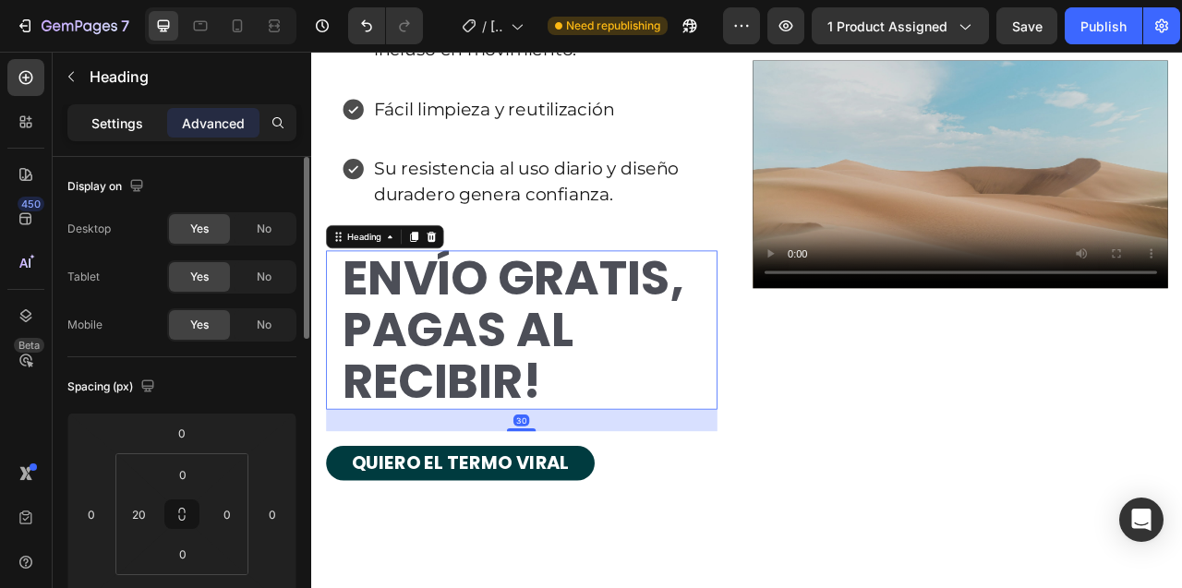
click at [90, 120] on div "Settings" at bounding box center [117, 123] width 92 height 30
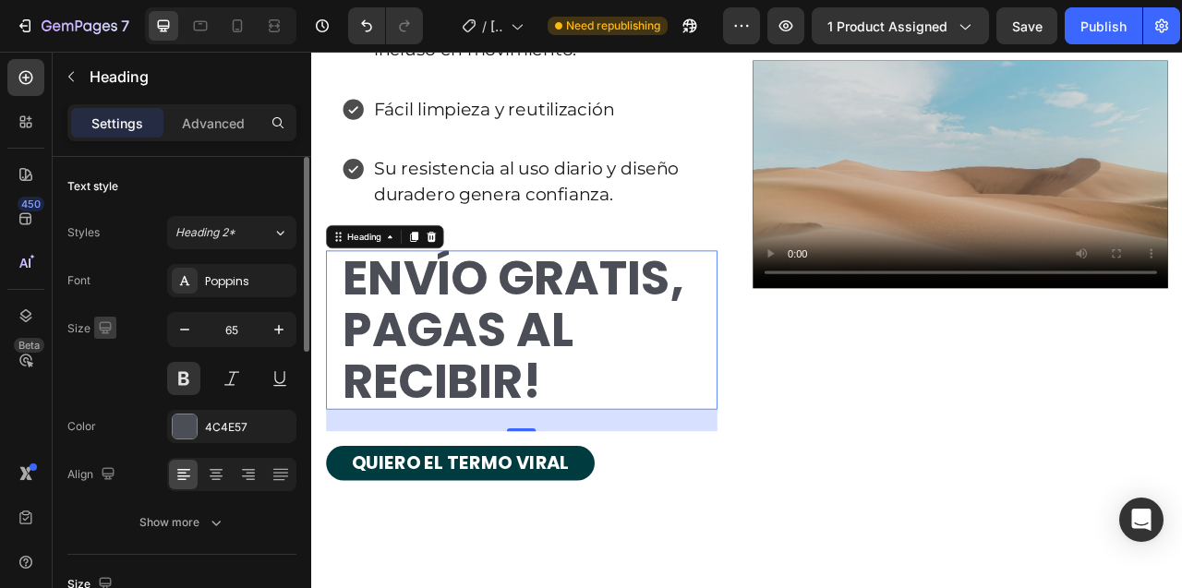
scroll to position [124, 0]
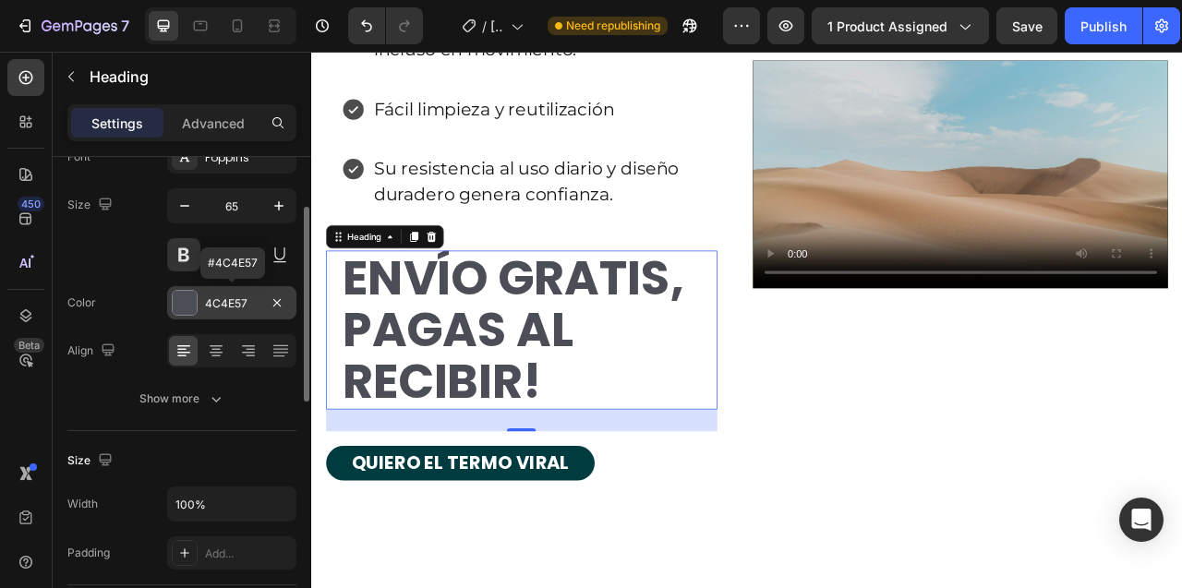
click at [184, 301] on div at bounding box center [185, 303] width 24 height 24
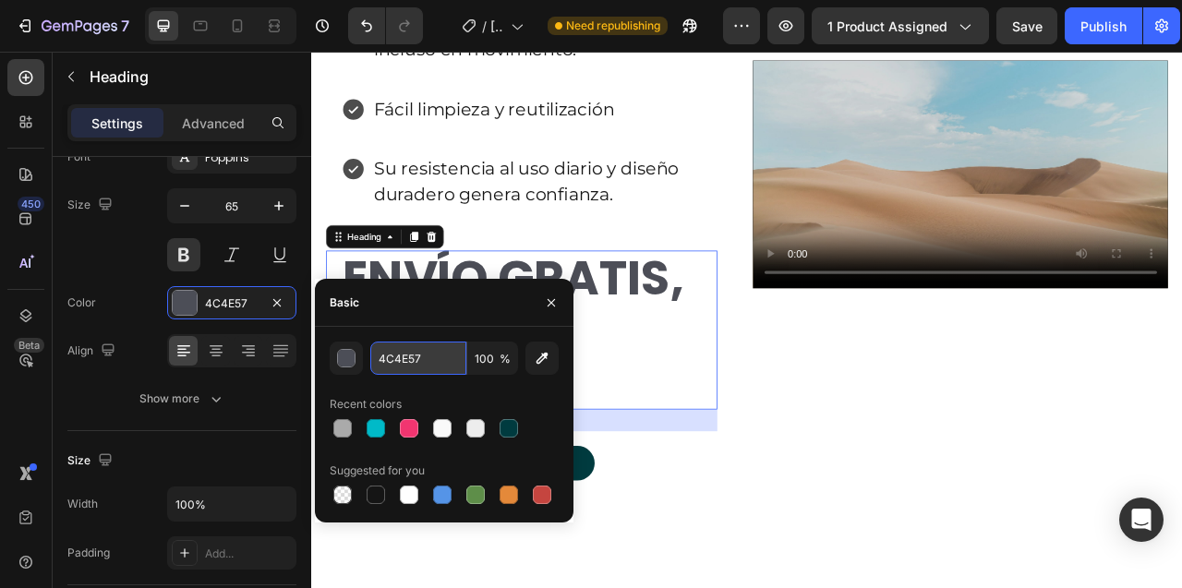
click at [401, 361] on input "4C4E57" at bounding box center [418, 358] width 96 height 33
click at [374, 426] on div at bounding box center [375, 428] width 18 height 18
type input "00BAC8"
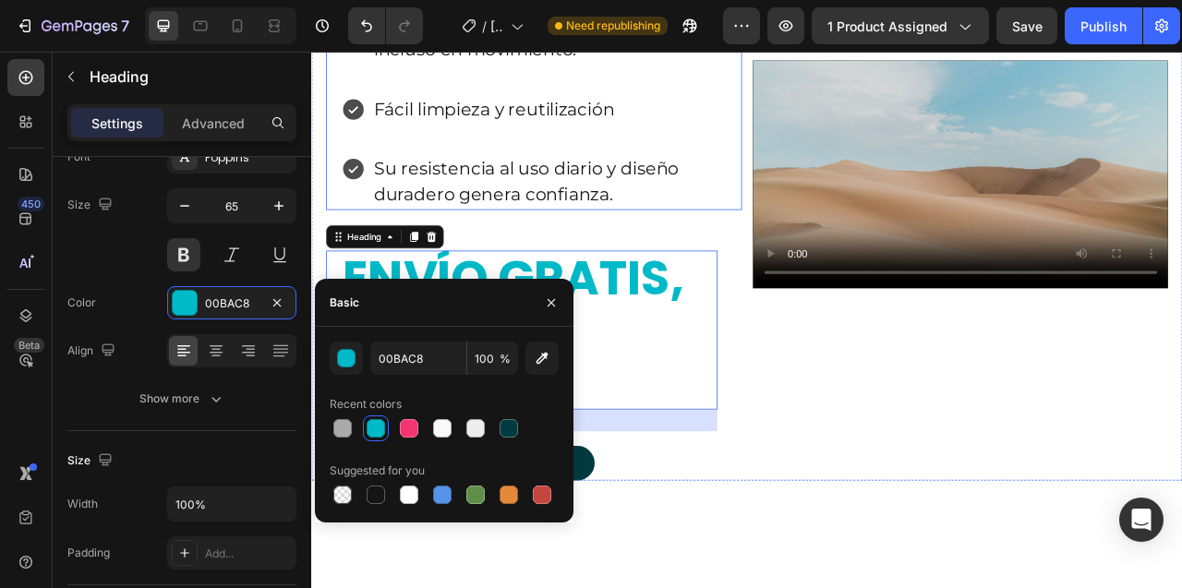
click at [738, 181] on div "Cumple efectivamente con la conservación de temperatura. La tapa FlowState evit…" at bounding box center [594, 70] width 492 height 366
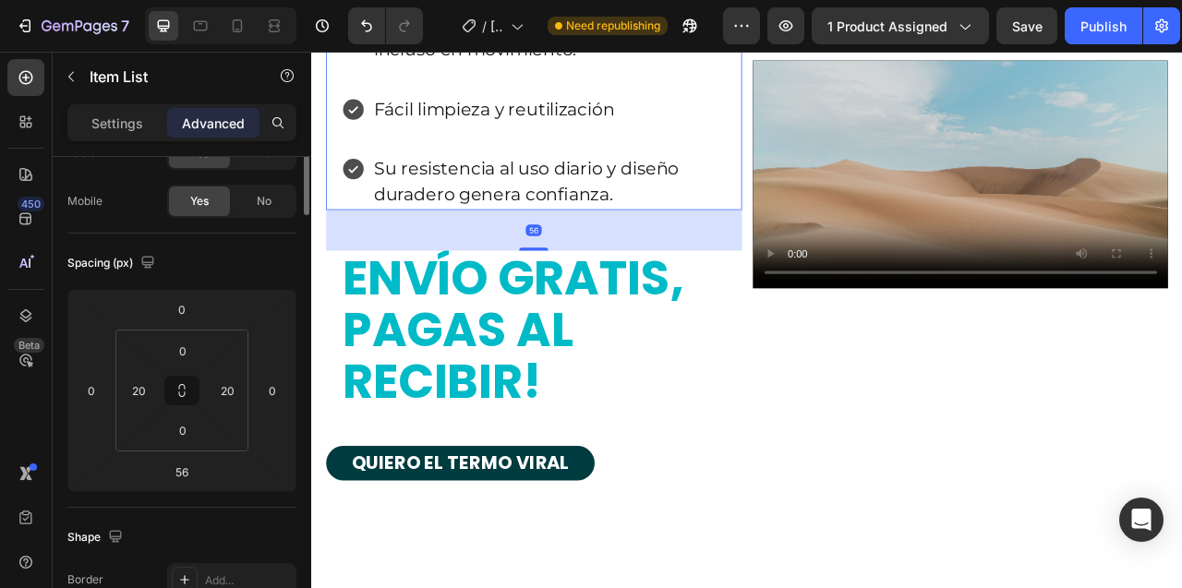
scroll to position [0, 0]
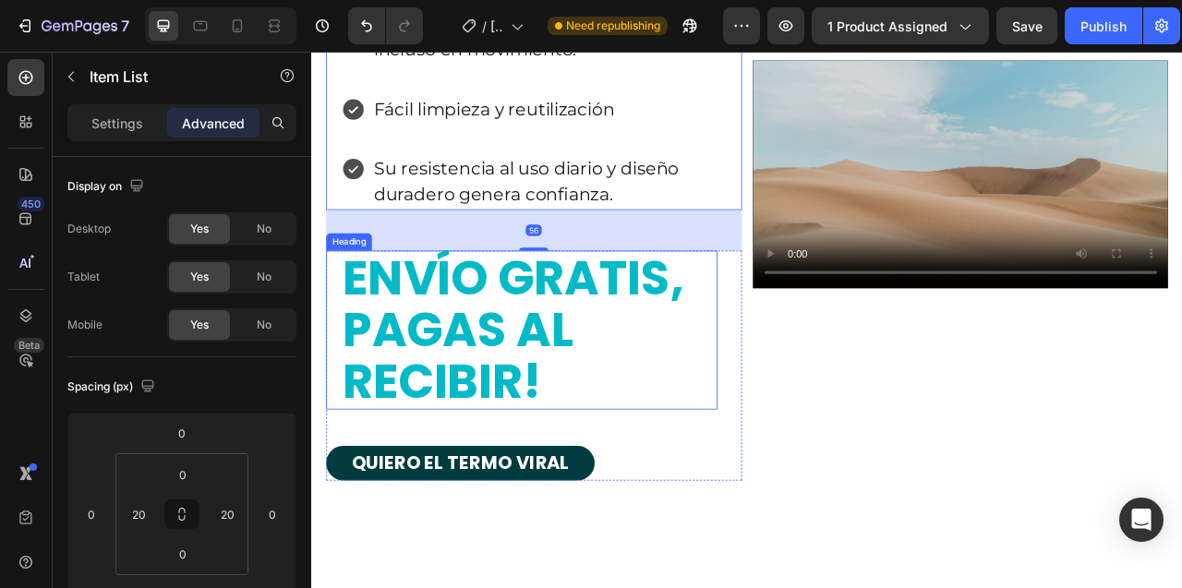
click at [769, 507] on h2 "ENVÍO GRATIS, PAGAS AL RECIBIR!" at bounding box center [587, 406] width 479 height 202
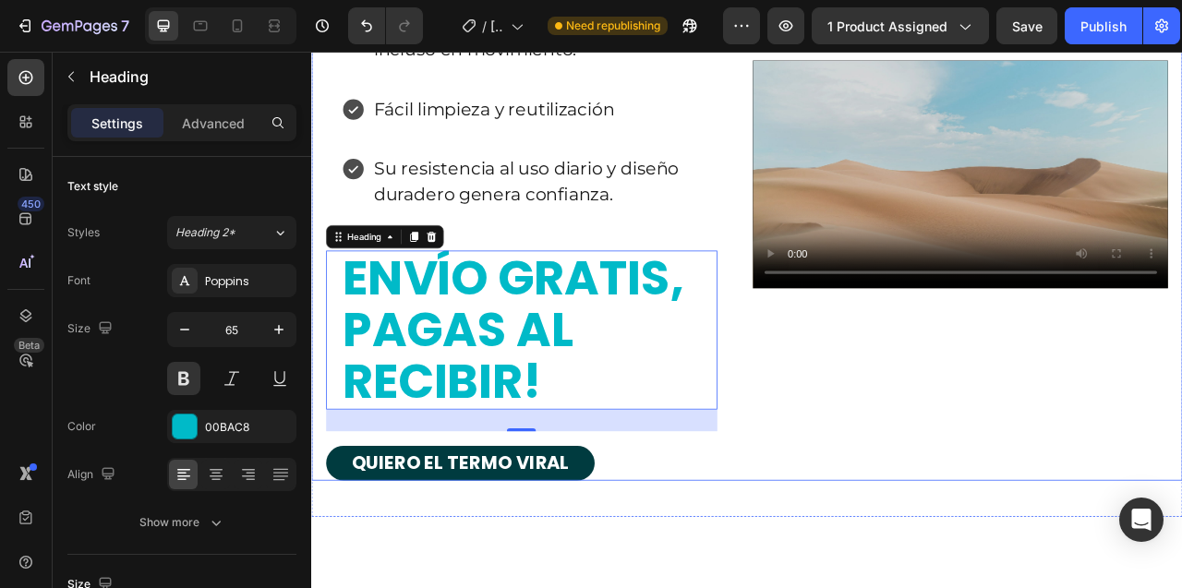
click at [848, 367] on div "Icon Icon Icon Icon Icon Icon List Cumple efectivamente con la conservación de …" at bounding box center [594, 207] width 529 height 779
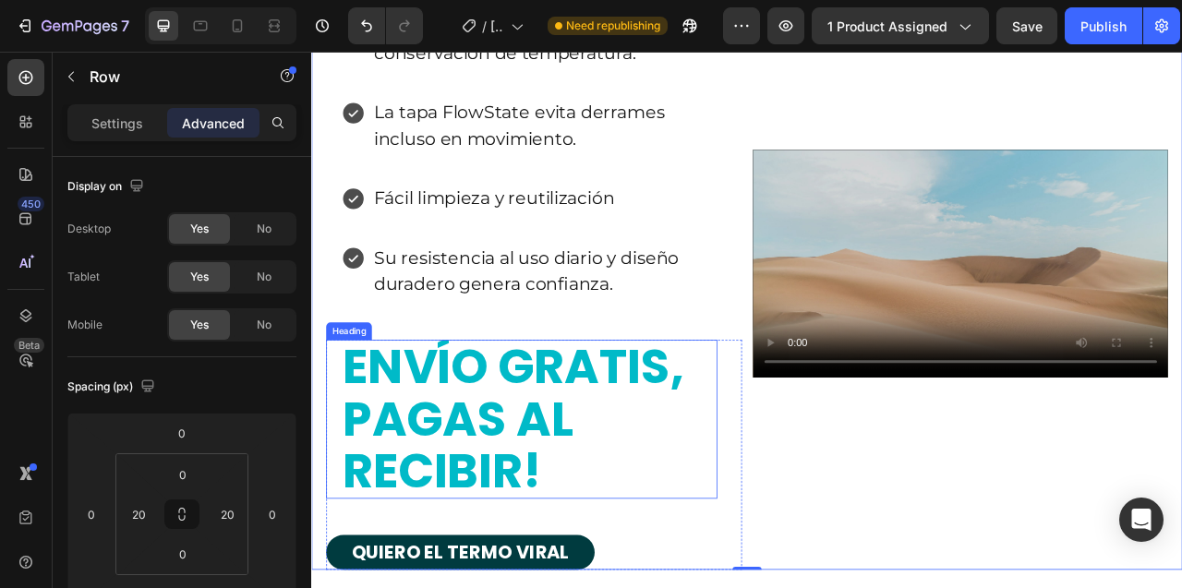
scroll to position [8727, 0]
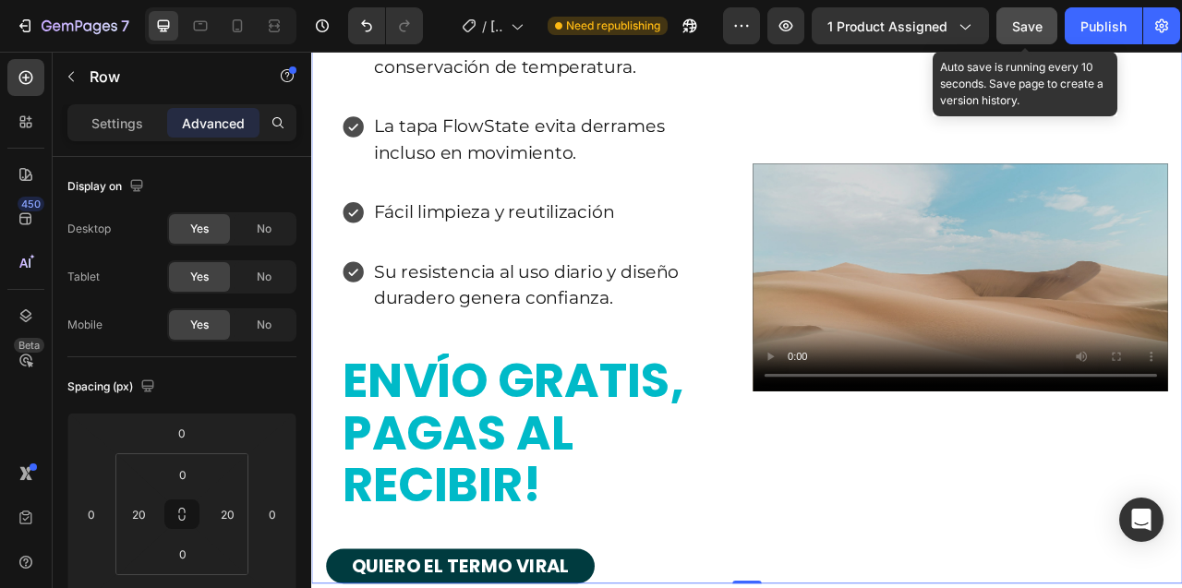
click at [1009, 28] on button "Save" at bounding box center [1026, 25] width 61 height 37
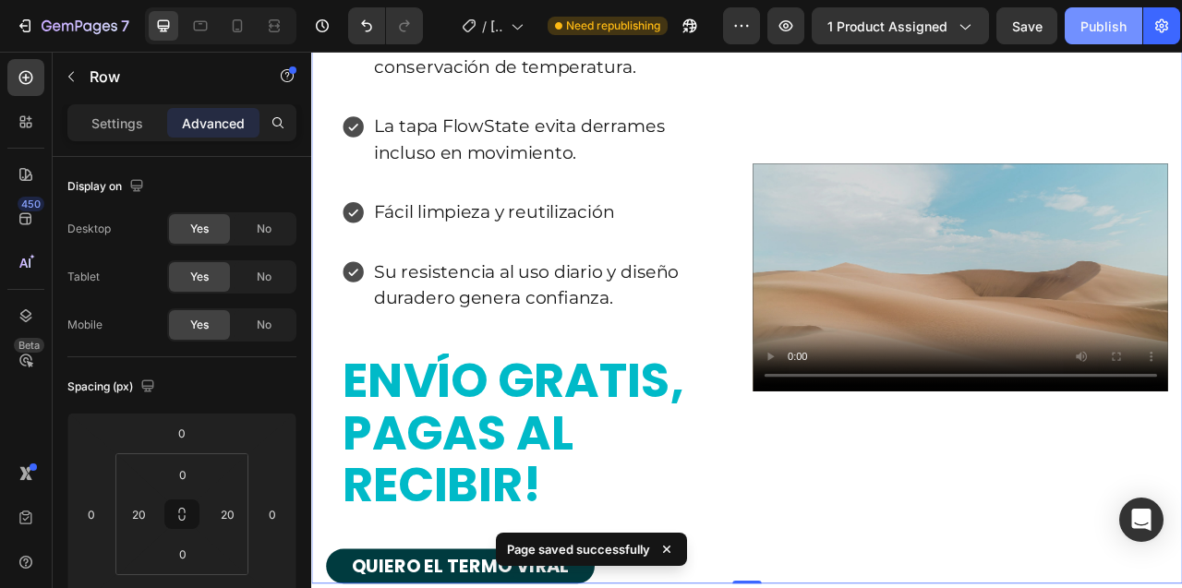
click at [1096, 20] on div "Publish" at bounding box center [1103, 26] width 46 height 19
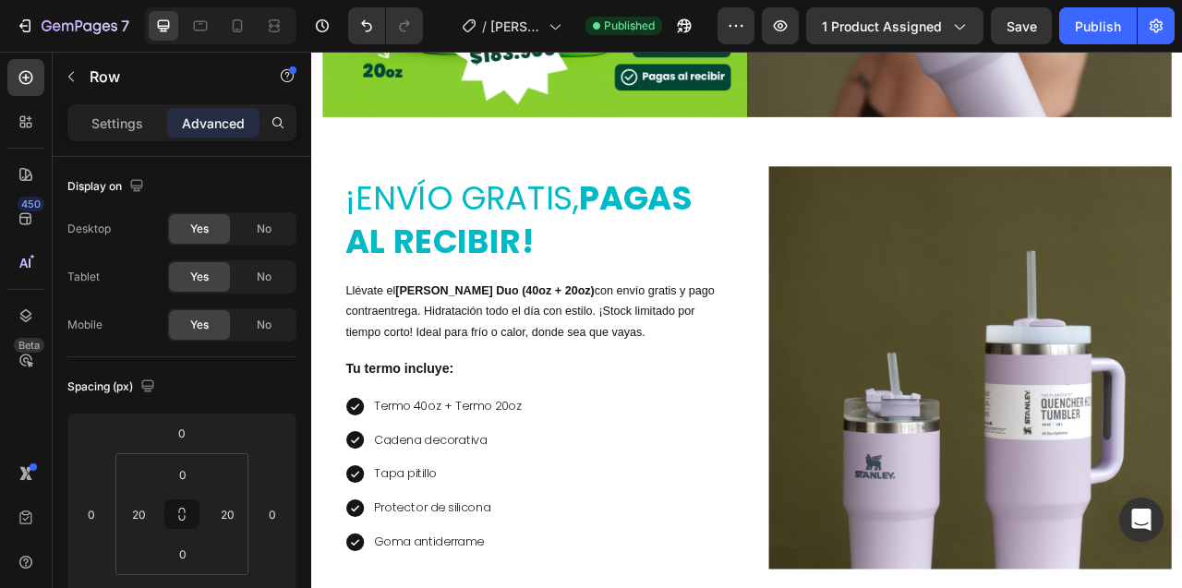
scroll to position [2423, 0]
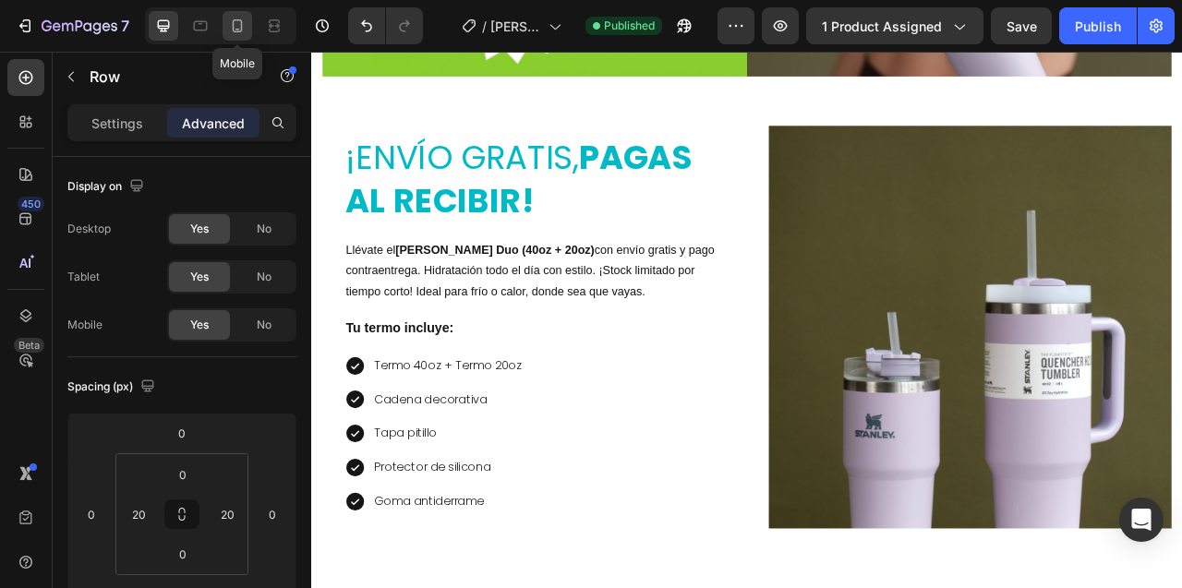
click at [240, 27] on icon at bounding box center [237, 26] width 18 height 18
type input "15"
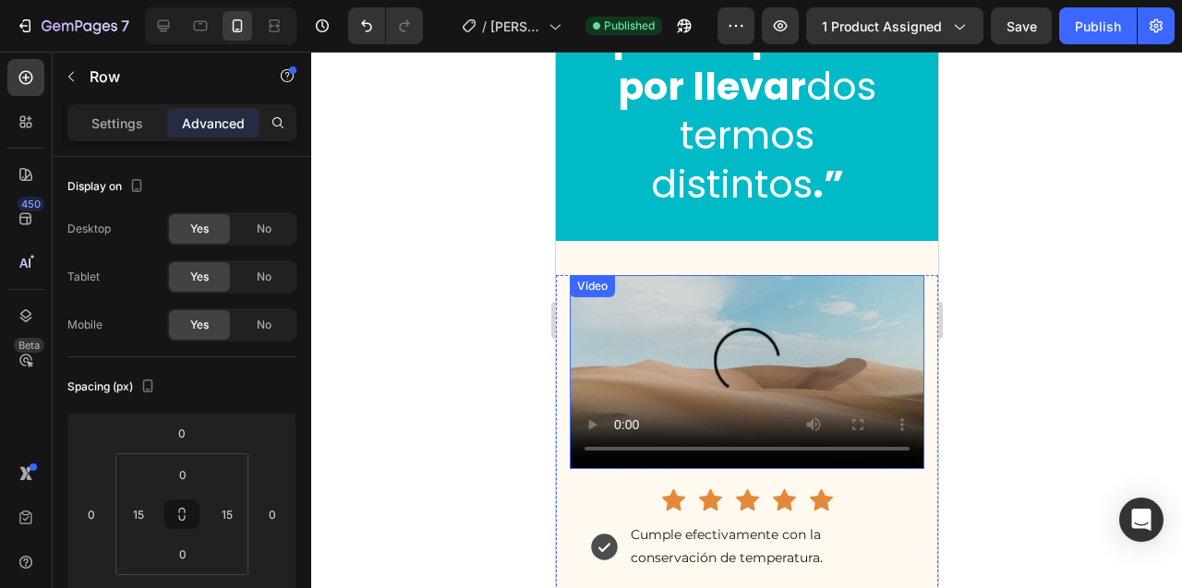
scroll to position [10500, 0]
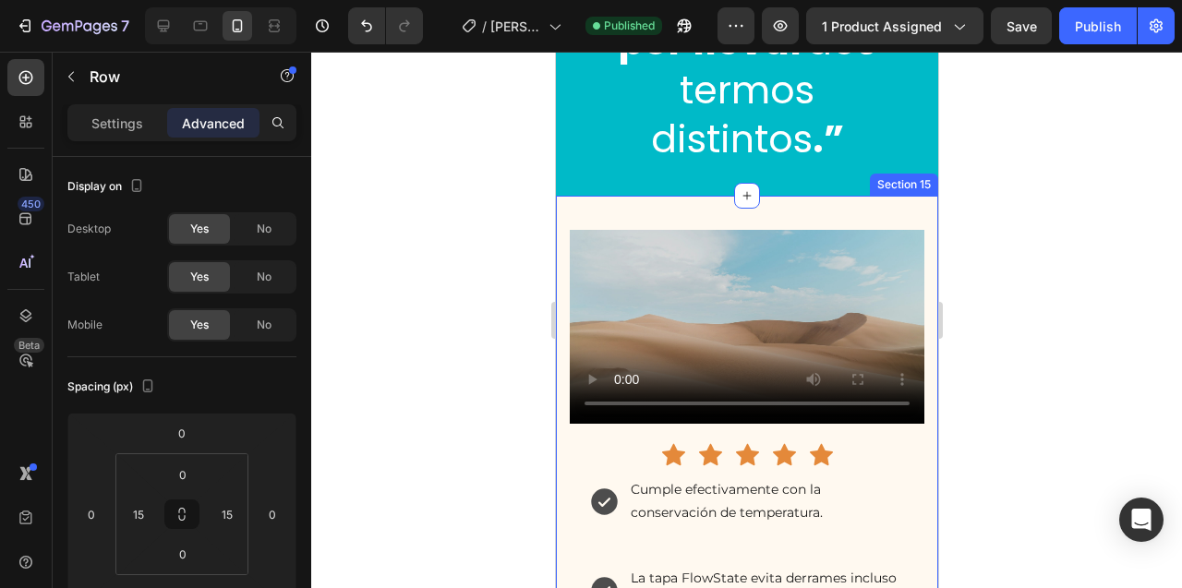
click at [659, 196] on div "Icon Icon Icon Icon Icon Icon List Cumple efectivamente con la conservación de …" at bounding box center [746, 597] width 382 height 803
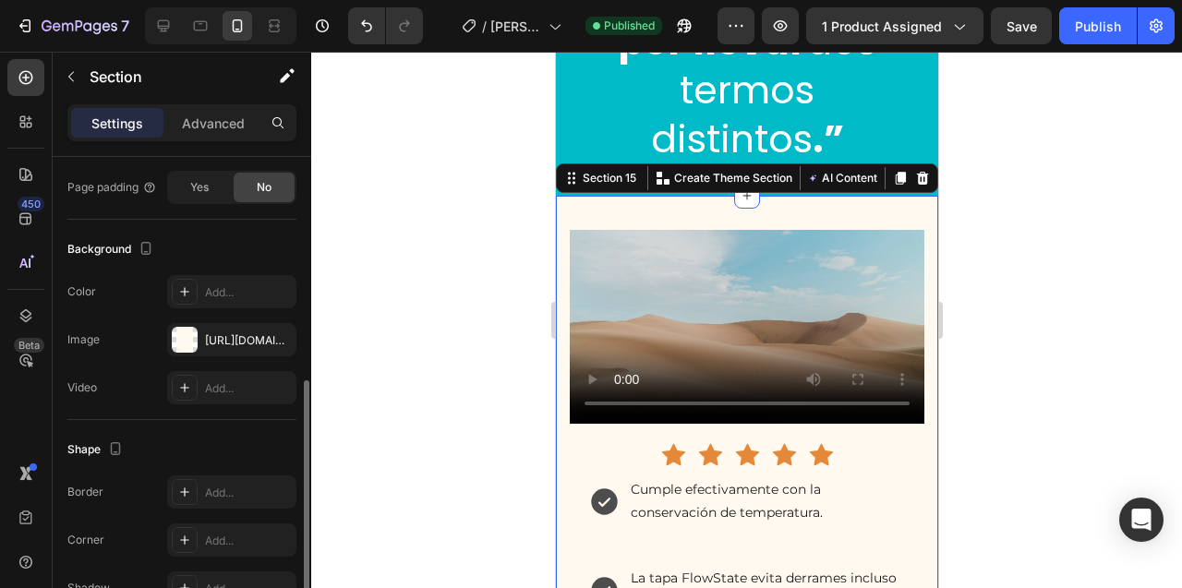
scroll to position [492, 0]
click at [279, 336] on icon "button" at bounding box center [277, 337] width 15 height 15
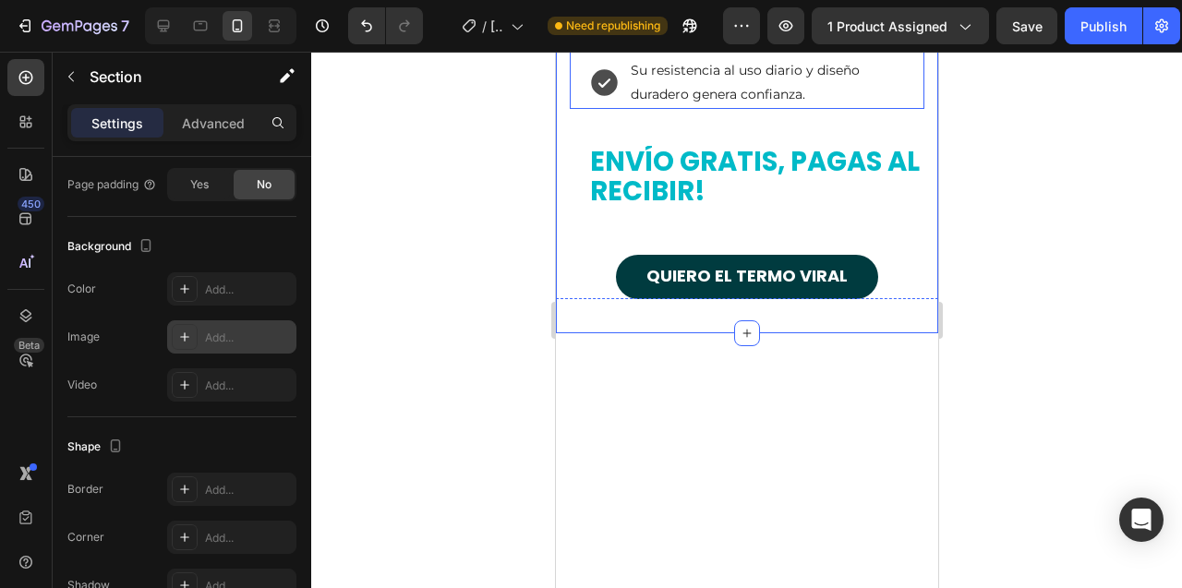
scroll to position [11180, 0]
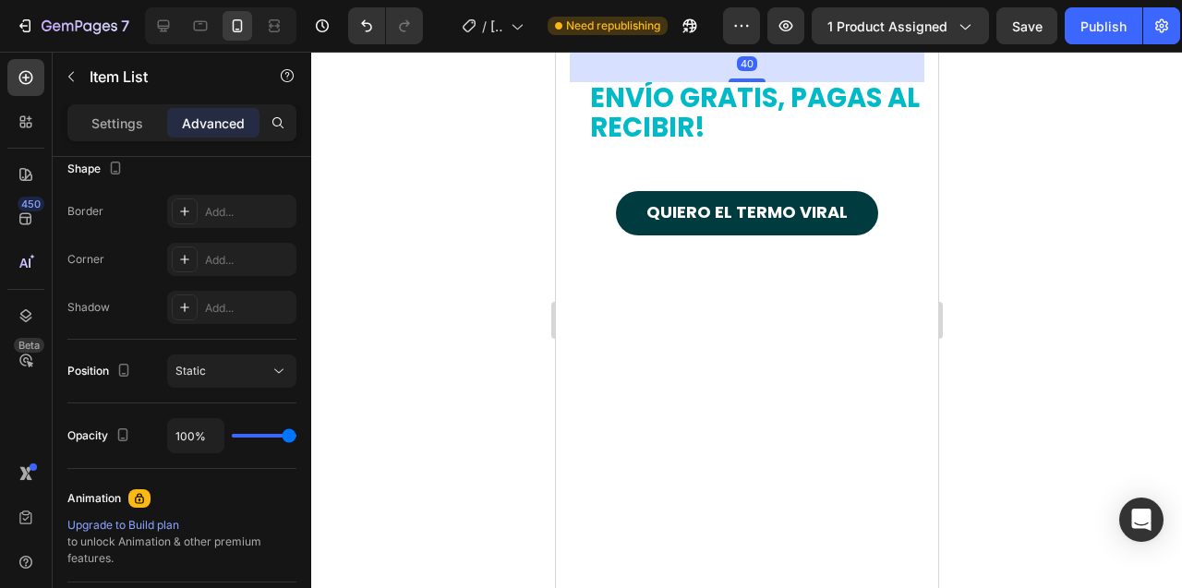
scroll to position [0, 0]
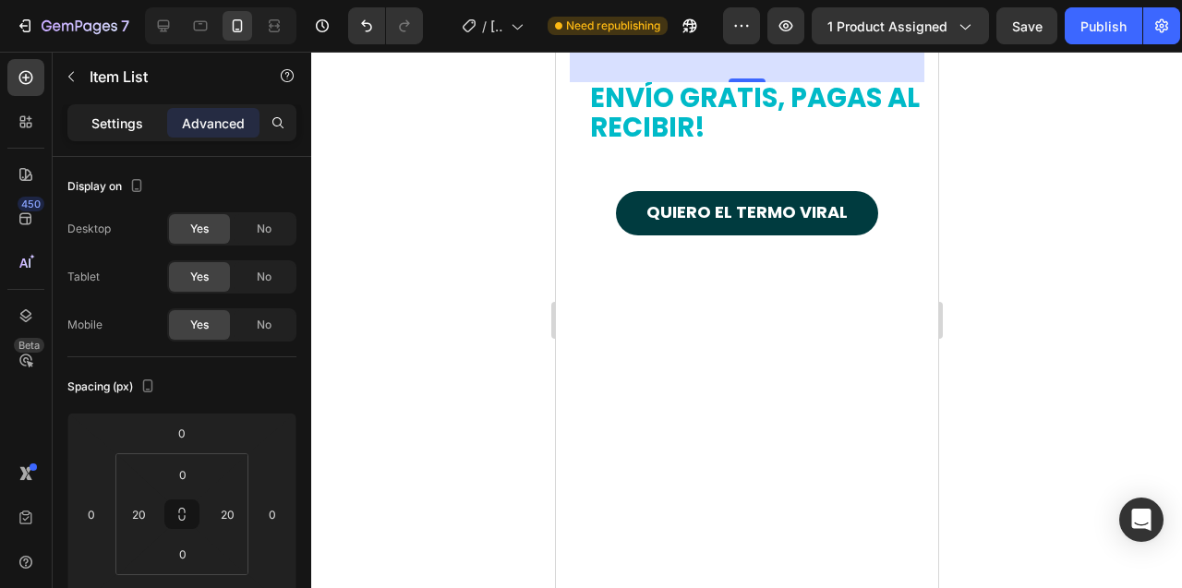
click at [102, 127] on p "Settings" at bounding box center [117, 123] width 52 height 19
type input "8"
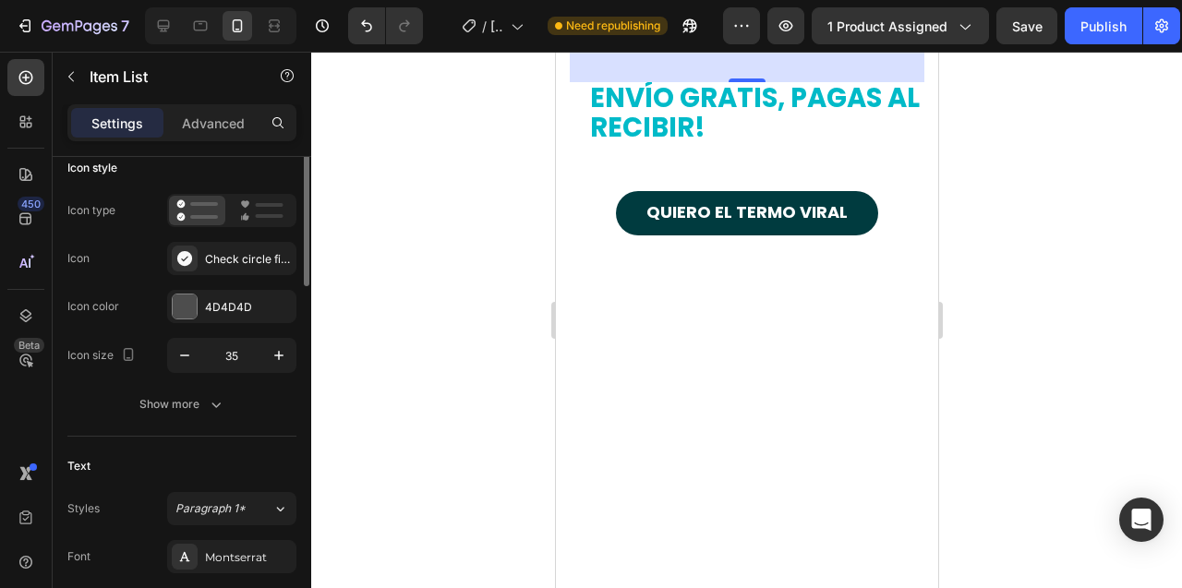
scroll to position [126, 0]
click at [184, 359] on icon "button" at bounding box center [184, 352] width 18 height 18
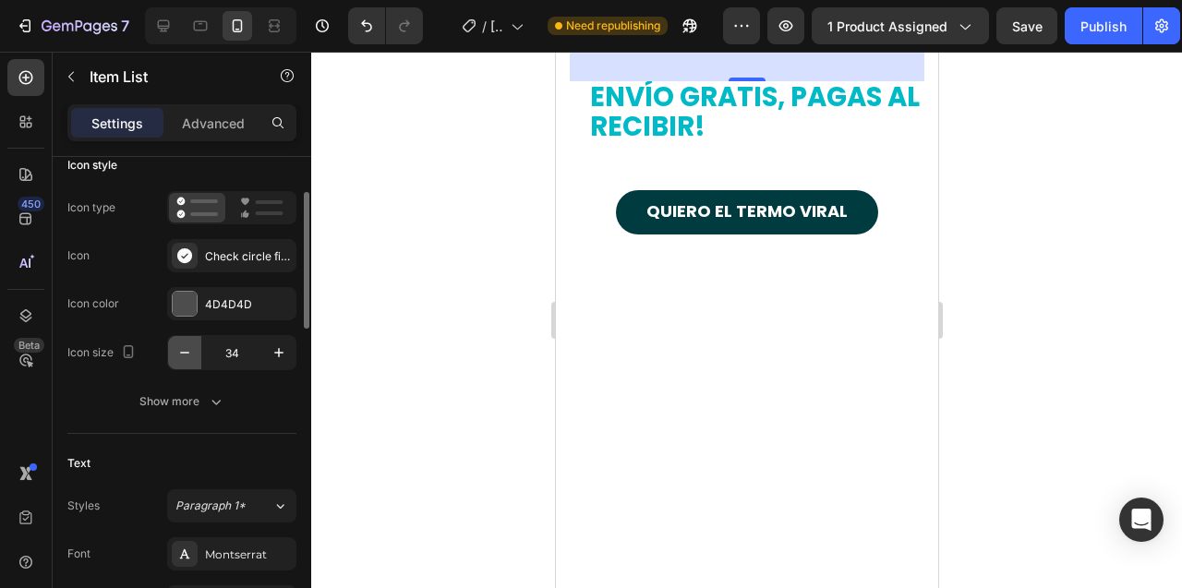
click at [184, 359] on icon "button" at bounding box center [184, 352] width 18 height 18
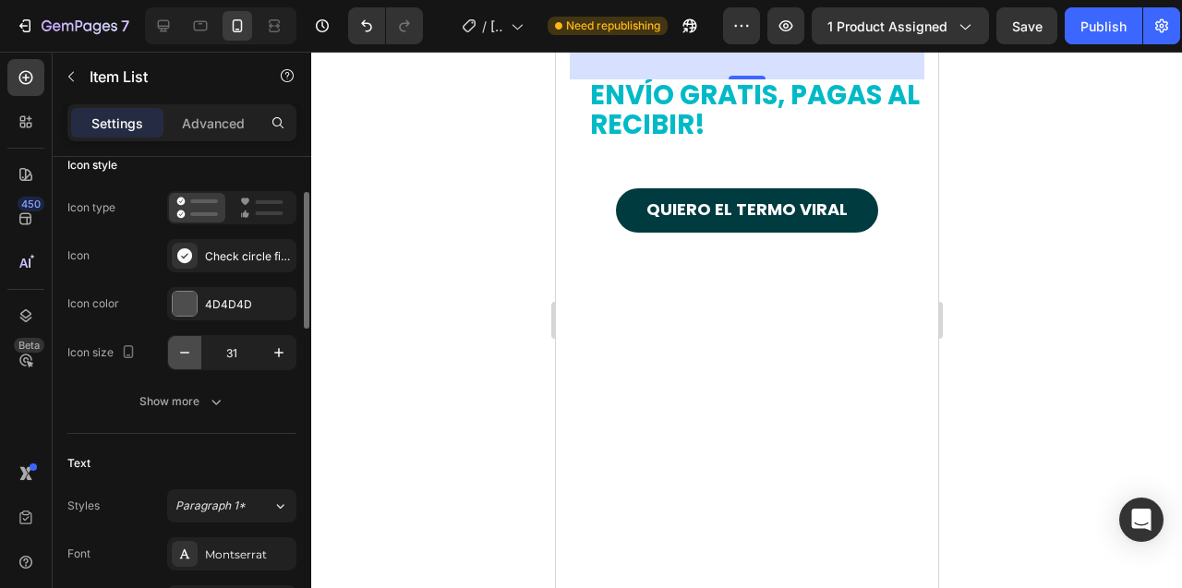
click at [184, 359] on icon "button" at bounding box center [184, 352] width 18 height 18
type input "28"
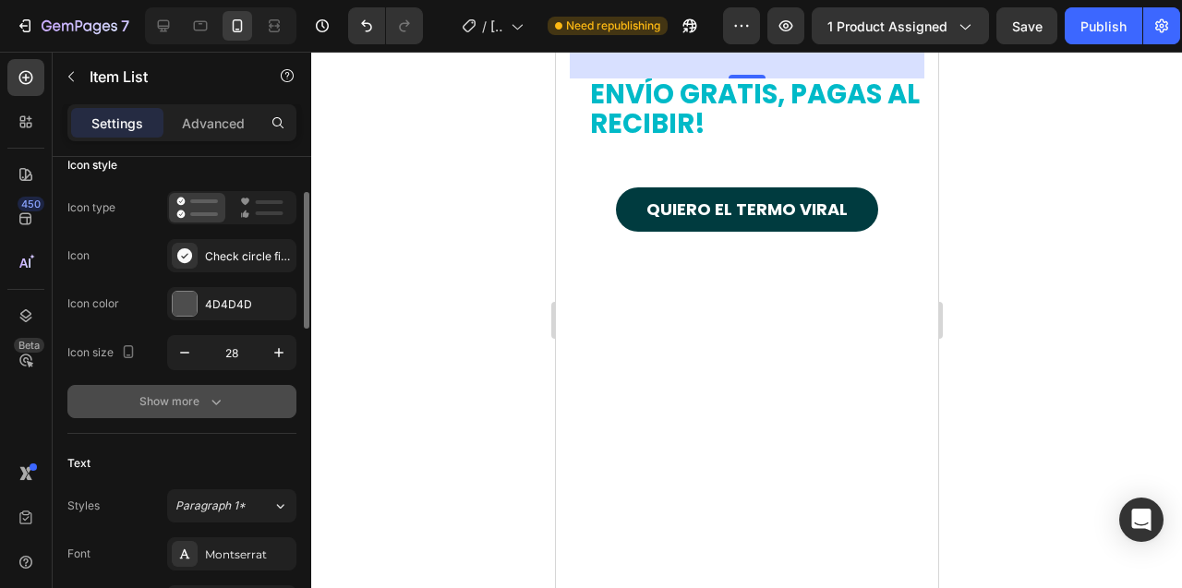
click at [186, 400] on div "Show more" at bounding box center [182, 401] width 86 height 18
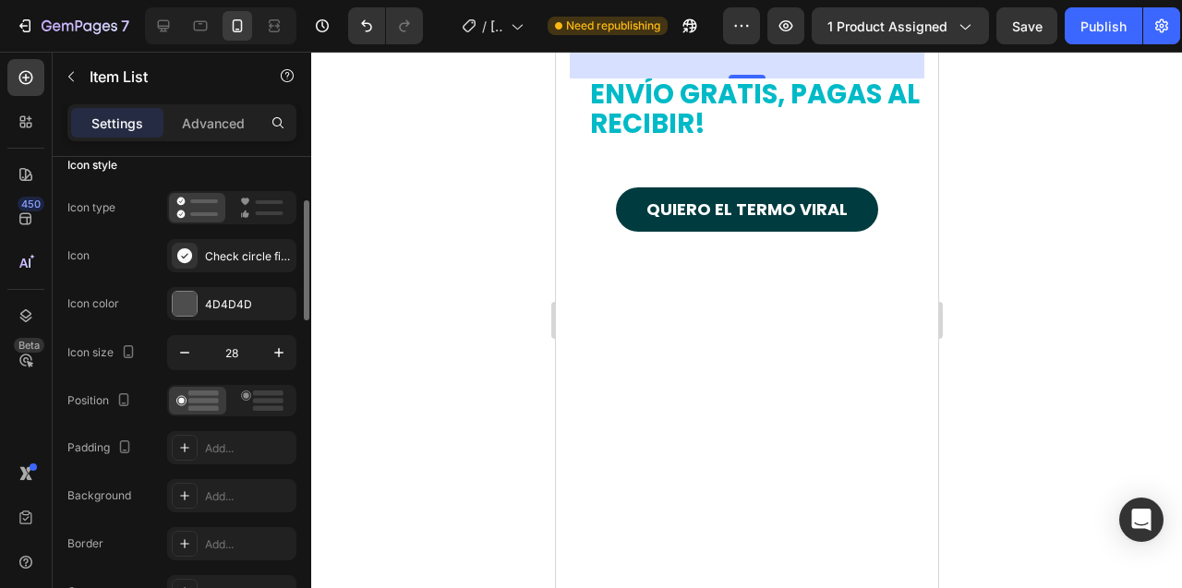
scroll to position [246, 0]
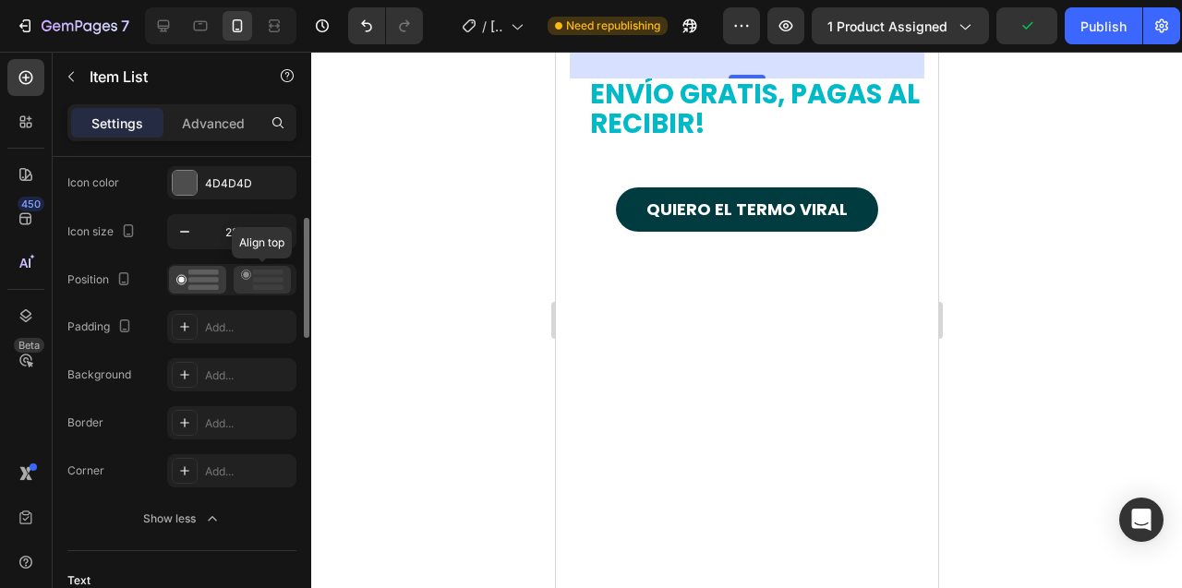
click at [266, 282] on icon at bounding box center [262, 280] width 42 height 20
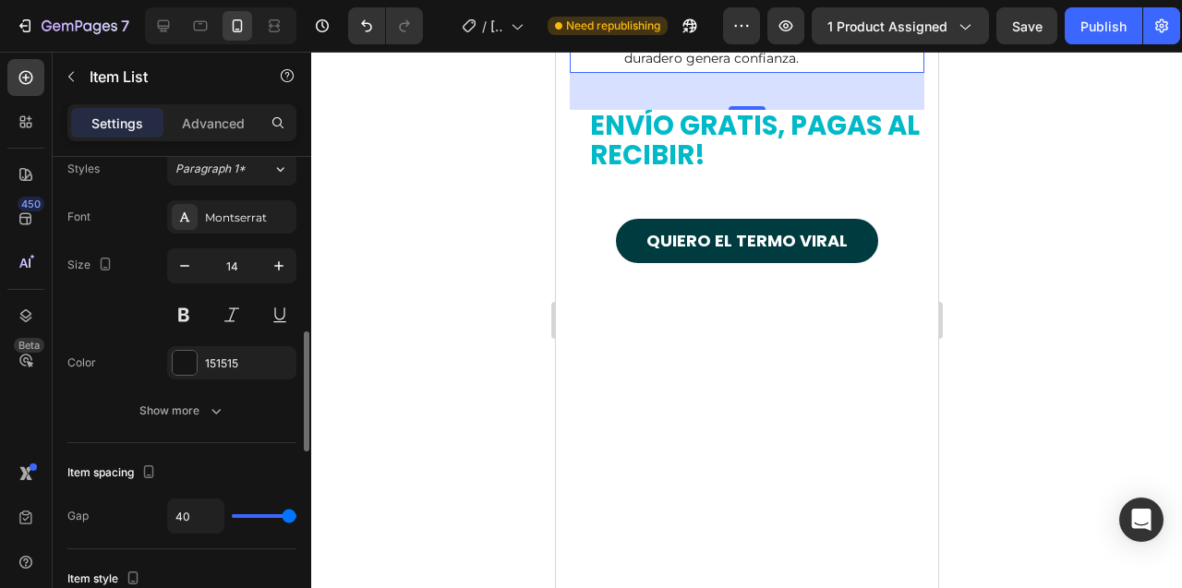
scroll to position [702, 0]
click at [163, 410] on div "Show more" at bounding box center [182, 410] width 86 height 18
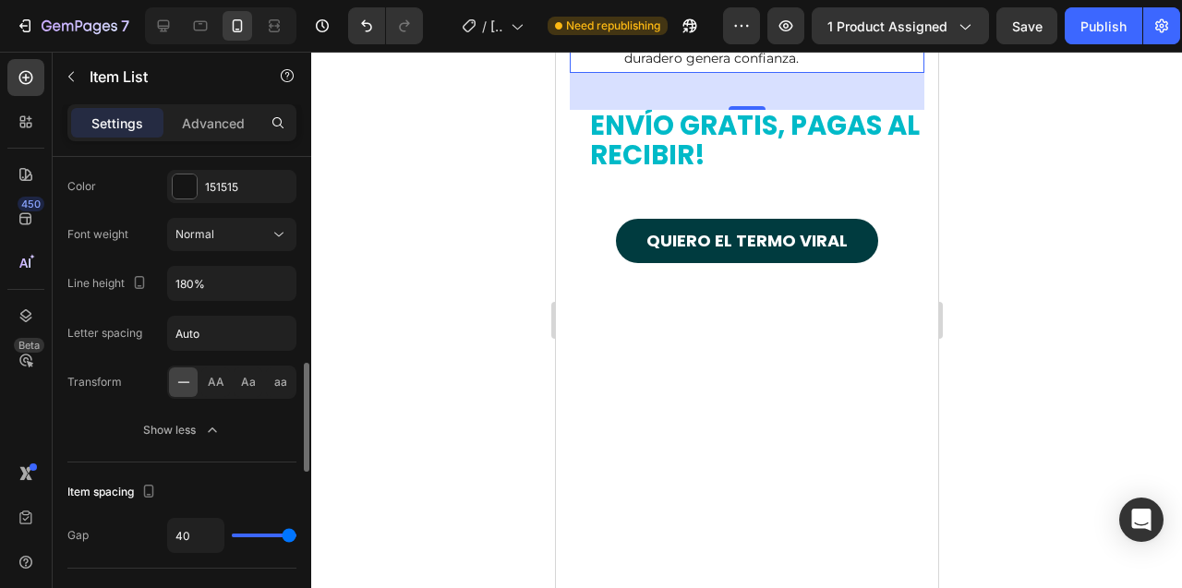
scroll to position [883, 0]
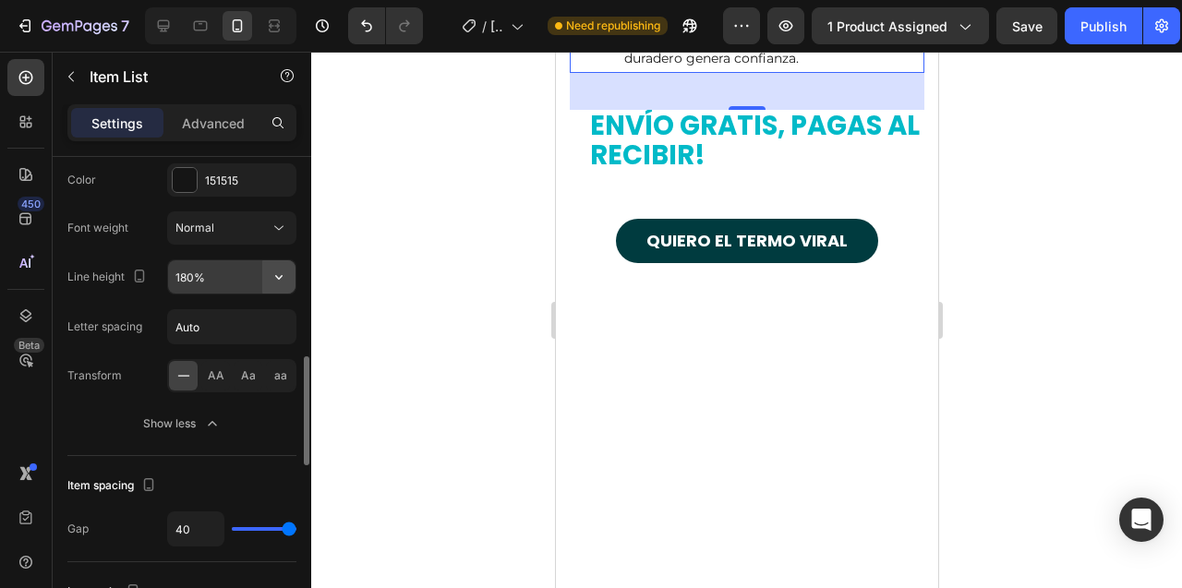
click at [281, 282] on icon "button" at bounding box center [279, 277] width 18 height 18
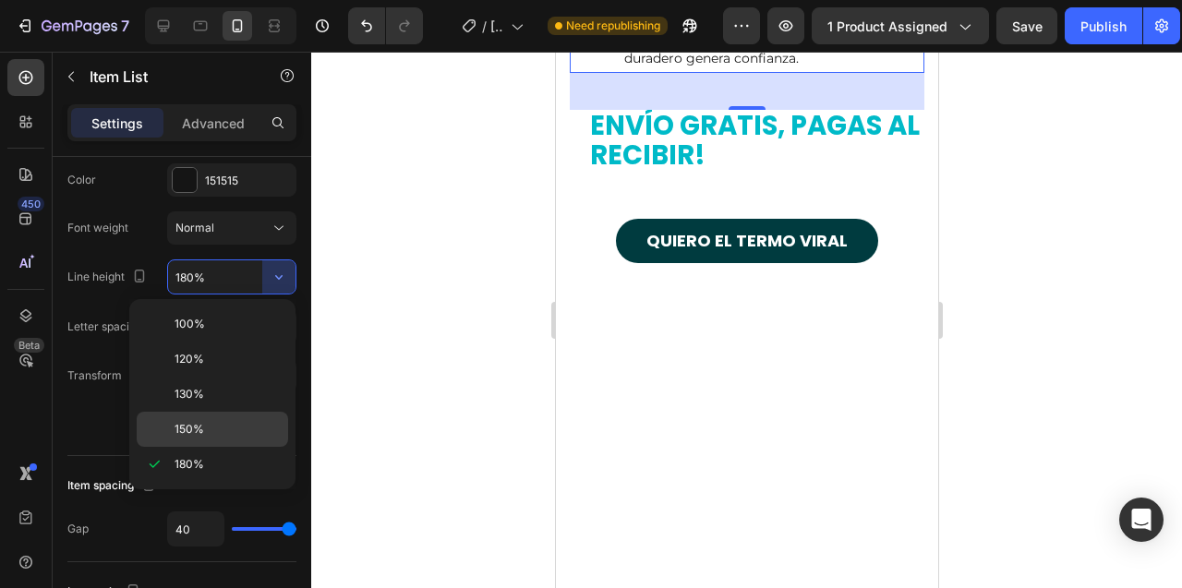
click at [222, 426] on p "150%" at bounding box center [226, 429] width 105 height 17
type input "150%"
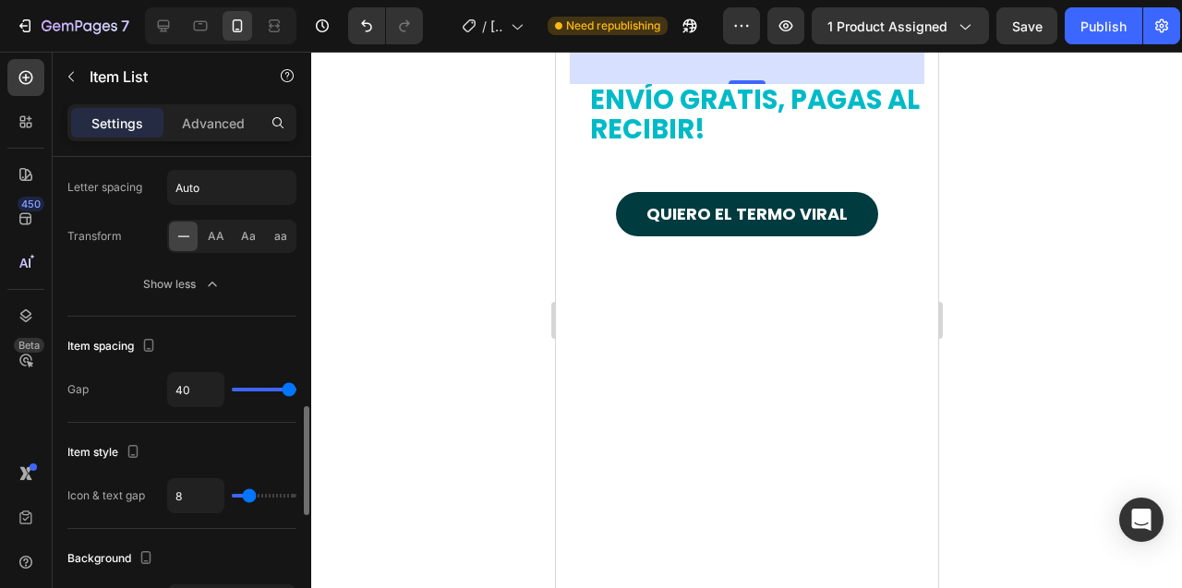
scroll to position [1038, 0]
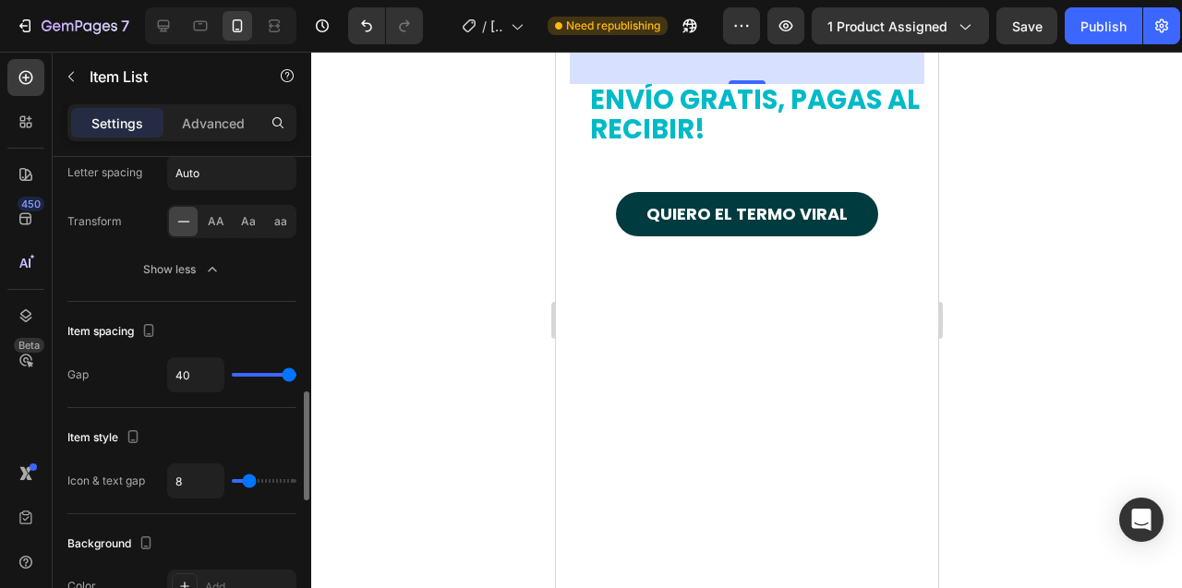
type input "32"
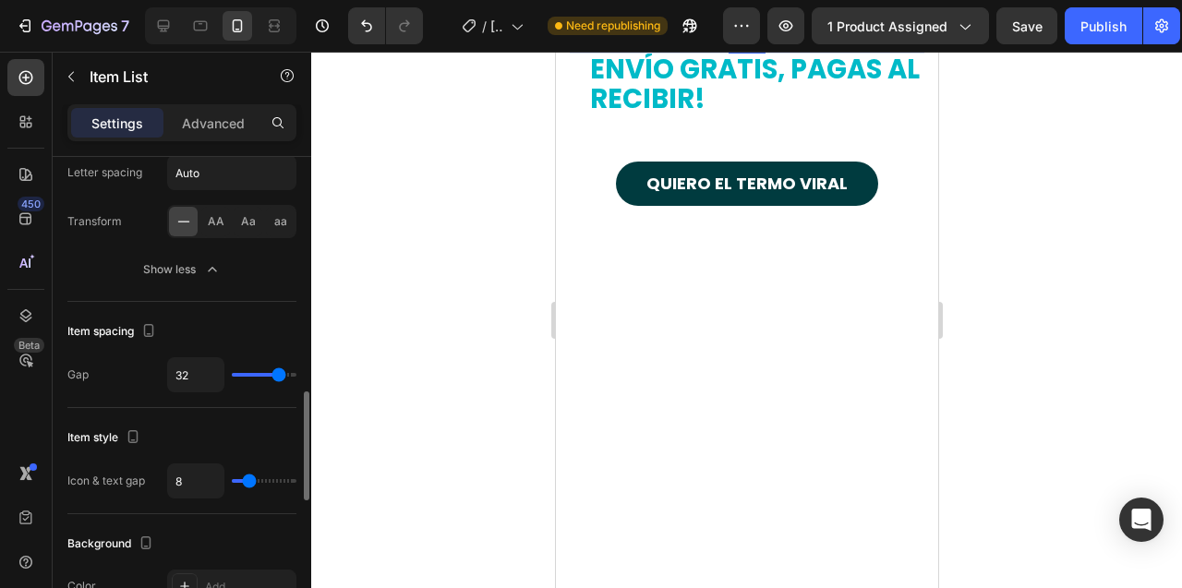
type input "29"
type input "27"
type input "26"
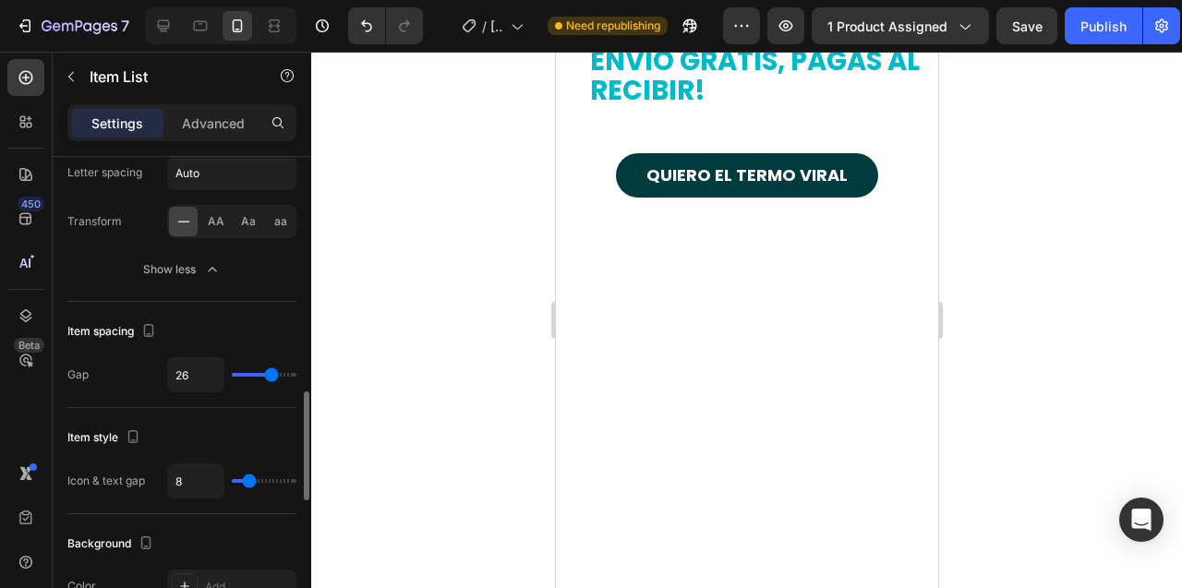
drag, startPoint x: 286, startPoint y: 378, endPoint x: 271, endPoint y: 375, distance: 15.0
type input "26"
click at [271, 375] on input "range" at bounding box center [264, 375] width 65 height 4
click at [185, 373] on input "26" at bounding box center [195, 374] width 55 height 33
type input "2"
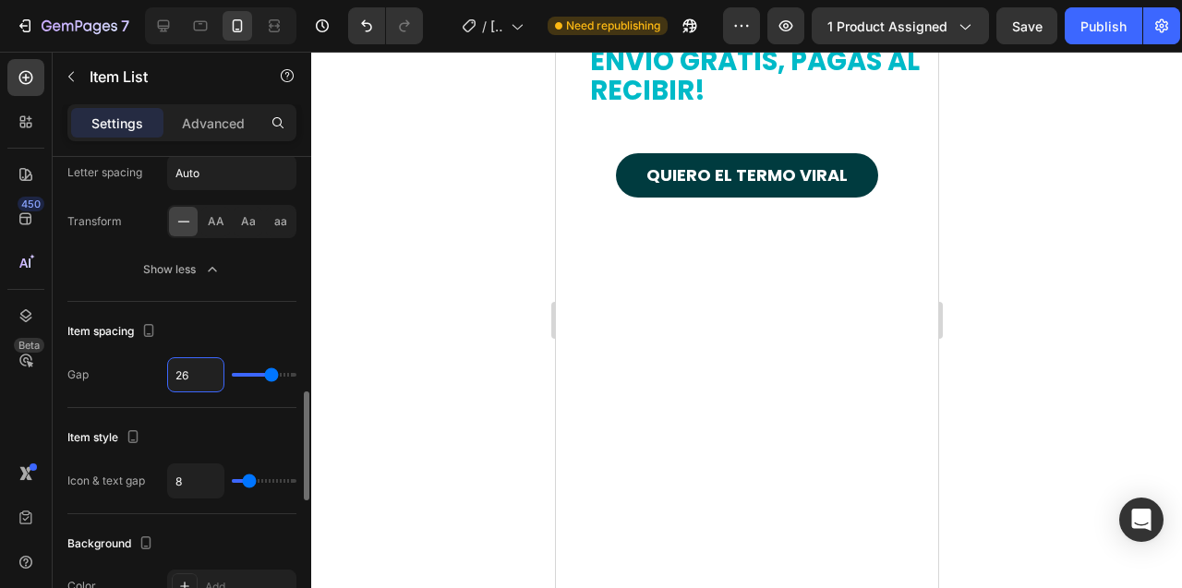
type input "2"
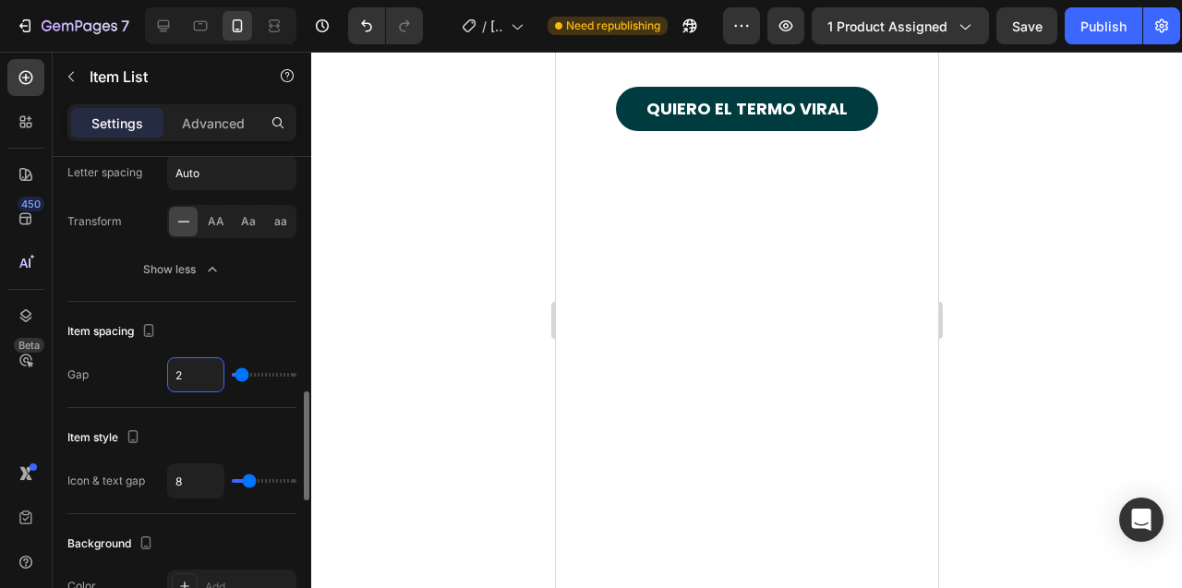
type input "25"
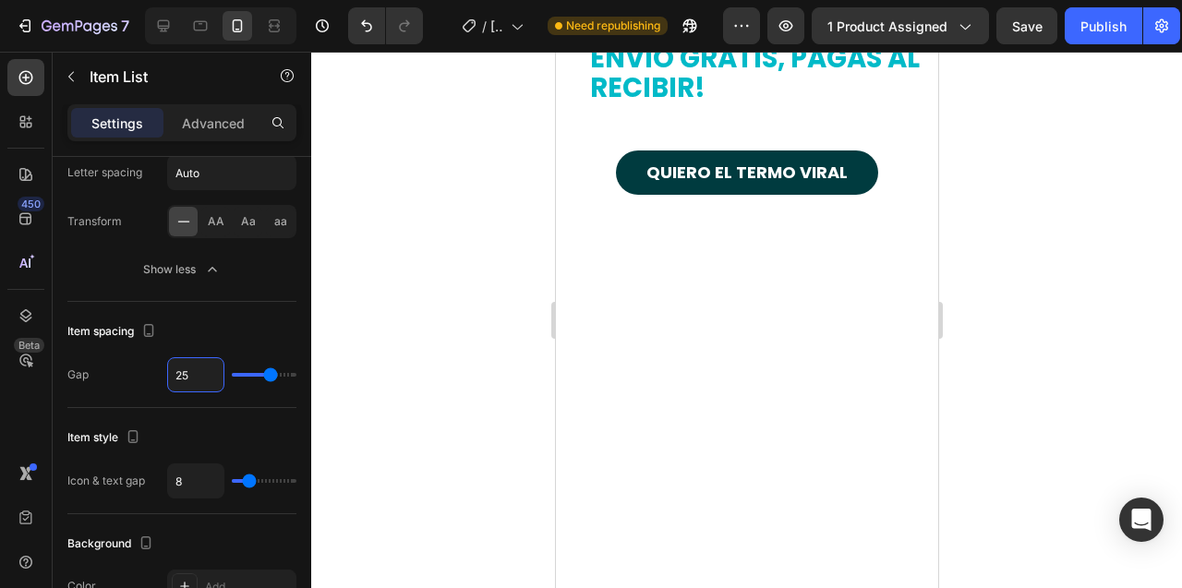
click at [445, 321] on div at bounding box center [746, 320] width 870 height 536
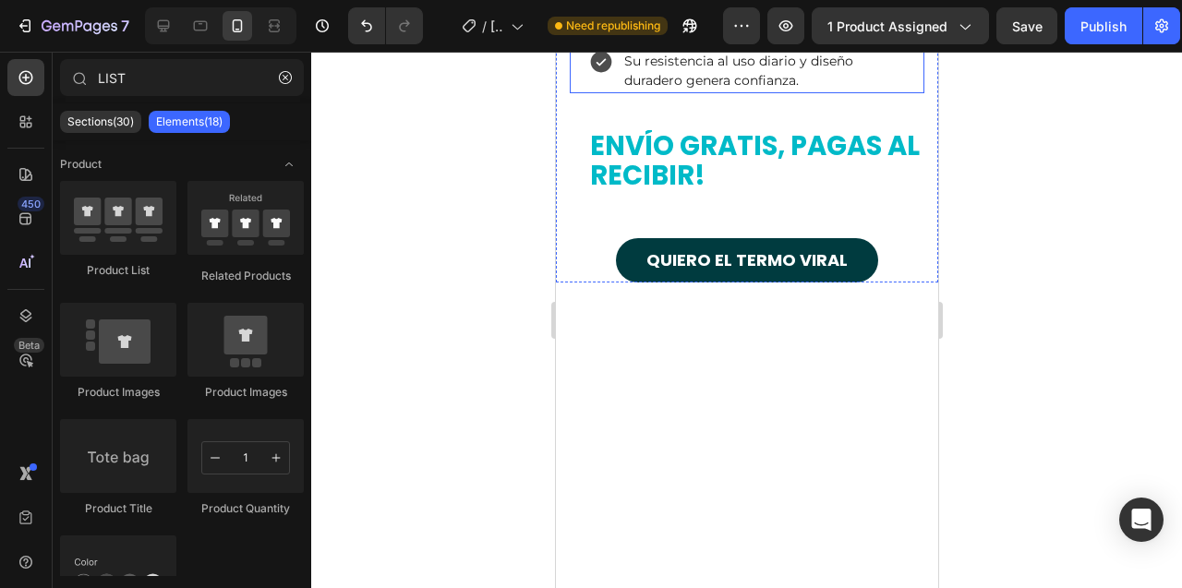
scroll to position [11054, 0]
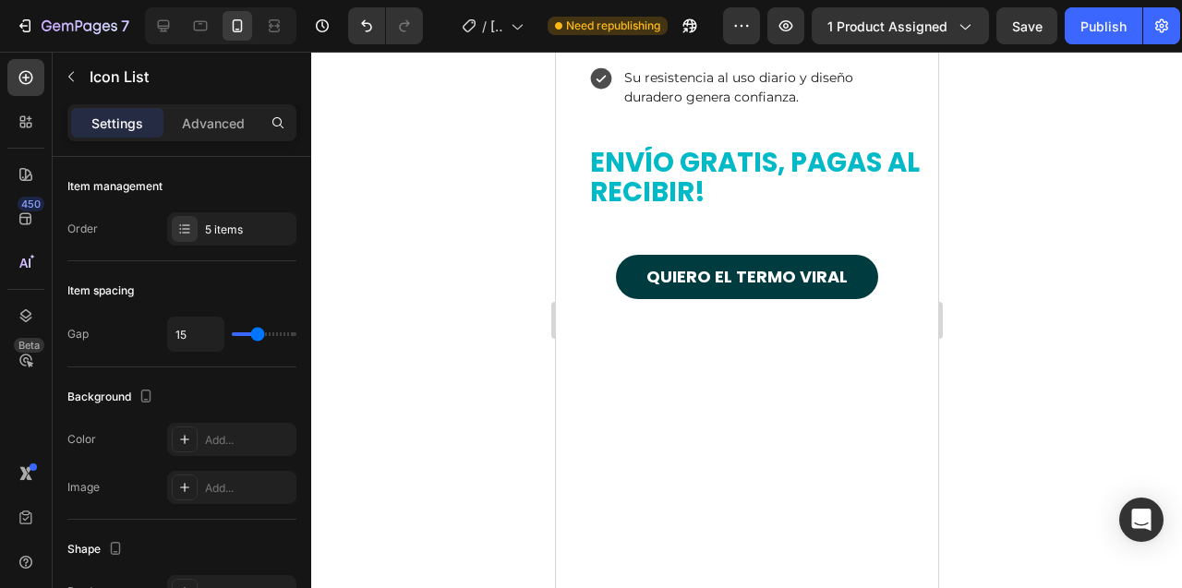
click at [745, 300] on div "Icon Icon Icon Icon Icon Icon List 20 Cumple efectivamente con la conservación …" at bounding box center [746, 70] width 354 height 460
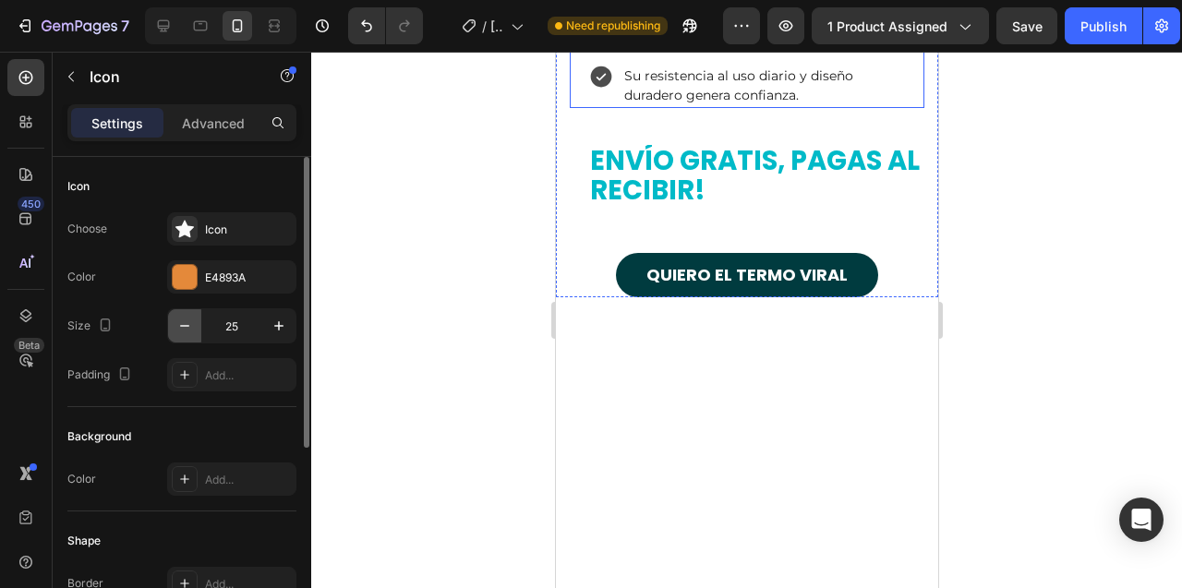
click at [186, 324] on icon "button" at bounding box center [184, 326] width 18 height 18
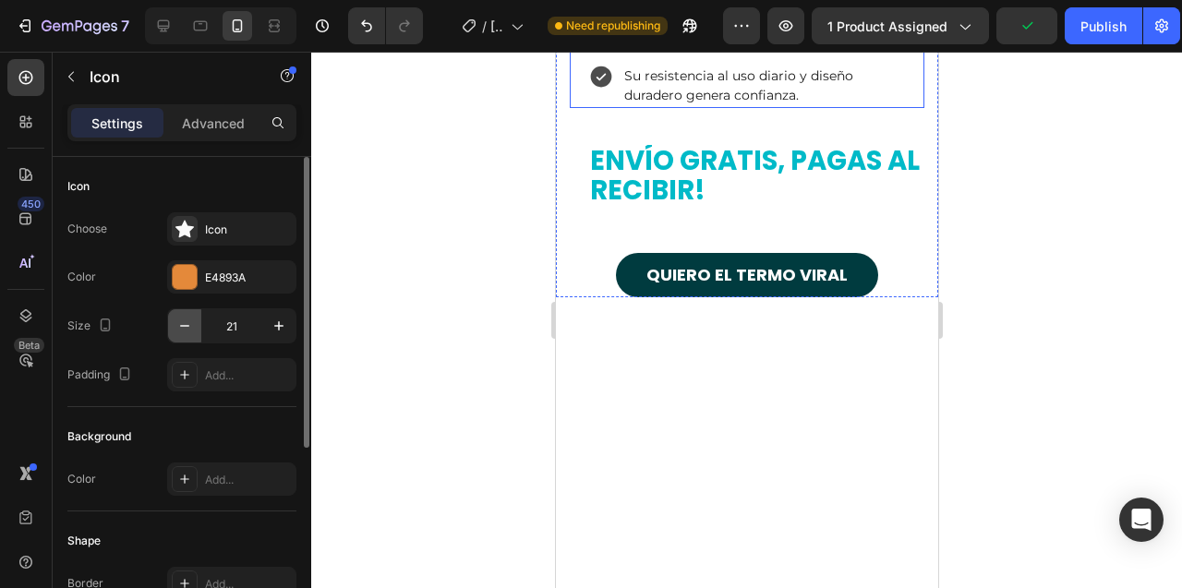
type input "20"
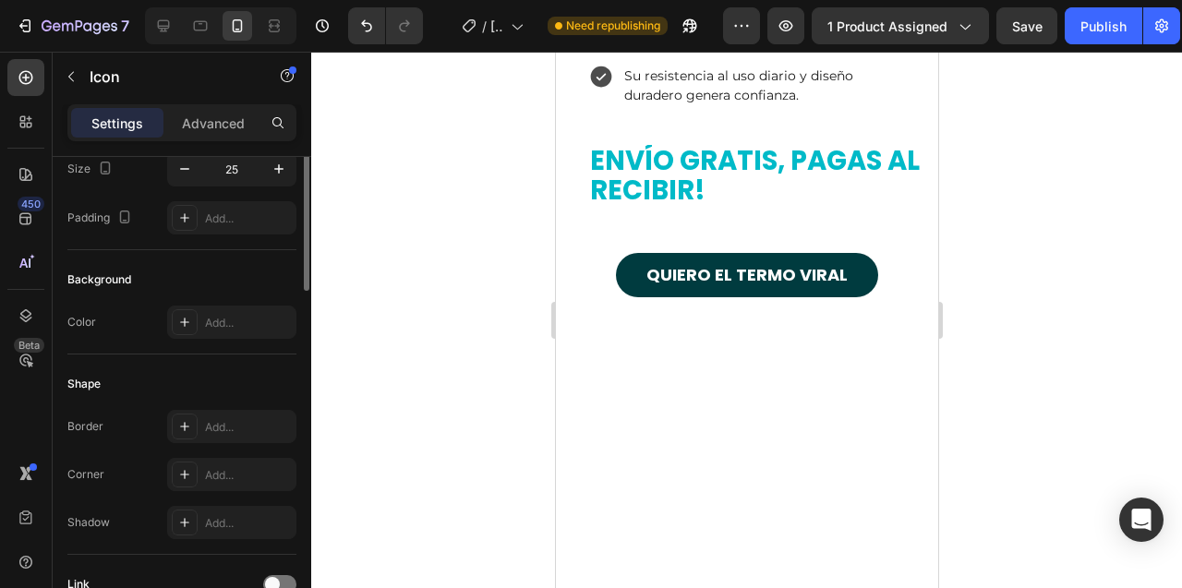
scroll to position [0, 0]
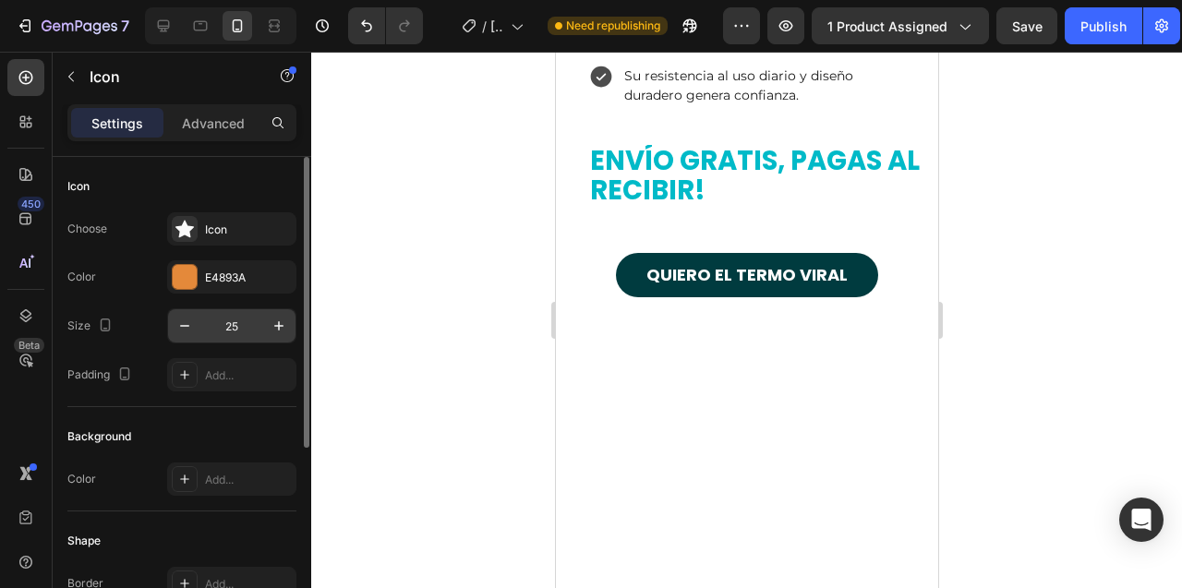
click at [231, 327] on input "25" at bounding box center [231, 325] width 61 height 33
type input "20"
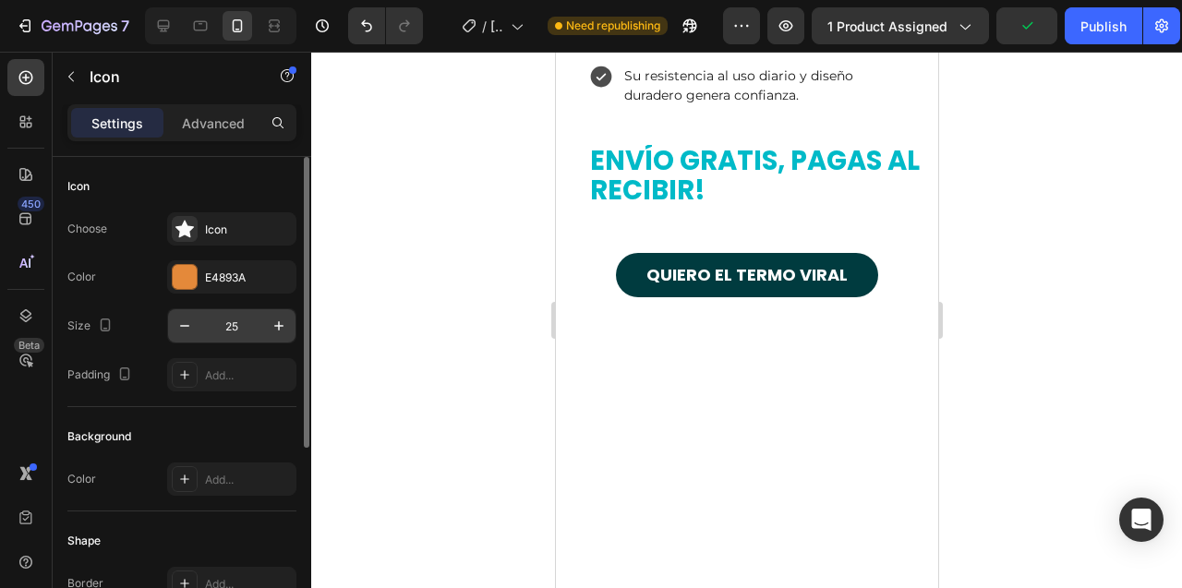
click at [231, 322] on input "25" at bounding box center [231, 325] width 61 height 33
type input "20"
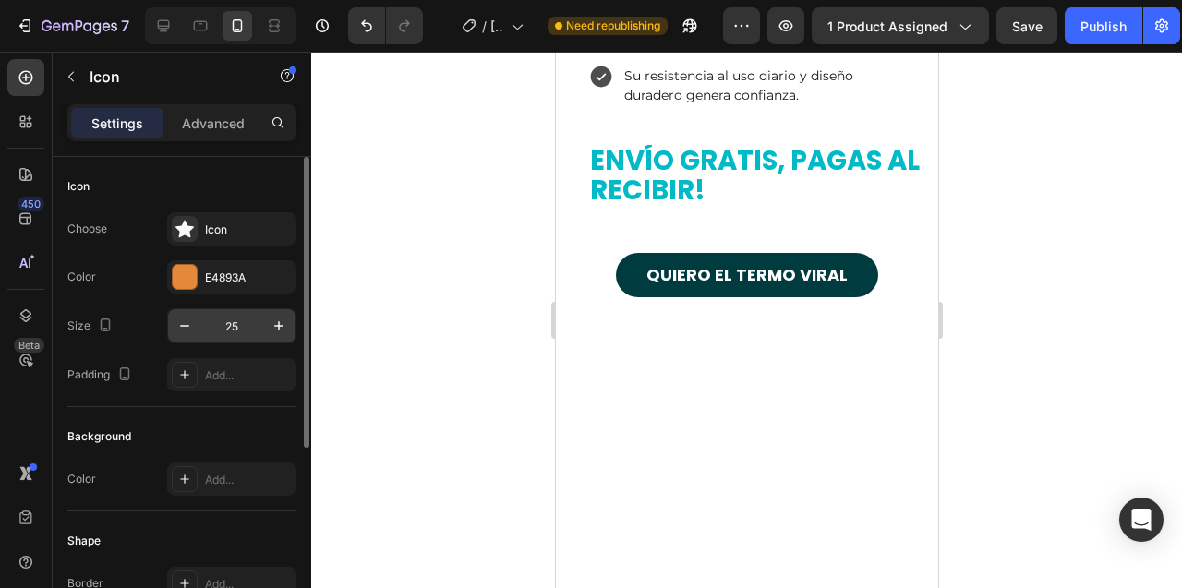
click at [234, 328] on input "25" at bounding box center [231, 325] width 61 height 33
type input "20"
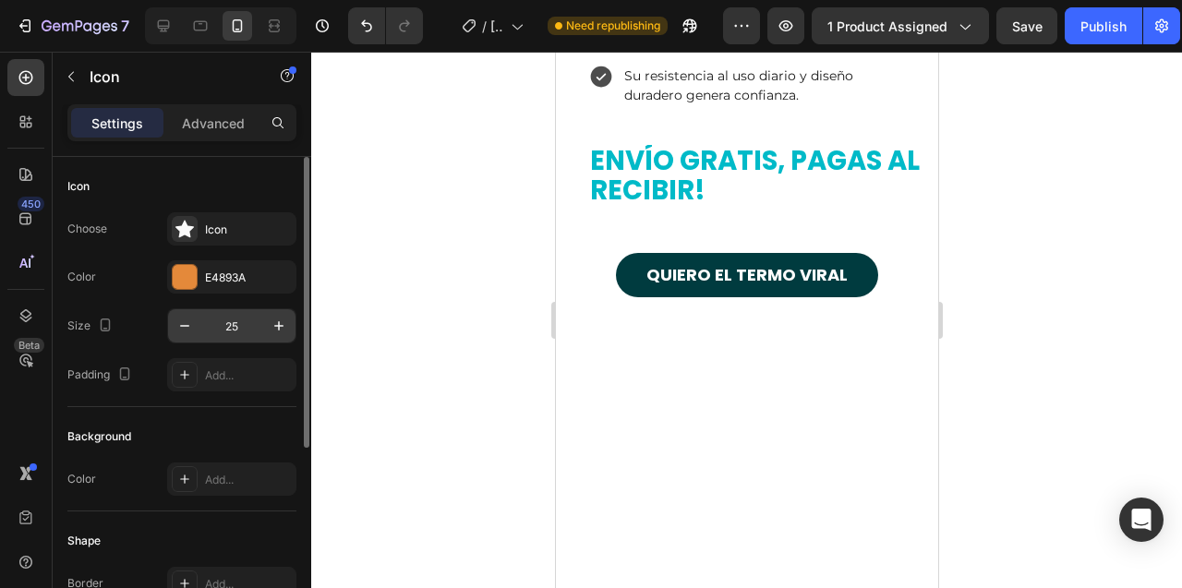
click at [238, 322] on input "25" at bounding box center [231, 325] width 61 height 33
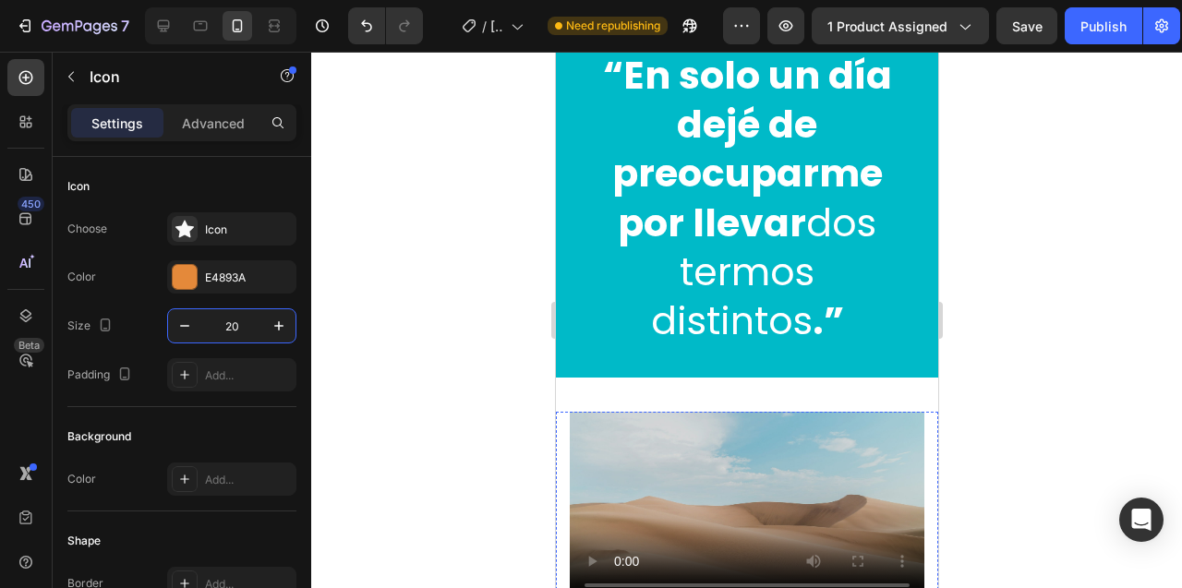
scroll to position [10298, 0]
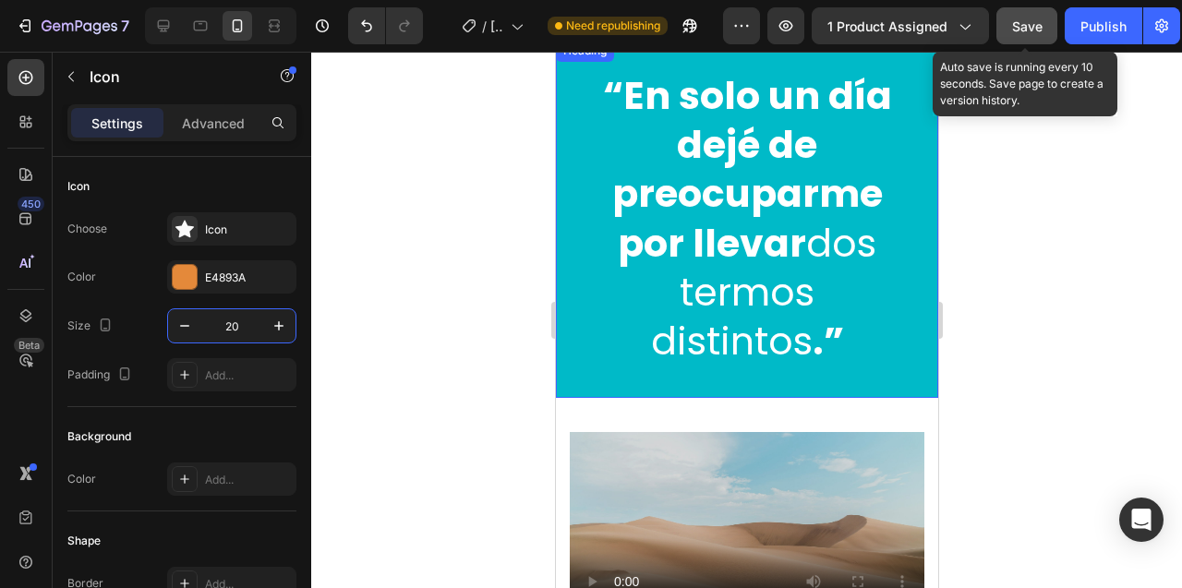
click at [1035, 31] on span "Save" at bounding box center [1027, 26] width 30 height 16
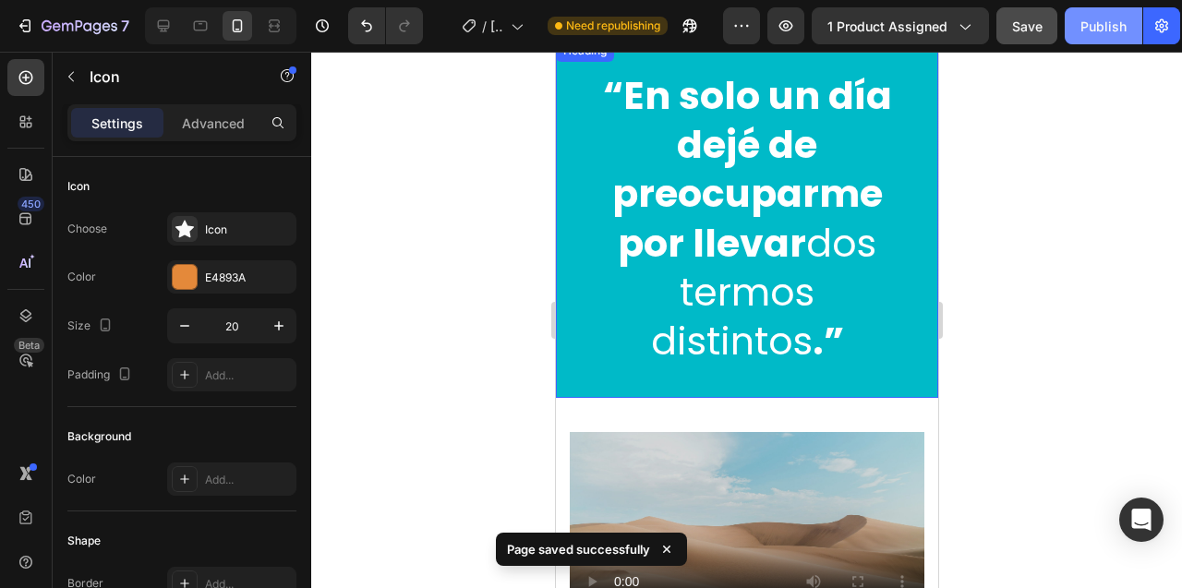
click at [1098, 32] on div "Publish" at bounding box center [1103, 26] width 46 height 19
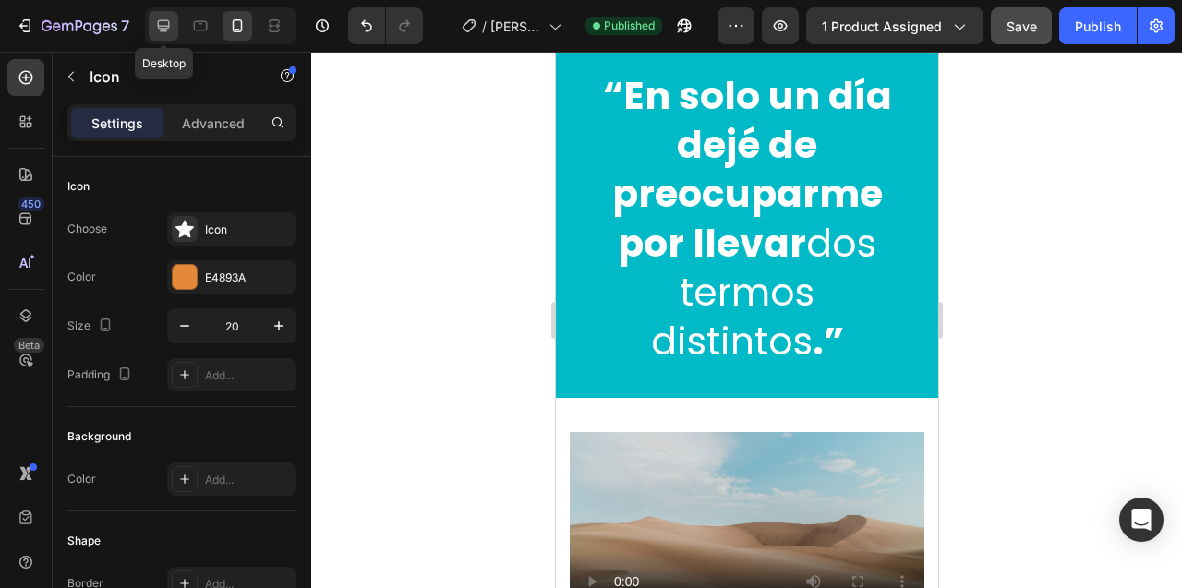
click at [157, 30] on icon at bounding box center [163, 26] width 18 height 18
type input "25"
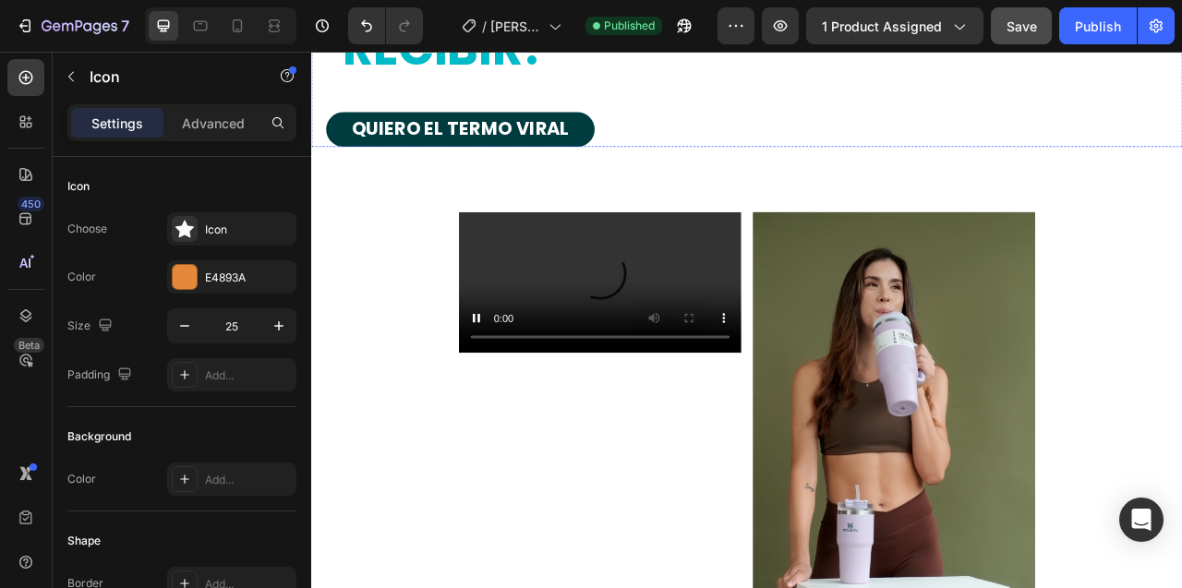
scroll to position [11720, 0]
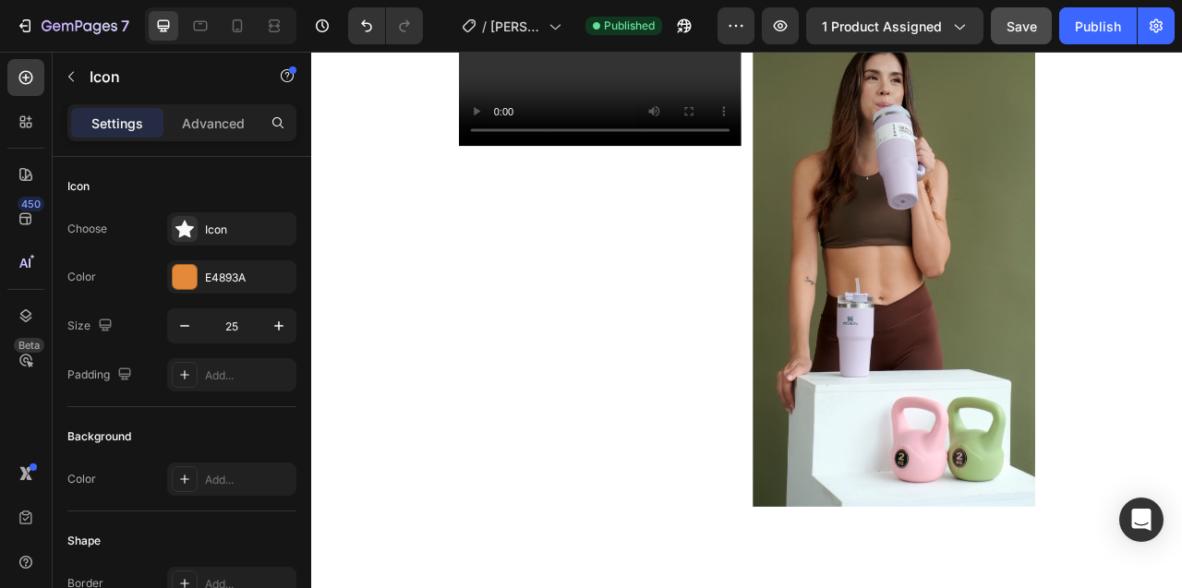
click at [426, 187] on section "Tu navegador no soporta el formato de video. Custom Code Image Section 16" at bounding box center [865, 308] width 916 height 704
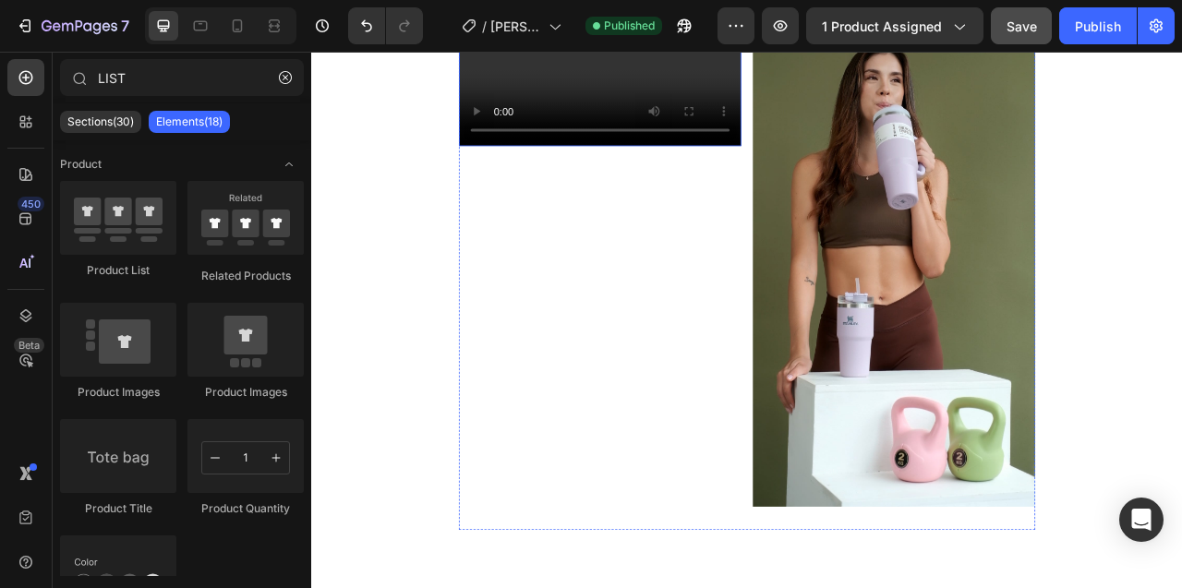
scroll to position [11620, 0]
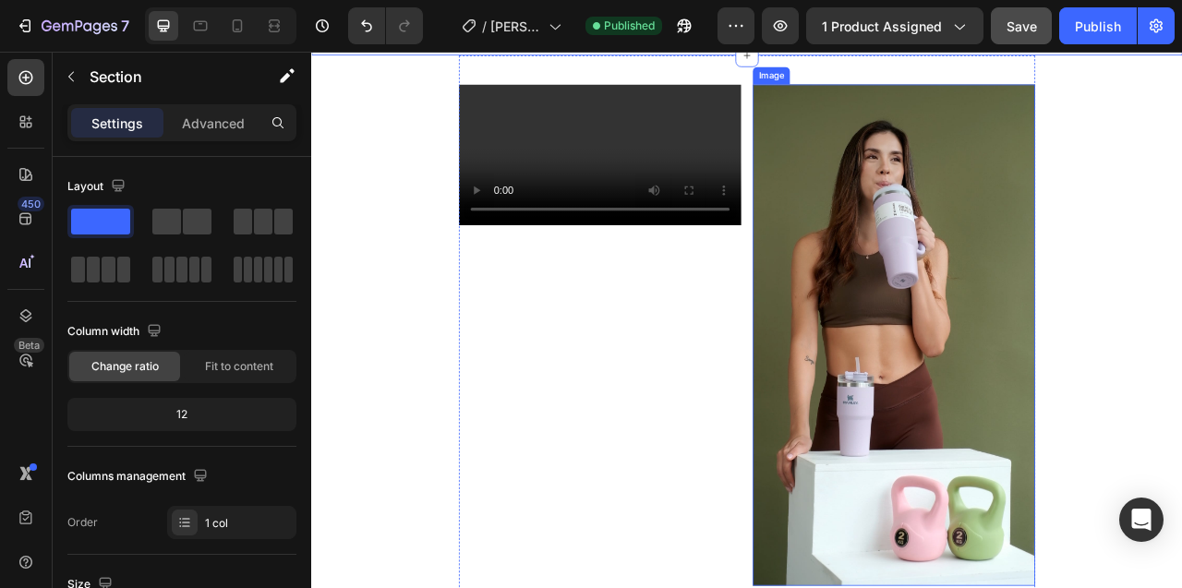
click at [959, 354] on img at bounding box center [1051, 412] width 359 height 638
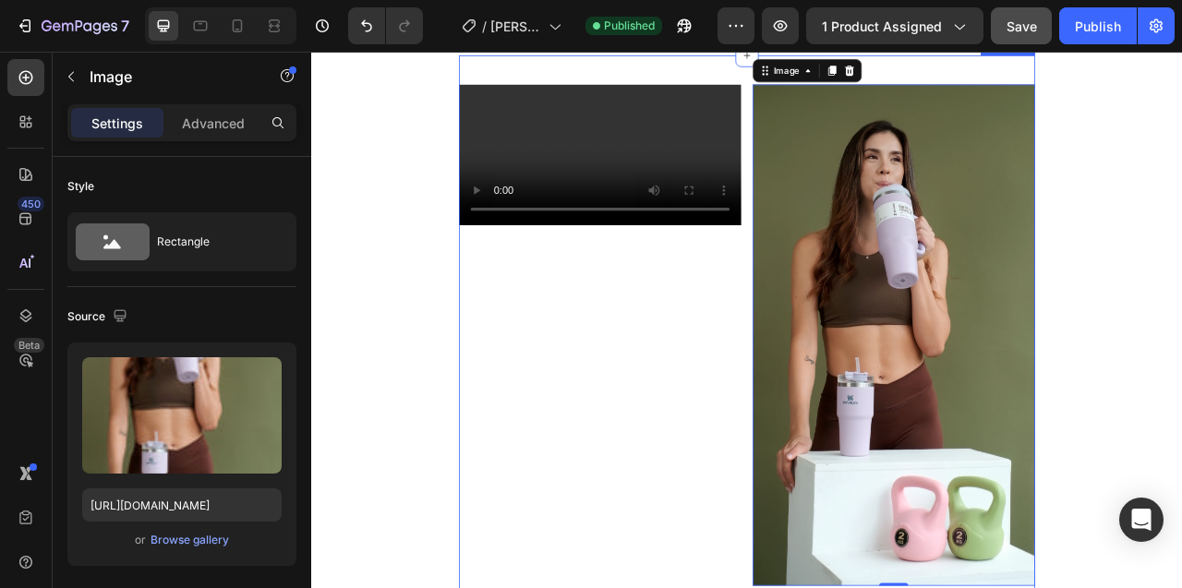
click at [678, 234] on div "Tu navegador no soporta el formato de video. Custom Code Image 0 Section 16" at bounding box center [864, 408] width 733 height 704
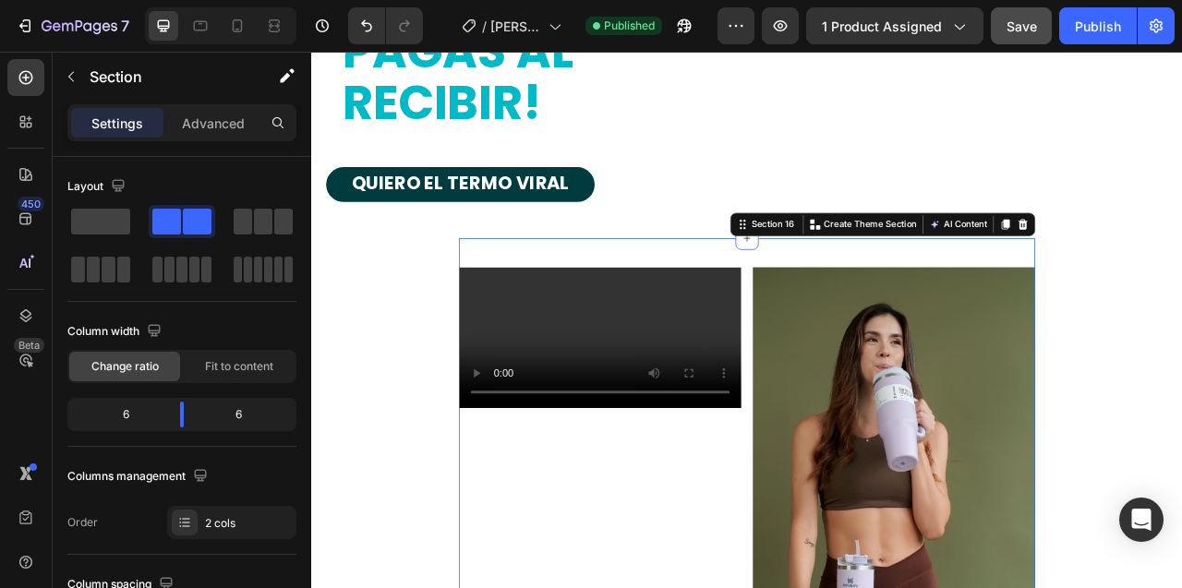
scroll to position [11374, 0]
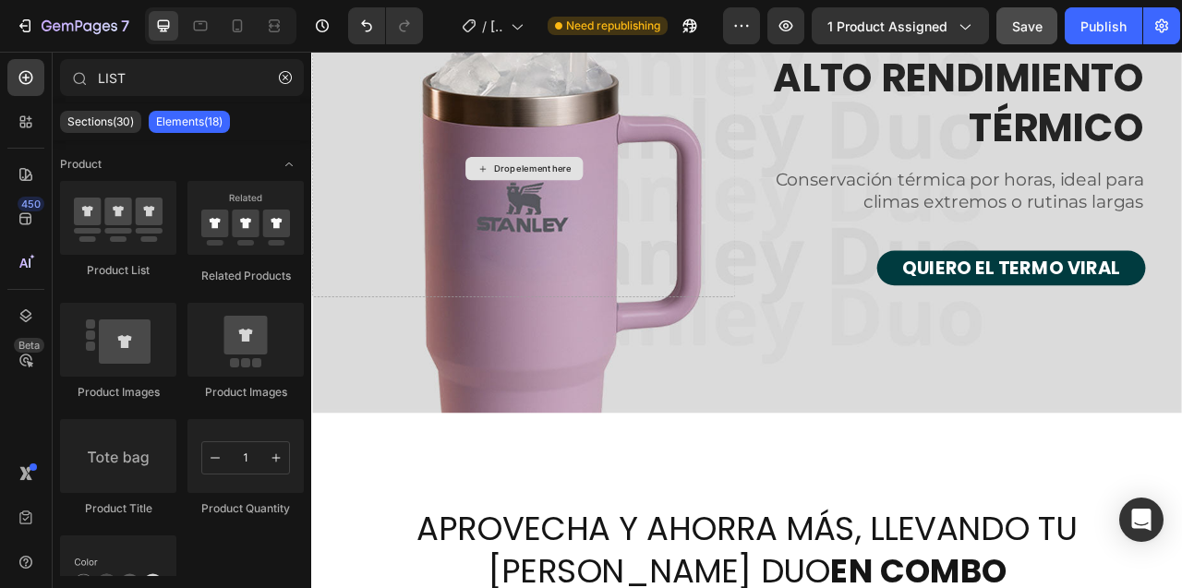
scroll to position [5972, 0]
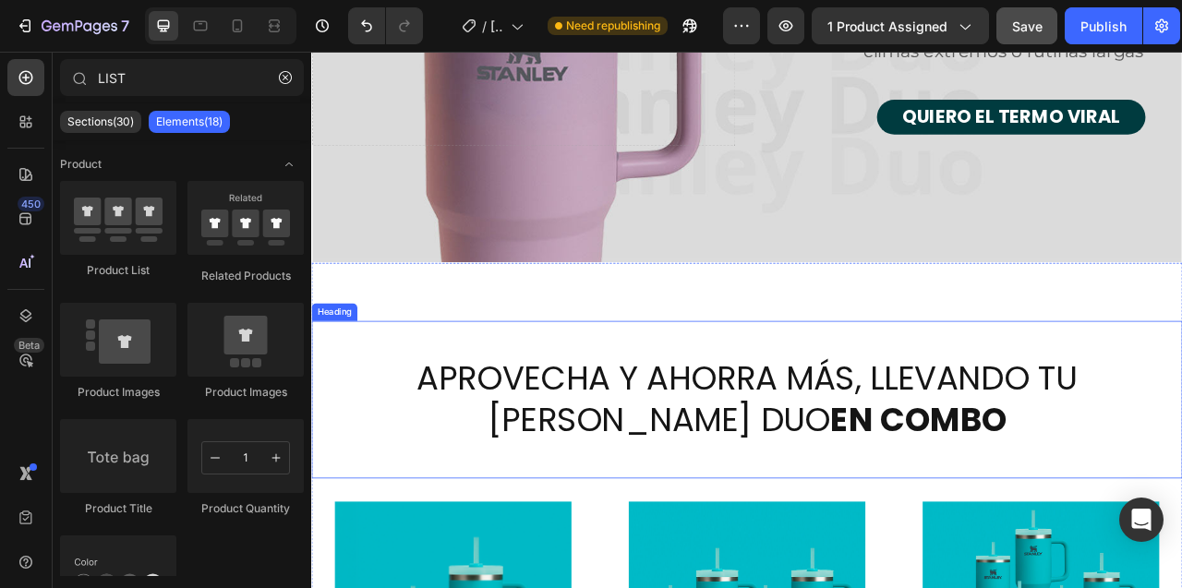
click at [786, 470] on h2 "APROVECHA Y AHORRA MÁS, LLEVANDO TU STANLEY DUO EN COMBO" at bounding box center [864, 494] width 1019 height 112
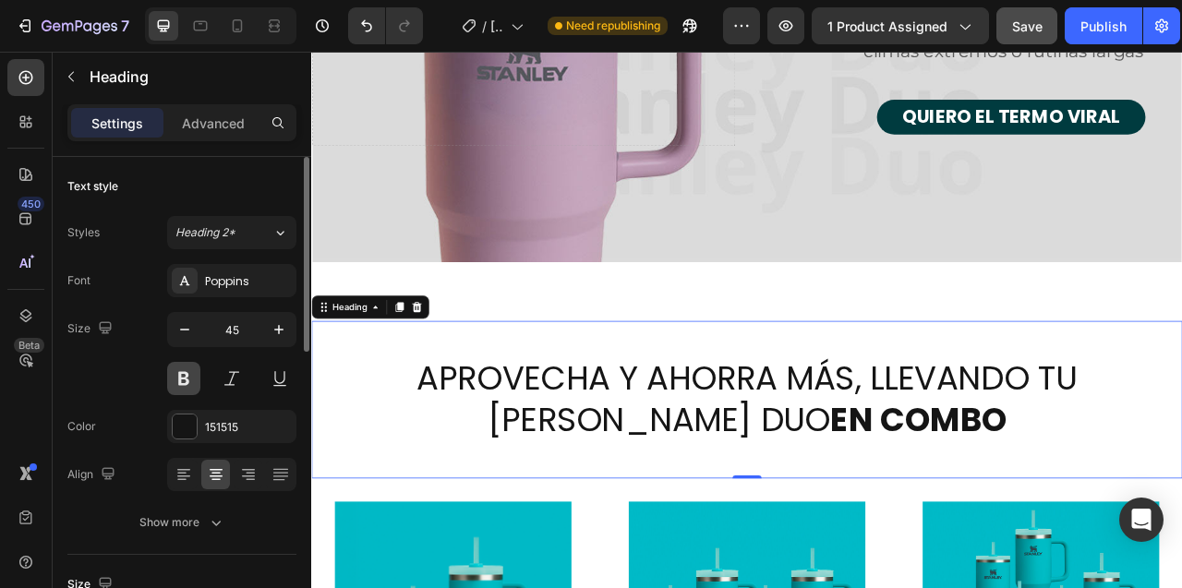
click at [182, 381] on button at bounding box center [183, 378] width 33 height 33
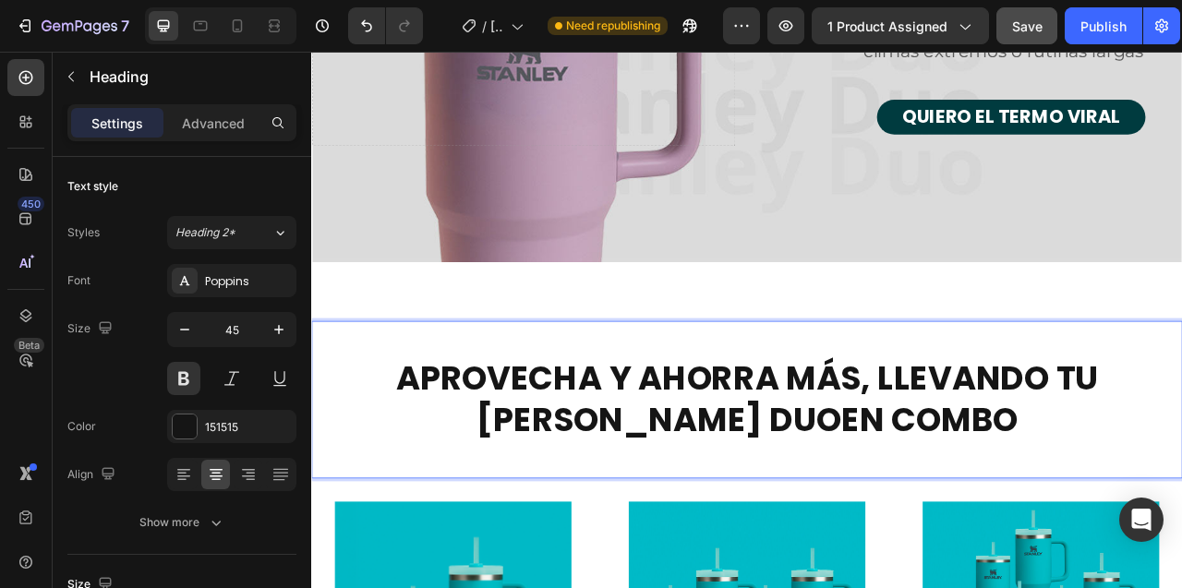
click at [985, 526] on strong "EN COMBO" at bounding box center [1097, 520] width 224 height 58
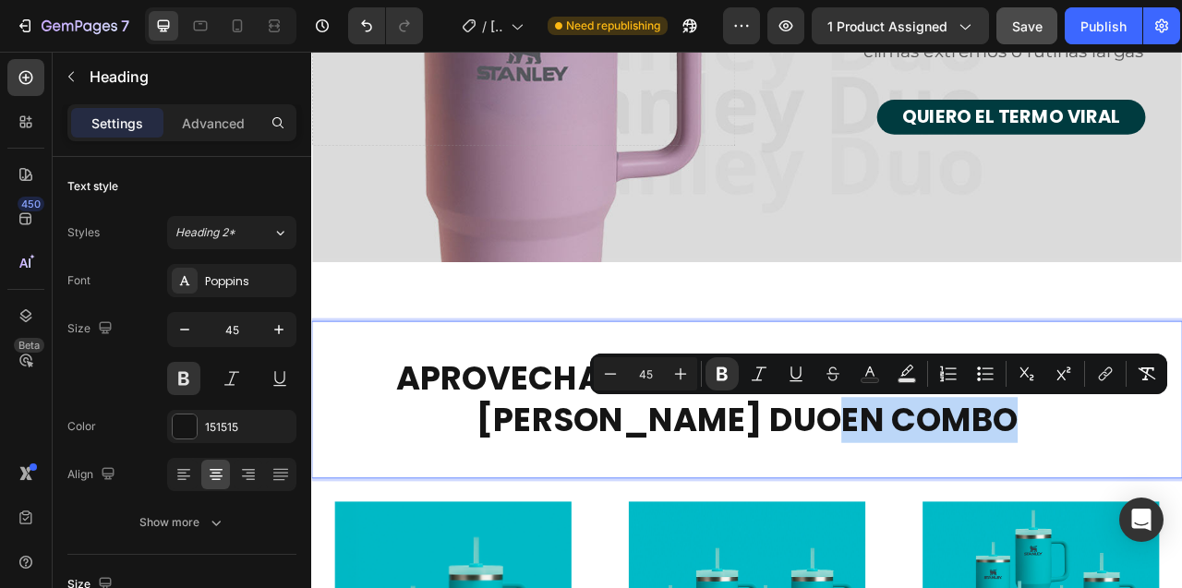
drag, startPoint x: 904, startPoint y: 526, endPoint x: 1108, endPoint y: 513, distance: 204.4
click at [1108, 513] on strong "EN COMBO" at bounding box center [1097, 520] width 224 height 58
click at [869, 373] on icon "Editor contextual toolbar" at bounding box center [869, 374] width 18 height 18
type input "151515"
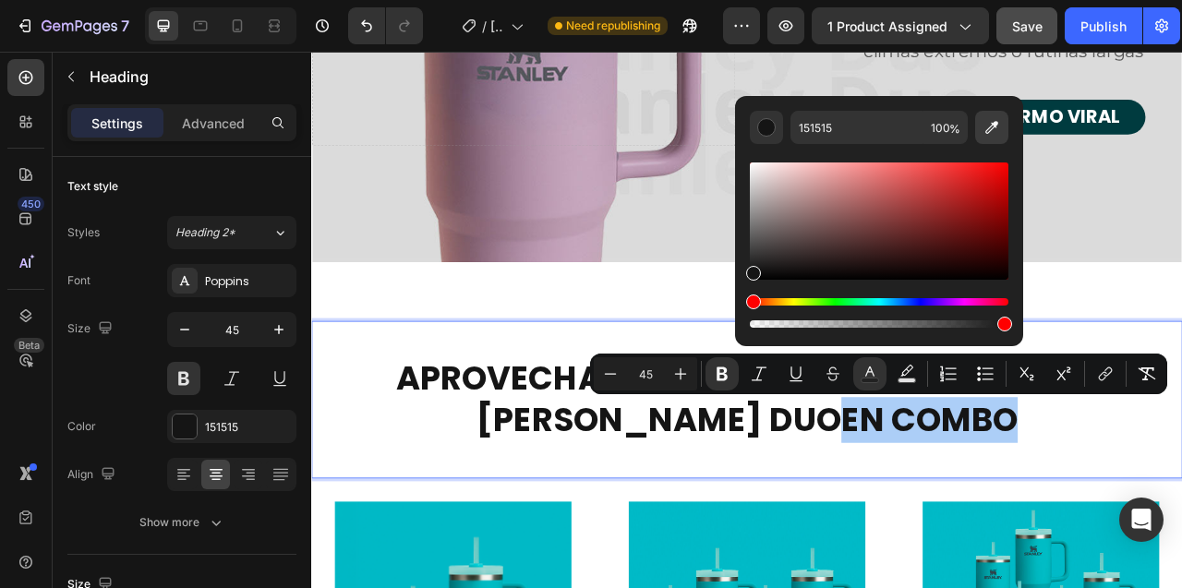
click at [994, 131] on icon "Editor contextual toolbar" at bounding box center [991, 127] width 18 height 18
type input "00BAC6"
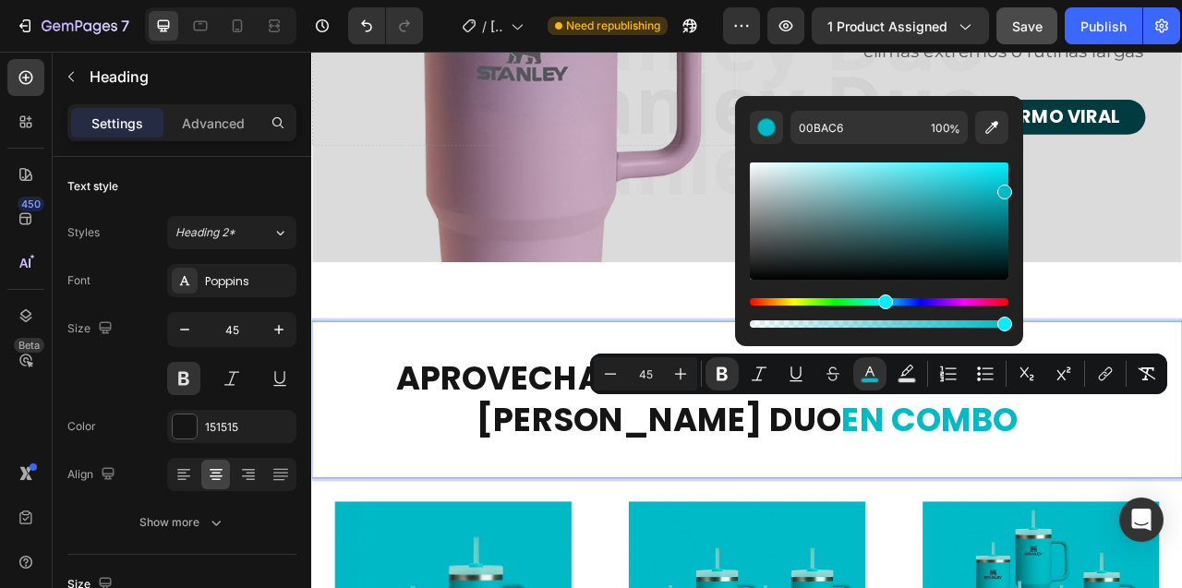
click at [460, 424] on div "APROVECHA Y AHORRA MÁS, LLEVANDO TU STANLEY DUO EN COMBO Heading 0" at bounding box center [865, 494] width 1108 height 200
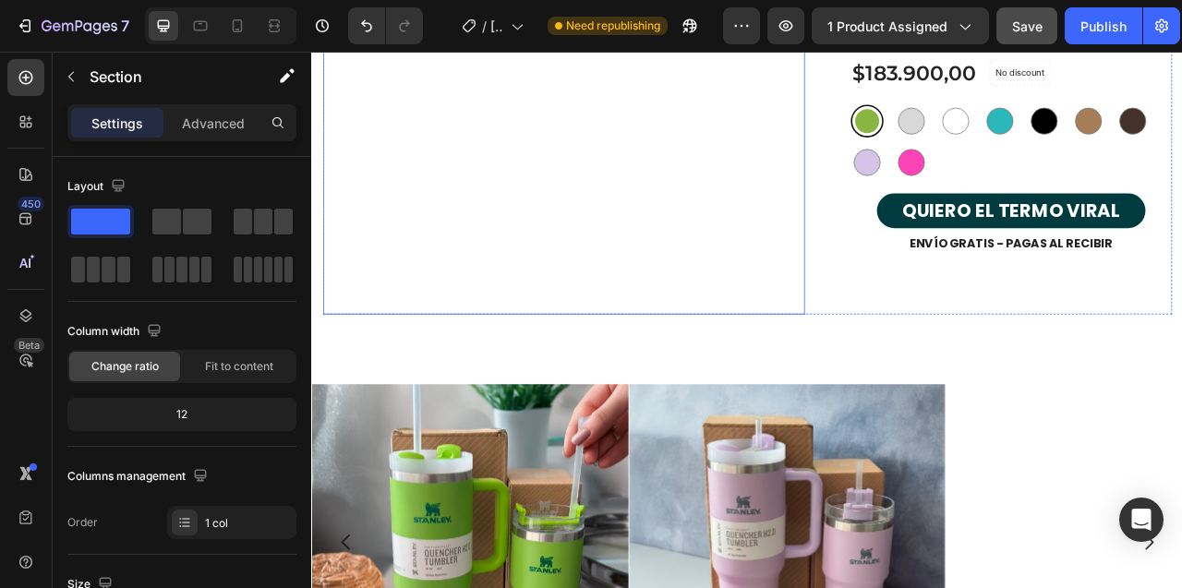
scroll to position [6580, 0]
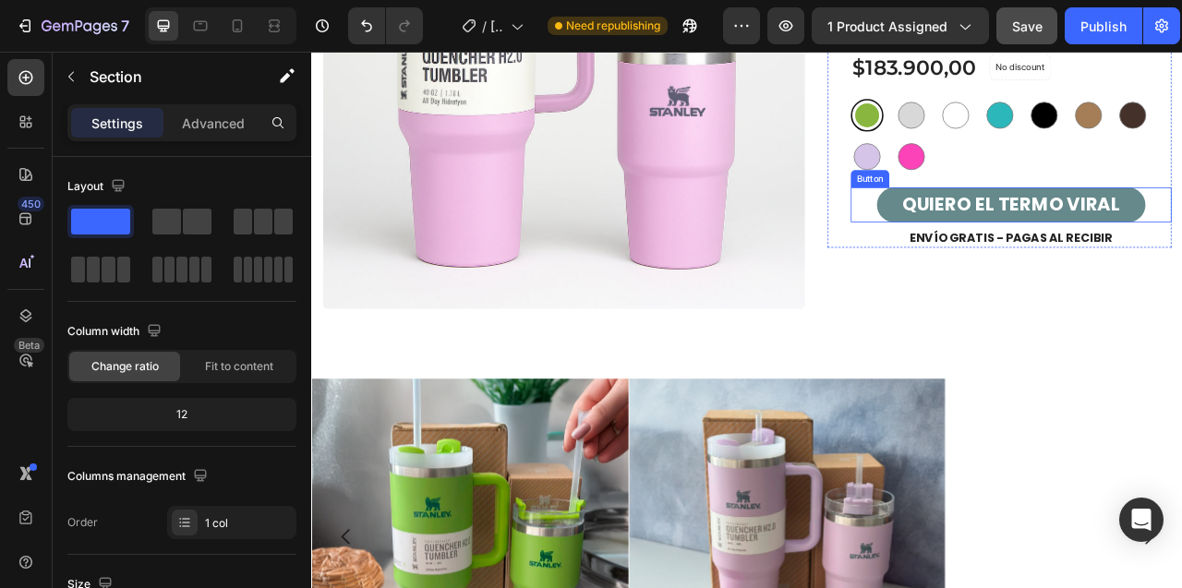
click at [1047, 236] on button "QUIERO EL TERMO VIRAL" at bounding box center [1201, 246] width 342 height 44
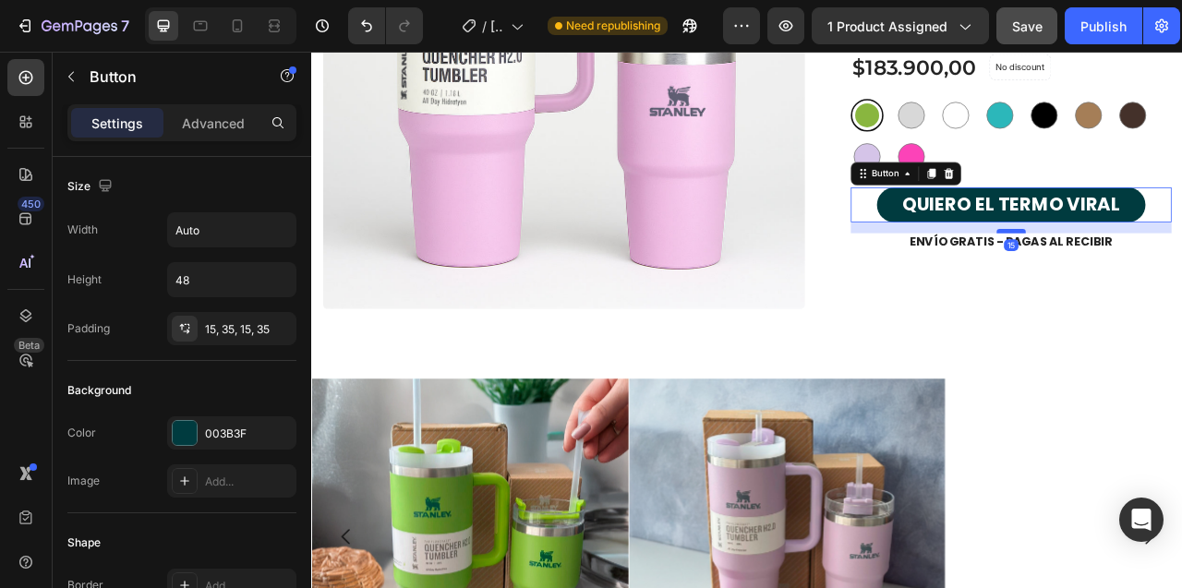
click at [1181, 277] on div at bounding box center [1200, 280] width 37 height 6
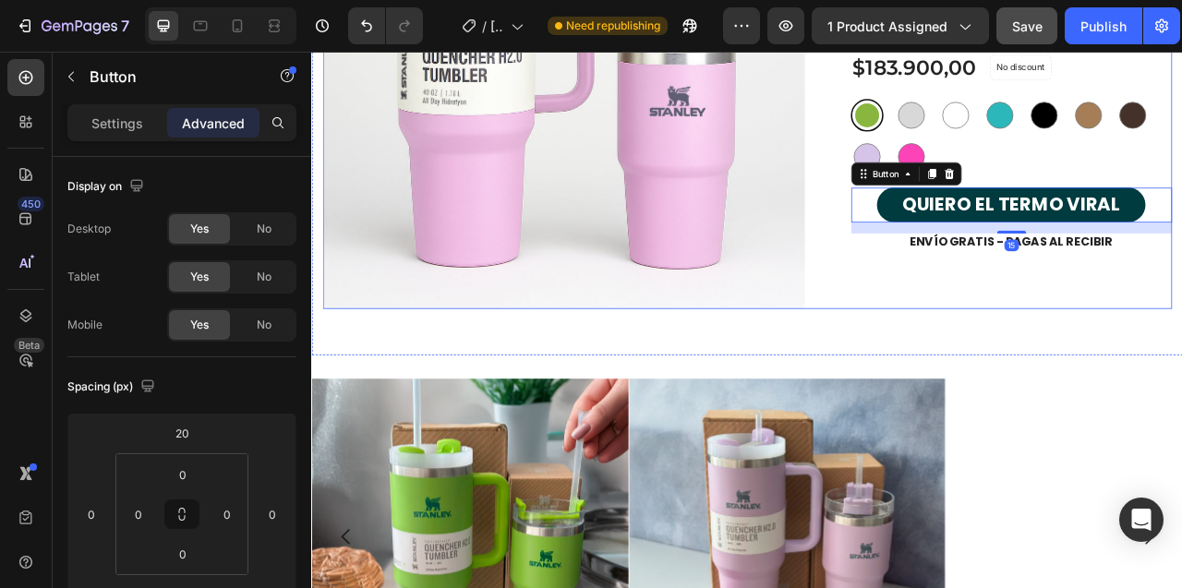
click at [1042, 334] on div "Termo Stanley Product Title Icon Icon Icon Icon Icon Icon List + de 10.000 Vend…" at bounding box center [1186, 72] width 438 height 613
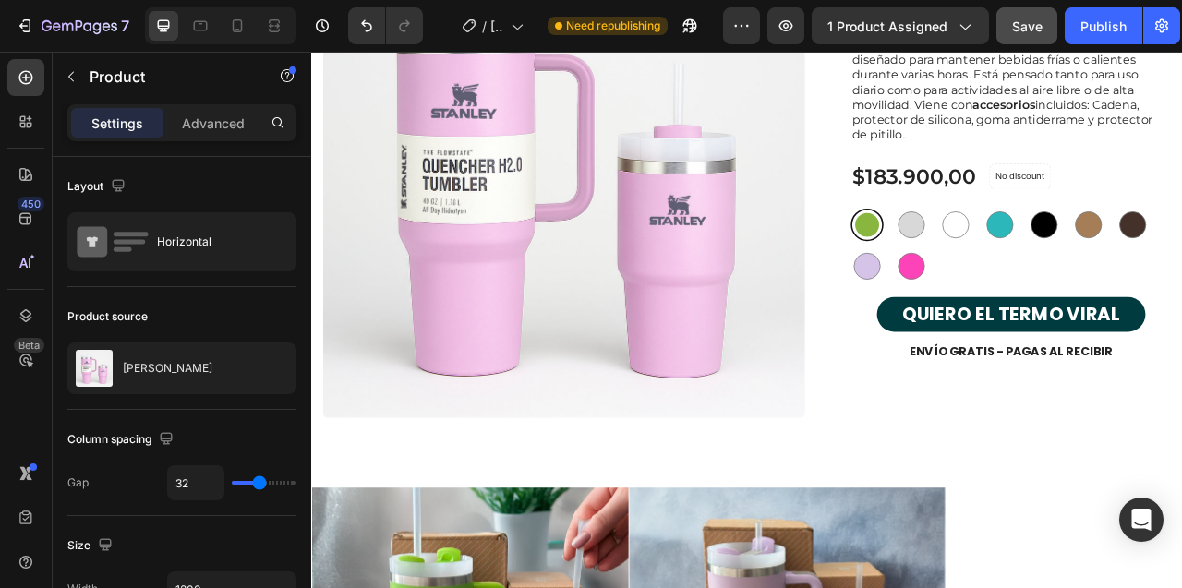
scroll to position [6438, 0]
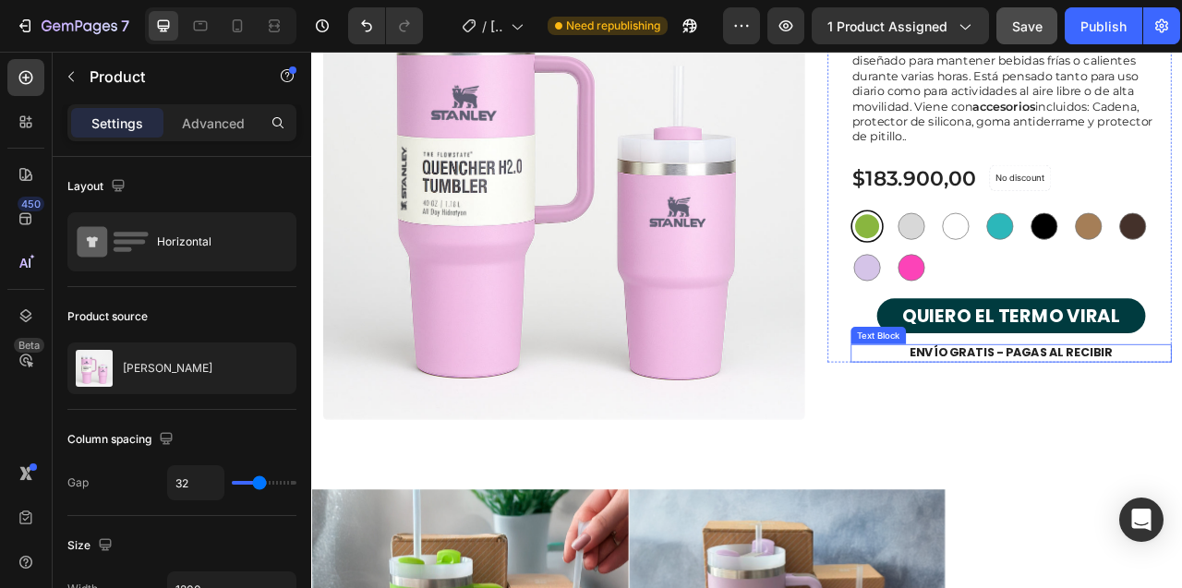
click at [1101, 426] on p "ENVÍO GRATIS - PAGAS AL RECIBIR" at bounding box center [1201, 435] width 404 height 19
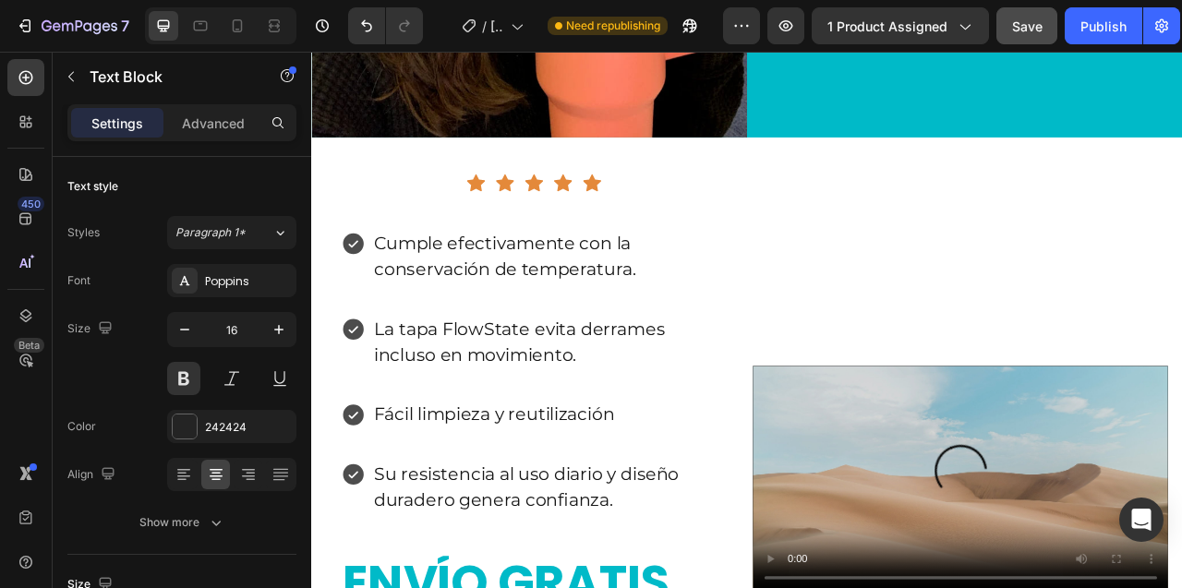
scroll to position [8454, 0]
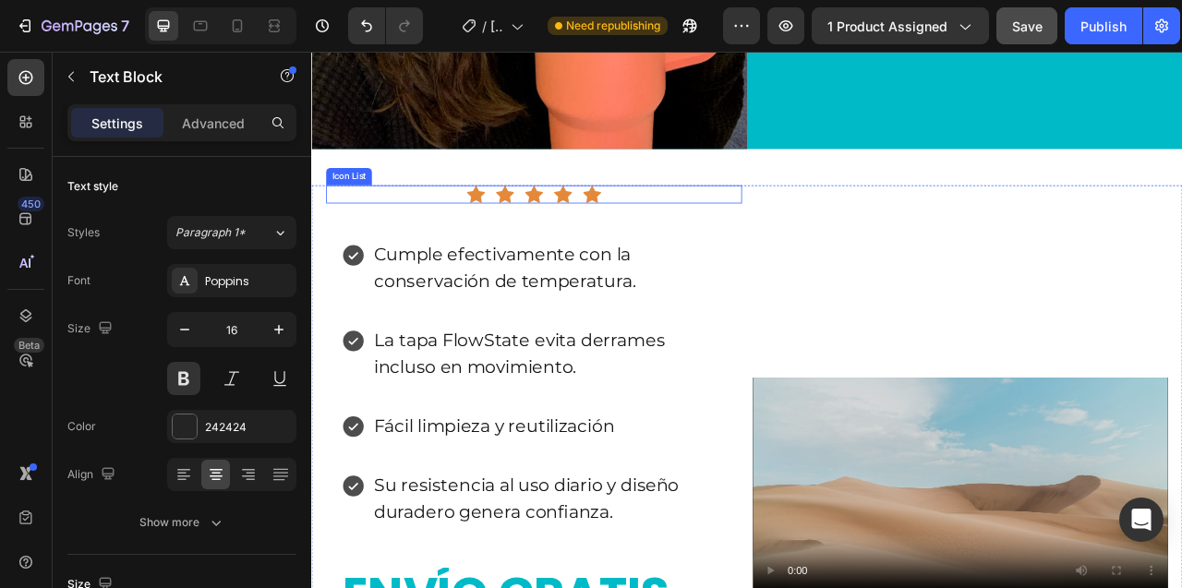
click at [456, 245] on div "Icon Icon Icon Icon Icon" at bounding box center [594, 233] width 529 height 23
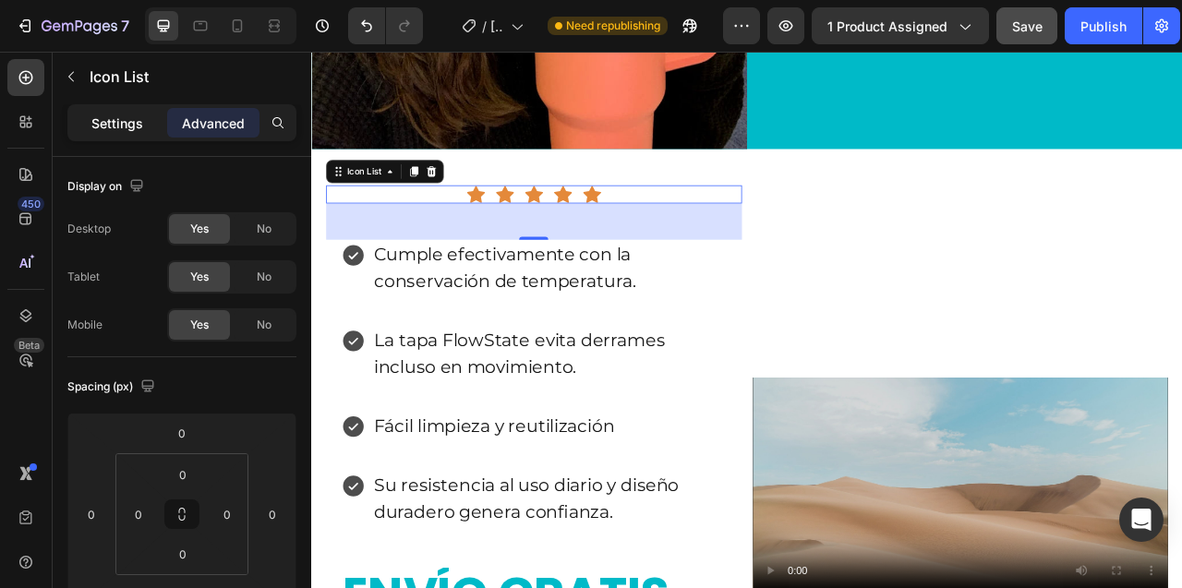
click at [119, 126] on p "Settings" at bounding box center [117, 123] width 52 height 19
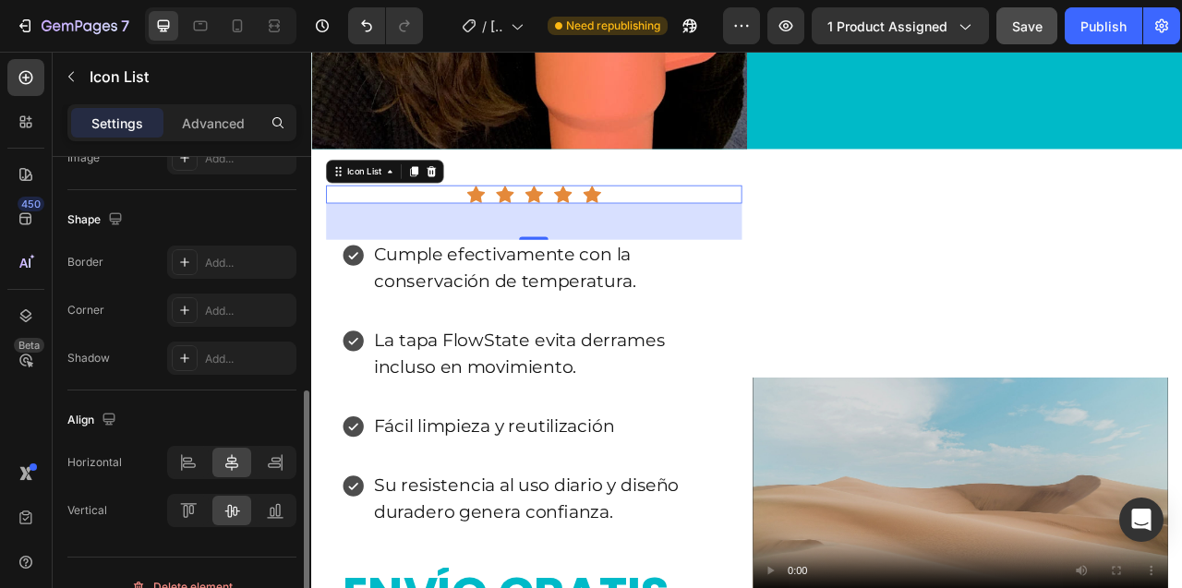
scroll to position [357, 0]
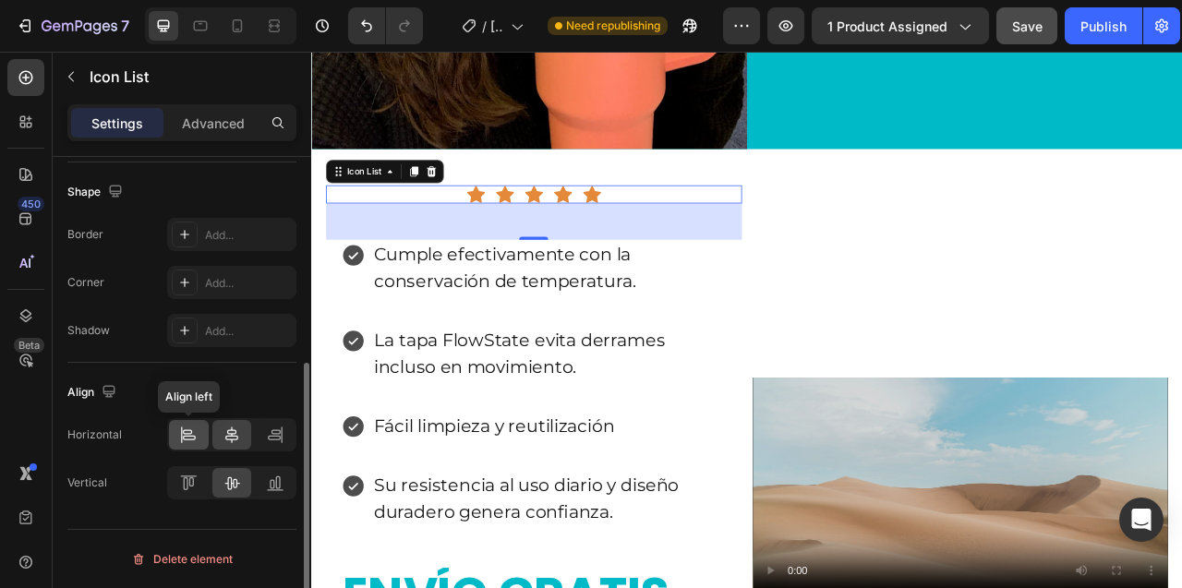
click at [182, 435] on icon at bounding box center [182, 434] width 1 height 17
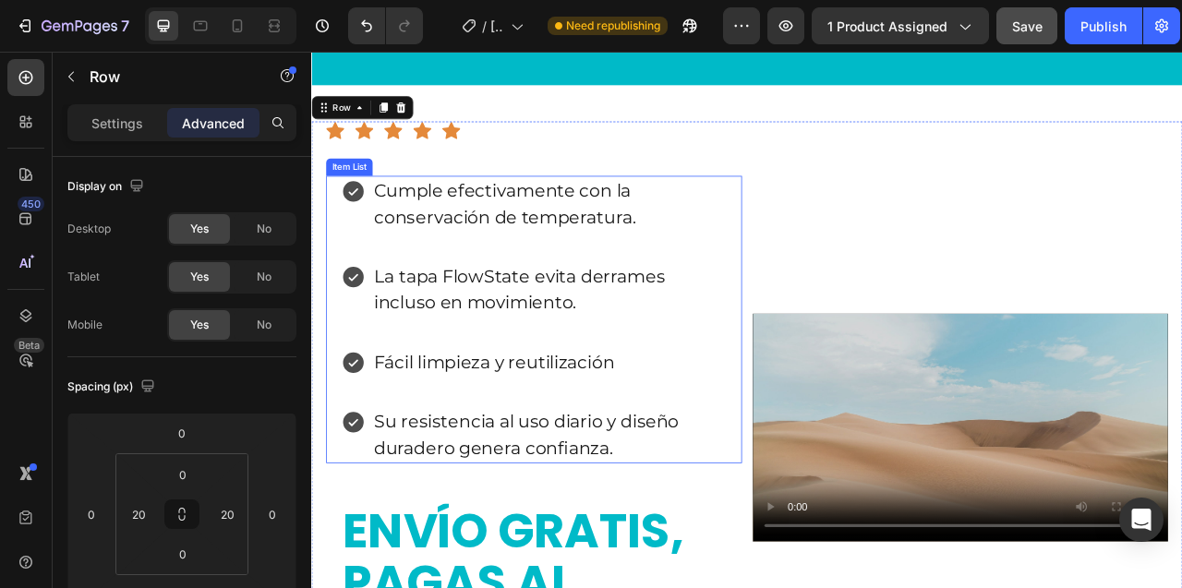
scroll to position [8737, 0]
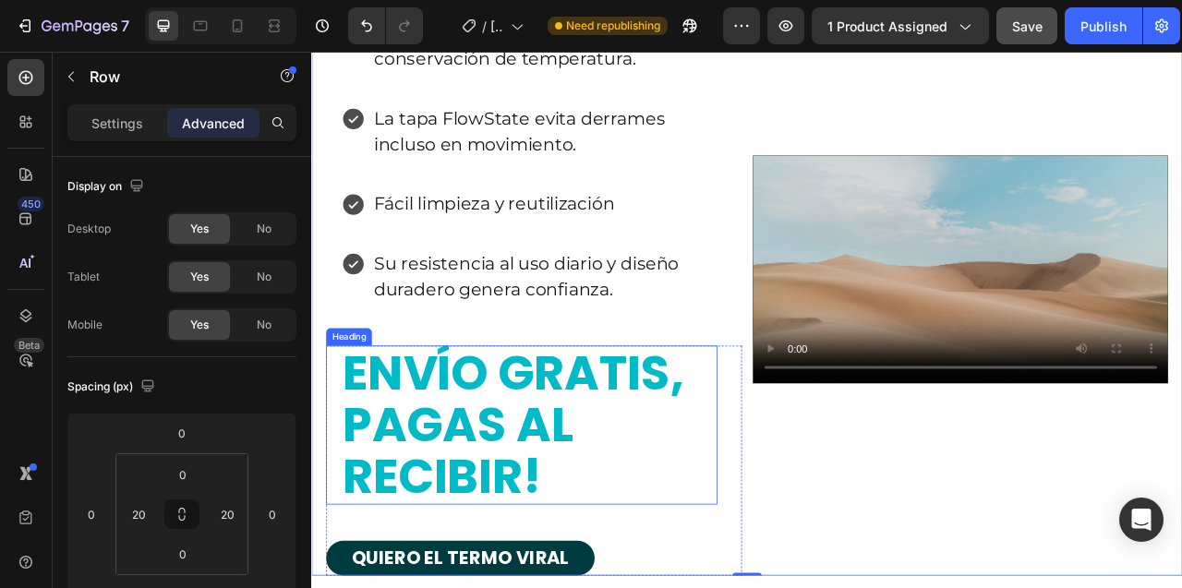
click at [338, 546] on div "ENVÍO GRATIS, PAGAS AL RECIBIR! Heading" at bounding box center [579, 527] width 498 height 202
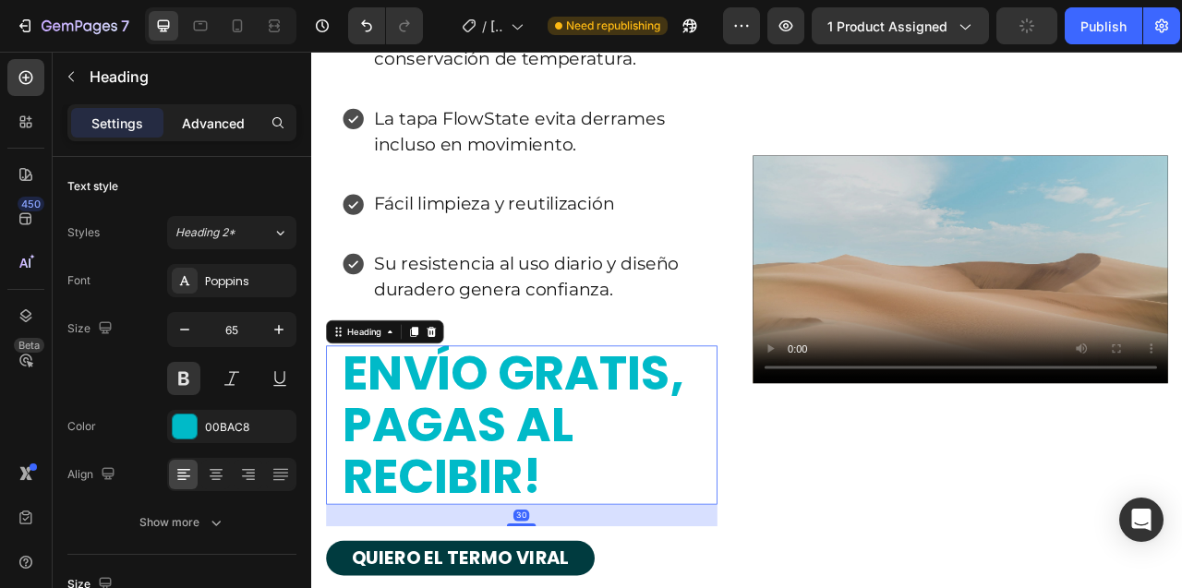
click at [185, 125] on p "Advanced" at bounding box center [213, 123] width 63 height 19
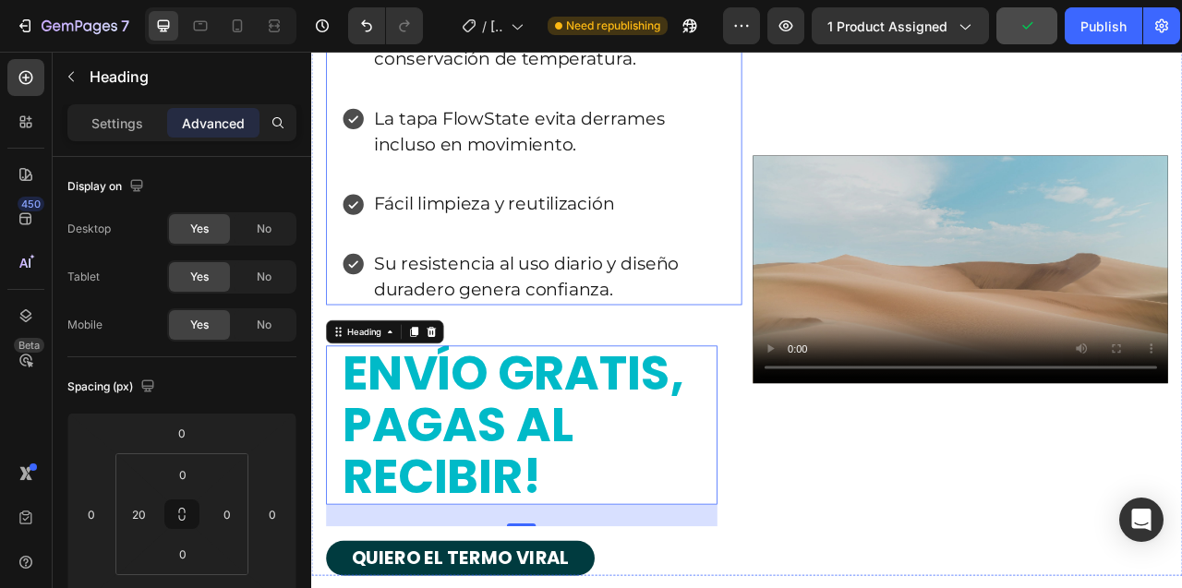
scroll to position [8571, 0]
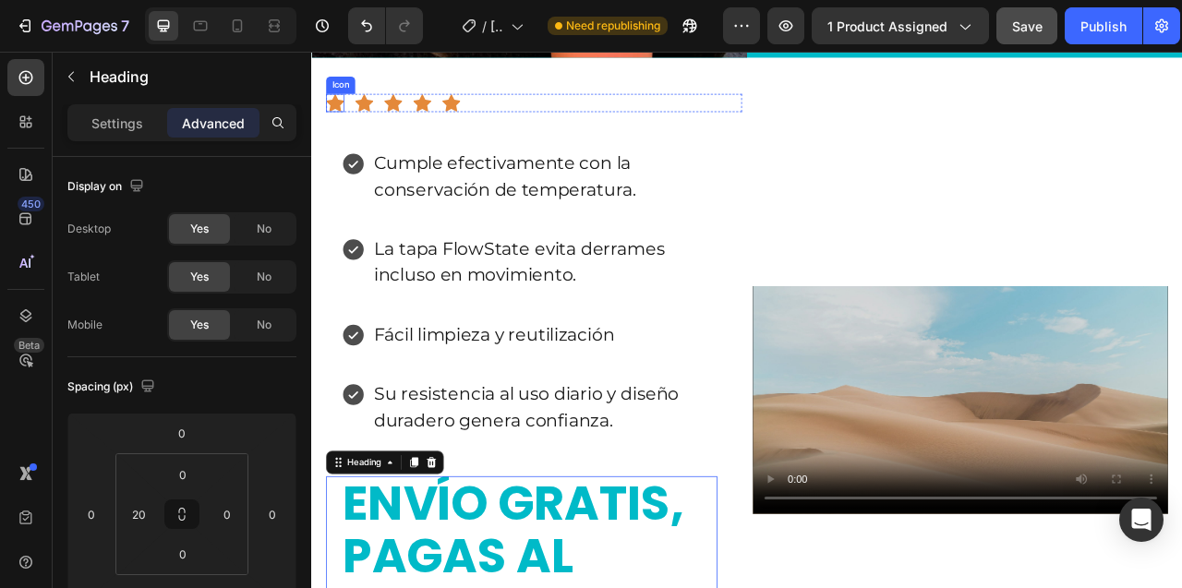
click at [345, 94] on div "Icon" at bounding box center [348, 94] width 30 height 0
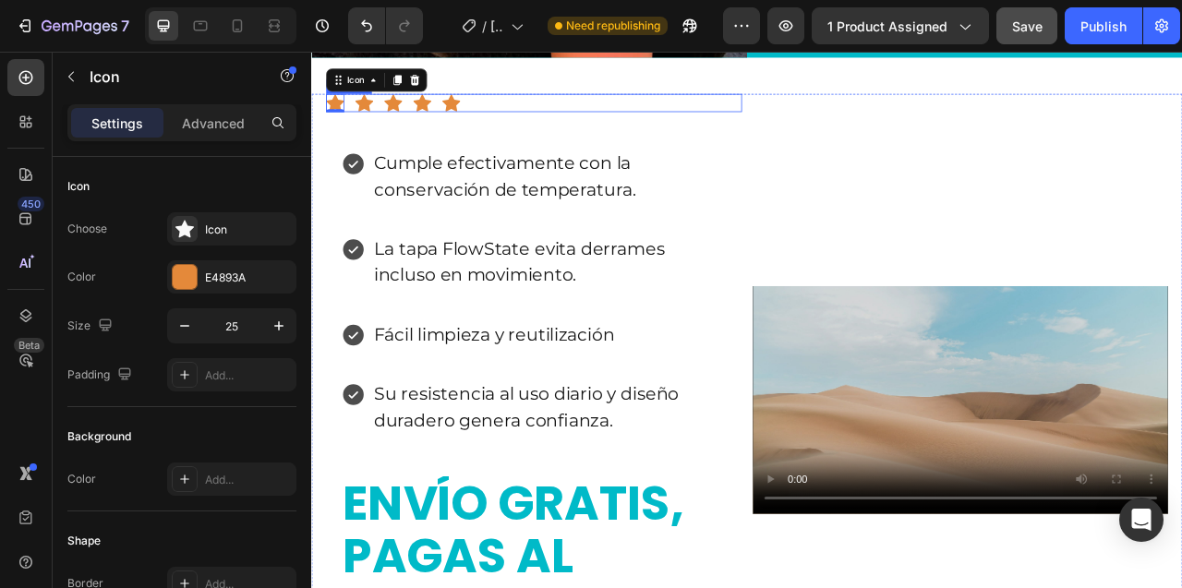
click at [554, 128] on div "Icon 0 Icon Icon Icon Icon" at bounding box center [594, 116] width 529 height 23
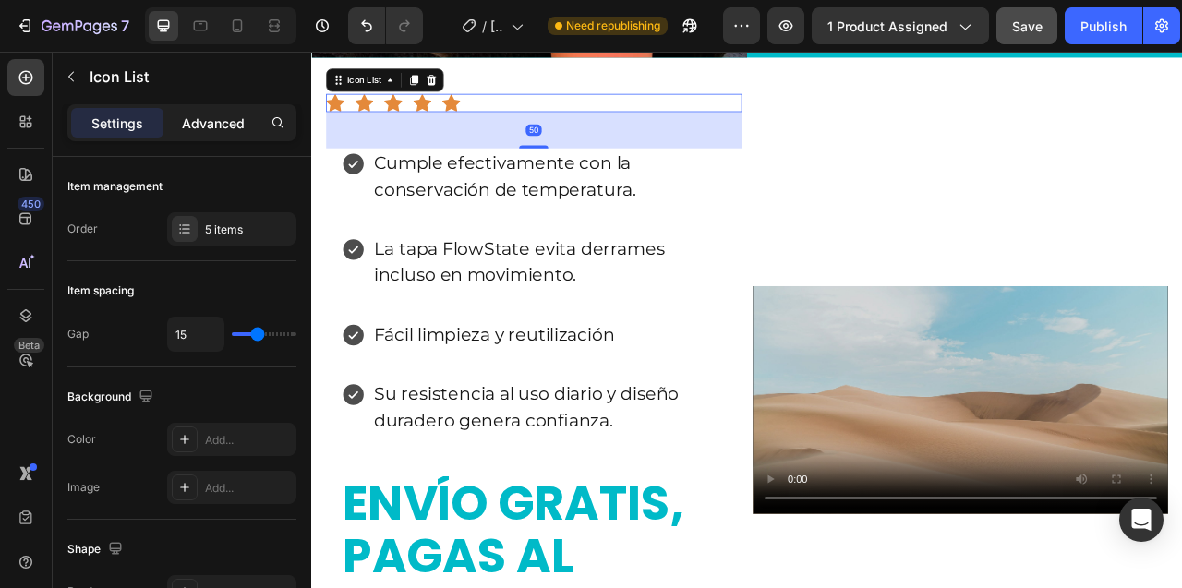
click at [208, 124] on p "Advanced" at bounding box center [213, 123] width 63 height 19
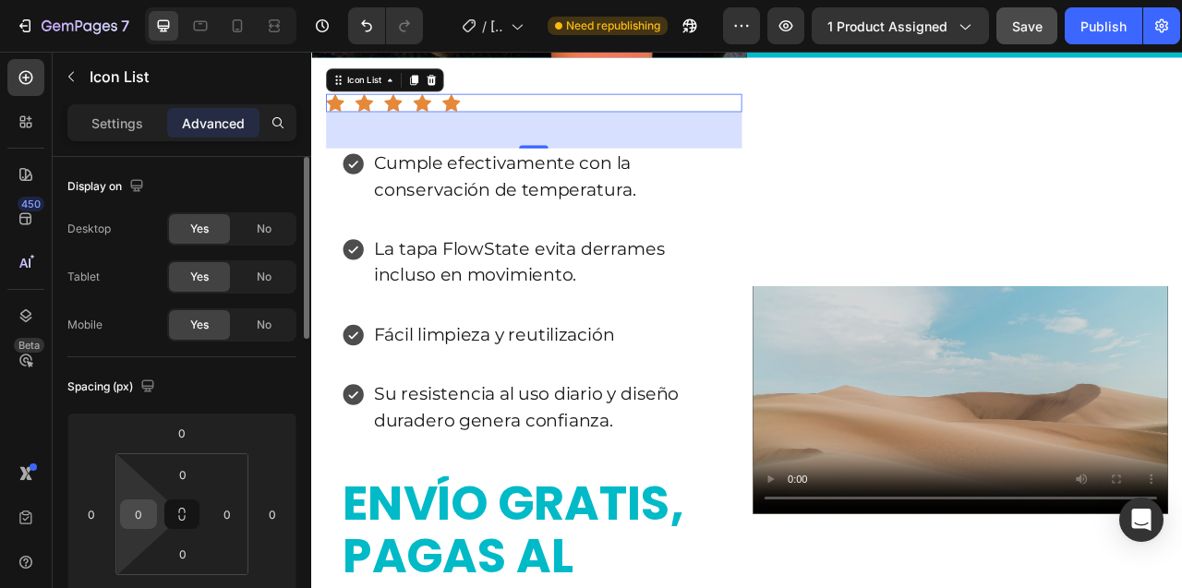
click at [151, 525] on div "0" at bounding box center [138, 514] width 37 height 30
click at [141, 520] on input "0" at bounding box center [139, 514] width 28 height 28
type input "20"
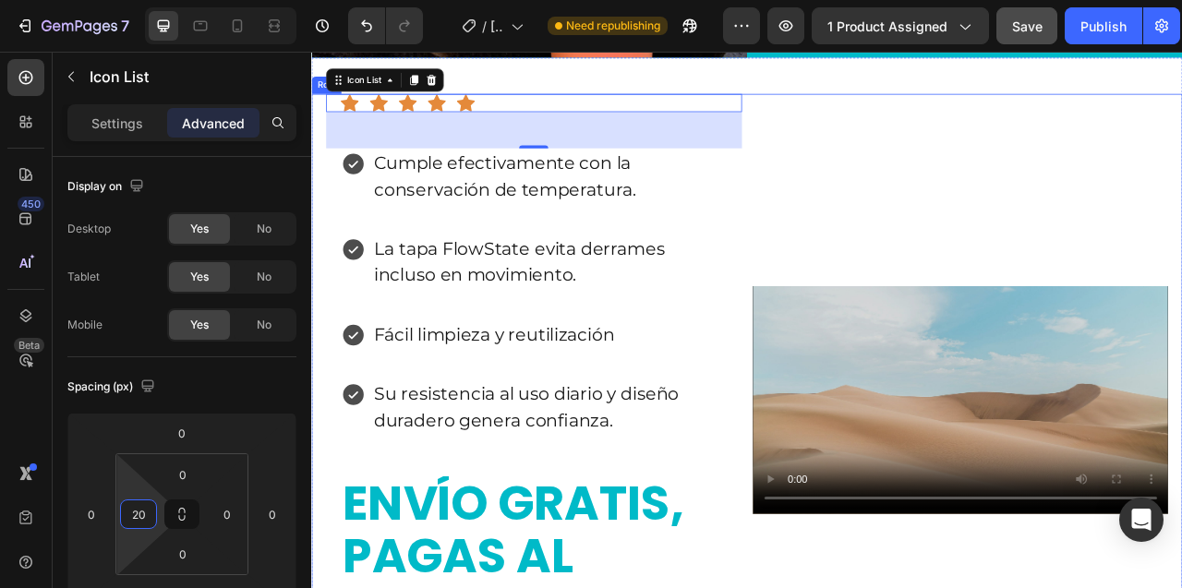
click at [675, 148] on div "Icon Icon Icon Icon Icon Icon List 50 Cumple efectivamente con la conservación …" at bounding box center [594, 494] width 529 height 779
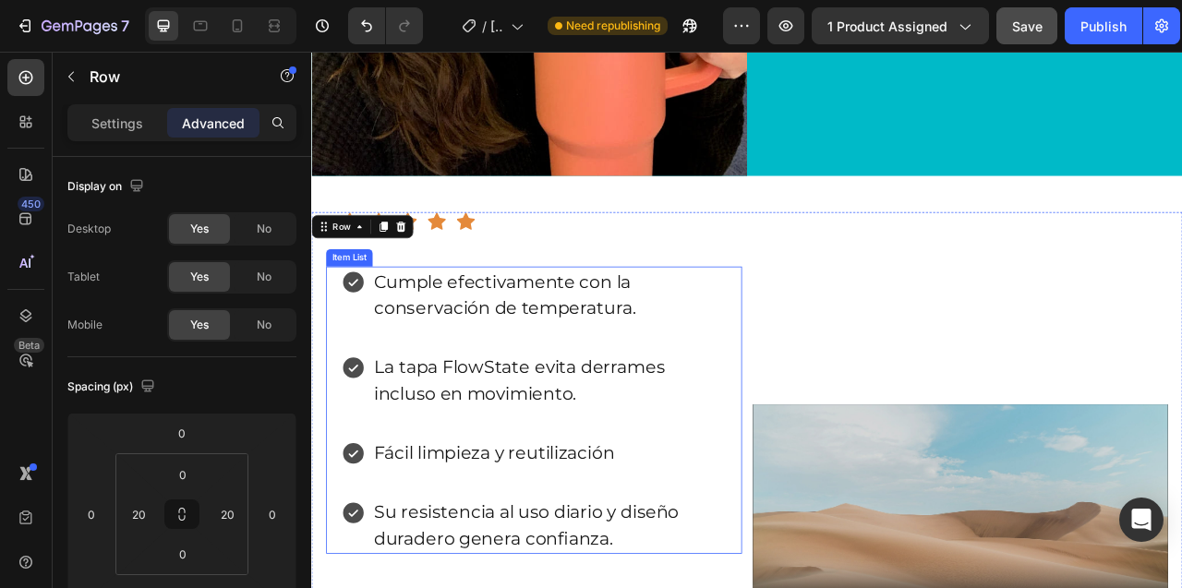
scroll to position [8425, 0]
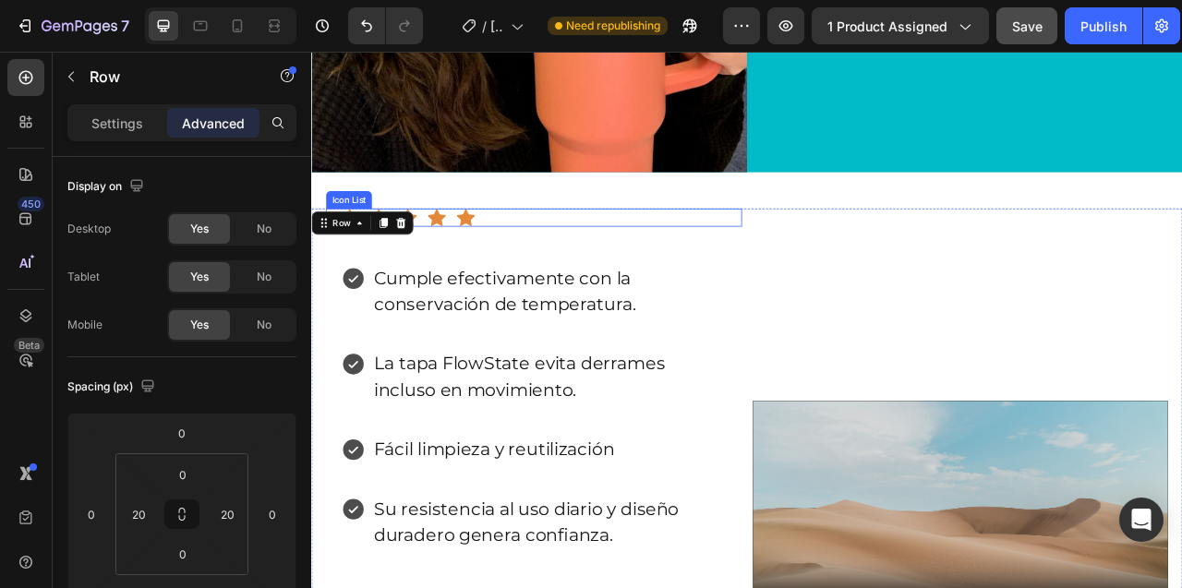
click at [596, 274] on div "Icon Icon Icon Icon Icon" at bounding box center [603, 262] width 510 height 23
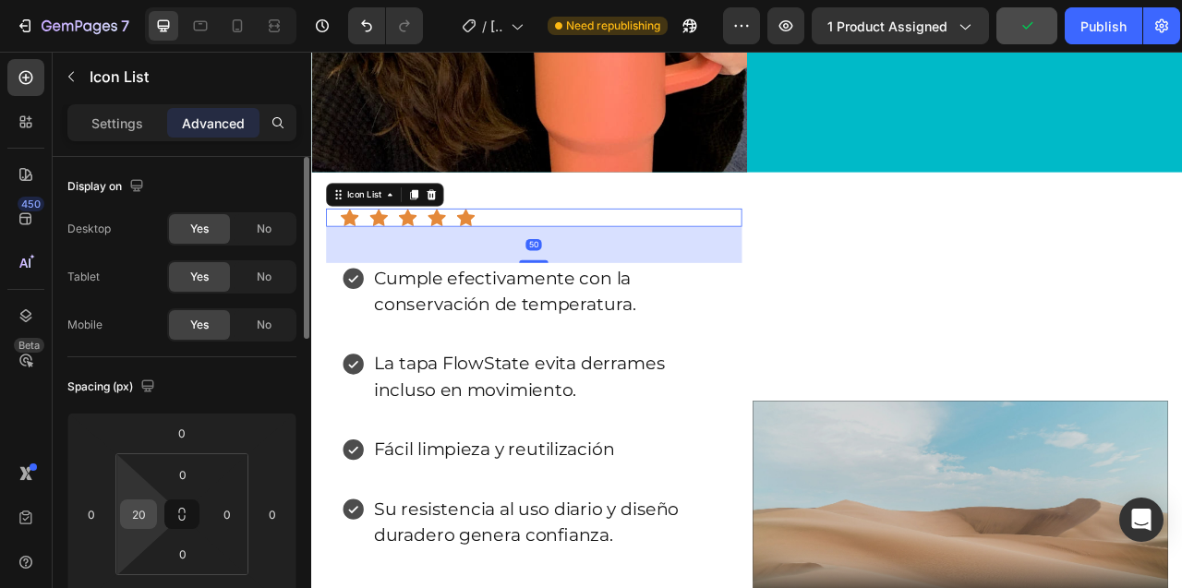
click at [135, 510] on input "20" at bounding box center [139, 514] width 28 height 28
type input "0"
click at [602, 274] on div "Icon Icon Icon Icon Icon" at bounding box center [603, 262] width 510 height 23
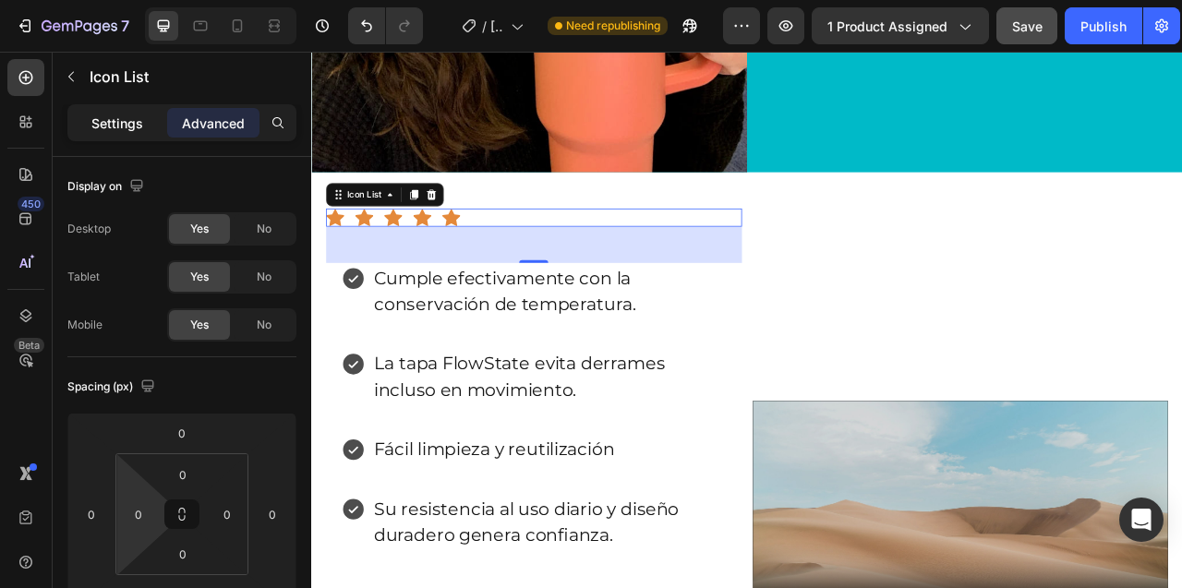
click at [96, 118] on p "Settings" at bounding box center [117, 123] width 52 height 19
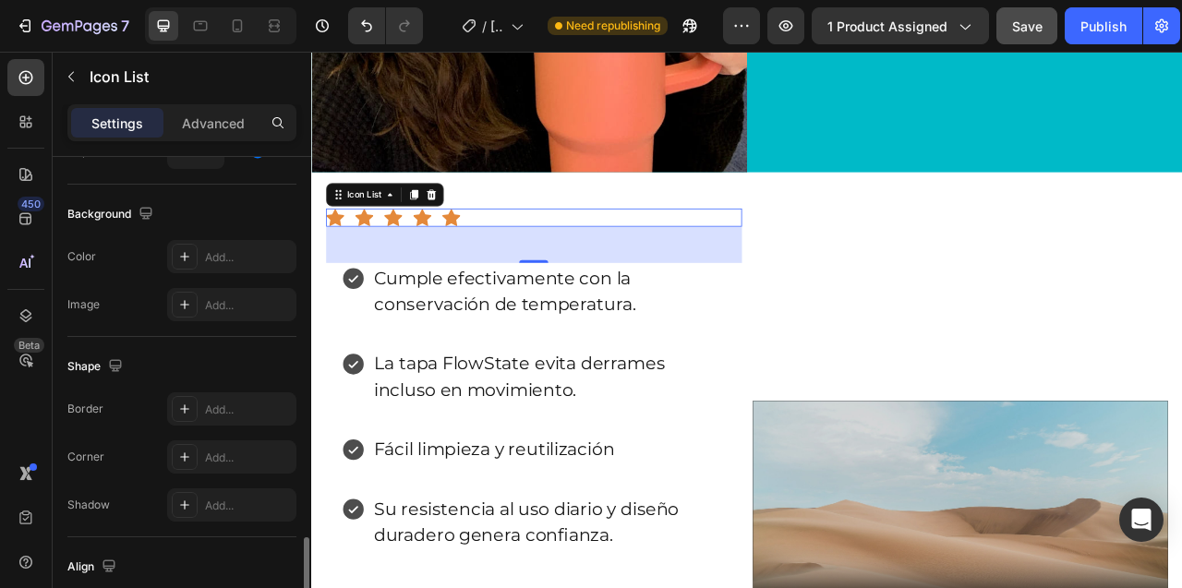
scroll to position [357, 0]
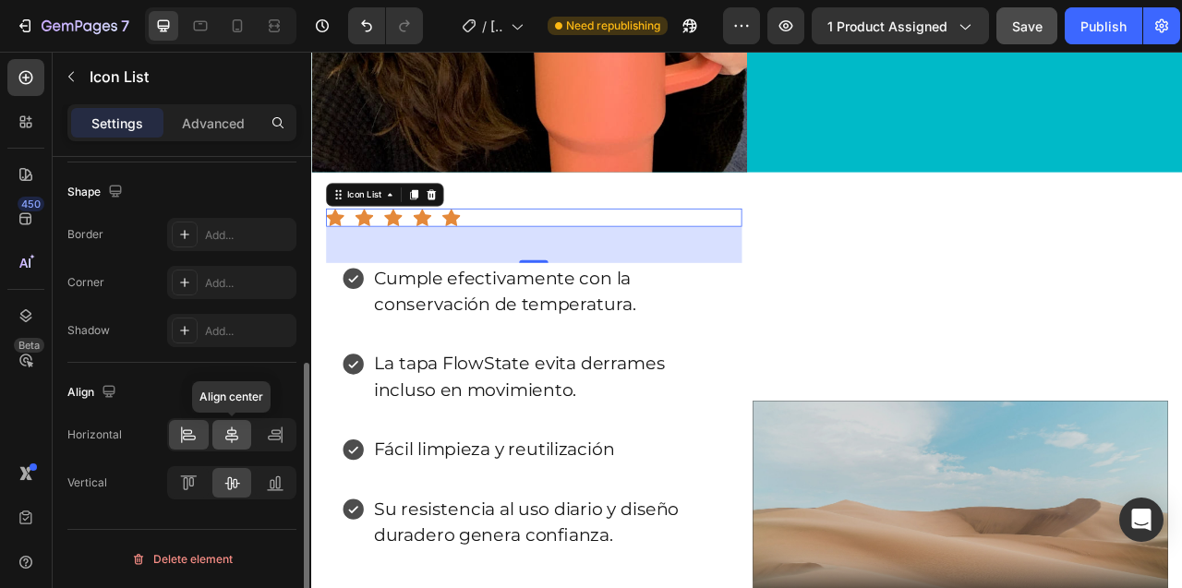
click at [237, 437] on icon at bounding box center [231, 434] width 13 height 17
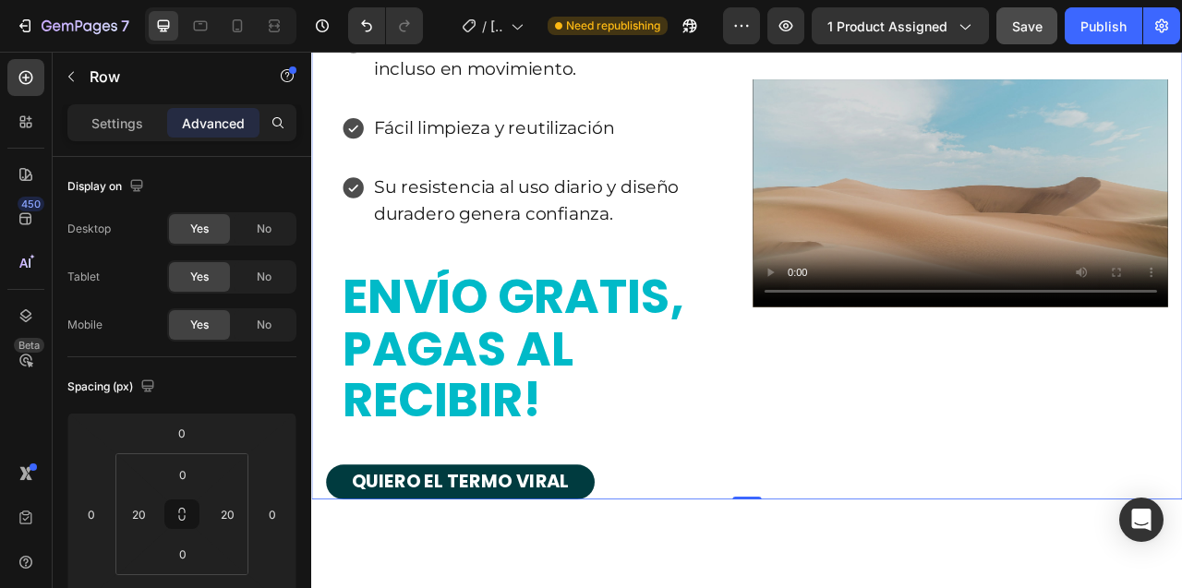
scroll to position [8826, 0]
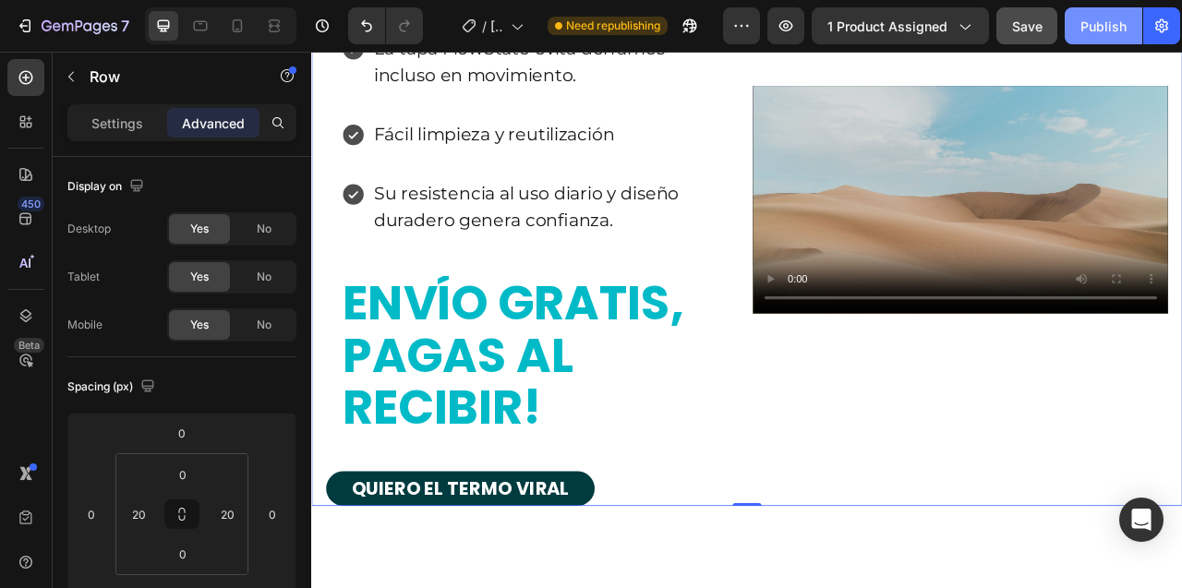
click at [1094, 26] on div "Publish" at bounding box center [1103, 26] width 46 height 19
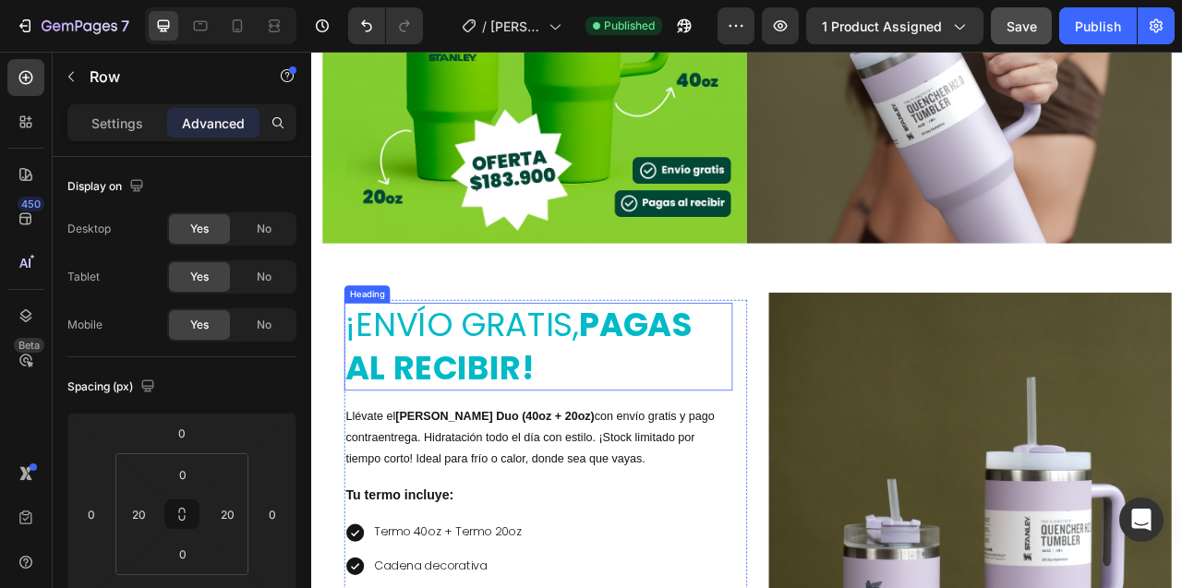
scroll to position [2276, 0]
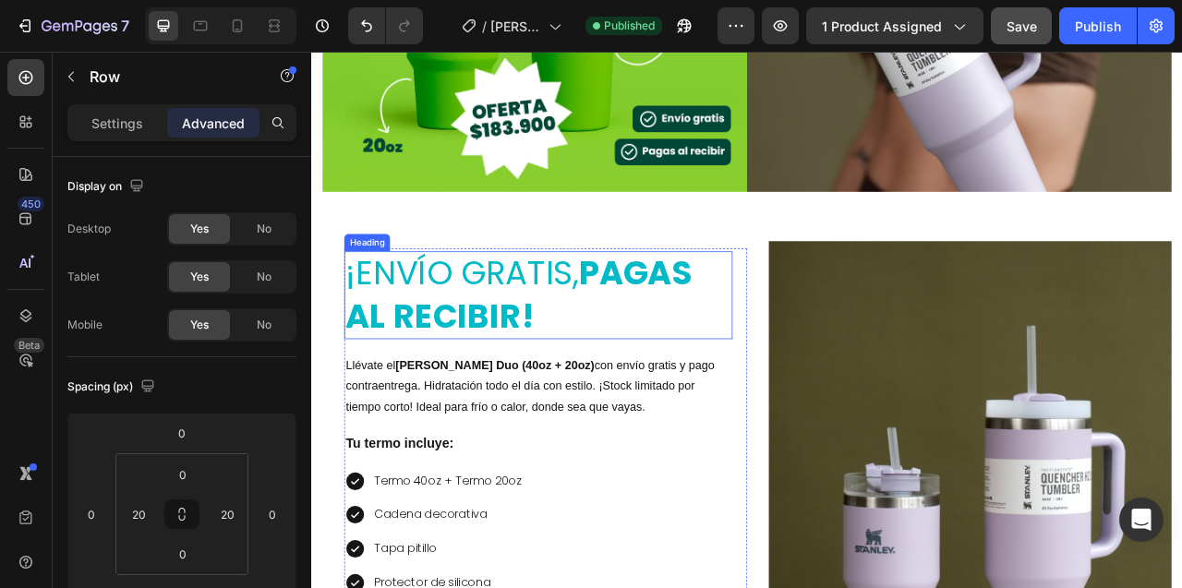
click at [633, 345] on h2 "¡envío gratis, pagas al recibir!" at bounding box center [600, 362] width 494 height 112
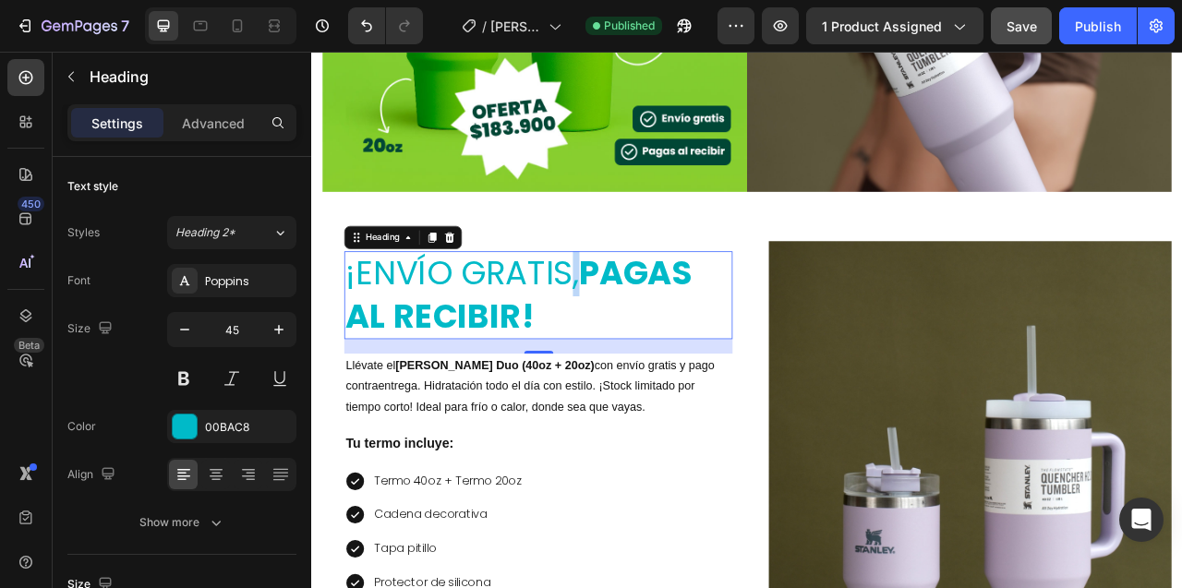
click at [633, 345] on h2 "¡envío gratis, pagas al recibir!" at bounding box center [600, 362] width 494 height 112
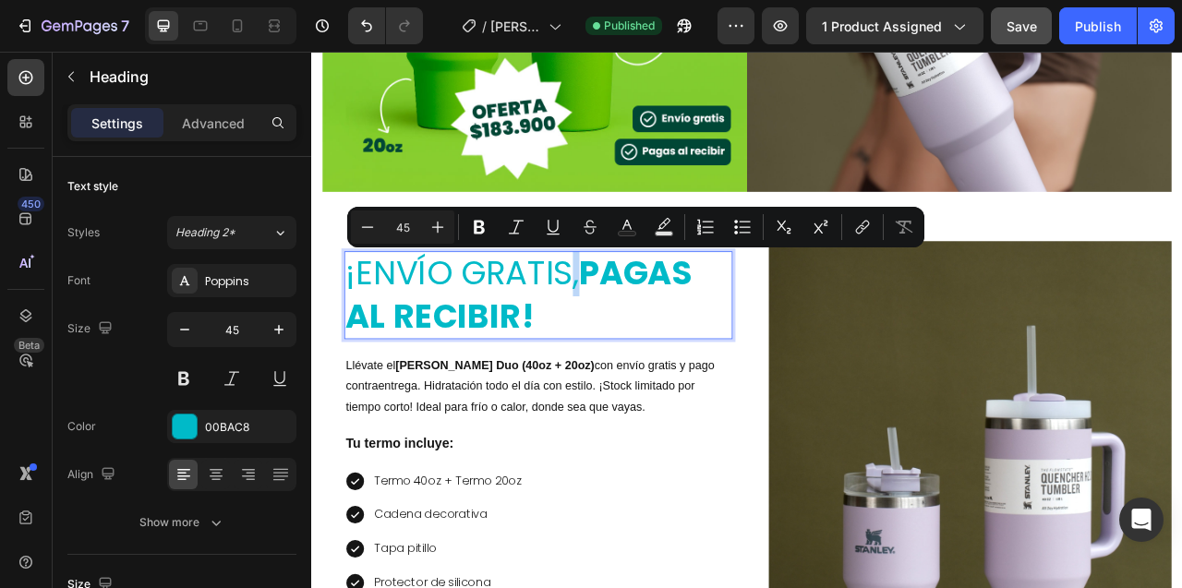
click at [633, 345] on p "¡envío gratis, pagas al recibir!" at bounding box center [599, 361] width 490 height 108
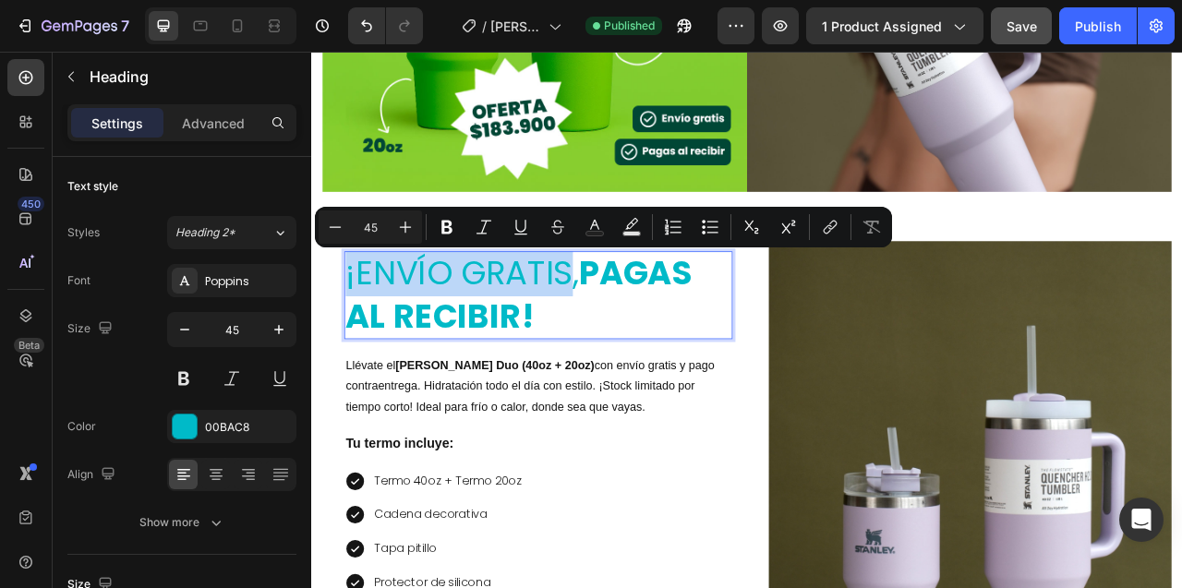
drag, startPoint x: 637, startPoint y: 344, endPoint x: 354, endPoint y: 330, distance: 282.8
click at [354, 330] on p "¡envío gratis, pagas al recibir!" at bounding box center [599, 361] width 490 height 108
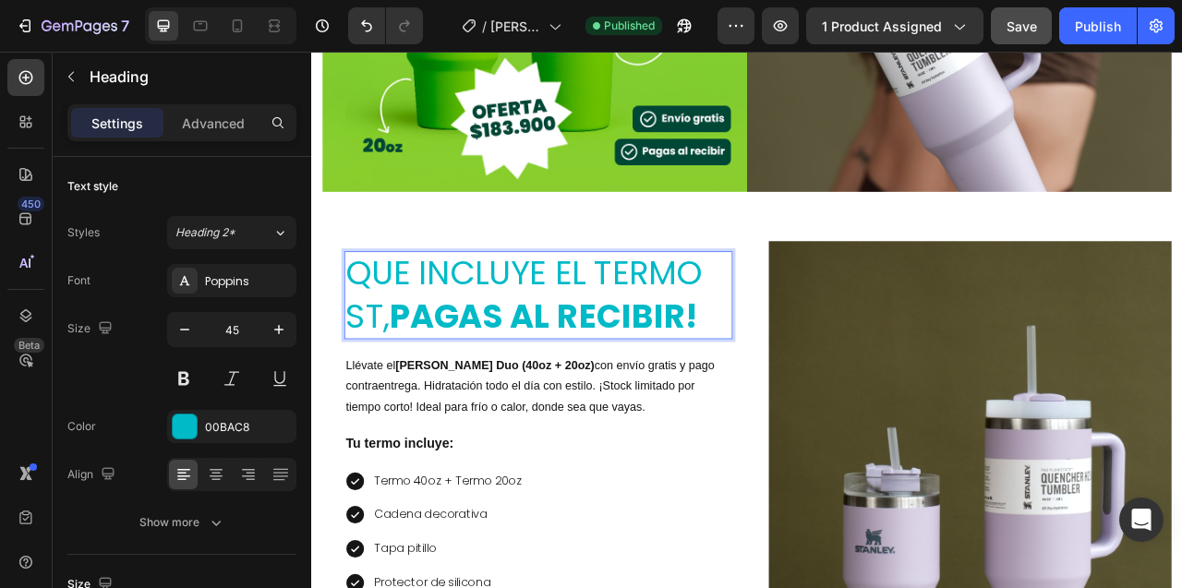
scroll to position [2267, 0]
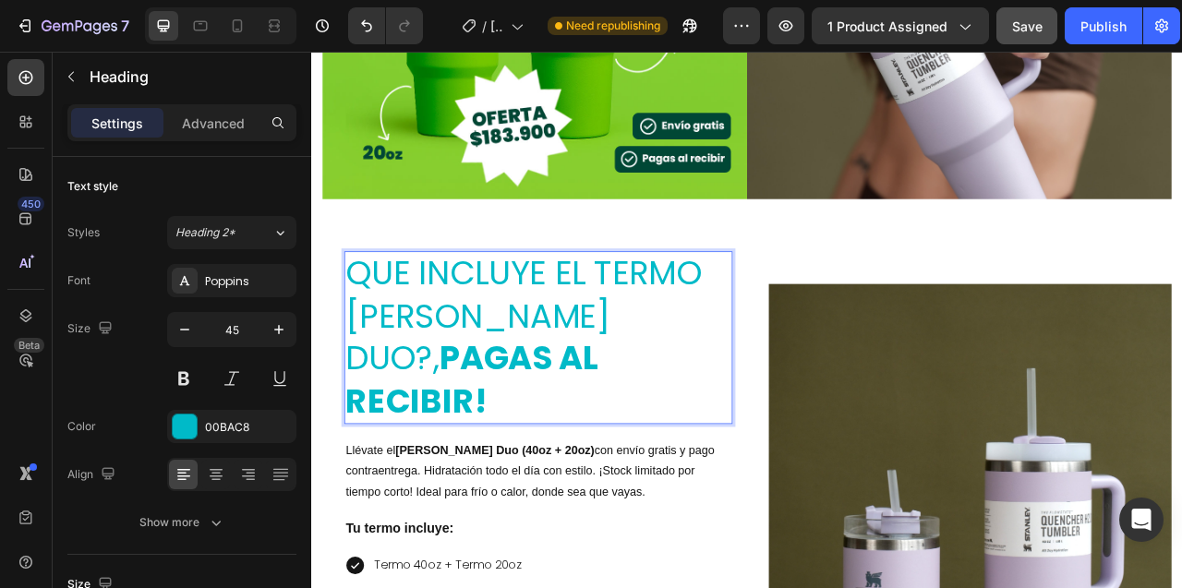
click at [358, 338] on p "QUE INCLUYE EL TERMO STANLEY DUO?, pagas al recibir!" at bounding box center [599, 415] width 490 height 216
click at [588, 444] on strong "pagas al recibir!" at bounding box center [515, 469] width 322 height 113
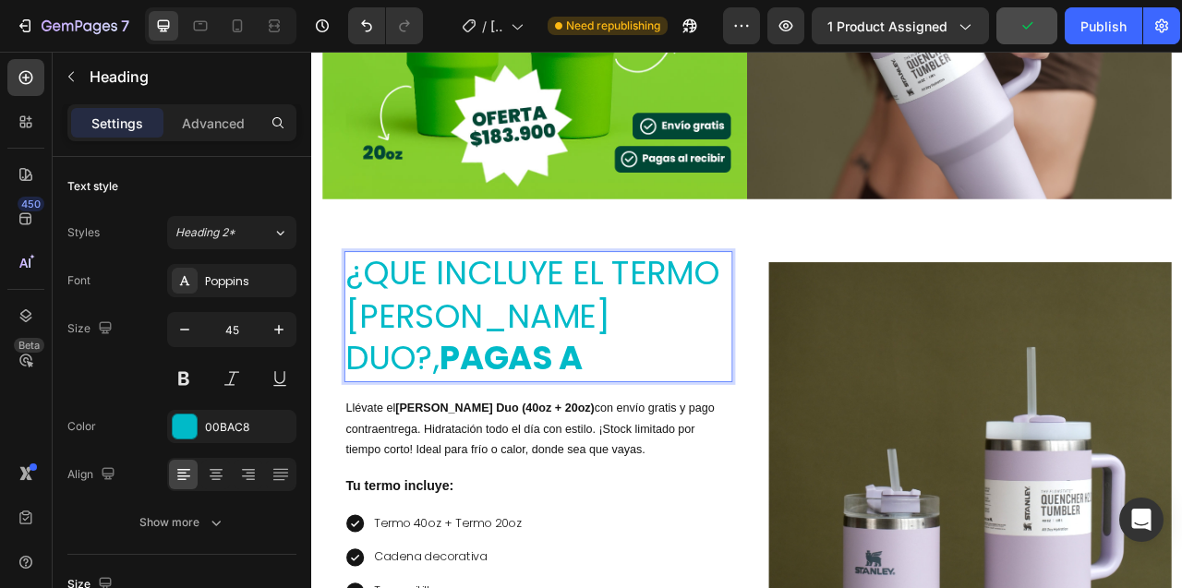
scroll to position [2276, 0]
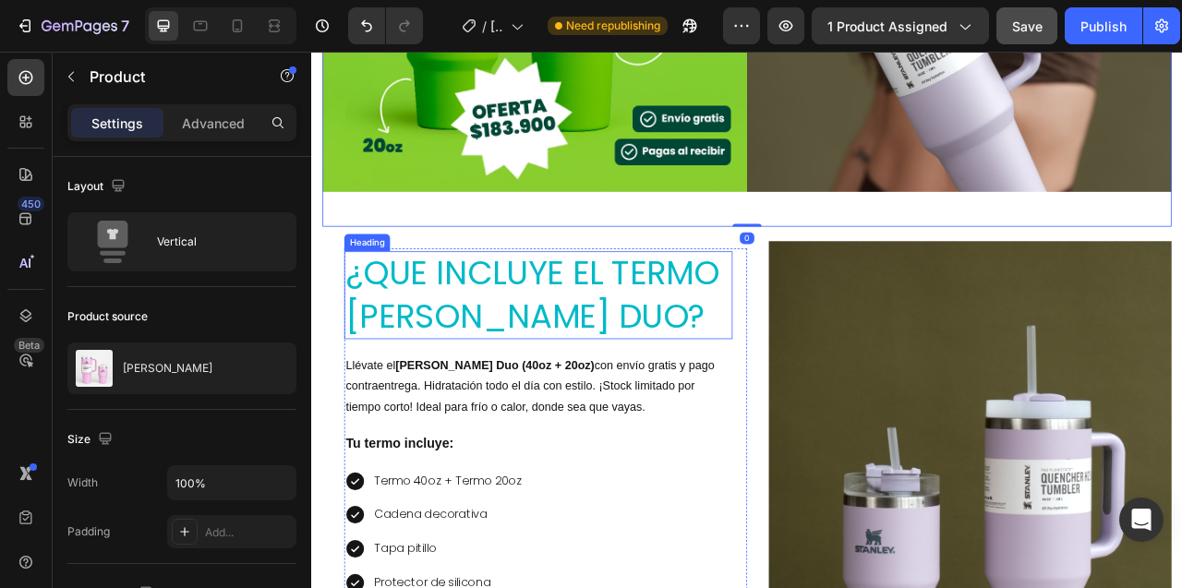
click at [598, 345] on p "¿QUE INCLUYE EL TERMO STANLEY DUO?" at bounding box center [599, 361] width 490 height 108
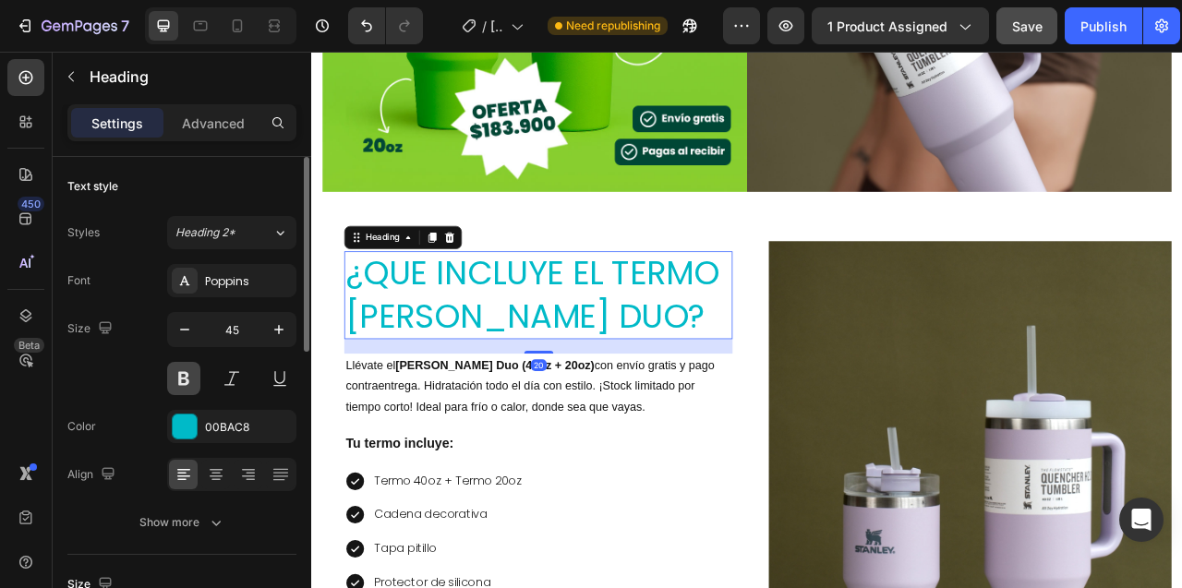
click at [186, 378] on button at bounding box center [183, 378] width 33 height 33
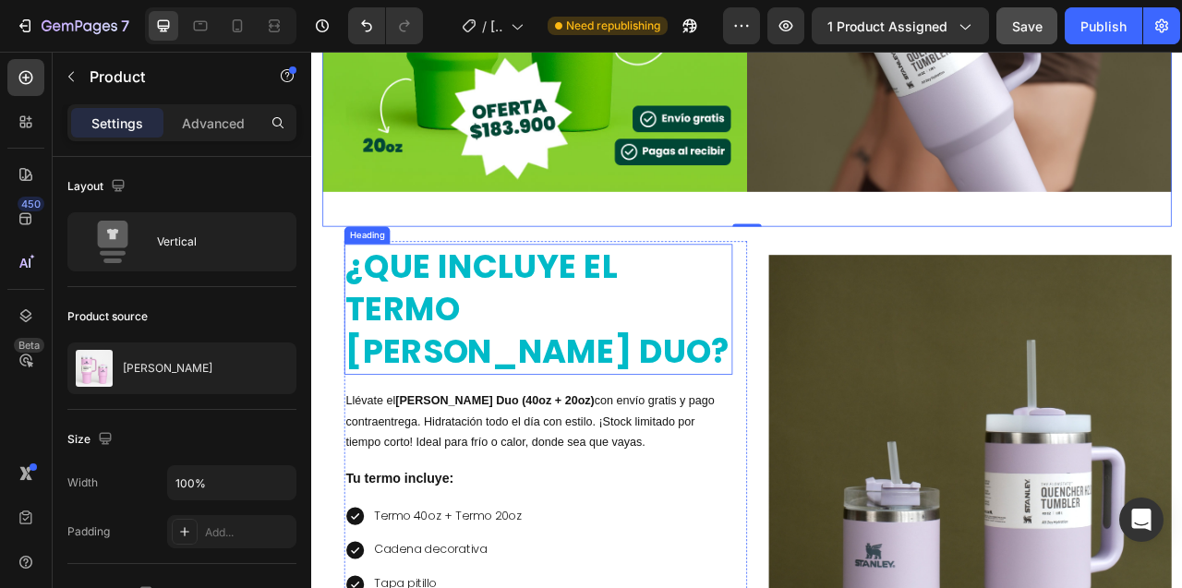
click at [448, 342] on p "¿QUE INCLUYE EL TERMO STANLEY DUO?" at bounding box center [599, 379] width 490 height 162
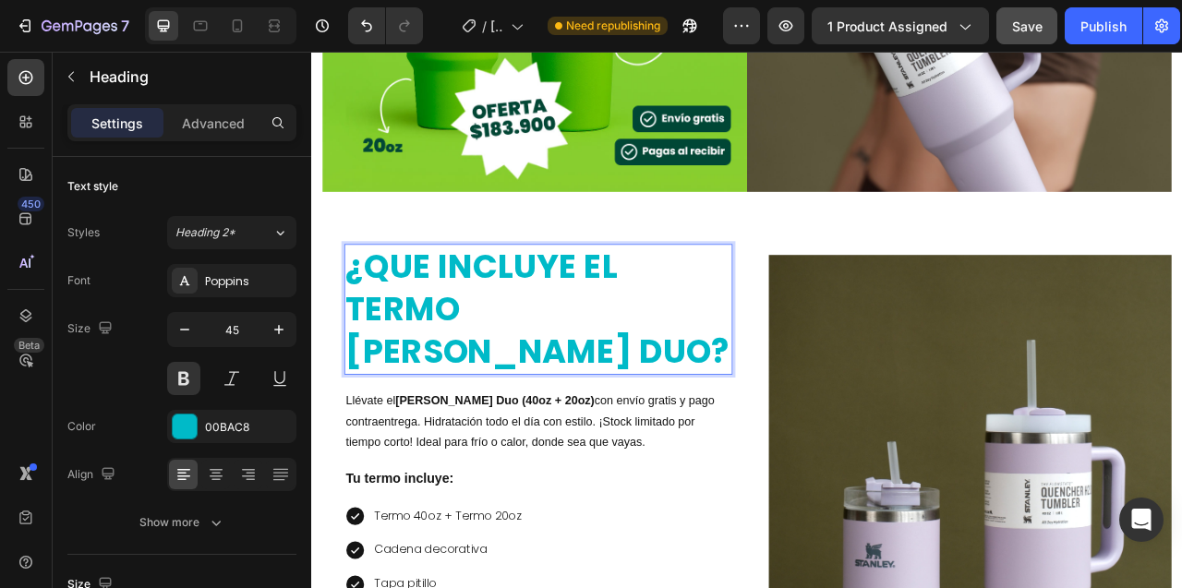
click at [455, 342] on p "¿QUE INCLUYE EL TERMO STANLEY DUO?" at bounding box center [599, 379] width 490 height 162
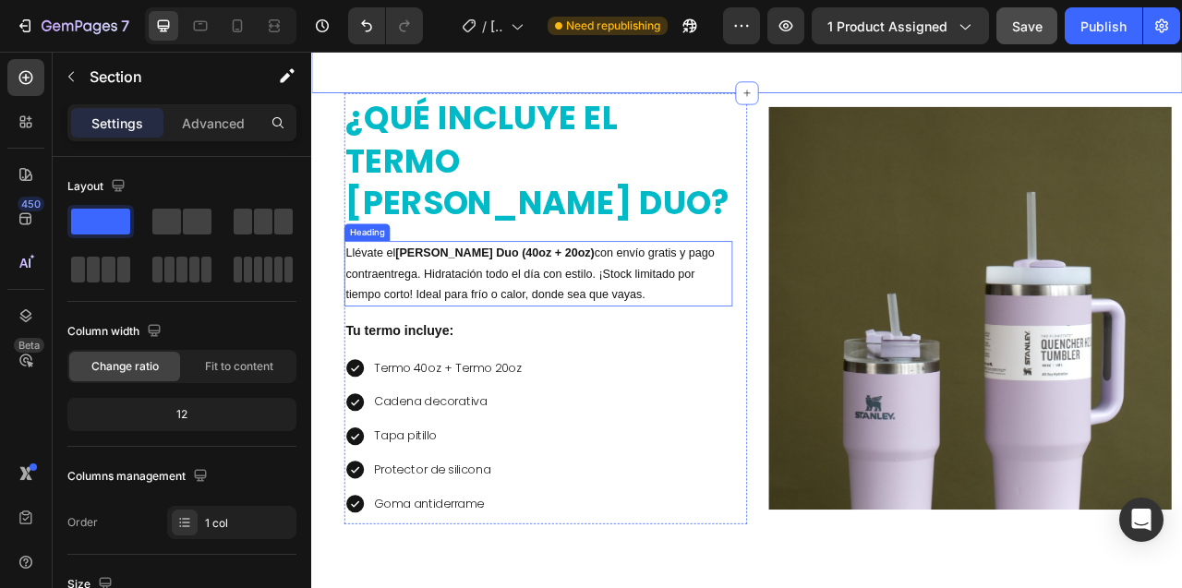
scroll to position [2368, 0]
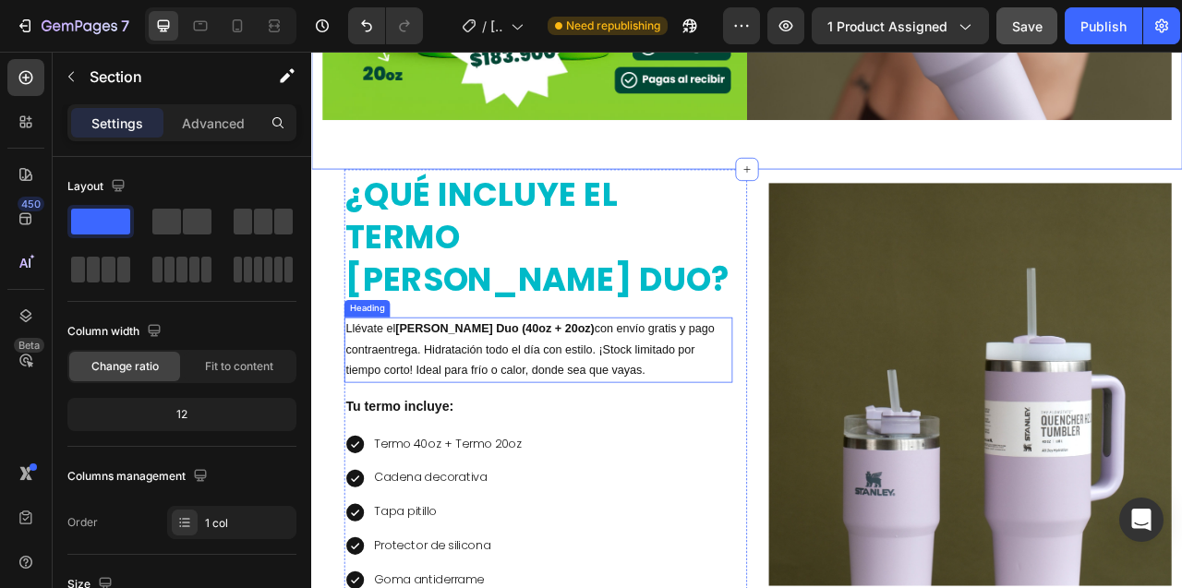
click at [674, 390] on h2 "Llévate el Termo Stanley Duo (40oz + 20oz) con envío gratis y pago contraentreg…" at bounding box center [600, 431] width 494 height 83
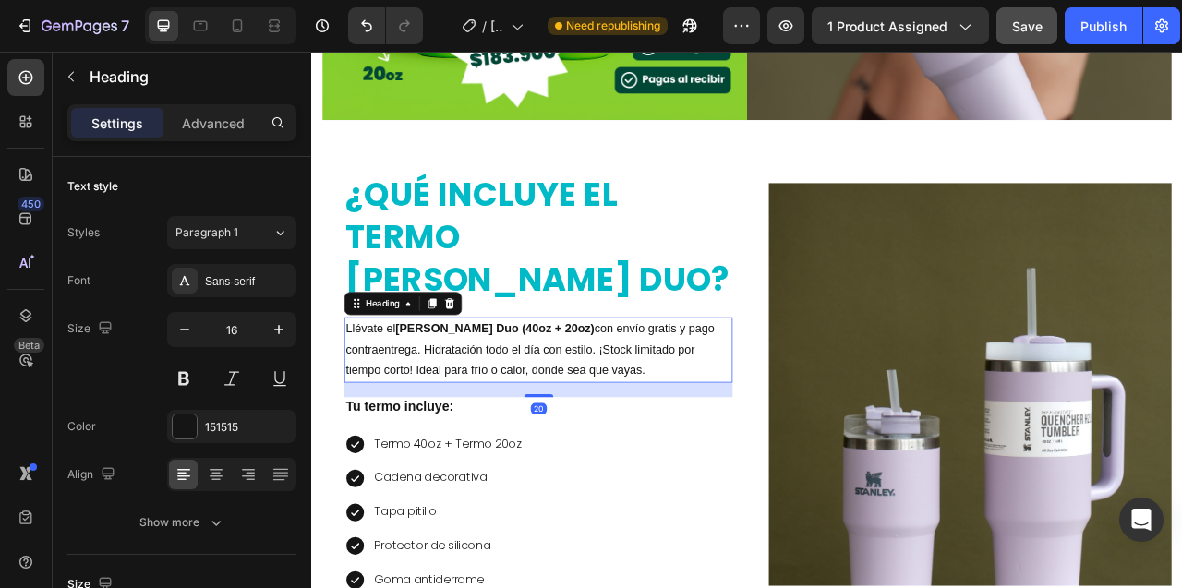
click at [674, 390] on h2 "Llévate el Termo Stanley Duo (40oz + 20oz) con envío gratis y pago contraentreg…" at bounding box center [600, 431] width 494 height 83
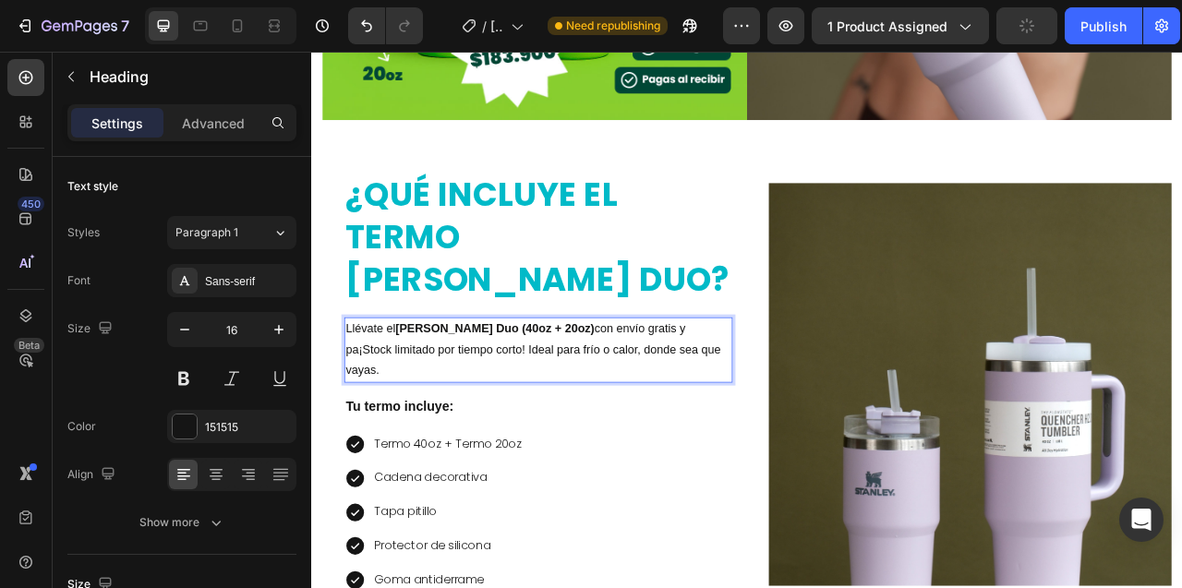
scroll to position [2382, 0]
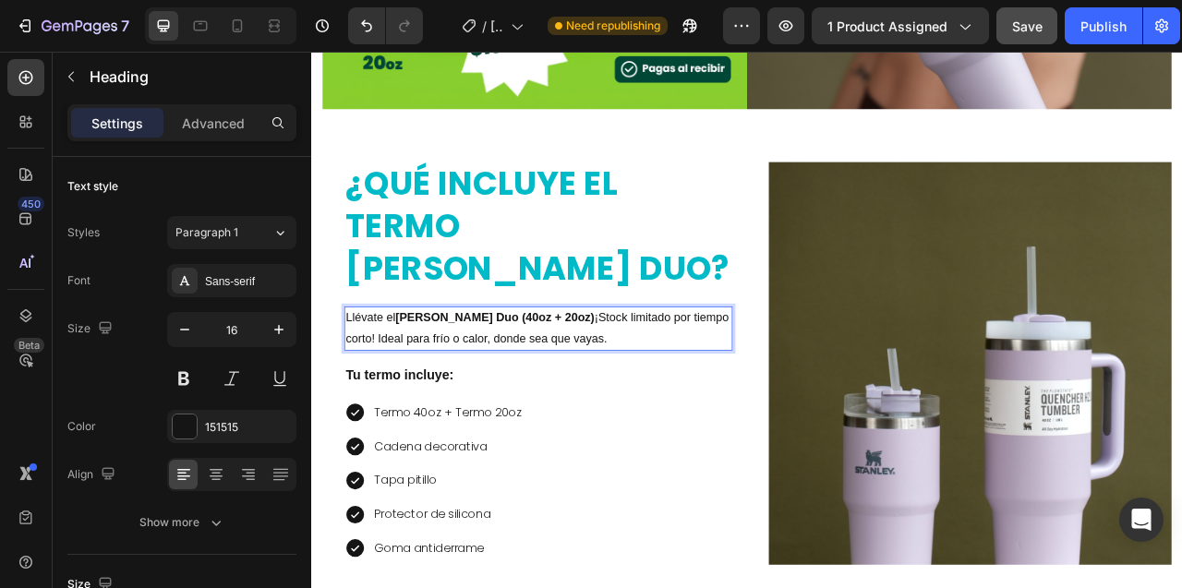
click at [824, 378] on p "Llévate el Termo Stanley Duo (40oz + 20oz) ¡Stock limitado por tiempo corto! Id…" at bounding box center [599, 405] width 490 height 54
click at [718, 387] on p "Llévate el Termo Stanley Duo (40oz + 20oz) ¡Stock limitado por corto tiempo! Id…" at bounding box center [599, 405] width 490 height 54
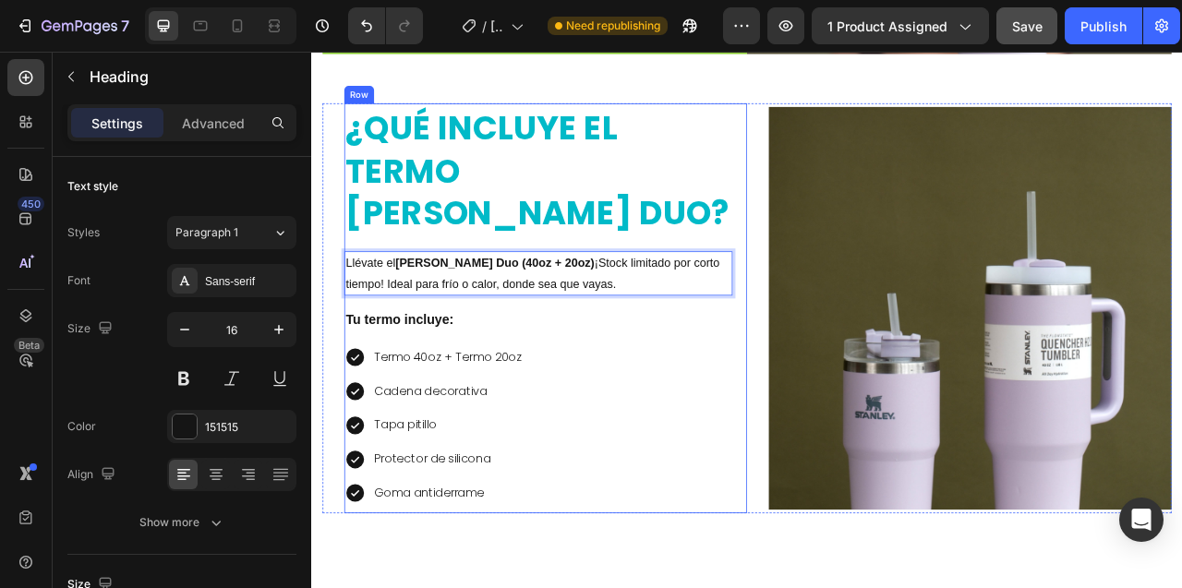
scroll to position [2417, 0]
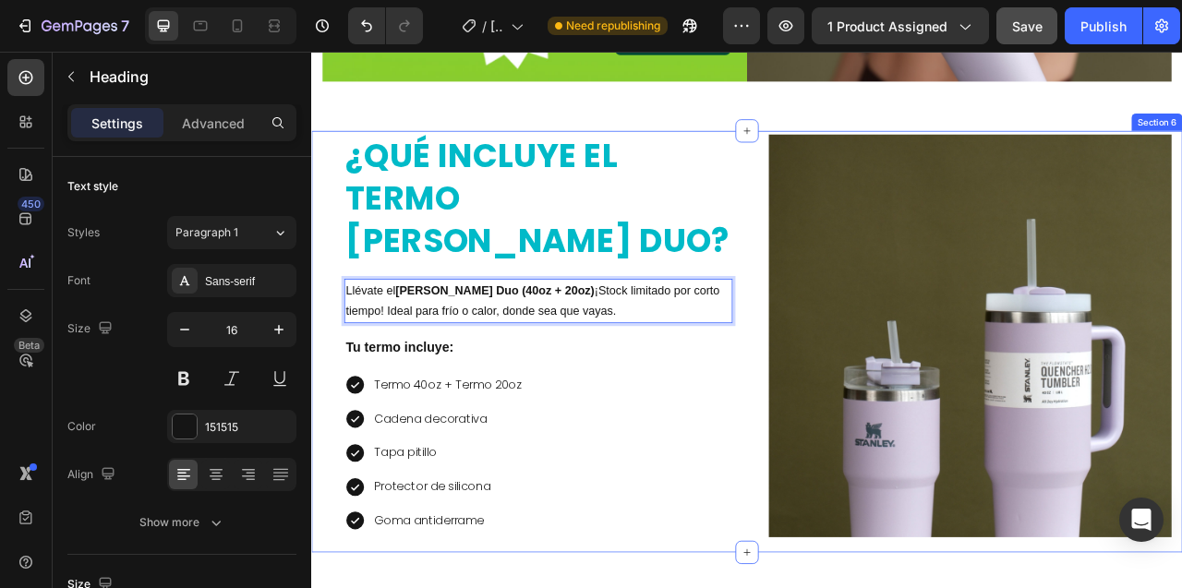
click at [323, 277] on div "Heading ¿QUÉ INCLUYE EL TERMO STANLEY DUO? Heading Llévate el Termo Stanley Duo…" at bounding box center [865, 419] width 1108 height 535
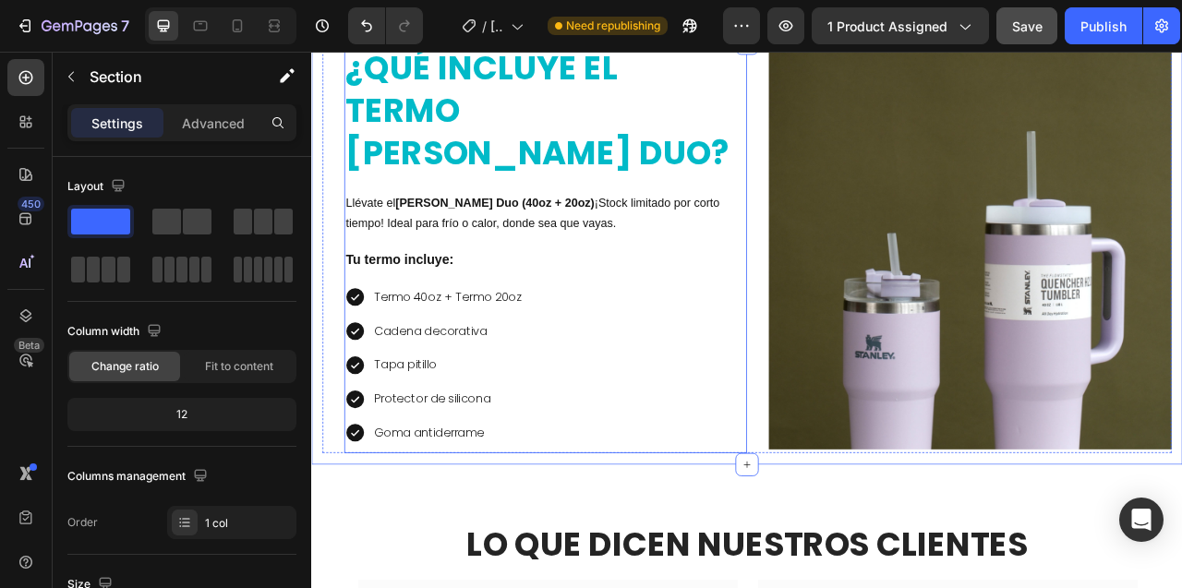
scroll to position [2532, 0]
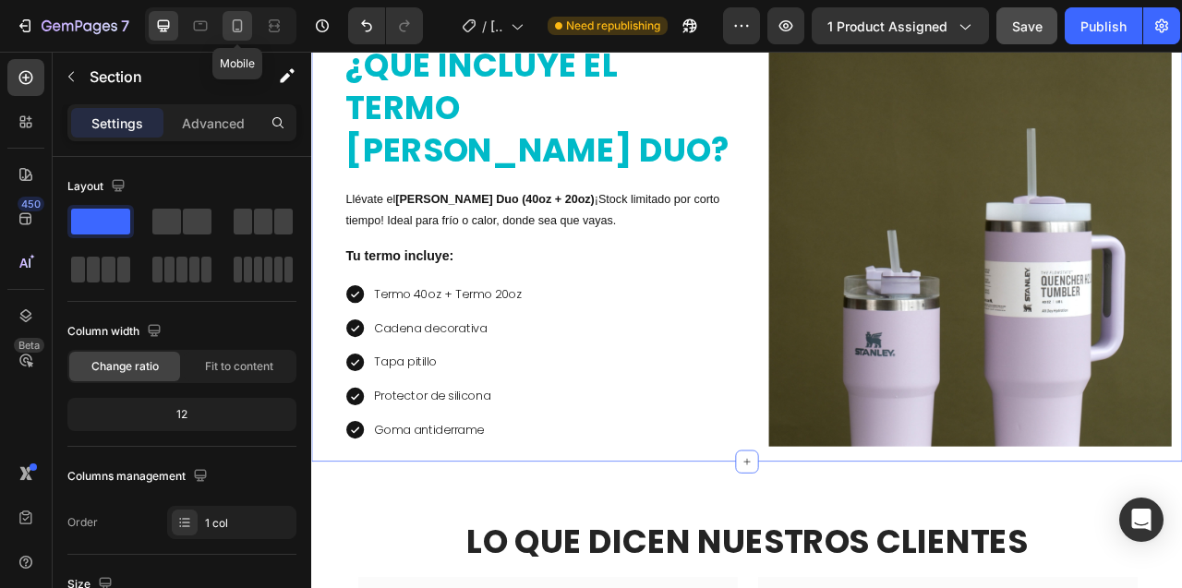
click at [233, 24] on icon at bounding box center [238, 25] width 10 height 13
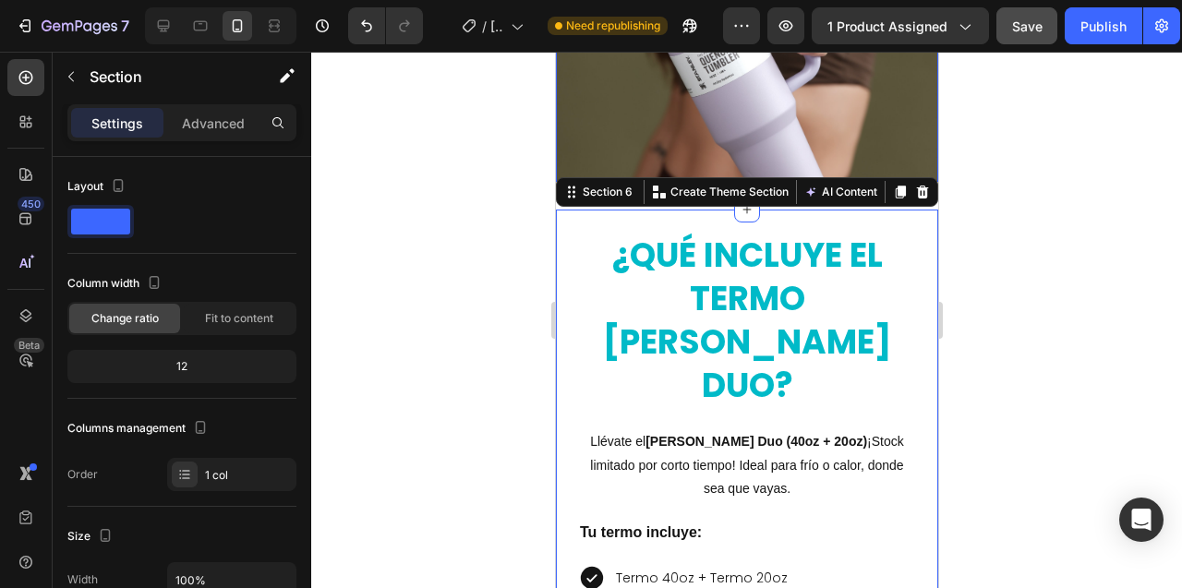
scroll to position [2576, 0]
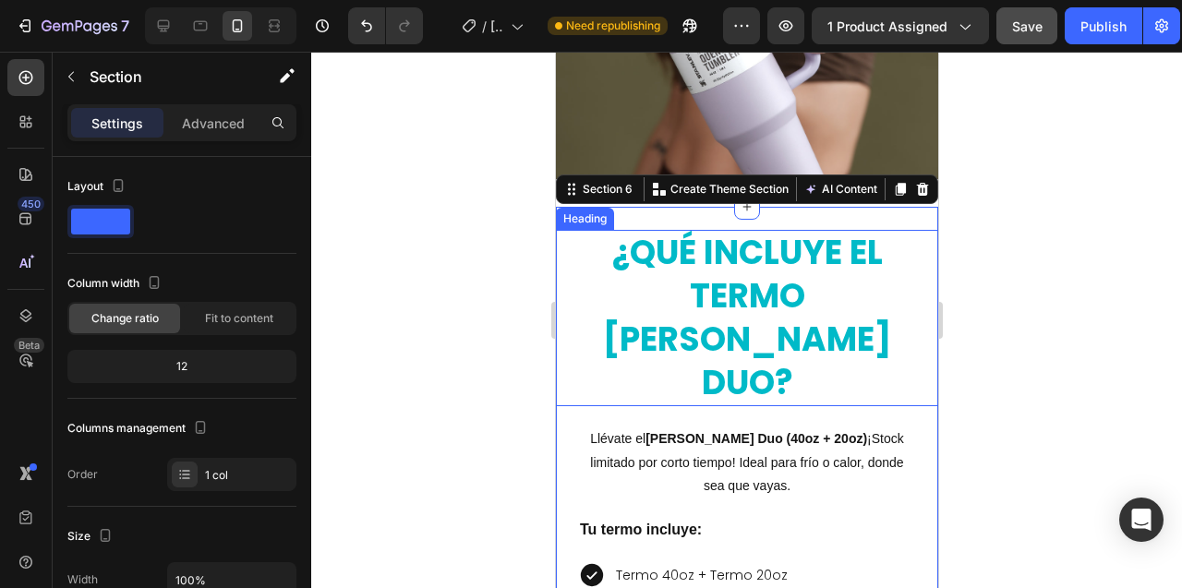
click at [690, 294] on p "¿QUÉ INCLUYE EL TERMO STANLEY DUO?" at bounding box center [746, 318] width 334 height 173
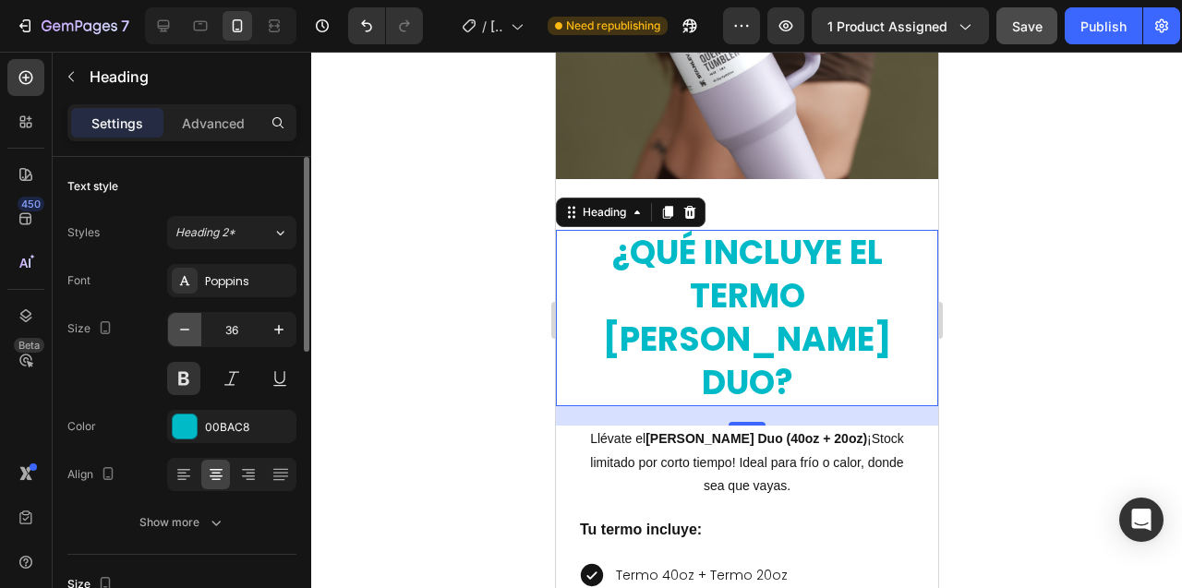
click at [183, 332] on icon "button" at bounding box center [184, 329] width 18 height 18
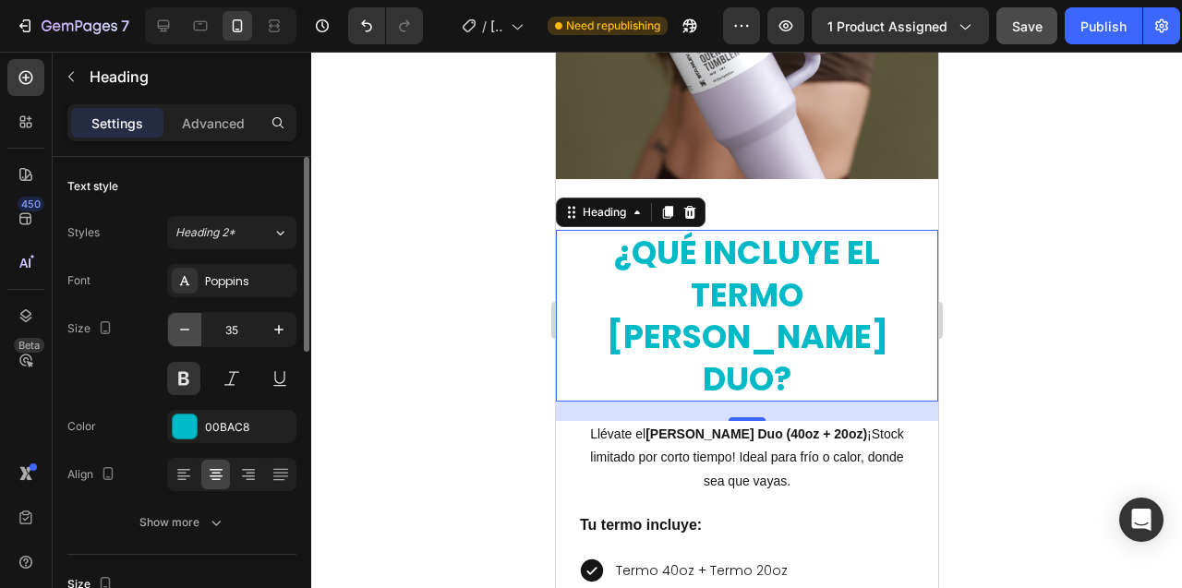
click at [183, 332] on icon "button" at bounding box center [184, 329] width 18 height 18
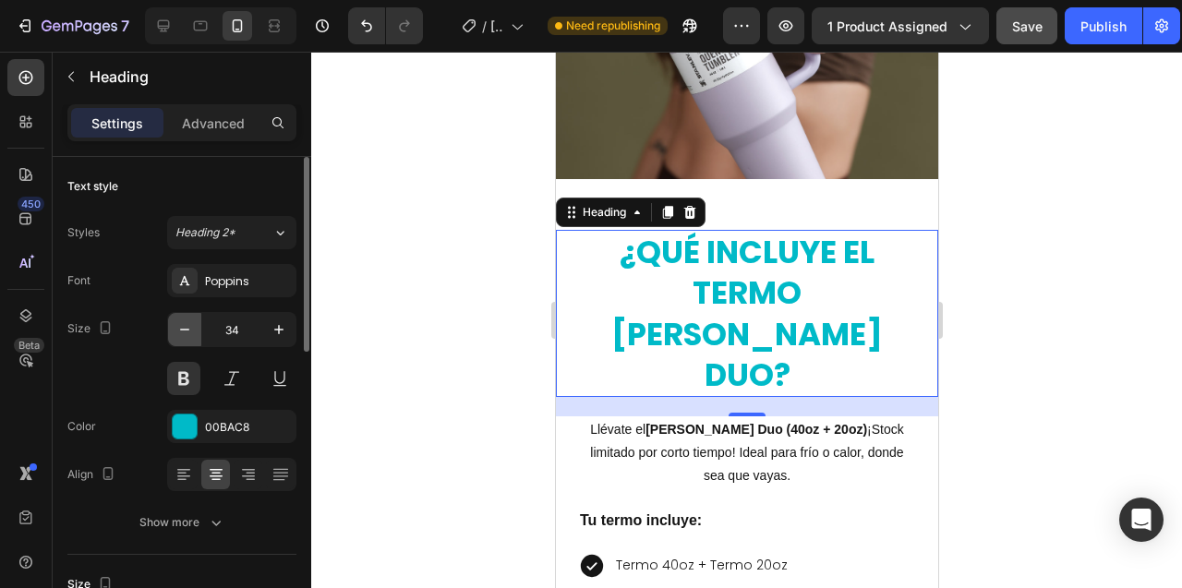
click at [183, 332] on icon "button" at bounding box center [184, 329] width 18 height 18
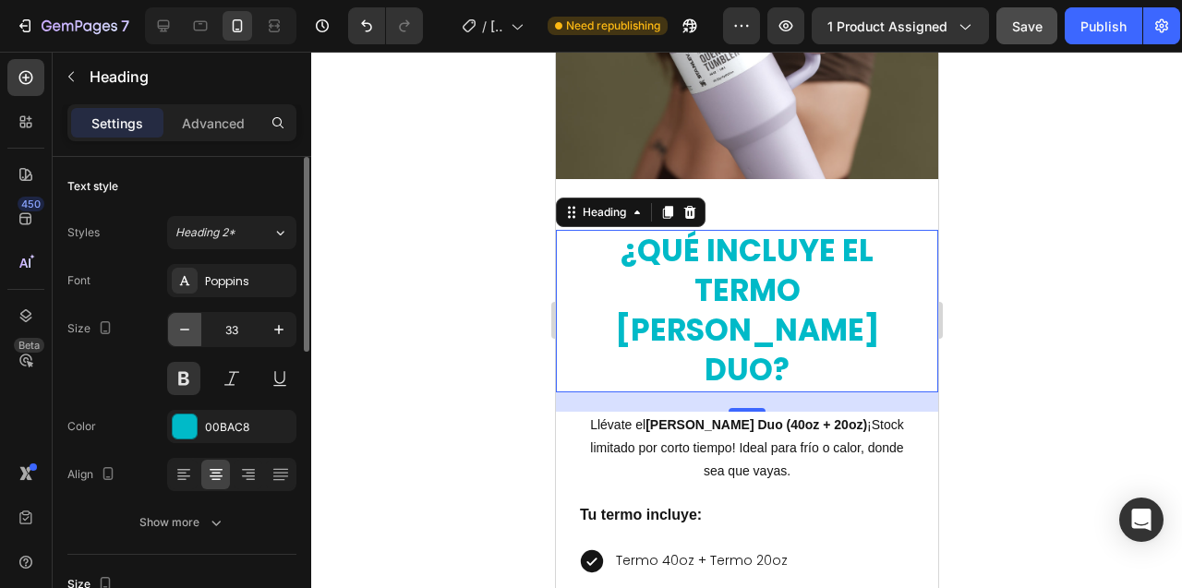
click at [183, 332] on icon "button" at bounding box center [184, 329] width 18 height 18
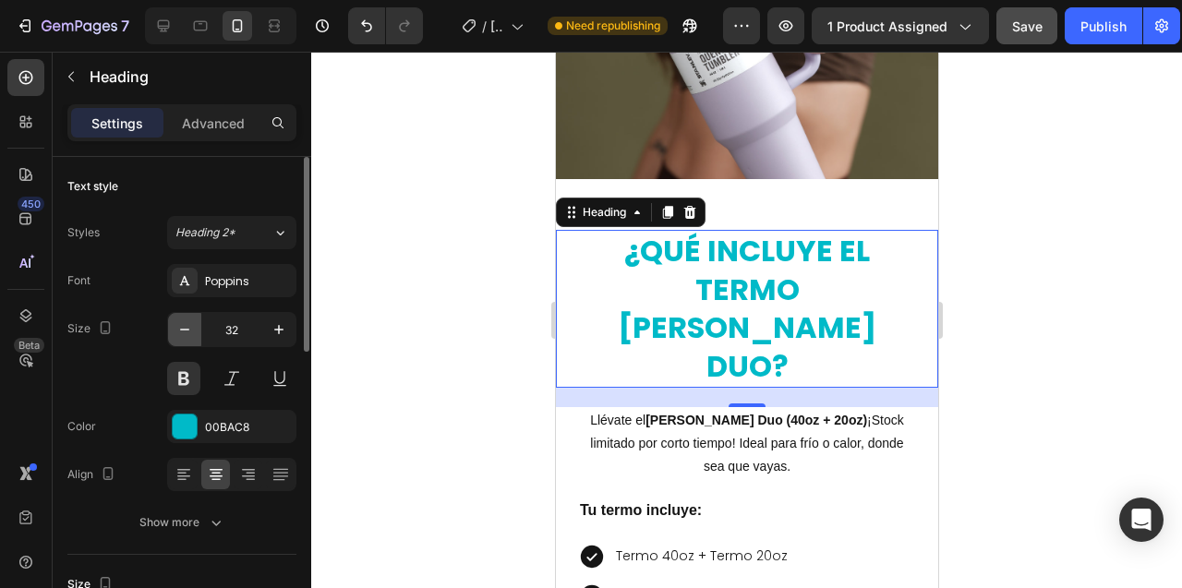
click at [183, 332] on icon "button" at bounding box center [184, 329] width 18 height 18
type input "31"
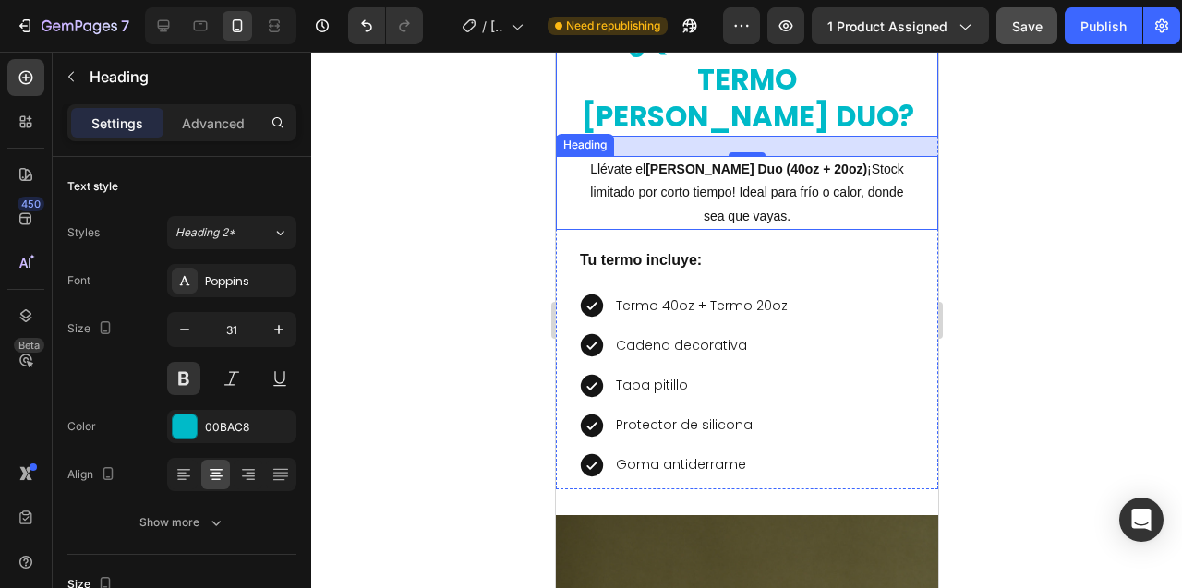
scroll to position [2782, 0]
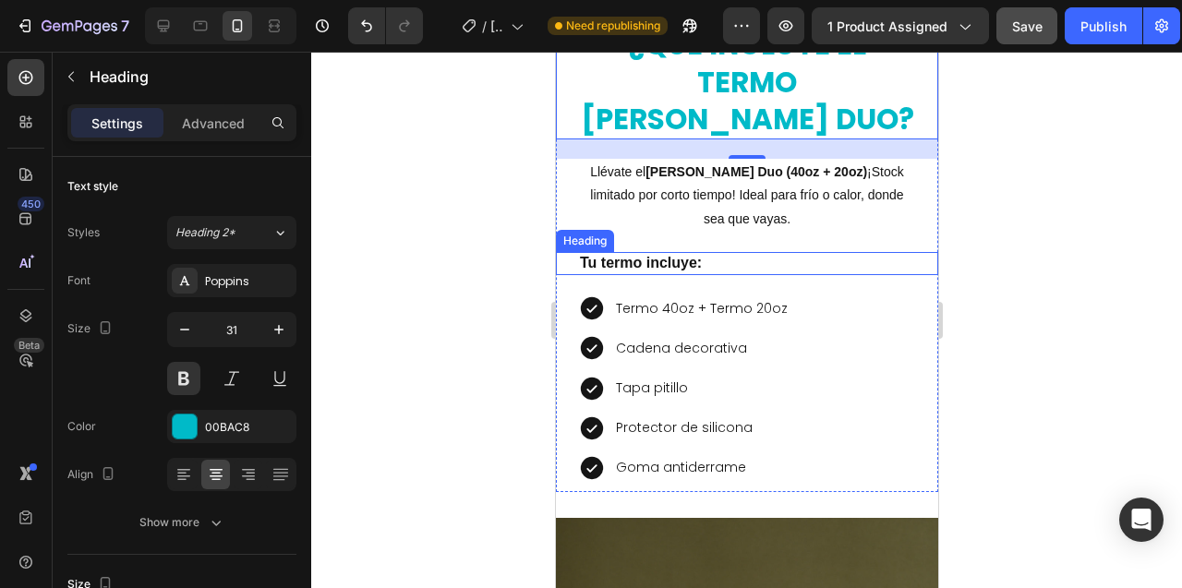
click at [740, 252] on h2 "Tu termo incluye:" at bounding box center [746, 263] width 338 height 23
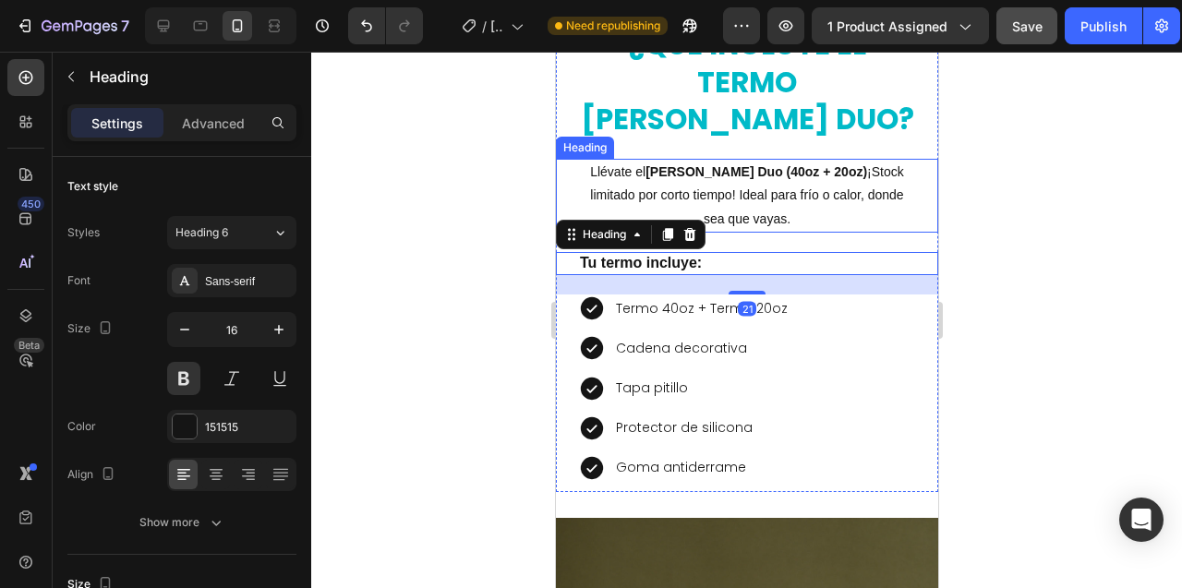
click at [735, 161] on p "Llévate el Termo Stanley Duo (40oz + 20oz) ¡Stock limitado por corto tiempo! Id…" at bounding box center [746, 196] width 334 height 70
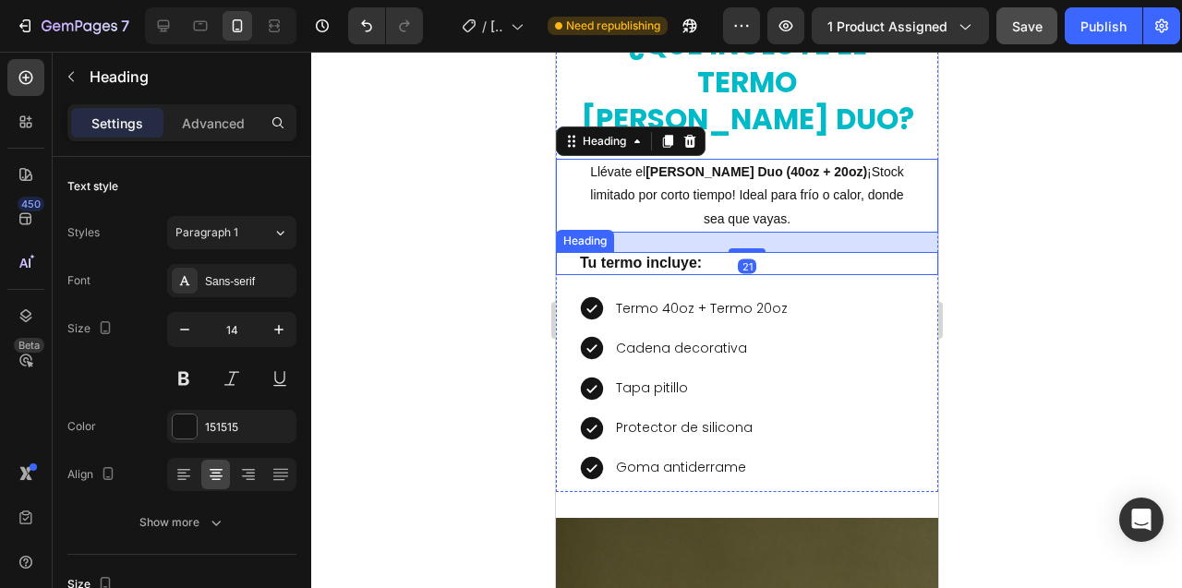
click at [675, 252] on h2 "Tu termo incluye:" at bounding box center [746, 263] width 338 height 23
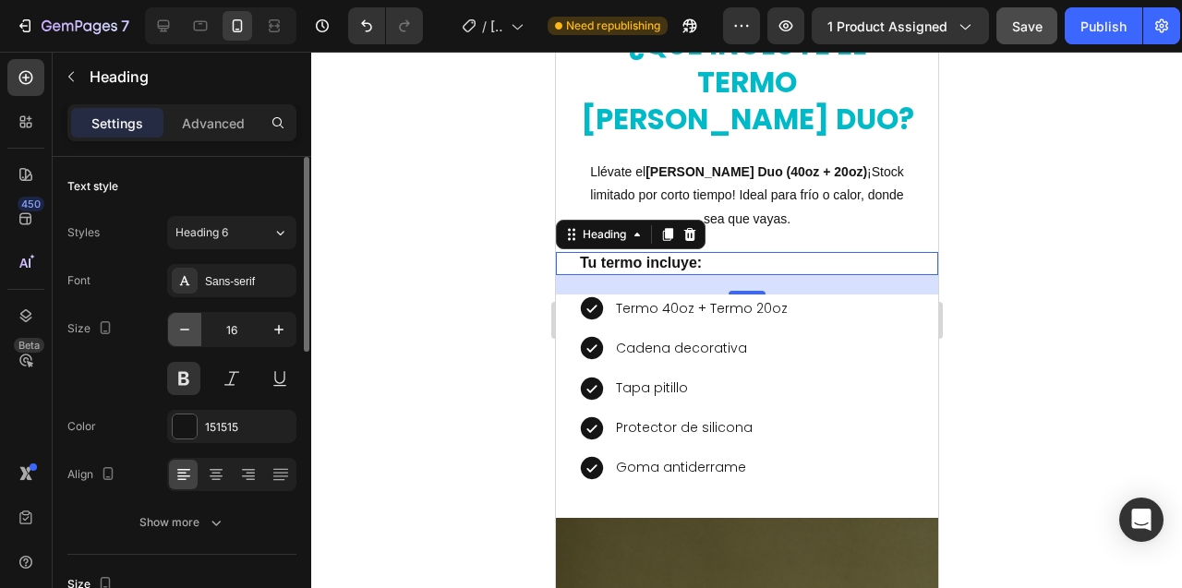
click at [187, 332] on icon "button" at bounding box center [184, 329] width 18 height 18
type input "14"
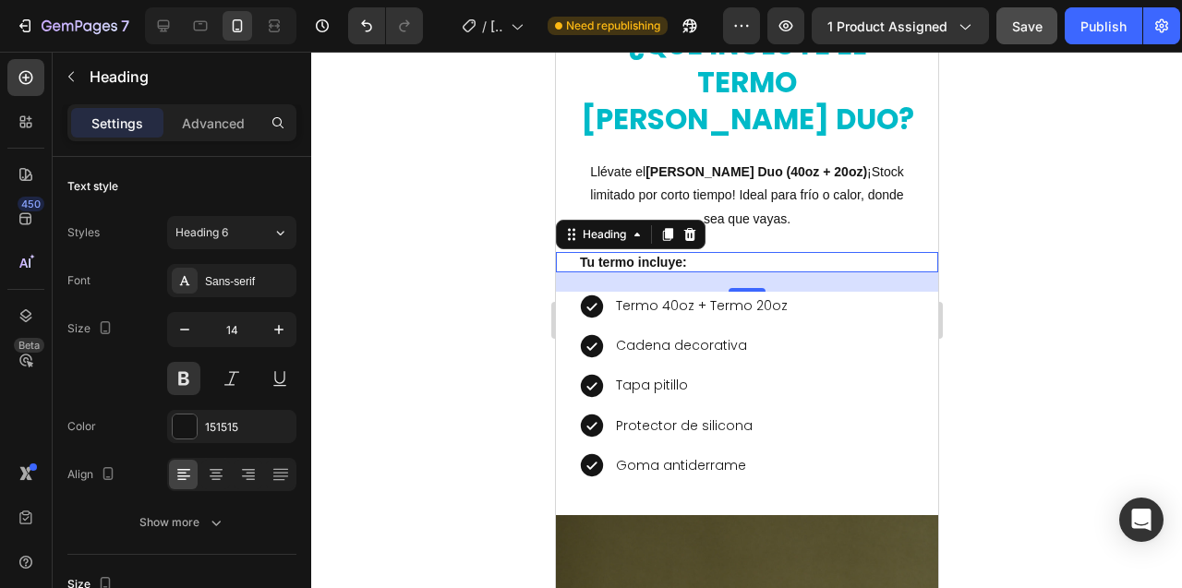
click at [460, 270] on div at bounding box center [746, 320] width 870 height 536
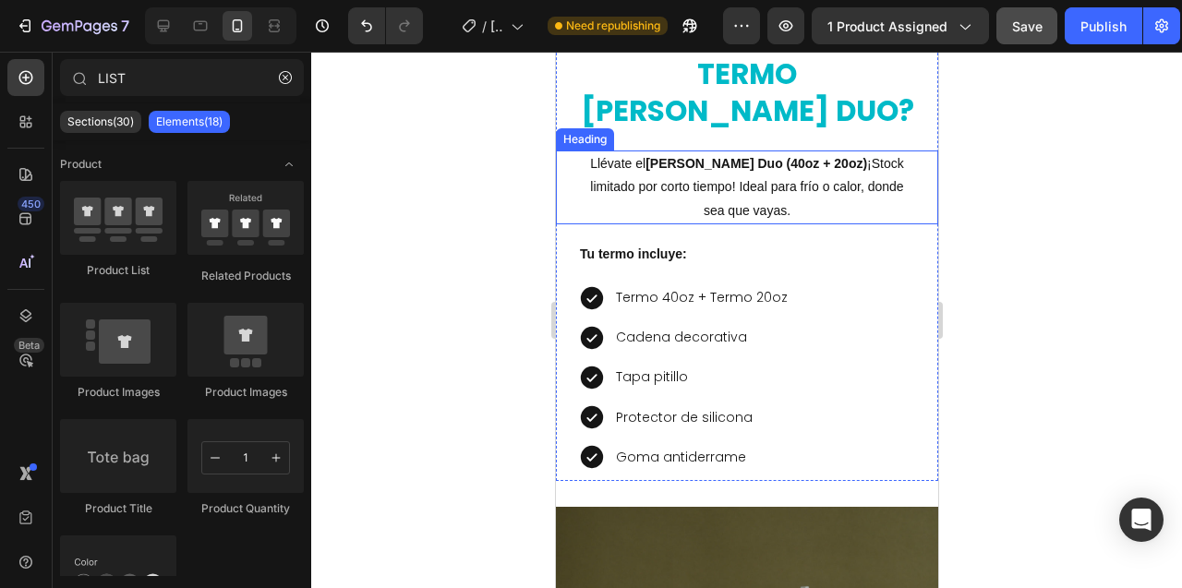
scroll to position [2803, 0]
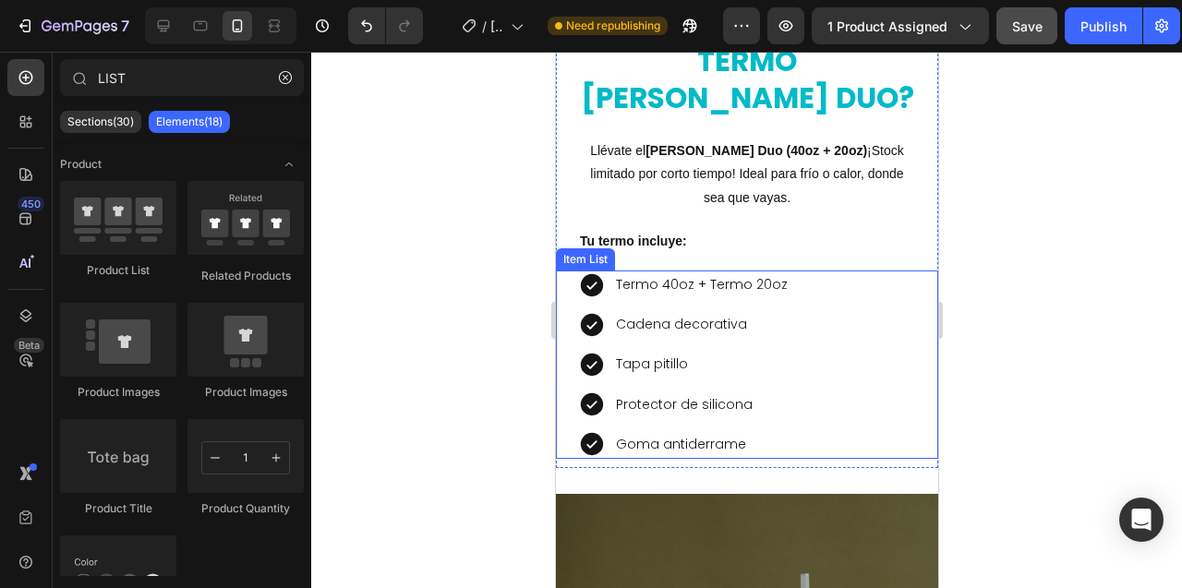
click at [577, 251] on div "Item List" at bounding box center [584, 259] width 52 height 17
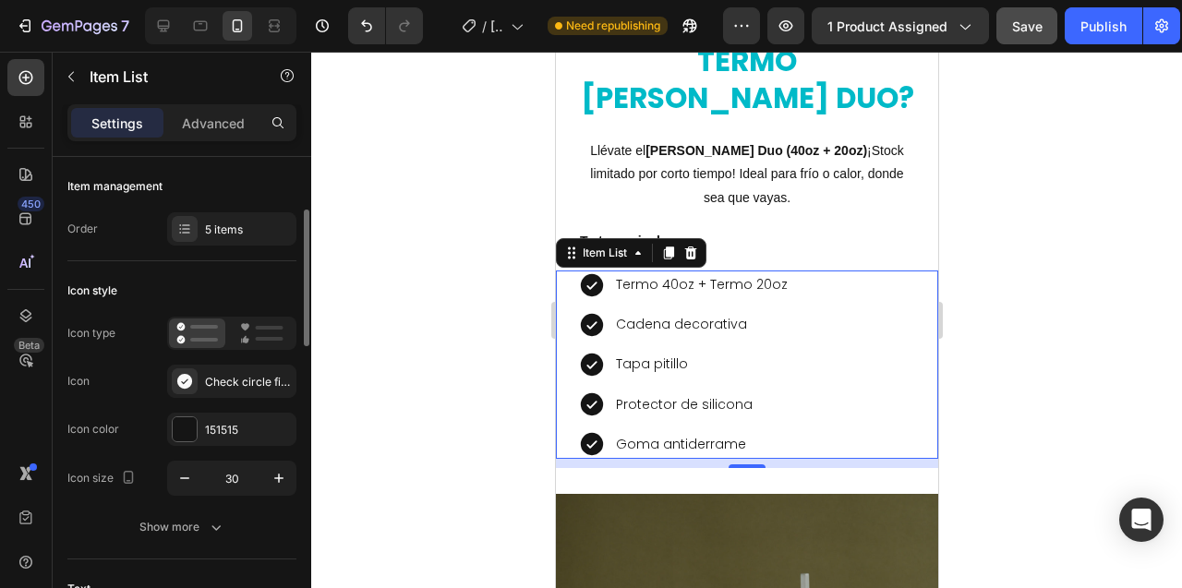
scroll to position [90, 0]
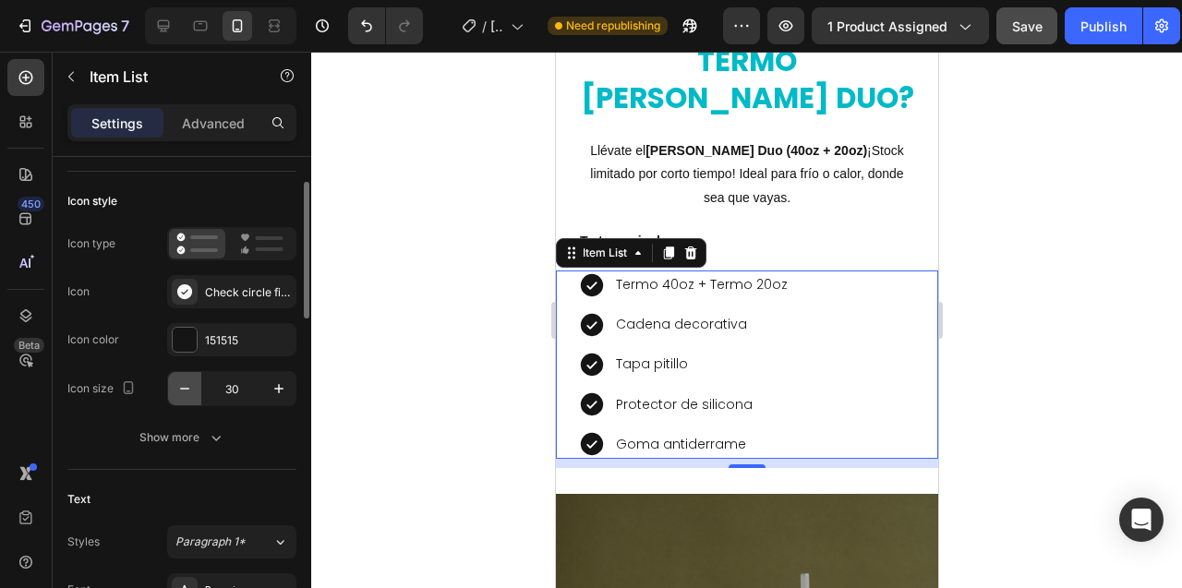
click at [189, 390] on icon "button" at bounding box center [184, 388] width 18 height 18
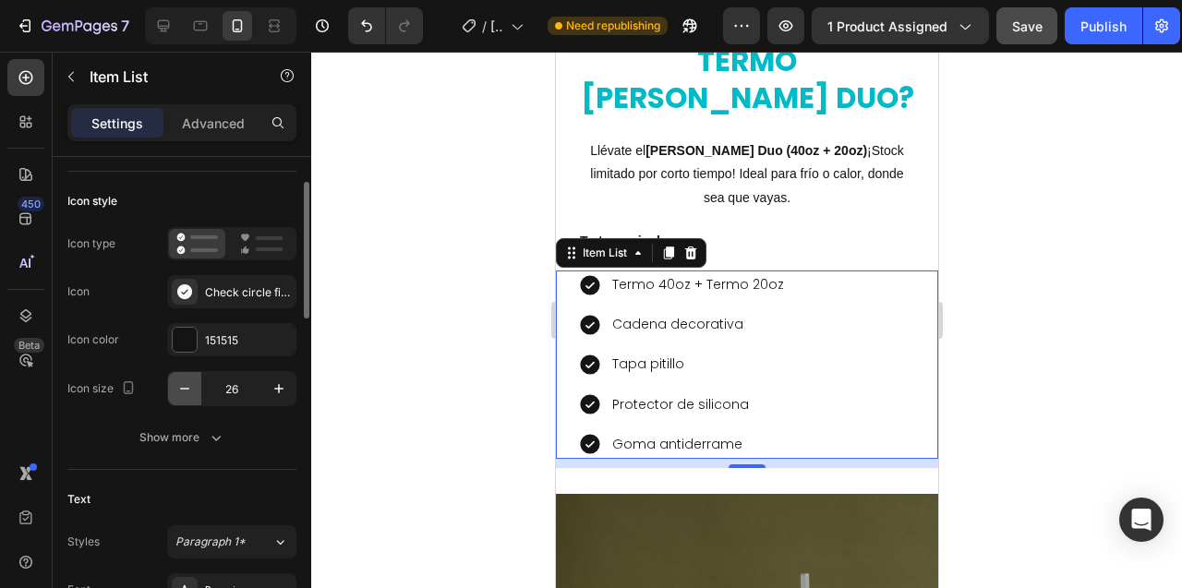
type input "25"
click at [424, 338] on div at bounding box center [746, 320] width 870 height 536
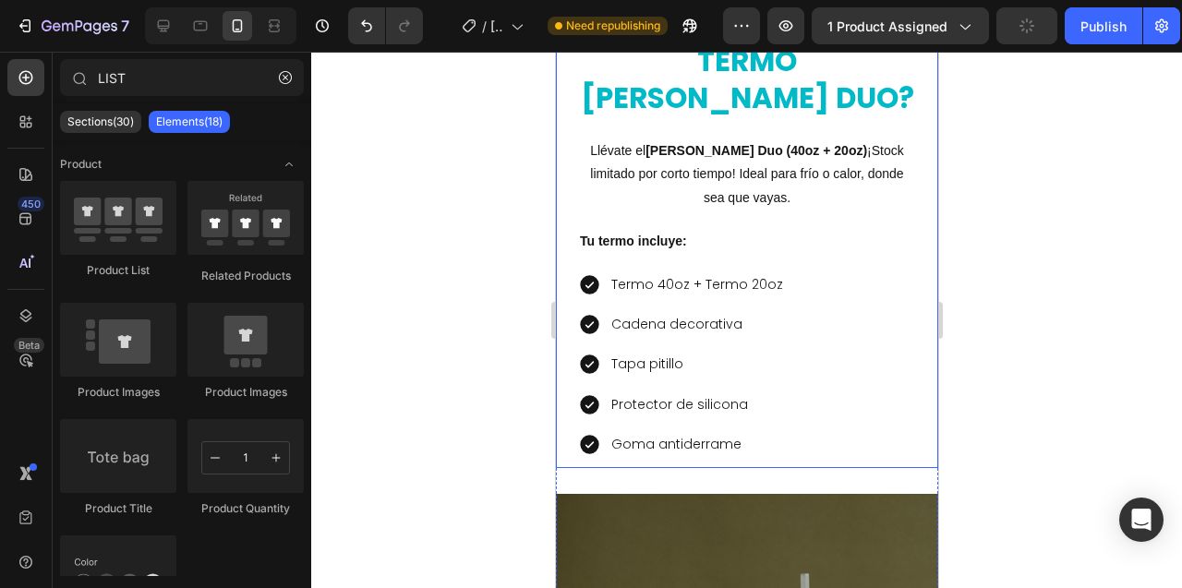
scroll to position [2682, 0]
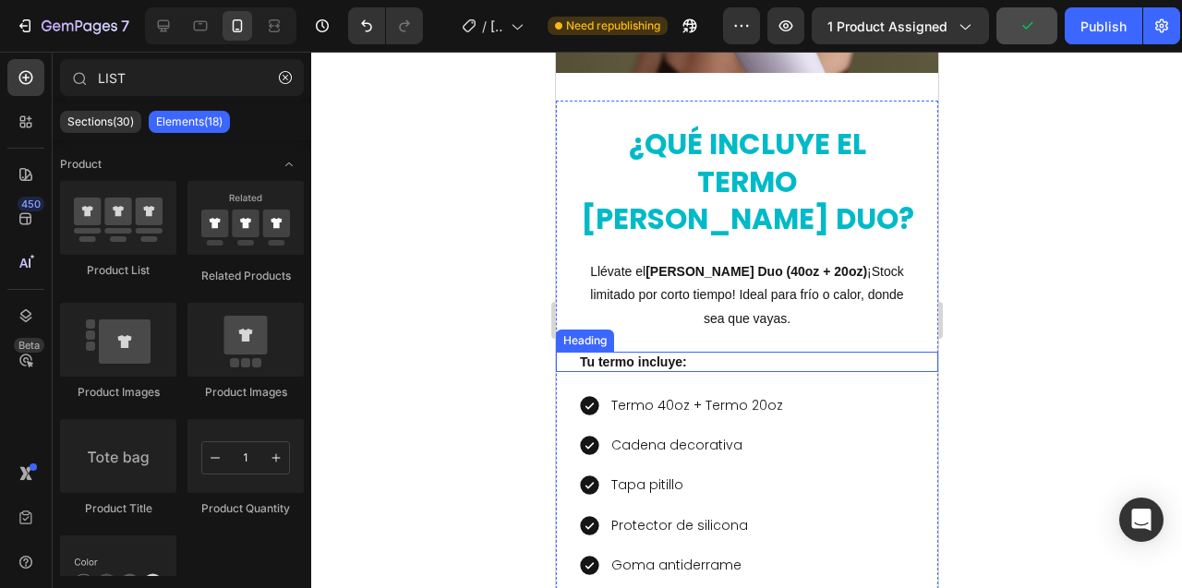
click at [654, 352] on h2 "Tu termo incluye:" at bounding box center [746, 362] width 338 height 20
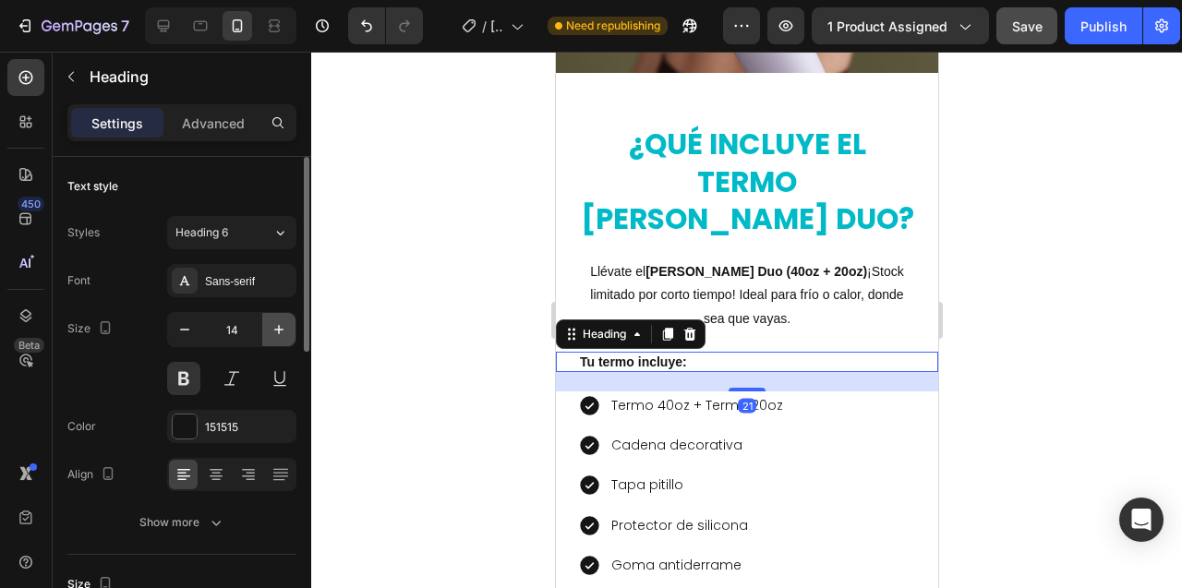
click at [276, 326] on icon "button" at bounding box center [279, 329] width 18 height 18
type input "16"
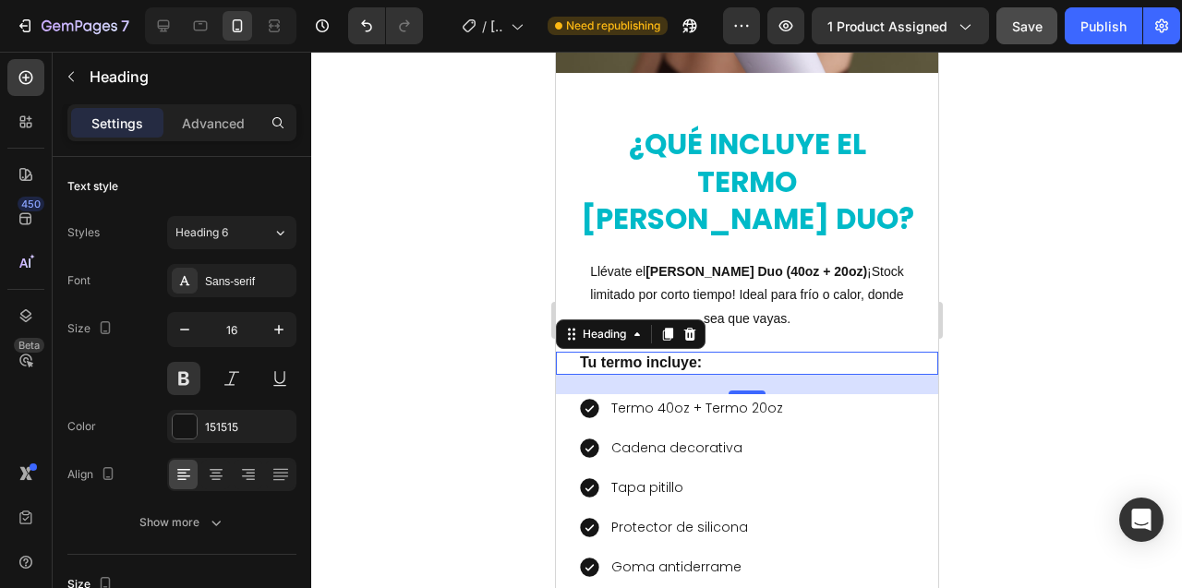
click at [534, 296] on div at bounding box center [746, 320] width 870 height 536
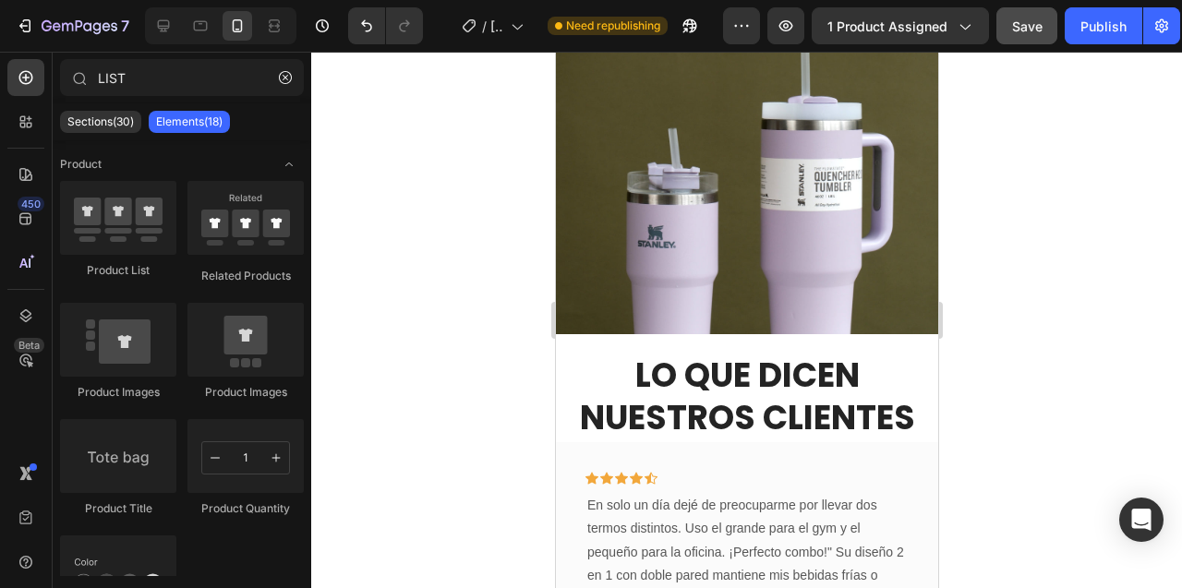
scroll to position [3474, 0]
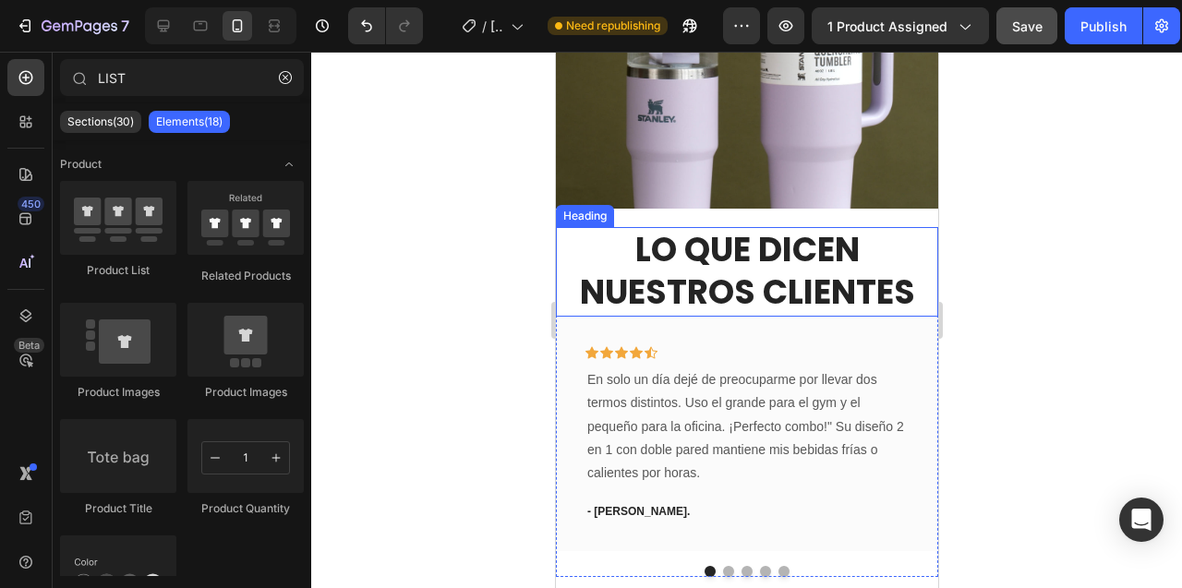
click at [709, 233] on h2 "Lo que dicen nuestros clientes" at bounding box center [746, 272] width 364 height 90
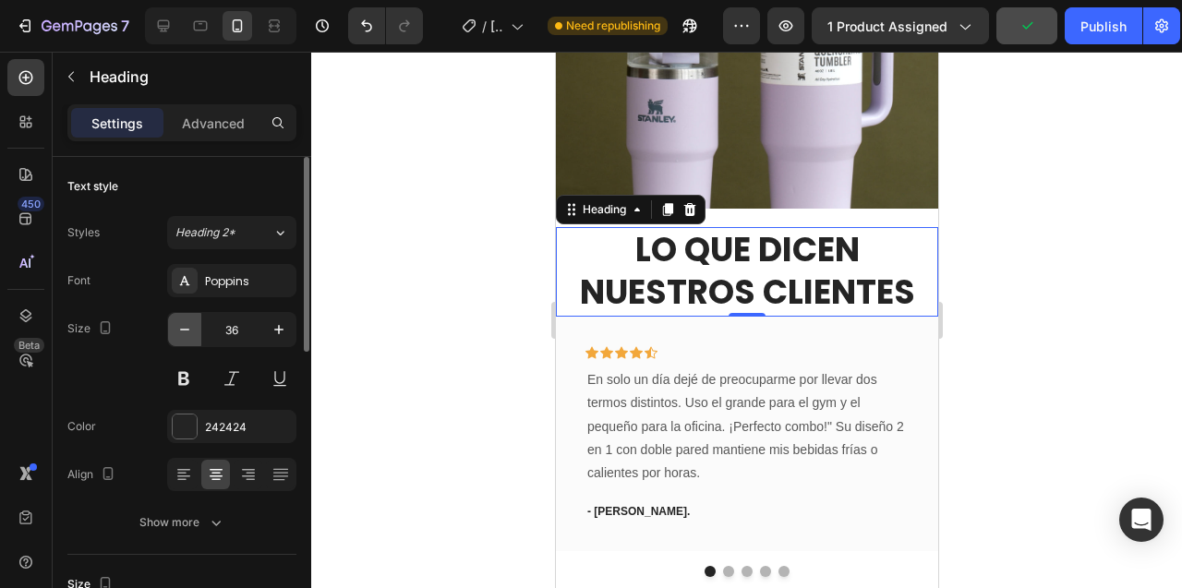
click at [185, 330] on icon "button" at bounding box center [184, 329] width 18 height 18
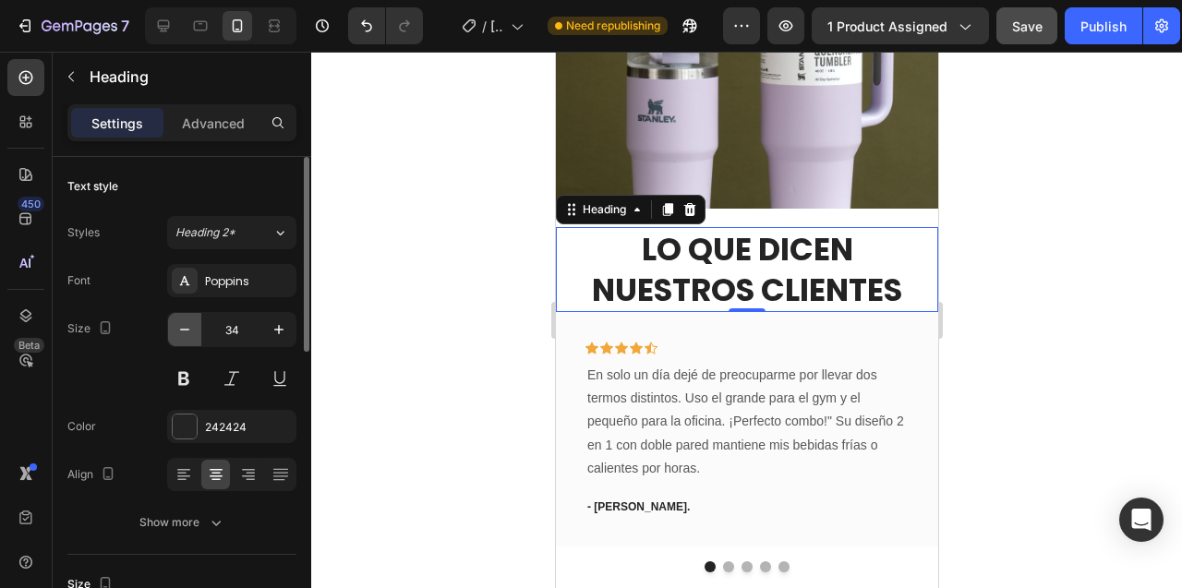
click at [185, 330] on icon "button" at bounding box center [184, 329] width 18 height 18
type input "33"
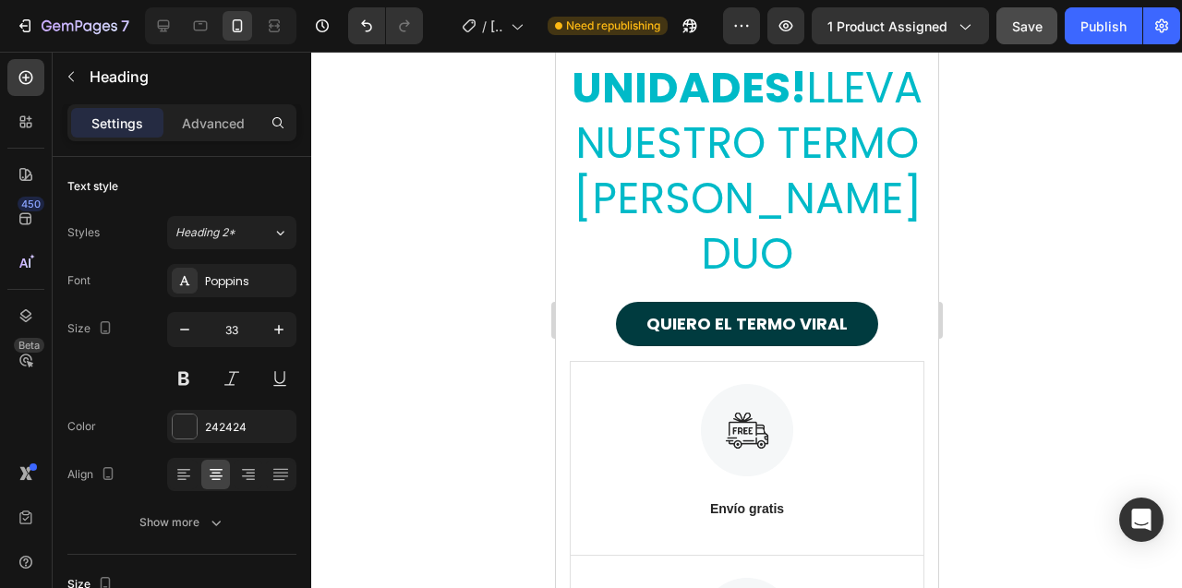
scroll to position [11357, 0]
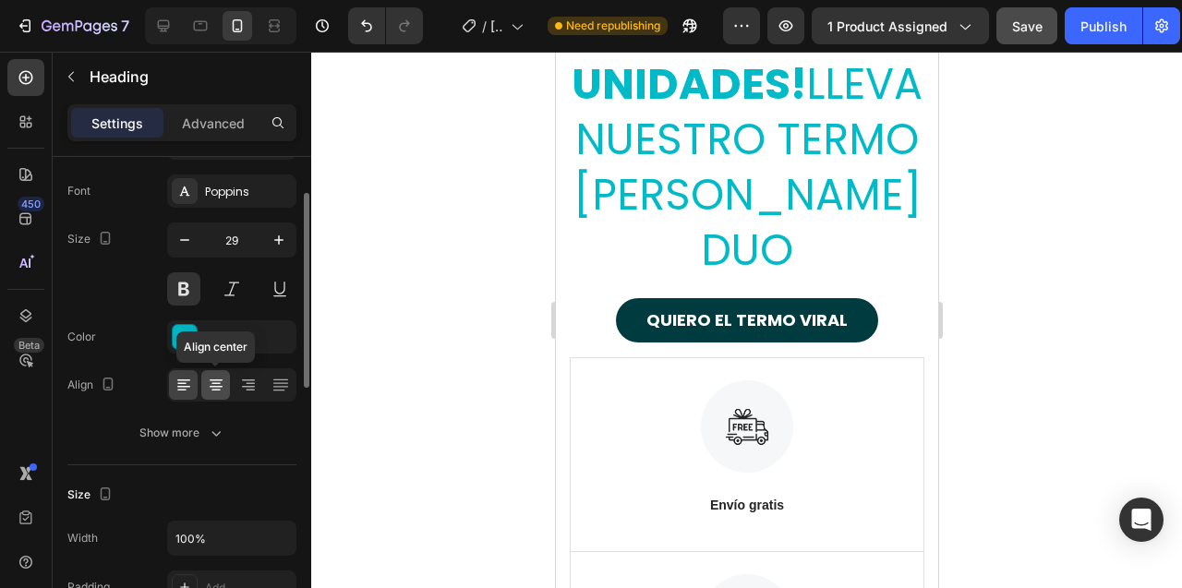
click at [217, 385] on icon at bounding box center [216, 385] width 18 height 18
click at [229, 115] on p "Advanced" at bounding box center [213, 123] width 63 height 19
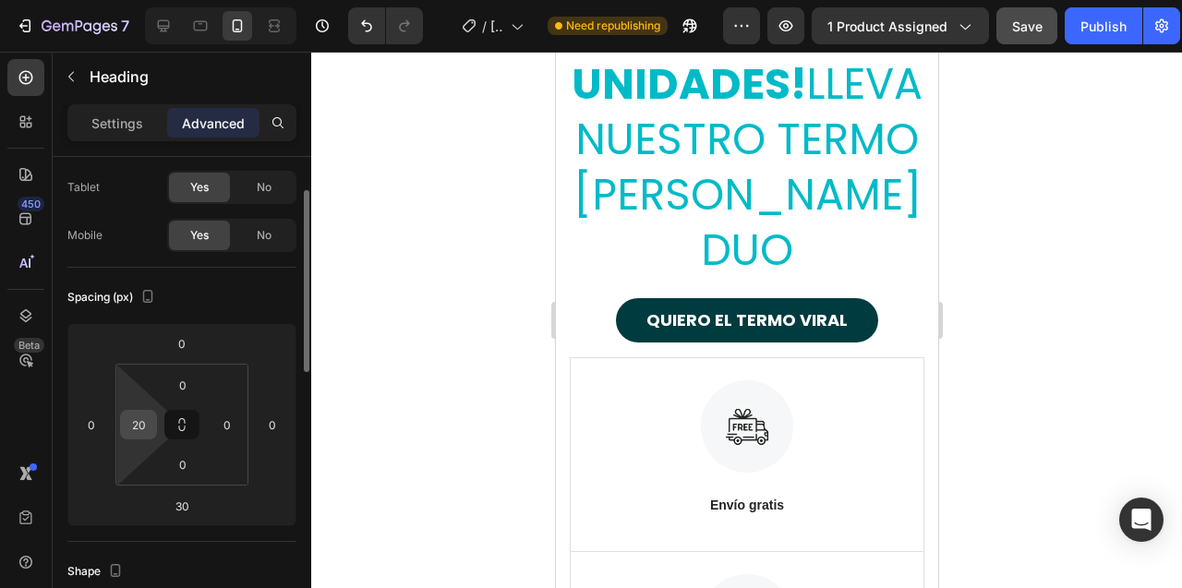
click at [133, 431] on input "20" at bounding box center [139, 425] width 28 height 28
type input "0"
click at [215, 424] on input "0" at bounding box center [227, 425] width 28 height 28
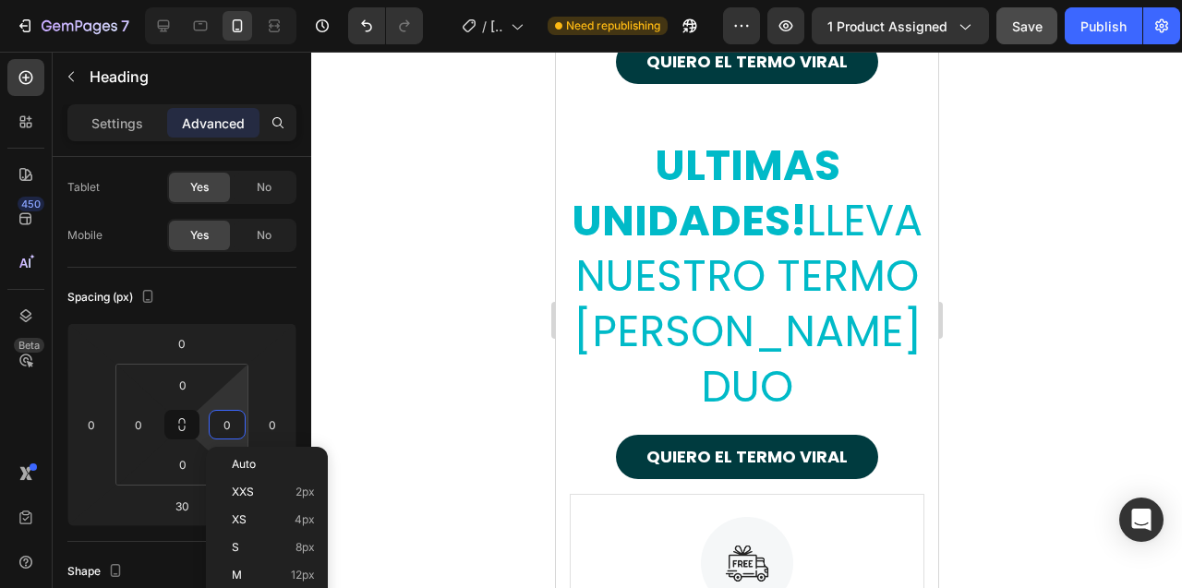
scroll to position [11277, 0]
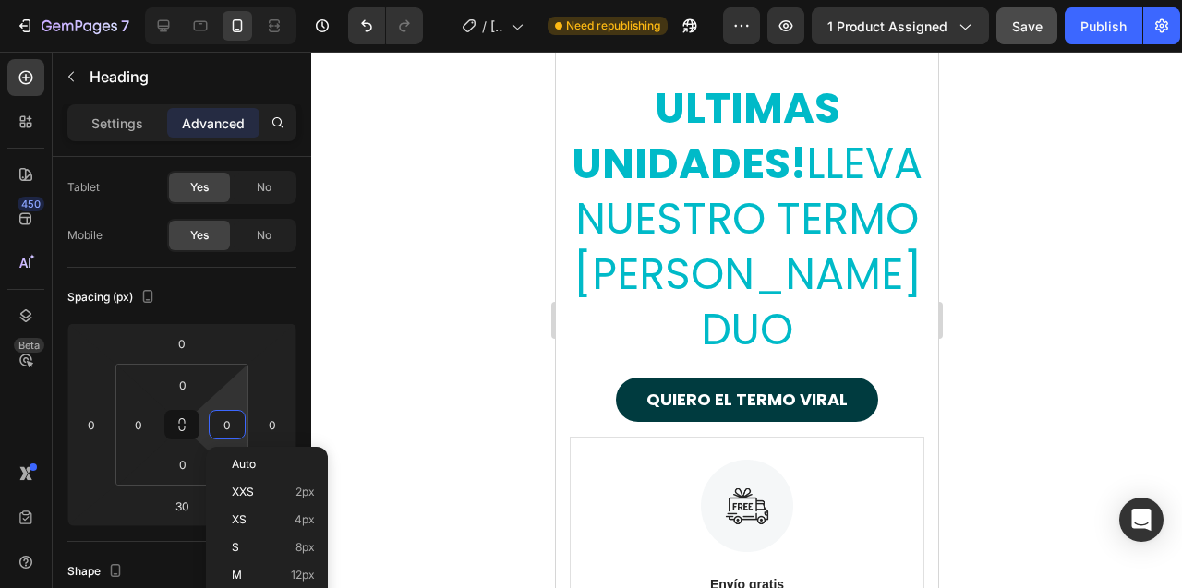
click at [507, 357] on div at bounding box center [746, 320] width 870 height 536
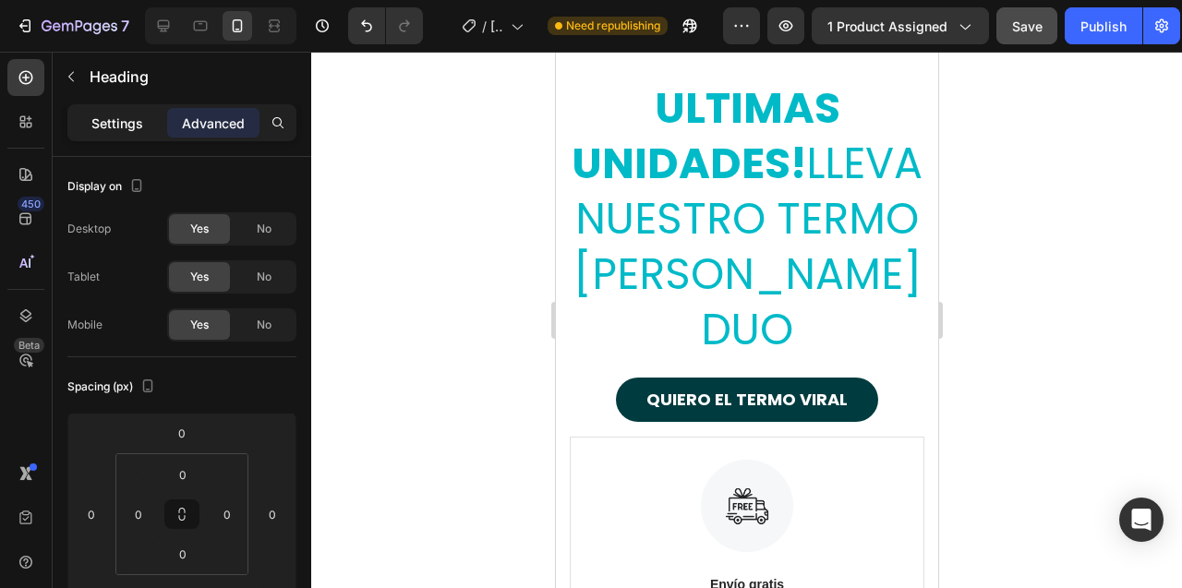
click at [127, 120] on p "Settings" at bounding box center [117, 123] width 52 height 19
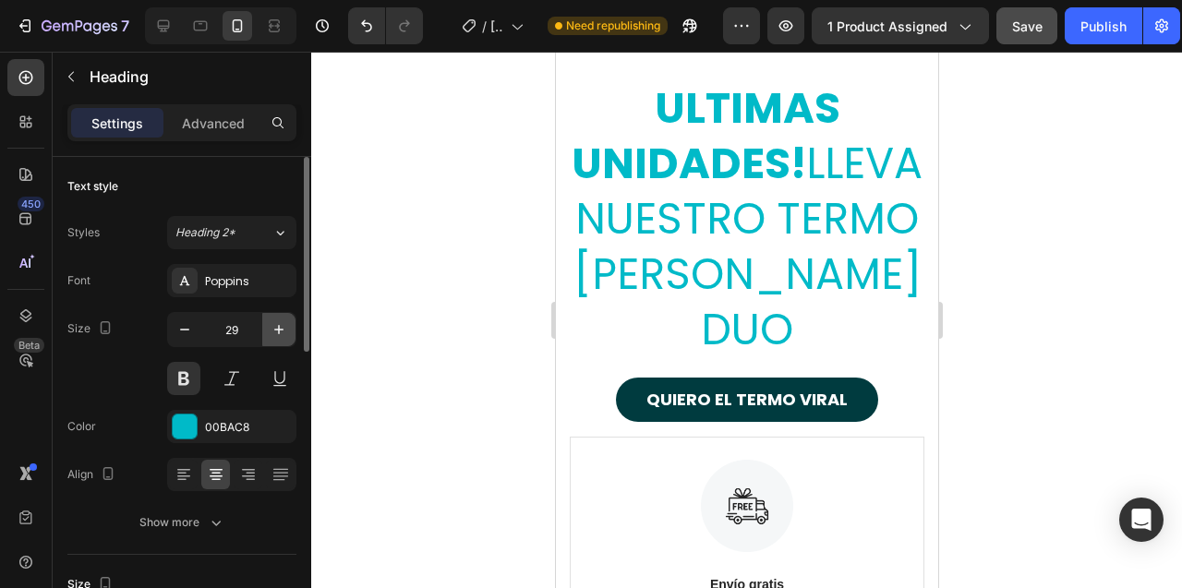
click at [278, 327] on icon "button" at bounding box center [278, 329] width 9 height 9
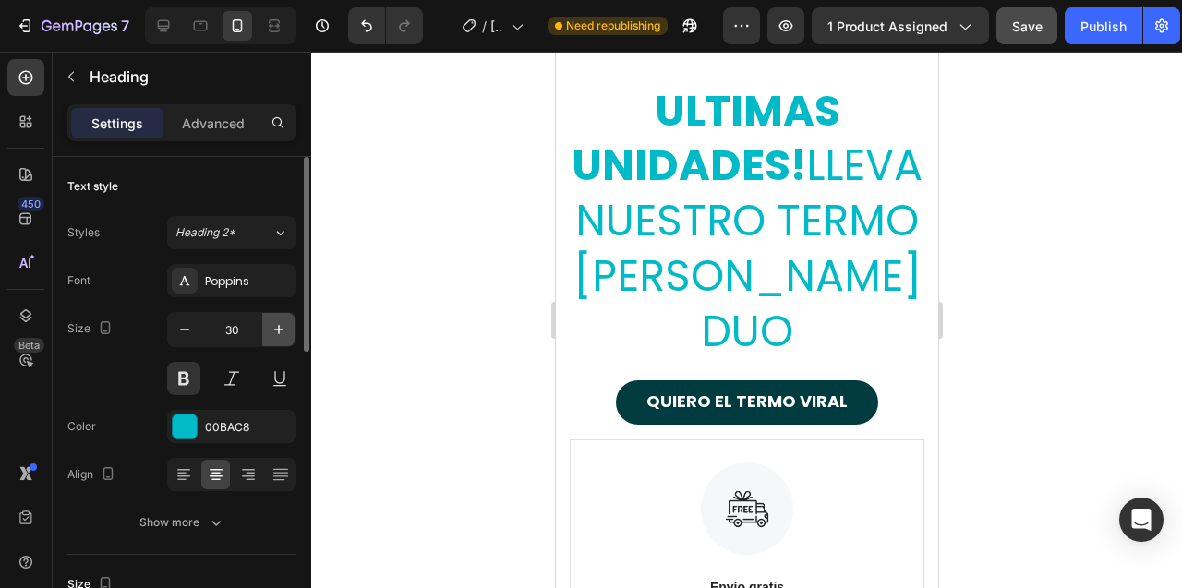
click at [278, 327] on icon "button" at bounding box center [278, 329] width 9 height 9
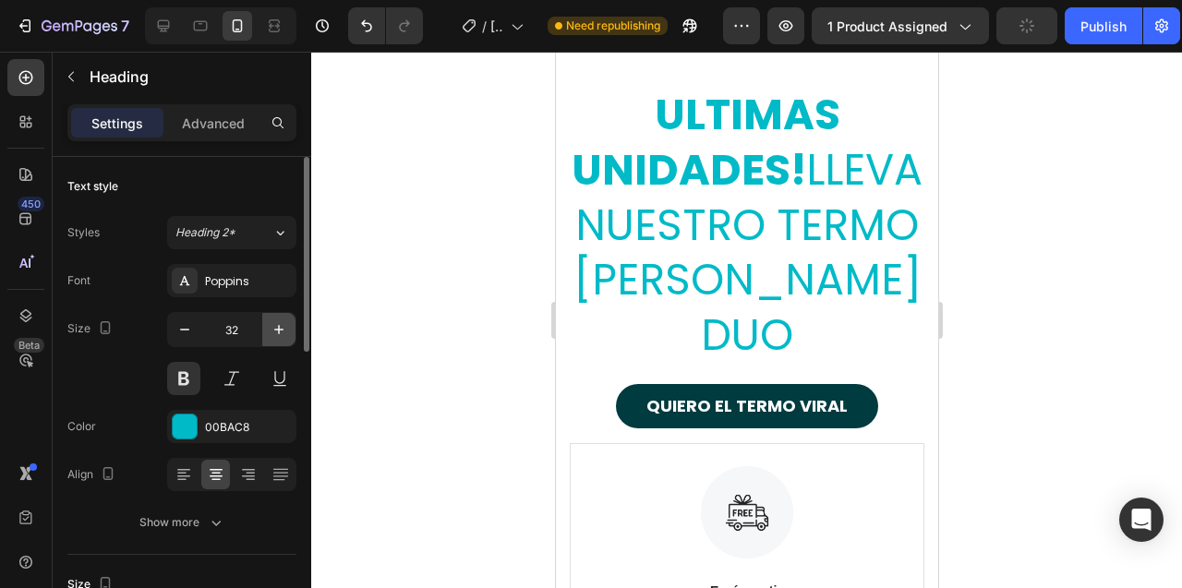
click at [278, 327] on icon "button" at bounding box center [278, 329] width 9 height 9
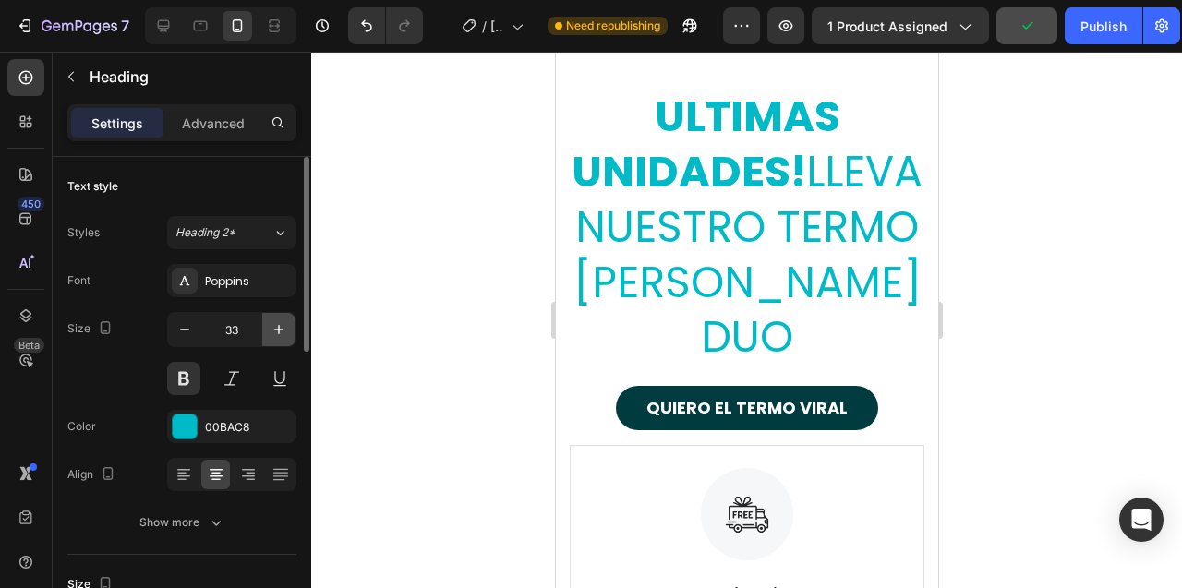
click at [278, 327] on icon "button" at bounding box center [278, 329] width 9 height 9
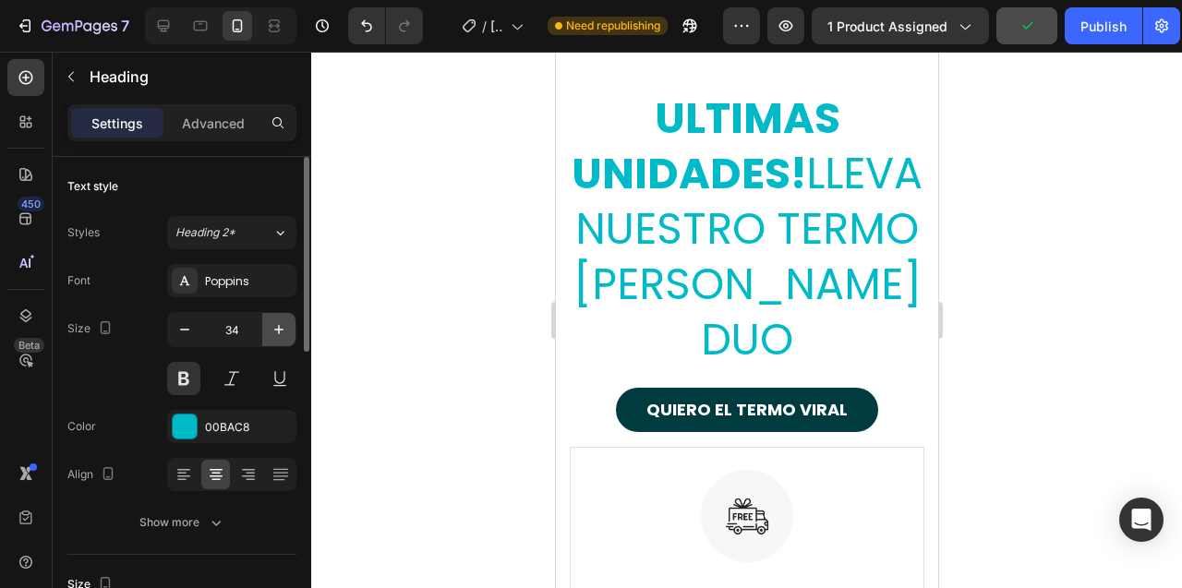
click at [278, 327] on icon "button" at bounding box center [278, 329] width 9 height 9
type input "35"
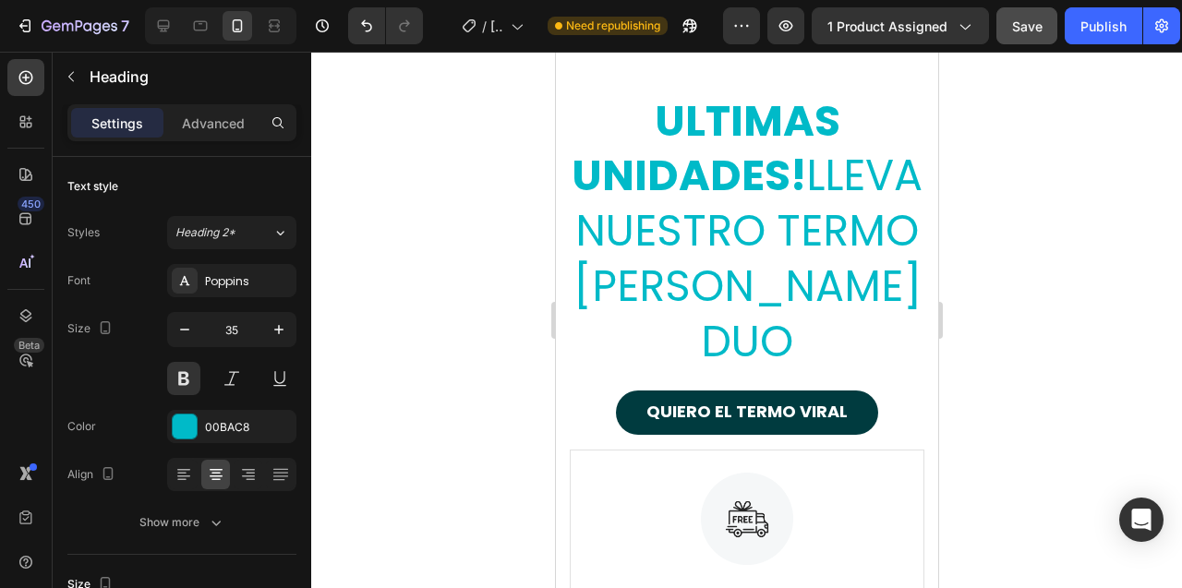
click at [466, 300] on div at bounding box center [746, 320] width 870 height 536
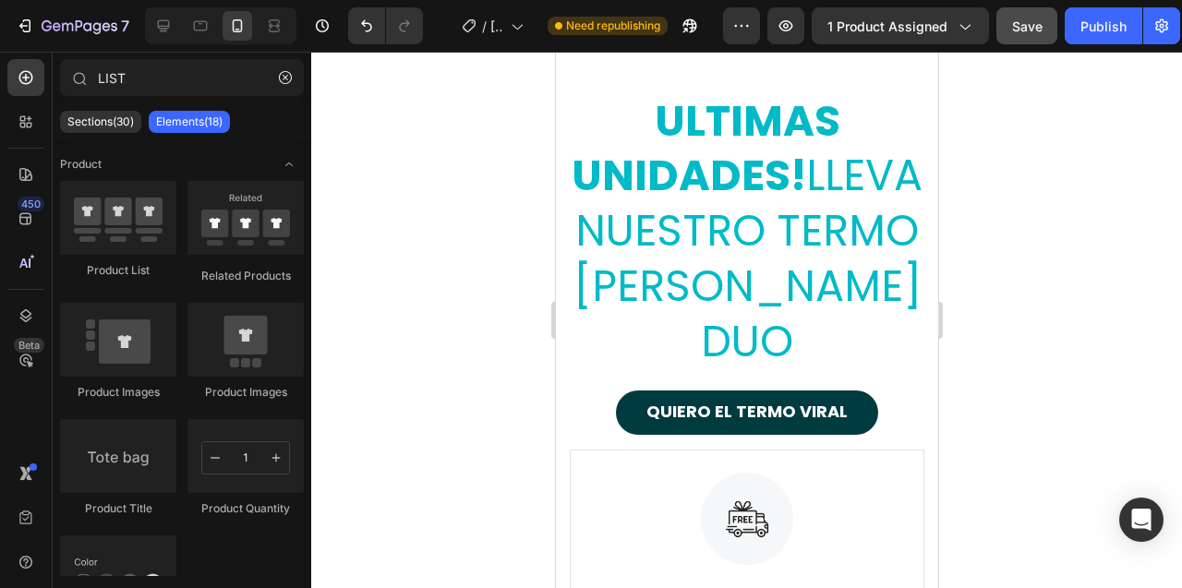
scroll to position [11408, 0]
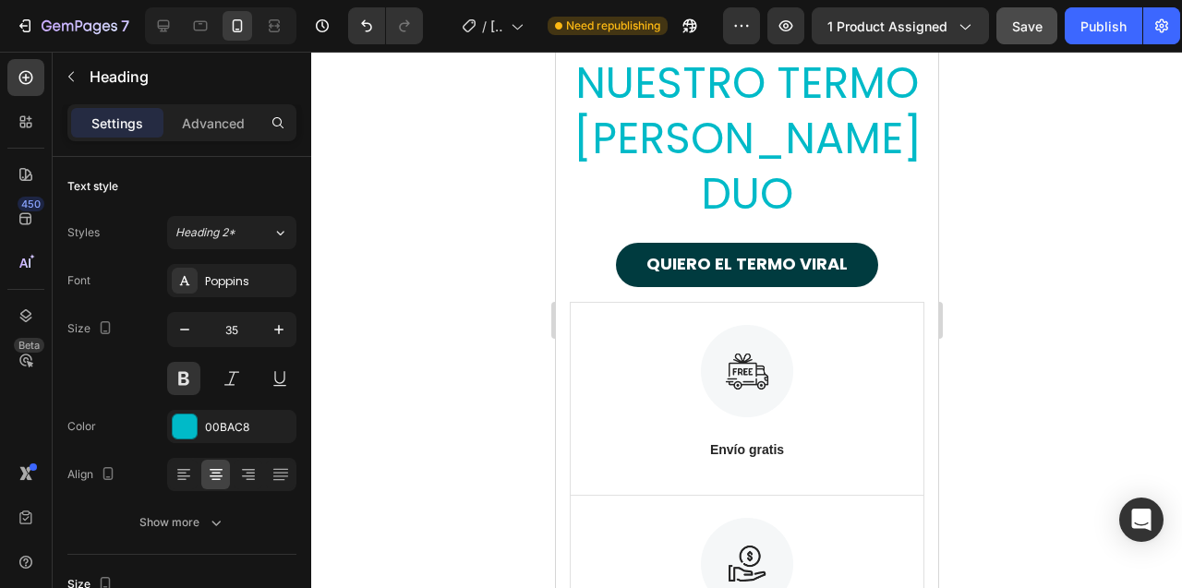
drag, startPoint x: 739, startPoint y: 278, endPoint x: 738, endPoint y: 261, distance: 16.7
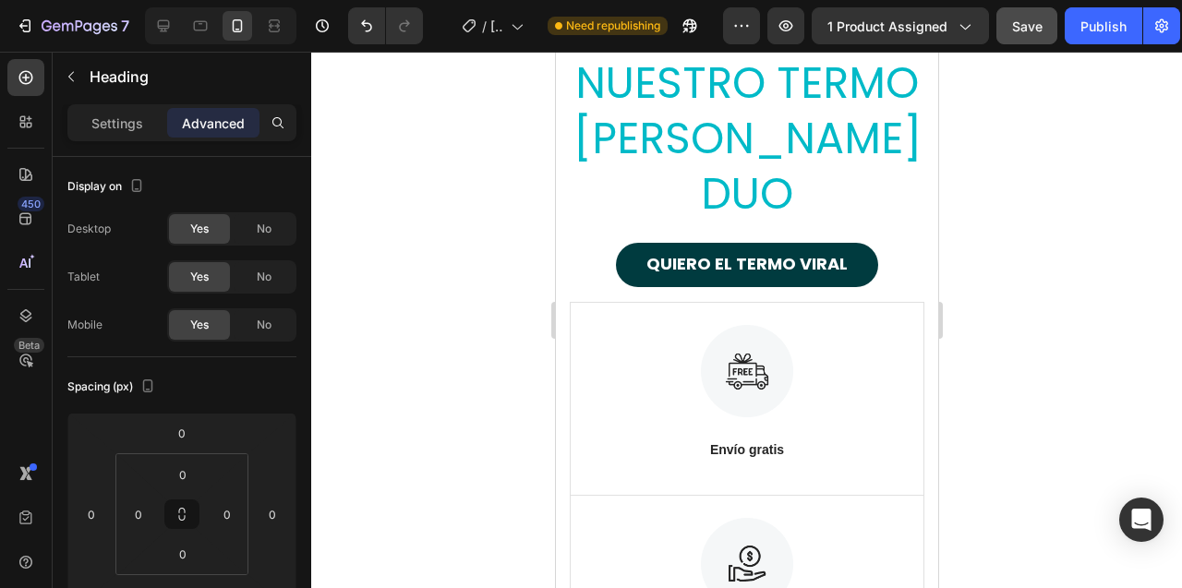
click at [509, 296] on div at bounding box center [746, 320] width 870 height 536
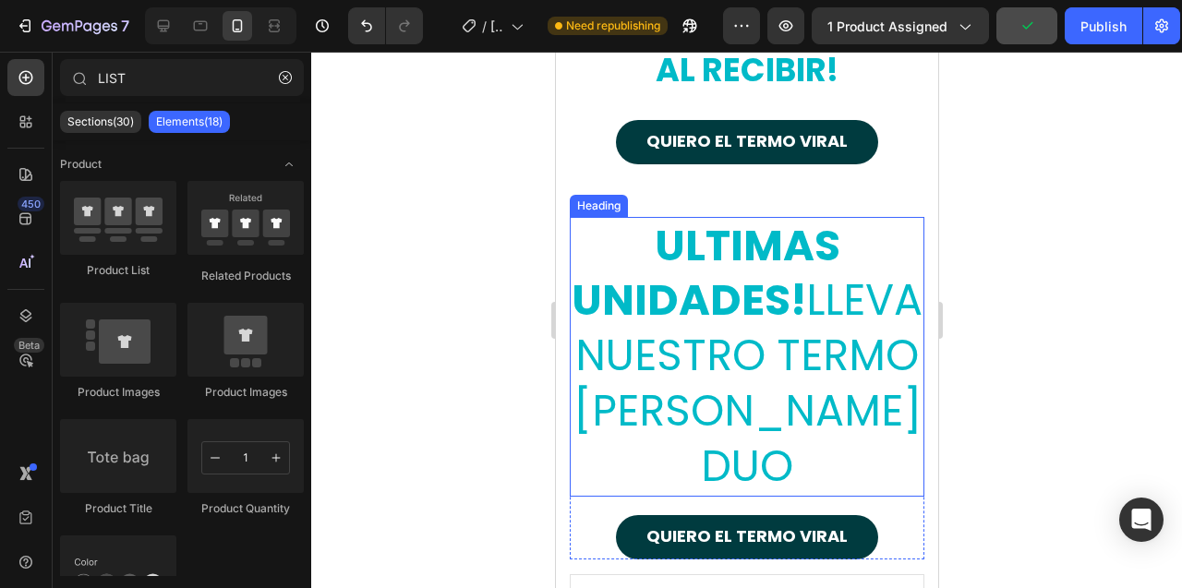
scroll to position [11110, 0]
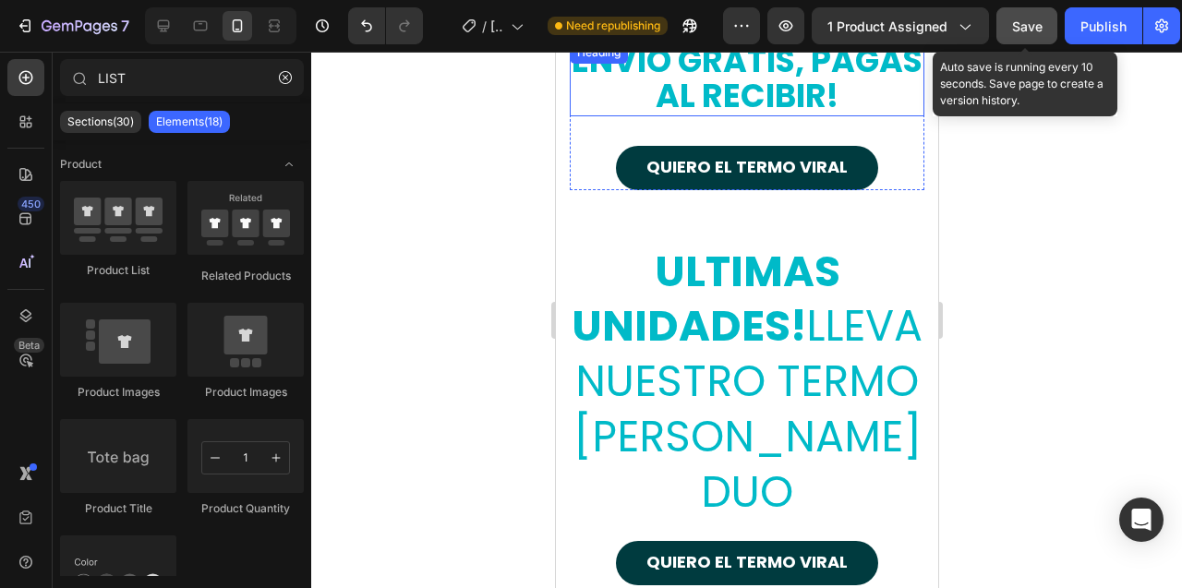
click at [1022, 23] on span "Save" at bounding box center [1027, 26] width 30 height 16
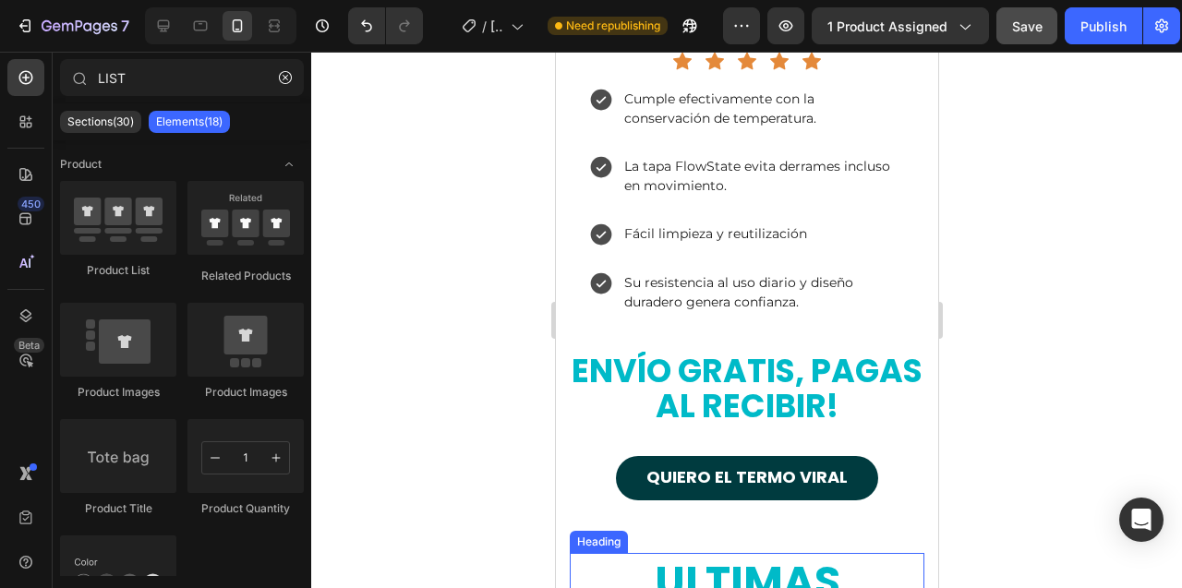
scroll to position [10799, 0]
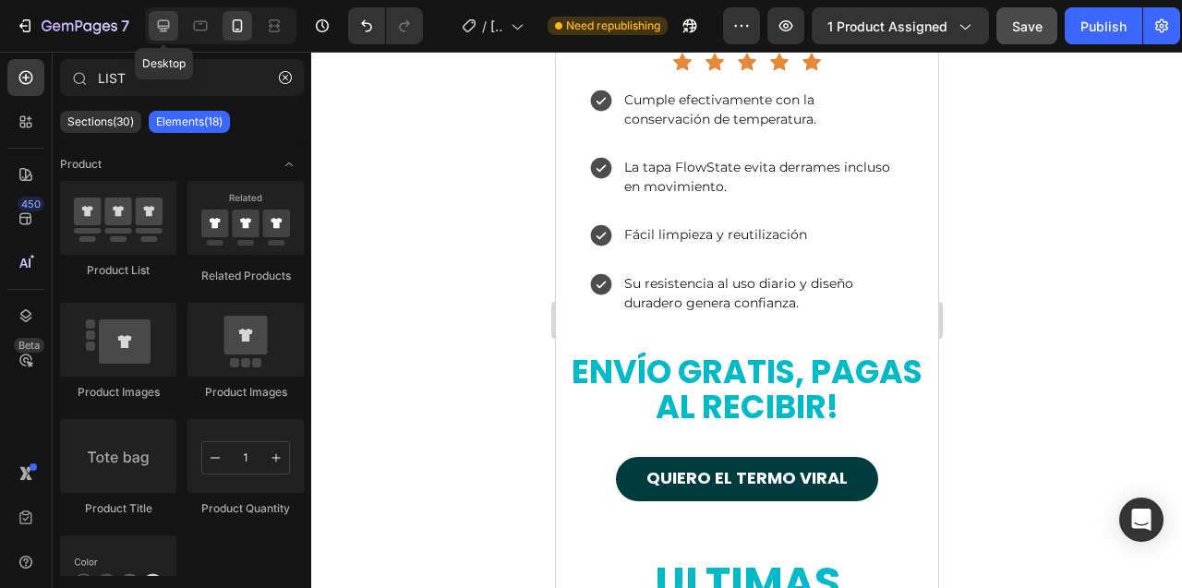
click at [162, 21] on icon at bounding box center [163, 26] width 18 height 18
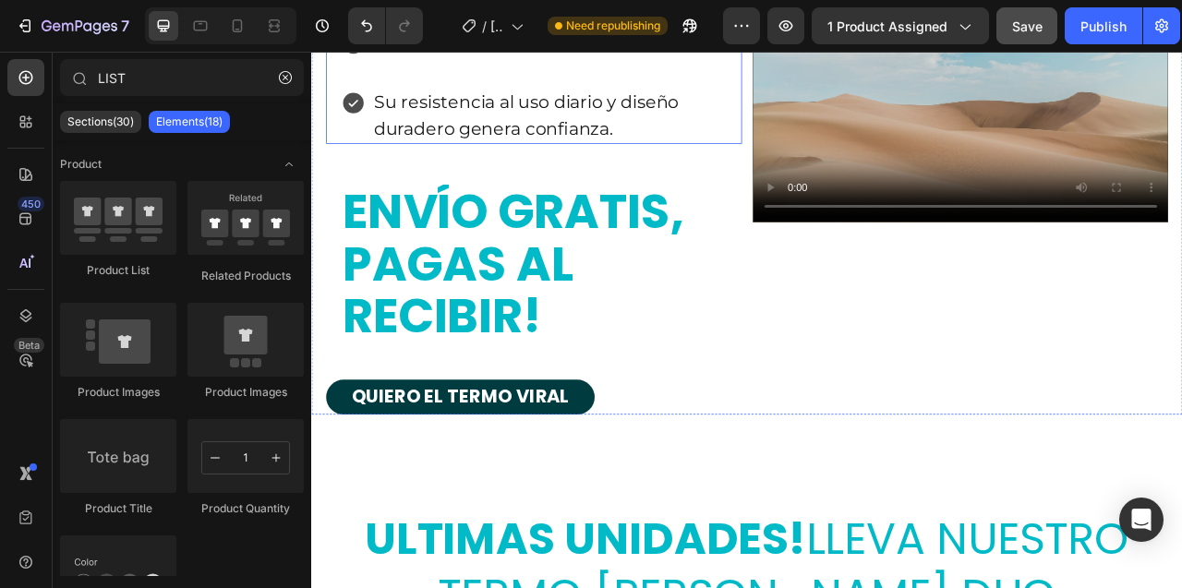
scroll to position [11082, 0]
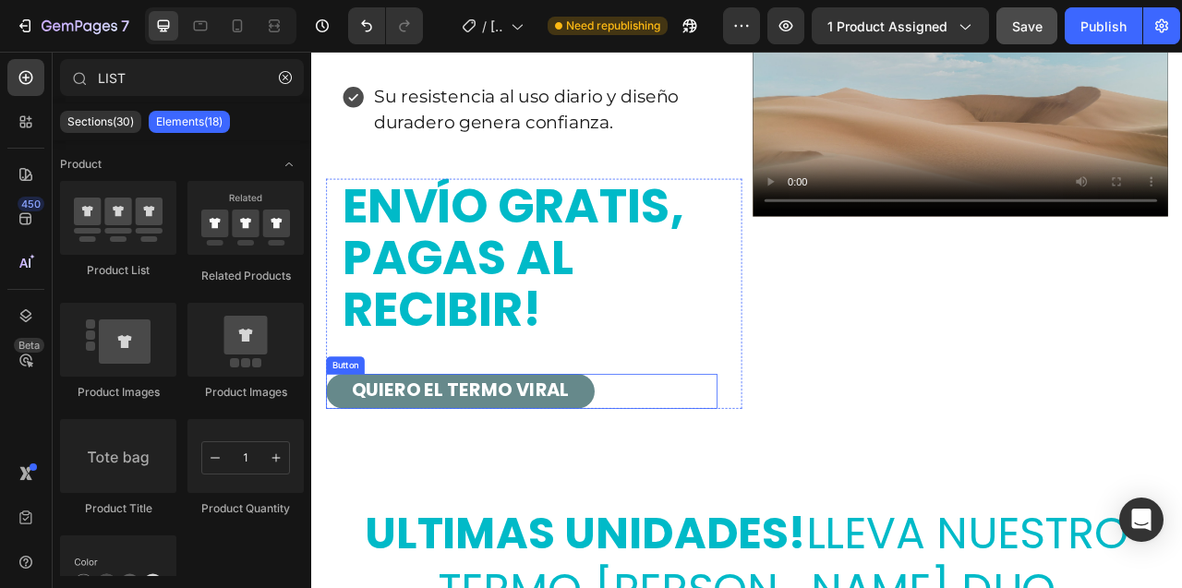
click at [661, 506] on button "QUIERO EL TERMO VIRAL" at bounding box center [501, 484] width 342 height 44
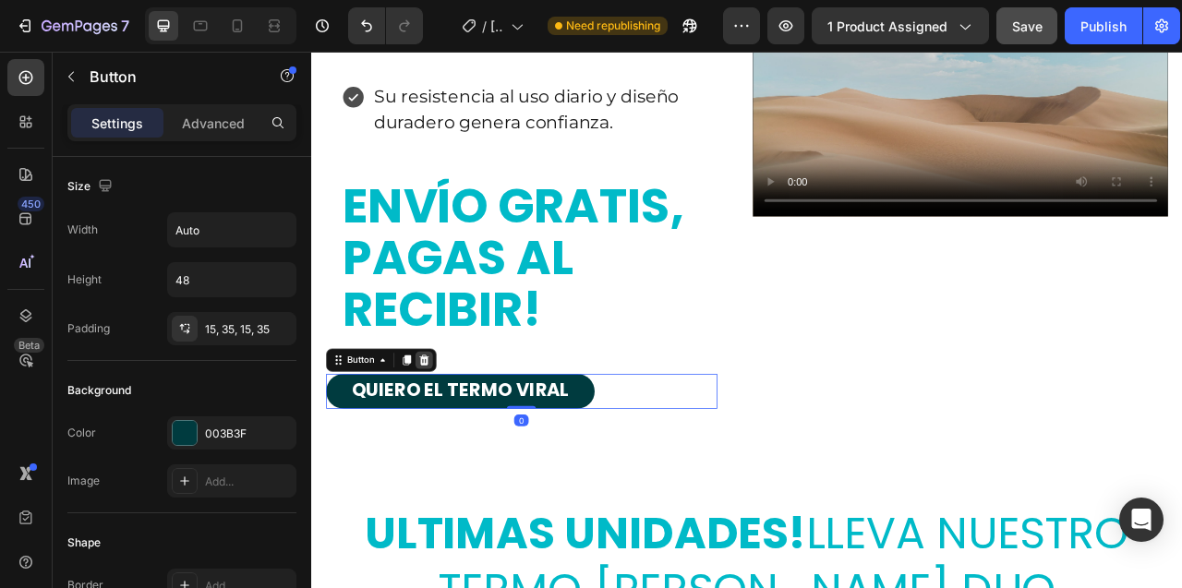
click at [456, 451] on icon at bounding box center [454, 444] width 15 height 15
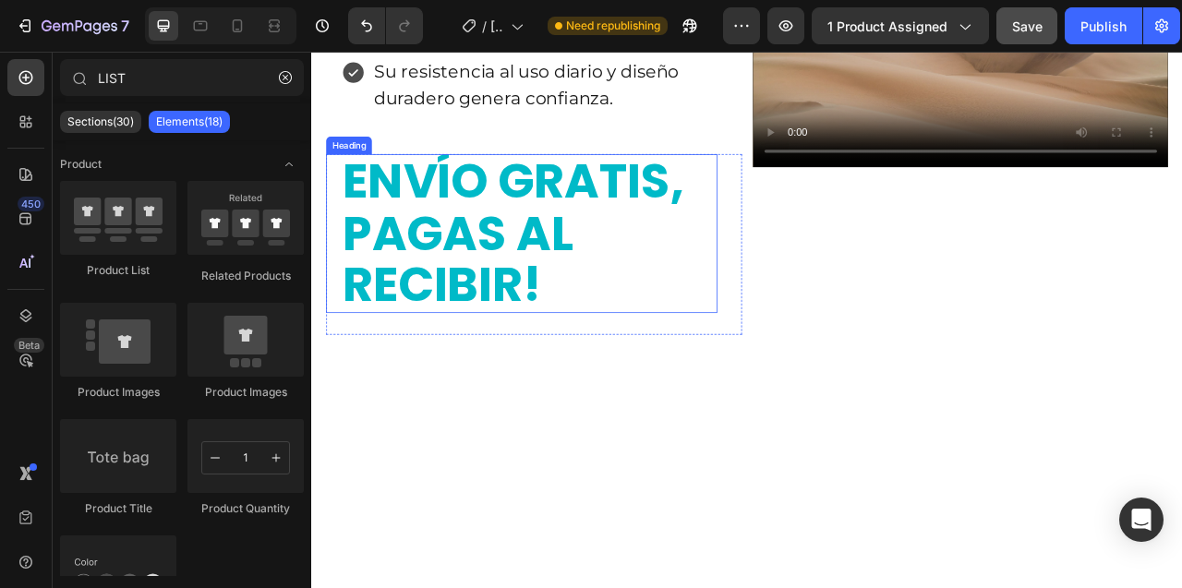
scroll to position [10985, 0]
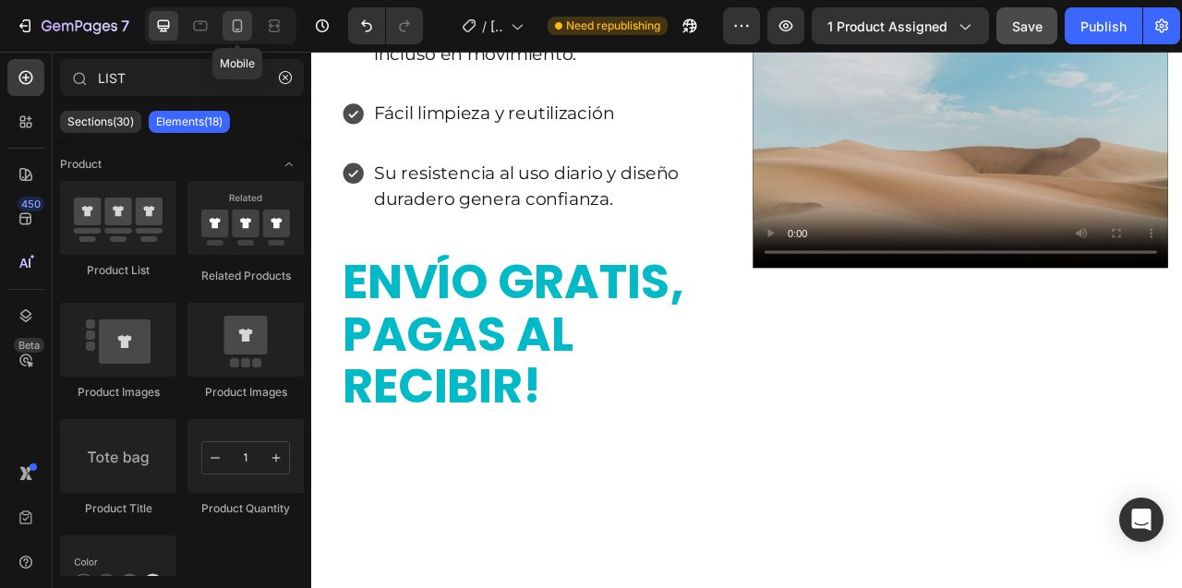
click at [242, 31] on icon at bounding box center [237, 26] width 18 height 18
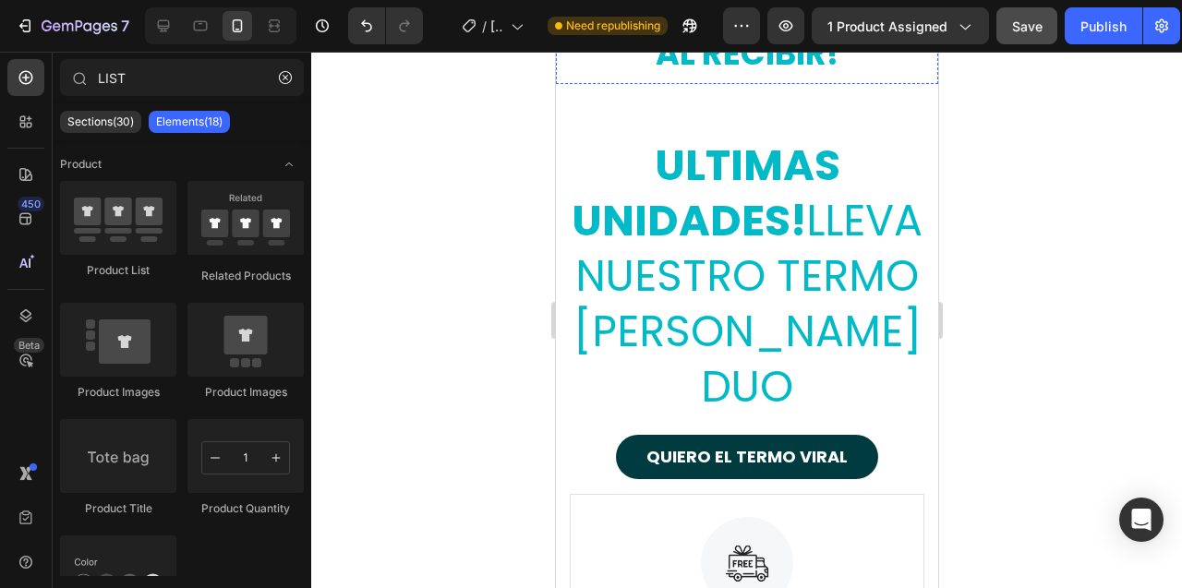
scroll to position [10926, 0]
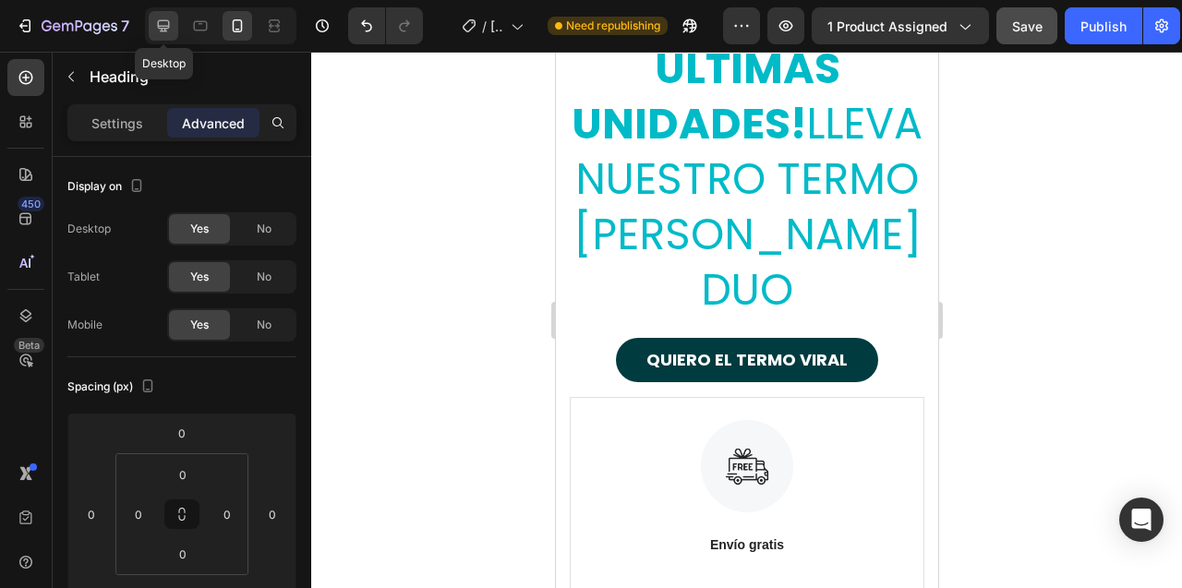
click at [165, 29] on icon at bounding box center [164, 26] width 12 height 12
type input "30"
type input "20"
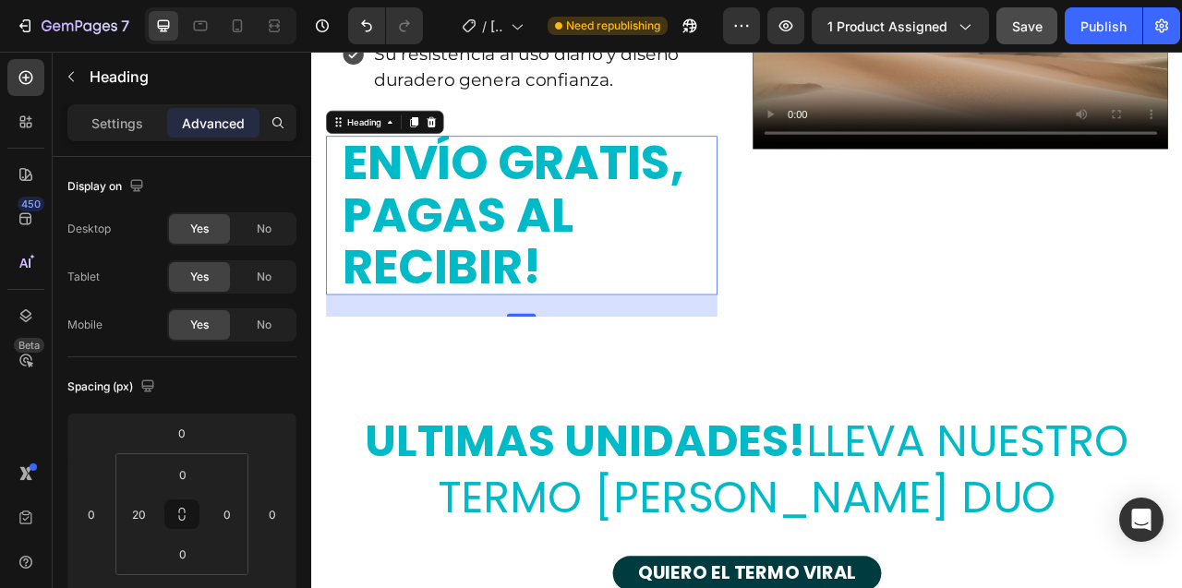
scroll to position [11290, 0]
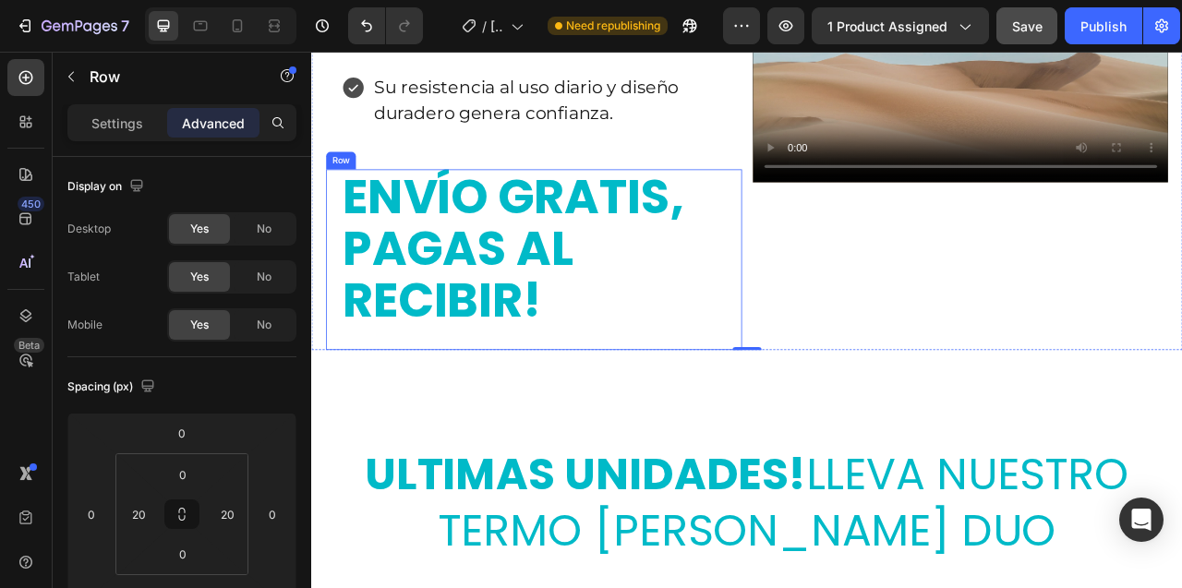
scroll to position [11210, 0]
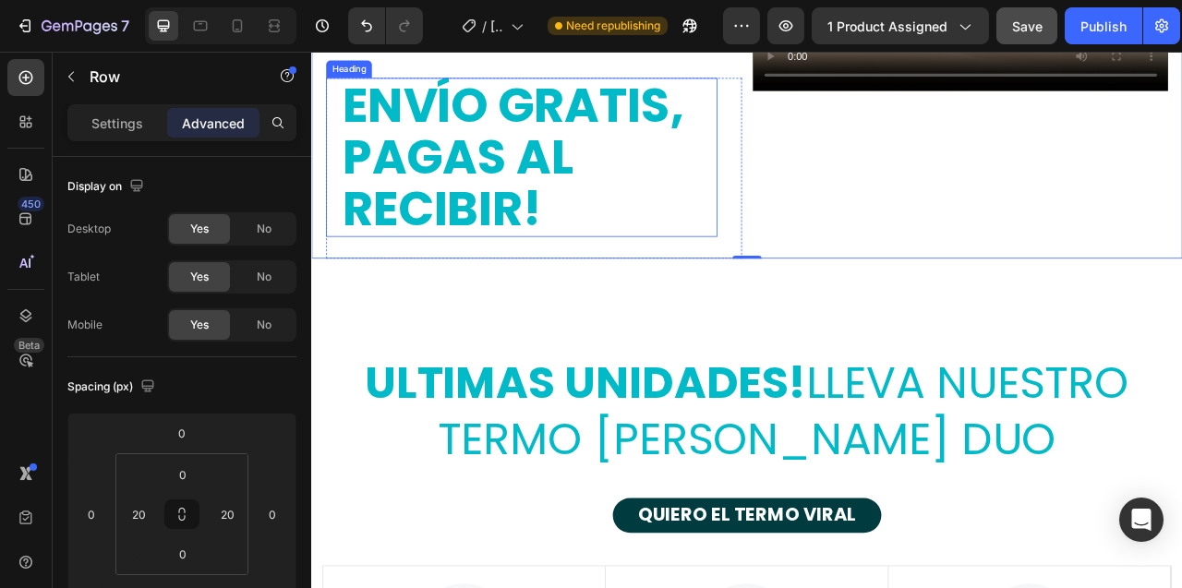
click at [542, 287] on h2 "ENVÍO GRATIS, PAGAS AL RECIBIR!" at bounding box center [587, 186] width 479 height 202
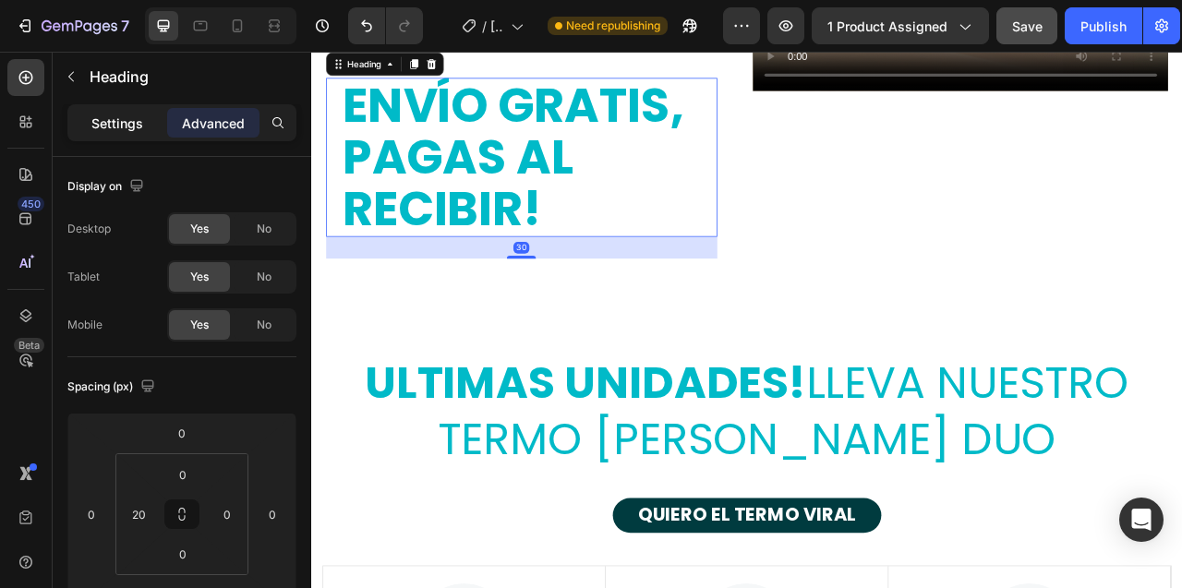
click at [110, 115] on p "Settings" at bounding box center [117, 123] width 52 height 19
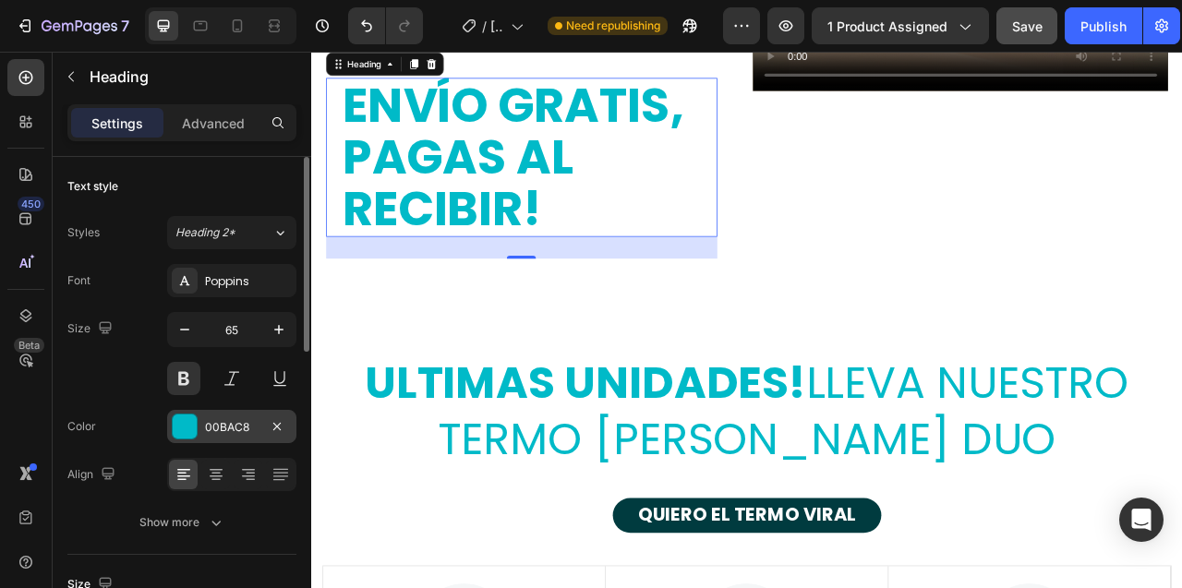
click at [184, 438] on div at bounding box center [185, 427] width 26 height 26
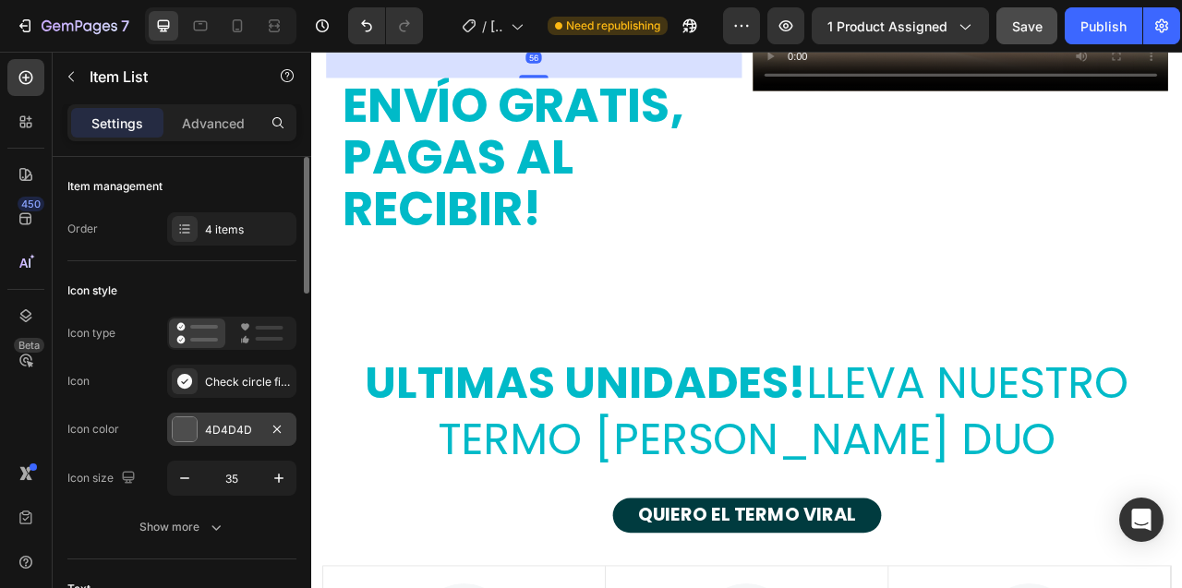
click at [183, 424] on div at bounding box center [185, 429] width 24 height 24
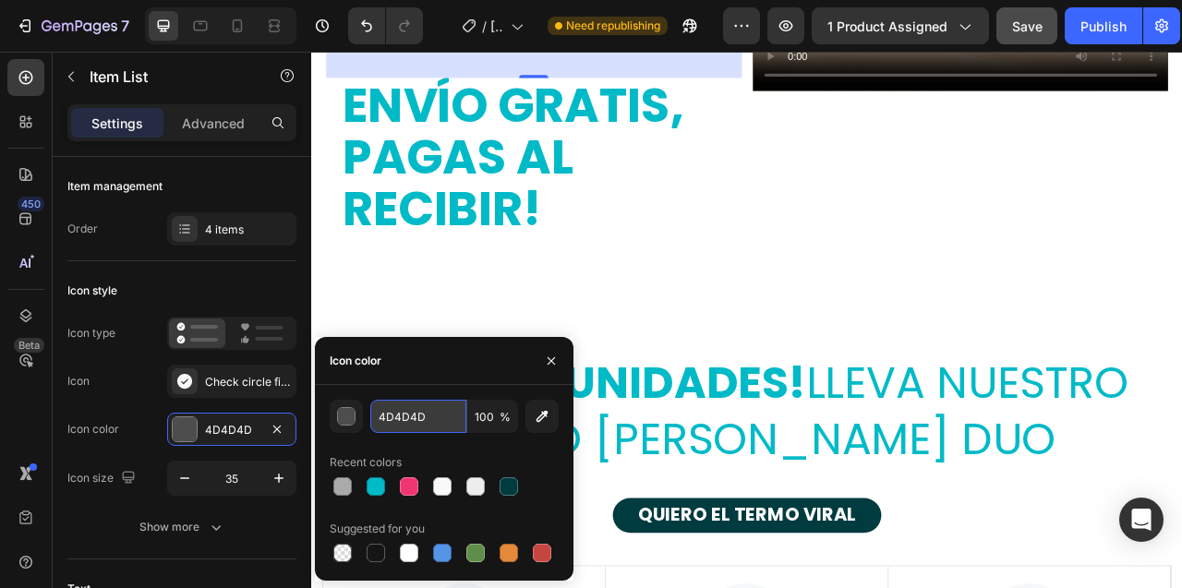
click at [400, 414] on input "4D4D4D" at bounding box center [418, 416] width 96 height 33
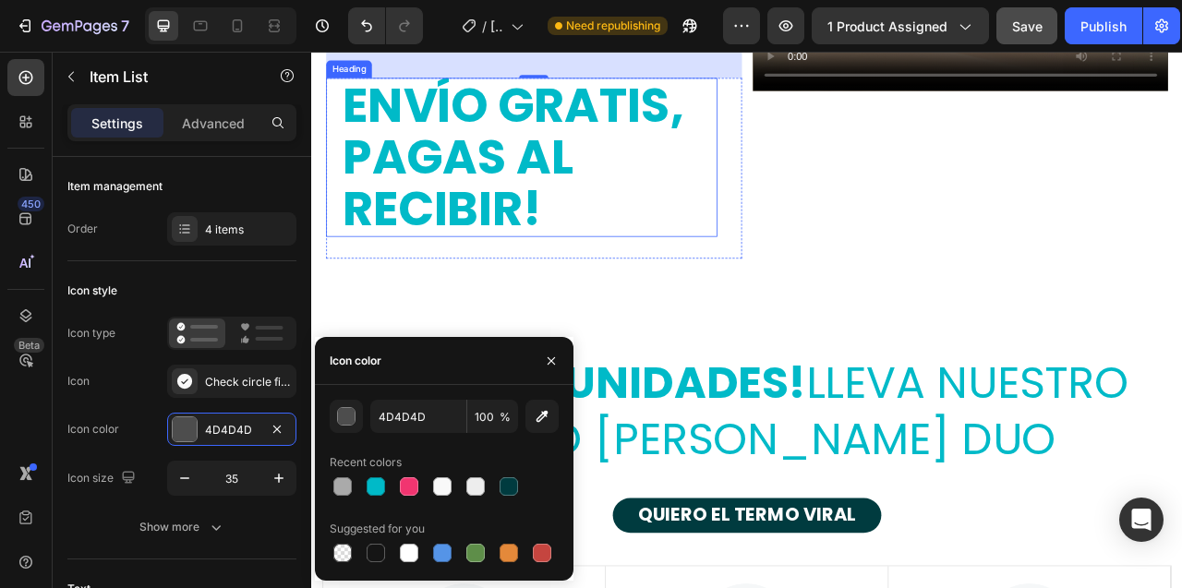
click at [505, 287] on h2 "ENVÍO GRATIS, PAGAS AL RECIBIR!" at bounding box center [587, 186] width 479 height 202
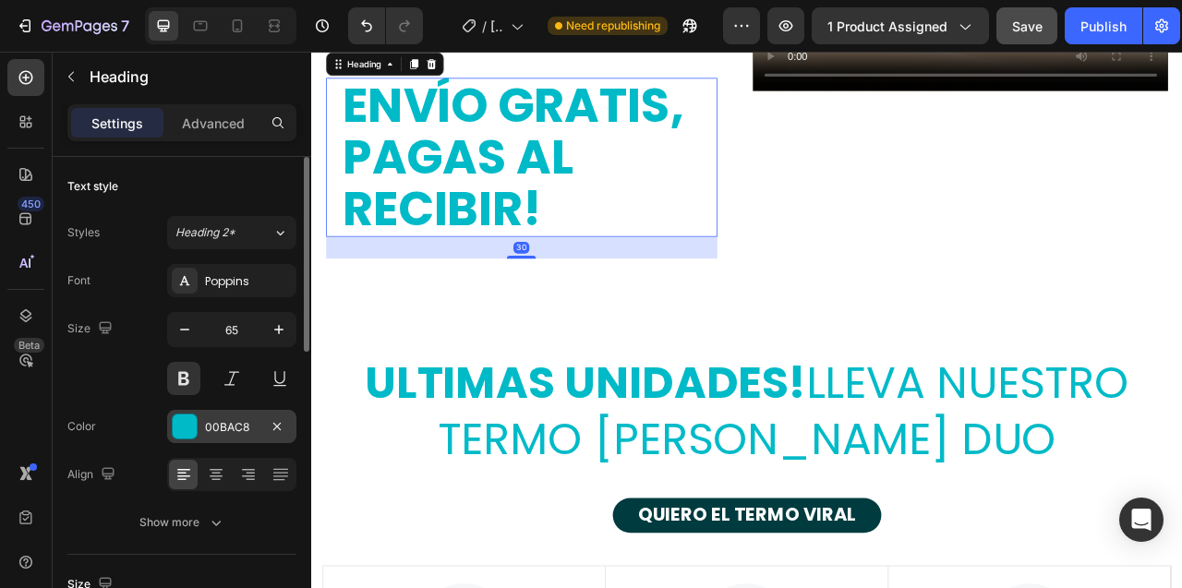
click at [186, 426] on div at bounding box center [185, 426] width 24 height 24
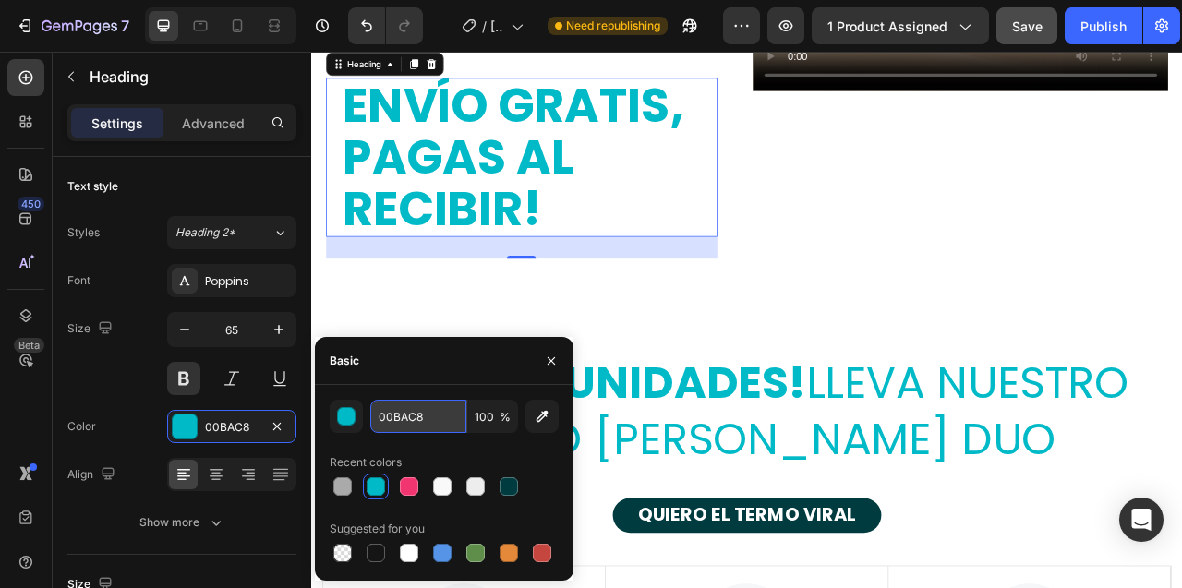
click at [423, 414] on input "00BAC8" at bounding box center [418, 416] width 96 height 33
paste input "4D4D4D"
type input "4D4D4D"
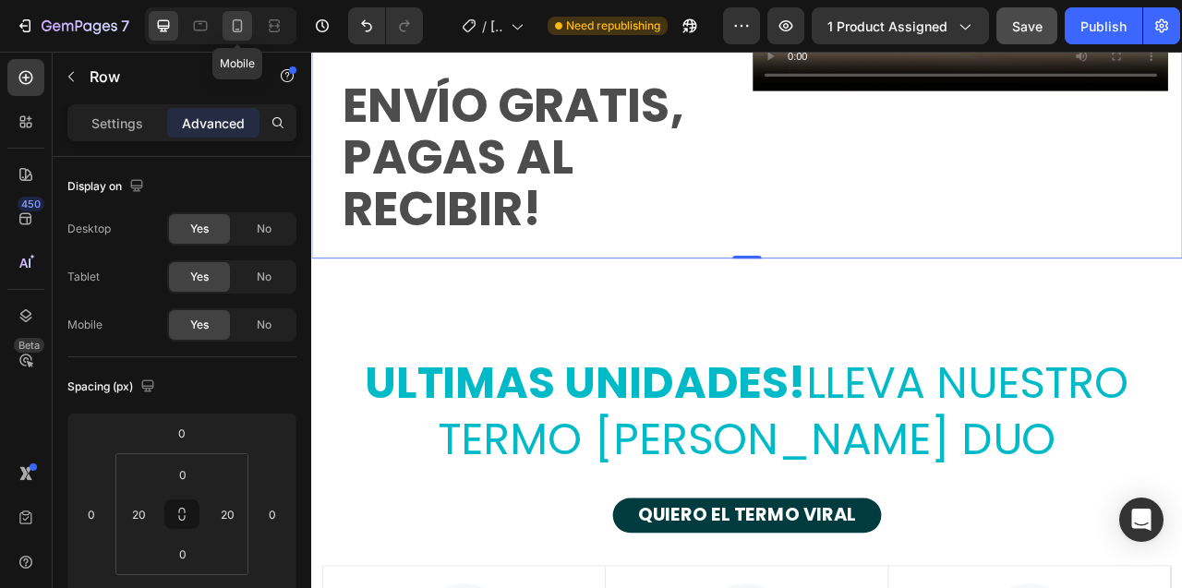
click at [233, 31] on icon at bounding box center [237, 26] width 18 height 18
type input "15"
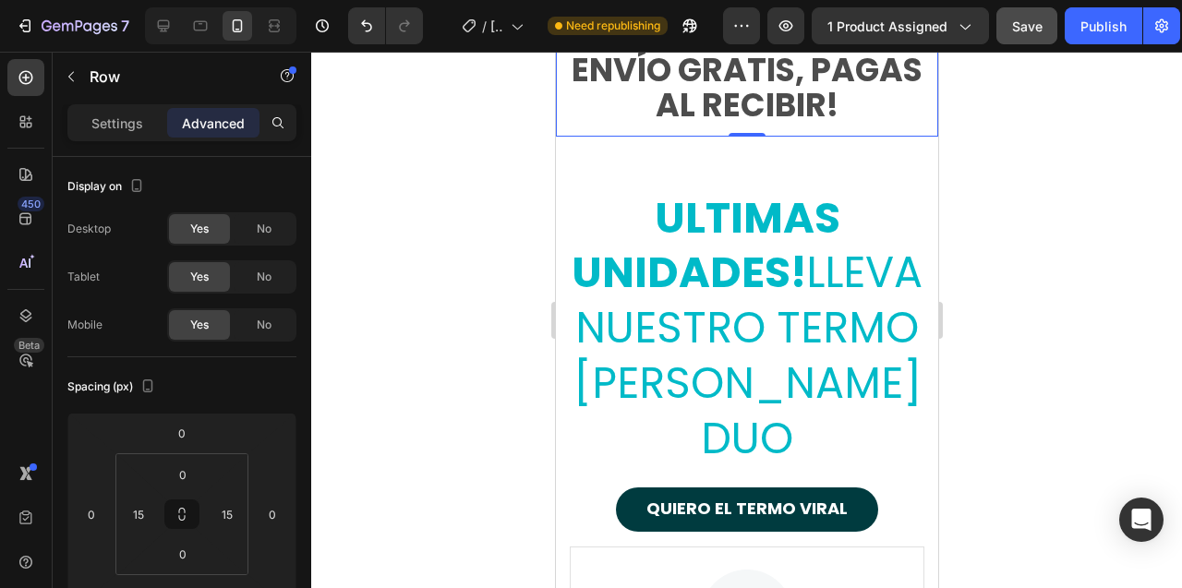
scroll to position [11235, 0]
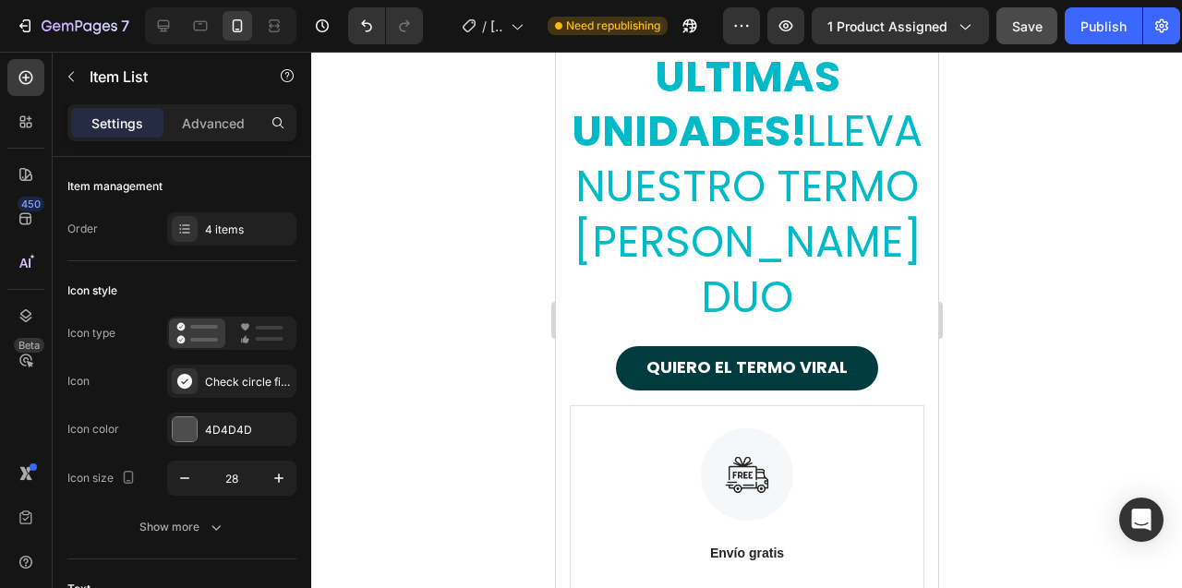
type input "100%"
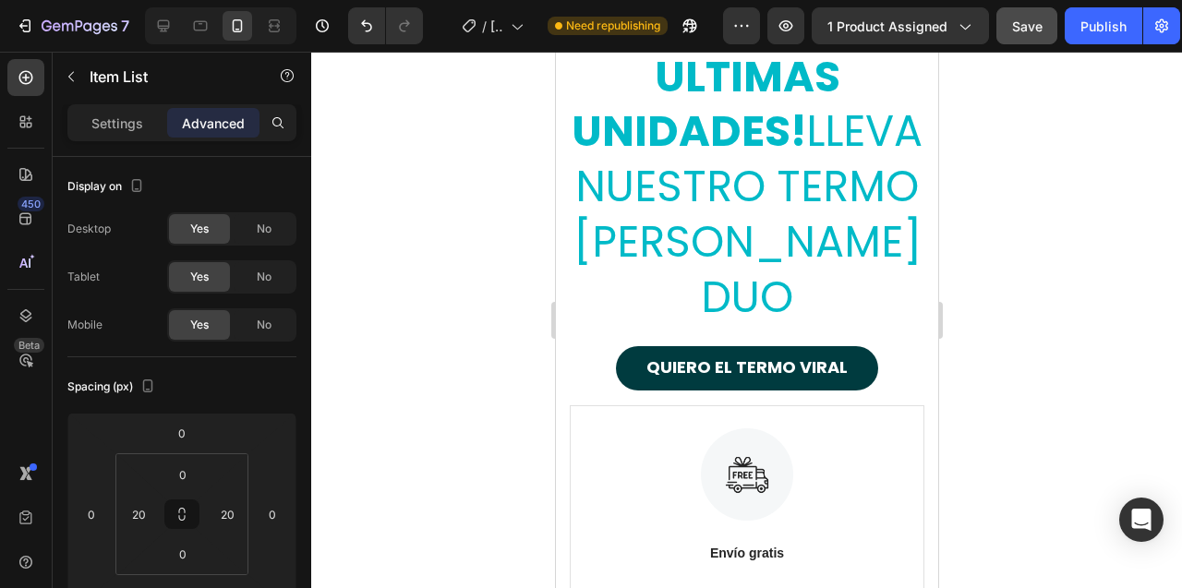
scroll to position [11346, 0]
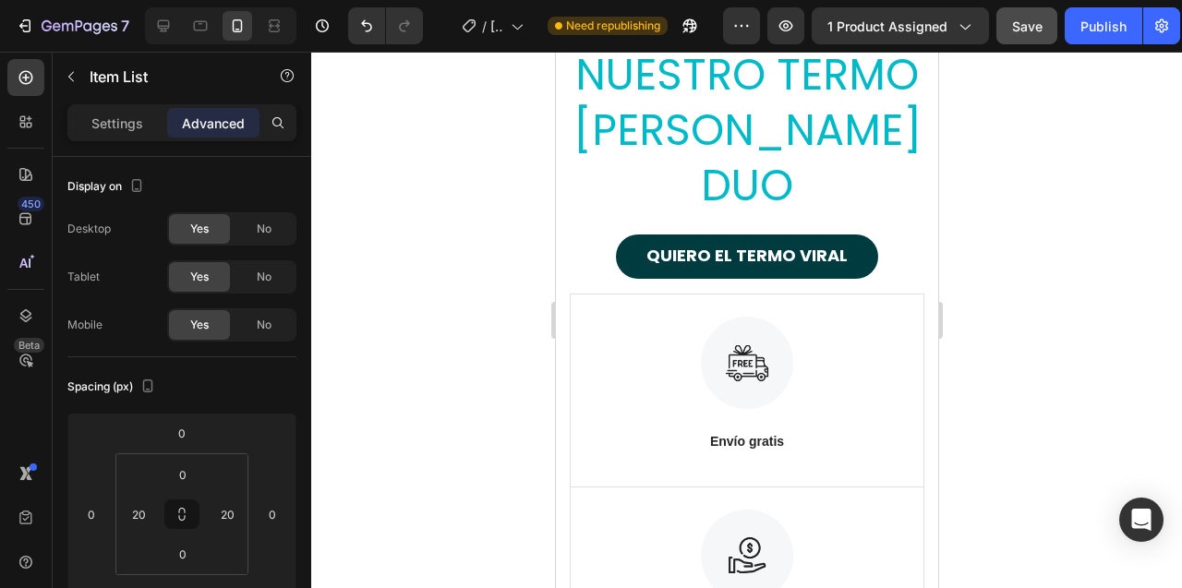
click at [1018, 378] on div at bounding box center [746, 320] width 870 height 536
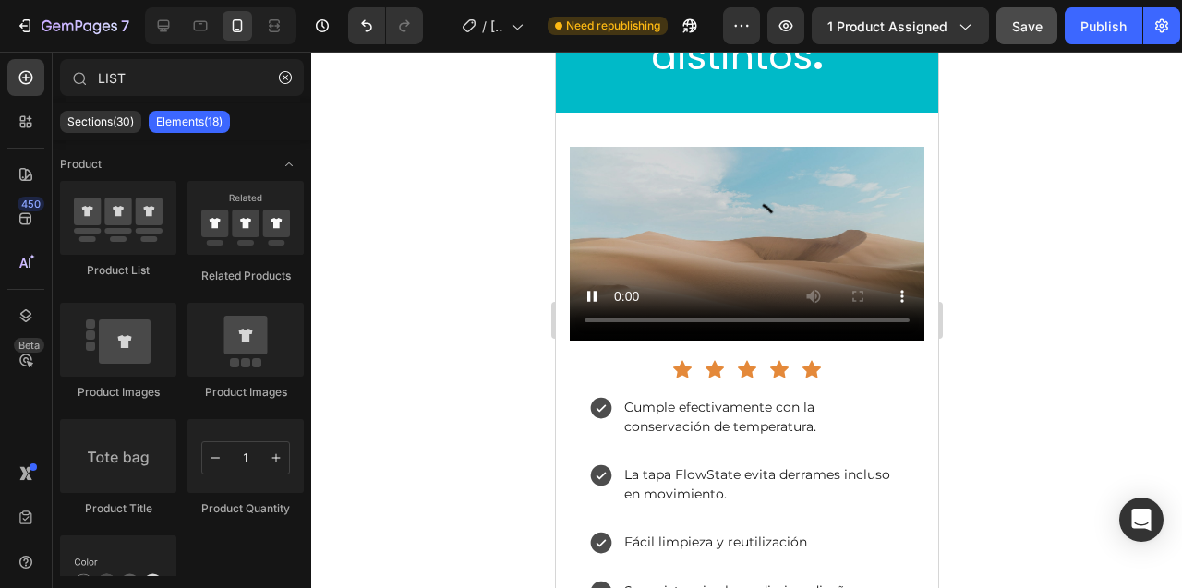
scroll to position [10511, 0]
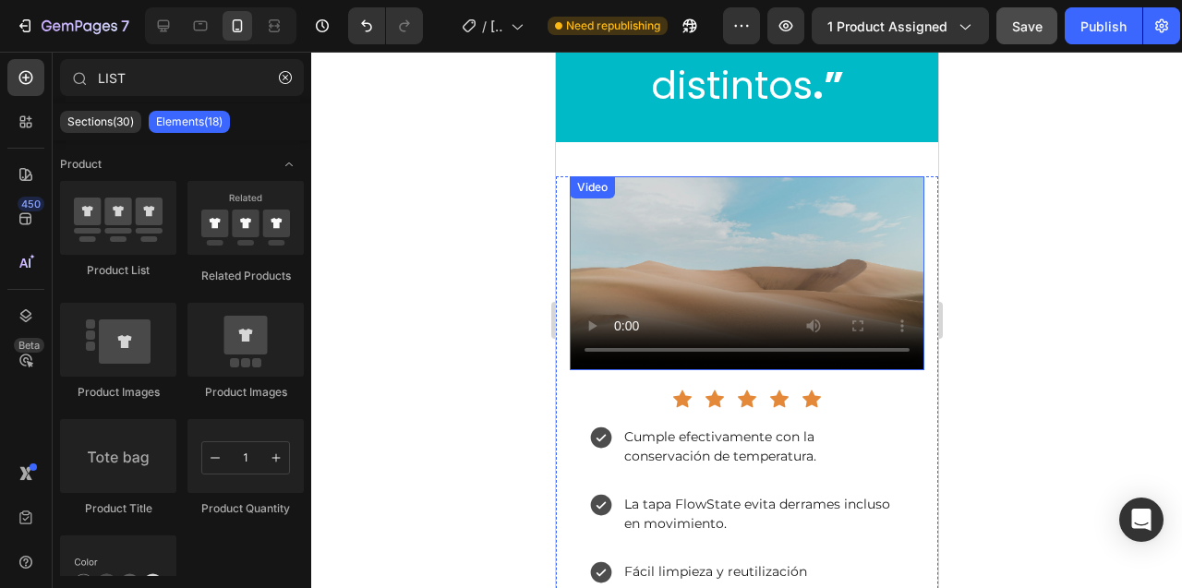
click at [588, 179] on div "Video" at bounding box center [591, 187] width 38 height 17
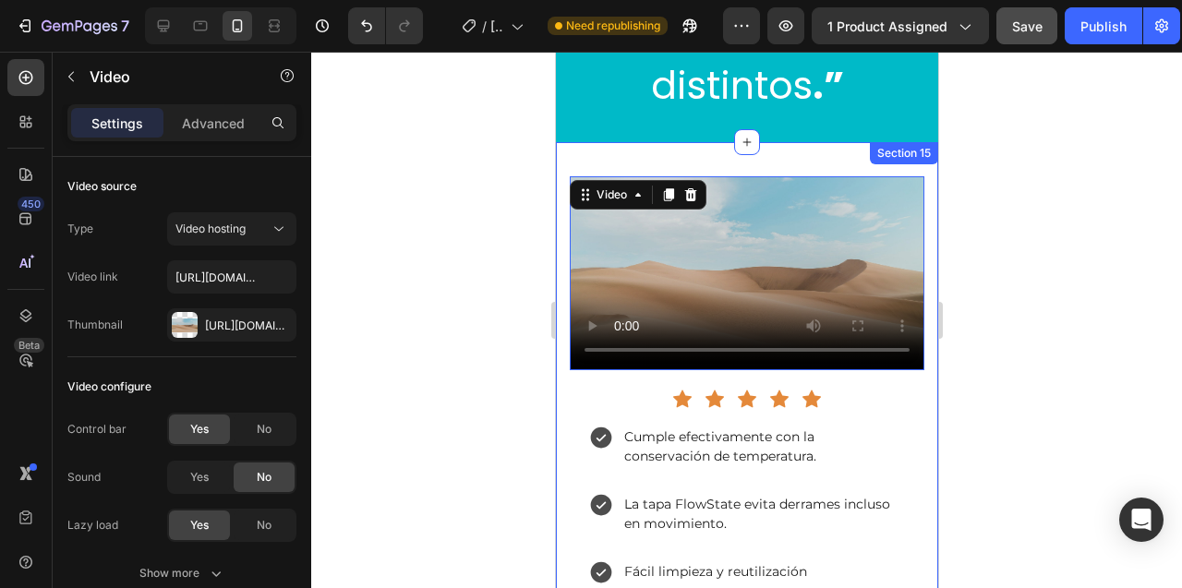
click at [577, 142] on div "Icon Icon Icon Icon Icon Icon List Cumple efectivamente con la conservación de …" at bounding box center [746, 472] width 382 height 660
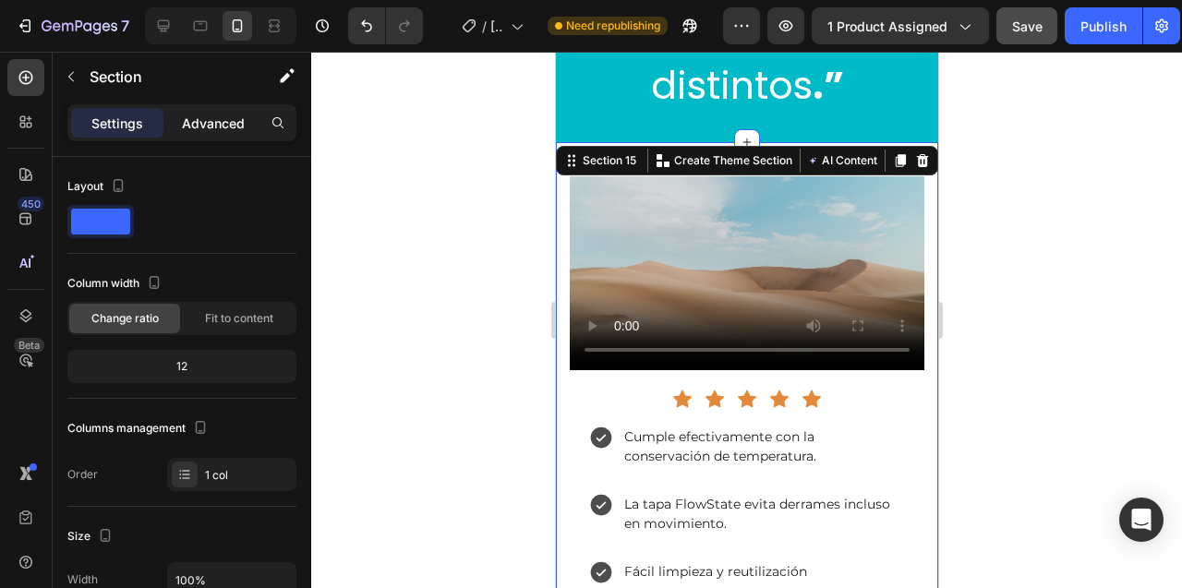
click at [226, 125] on p "Advanced" at bounding box center [213, 123] width 63 height 19
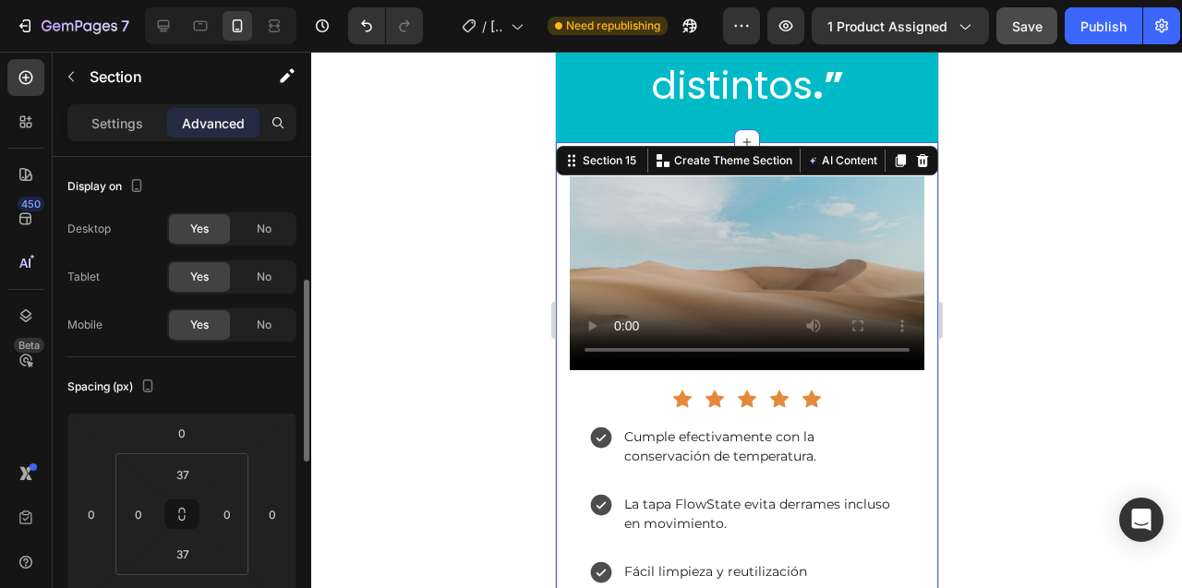
scroll to position [90, 0]
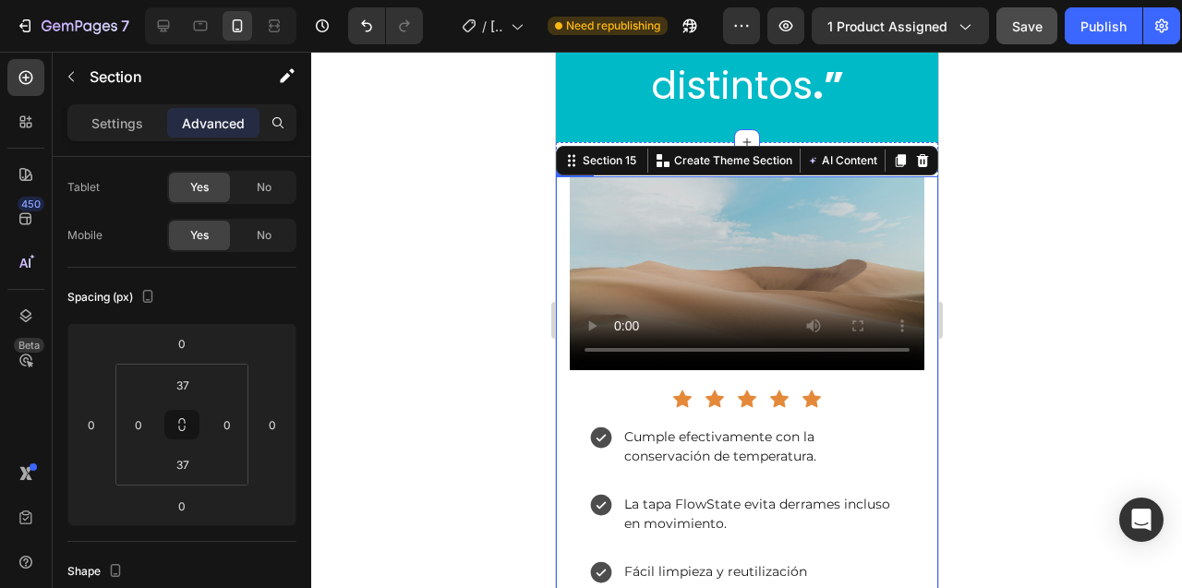
click at [560, 186] on div "Icon Icon Icon Icon Icon Icon List Cumple efectivamente con la conservación de …" at bounding box center [746, 472] width 382 height 592
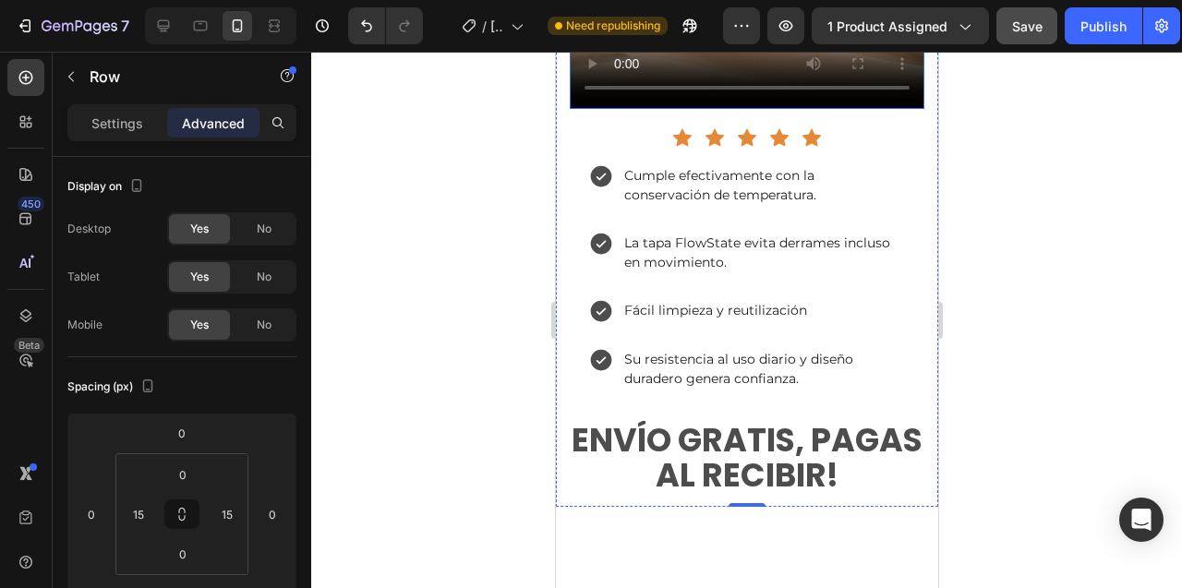
scroll to position [10724, 0]
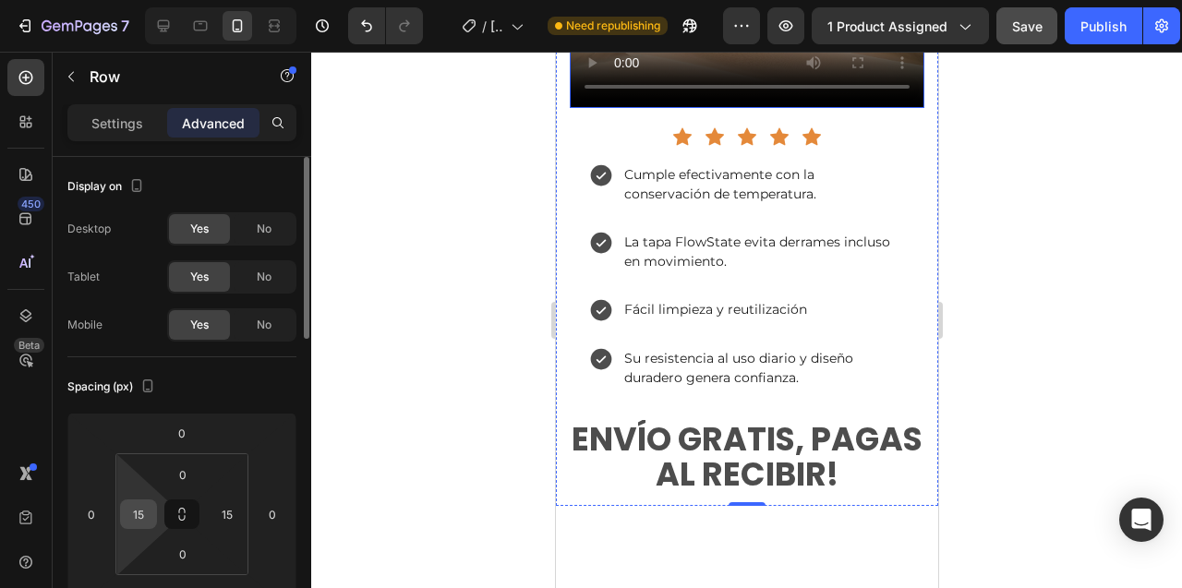
click at [138, 515] on input "15" at bounding box center [139, 514] width 28 height 28
type input "0"
click at [230, 522] on input "15" at bounding box center [227, 514] width 28 height 28
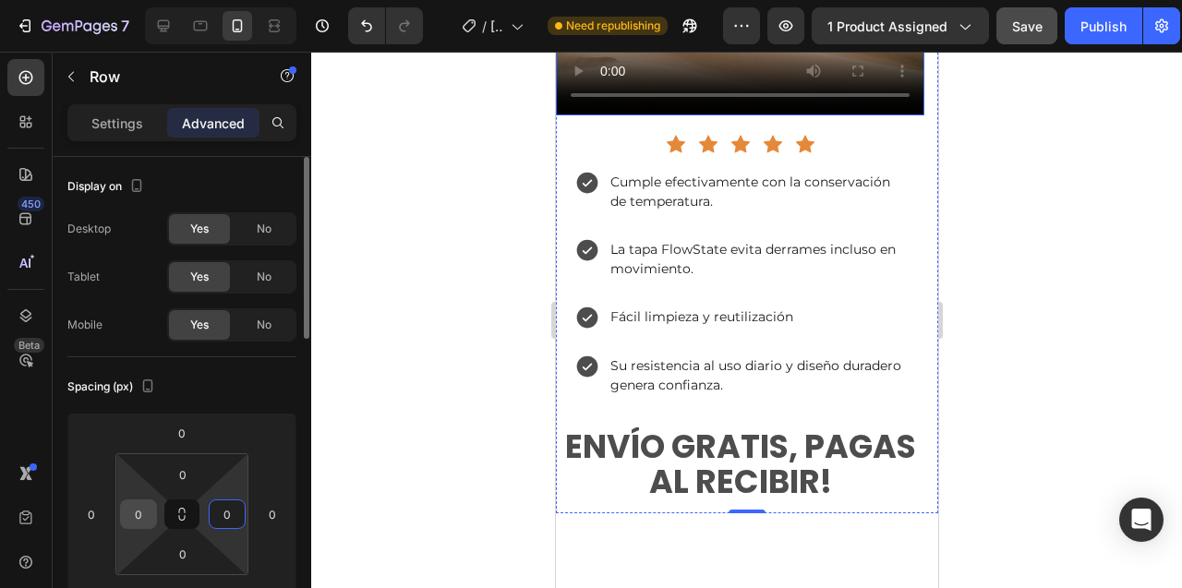
type input "0"
click at [140, 527] on input "0" at bounding box center [139, 514] width 28 height 28
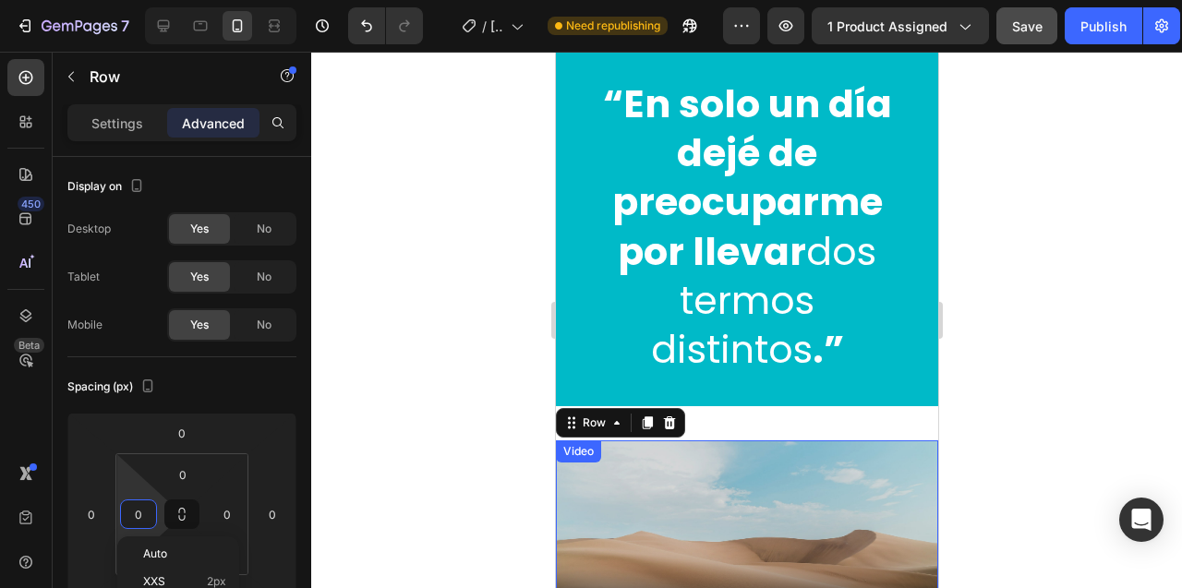
scroll to position [10243, 0]
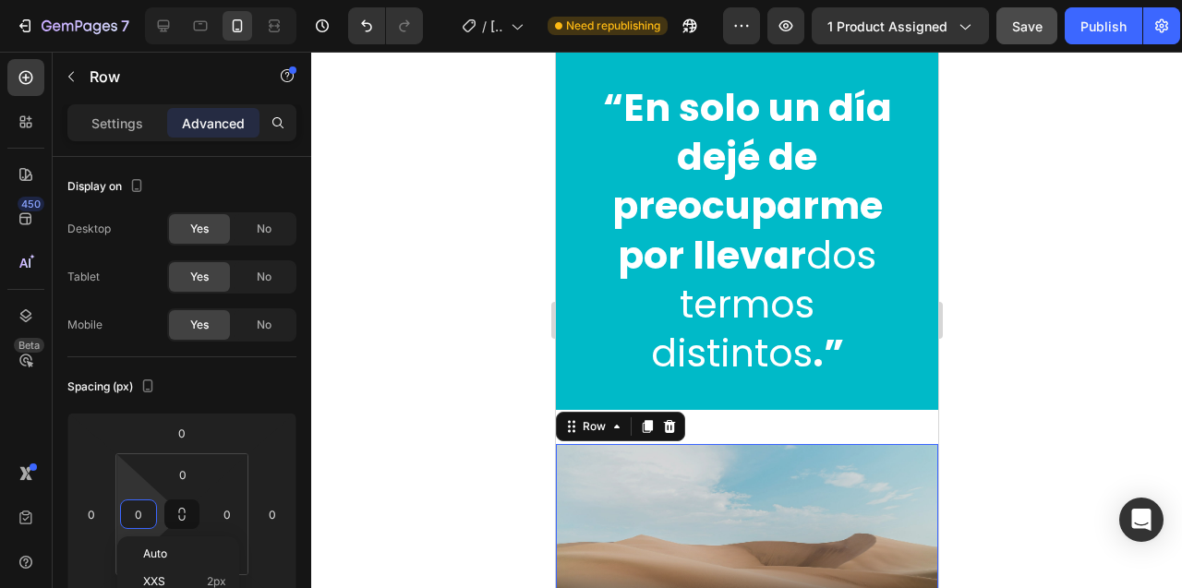
click at [462, 279] on div at bounding box center [746, 320] width 870 height 536
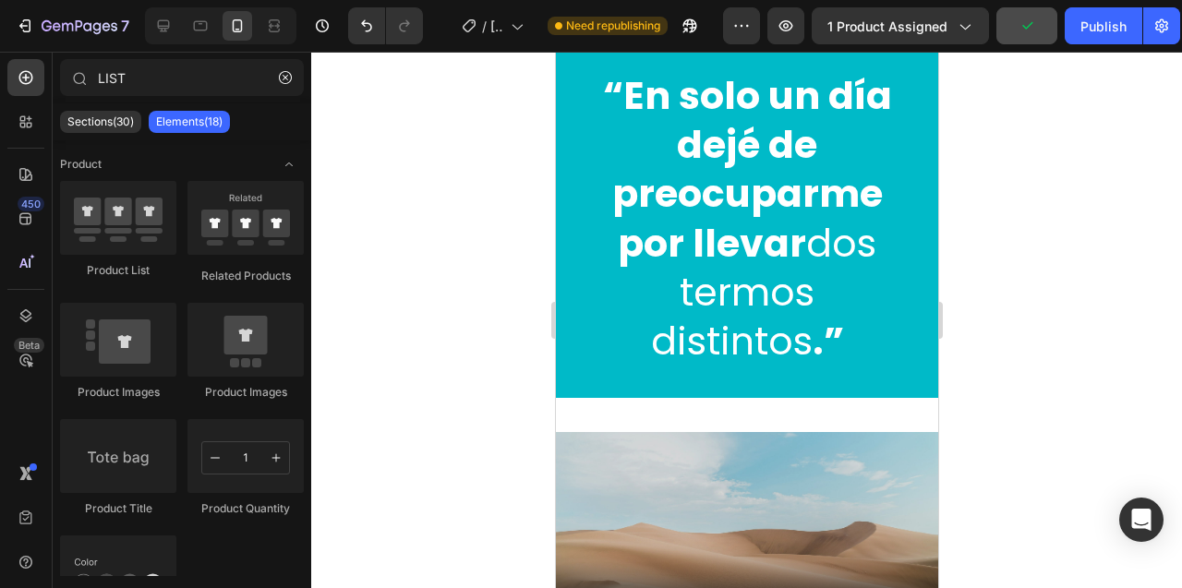
scroll to position [10310, 0]
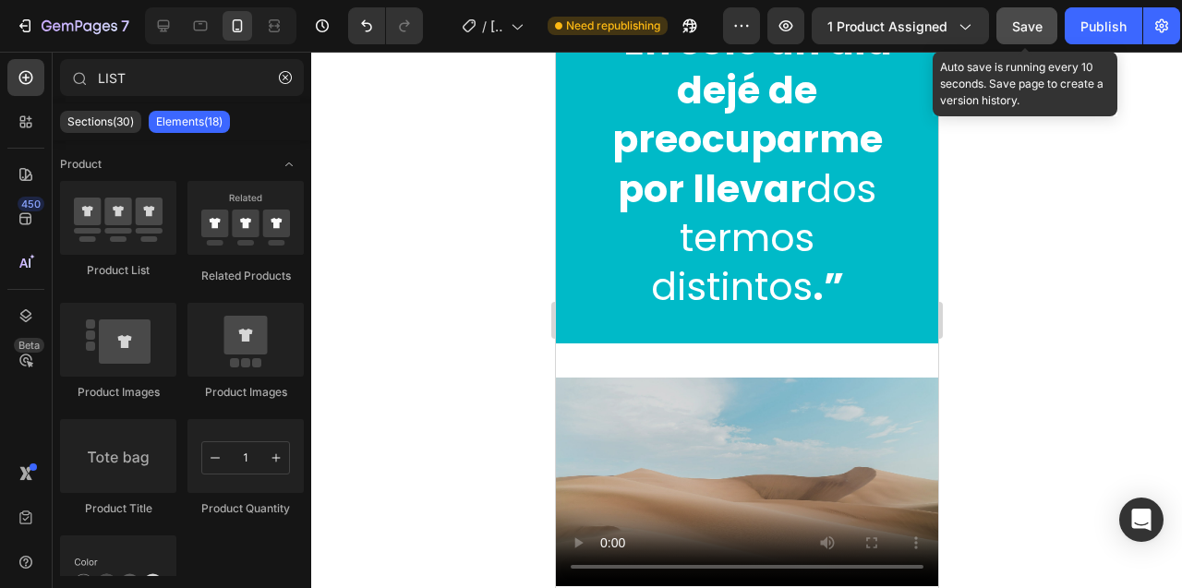
click at [1026, 33] on div "Save" at bounding box center [1027, 26] width 30 height 19
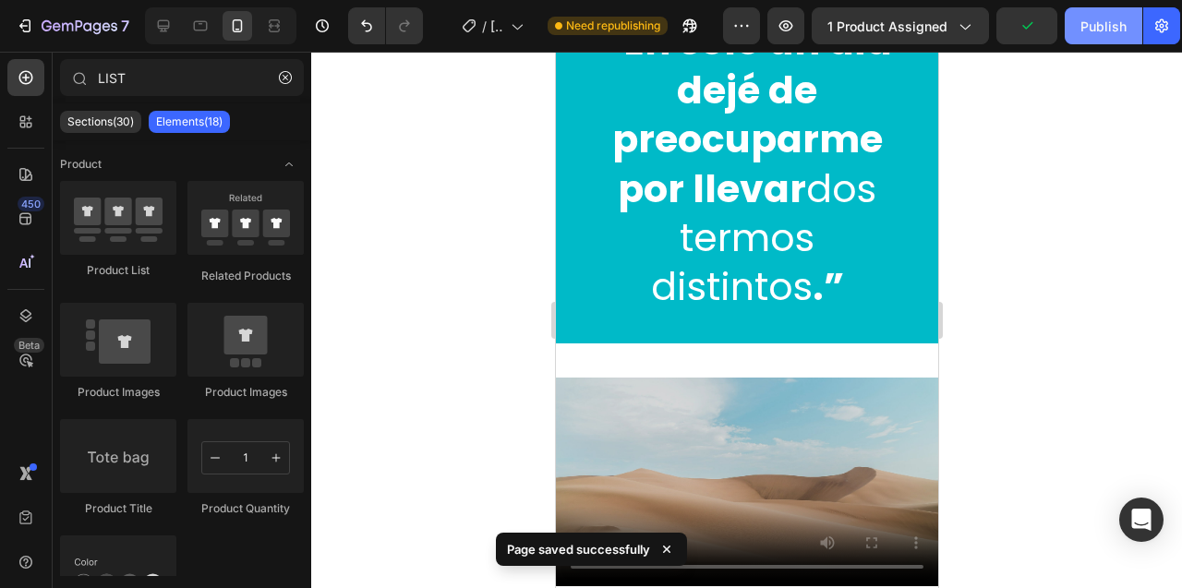
click at [1098, 26] on div "Publish" at bounding box center [1103, 26] width 46 height 19
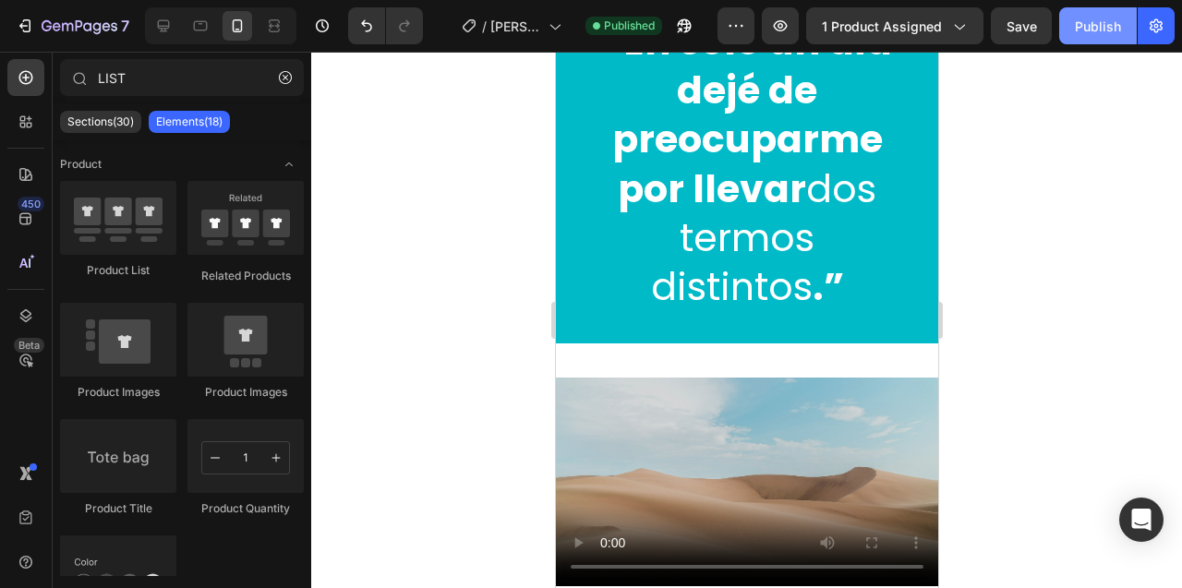
click at [1098, 26] on div "Publish" at bounding box center [1097, 26] width 46 height 19
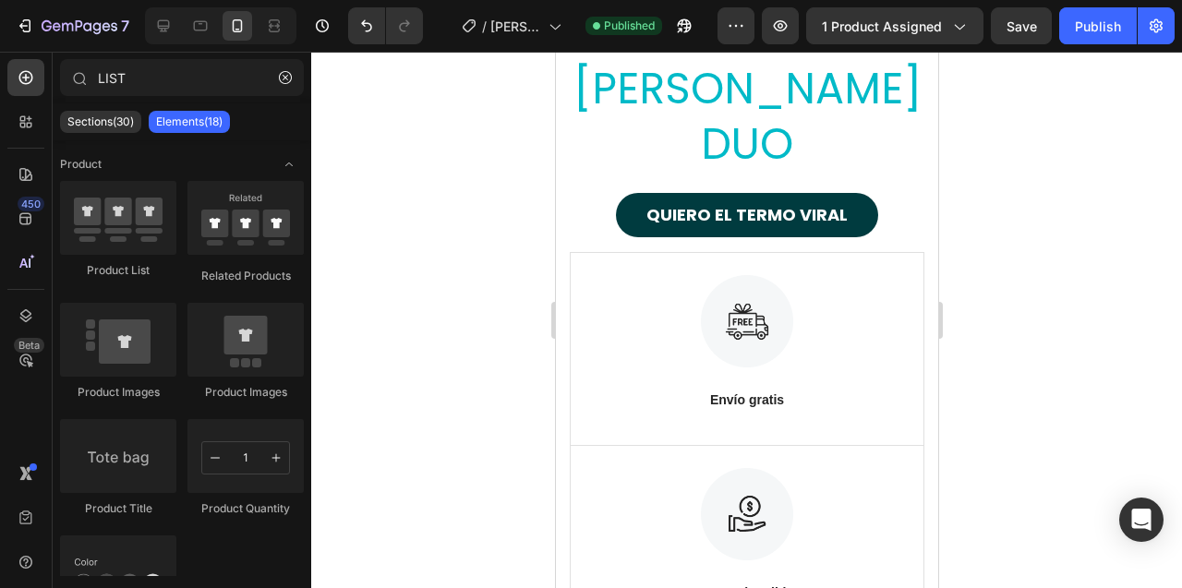
scroll to position [11405, 0]
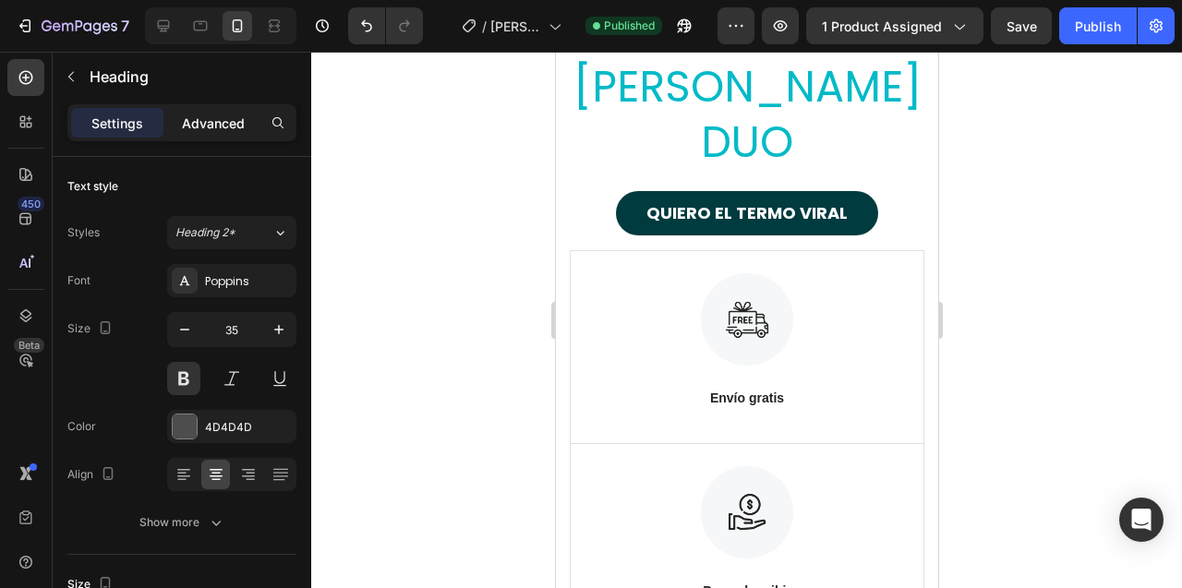
click at [193, 125] on p "Advanced" at bounding box center [213, 123] width 63 height 19
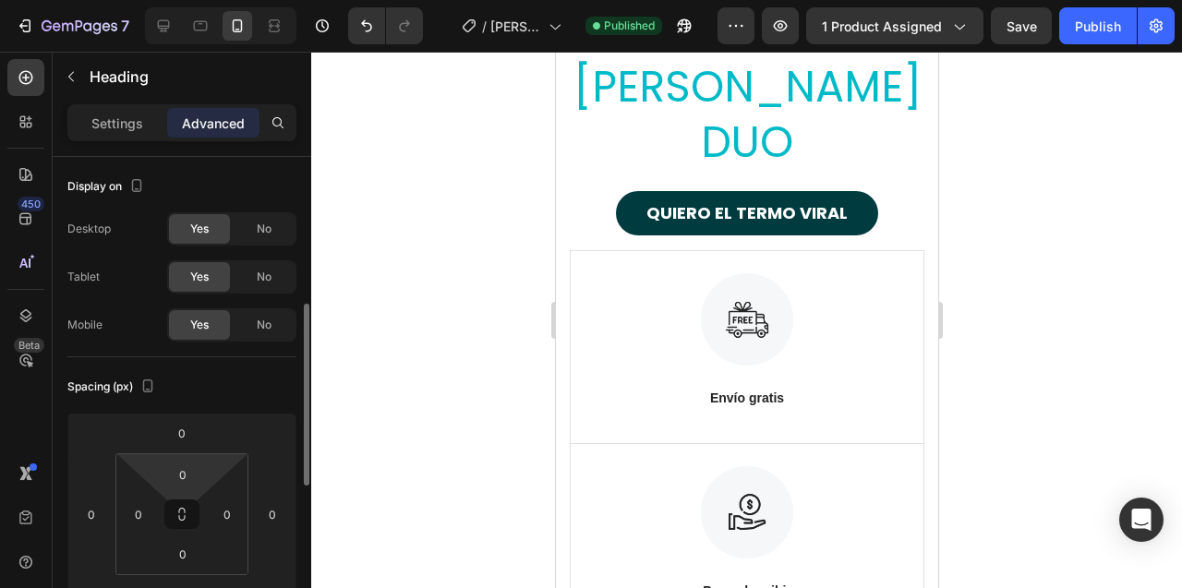
scroll to position [107, 0]
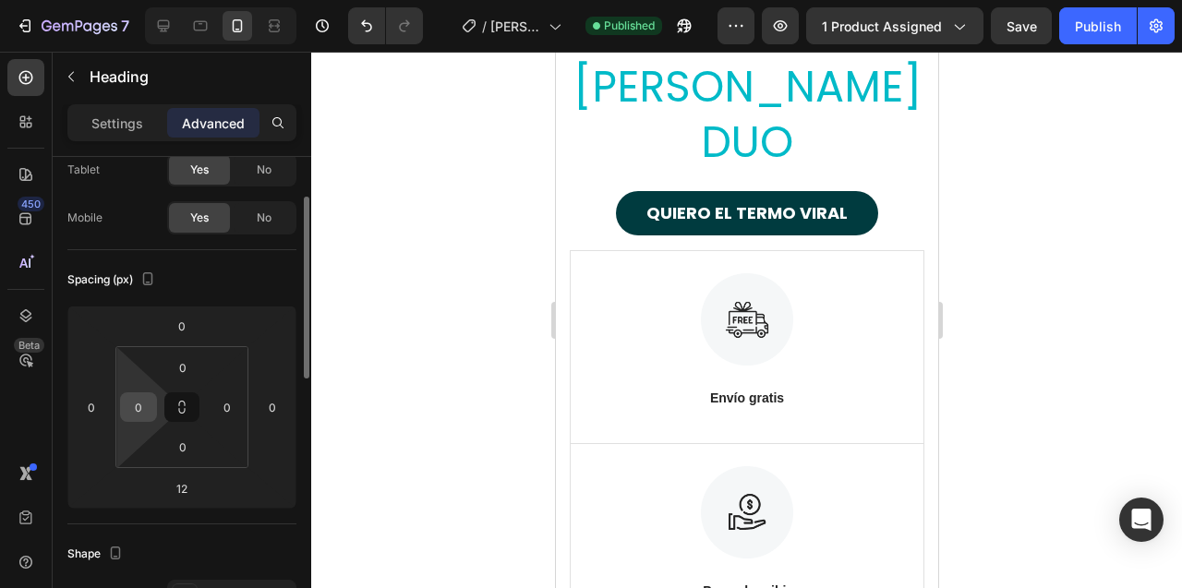
click at [143, 405] on input "0" at bounding box center [139, 407] width 28 height 28
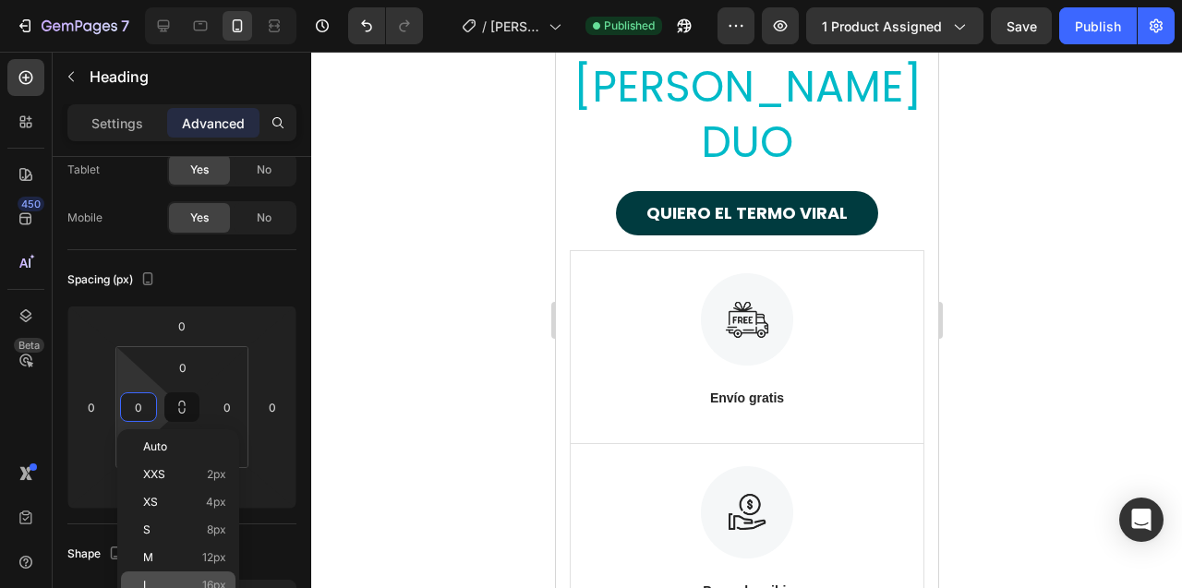
click at [167, 582] on p "L 16px" at bounding box center [184, 585] width 83 height 13
type input "16"
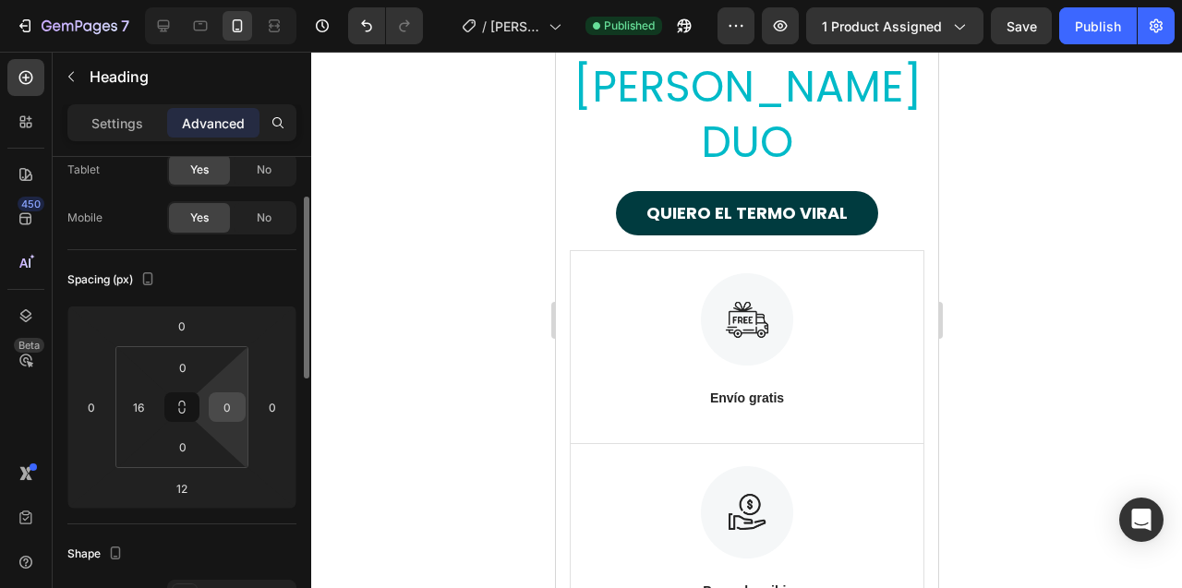
click at [227, 417] on input "0" at bounding box center [227, 407] width 28 height 28
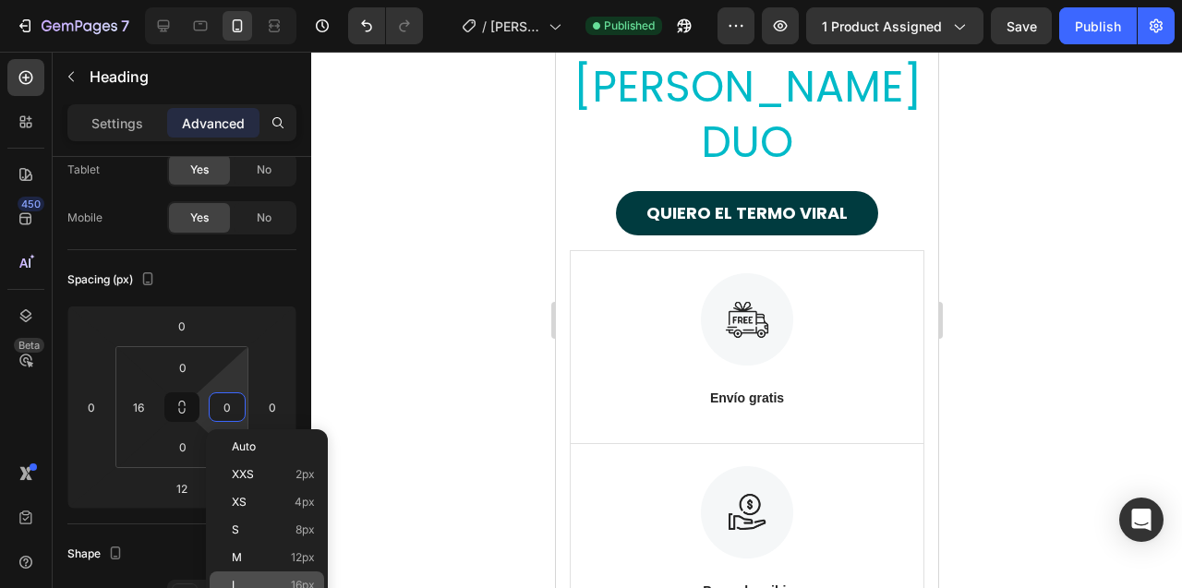
click at [246, 577] on div "L 16px" at bounding box center [267, 585] width 114 height 28
type input "16"
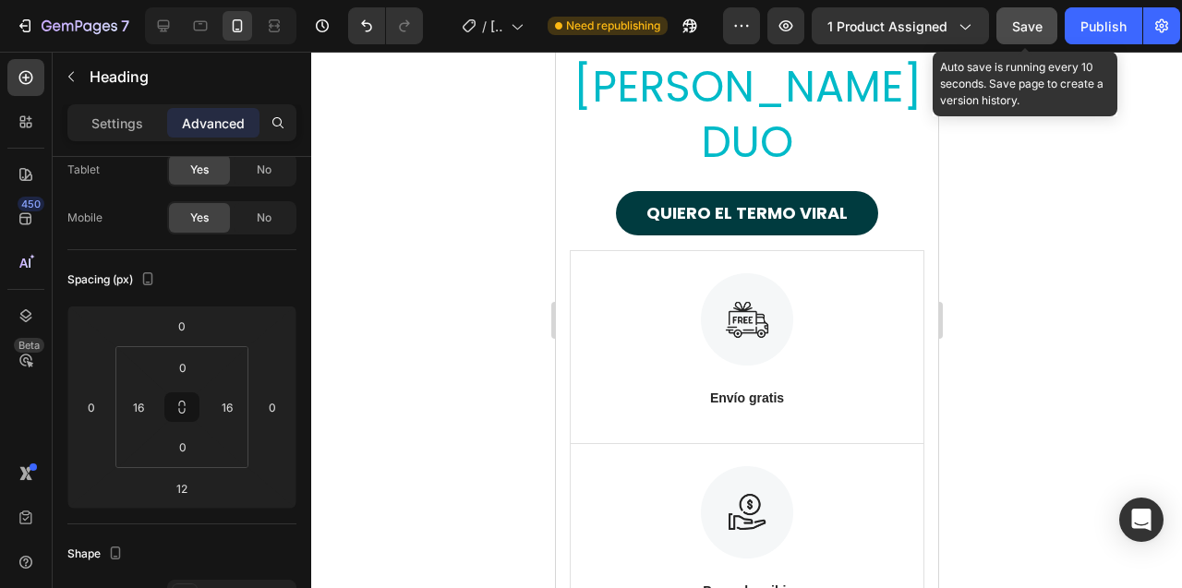
click at [1022, 28] on span "Save" at bounding box center [1027, 26] width 30 height 16
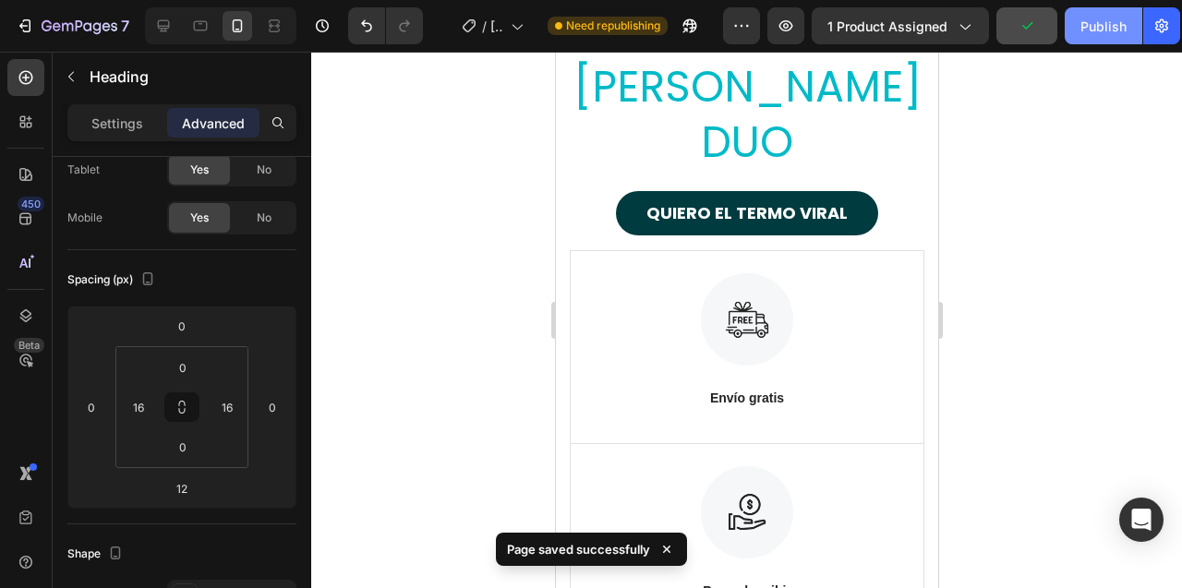
click at [1103, 13] on button "Publish" at bounding box center [1103, 25] width 78 height 37
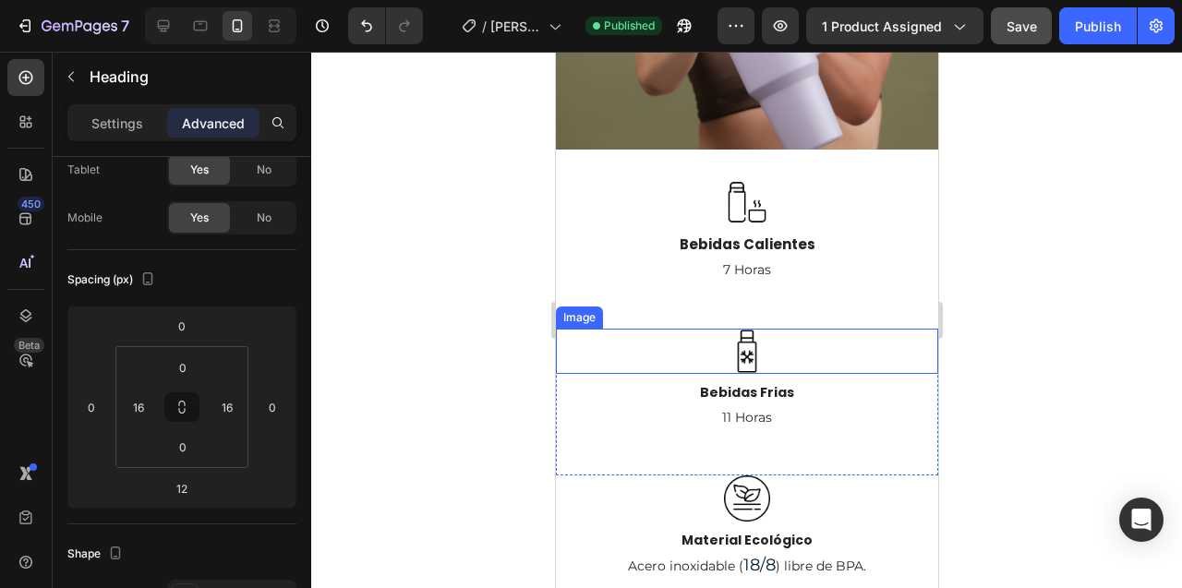
scroll to position [1527, 0]
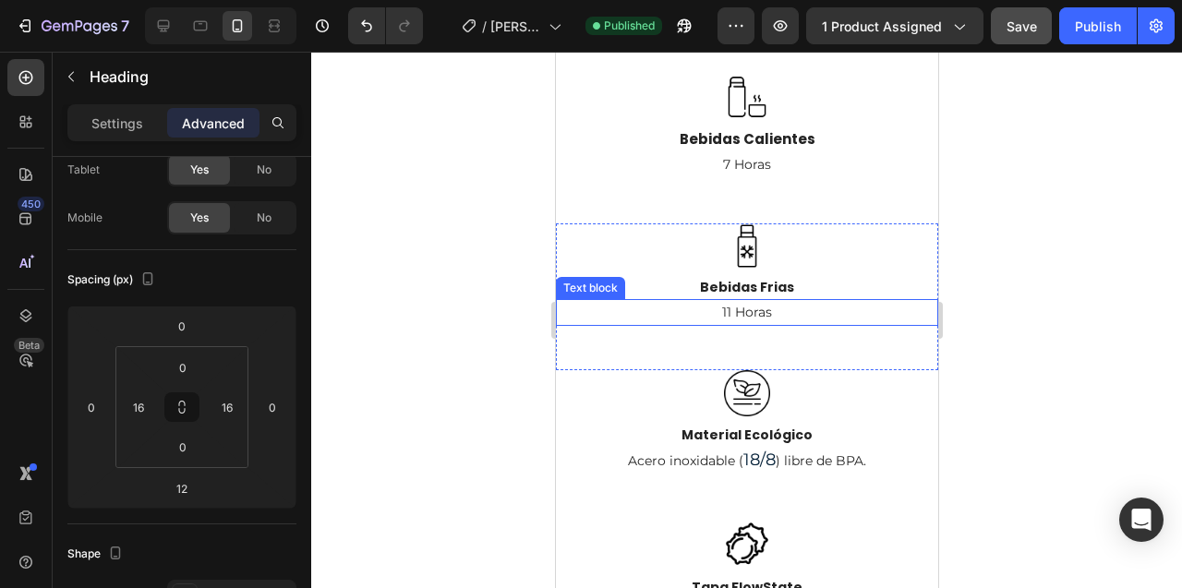
click at [727, 301] on p "11 Horas" at bounding box center [746, 312] width 378 height 23
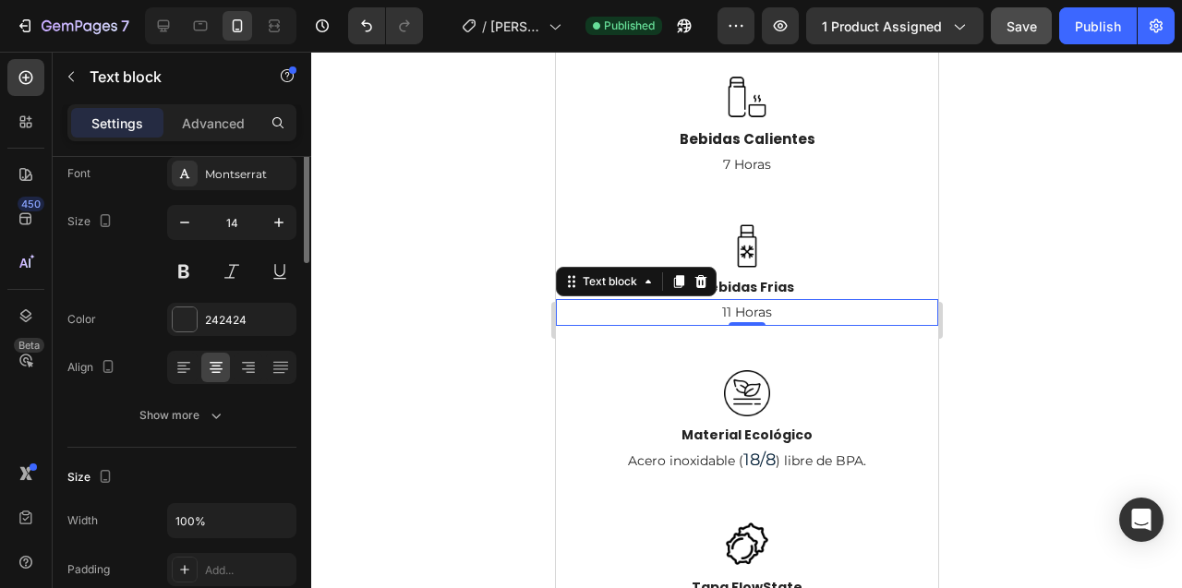
scroll to position [0, 0]
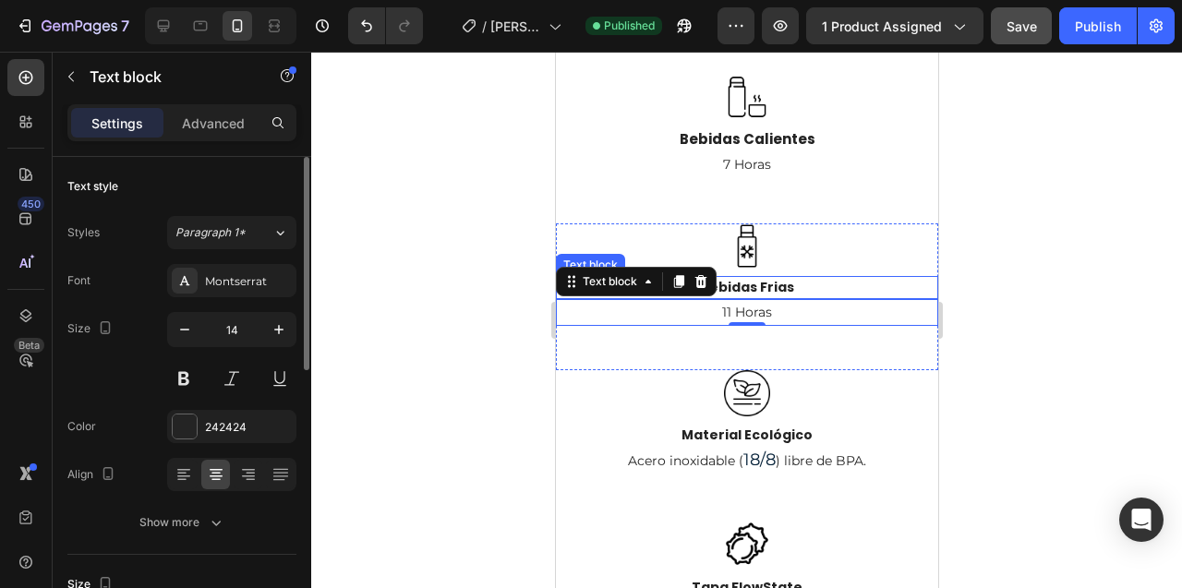
click at [754, 278] on p "Bebidas Frias" at bounding box center [746, 287] width 378 height 19
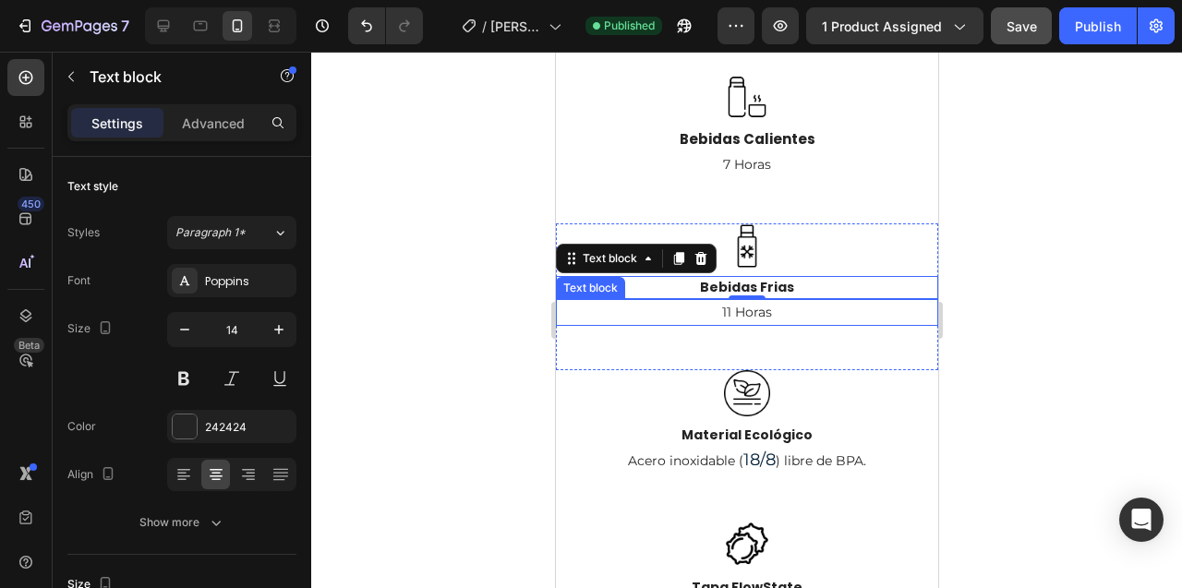
click at [769, 301] on p "11 Horas" at bounding box center [746, 312] width 378 height 23
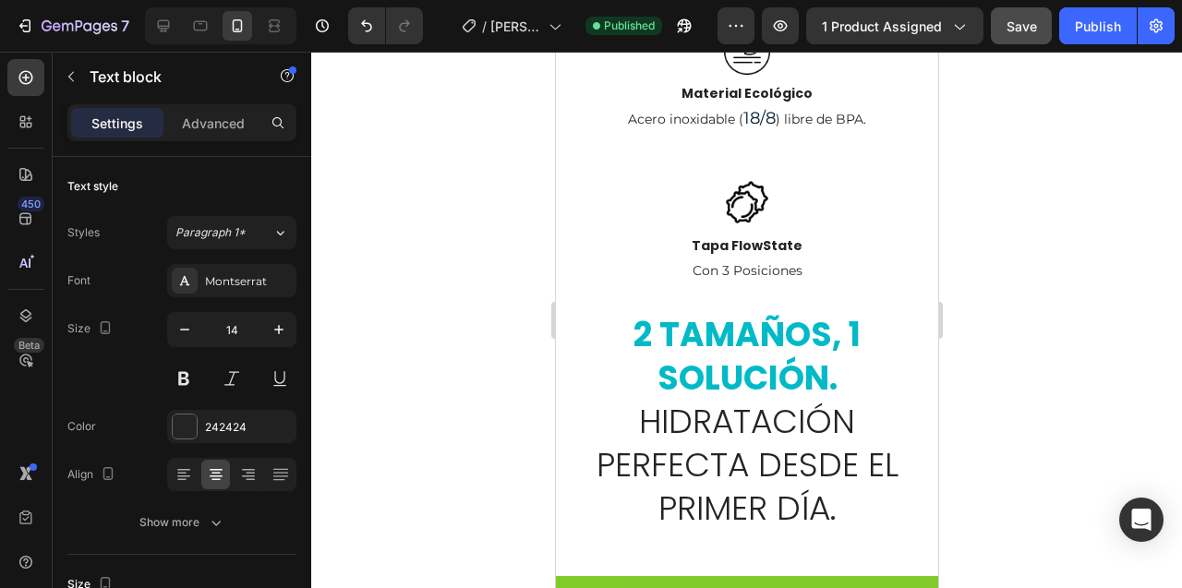
scroll to position [1963, 0]
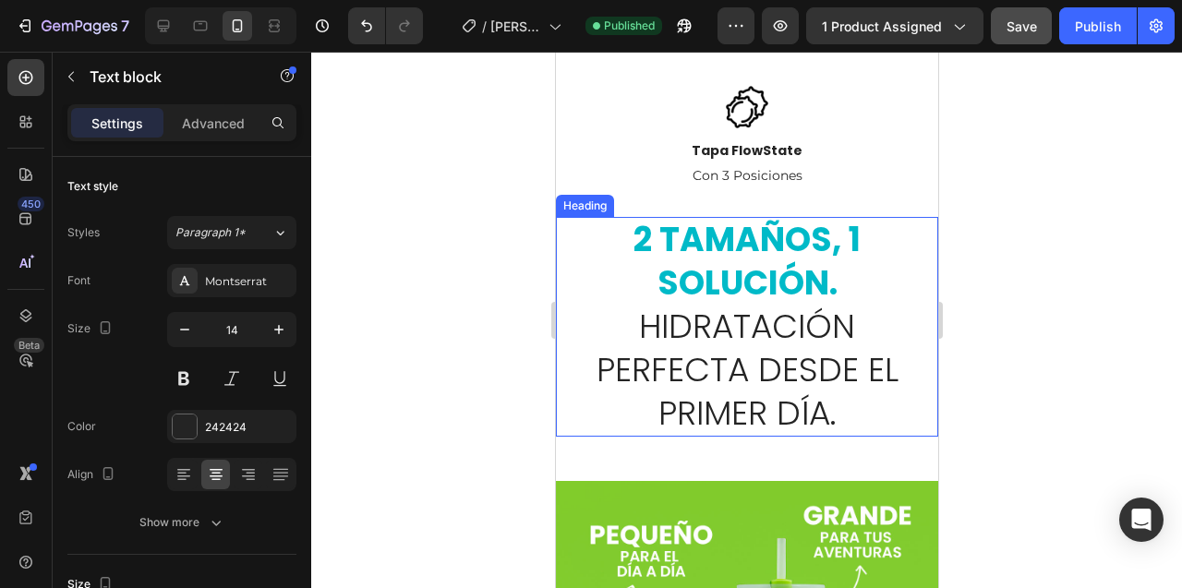
click at [701, 216] on strong "2 tamaños, 1 solución." at bounding box center [745, 261] width 227 height 90
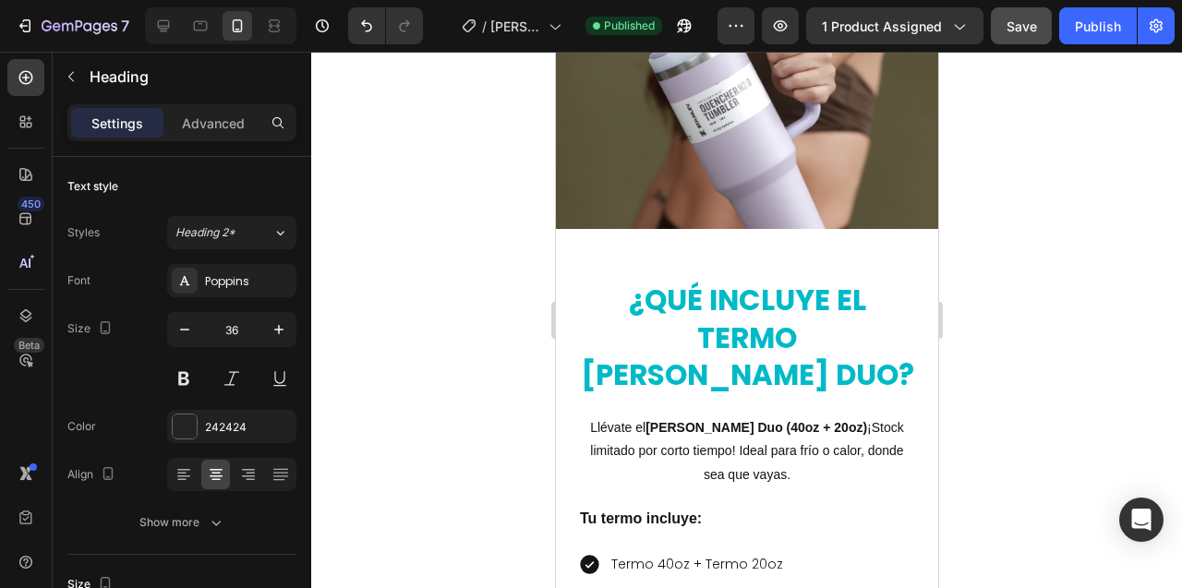
scroll to position [3036, 0]
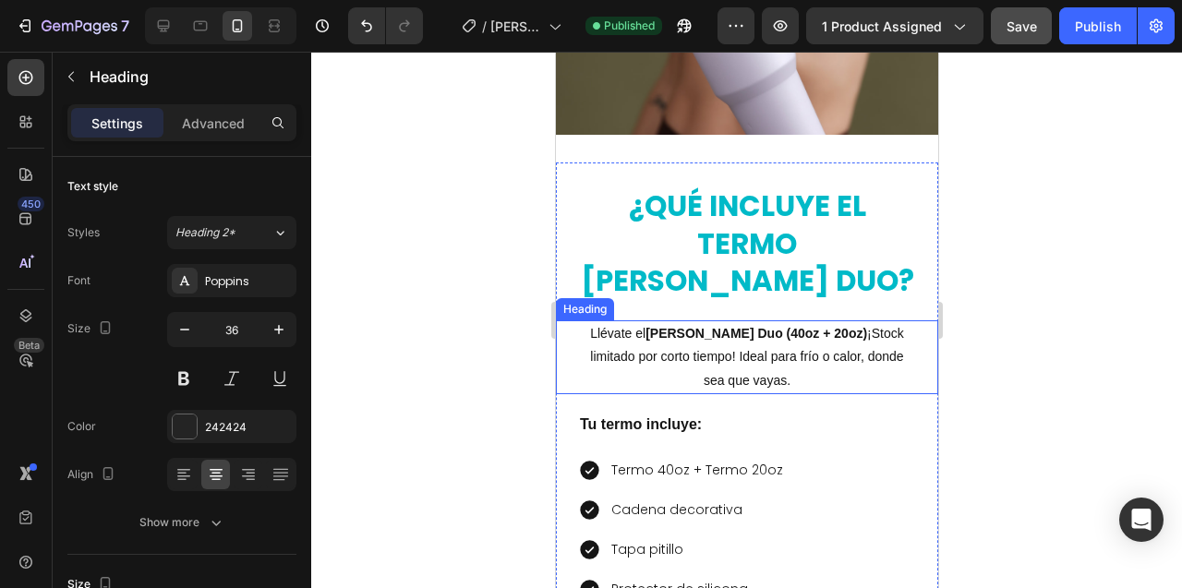
click at [699, 320] on h2 "Llévate el Termo Stanley Duo (40oz + 20oz) ¡Stock limitado por corto tiempo! Id…" at bounding box center [746, 357] width 338 height 74
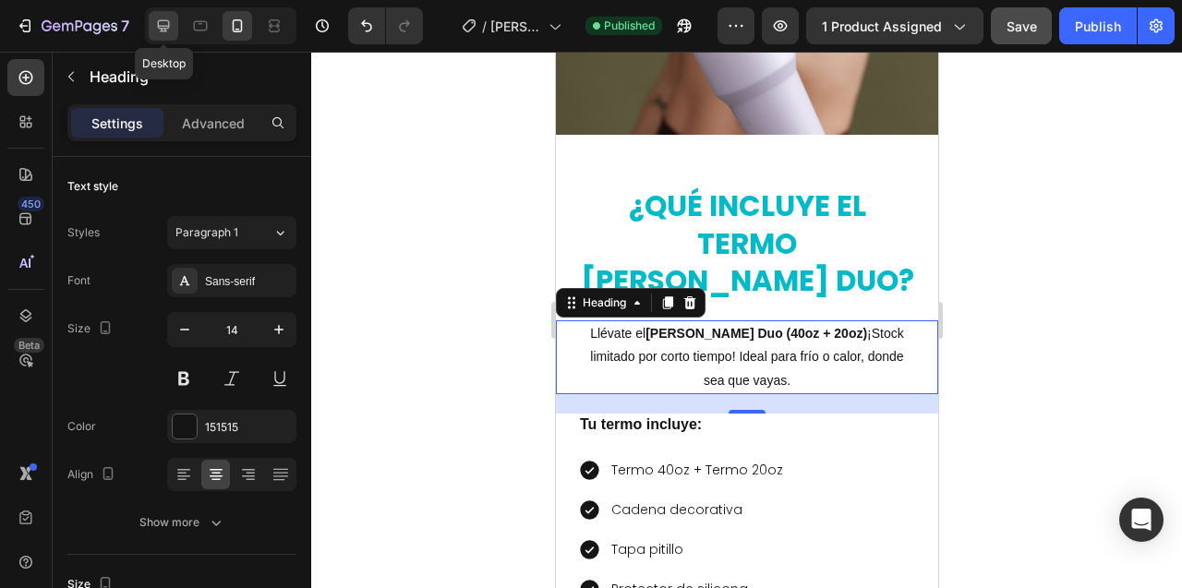
click at [168, 26] on icon at bounding box center [164, 26] width 12 height 12
type input "16"
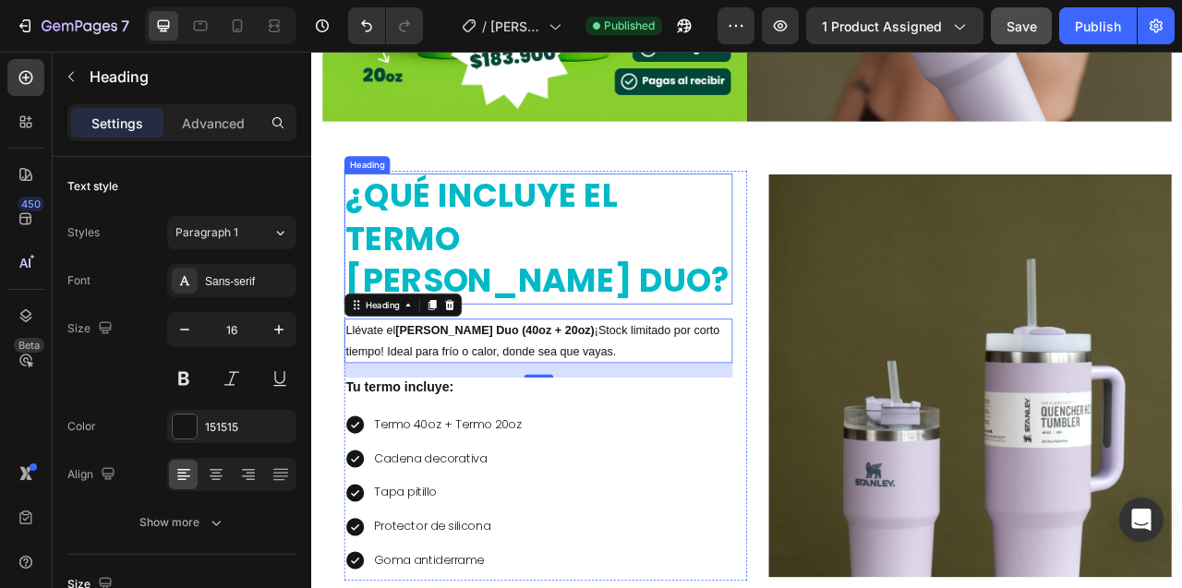
scroll to position [2792, 0]
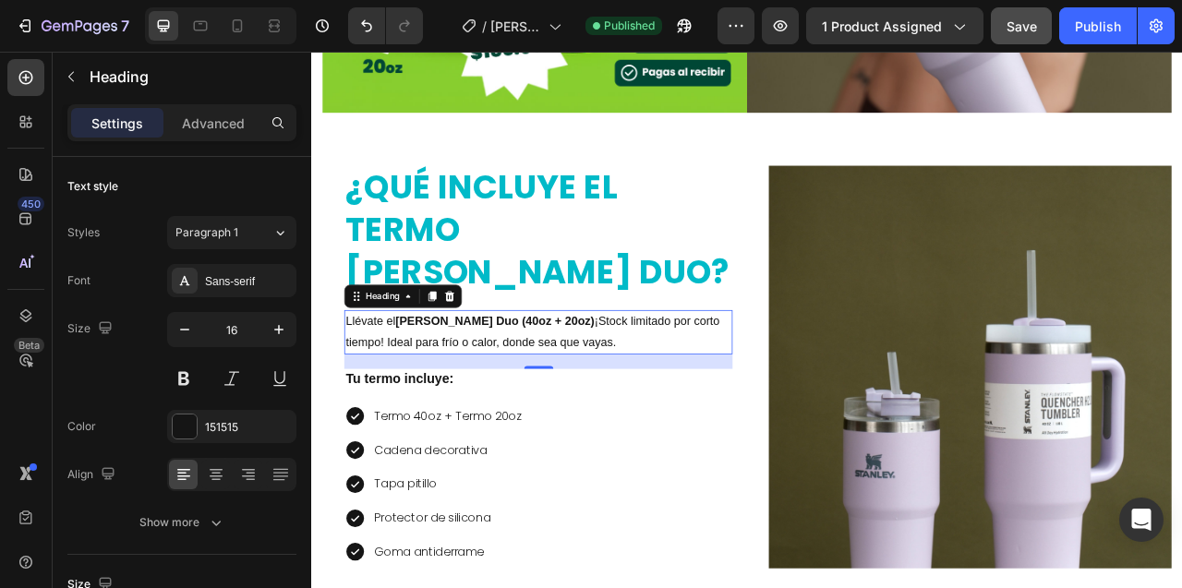
click at [653, 380] on h2 "Llévate el Termo Stanley Duo (40oz + 20oz) ¡Stock limitado por corto tiempo! Id…" at bounding box center [600, 408] width 494 height 57
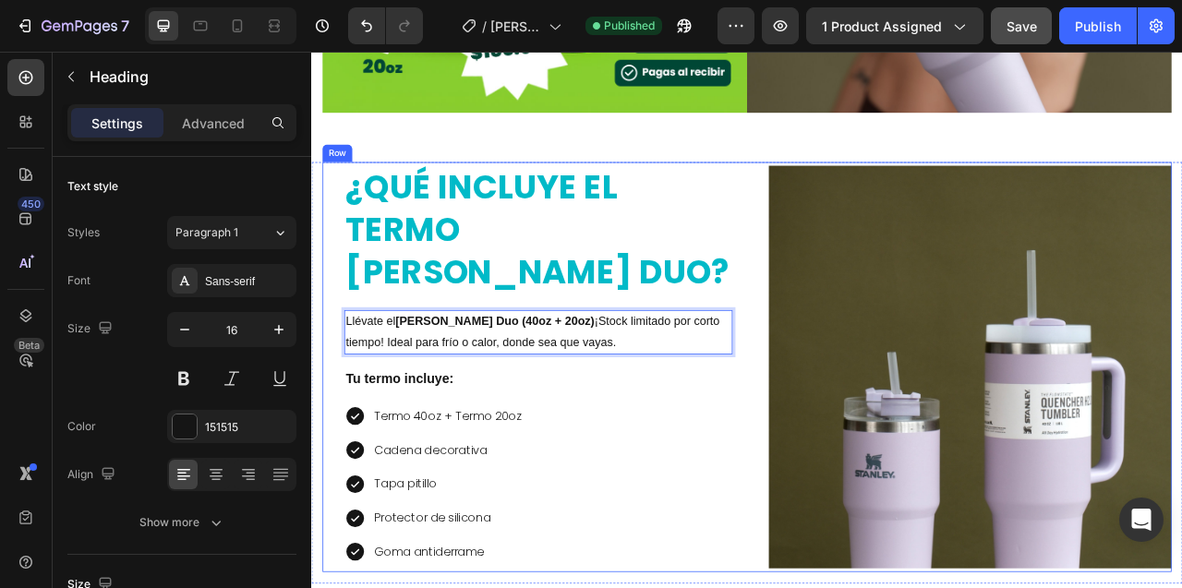
click at [786, 207] on div "Heading ¿QUÉ INCLUYE EL TERMO STANLEY DUO? Heading Llévate el Termo Stanley Duo…" at bounding box center [609, 452] width 512 height 521
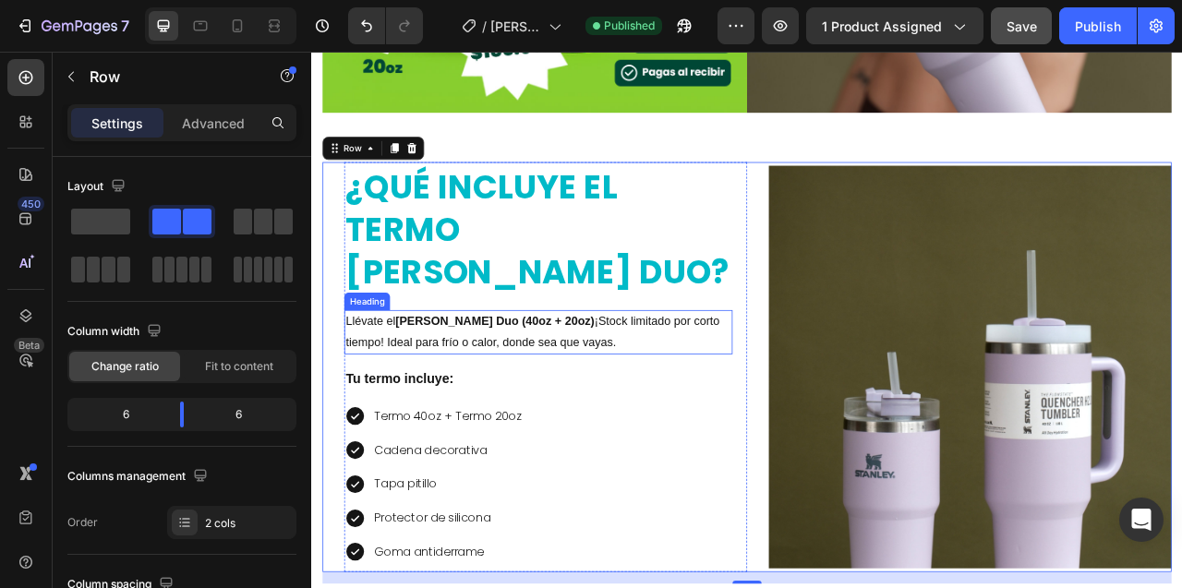
click at [661, 382] on p "Llévate el Termo Stanley Duo (40oz + 20oz) ¡Stock limitado por corto tiempo! Id…" at bounding box center [599, 409] width 490 height 54
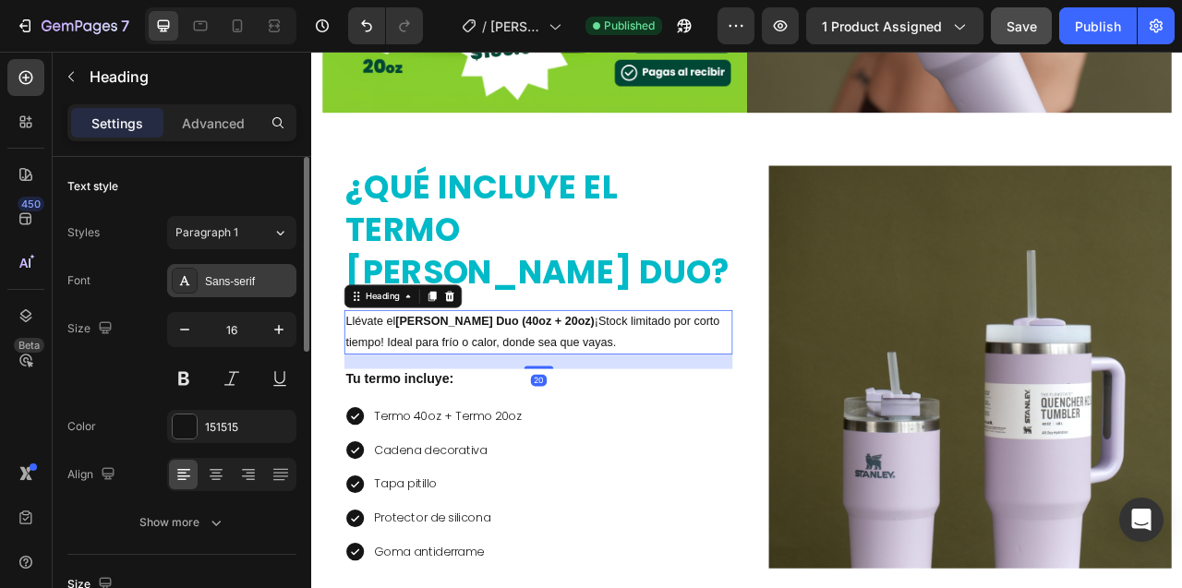
click at [227, 282] on div "Sans-serif" at bounding box center [248, 281] width 87 height 17
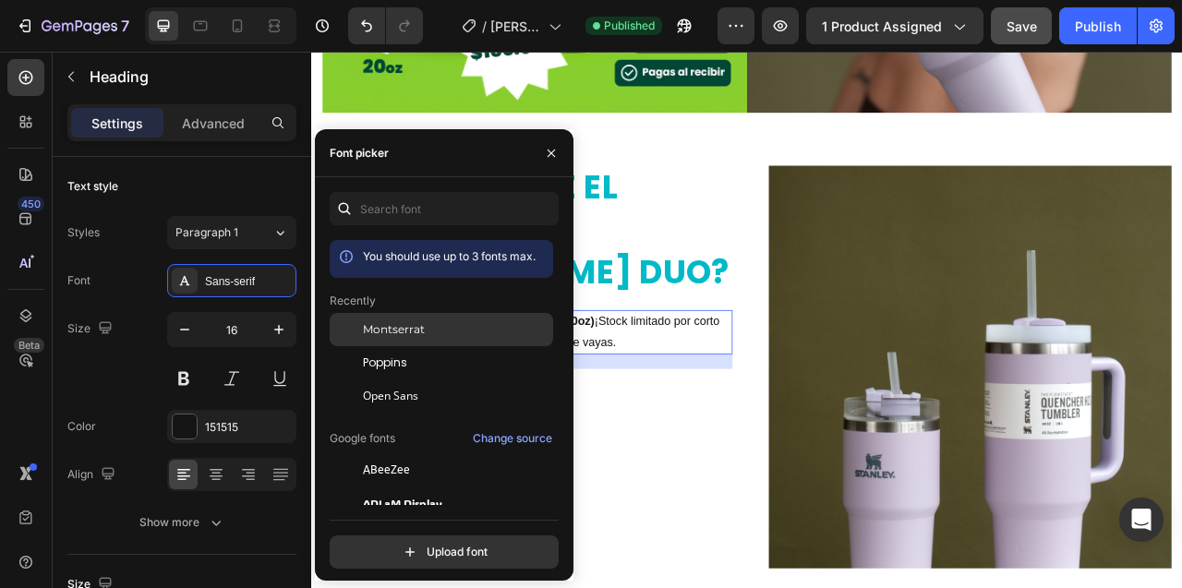
click at [397, 334] on span "Montserrat" at bounding box center [394, 329] width 62 height 17
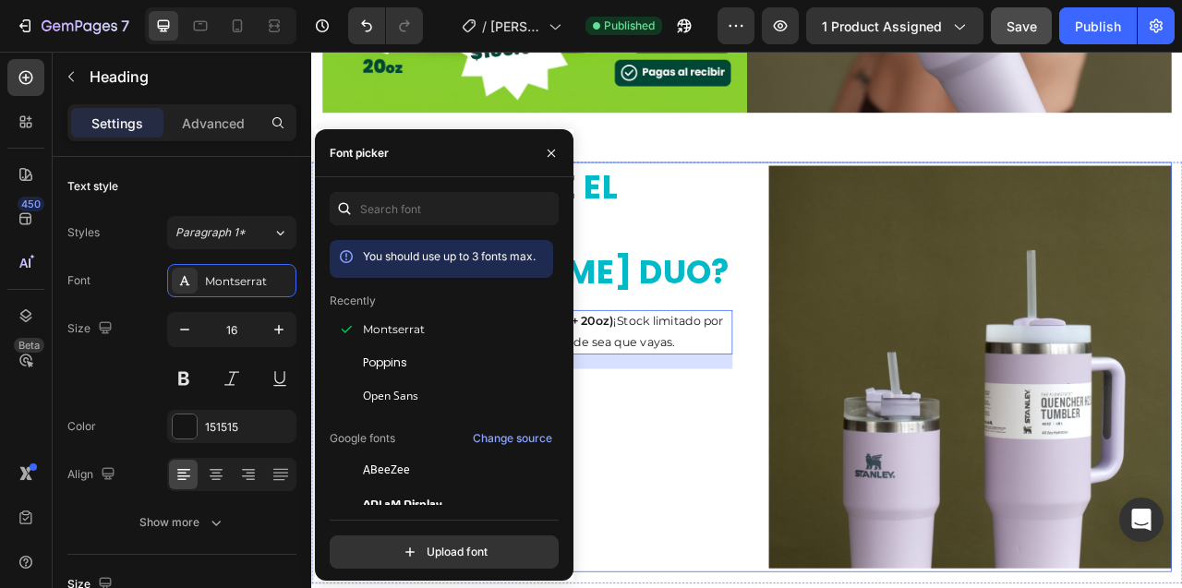
click at [826, 201] on div "Heading ¿QUÉ INCLUYE EL TERMO STANLEY DUO? Heading Llévate el Termo Stanley Duo…" at bounding box center [609, 452] width 512 height 521
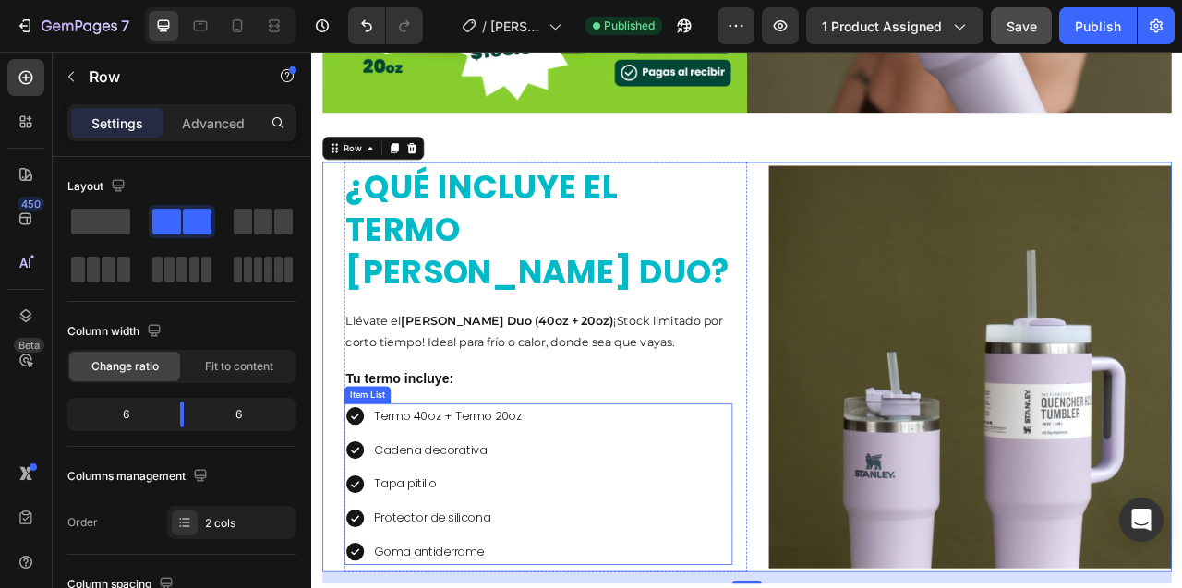
click at [548, 502] on p "Termo 40oz + Termo 20oz" at bounding box center [484, 515] width 188 height 27
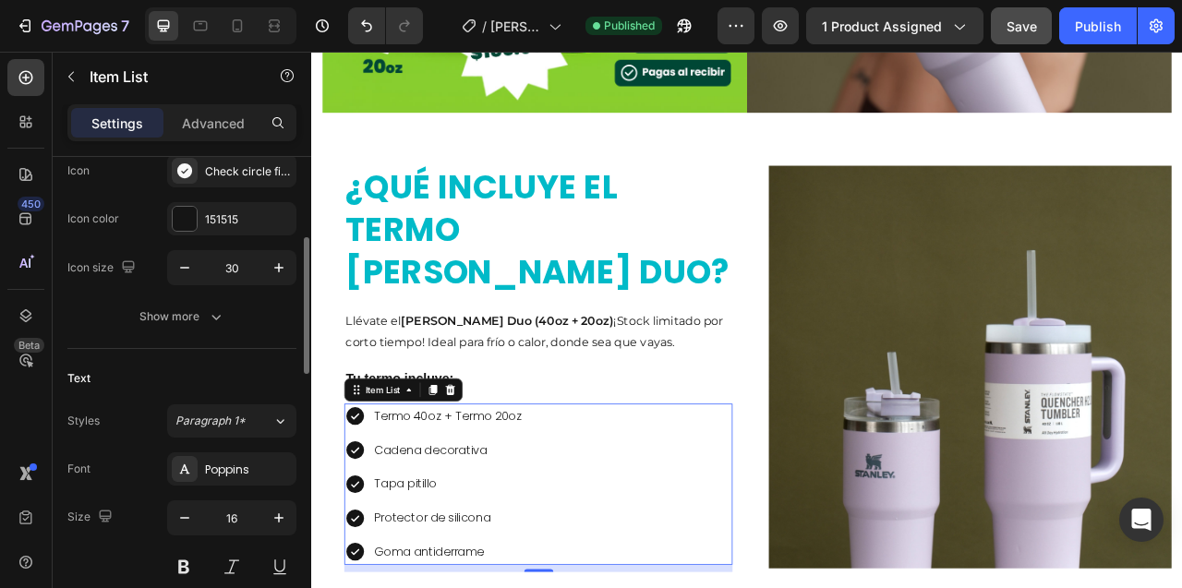
scroll to position [227, 0]
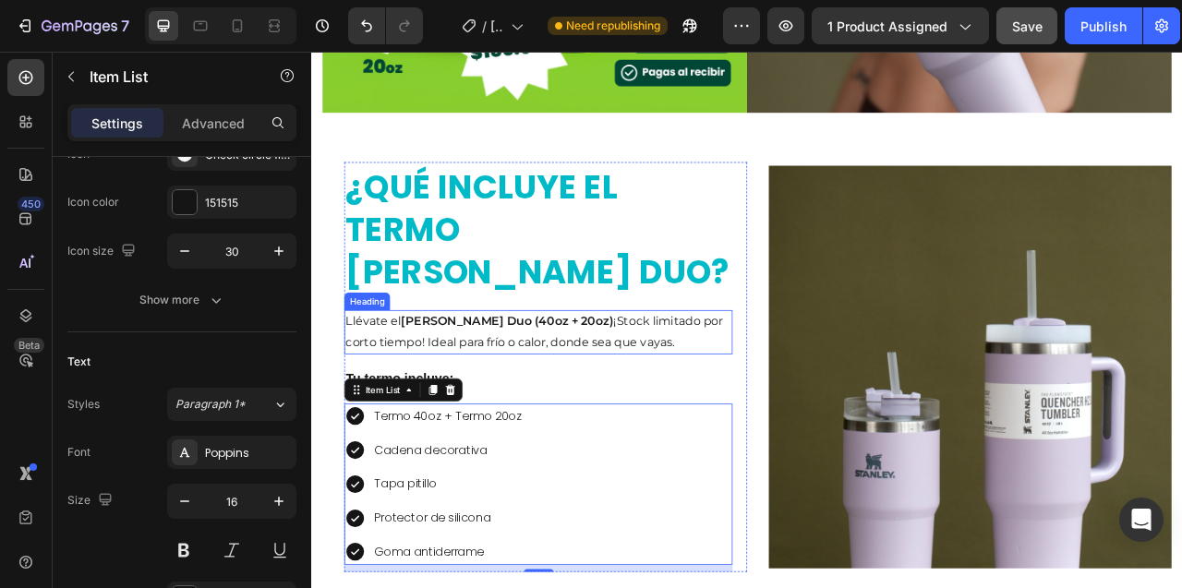
click at [715, 382] on p "Llévate el Termo Stanley Duo (40oz + 20oz) ¡Stock limitado por corto tiempo! Id…" at bounding box center [599, 409] width 490 height 54
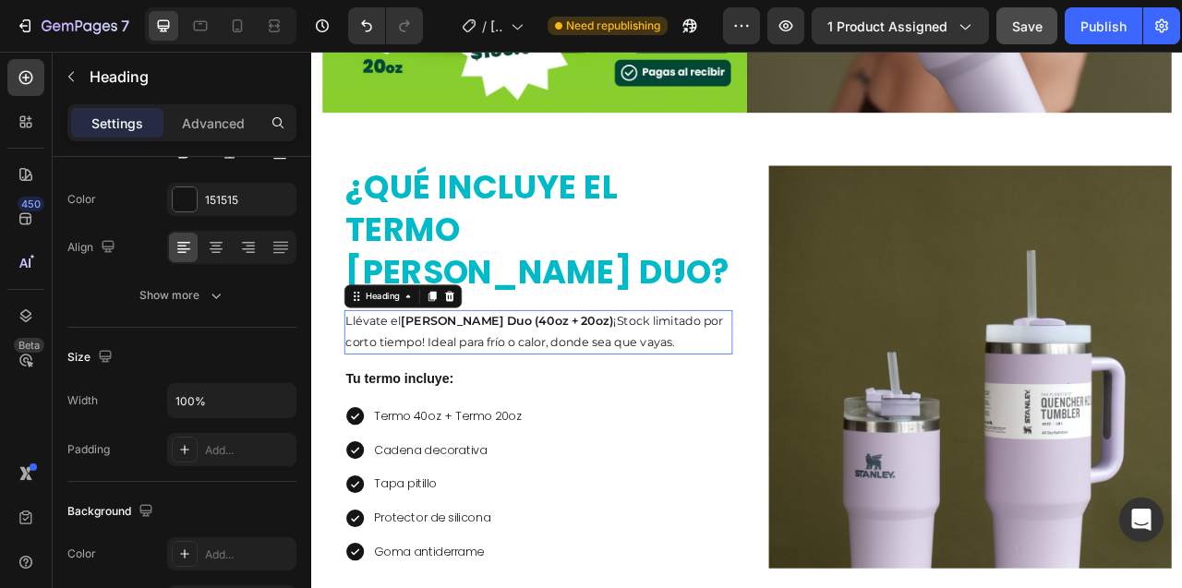
scroll to position [0, 0]
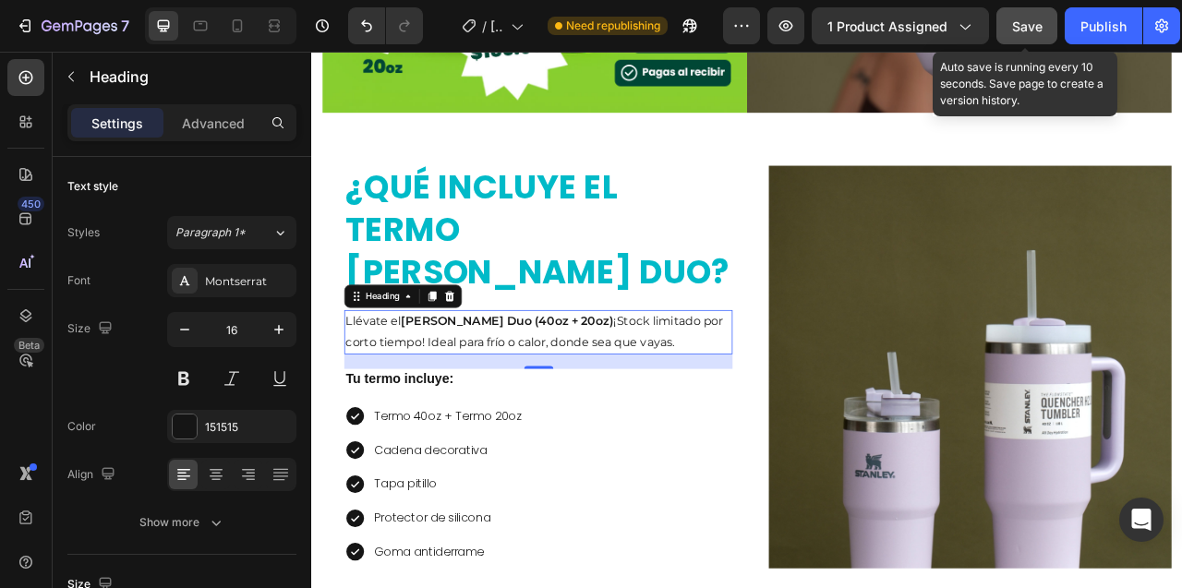
click at [1017, 25] on span "Save" at bounding box center [1027, 26] width 30 height 16
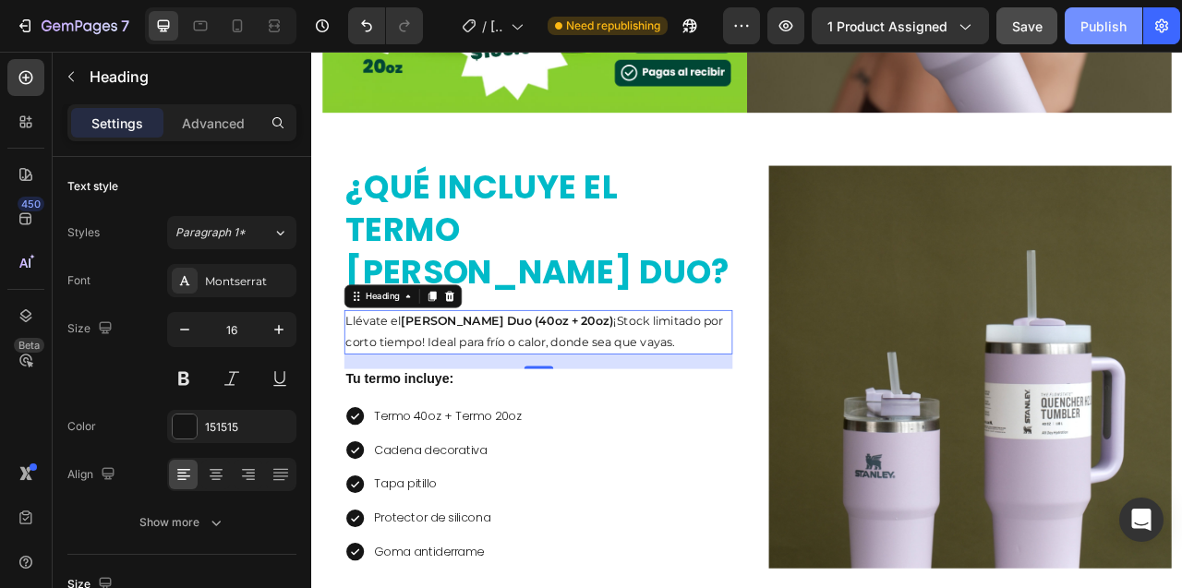
click at [1104, 26] on div "Publish" at bounding box center [1103, 26] width 46 height 19
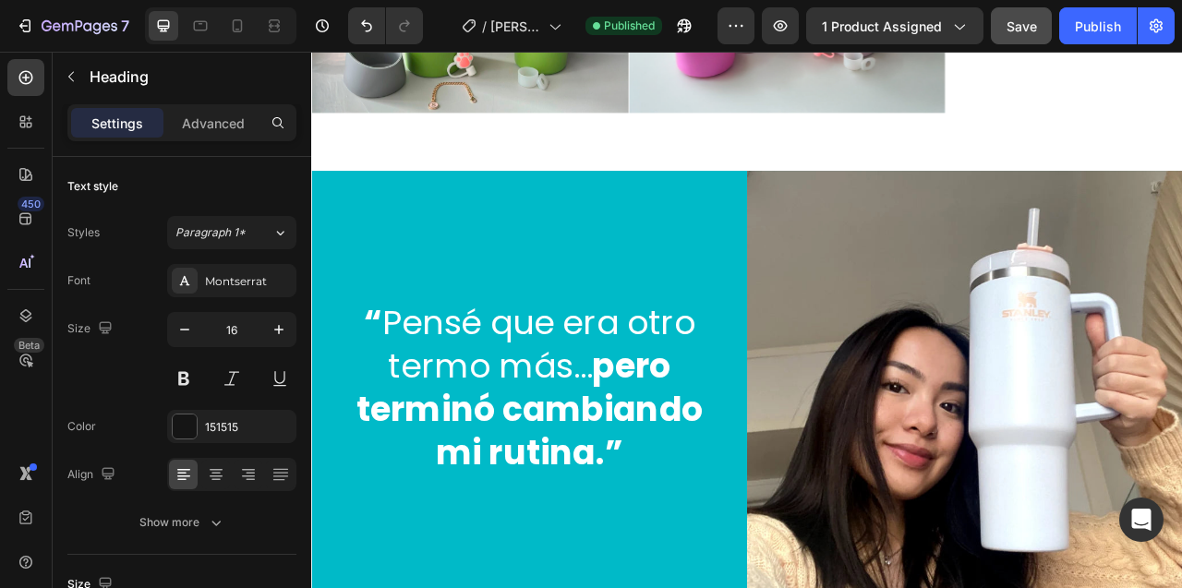
scroll to position [7858, 0]
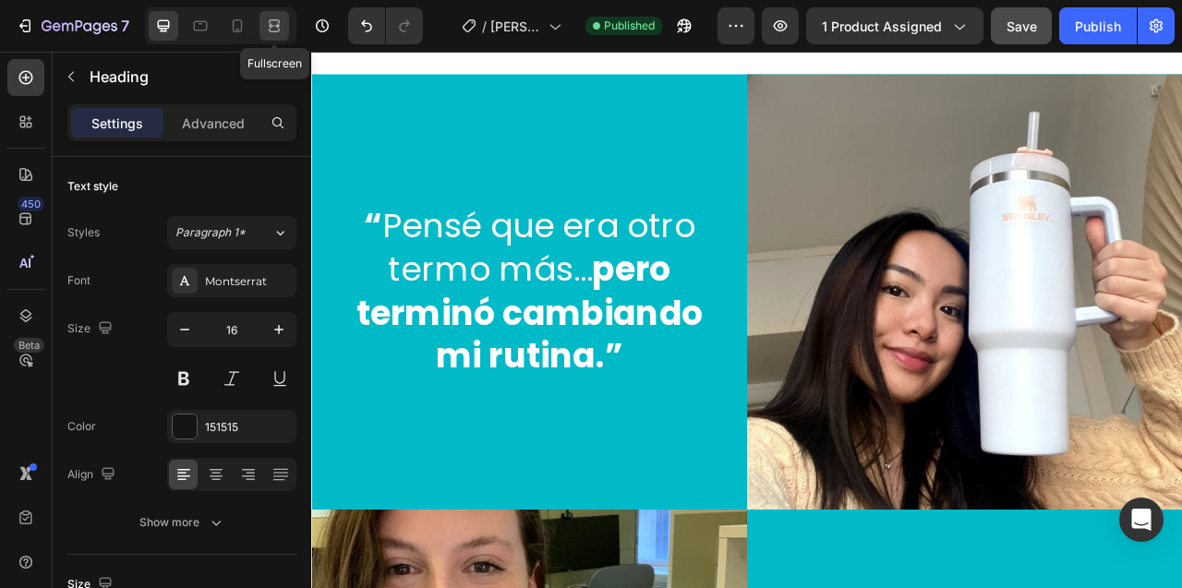
click at [276, 26] on icon at bounding box center [274, 26] width 18 height 18
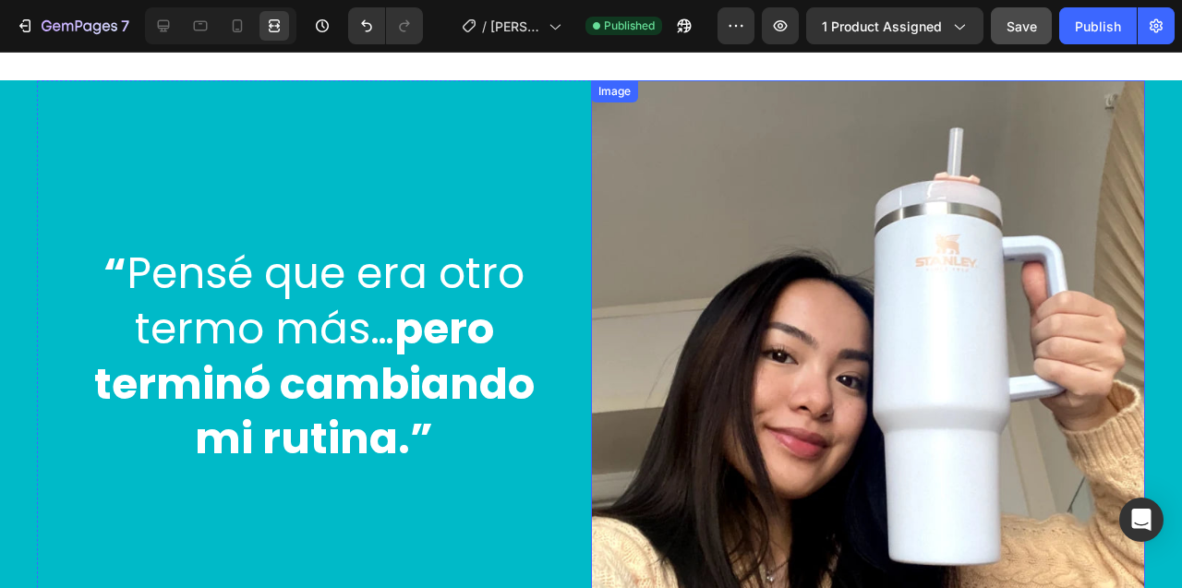
click at [822, 210] on img at bounding box center [868, 357] width 554 height 554
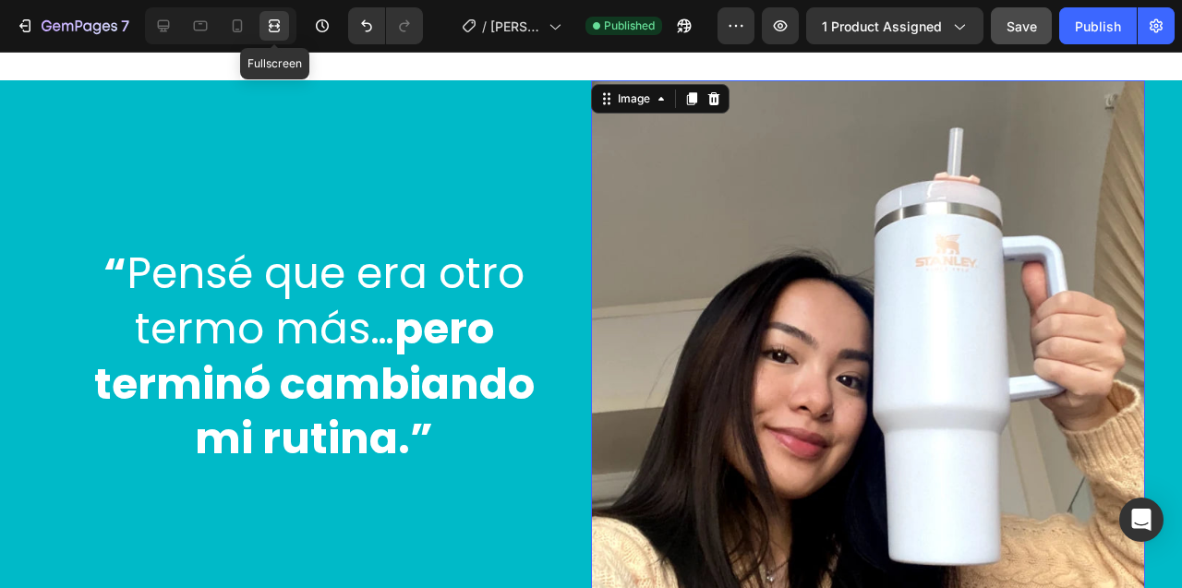
click at [276, 29] on icon at bounding box center [274, 31] width 11 height 4
click at [167, 21] on icon at bounding box center [163, 26] width 18 height 18
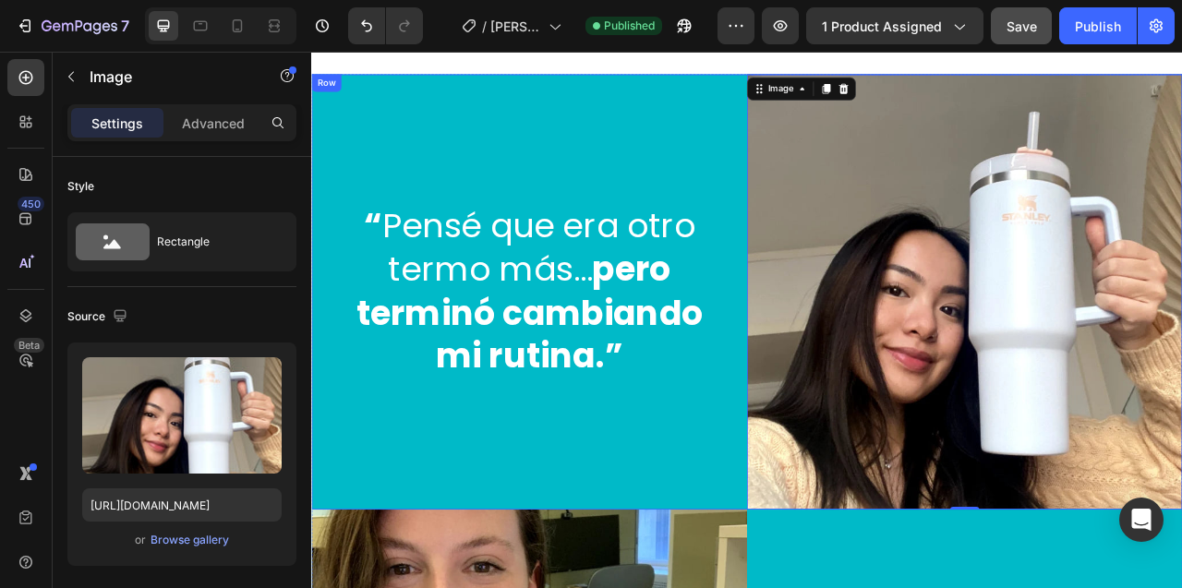
click at [333, 90] on div "Row" at bounding box center [330, 91] width 30 height 17
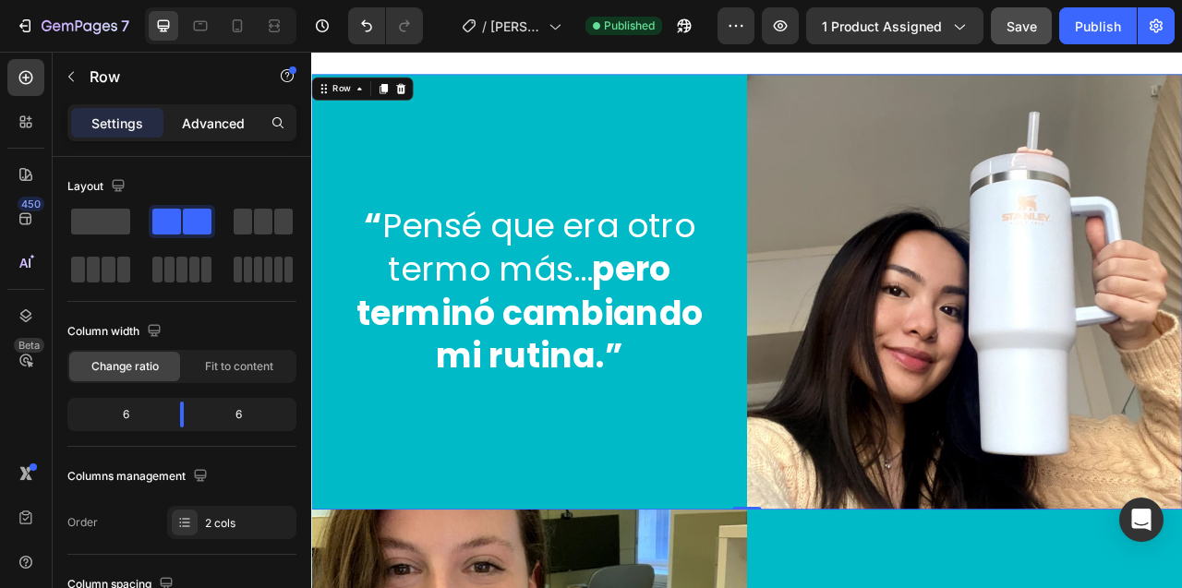
click at [229, 132] on p "Advanced" at bounding box center [213, 123] width 63 height 19
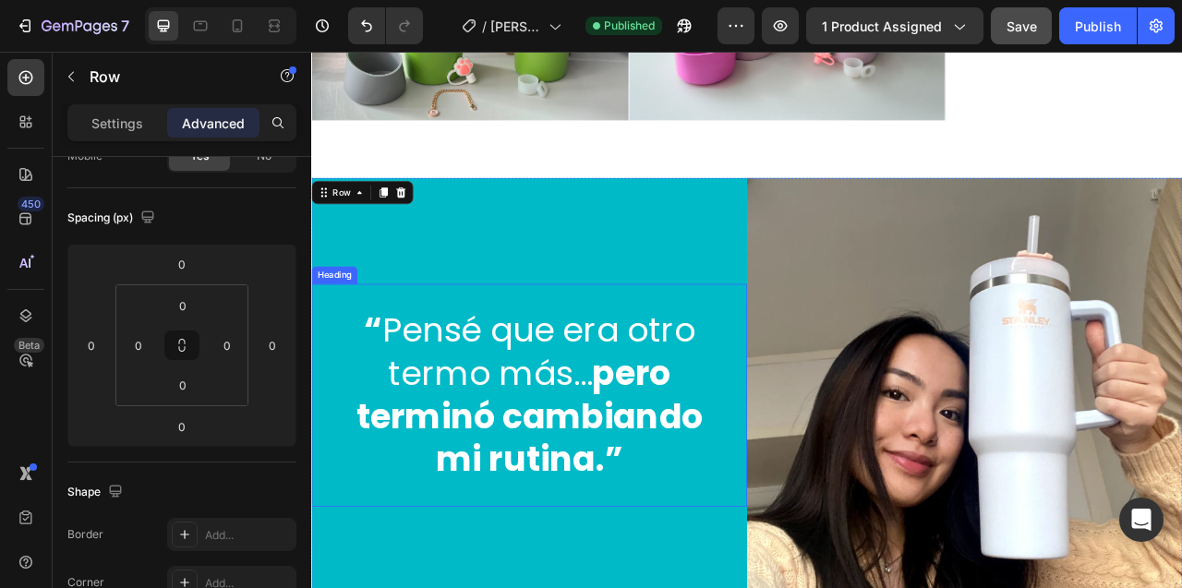
scroll to position [7708, 0]
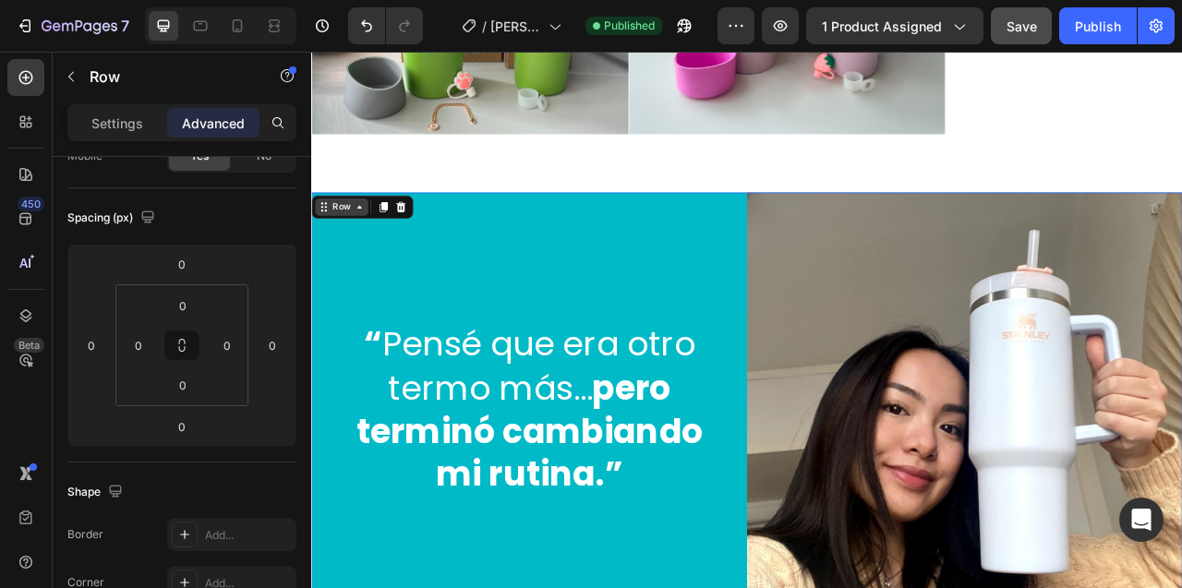
click at [376, 248] on icon at bounding box center [372, 249] width 15 height 15
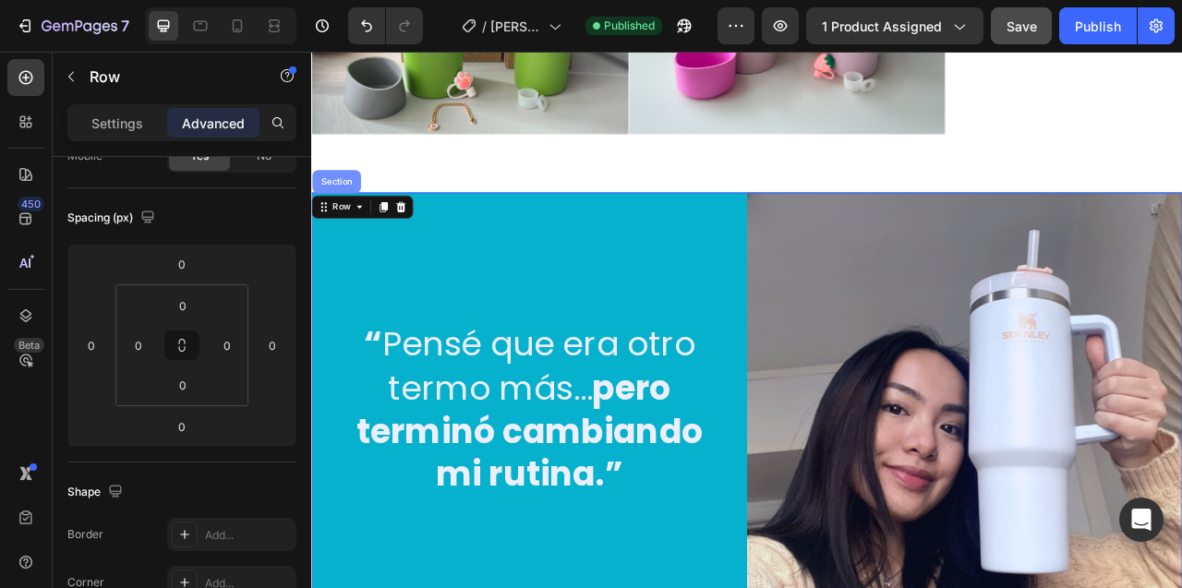
click at [351, 217] on div "Section" at bounding box center [342, 216] width 47 height 11
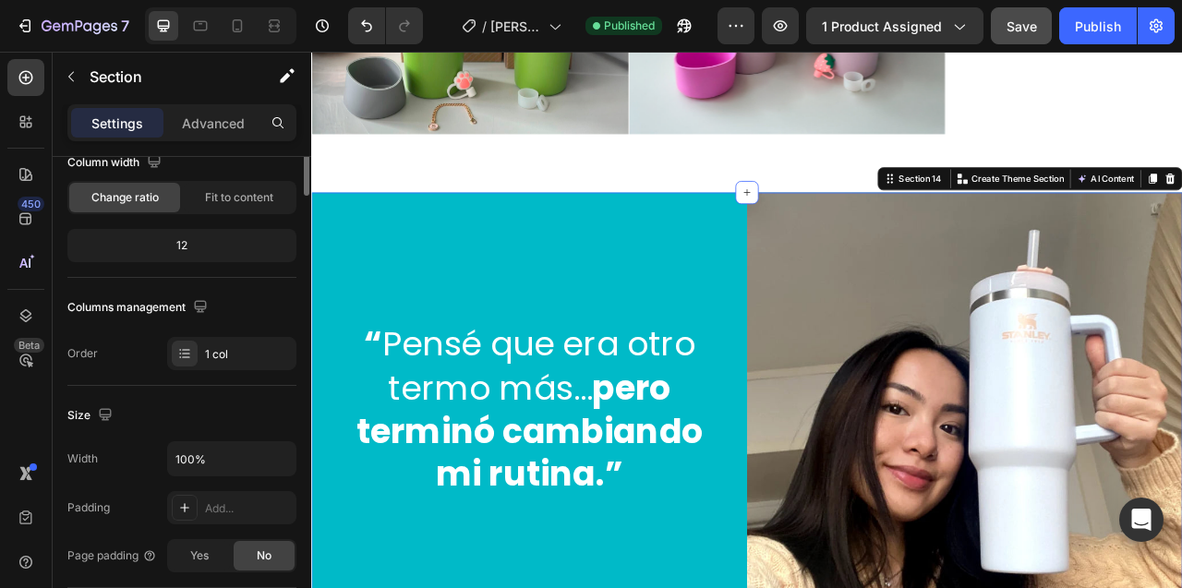
scroll to position [0, 0]
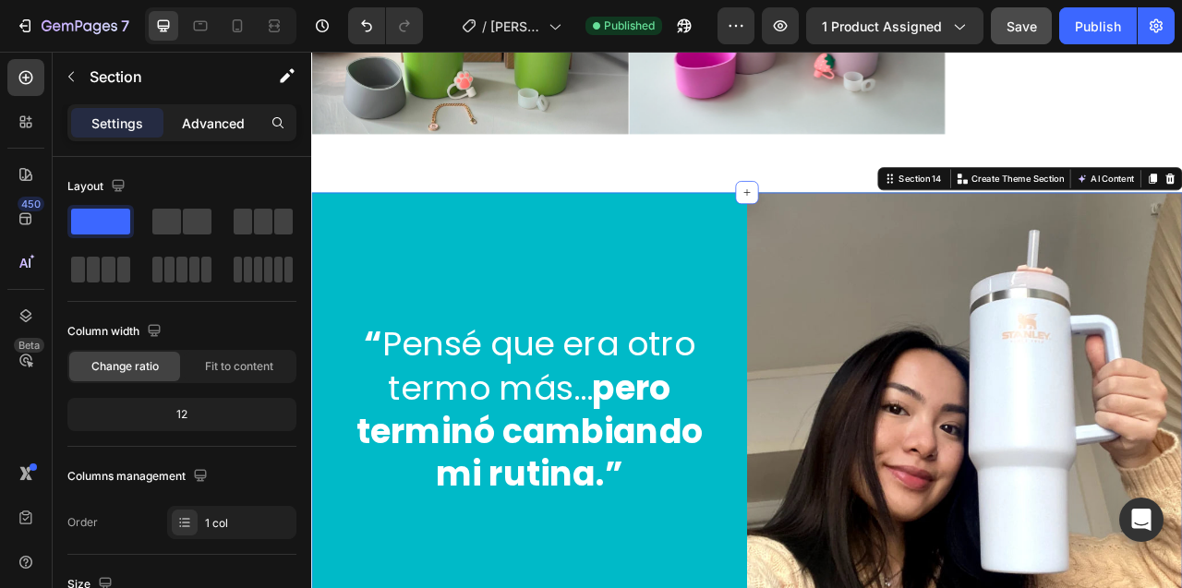
click at [210, 116] on p "Advanced" at bounding box center [213, 123] width 63 height 19
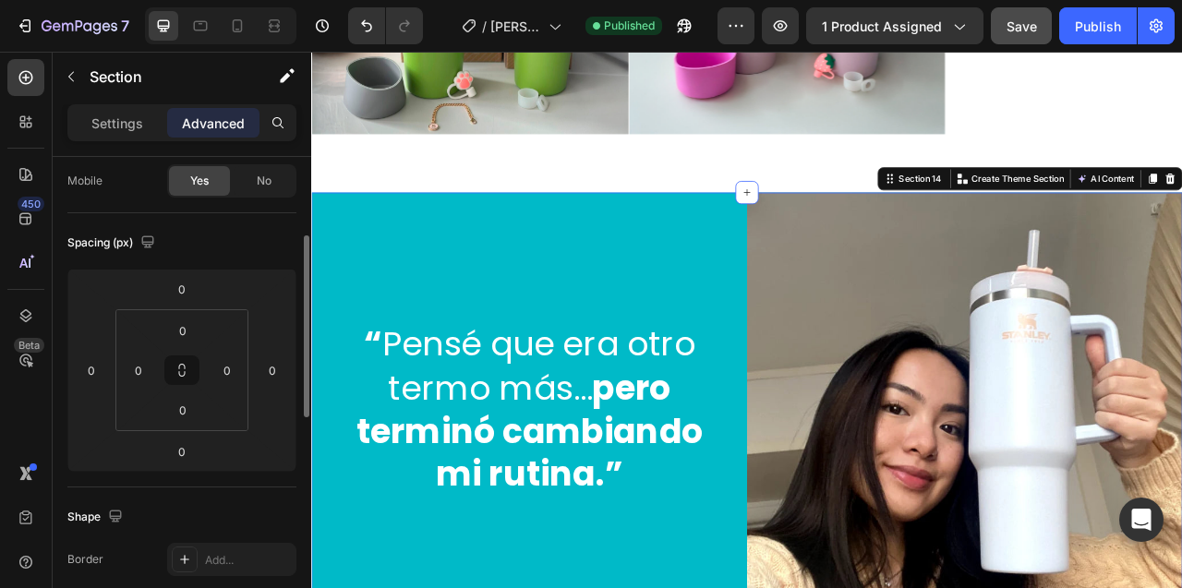
scroll to position [162, 0]
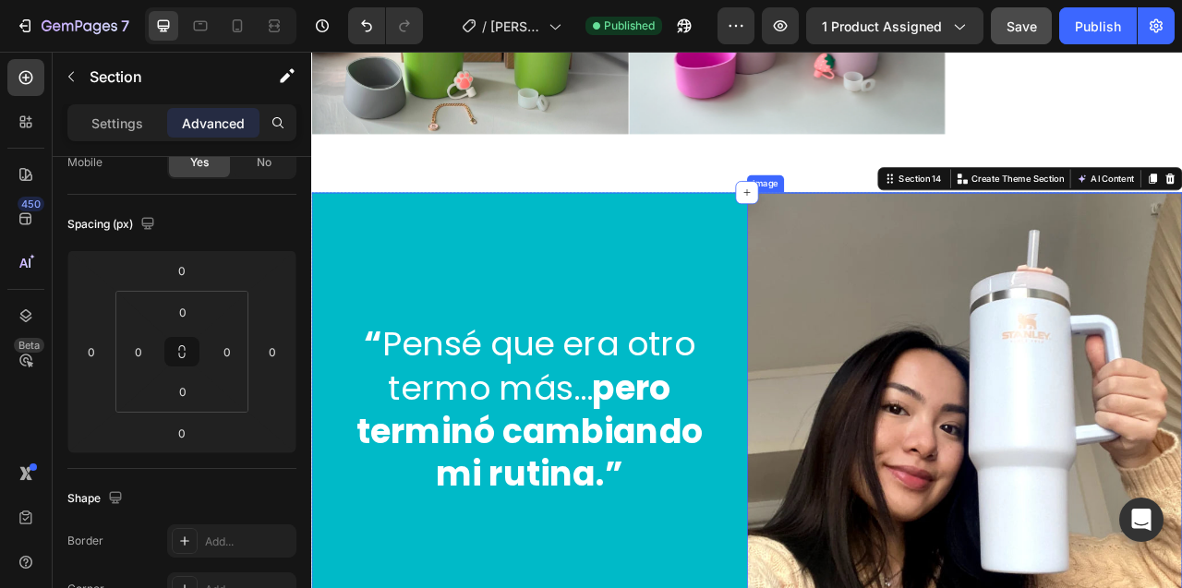
click at [1150, 318] on img at bounding box center [1142, 508] width 554 height 554
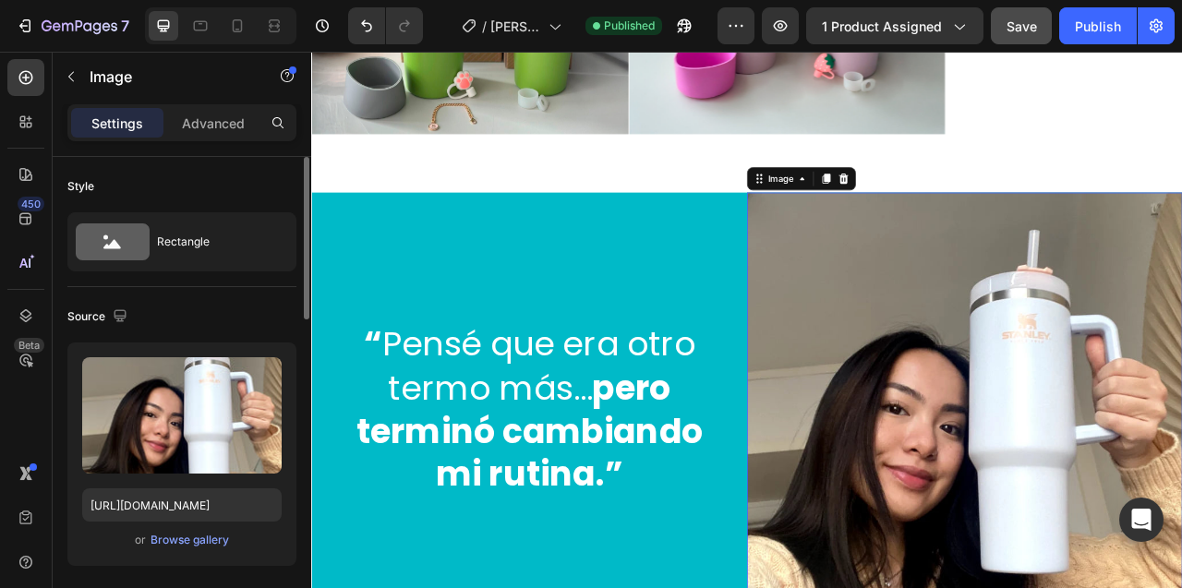
scroll to position [1, 0]
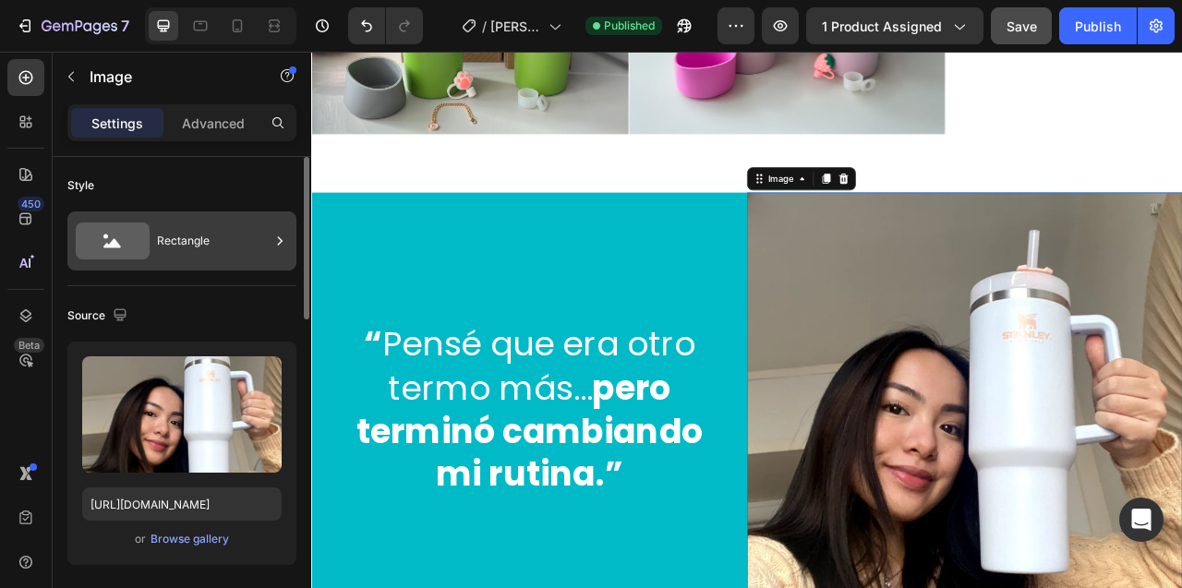
click at [257, 238] on div "Rectangle" at bounding box center [213, 241] width 113 height 42
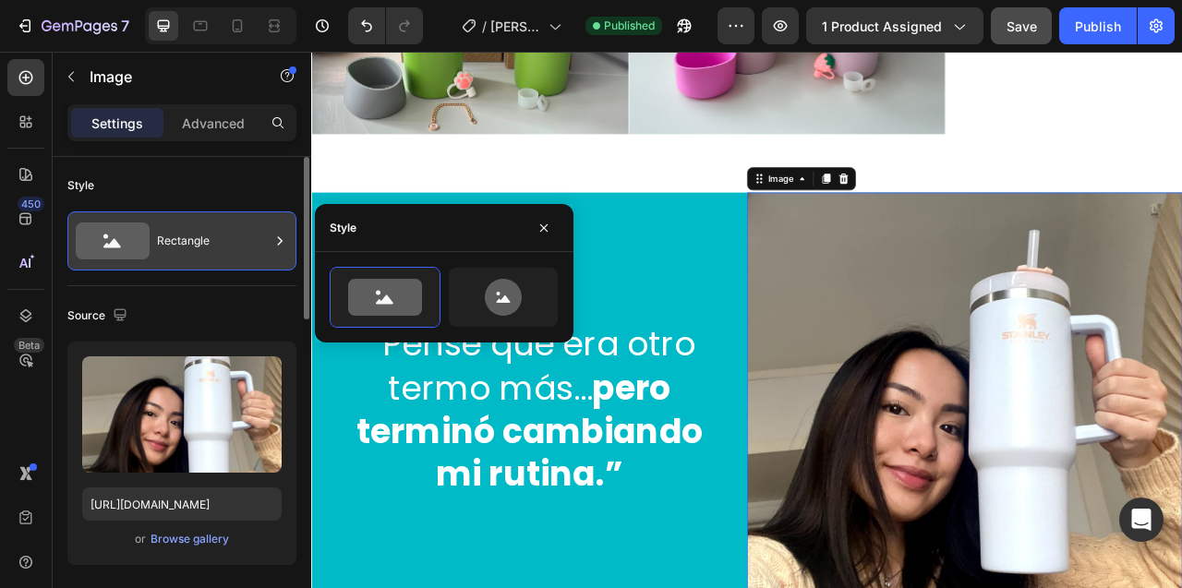
click at [257, 238] on div "Rectangle" at bounding box center [213, 241] width 113 height 42
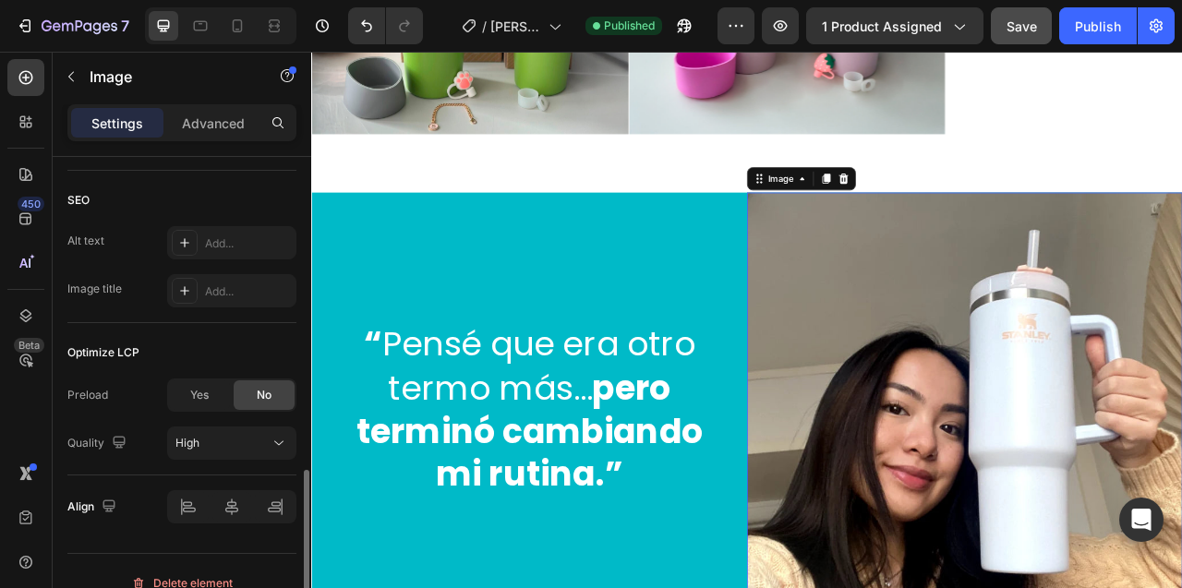
scroll to position [956, 0]
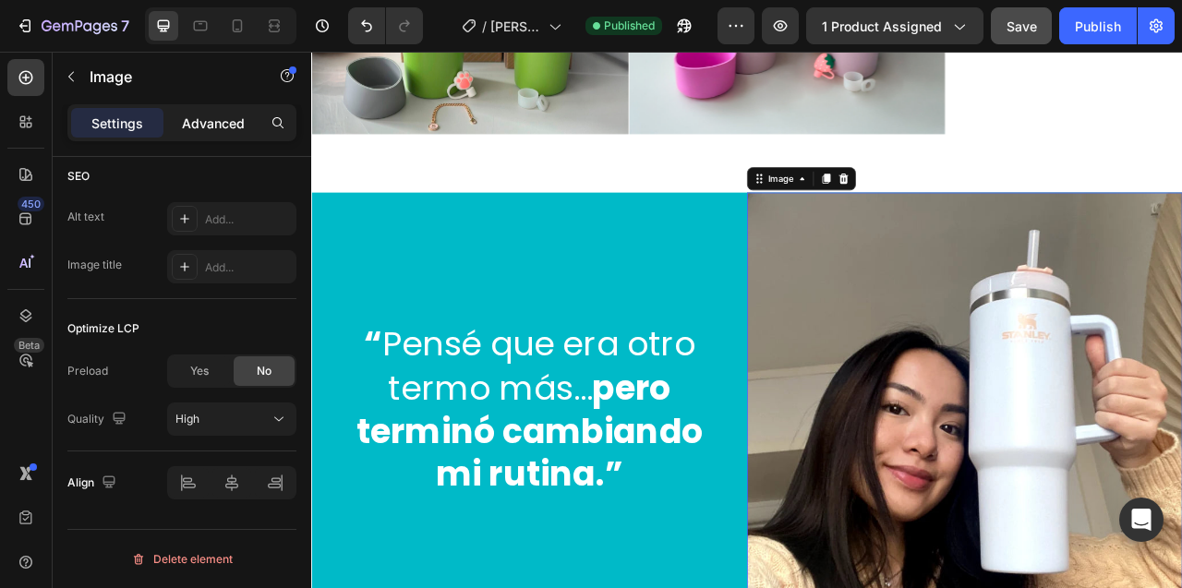
click at [210, 124] on p "Advanced" at bounding box center [213, 123] width 63 height 19
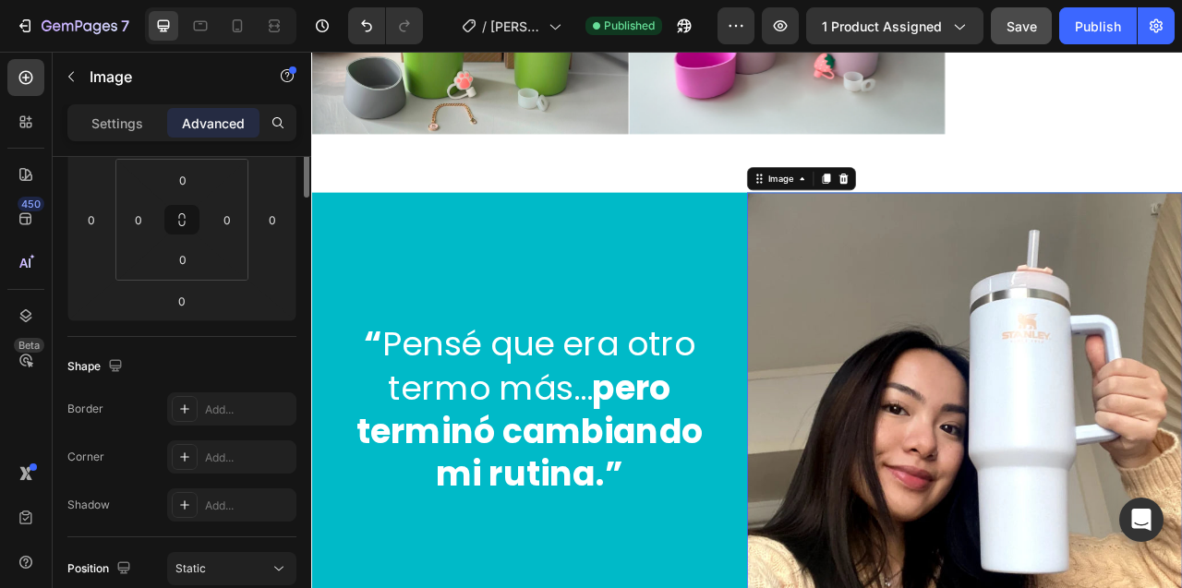
scroll to position [0, 0]
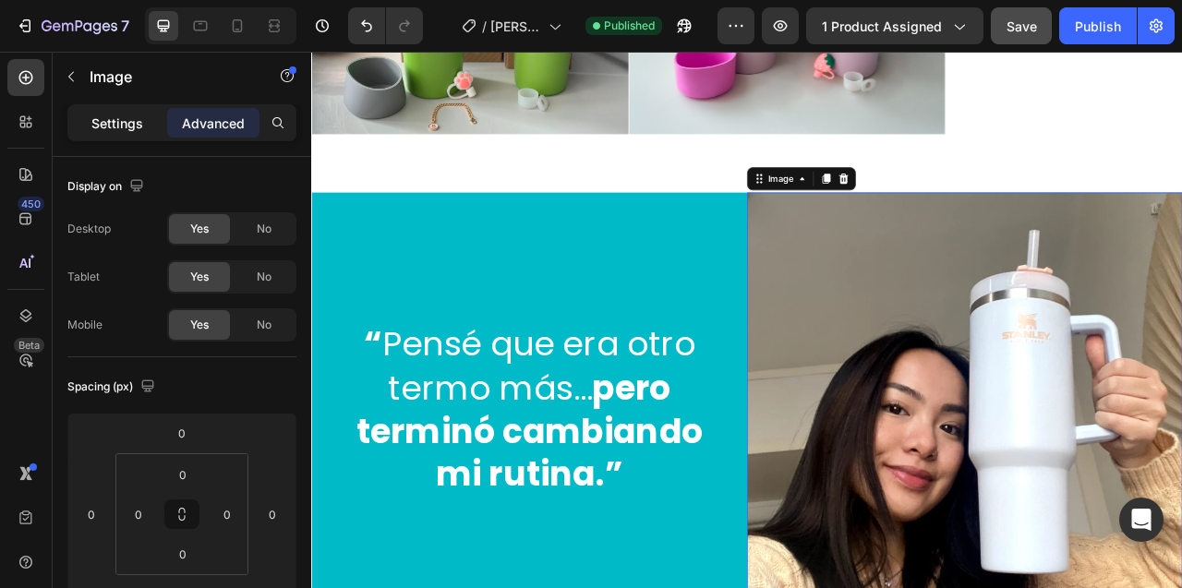
click at [116, 122] on p "Settings" at bounding box center [117, 123] width 52 height 19
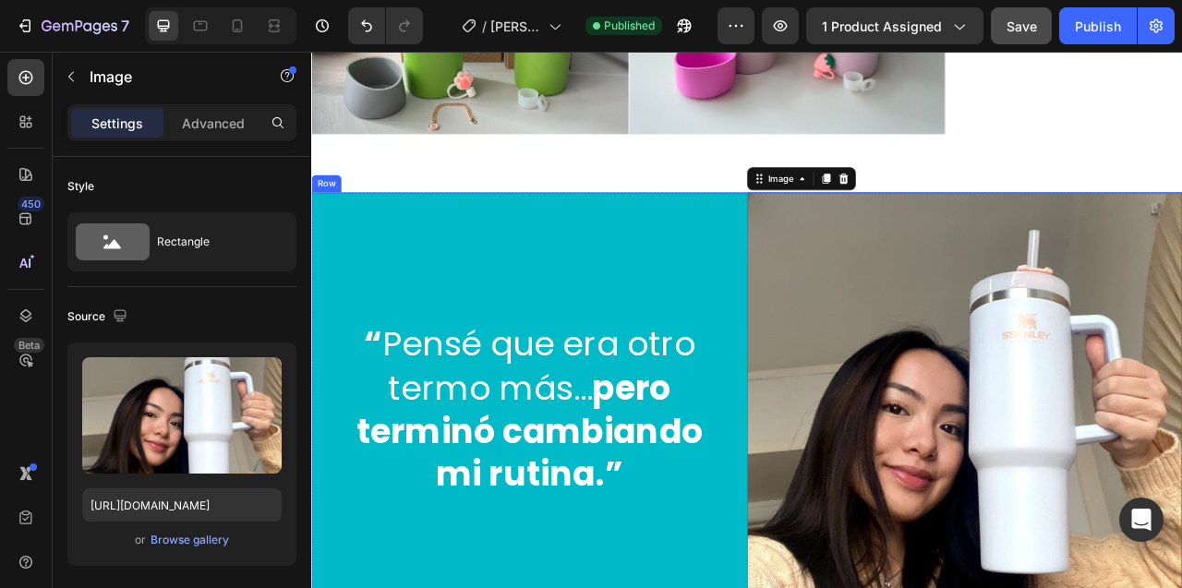
click at [542, 292] on div "“ Pensé que era otro termo más… pero terminó cambiando mi rutina.” Heading" at bounding box center [588, 508] width 554 height 554
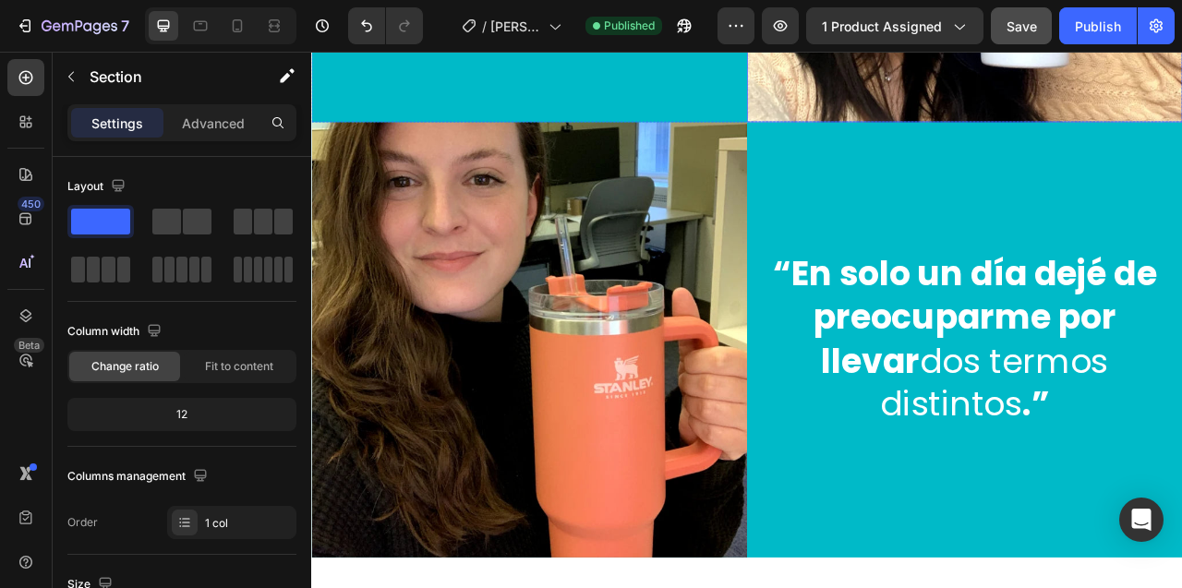
scroll to position [8498, 0]
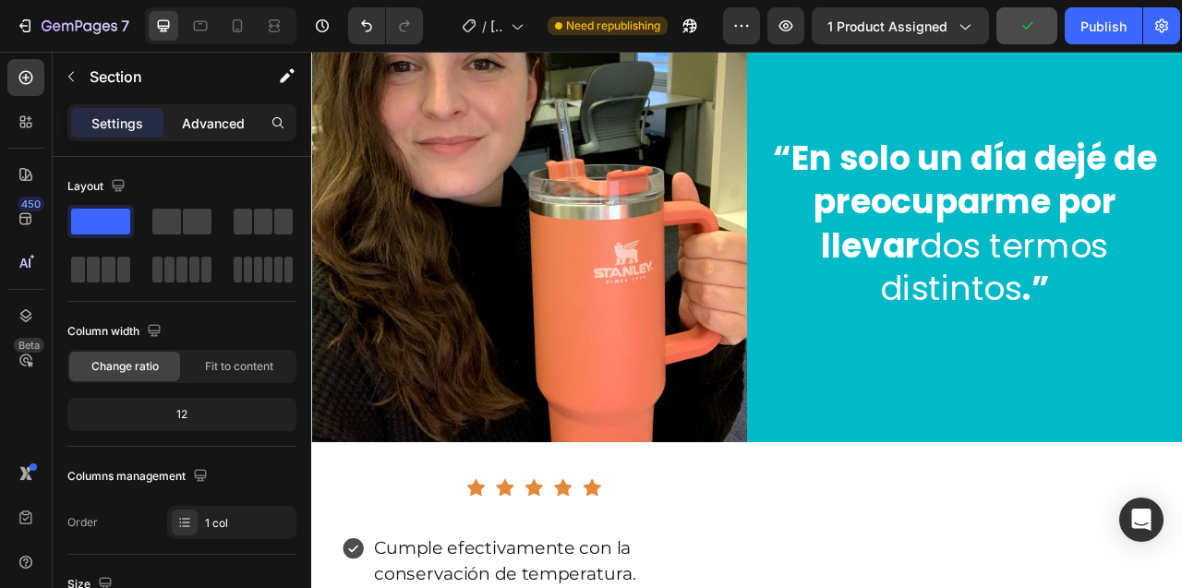
click at [214, 132] on p "Advanced" at bounding box center [213, 123] width 63 height 19
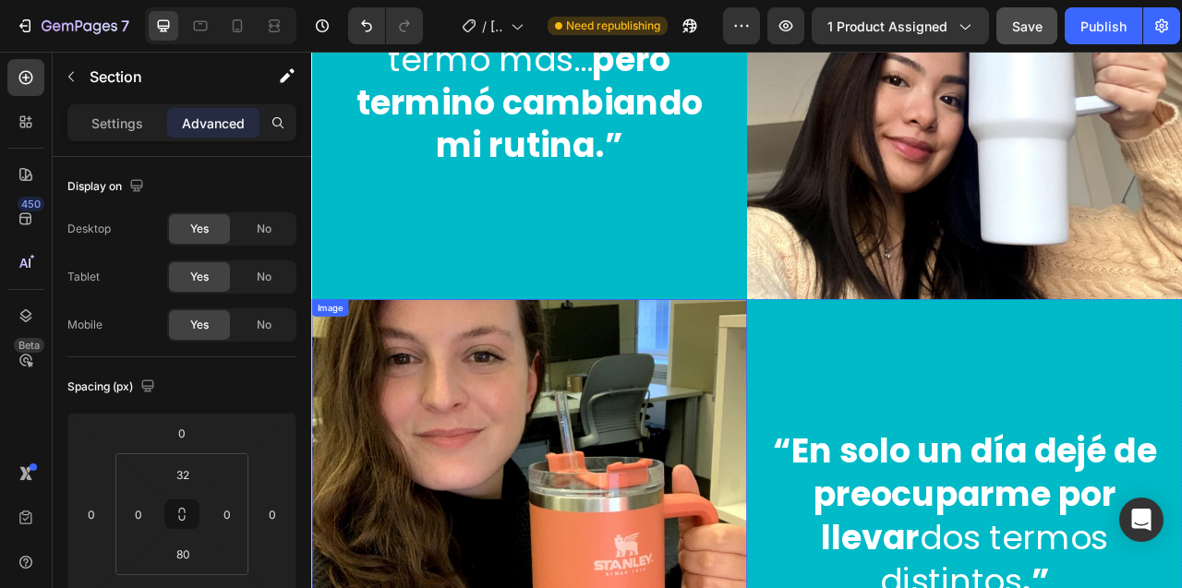
scroll to position [8346, 0]
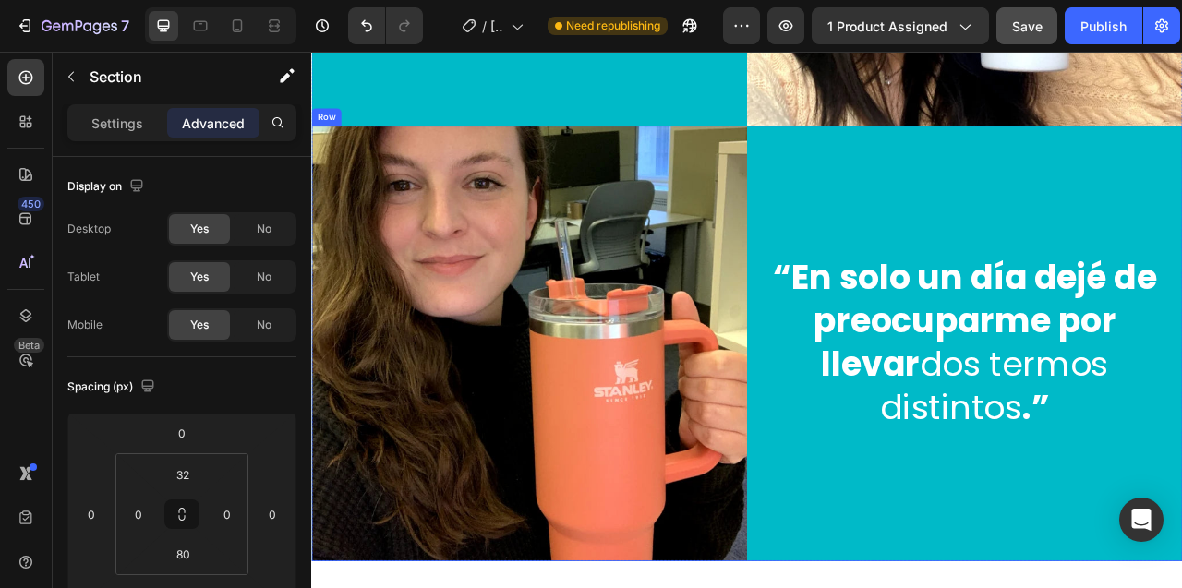
click at [989, 247] on div "“En solo un día dejé de preocuparme por llevar dos termos distintos .” Heading" at bounding box center [1142, 423] width 554 height 554
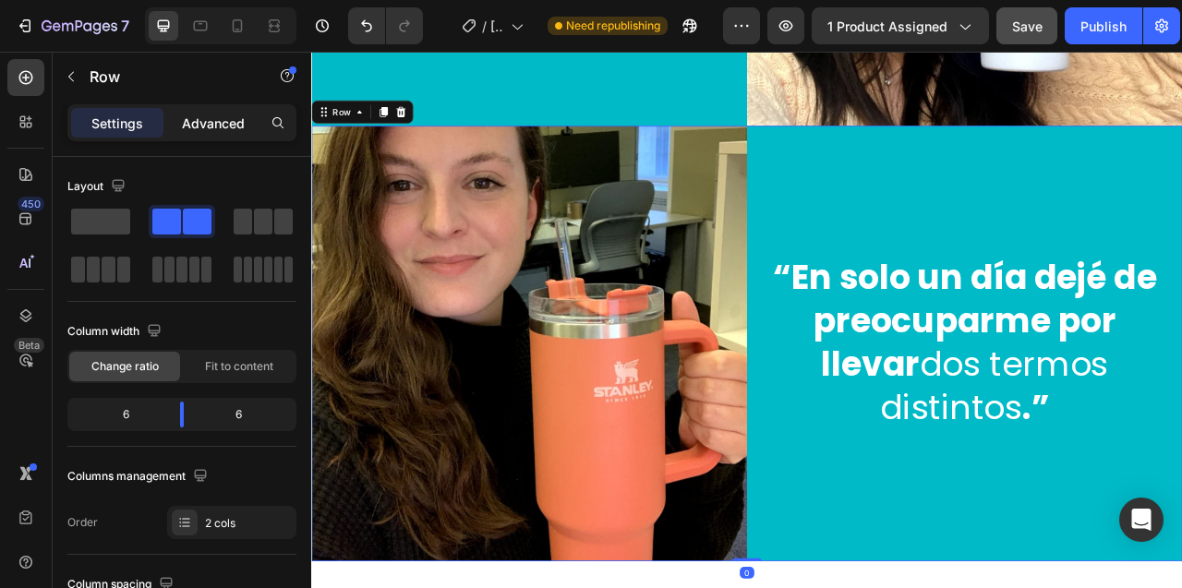
click at [216, 114] on p "Advanced" at bounding box center [213, 123] width 63 height 19
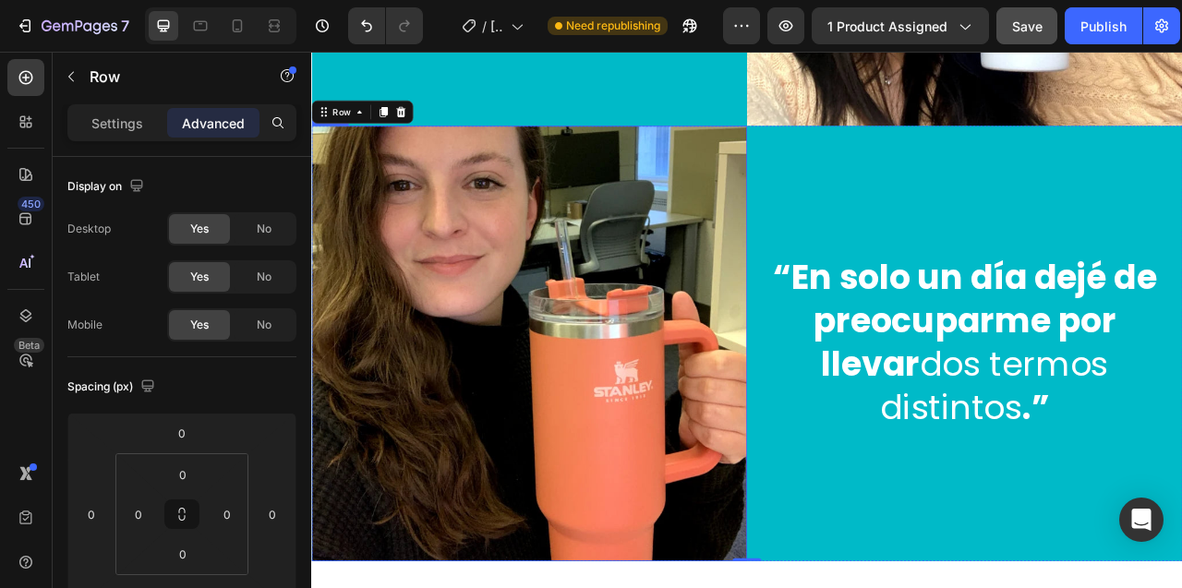
scroll to position [8621, 0]
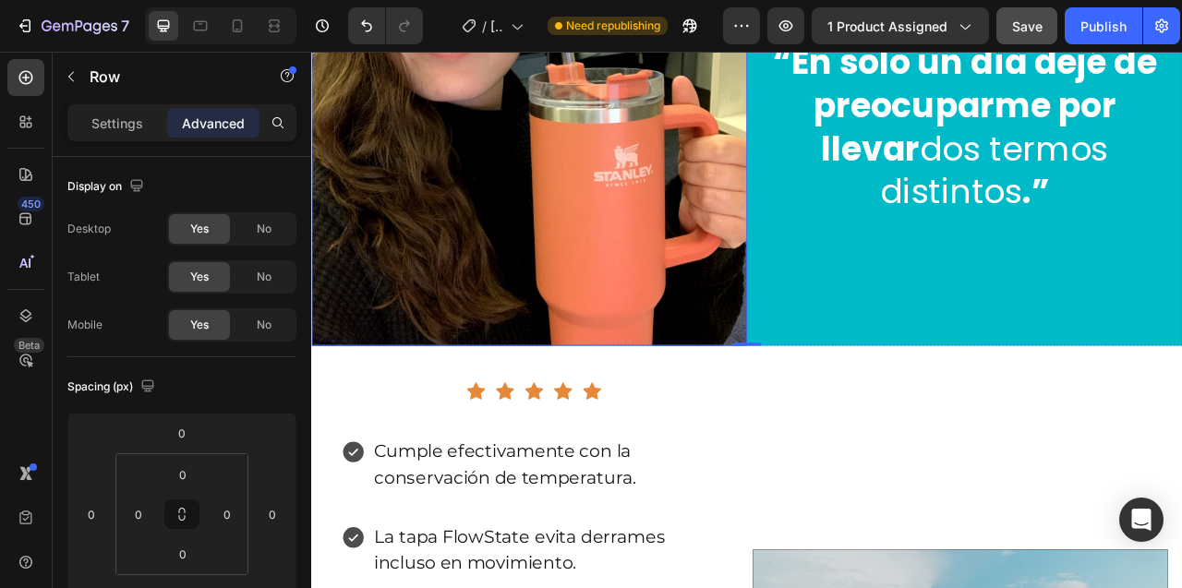
click at [740, 351] on img at bounding box center [588, 149] width 554 height 554
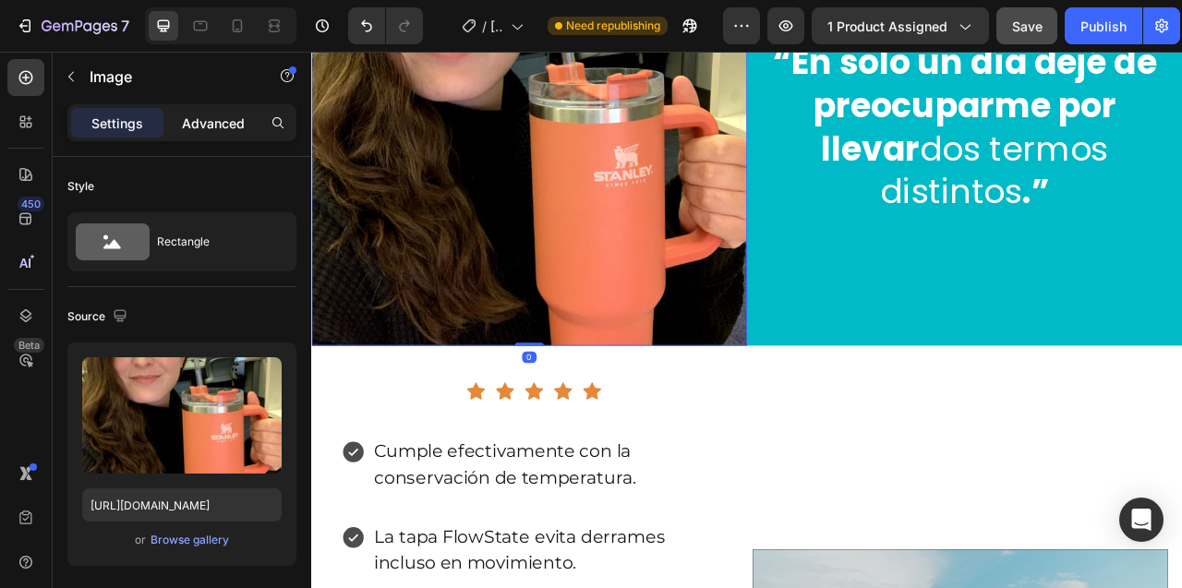
click at [209, 126] on p "Advanced" at bounding box center [213, 123] width 63 height 19
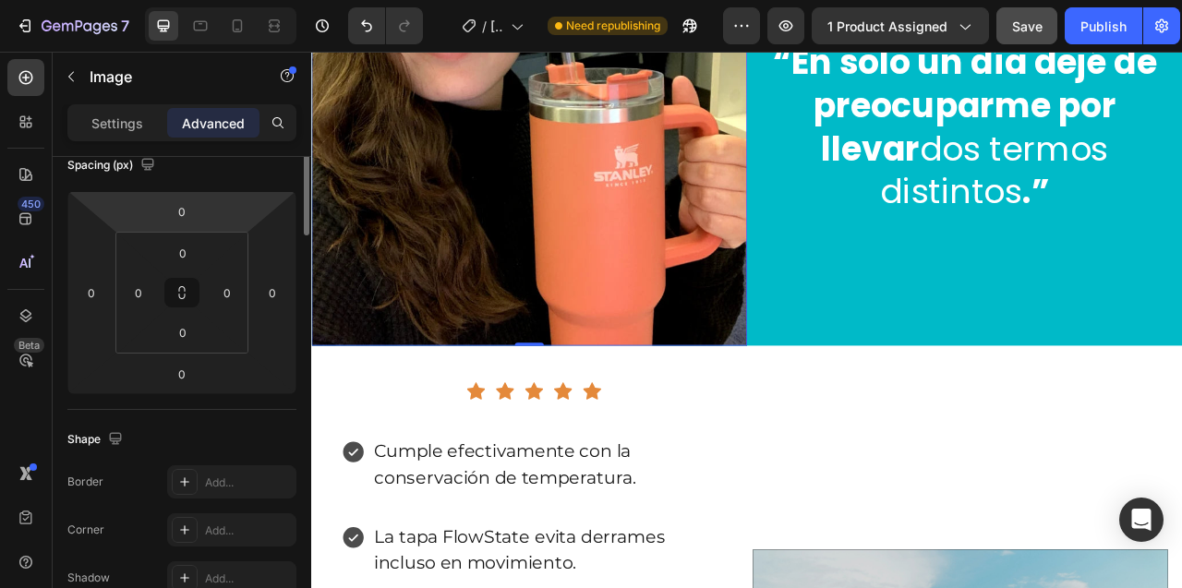
scroll to position [66, 0]
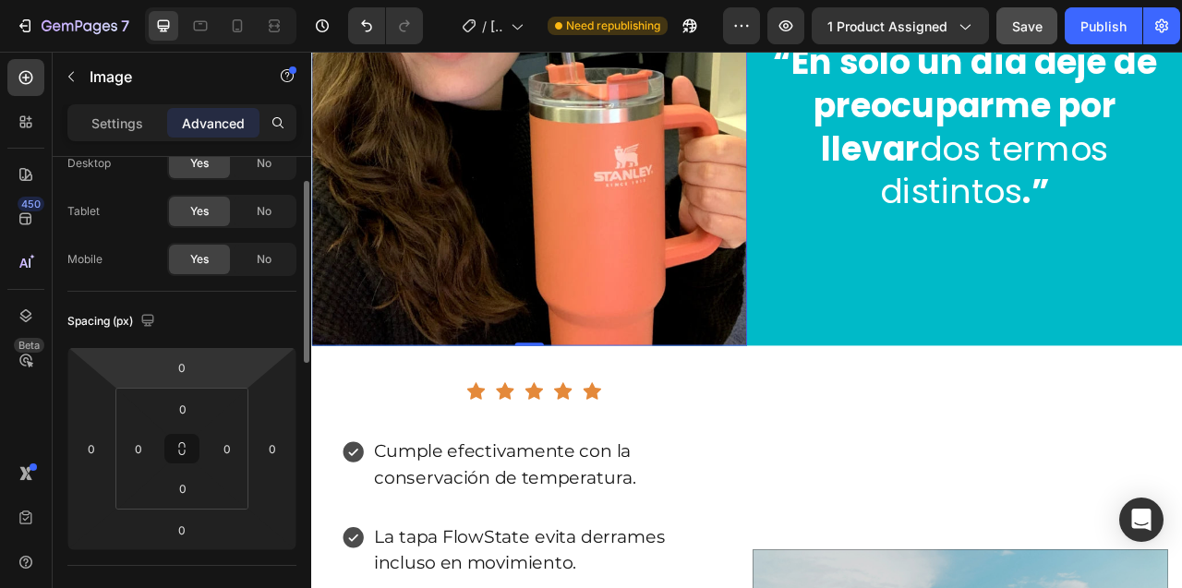
click at [577, 276] on img at bounding box center [588, 149] width 554 height 554
click at [976, 290] on div "“En solo un día dejé de preocuparme por llevar dos termos distintos .” Heading" at bounding box center [1142, 149] width 554 height 554
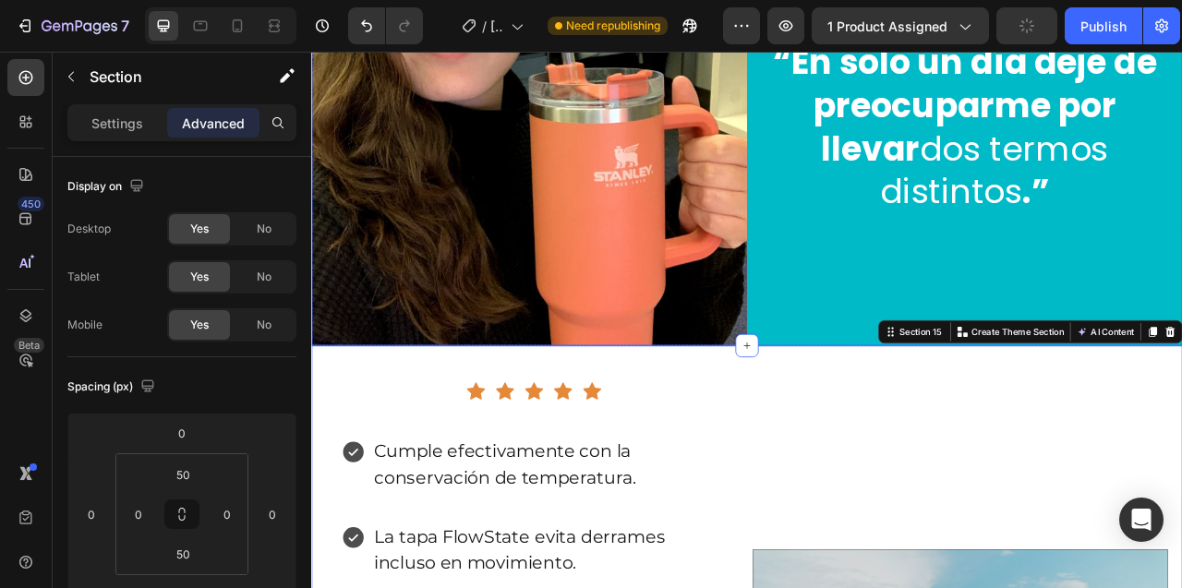
scroll to position [8466, 0]
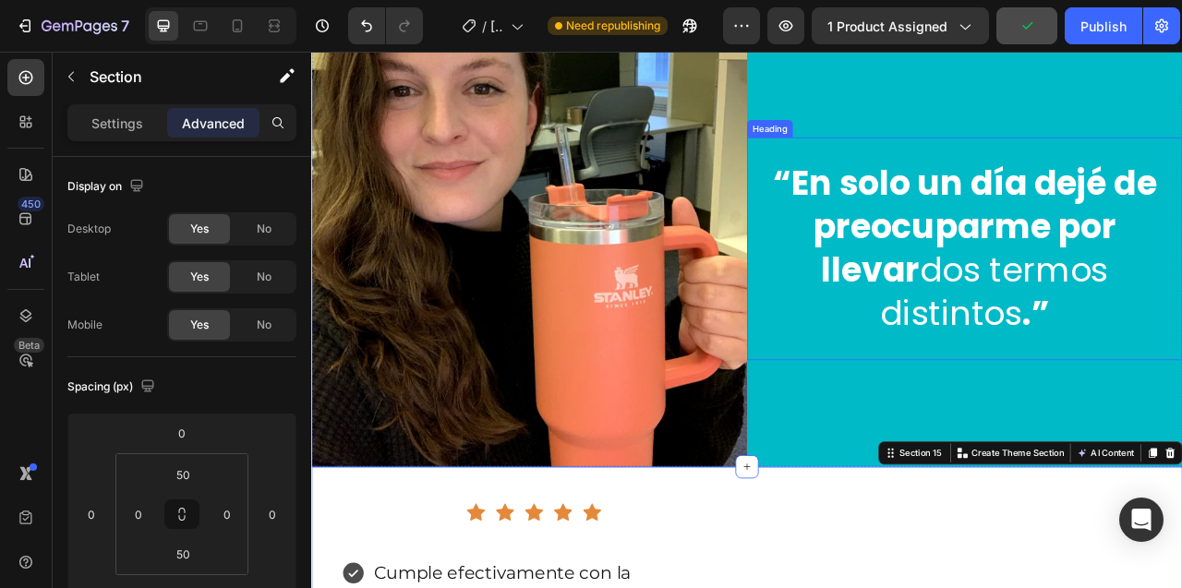
click at [1028, 240] on strong "“En solo un día dejé de preocuparme por llevar" at bounding box center [1142, 274] width 488 height 170
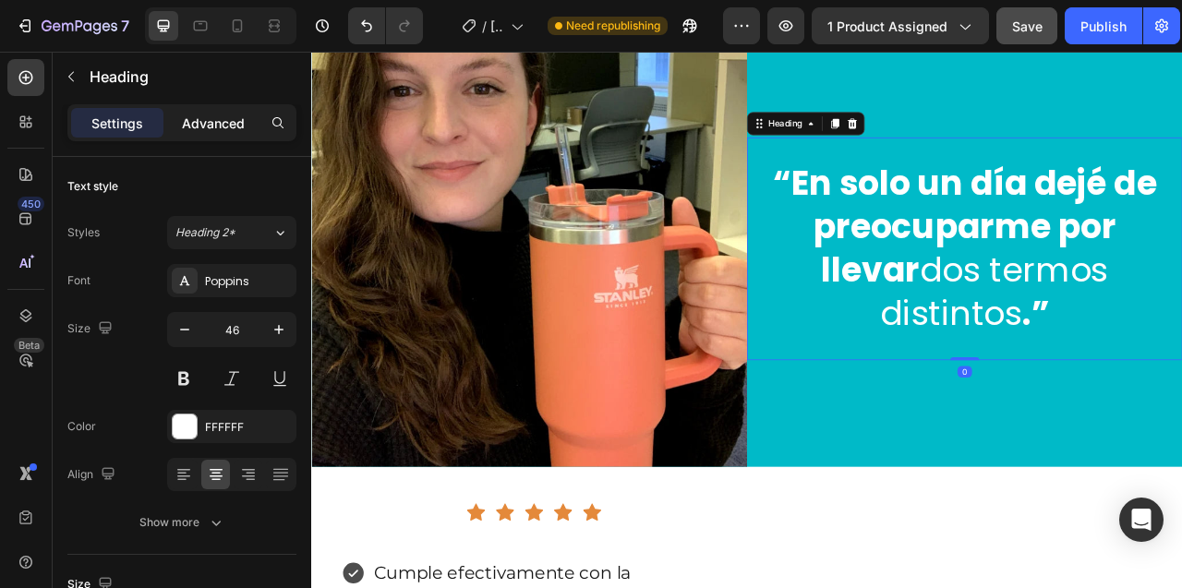
click at [210, 115] on p "Advanced" at bounding box center [213, 123] width 63 height 19
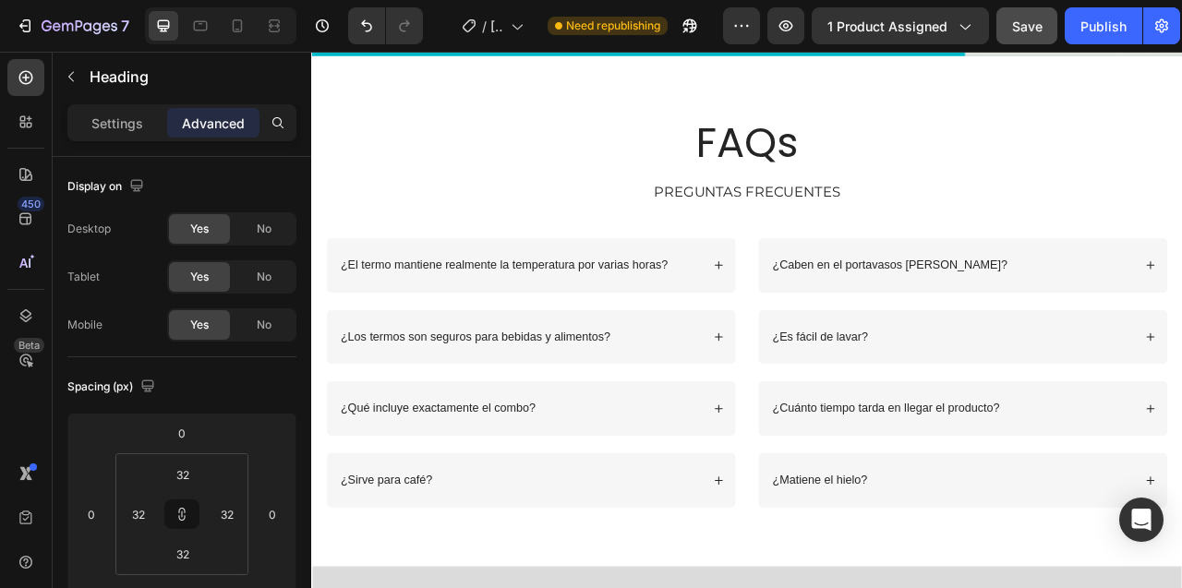
scroll to position [3753, 0]
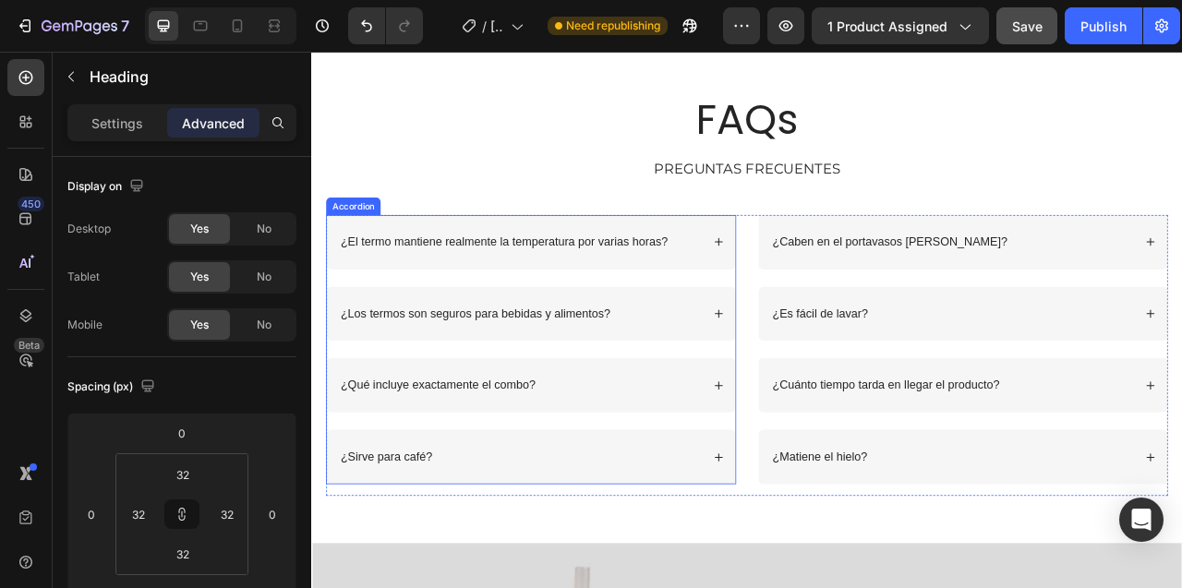
click at [602, 296] on p "¿El termo mantiene realmente la temperatura por varias horas?" at bounding box center [556, 293] width 416 height 19
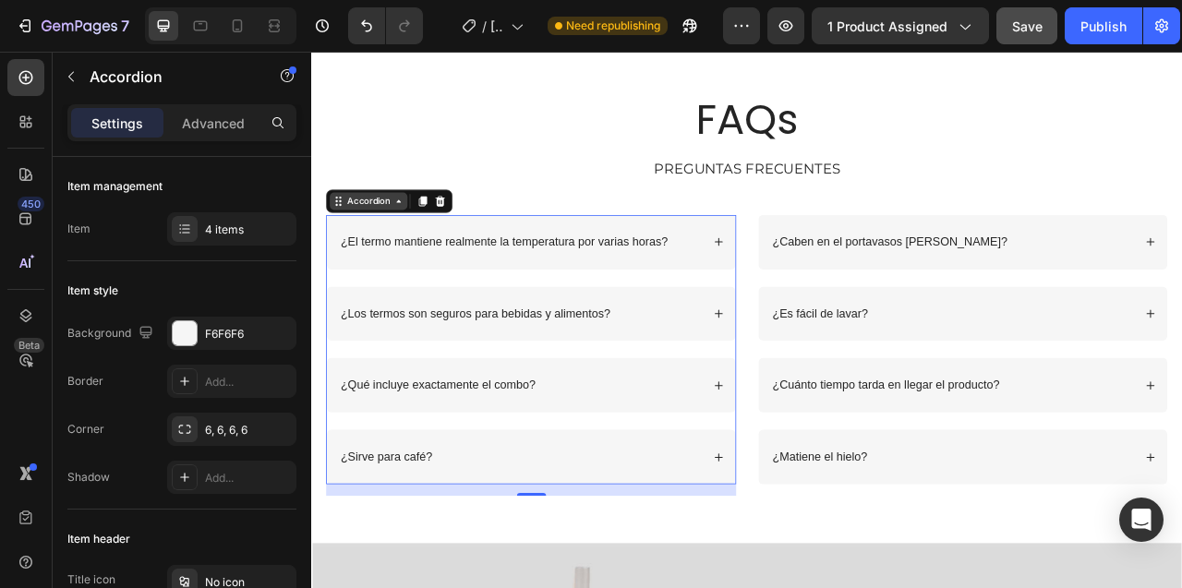
click at [378, 245] on div "Accordion" at bounding box center [384, 242] width 62 height 17
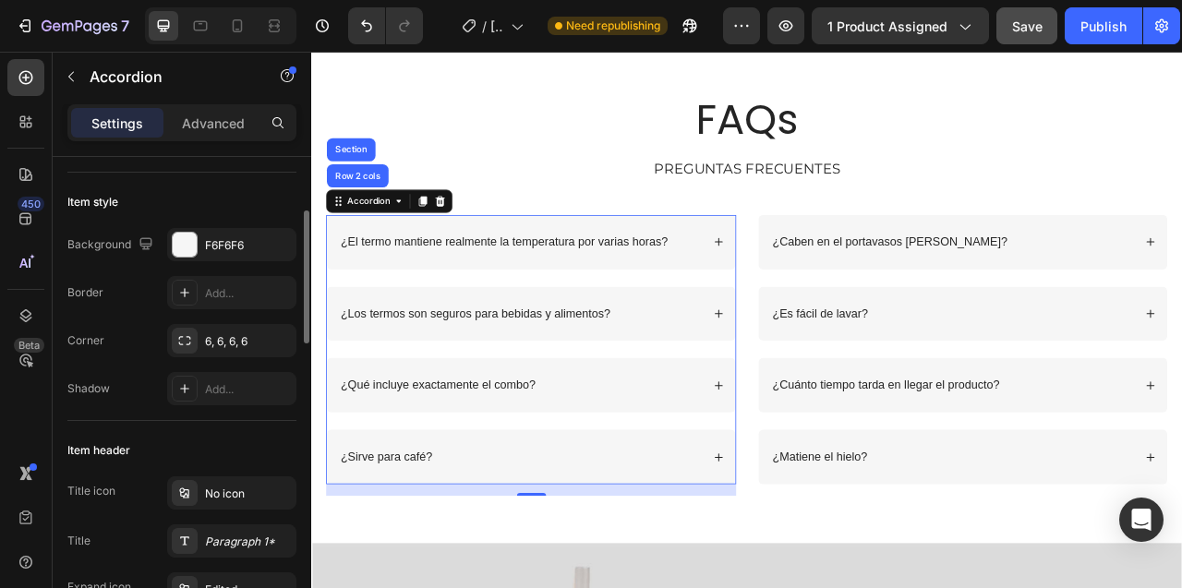
scroll to position [196, 0]
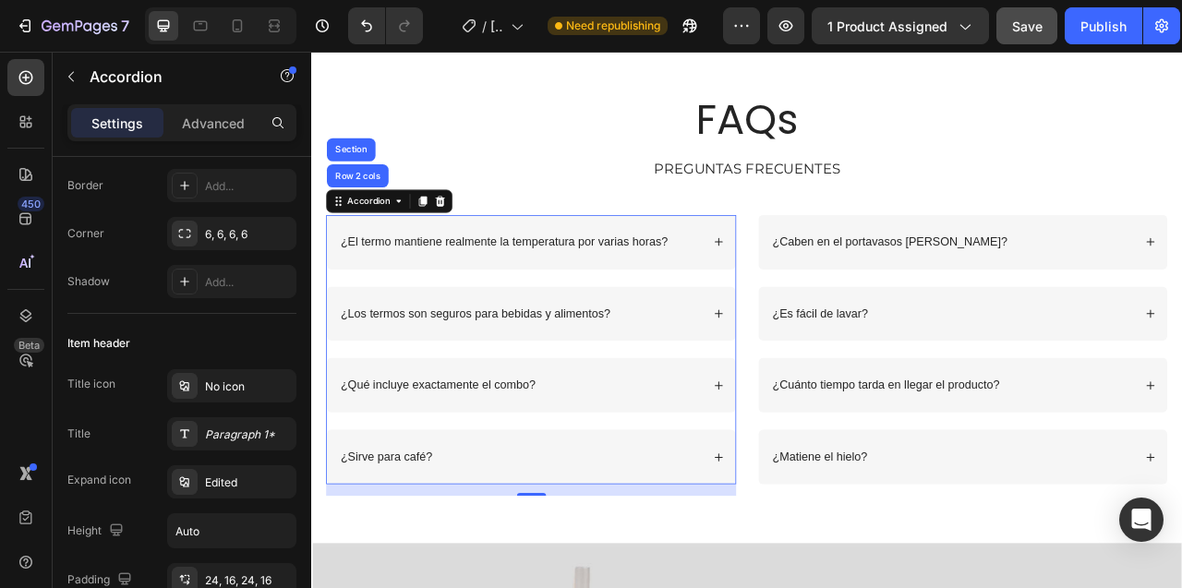
click at [407, 298] on p "¿El termo mantiene realmente la temperatura por varias horas?" at bounding box center [556, 293] width 416 height 19
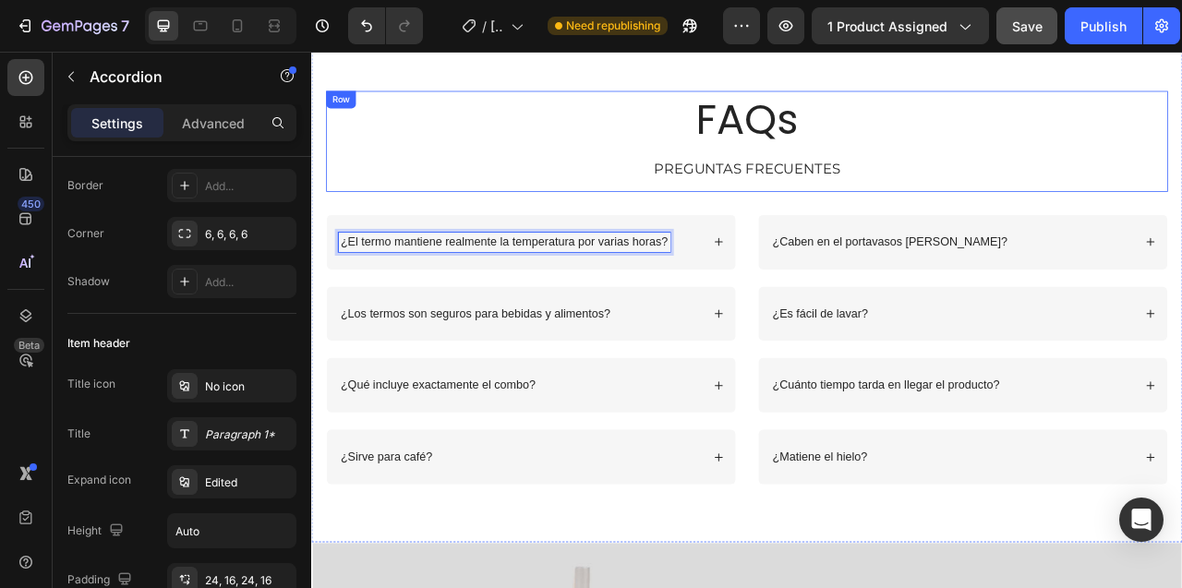
click at [412, 227] on div "FAQs Heading PREGUNTAS FRECUENTES Text Block" at bounding box center [865, 166] width 1071 height 128
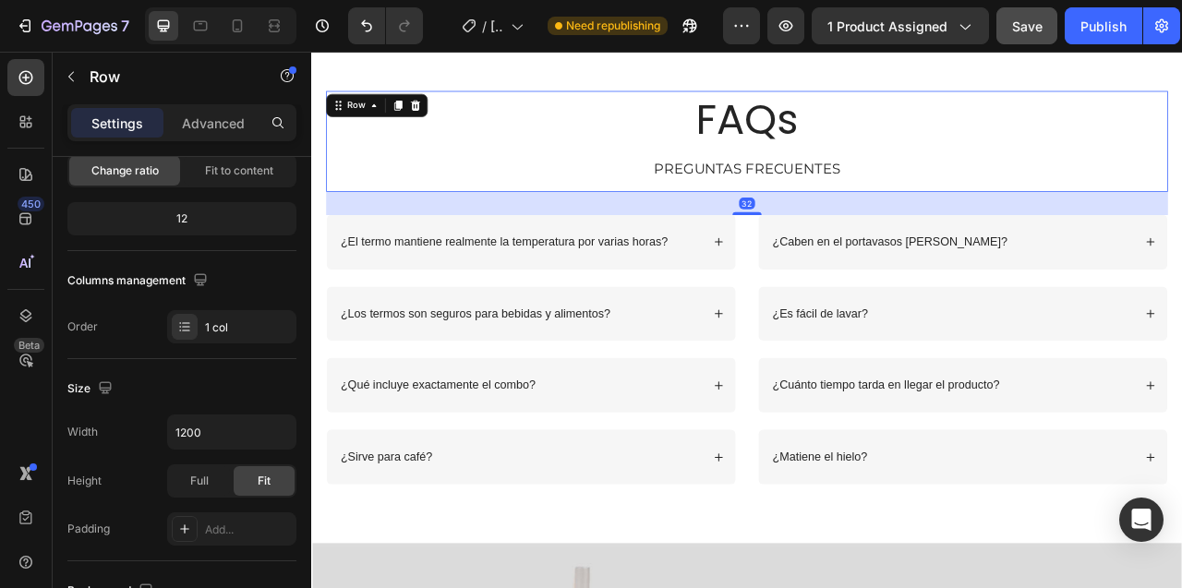
scroll to position [0, 0]
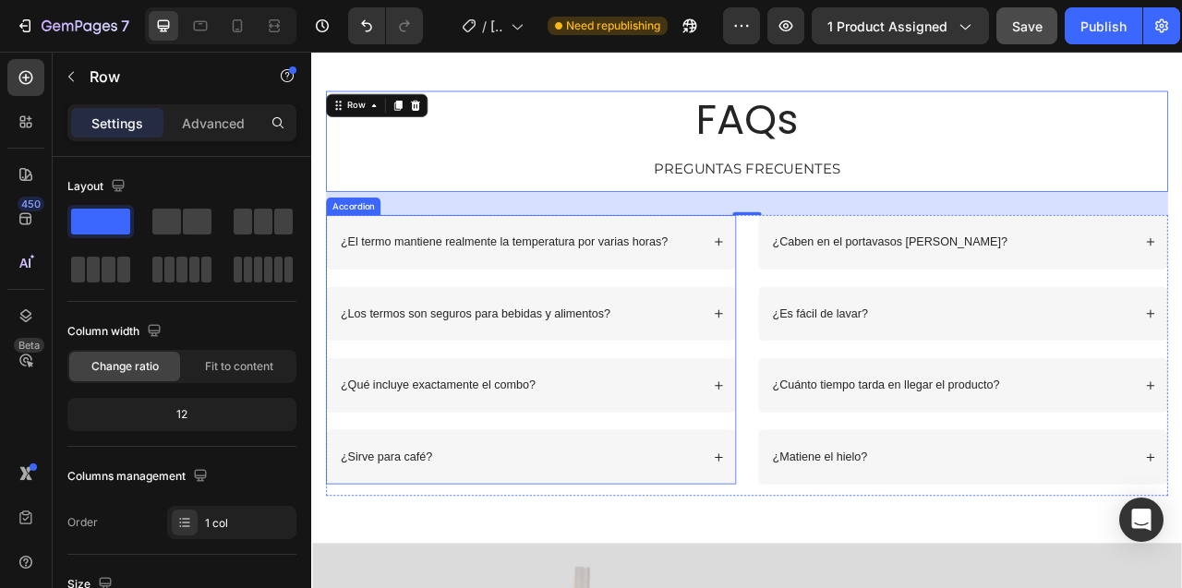
click at [515, 270] on div "¿El termo mantiene realmente la temperatura por varias horas?" at bounding box center [590, 293] width 520 height 69
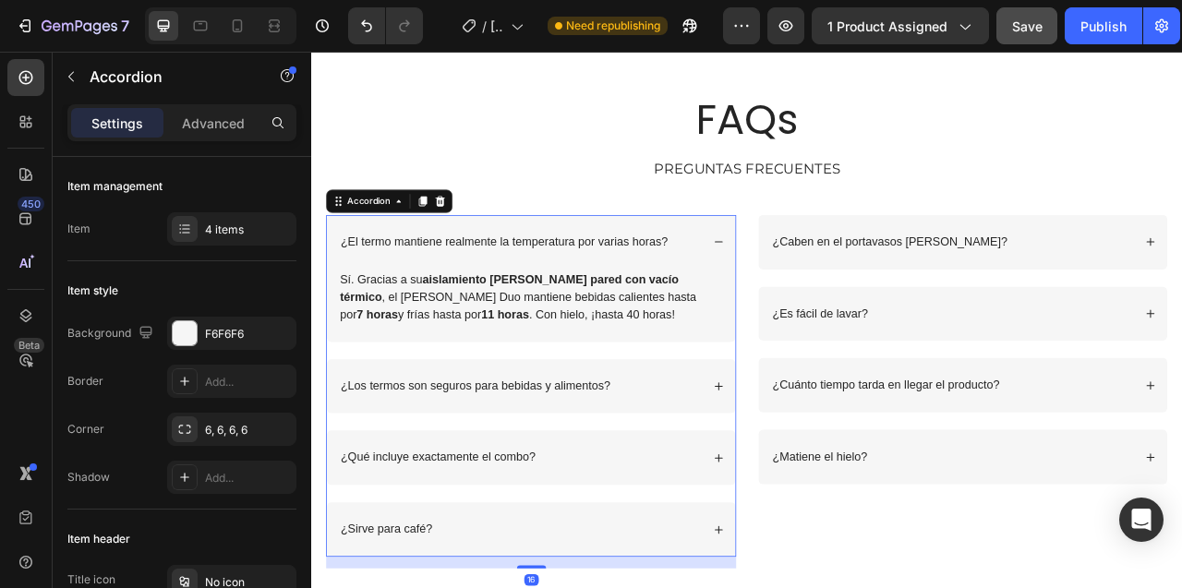
click at [515, 270] on div "¿El termo mantiene realmente la temperatura por varias horas?" at bounding box center [590, 293] width 520 height 69
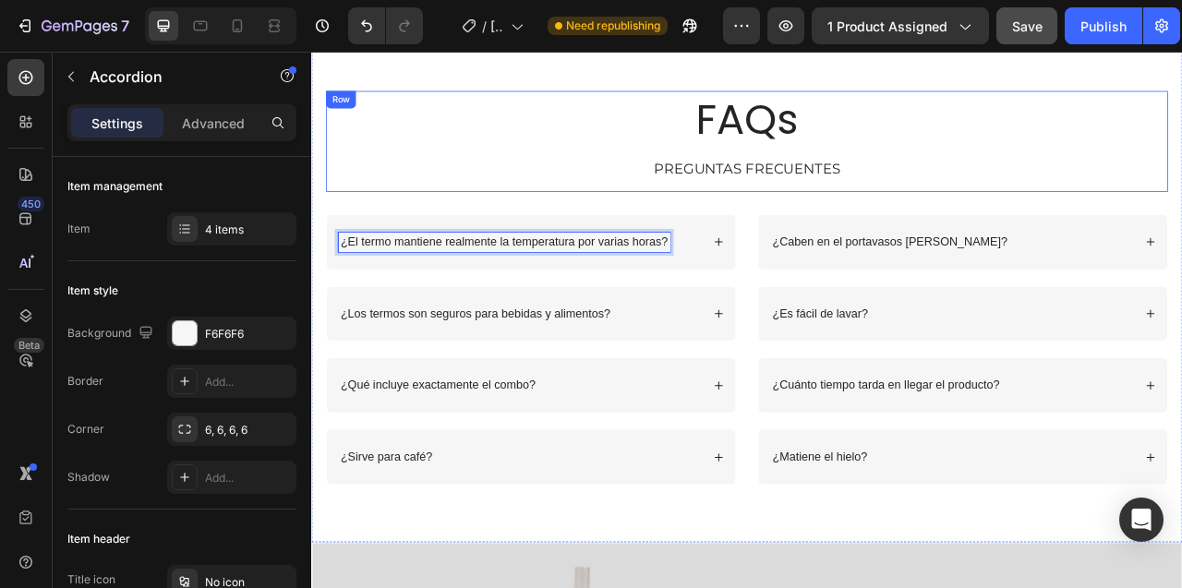
click at [530, 186] on div "FAQs Heading PREGUNTAS FRECUENTES Text Block" at bounding box center [865, 166] width 1071 height 128
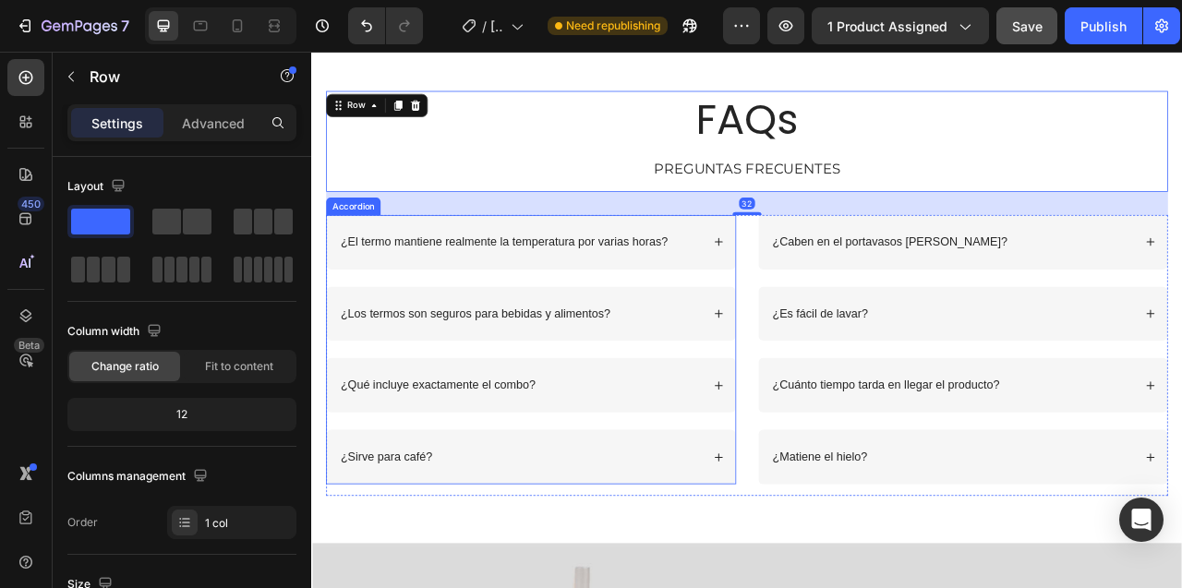
click at [491, 270] on div "¿El termo mantiene realmente la temperatura por varias horas?" at bounding box center [590, 293] width 520 height 69
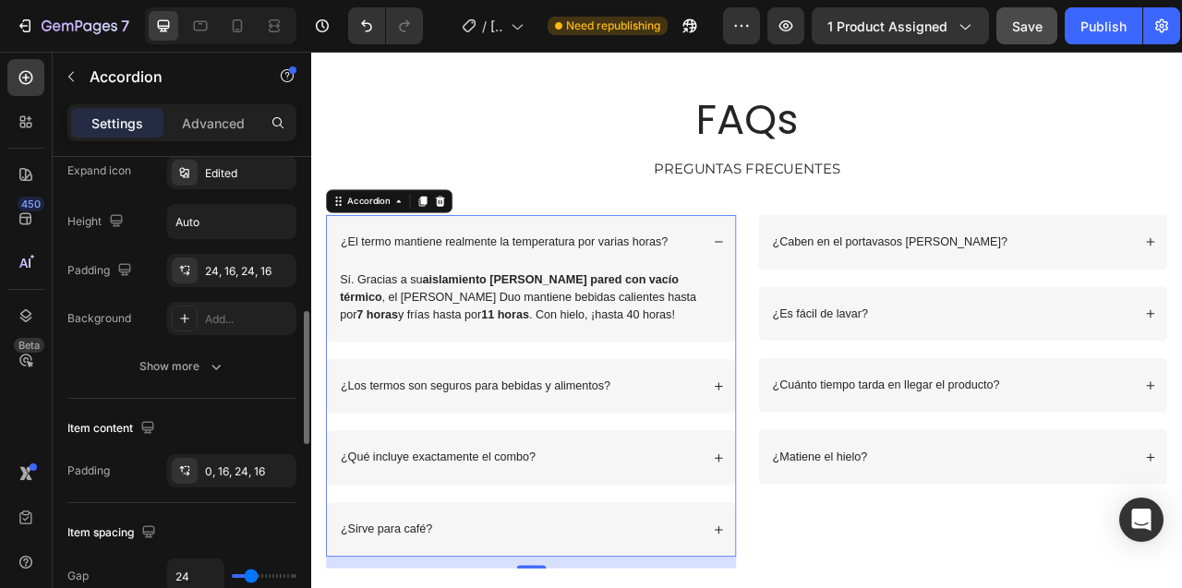
scroll to position [593, 0]
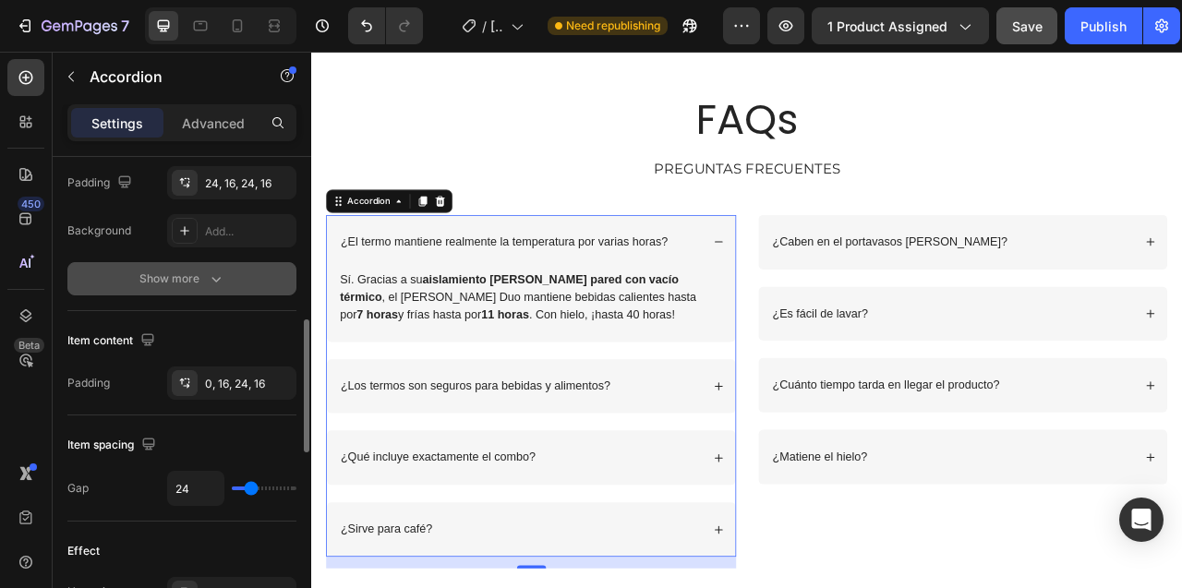
click at [160, 274] on div "Show more" at bounding box center [182, 279] width 86 height 18
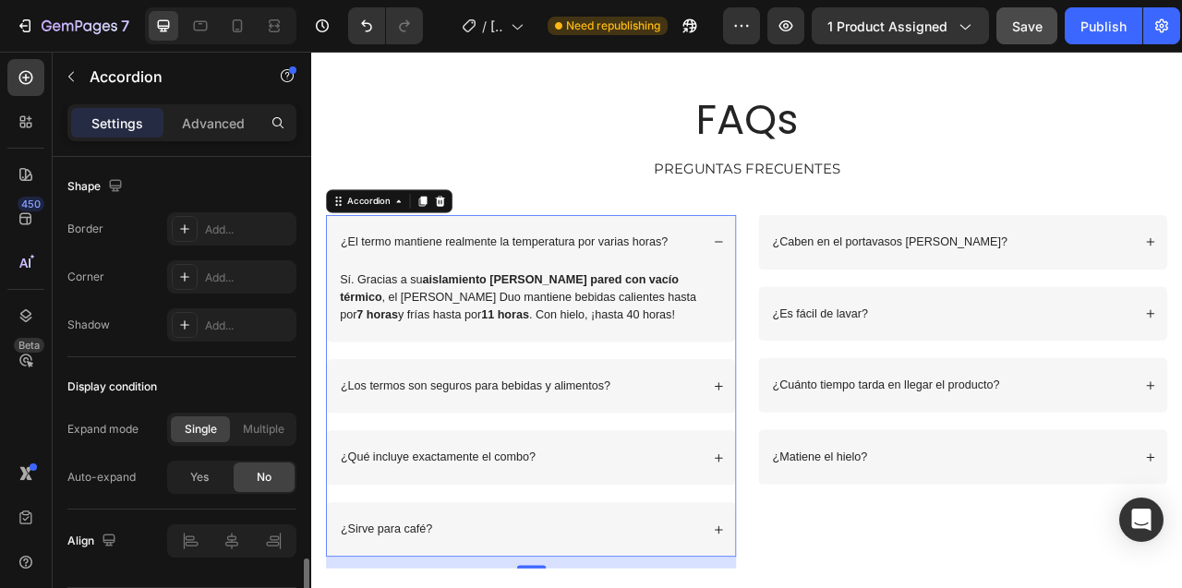
scroll to position [1370, 0]
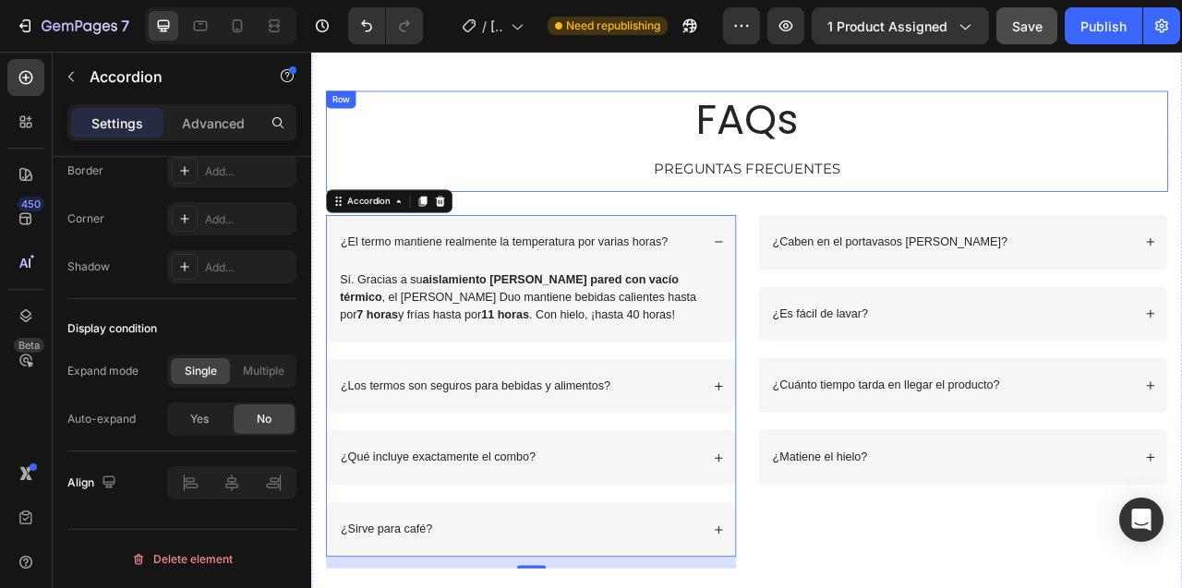
click at [576, 227] on div "FAQs Heading PREGUNTAS FRECUENTES Text Block" at bounding box center [865, 166] width 1071 height 128
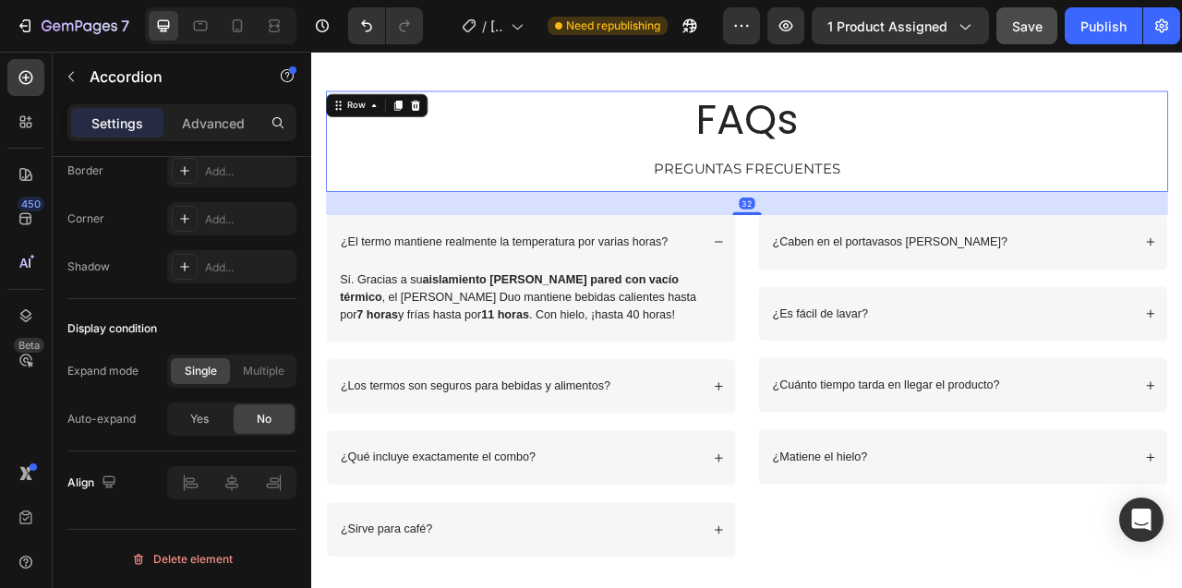
scroll to position [0, 0]
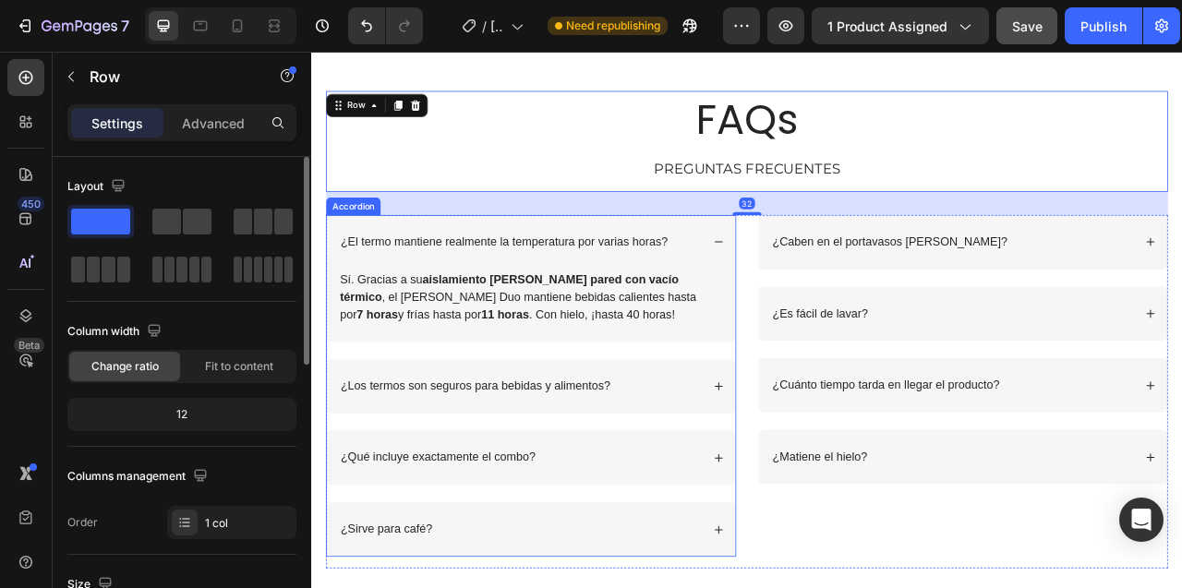
click at [522, 294] on p "¿El termo mantiene realmente la temperatura por varias horas?" at bounding box center [556, 293] width 416 height 19
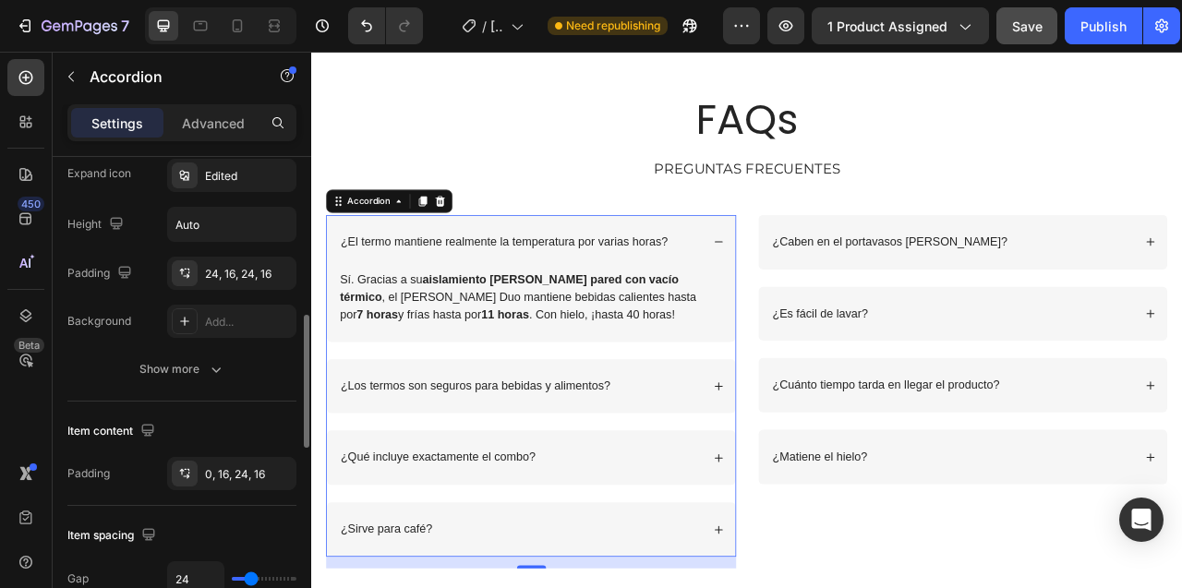
scroll to position [527, 0]
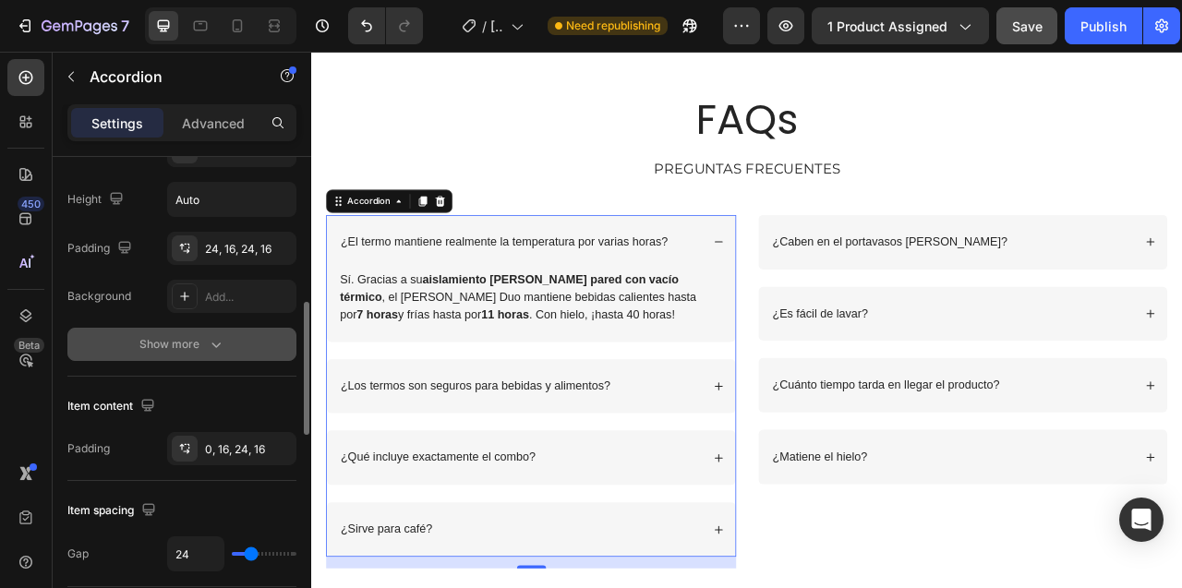
click at [168, 346] on div "Show more" at bounding box center [182, 344] width 86 height 18
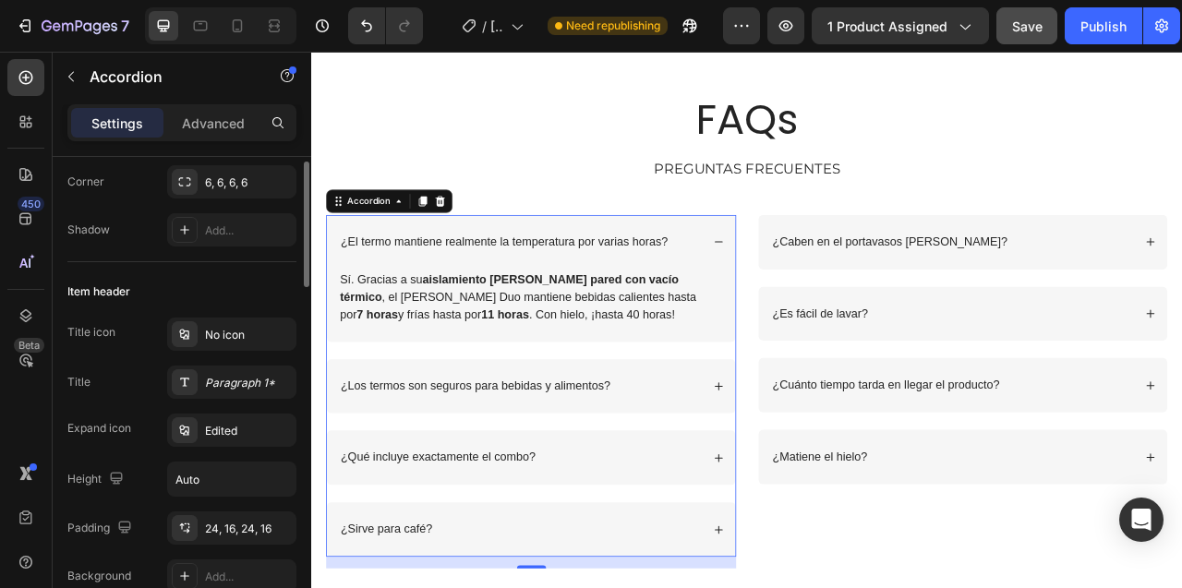
scroll to position [0, 0]
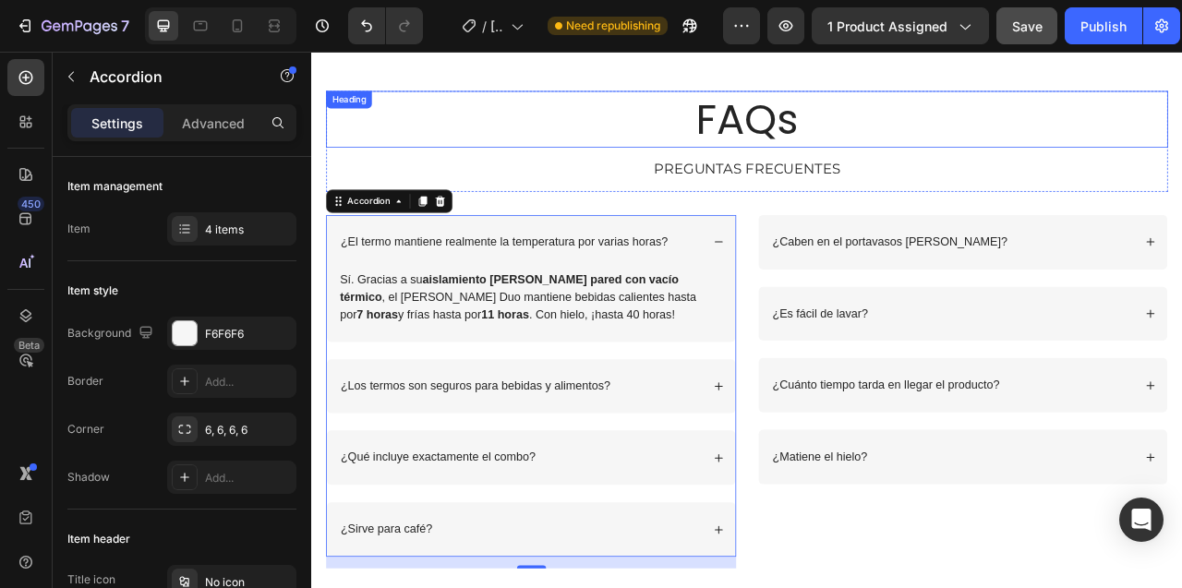
click at [535, 165] on h2 "FAQs" at bounding box center [865, 138] width 1071 height 72
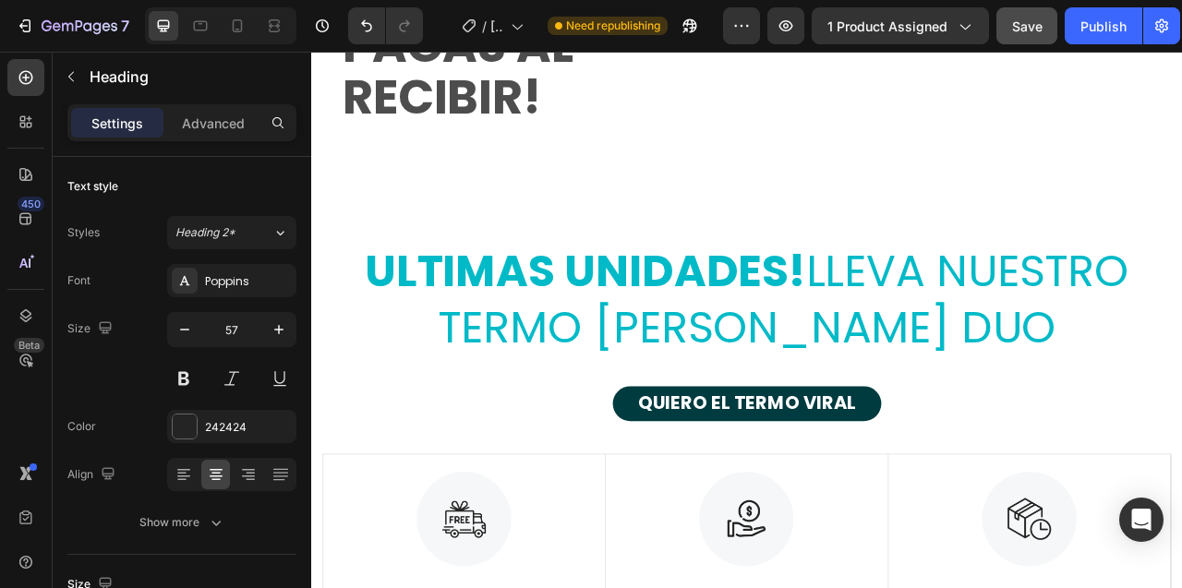
scroll to position [8964, 0]
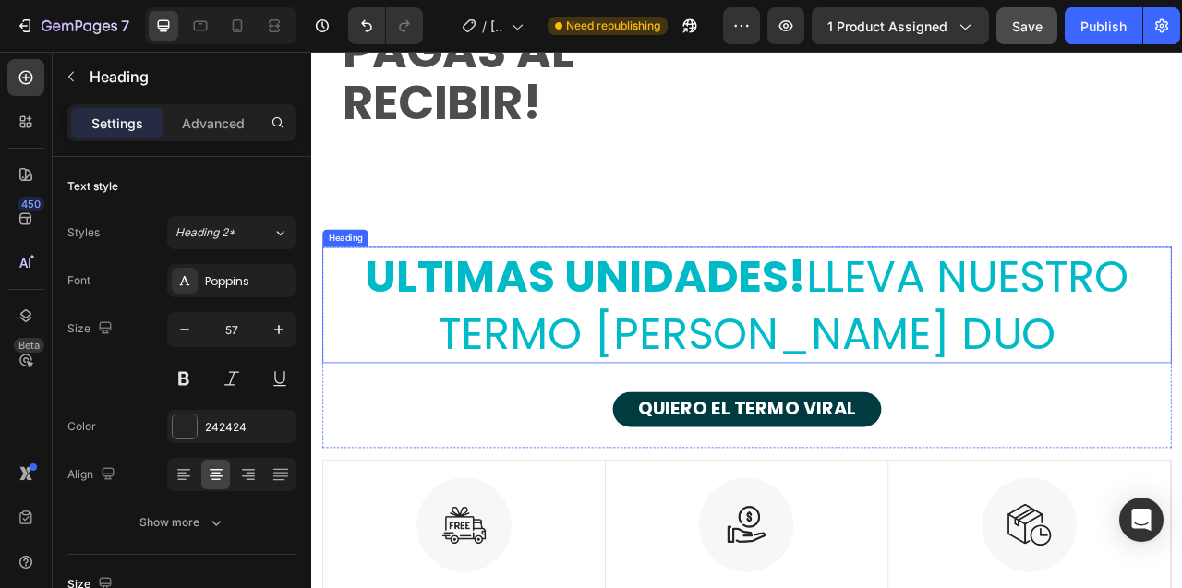
click at [534, 328] on strong "ULTIMAS UNIDADES!" at bounding box center [659, 338] width 561 height 78
click at [415, 340] on strong "ULTIMAS UNIDADES!" at bounding box center [659, 338] width 561 height 78
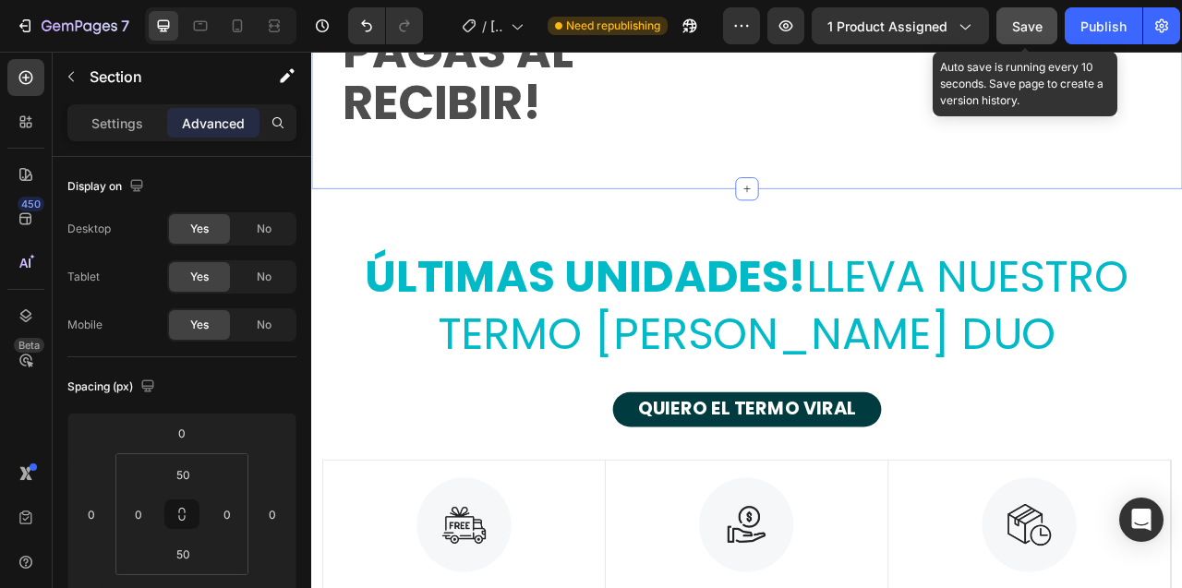
click at [1027, 21] on span "Save" at bounding box center [1027, 26] width 30 height 16
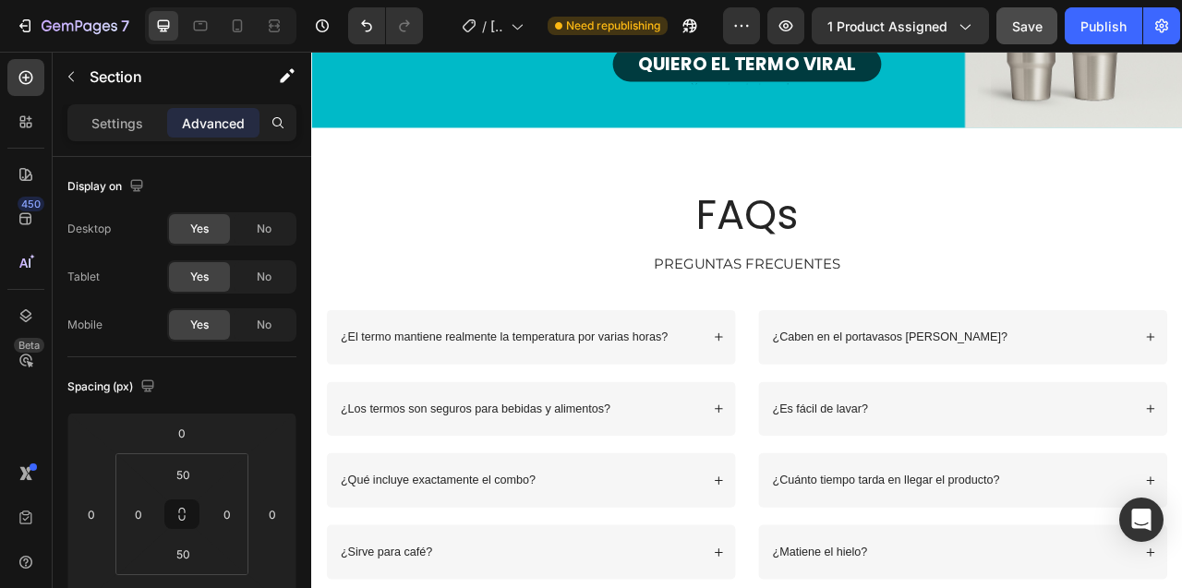
scroll to position [3629, 0]
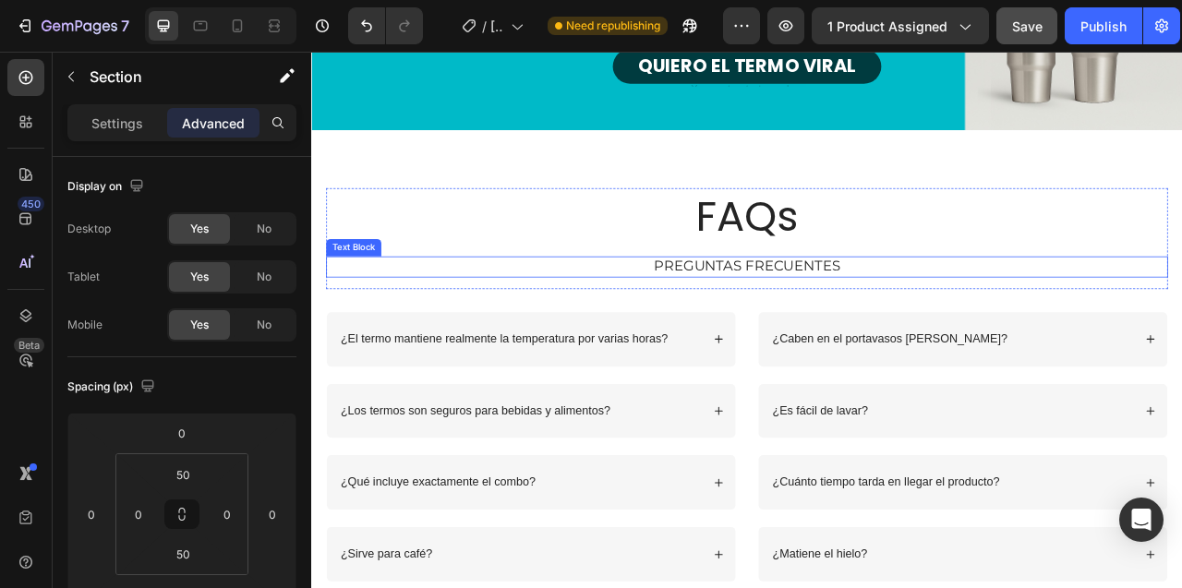
click at [784, 320] on p "PREGUNTAS FRECUENTES" at bounding box center [864, 325] width 1067 height 23
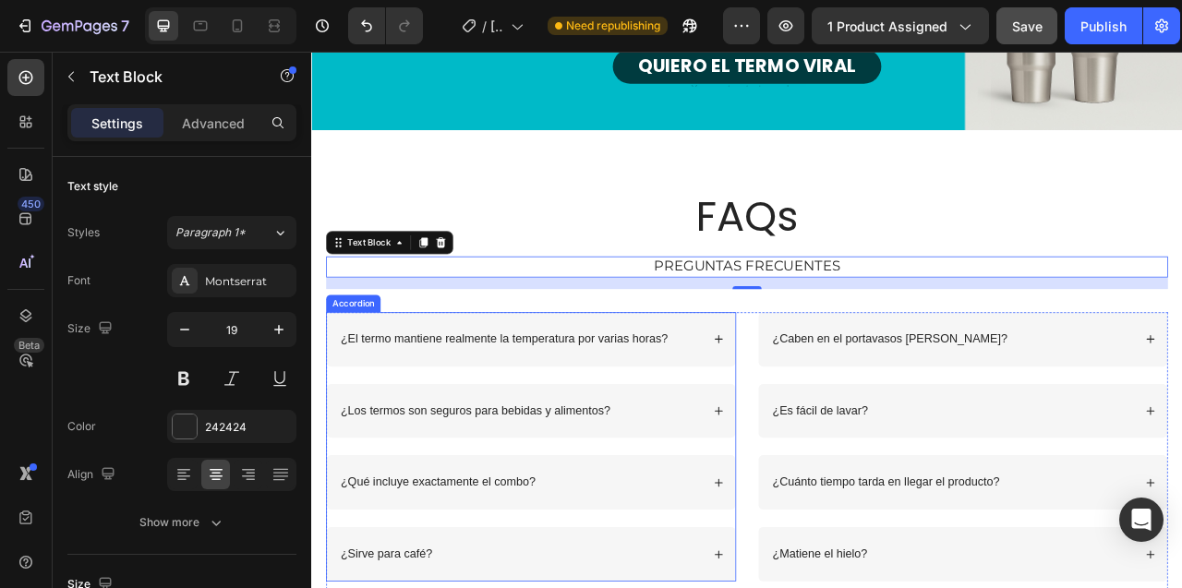
click at [695, 415] on p "¿El termo mantiene realmente la temperatura por varias horas?" at bounding box center [556, 417] width 416 height 19
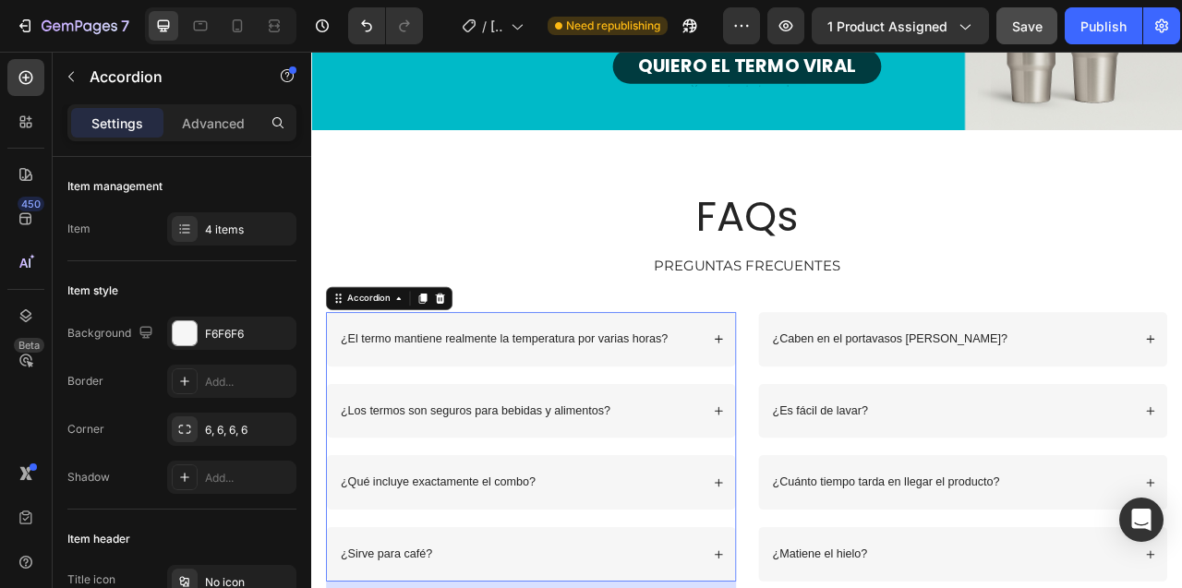
click at [726, 390] on div "¿El termo mantiene realmente la temperatura por varias horas?" at bounding box center [590, 417] width 520 height 69
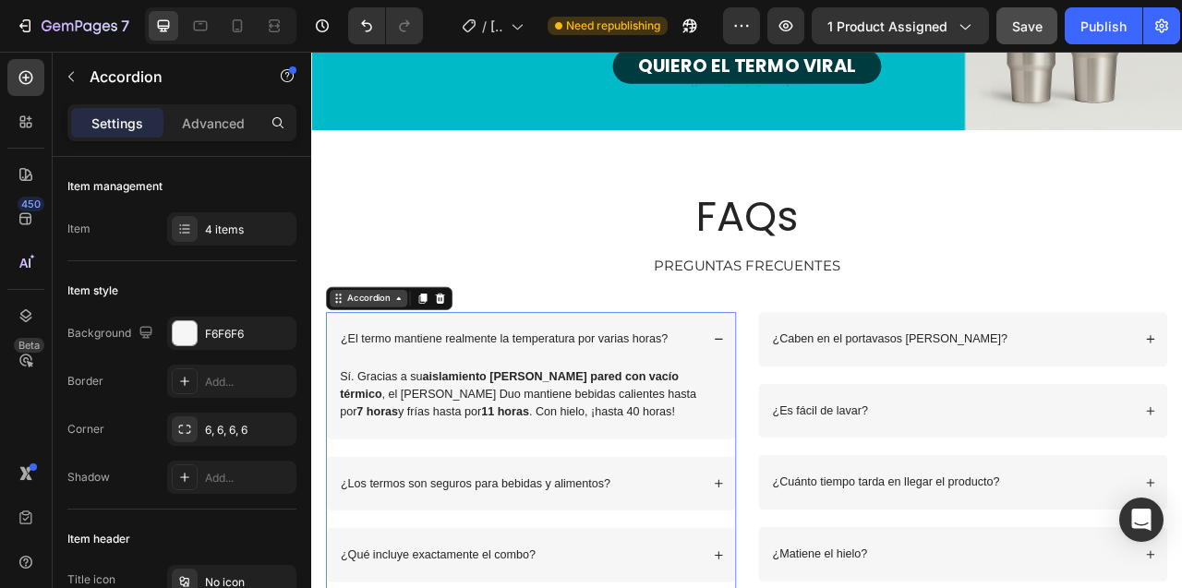
click at [422, 366] on icon at bounding box center [422, 366] width 6 height 4
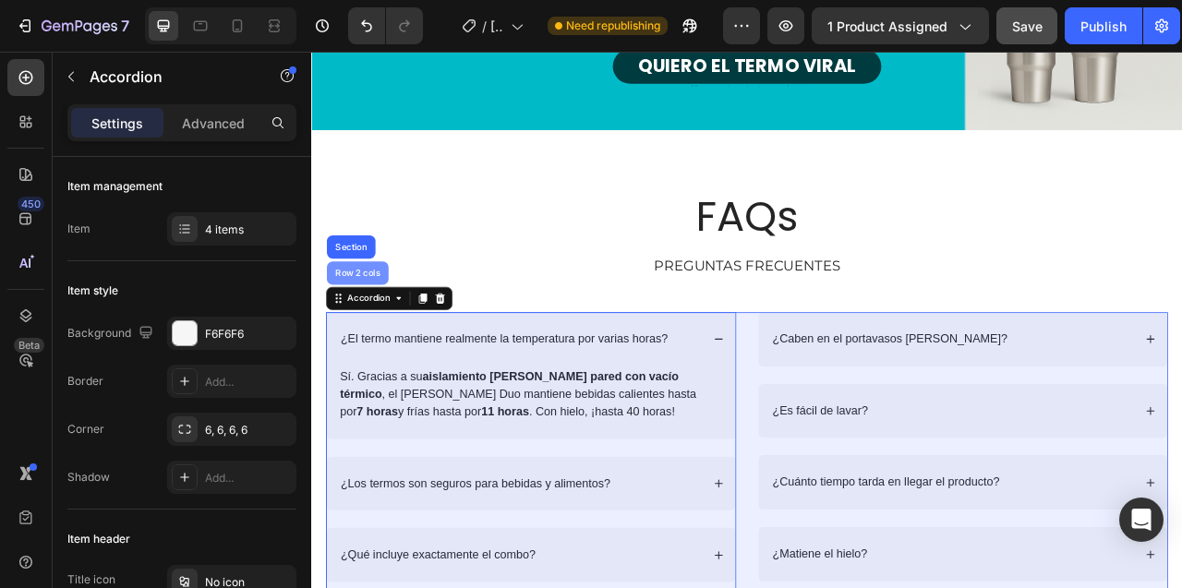
click at [367, 326] on div "Row 2 cols" at bounding box center [369, 333] width 78 height 30
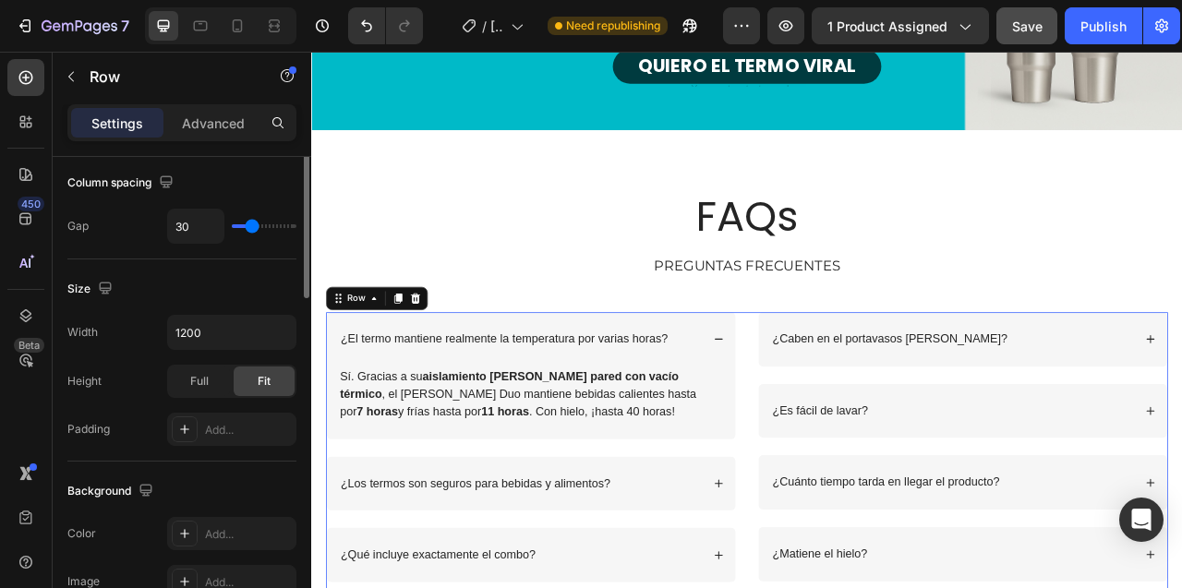
scroll to position [0, 0]
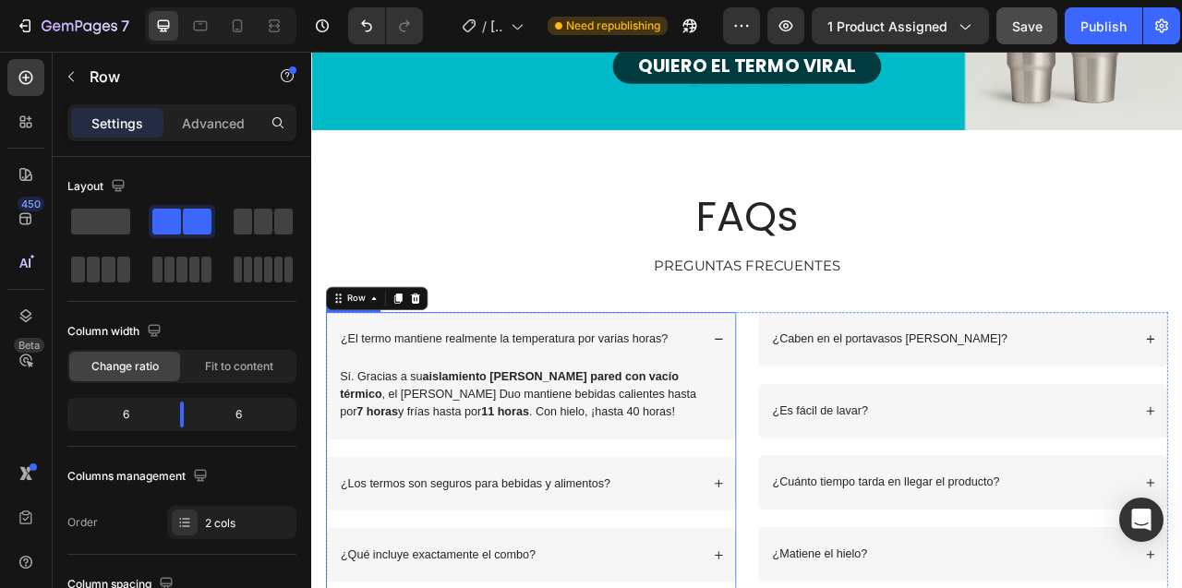
click at [437, 422] on p "¿El termo mantiene realmente la temperatura por varias horas?" at bounding box center [556, 417] width 416 height 19
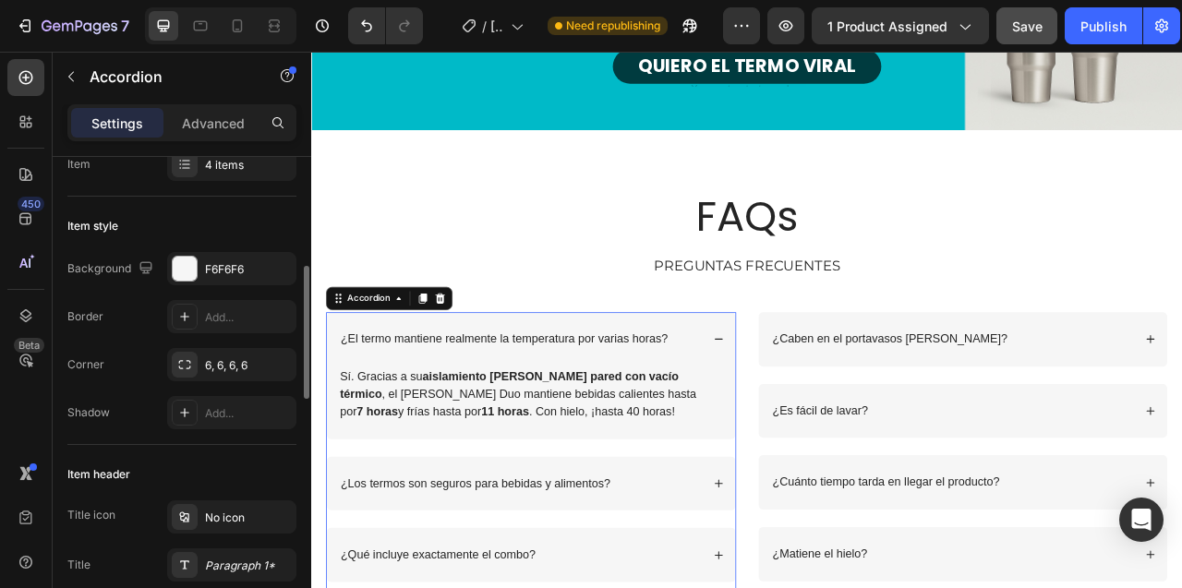
scroll to position [139, 0]
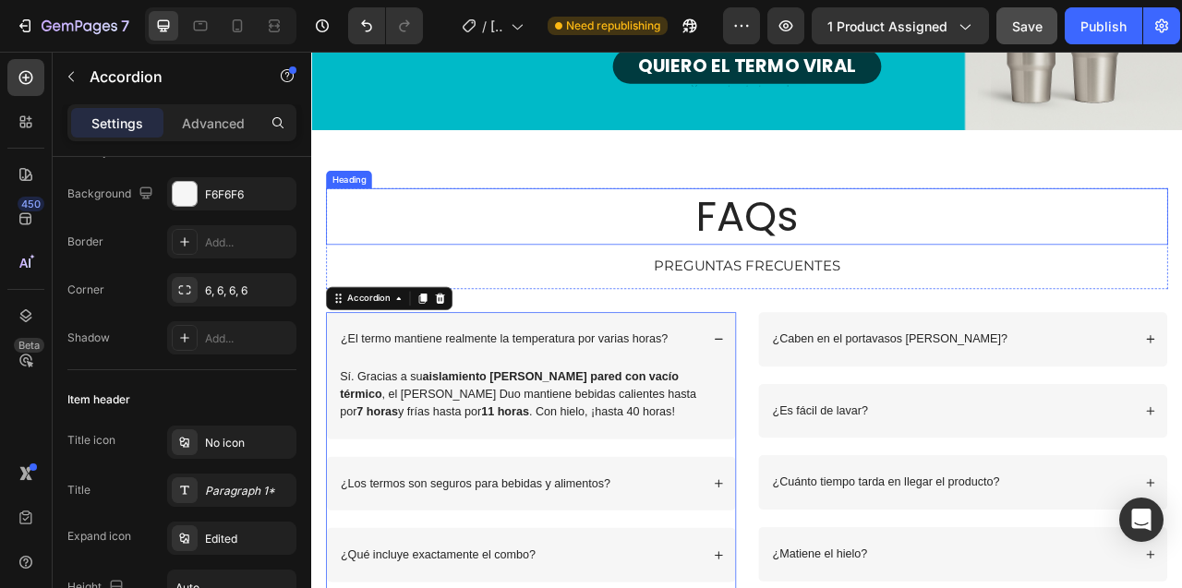
click at [549, 242] on h2 "FAQs" at bounding box center [865, 261] width 1071 height 72
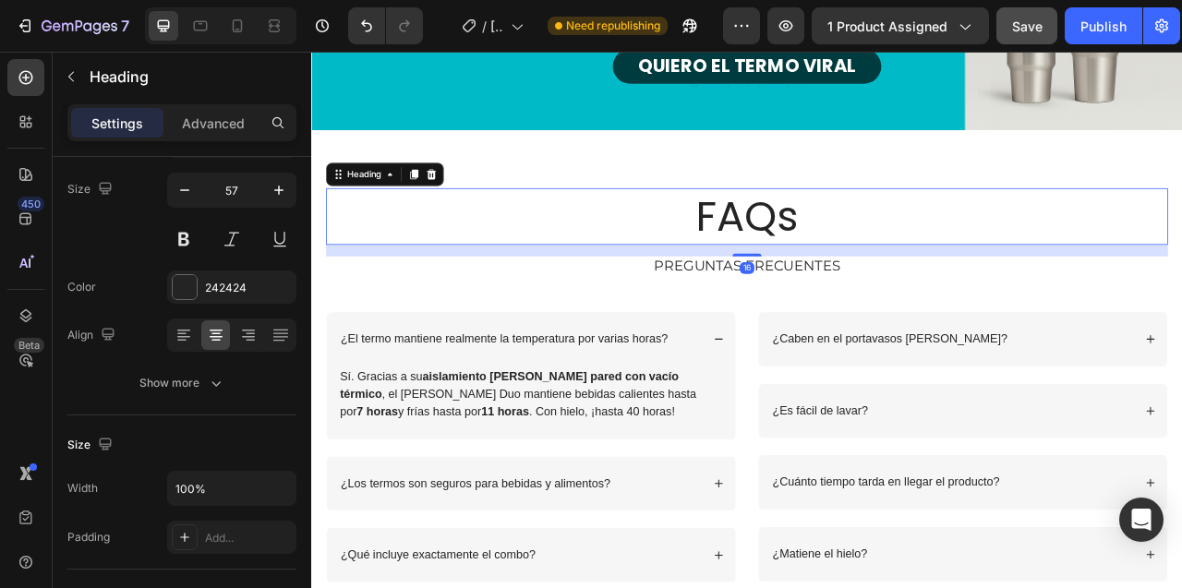
scroll to position [0, 0]
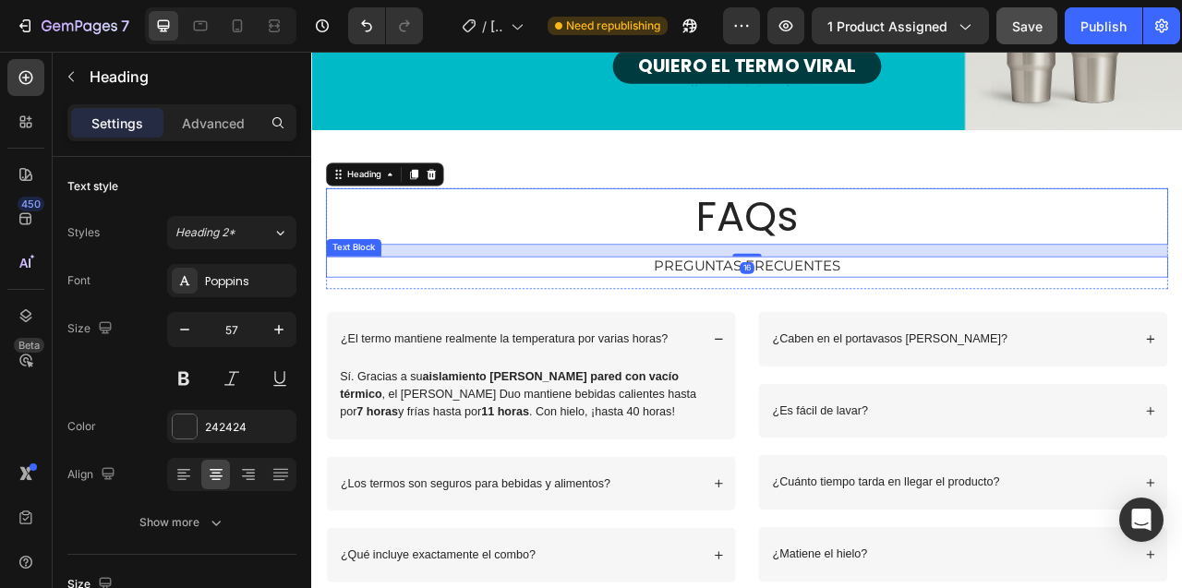
click at [794, 320] on p "PREGUNTAS FRECUENTES" at bounding box center [864, 325] width 1067 height 23
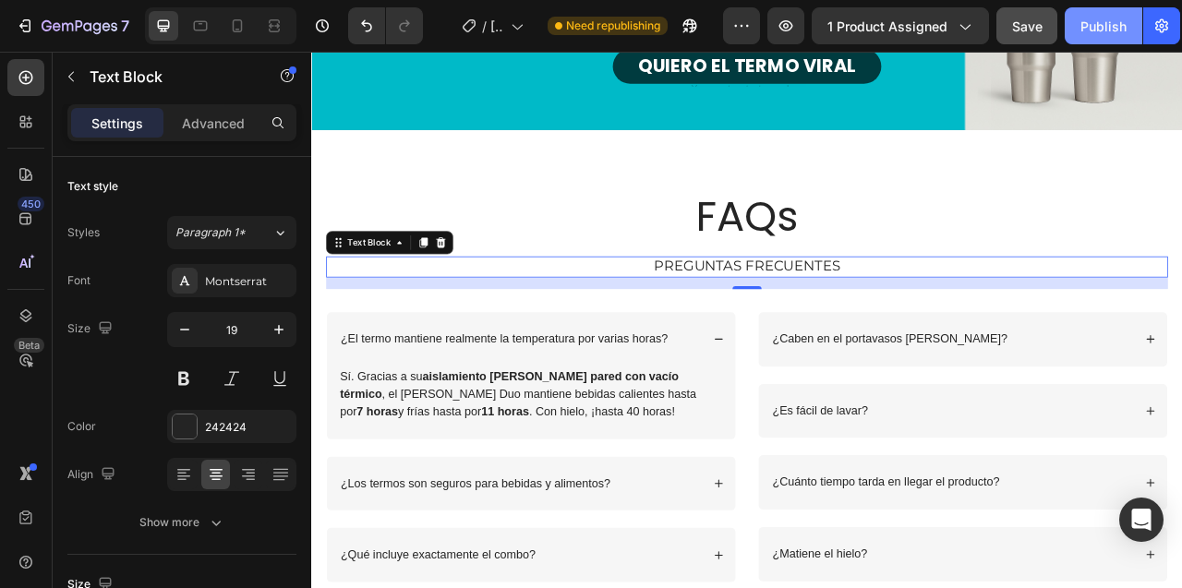
click at [1094, 26] on div "Publish" at bounding box center [1103, 26] width 46 height 19
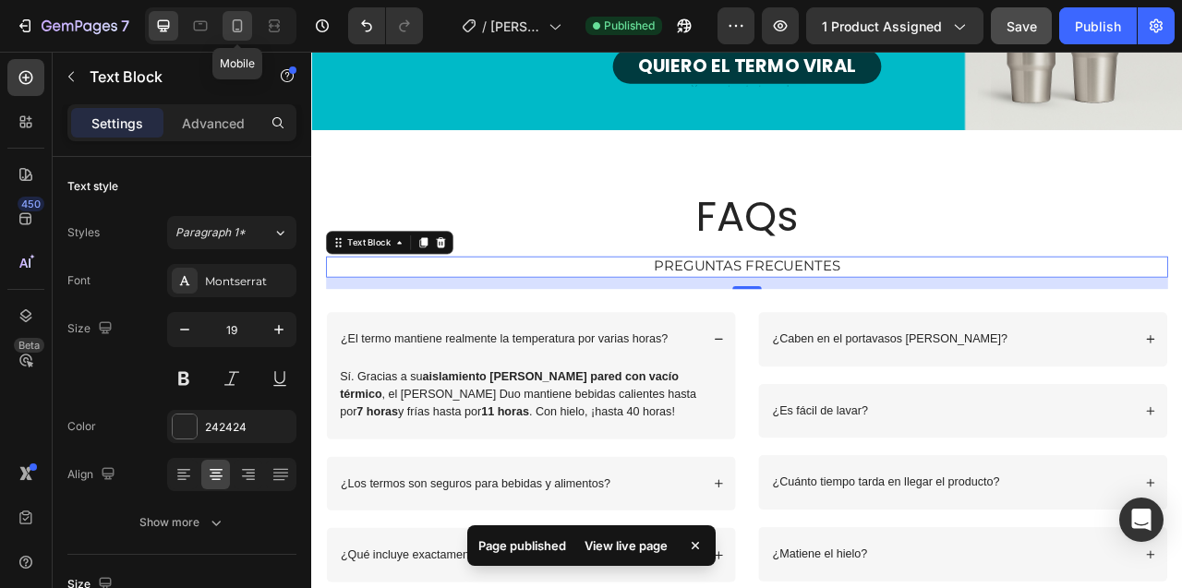
click at [235, 23] on icon at bounding box center [237, 26] width 18 height 18
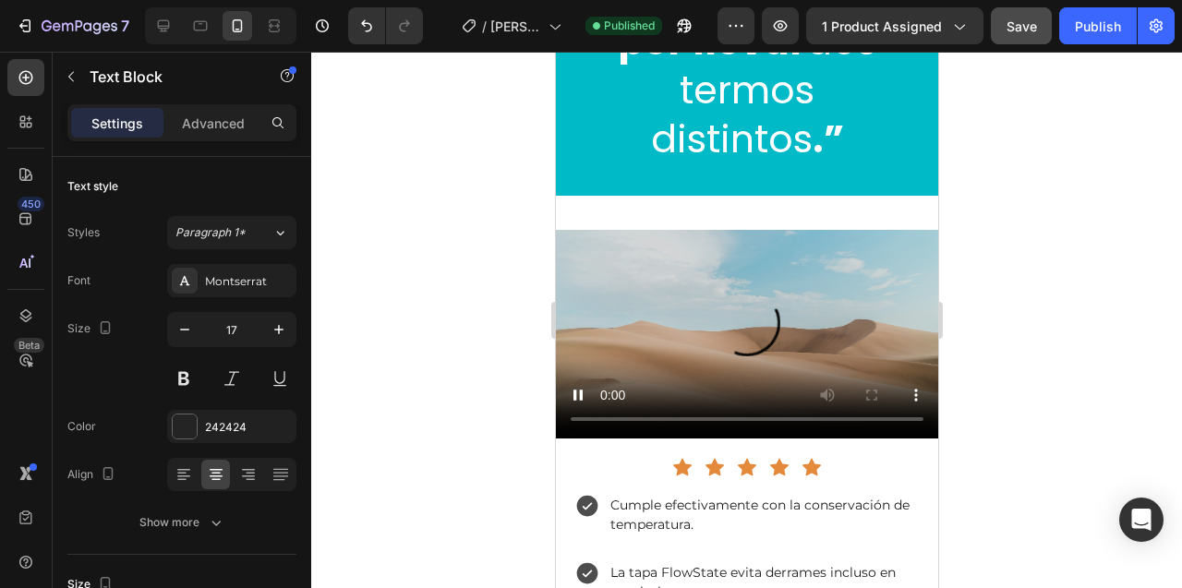
scroll to position [9574, 0]
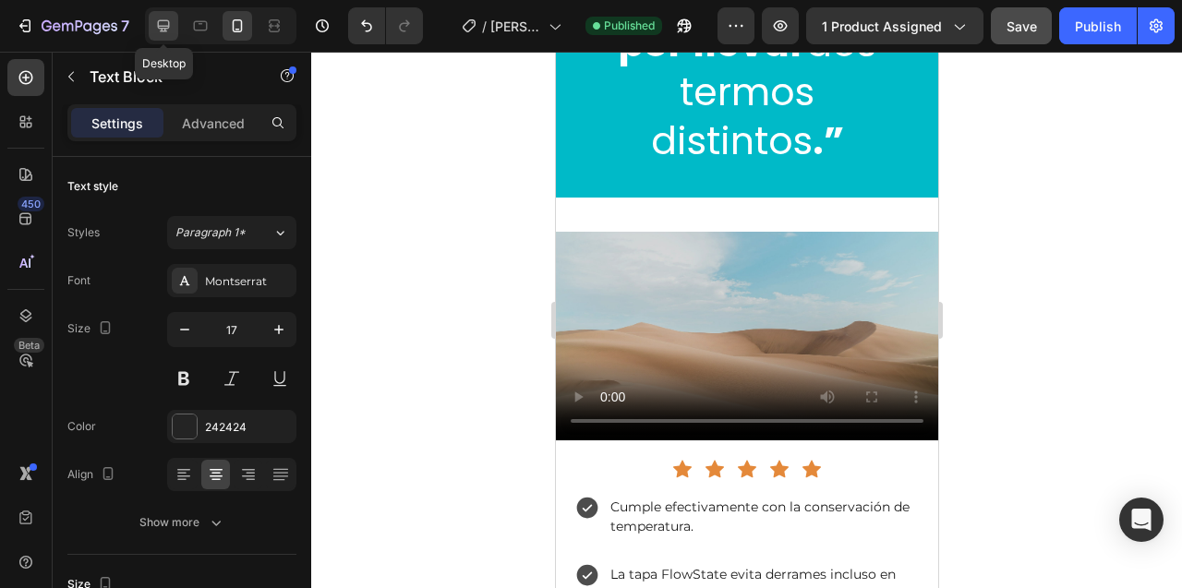
click at [158, 25] on icon at bounding box center [164, 26] width 12 height 12
type input "19"
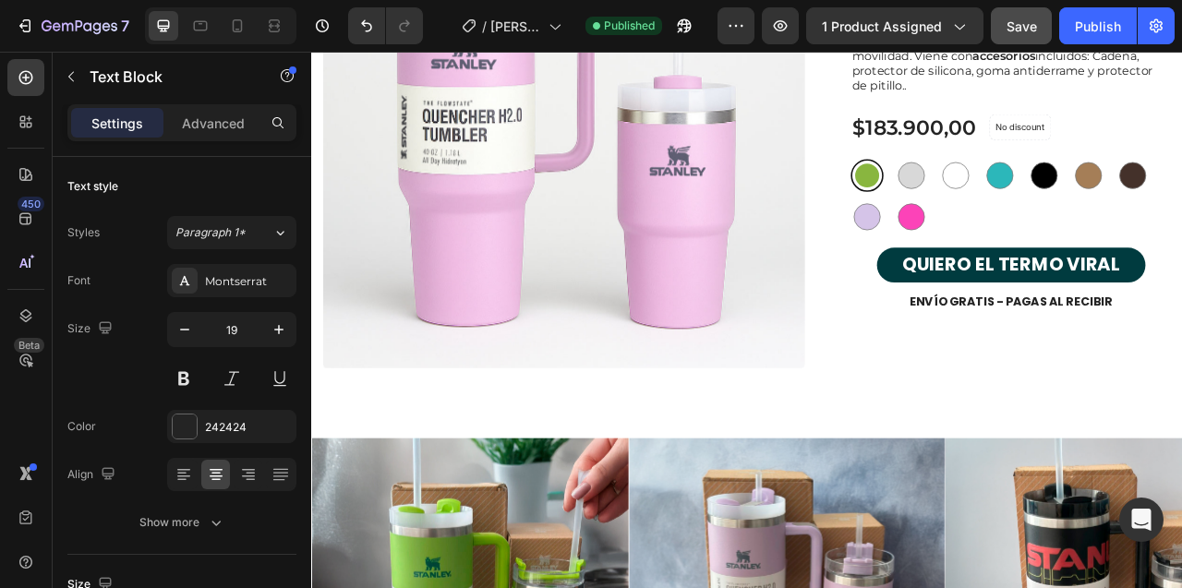
scroll to position [6673, 0]
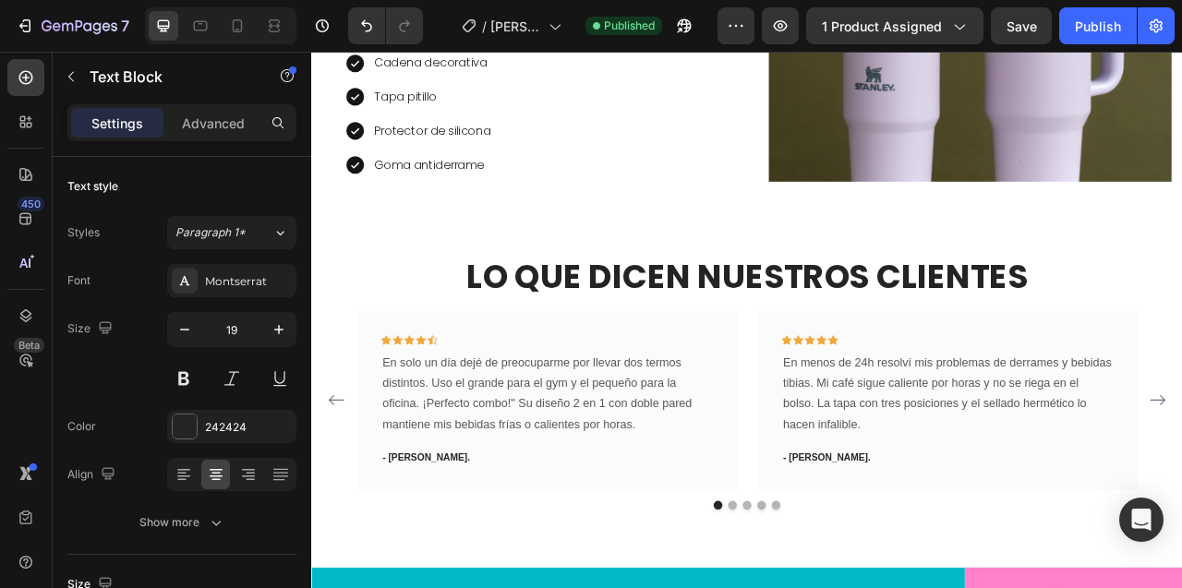
scroll to position [2521, 0]
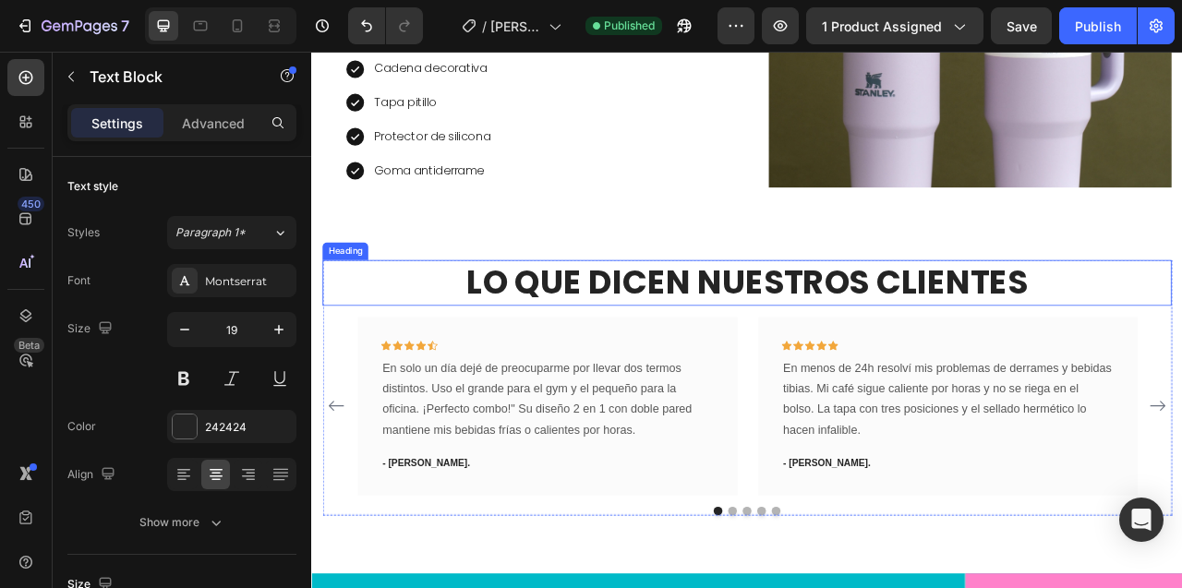
click at [359, 297] on div "Heading" at bounding box center [354, 305] width 51 height 17
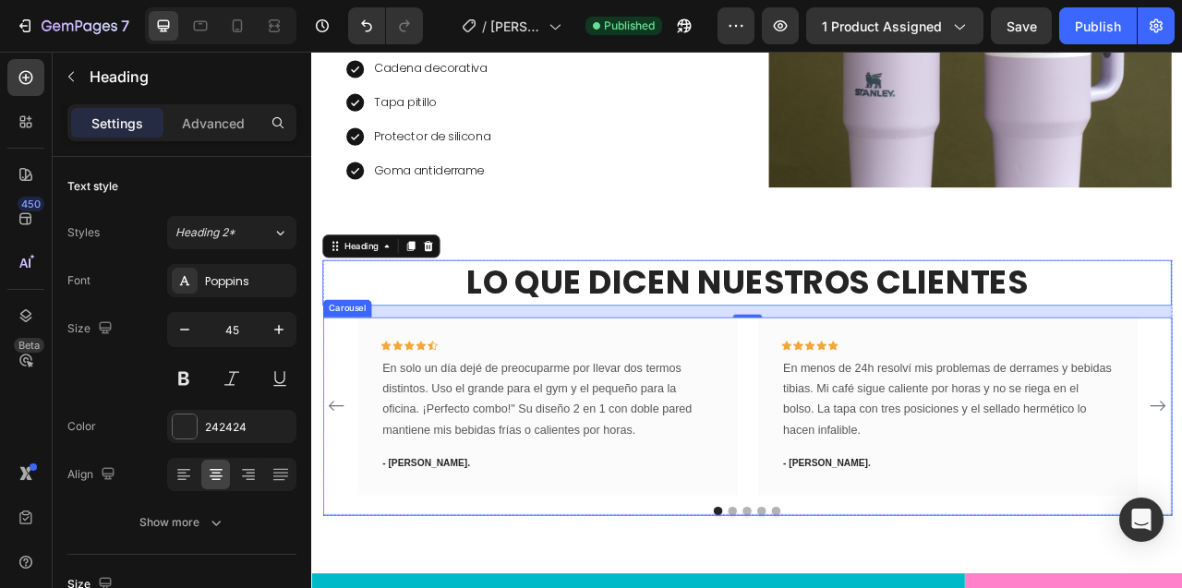
click at [356, 375] on div "Carousel" at bounding box center [356, 378] width 62 height 22
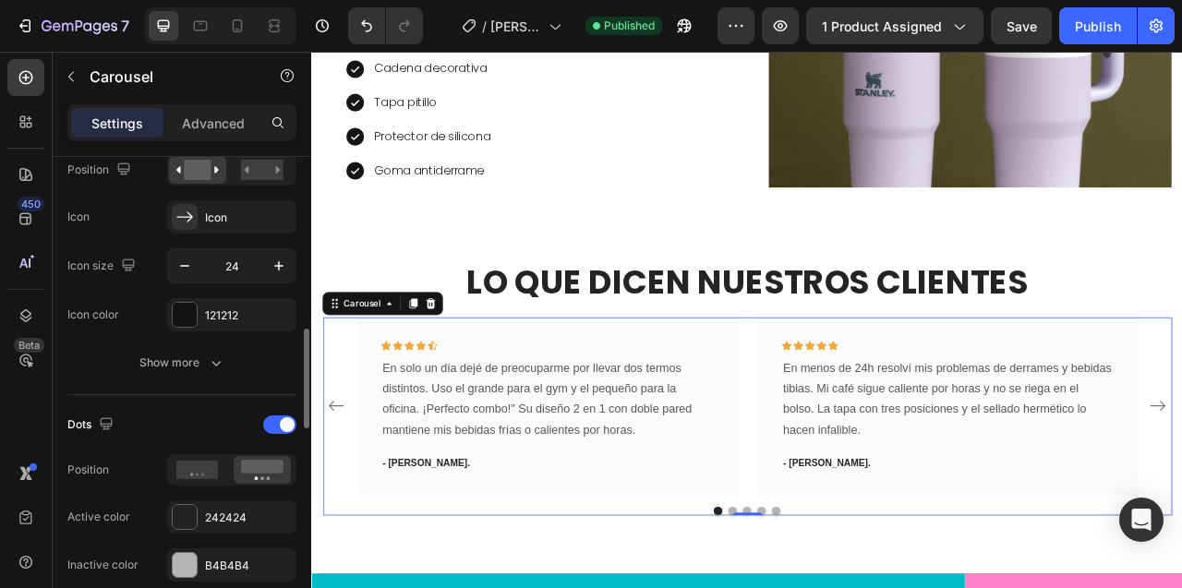
scroll to position [728, 0]
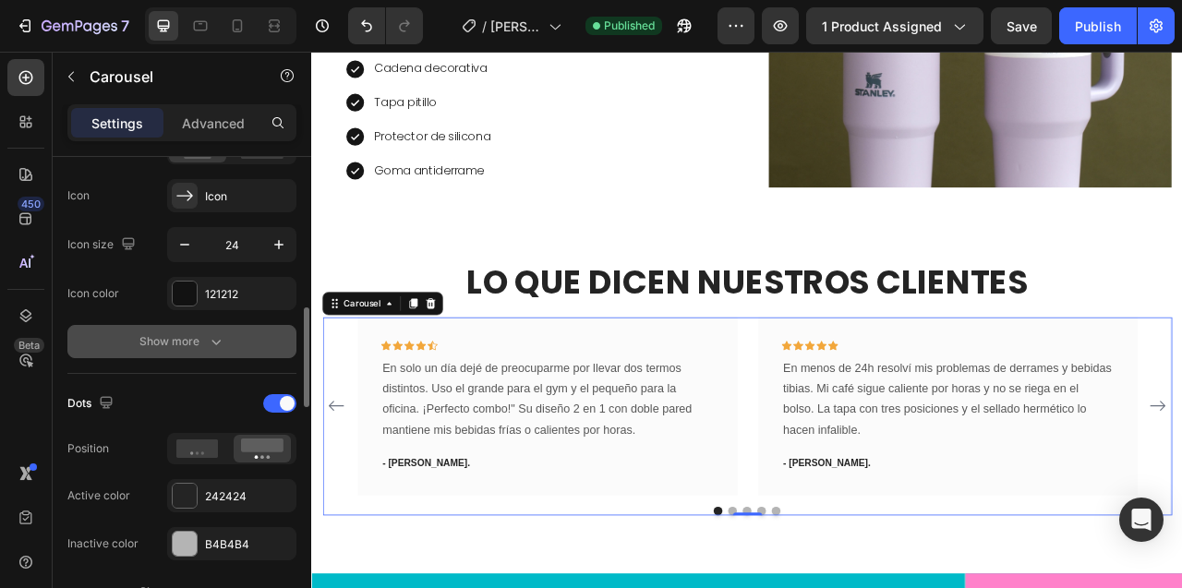
click at [150, 336] on div "Show more" at bounding box center [182, 341] width 86 height 18
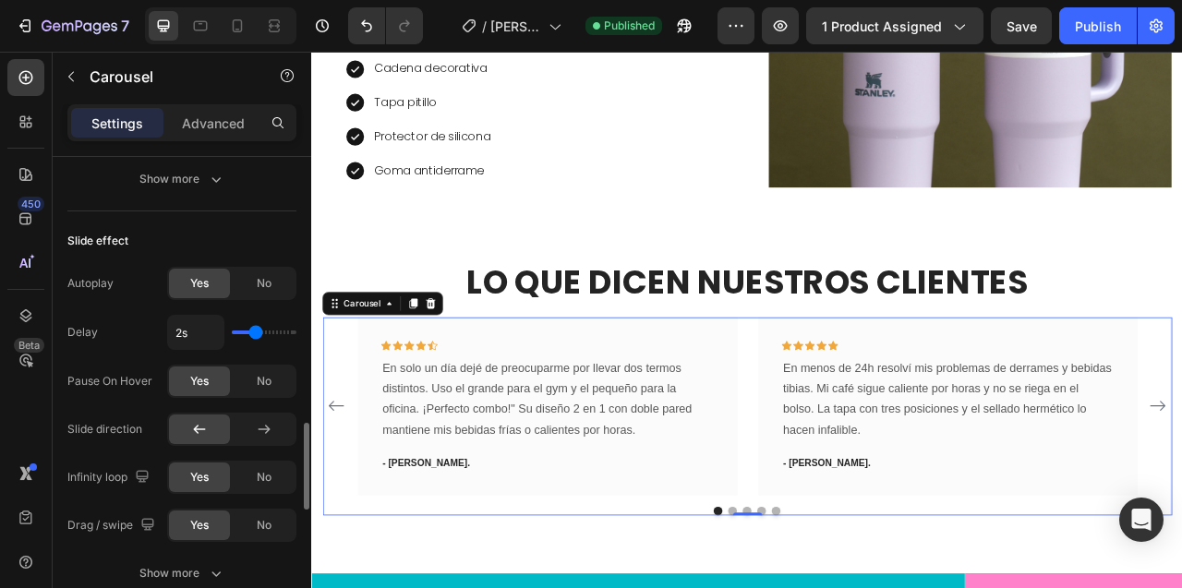
scroll to position [1473, 0]
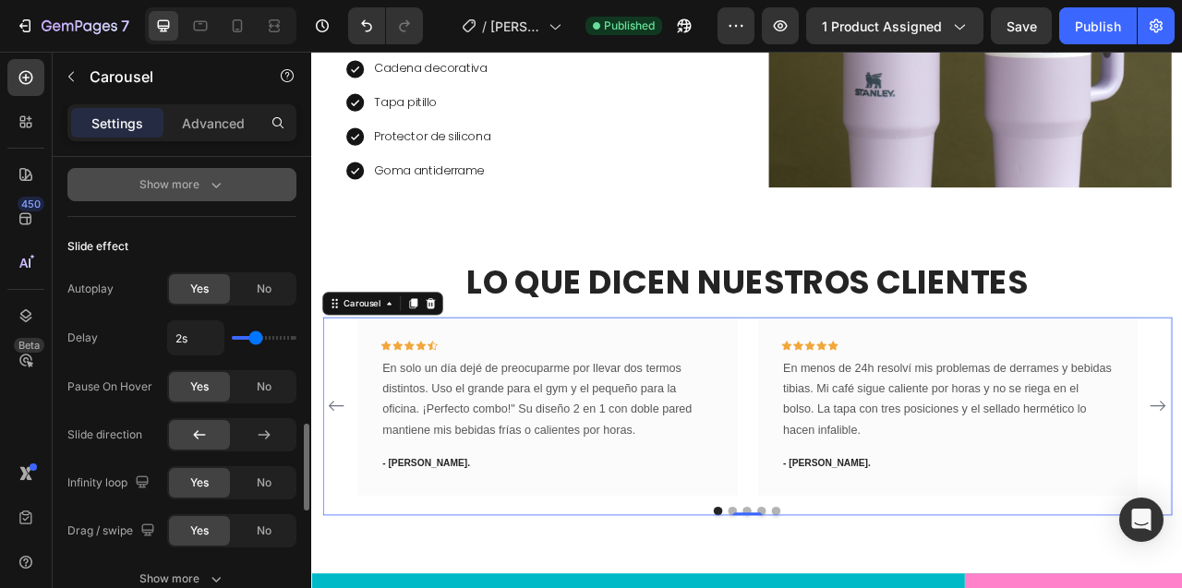
click at [214, 190] on icon "button" at bounding box center [216, 184] width 18 height 18
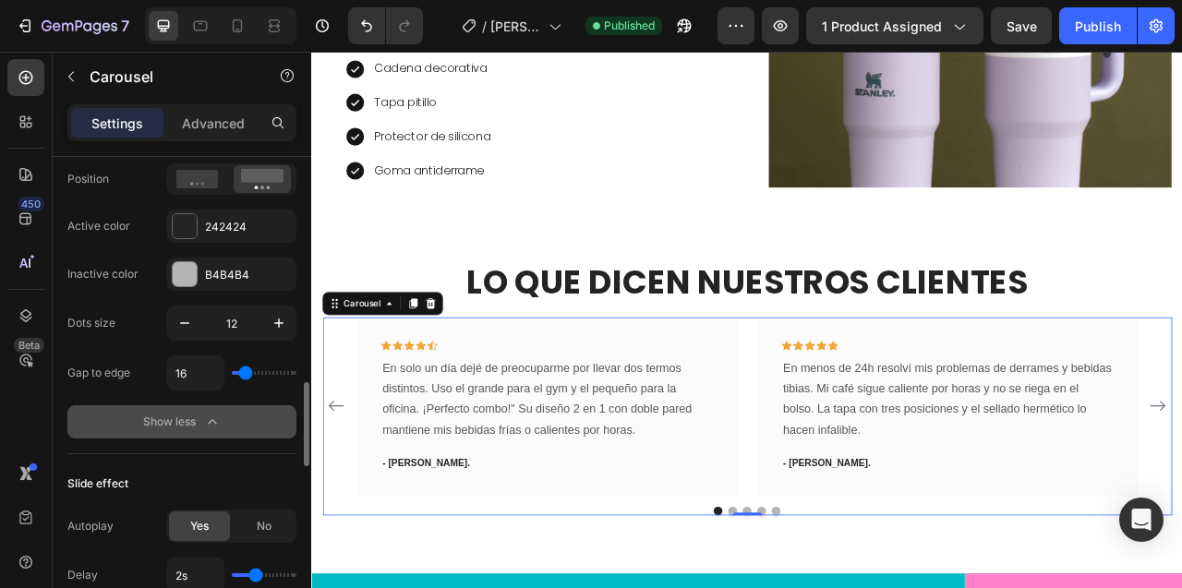
scroll to position [1313, 0]
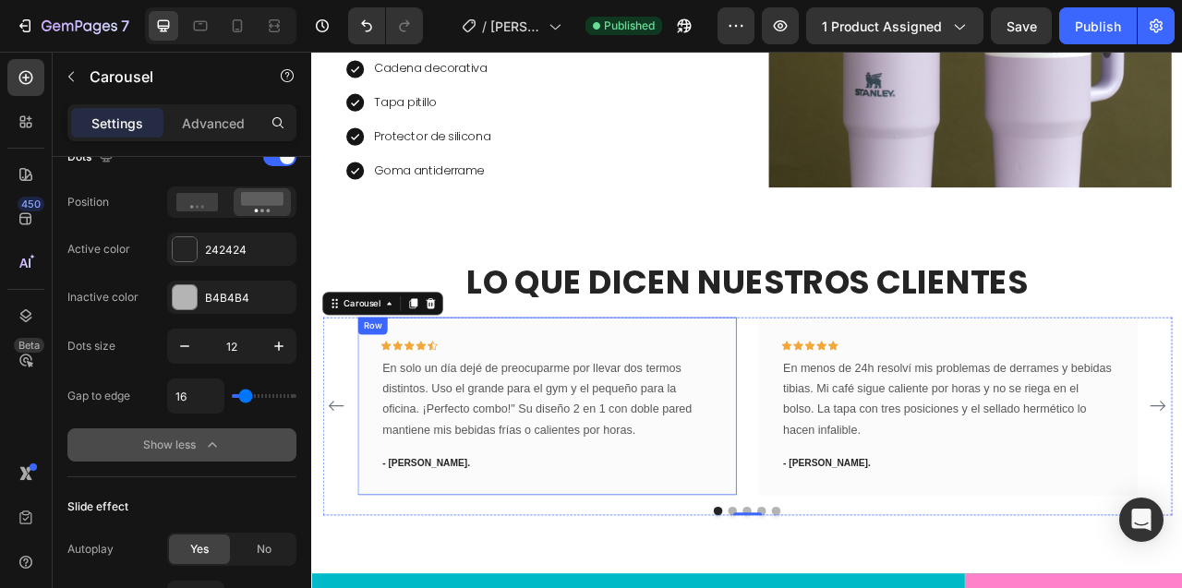
click at [569, 392] on div "Icon Icon Icon Icon Icon Row En solo un día dejé de preocuparme por llevar dos …" at bounding box center [610, 503] width 482 height 226
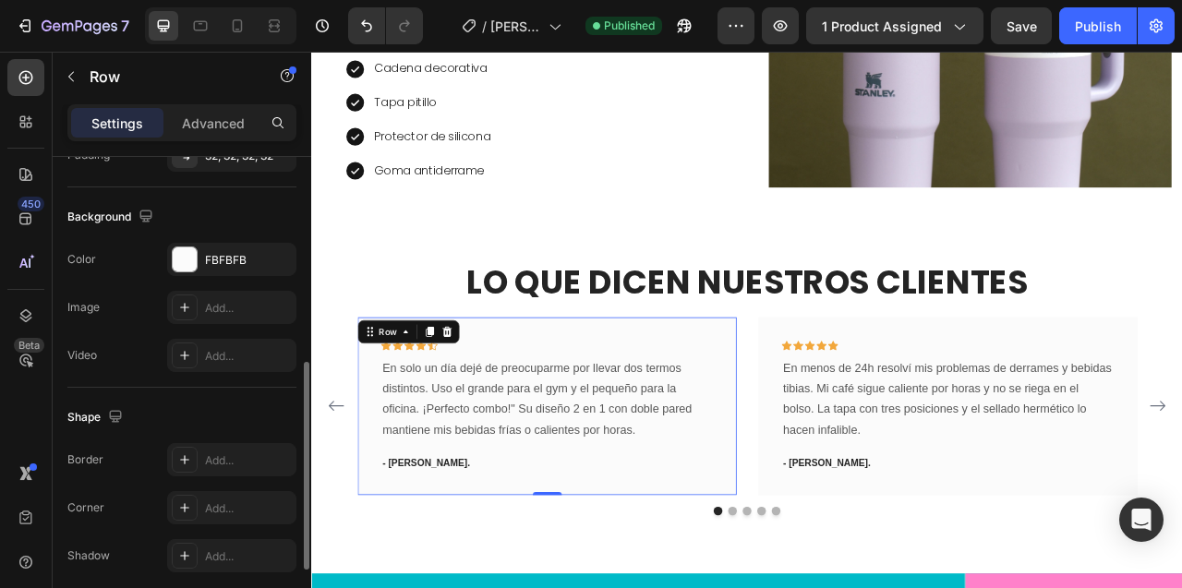
scroll to position [642, 0]
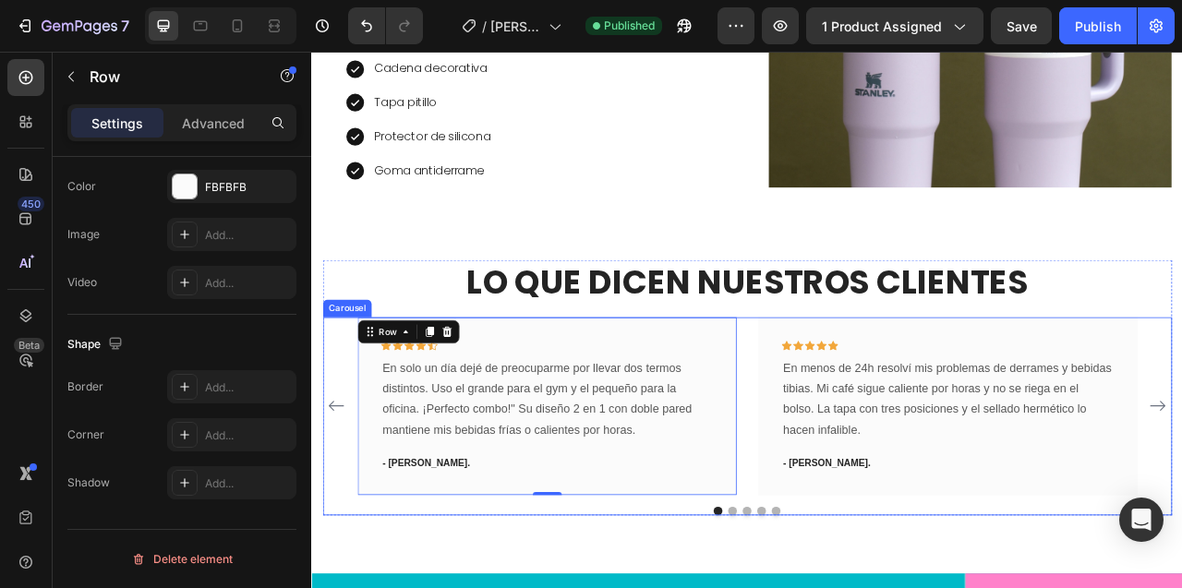
click at [337, 370] on div "Carousel" at bounding box center [356, 378] width 54 height 17
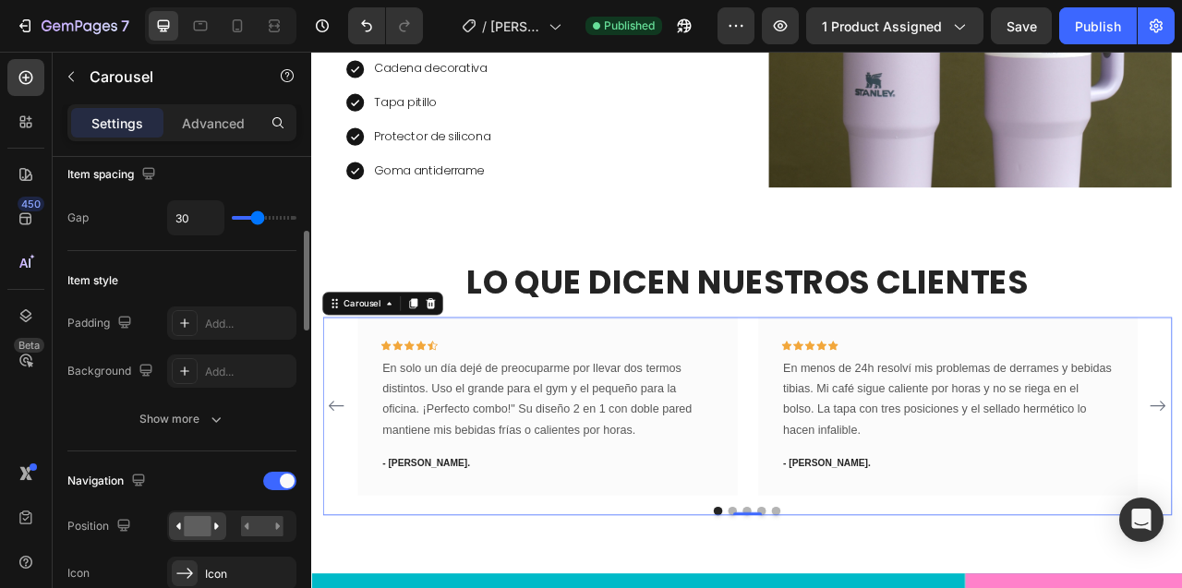
scroll to position [484, 0]
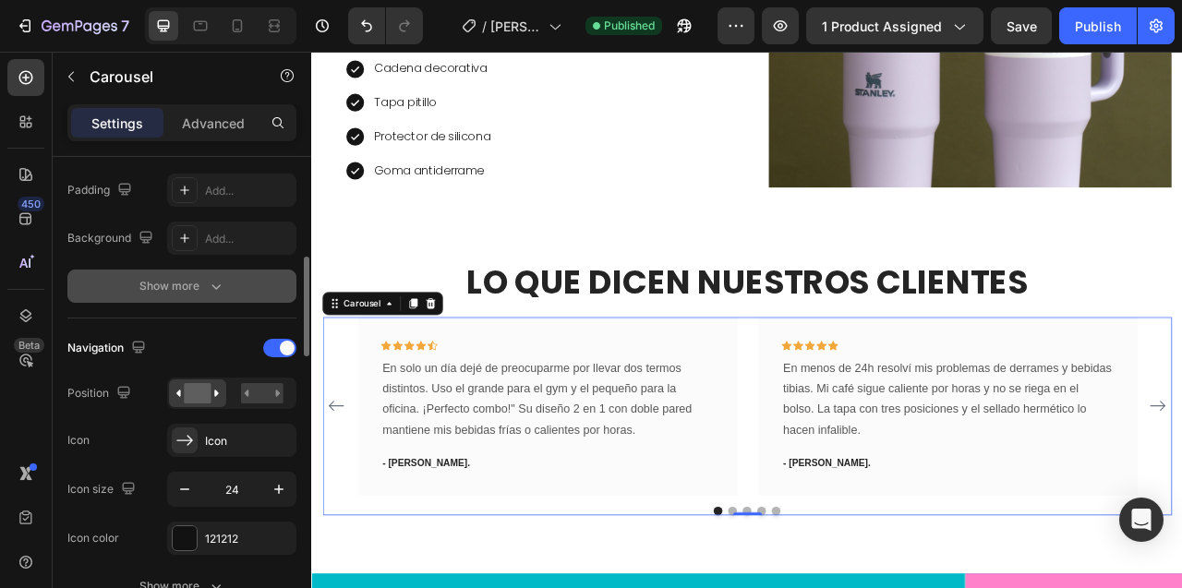
click at [161, 284] on div "Show more" at bounding box center [182, 286] width 86 height 18
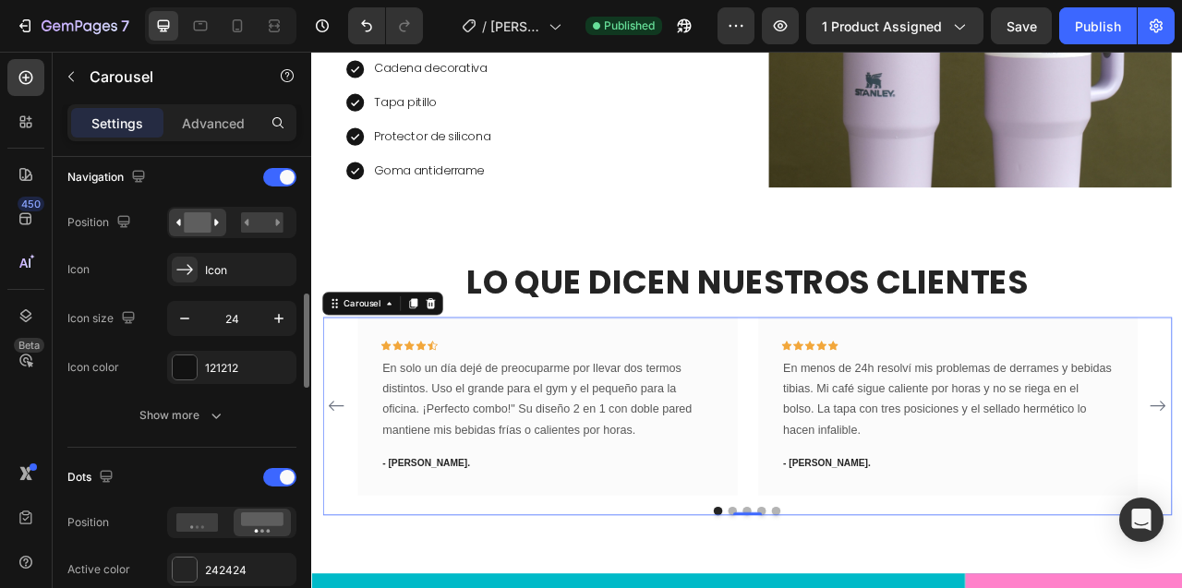
scroll to position [799, 0]
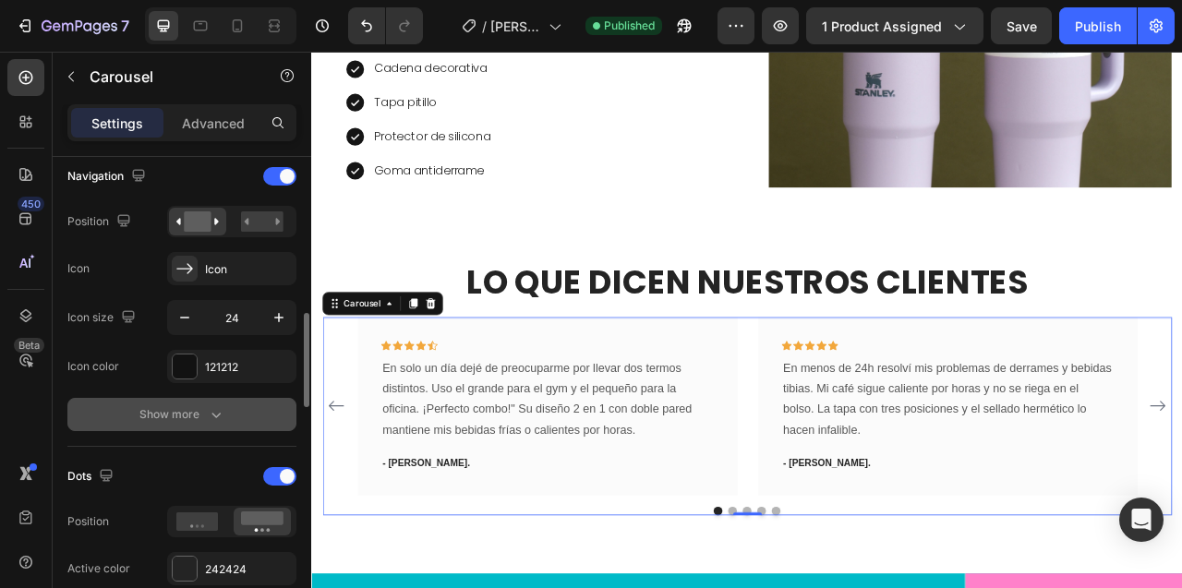
click at [156, 409] on div "Show more" at bounding box center [182, 414] width 86 height 18
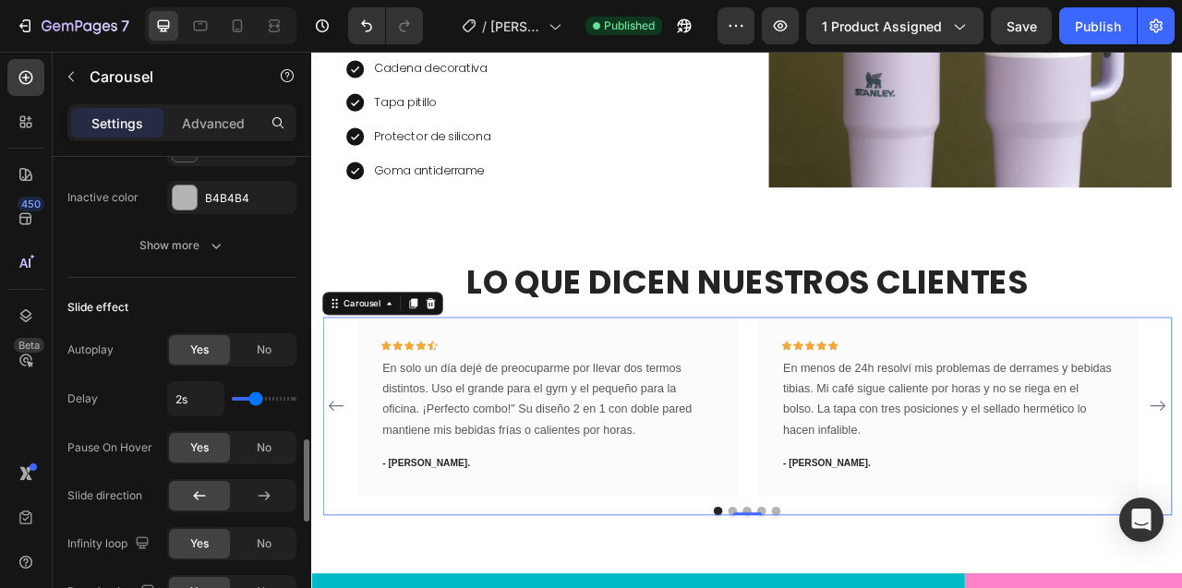
scroll to position [1570, 0]
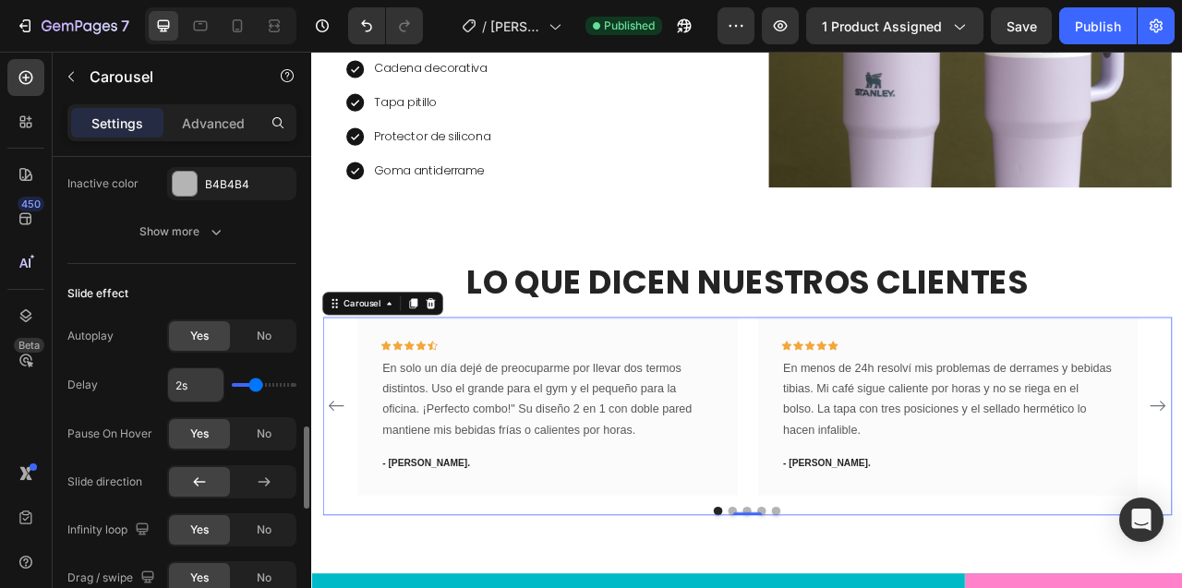
click at [179, 390] on input "2s" at bounding box center [195, 384] width 55 height 33
type input "5s"
type input "4"
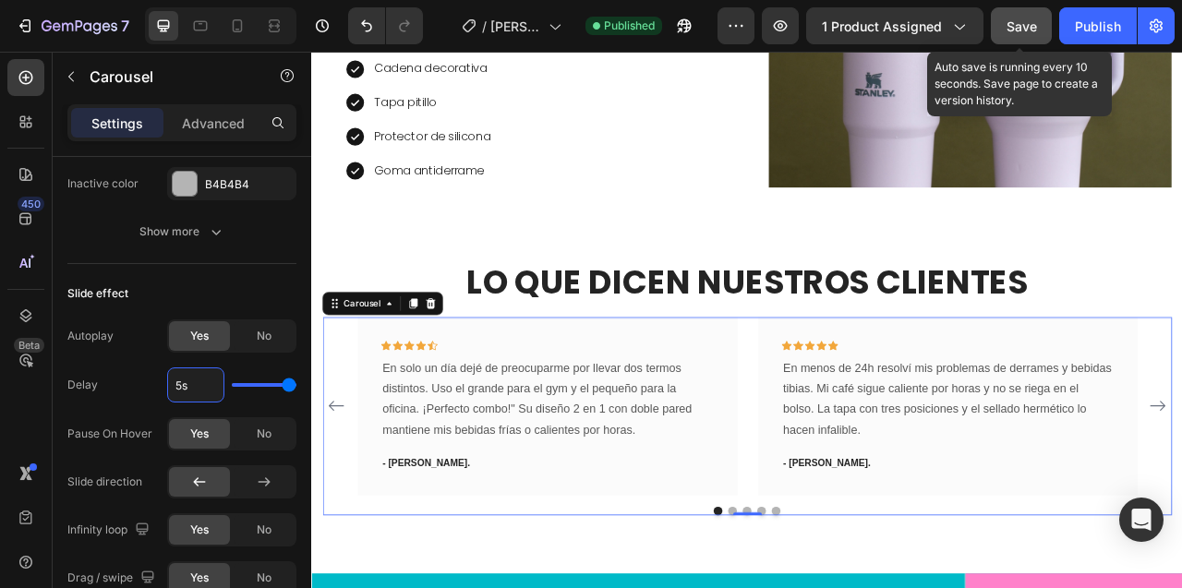
type input "5s"
click at [1028, 25] on span "Save" at bounding box center [1021, 26] width 30 height 16
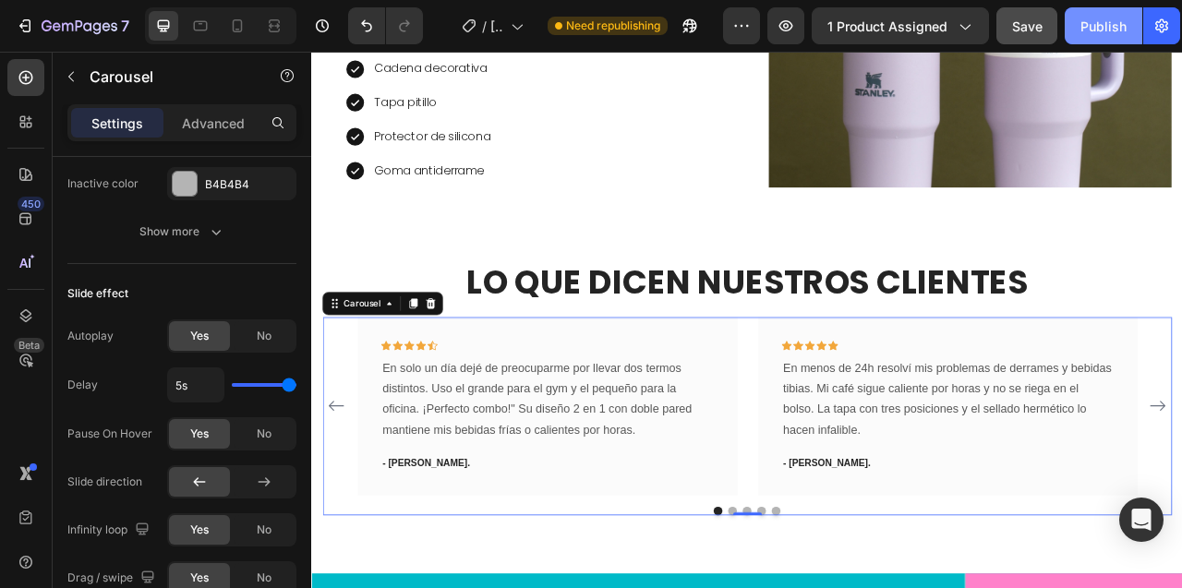
click at [1095, 27] on div "Publish" at bounding box center [1103, 26] width 46 height 19
